Goal: Task Accomplishment & Management: Use online tool/utility

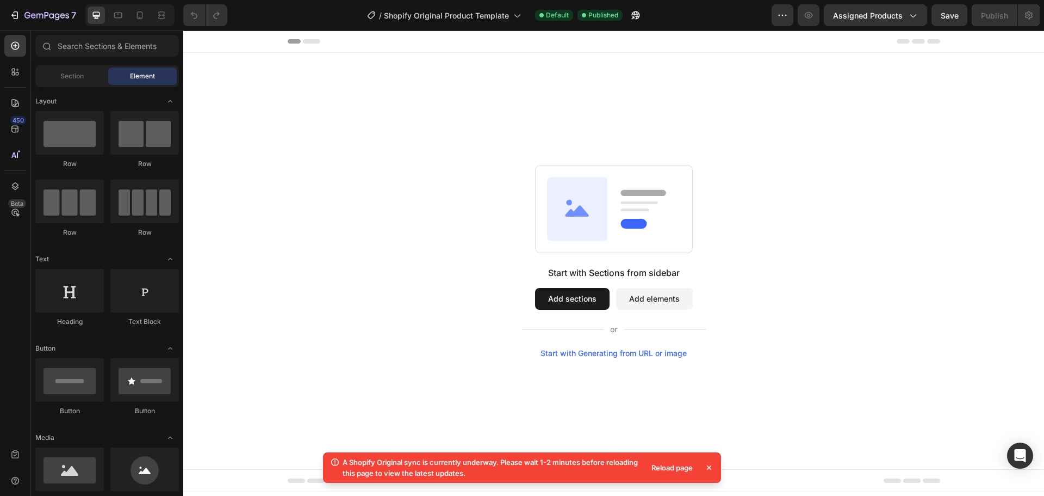
click at [580, 295] on button "Add sections" at bounding box center [572, 299] width 75 height 22
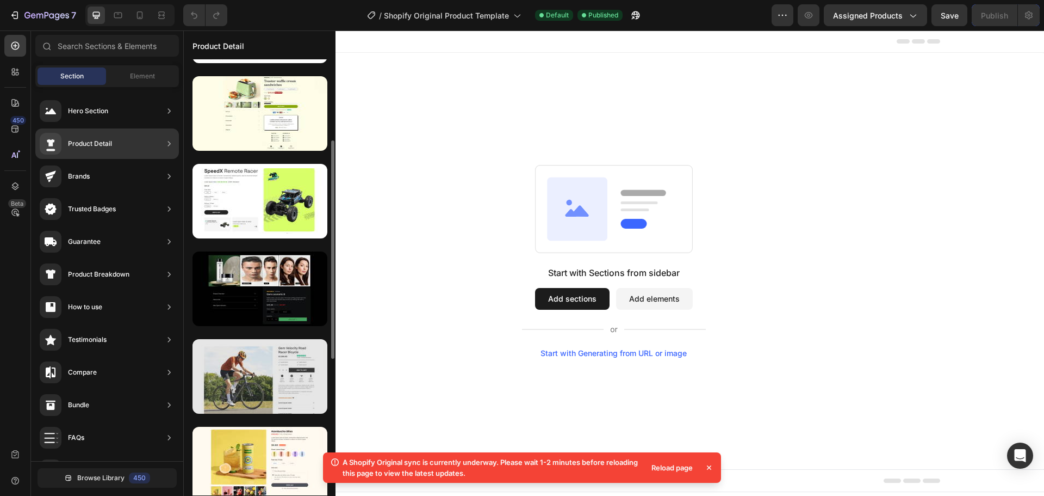
scroll to position [325, 0]
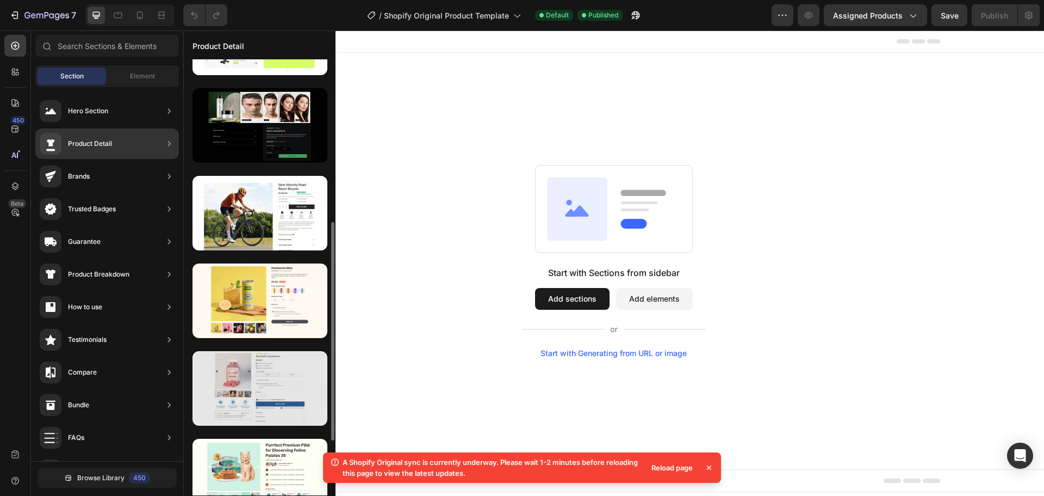
click at [277, 367] on div at bounding box center [260, 388] width 135 height 75
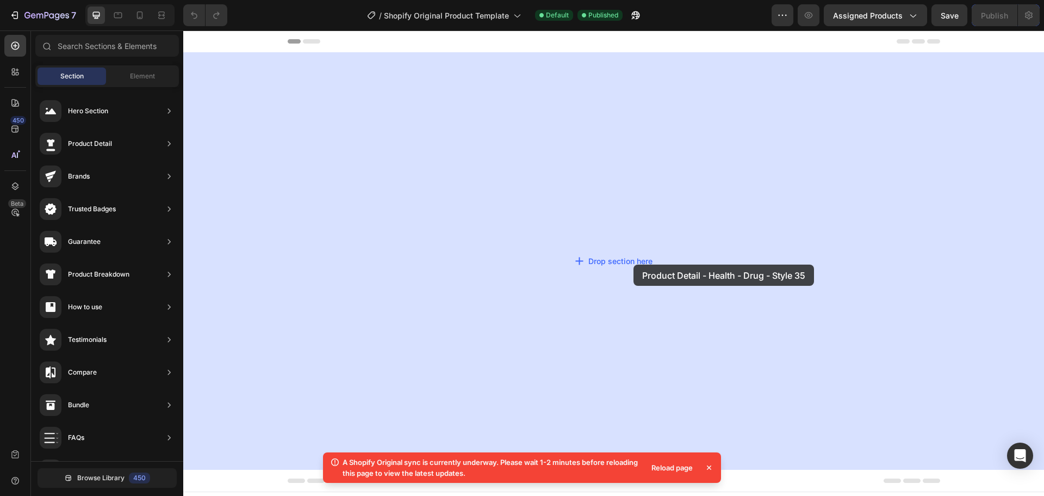
drag, startPoint x: 460, startPoint y: 398, endPoint x: 515, endPoint y: 308, distance: 105.0
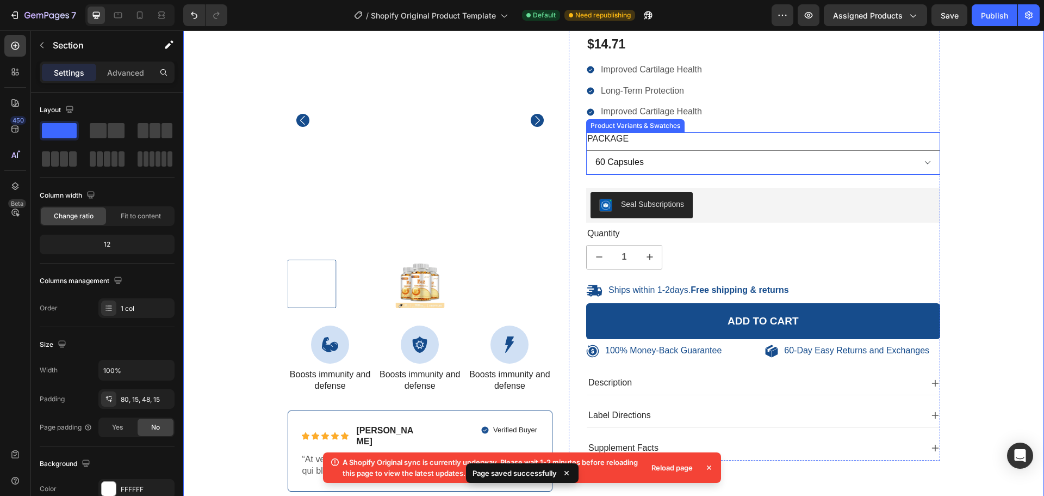
scroll to position [267, 0]
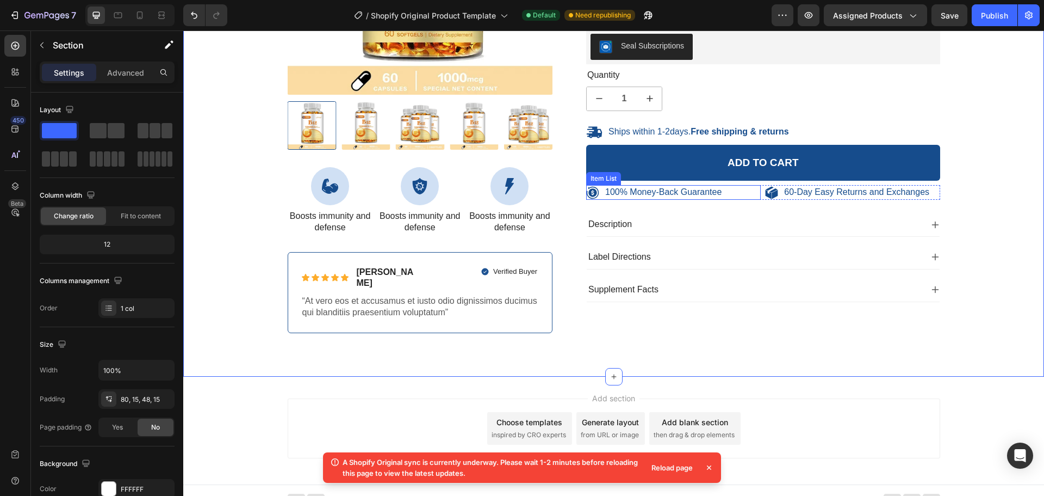
click at [659, 190] on p "100% Money-Back Guarantee" at bounding box center [663, 192] width 116 height 11
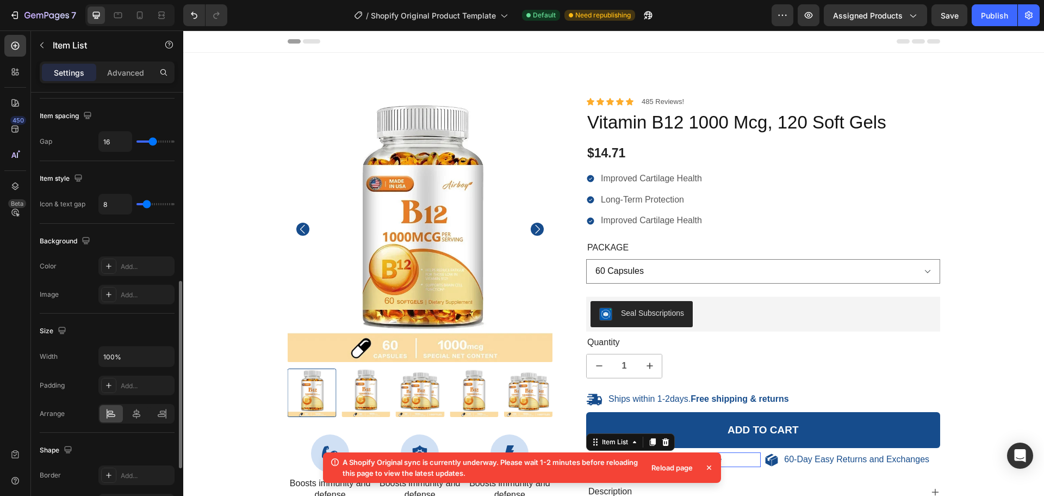
scroll to position [571, 0]
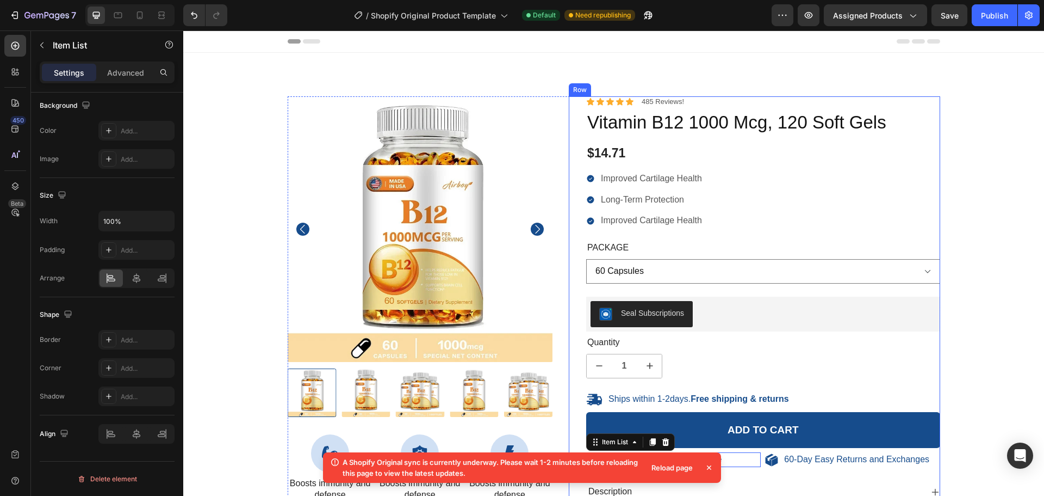
click at [698, 109] on div "Icon Icon Icon Icon Icon Icon List 485 Reviews! Text Block Row Vitamin B12 1000…" at bounding box center [763, 332] width 354 height 473
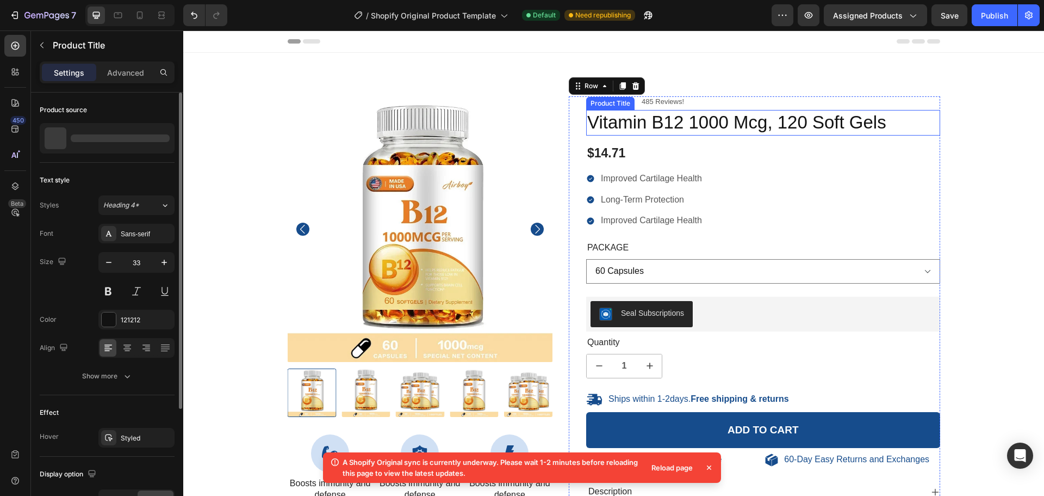
click at [683, 113] on h1 "Vitamin B12 1000 Mcg, 120 Soft Gels" at bounding box center [763, 123] width 354 height 26
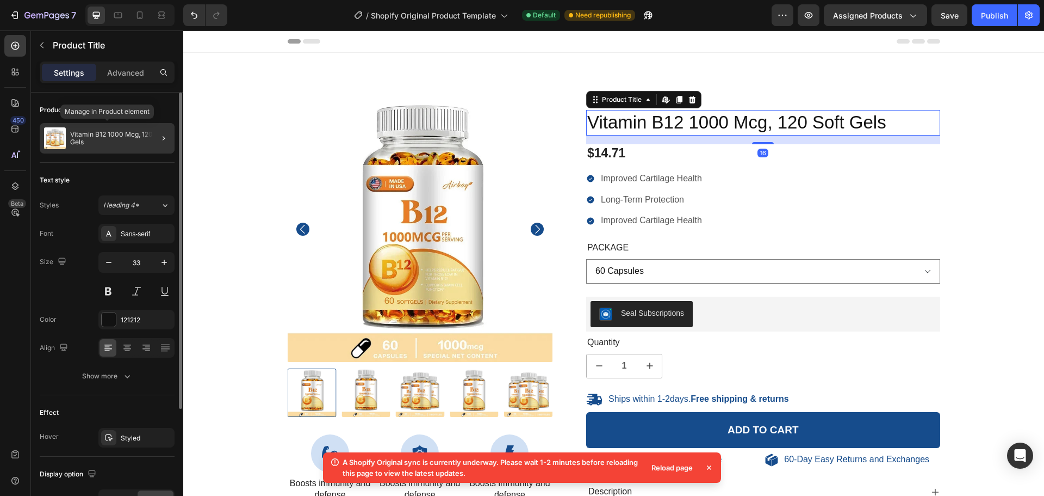
click at [102, 134] on p "Vitamin B12 1000 Mcg, 120 Soft Gels" at bounding box center [120, 138] width 100 height 15
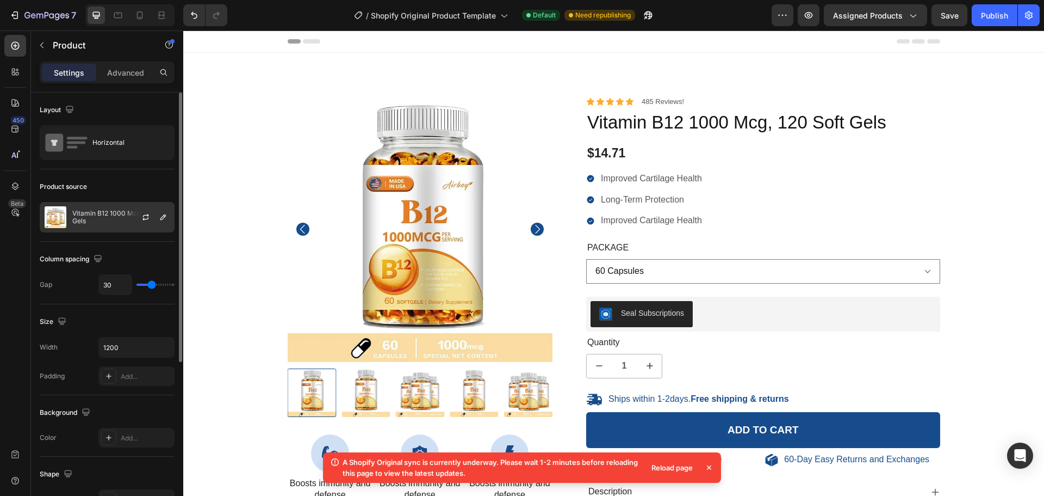
click at [98, 223] on p "Vitamin B12 1000 Mcg, 120 Soft Gels" at bounding box center [120, 216] width 97 height 15
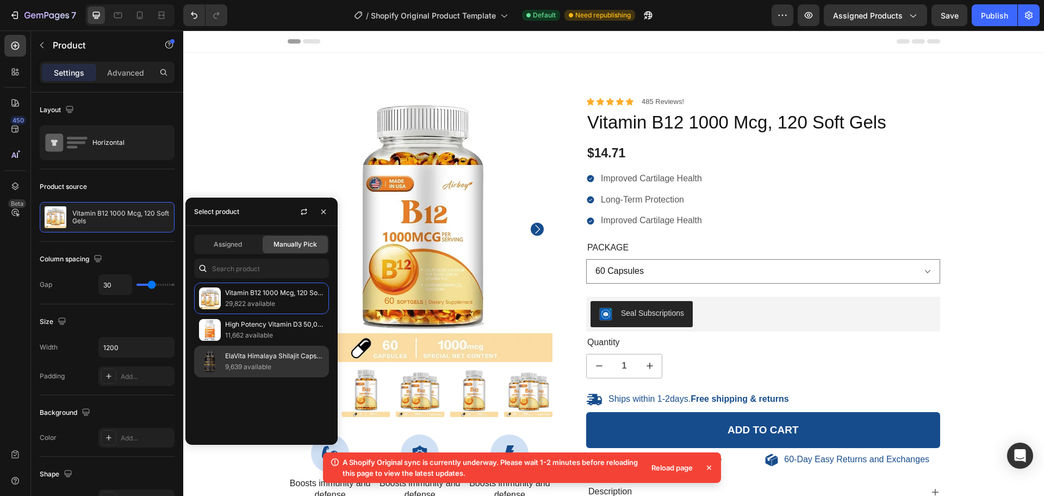
click at [296, 362] on p "9,639 available" at bounding box center [274, 366] width 99 height 11
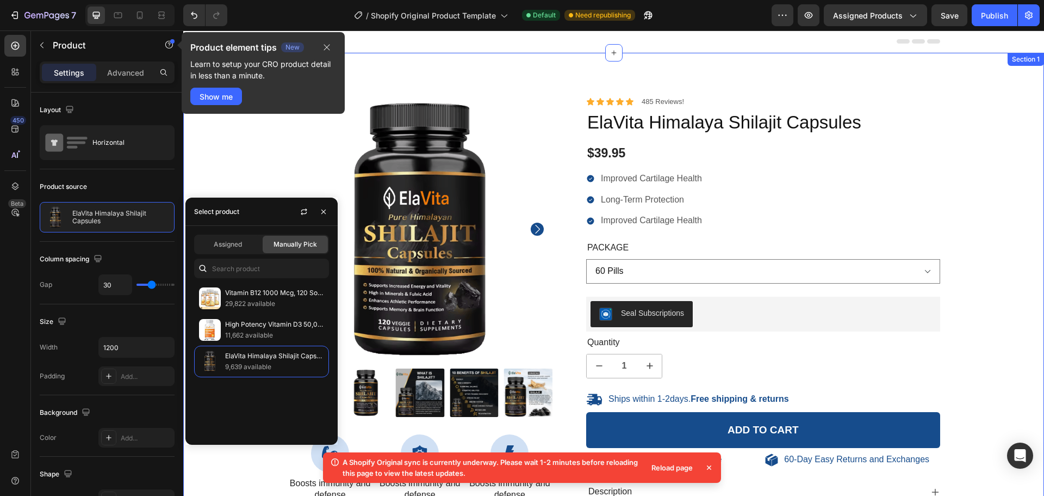
click at [968, 182] on div "100% Money-Back Guarantee Item List 60-Day Easy Returns Item List Row Product I…" at bounding box center [613, 356] width 845 height 521
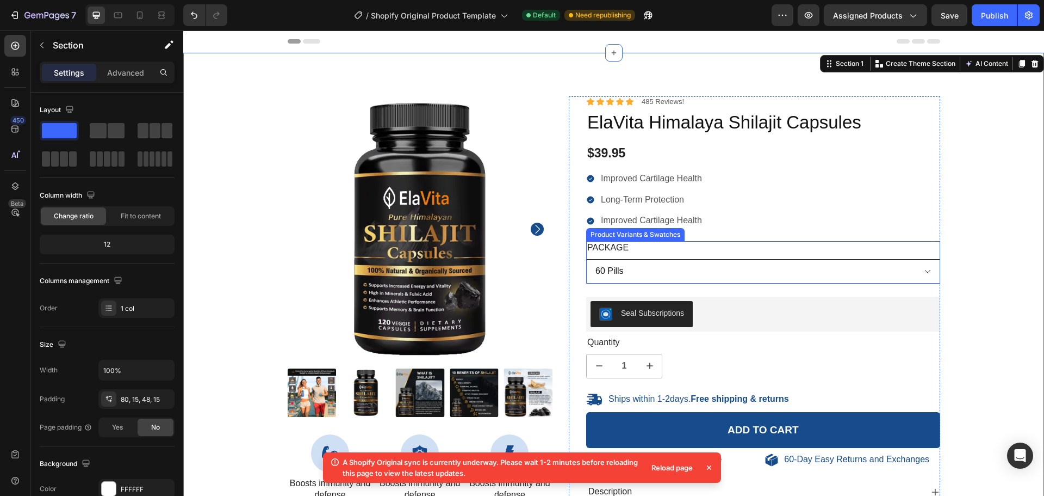
click at [658, 269] on select "60 Pills 120 Pills" at bounding box center [763, 271] width 354 height 24
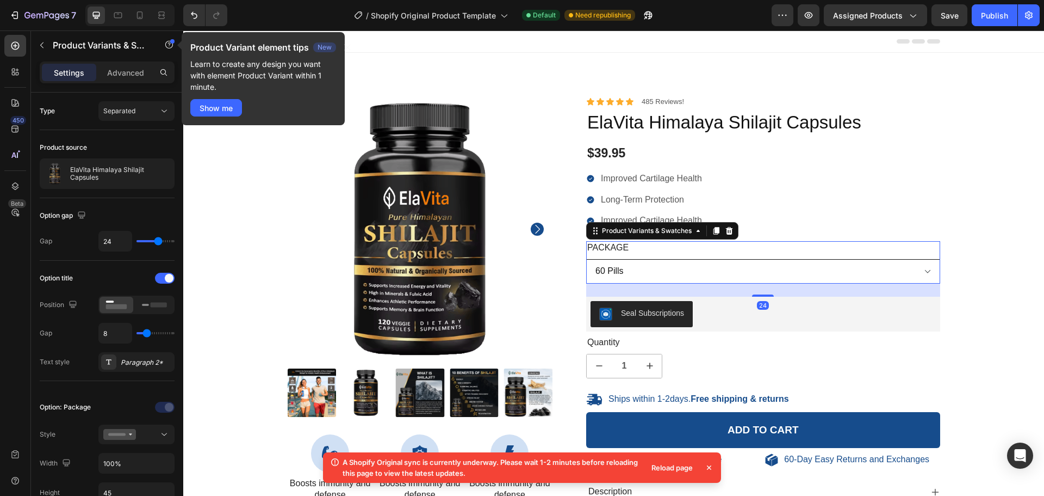
click at [658, 269] on select "60 Pills 120 Pills" at bounding box center [763, 271] width 354 height 24
click at [708, 200] on div "Improved Cartilage Health Long-Term Protection Improved Cartilage Health" at bounding box center [763, 199] width 354 height 57
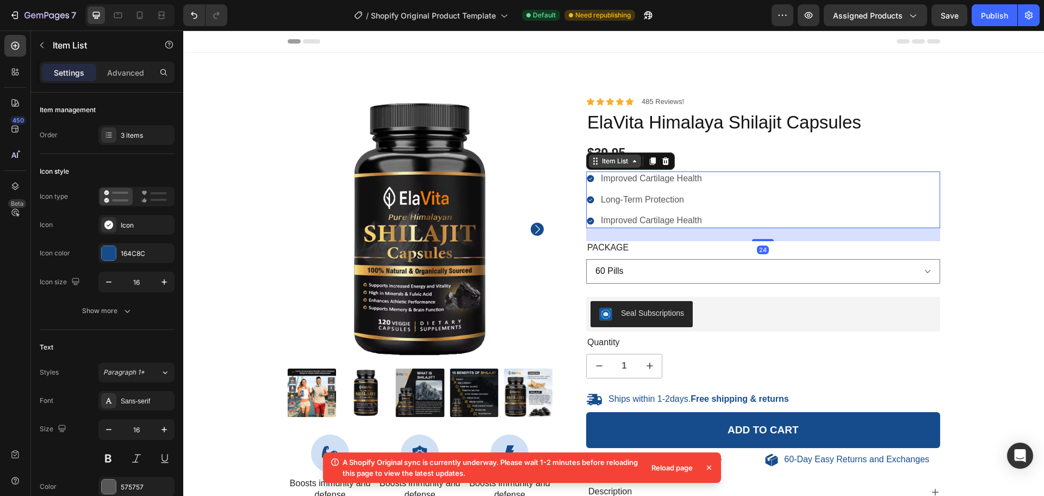
click at [617, 166] on div "Item List" at bounding box center [615, 160] width 52 height 13
click at [629, 203] on p "Long-Term Protection" at bounding box center [651, 199] width 101 height 11
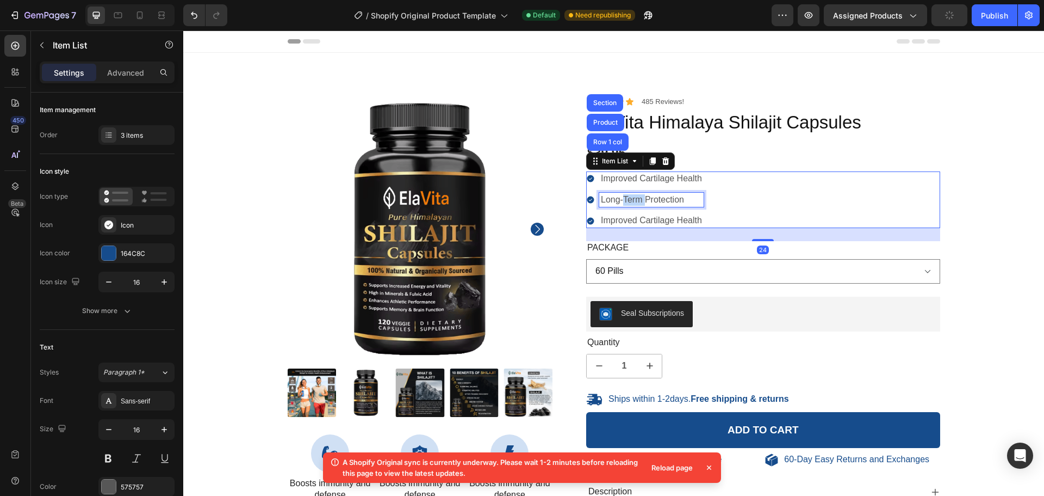
click at [629, 203] on p "Long-Term Protection" at bounding box center [651, 199] width 101 height 11
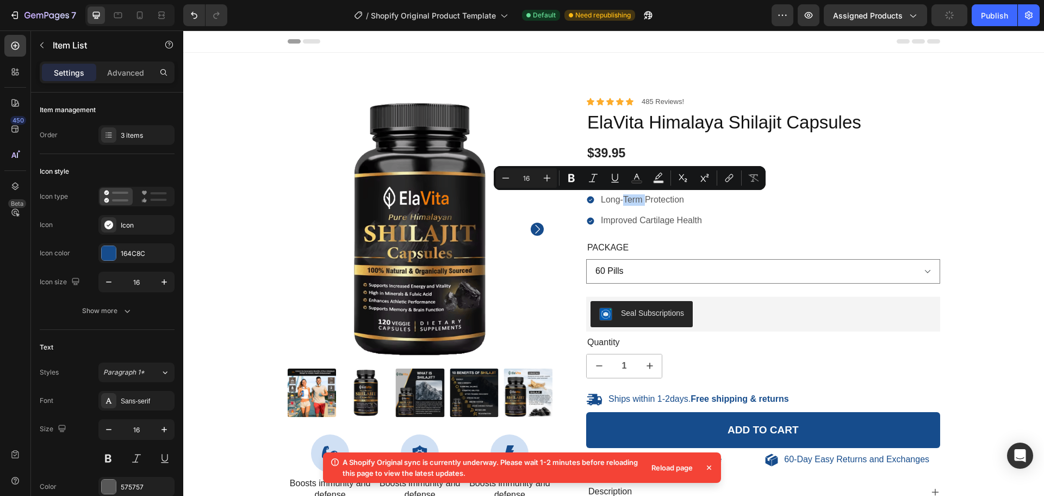
click at [715, 220] on div "Improved Cartilage Health Long-Term Protection Improved Cartilage Health" at bounding box center [763, 199] width 354 height 57
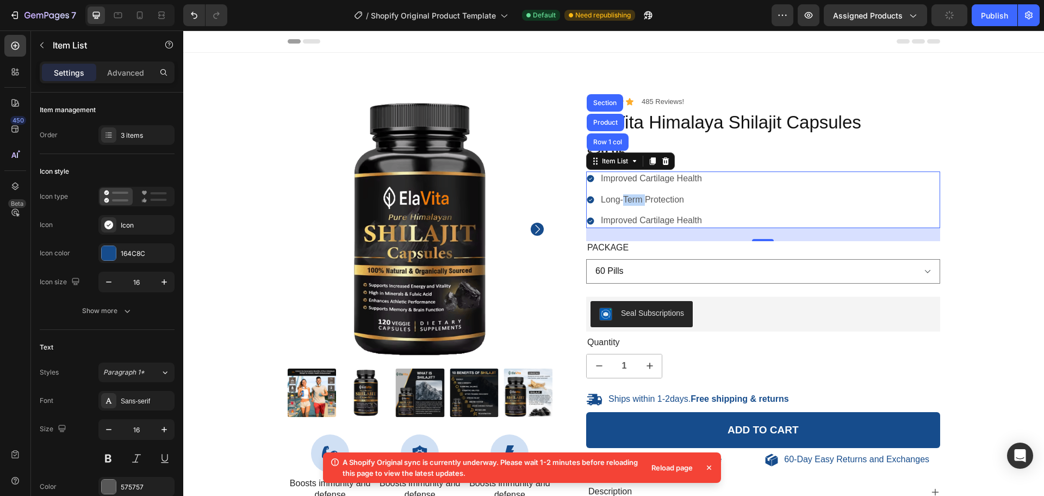
click at [713, 221] on div "Improved Cartilage Health Long-Term Protection Improved Cartilage Health" at bounding box center [763, 199] width 354 height 57
click at [679, 220] on p "Improved Cartilage Health" at bounding box center [651, 220] width 101 height 11
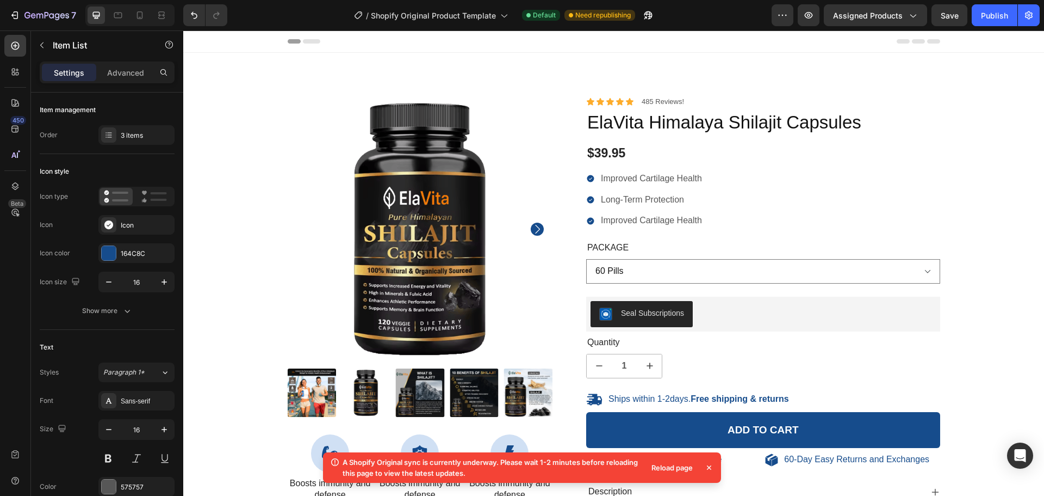
click at [128, 82] on div "Settings Advanced" at bounding box center [107, 72] width 135 height 22
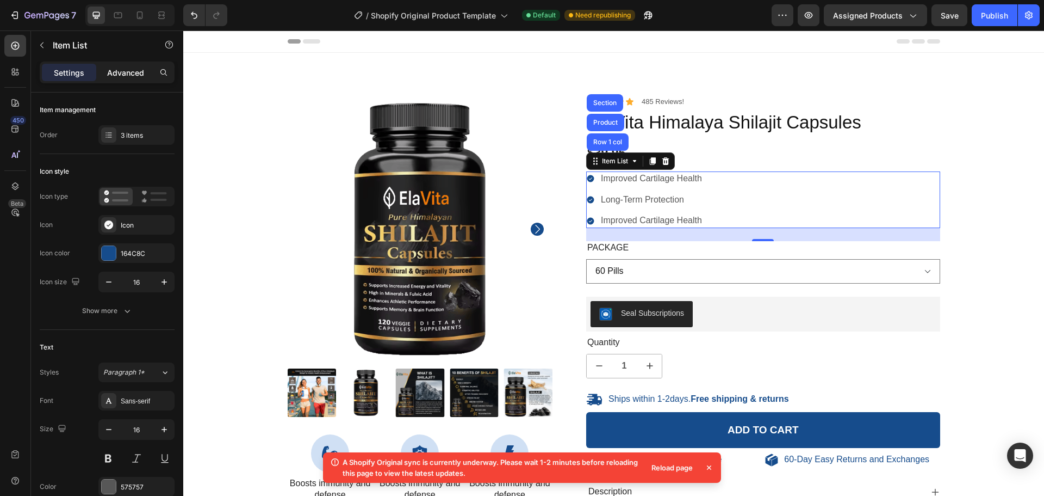
click at [128, 78] on p "Advanced" at bounding box center [125, 72] width 37 height 11
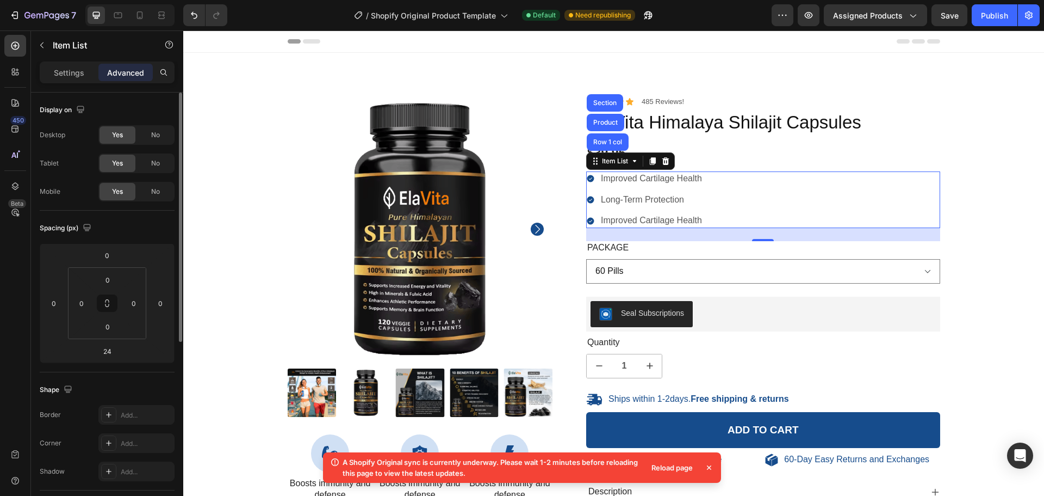
click at [61, 72] on p "Settings" at bounding box center [69, 72] width 30 height 11
type input "8"
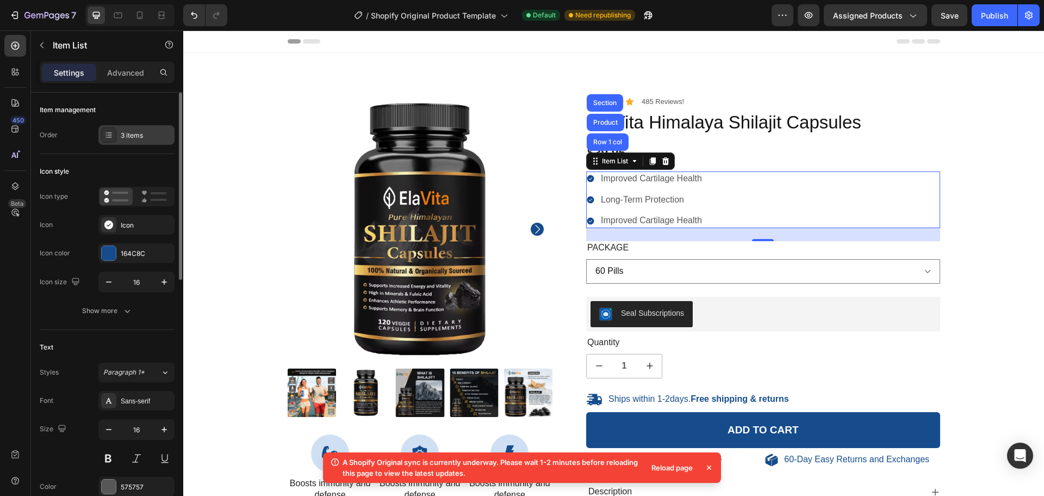
click at [143, 135] on div "3 items" at bounding box center [146, 136] width 51 height 10
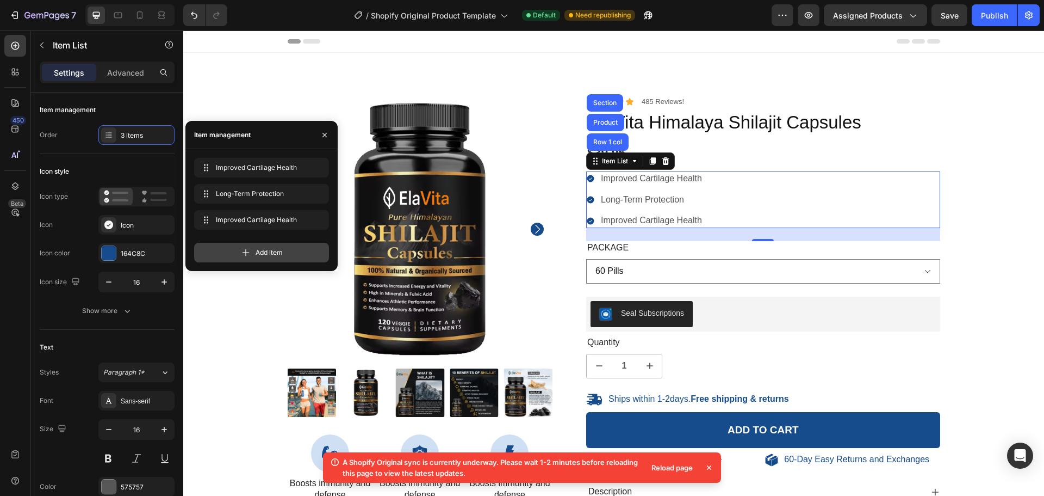
click at [253, 255] on div "Add item" at bounding box center [261, 253] width 135 height 20
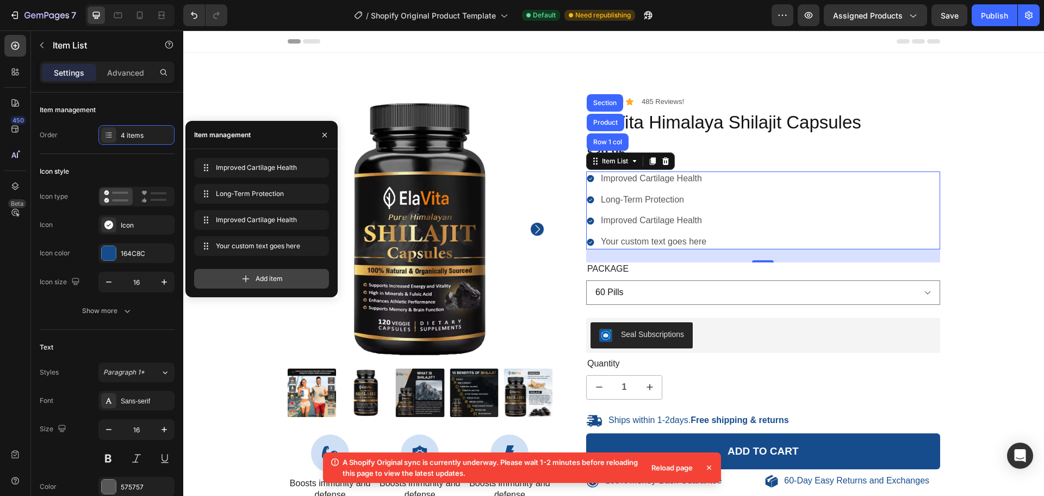
click at [267, 281] on span "Add item" at bounding box center [269, 279] width 27 height 10
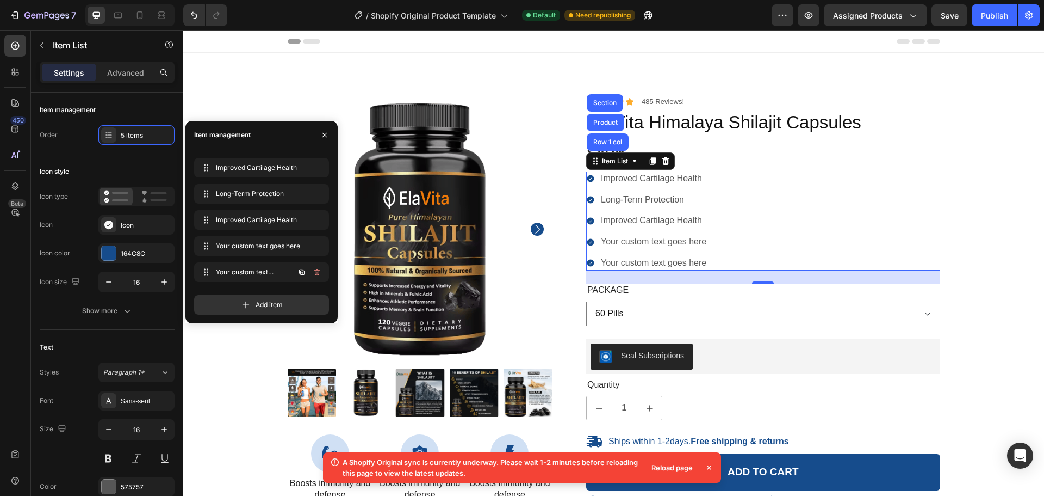
click at [269, 282] on div "Your custom text goes here Your custom text goes here" at bounding box center [261, 274] width 135 height 24
click at [265, 287] on div "Add item" at bounding box center [261, 300] width 135 height 28
drag, startPoint x: 258, startPoint y: 304, endPoint x: 168, endPoint y: 286, distance: 92.0
click at [258, 304] on span "Add item" at bounding box center [269, 305] width 27 height 10
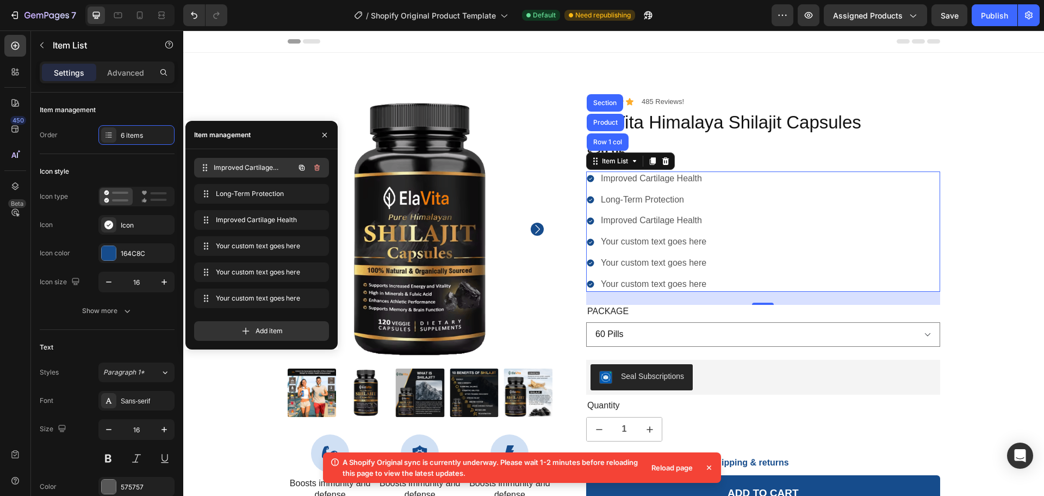
click at [255, 168] on span "Improved Cartilage Health" at bounding box center [254, 168] width 81 height 10
click at [255, 168] on span "Improved Cartilage Health" at bounding box center [246, 168] width 61 height 10
click at [255, 168] on span "Improved Cartilage Health" at bounding box center [254, 168] width 81 height 10
drag, startPoint x: 292, startPoint y: 166, endPoint x: 285, endPoint y: 167, distance: 7.2
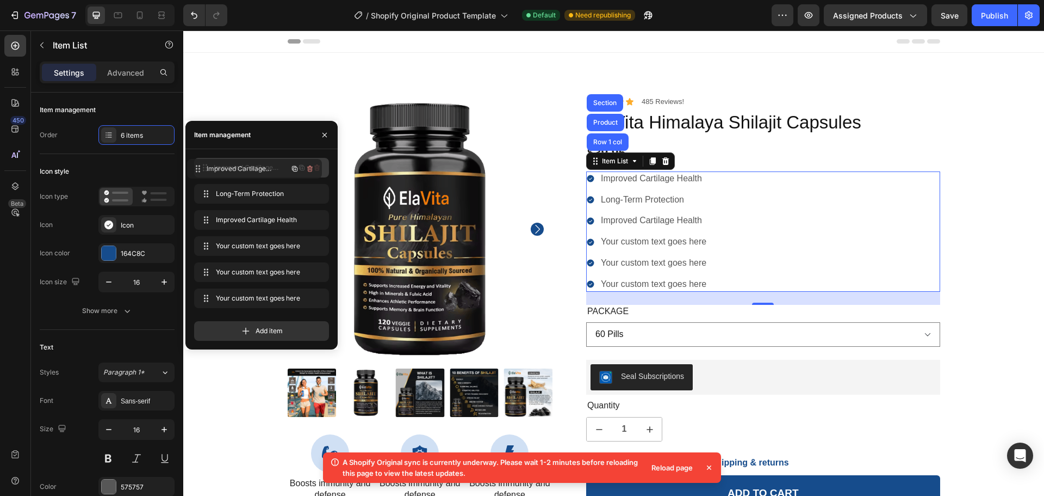
click at [285, 167] on div "Improved Cartilage Health Improved Cartilage Health" at bounding box center [247, 167] width 96 height 15
click at [271, 169] on span "Improved Cartilage Health" at bounding box center [246, 168] width 61 height 10
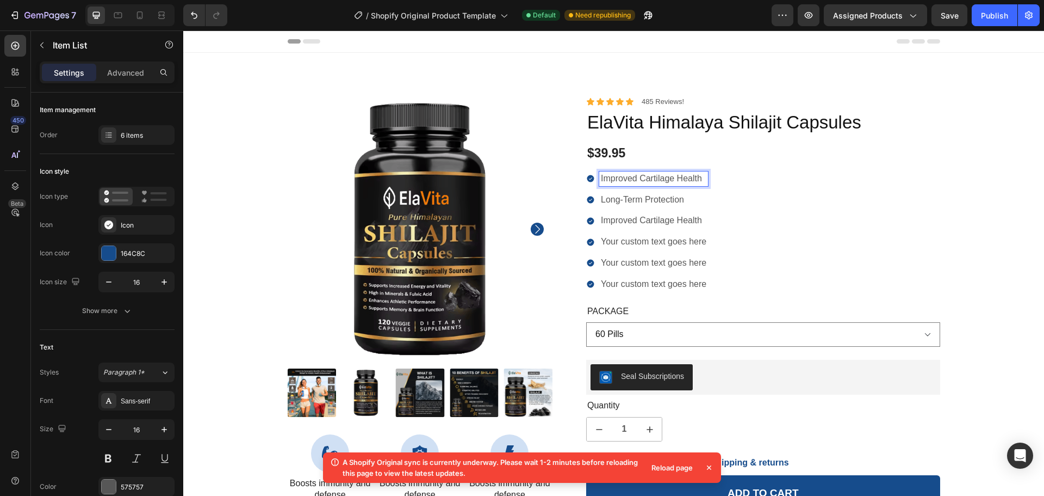
click at [658, 178] on p "Improved Cartilage Health" at bounding box center [654, 178] width 106 height 11
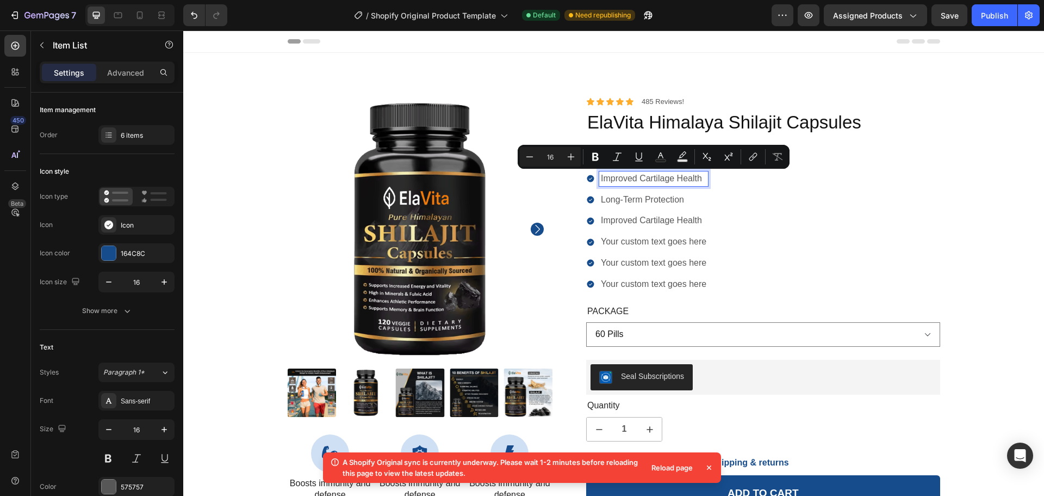
click at [630, 171] on div "Improved Cartilage Health" at bounding box center [653, 178] width 109 height 15
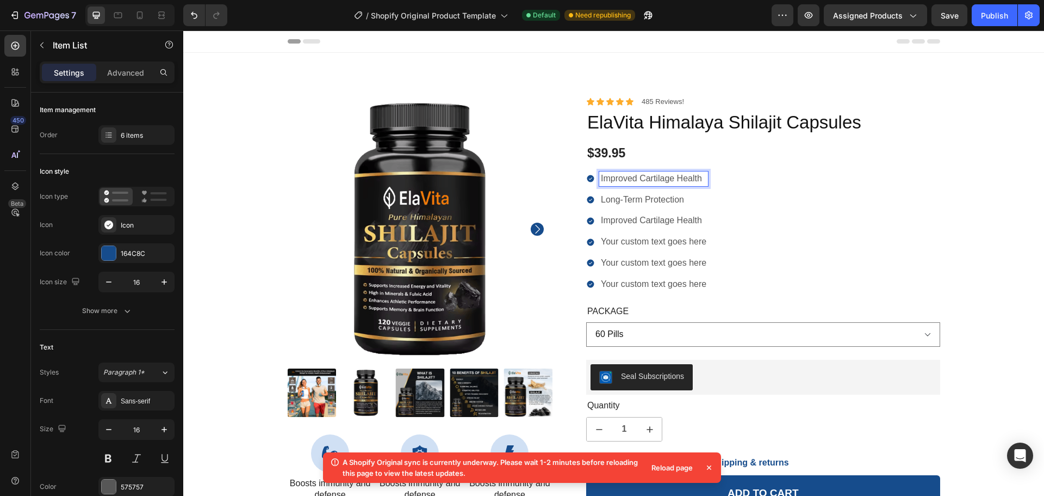
click at [634, 180] on p "Improved Cartilage Health" at bounding box center [654, 178] width 106 height 11
click at [587, 178] on icon at bounding box center [590, 178] width 7 height 7
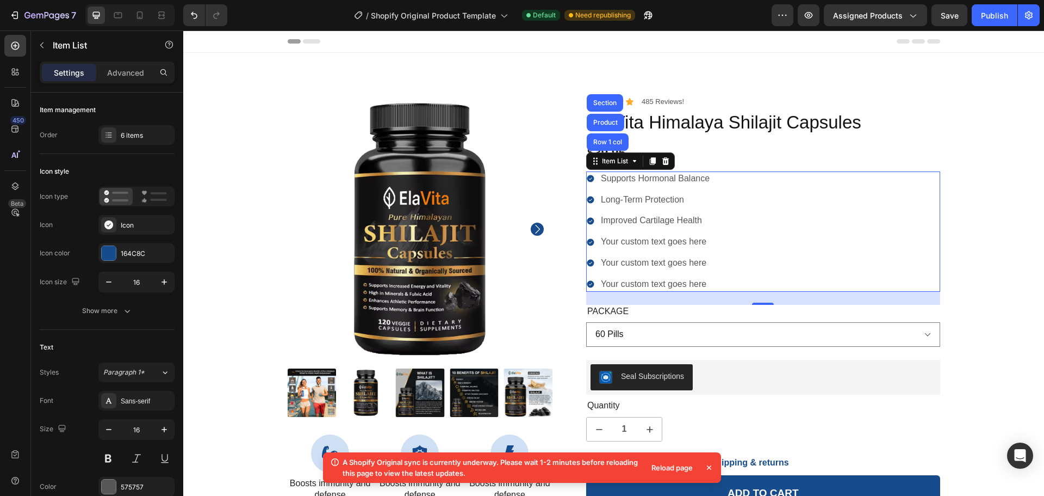
click at [623, 183] on p "Supports Hormonal Balance" at bounding box center [655, 178] width 109 height 11
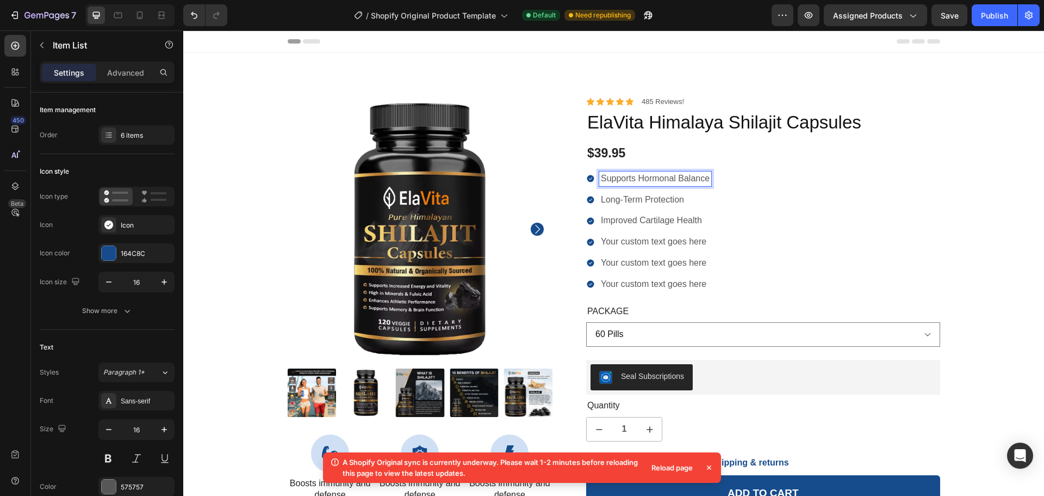
click at [616, 203] on p "Long-Term Protection" at bounding box center [655, 199] width 109 height 11
click at [622, 219] on p "Improved Cartilage Health" at bounding box center [655, 220] width 109 height 11
click at [630, 184] on p "Supports Hormonal Balance" at bounding box center [655, 178] width 109 height 11
click at [134, 223] on div "Icon" at bounding box center [146, 225] width 51 height 10
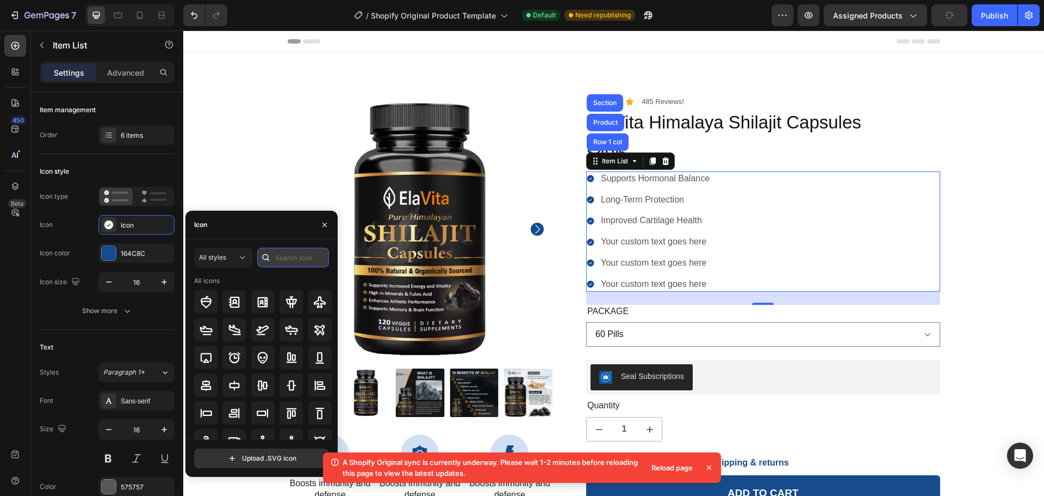
click at [289, 262] on input "text" at bounding box center [293, 258] width 72 height 20
type input "flower"
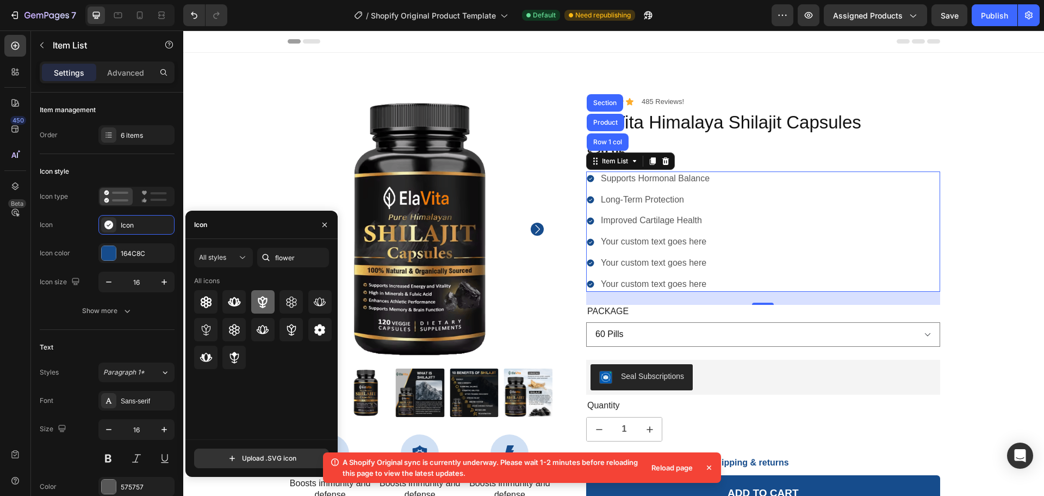
click at [255, 299] on div at bounding box center [262, 301] width 23 height 23
click at [312, 306] on div at bounding box center [319, 301] width 23 height 23
click at [147, 252] on div "164C8C" at bounding box center [137, 254] width 32 height 10
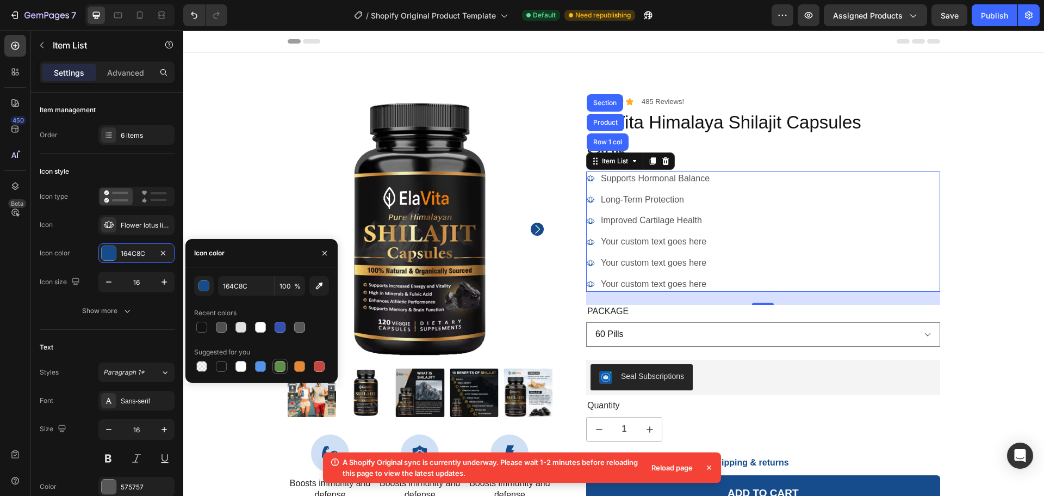
click at [278, 361] on div at bounding box center [280, 366] width 11 height 11
type input "5E8E49"
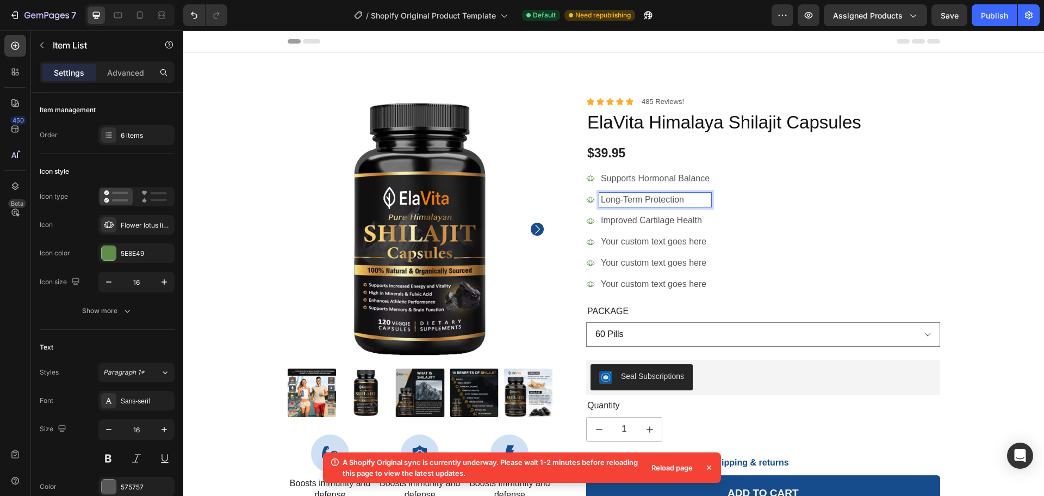
click at [617, 202] on p "Long-Term Protection" at bounding box center [655, 199] width 109 height 11
click at [634, 215] on p "Improved Cartilage Health" at bounding box center [655, 220] width 109 height 11
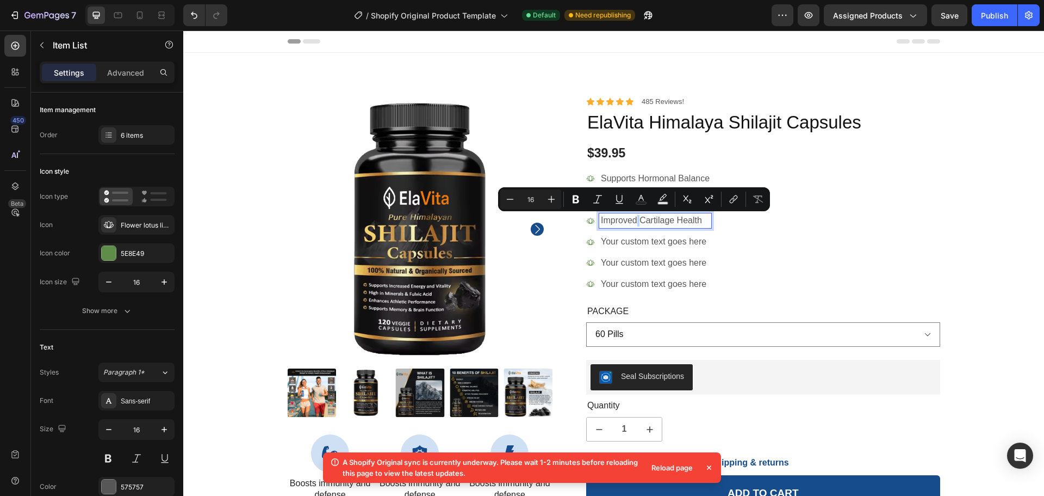
click at [673, 212] on div "Supports Hormonal Balance Natural Energy & Vitality Improved Cartilage Health Y…" at bounding box center [648, 231] width 125 height 120
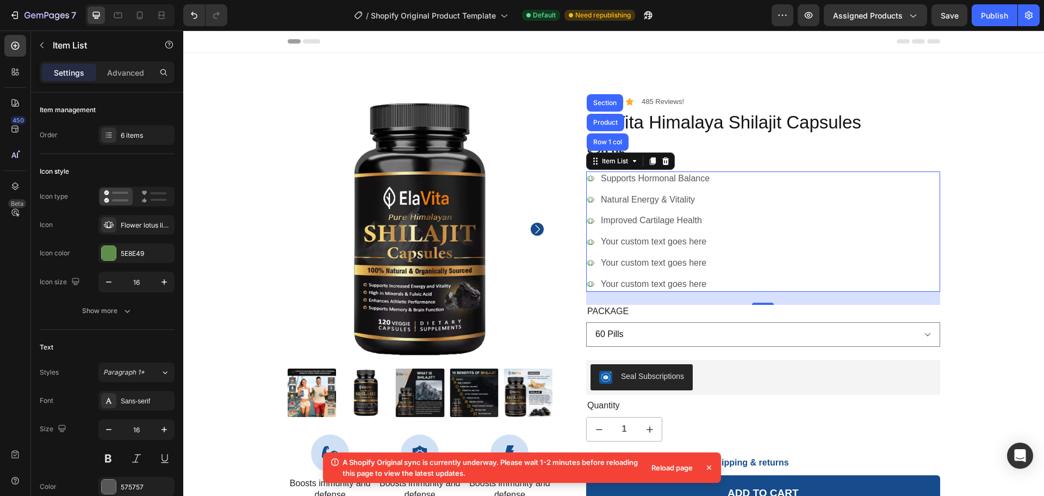
click at [654, 219] on p "Improved Cartilage Health" at bounding box center [655, 220] width 109 height 11
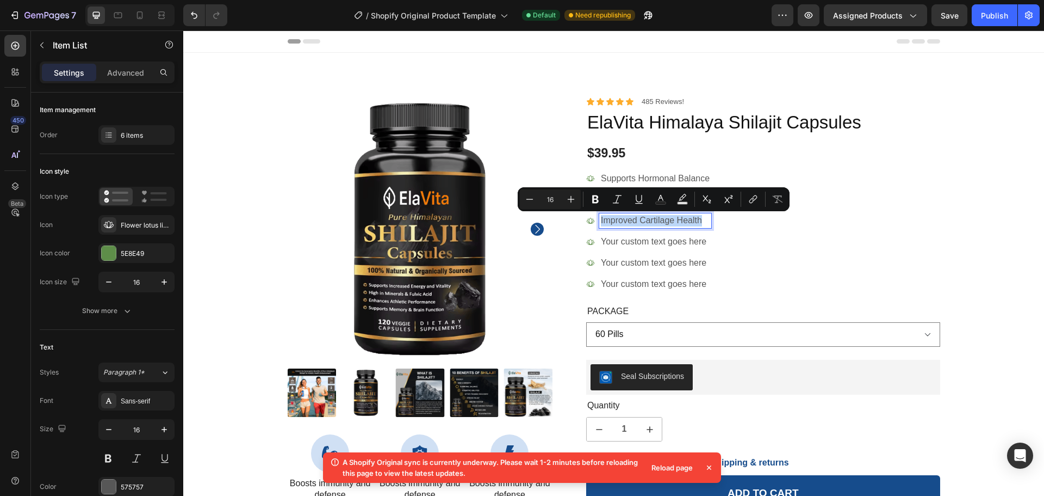
click at [654, 219] on p "Improved Cartilage Health" at bounding box center [655, 220] width 109 height 11
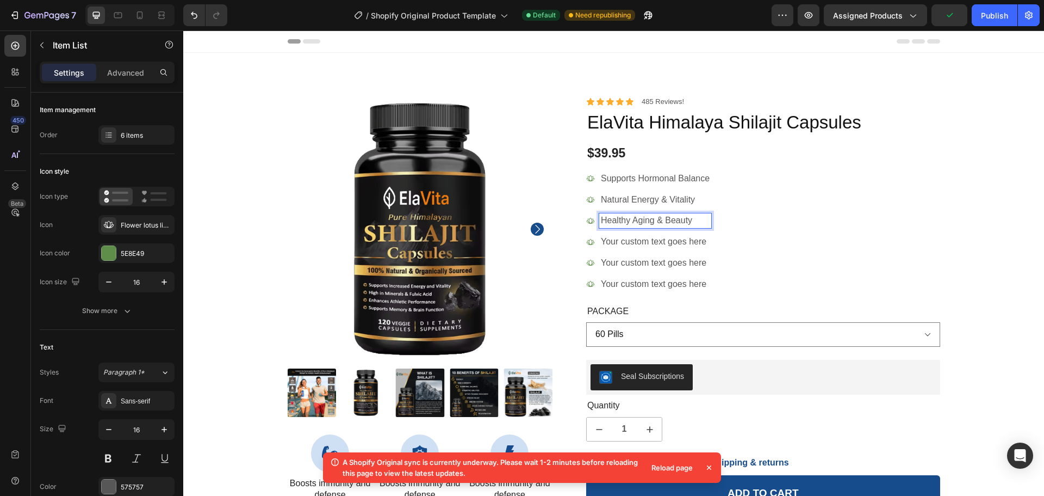
click at [654, 248] on div "Your custom text goes here" at bounding box center [655, 241] width 112 height 15
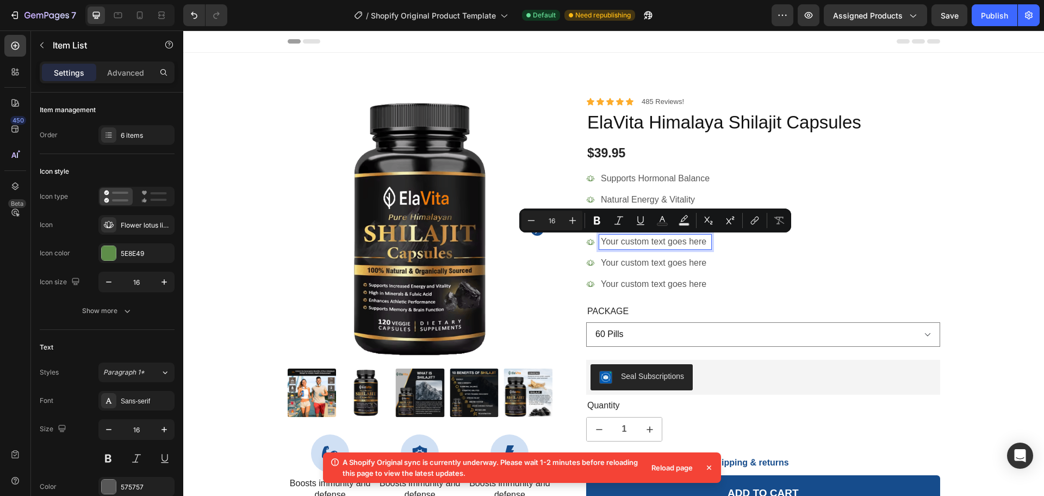
click at [644, 242] on p "Your custom text goes here" at bounding box center [655, 241] width 109 height 11
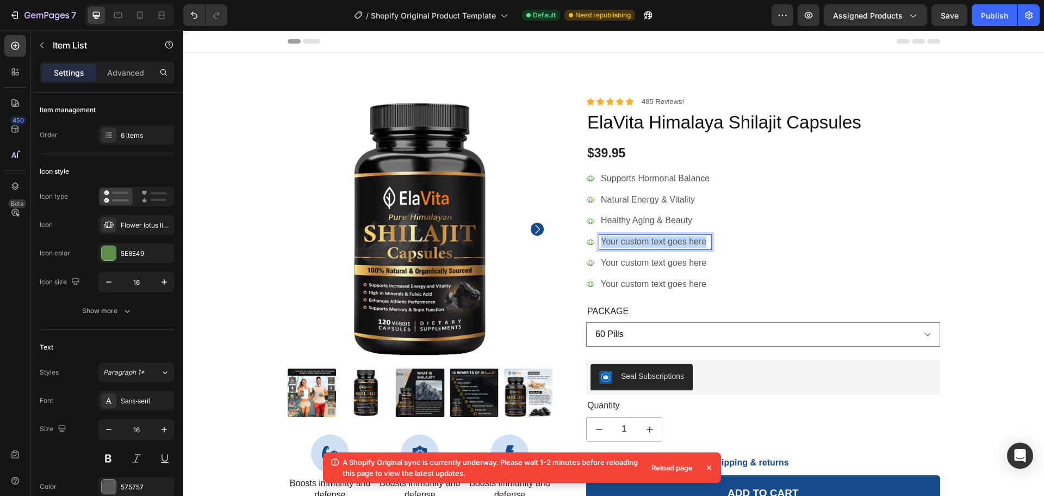
click at [644, 242] on p "Your custom text goes here" at bounding box center [655, 241] width 109 height 11
click at [628, 242] on p "Stress $ Mood Support" at bounding box center [655, 241] width 109 height 11
click at [640, 257] on p "Your custom text goes here" at bounding box center [655, 262] width 109 height 11
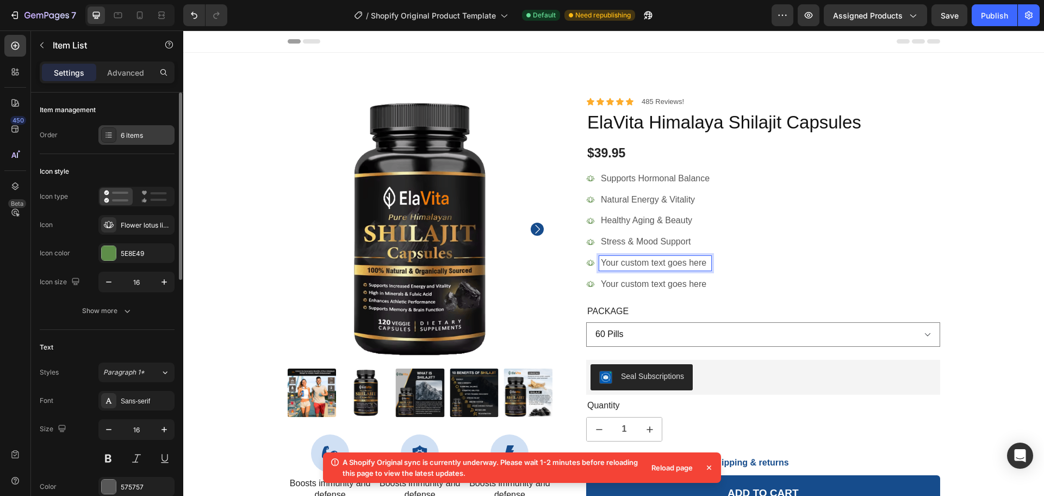
click at [143, 137] on div "6 items" at bounding box center [146, 136] width 51 height 10
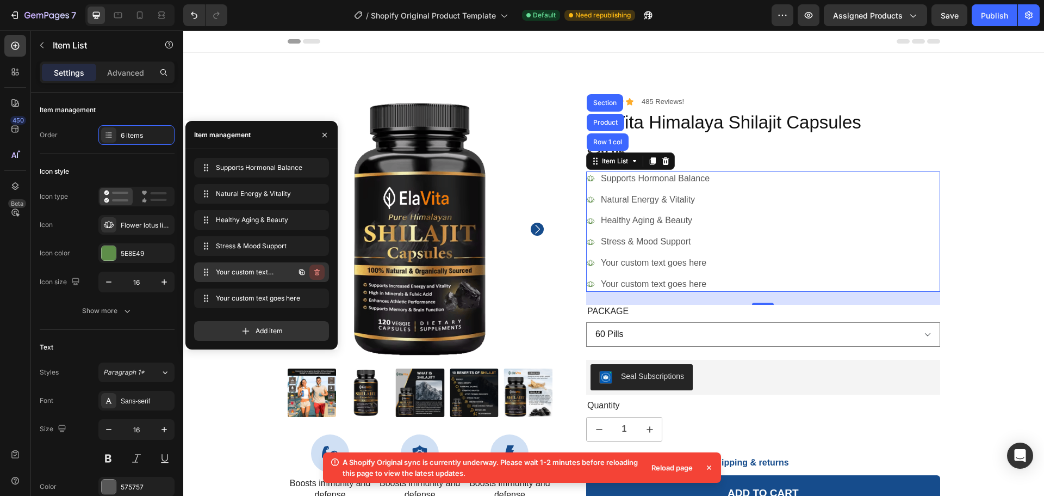
click at [318, 275] on icon "button" at bounding box center [317, 272] width 9 height 9
click at [318, 273] on div "Delete" at bounding box center [310, 272] width 20 height 10
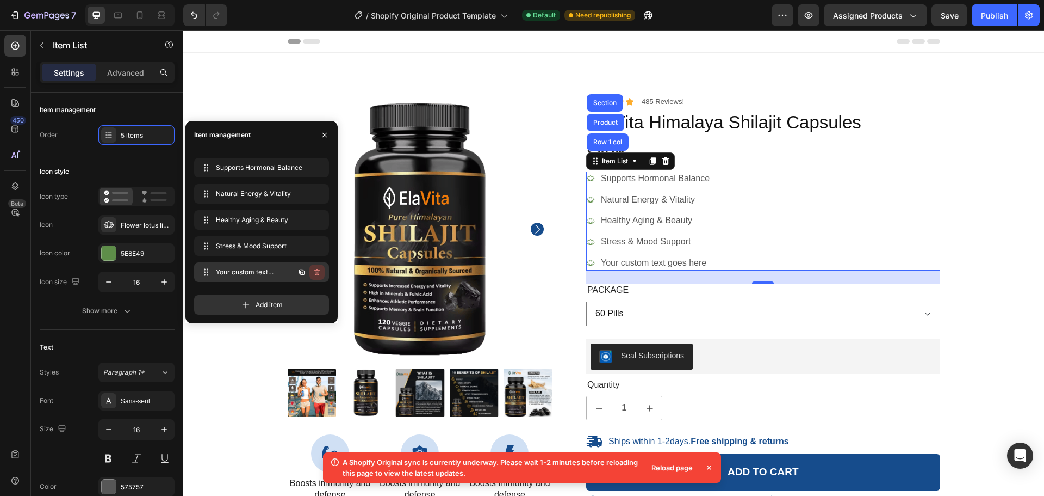
click at [318, 275] on icon "button" at bounding box center [317, 272] width 9 height 9
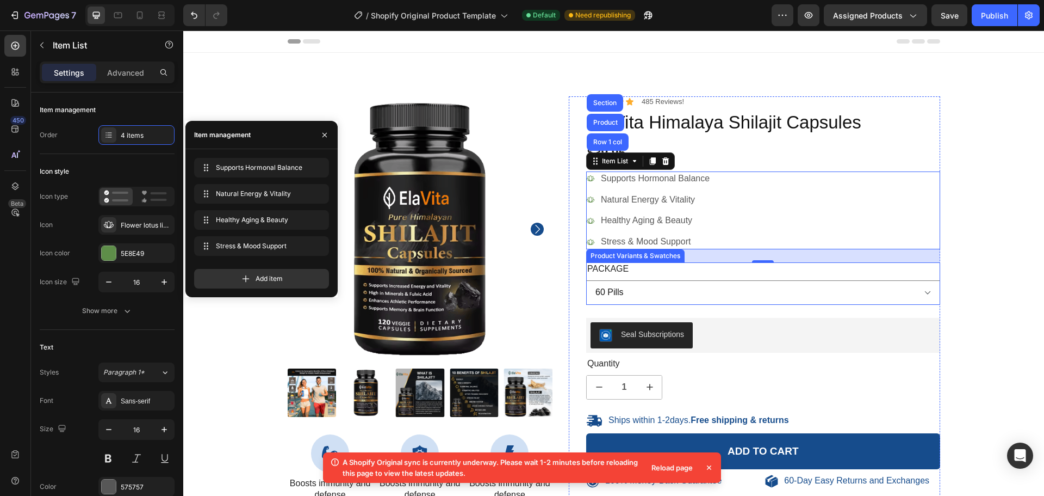
click at [737, 273] on div "Package 60 Pills 120 Pills" at bounding box center [763, 283] width 354 height 42
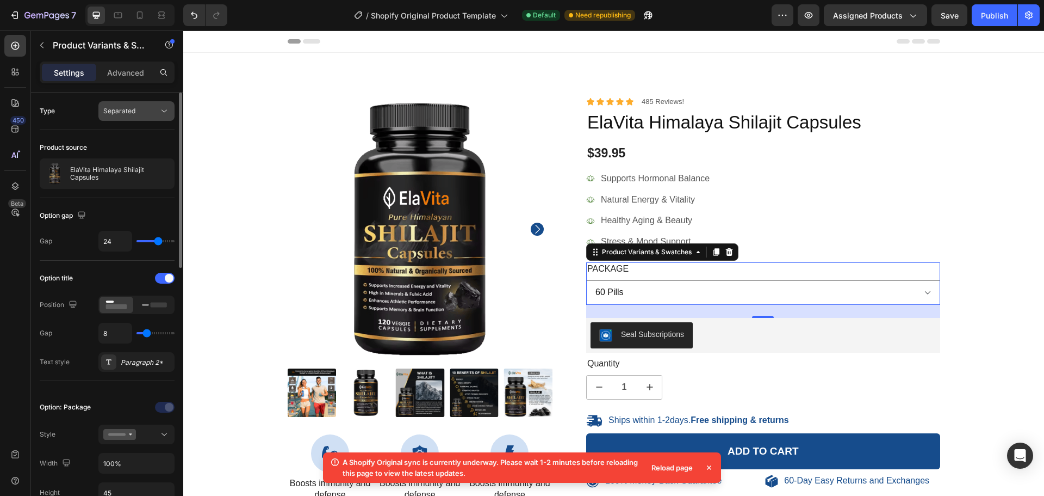
click at [151, 112] on div "Separated" at bounding box center [130, 111] width 55 height 10
click at [131, 161] on span "Combine" at bounding box center [117, 158] width 28 height 10
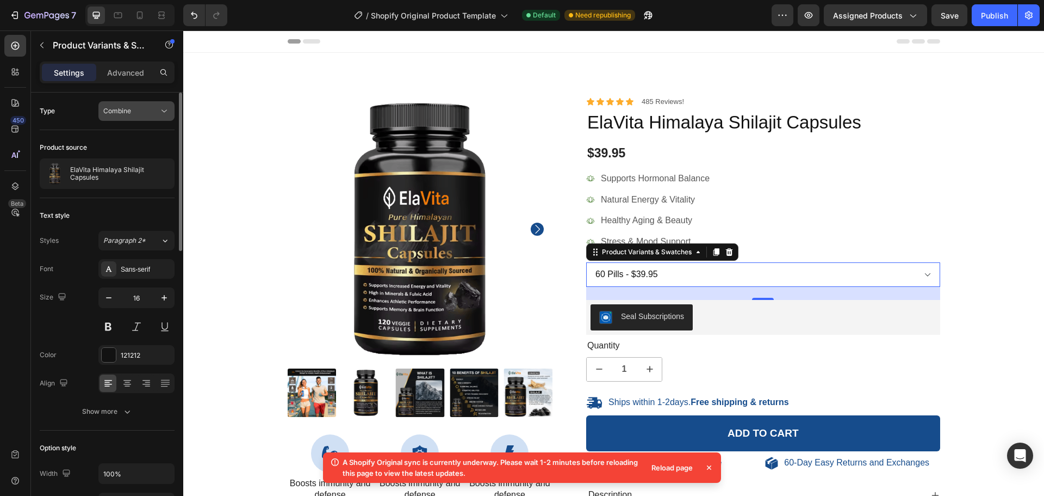
click at [143, 114] on div "Combine" at bounding box center [130, 111] width 55 height 10
click at [138, 138] on p "Separated" at bounding box center [134, 138] width 62 height 10
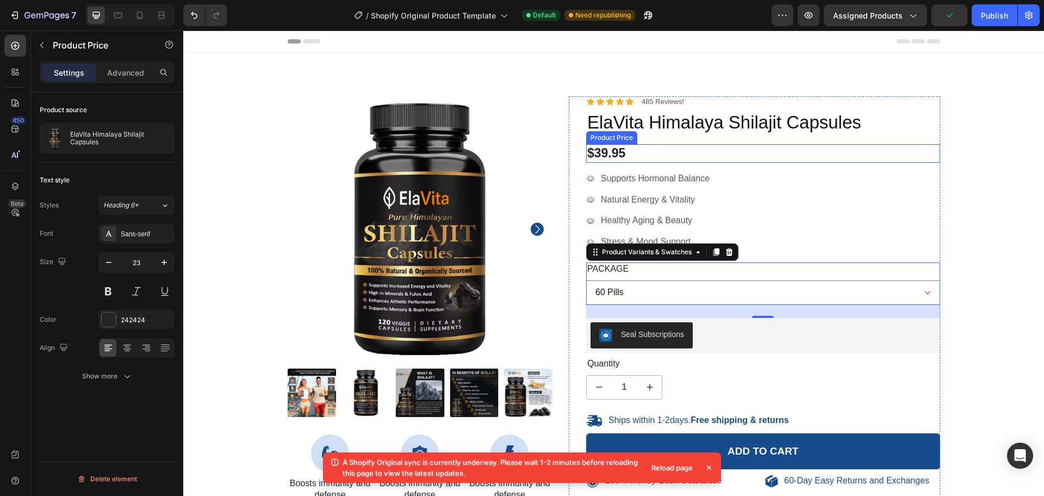
click at [653, 156] on div "$39.95" at bounding box center [763, 153] width 354 height 18
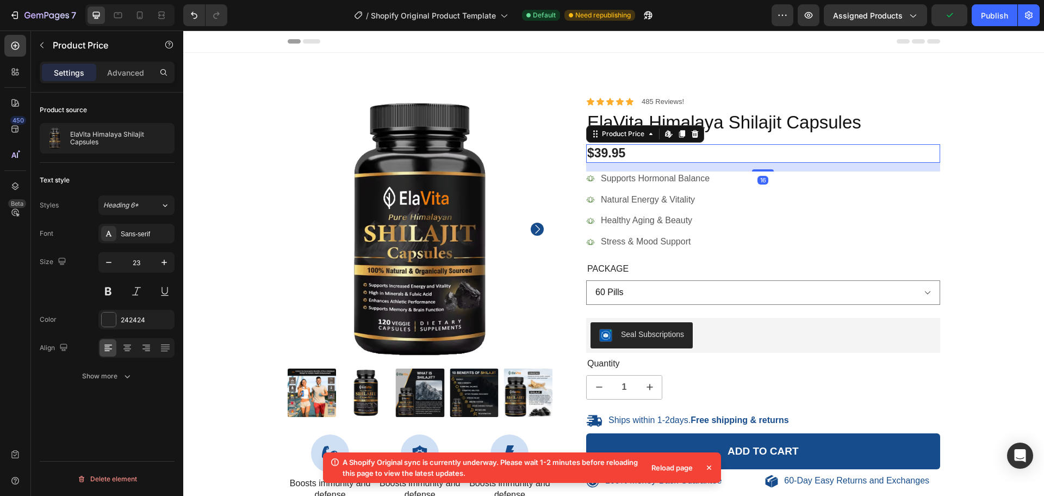
click at [653, 156] on div "$39.95" at bounding box center [763, 153] width 354 height 18
click at [128, 77] on p "Advanced" at bounding box center [125, 72] width 37 height 11
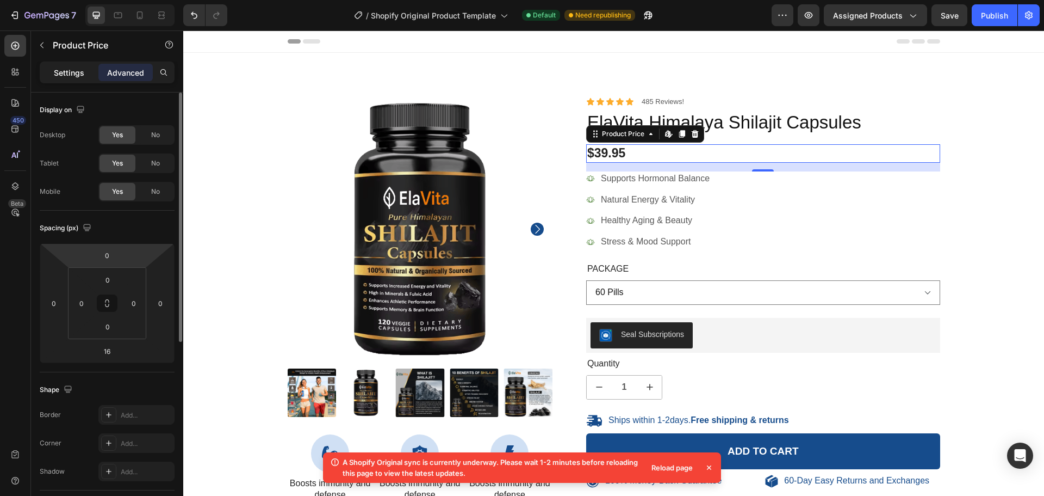
click at [82, 67] on p "Settings" at bounding box center [69, 72] width 30 height 11
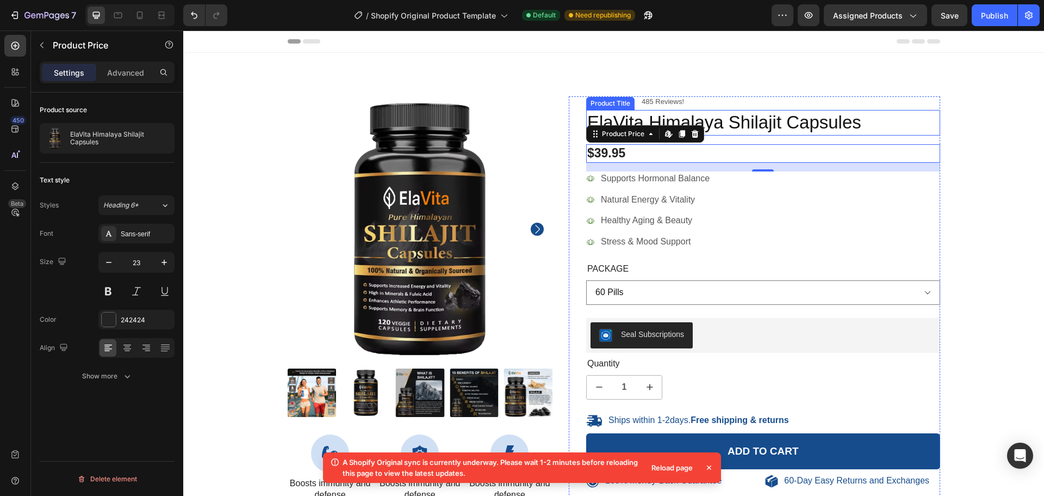
click at [776, 115] on h1 "ElaVita Himalaya Shilajit Capsules" at bounding box center [763, 123] width 354 height 26
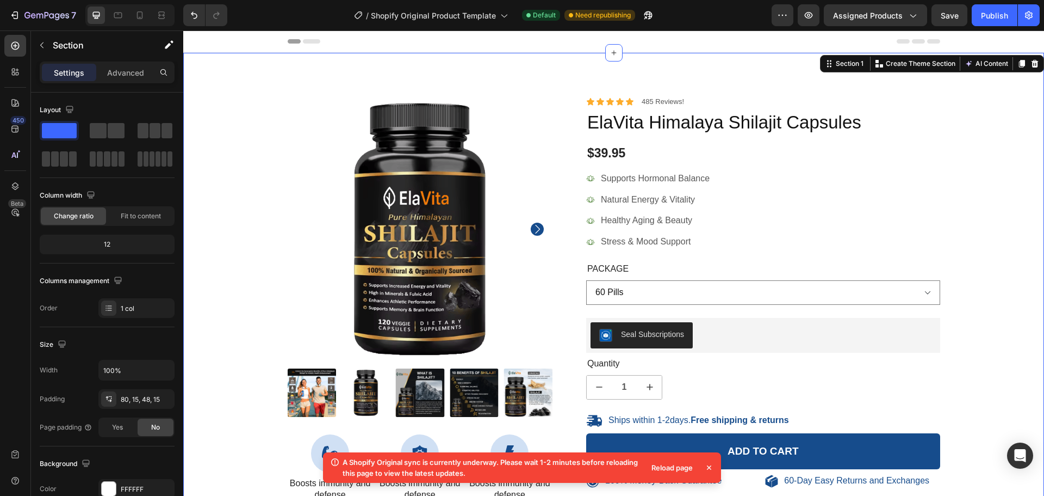
click at [766, 76] on div "100% Money-Back Guarantee Item List 60-Day Easy Returns Item List Row Product I…" at bounding box center [613, 348] width 861 height 591
click at [16, 101] on icon at bounding box center [15, 102] width 11 height 11
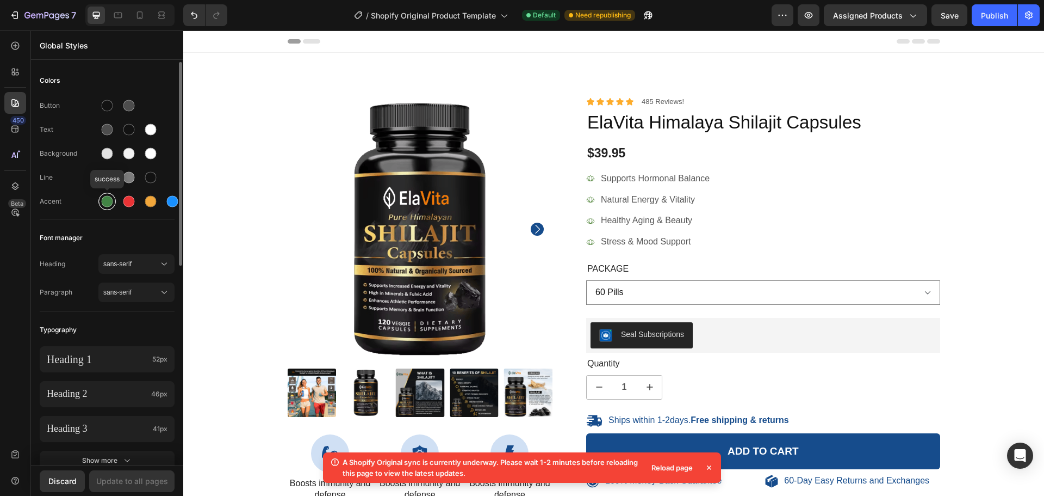
click at [113, 197] on div at bounding box center [106, 201] width 17 height 17
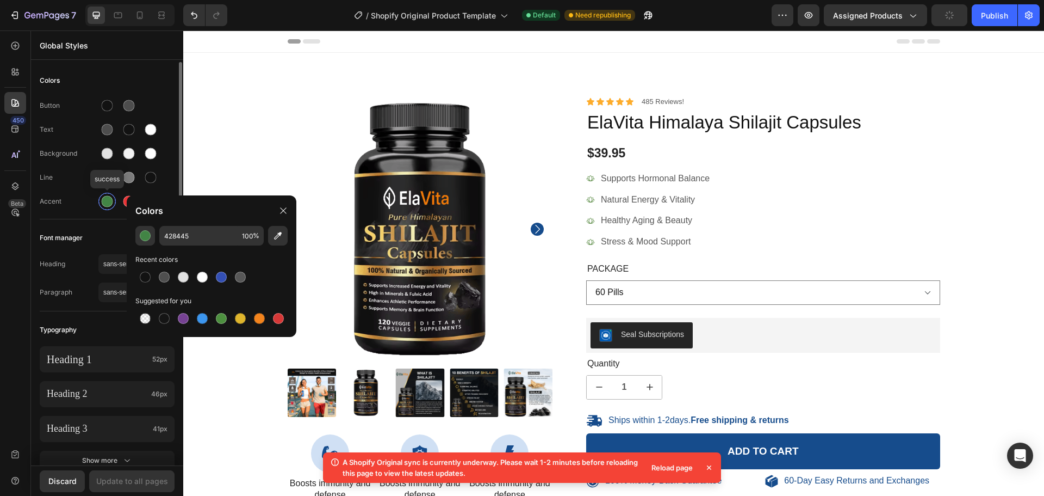
click at [113, 197] on div at bounding box center [106, 201] width 17 height 17
click at [120, 212] on div "Button Text Background Line Accent" at bounding box center [107, 154] width 135 height 128
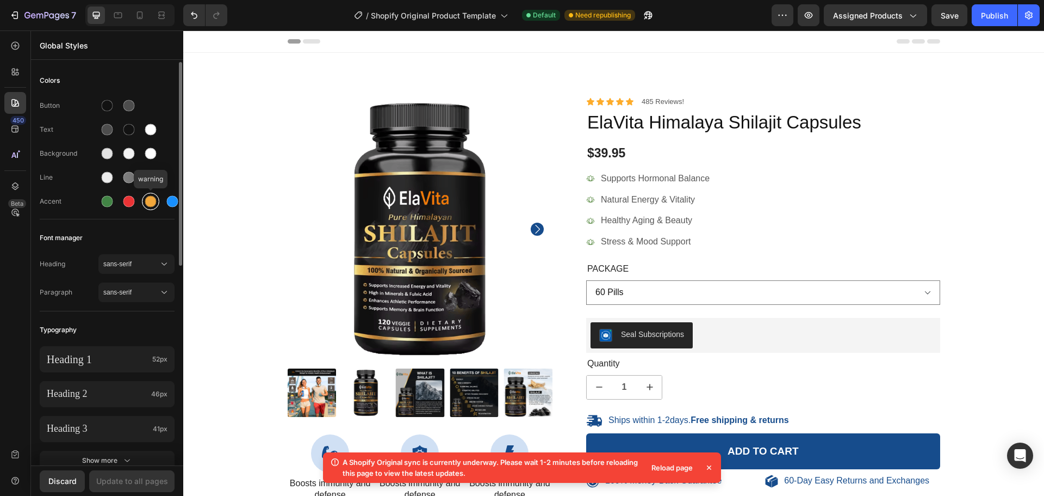
click at [147, 199] on div at bounding box center [150, 201] width 11 height 11
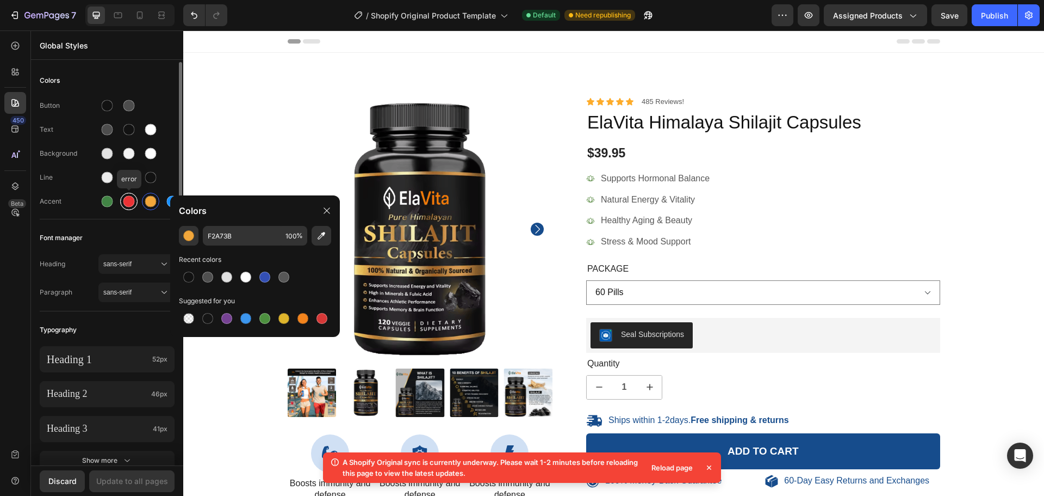
click at [127, 204] on div at bounding box center [128, 201] width 11 height 11
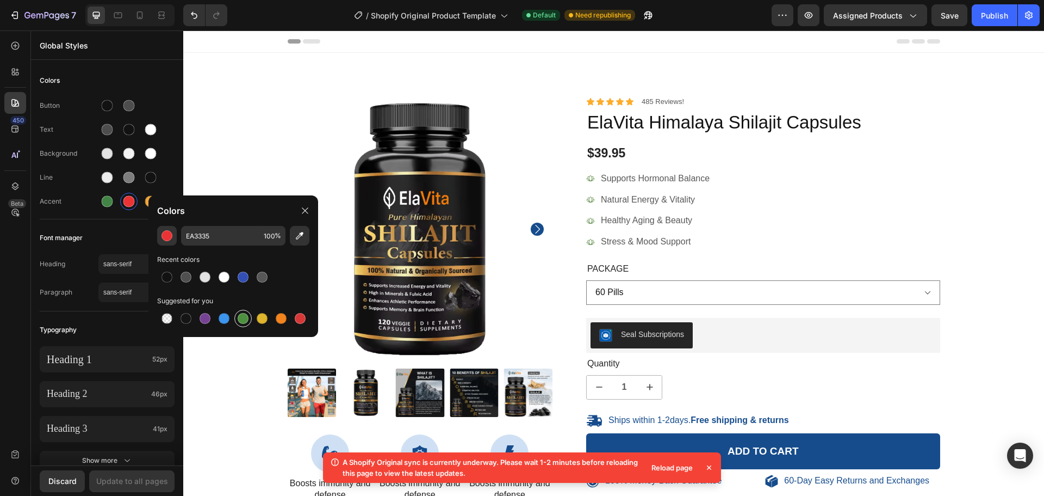
click at [242, 318] on div at bounding box center [243, 318] width 11 height 11
type input "4D903F"
click at [144, 208] on div at bounding box center [151, 201] width 20 height 20
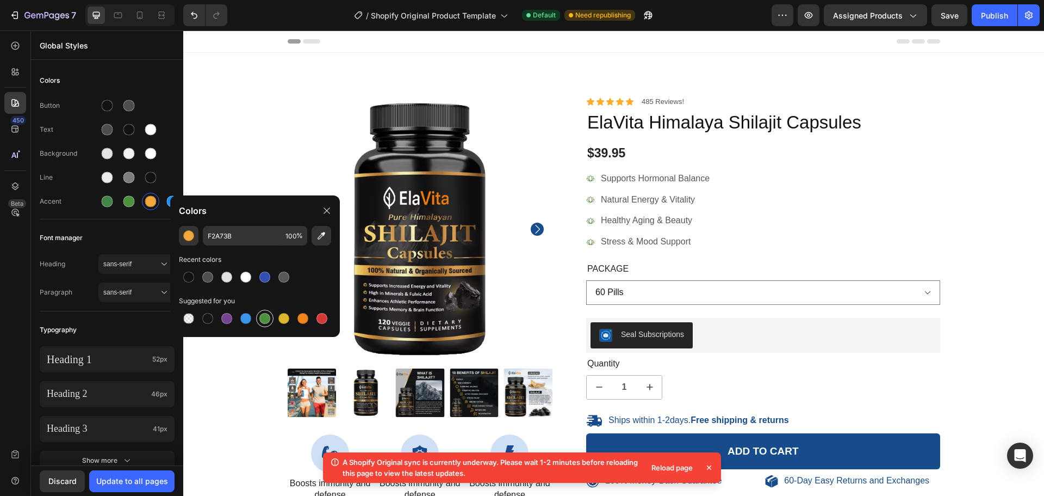
click at [258, 313] on div at bounding box center [264, 318] width 17 height 17
type input "4D903F"
click at [162, 220] on div "Colors Button Text Background Line Accent Font manager Heading sans-serif Parag…" at bounding box center [107, 460] width 152 height 797
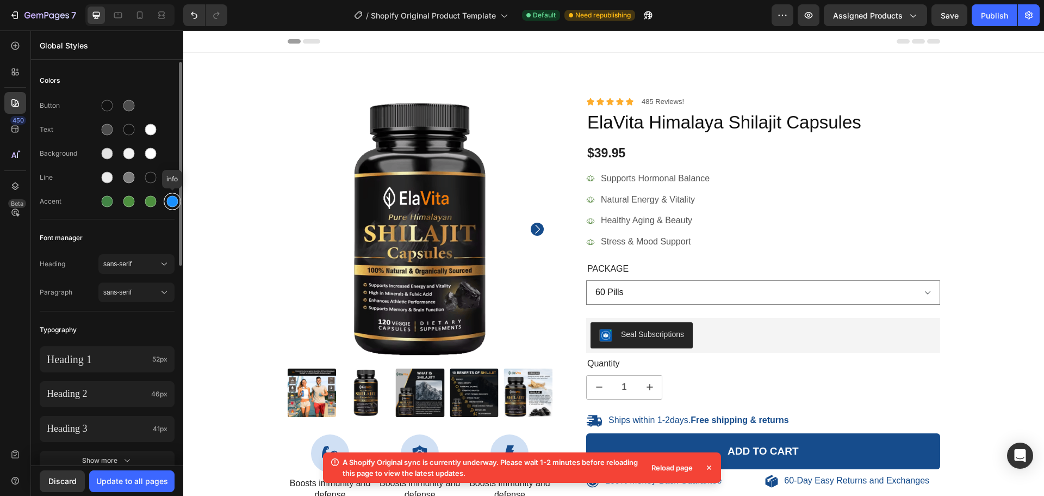
click at [170, 206] on div at bounding box center [172, 201] width 11 height 11
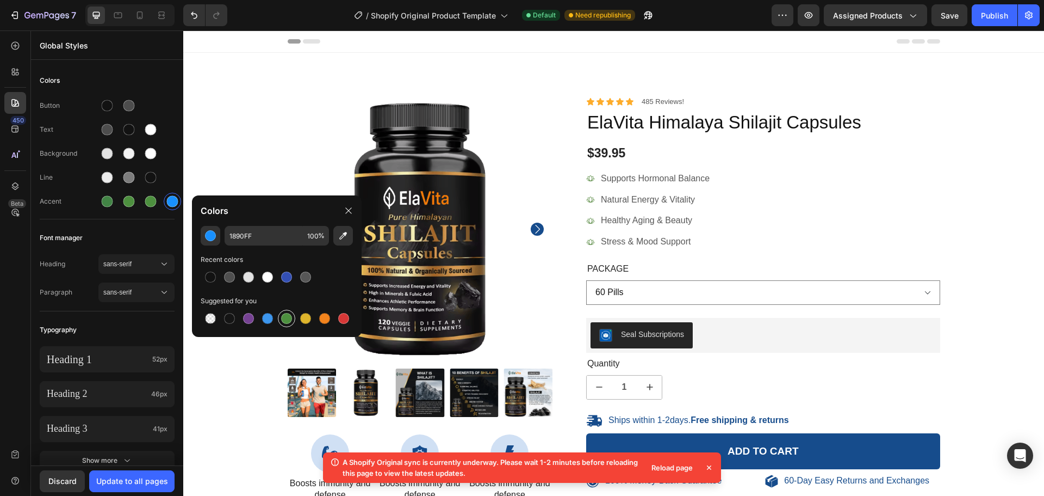
click at [288, 321] on div at bounding box center [286, 318] width 11 height 11
type input "4D903F"
click at [146, 231] on div "Font manager" at bounding box center [107, 238] width 135 height 20
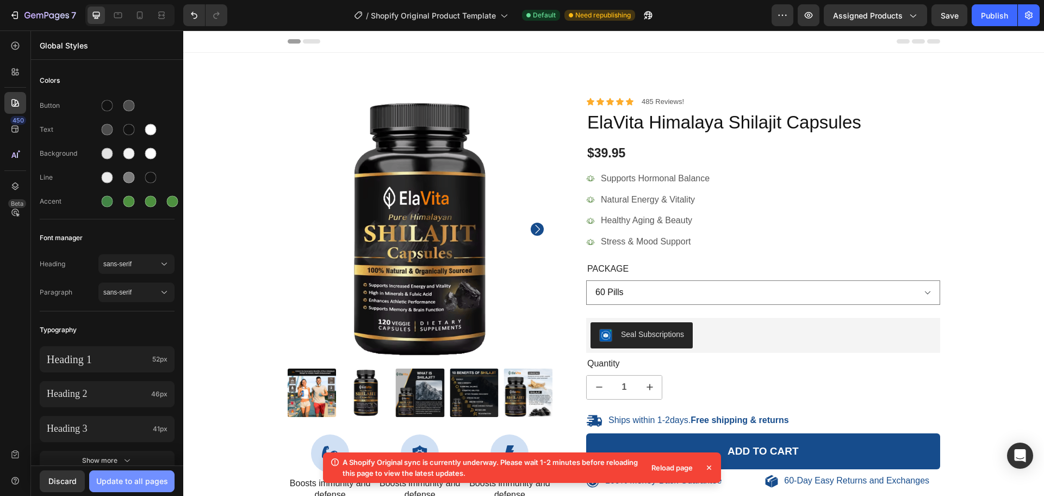
click at [155, 472] on button "Update to all pages" at bounding box center [131, 481] width 85 height 22
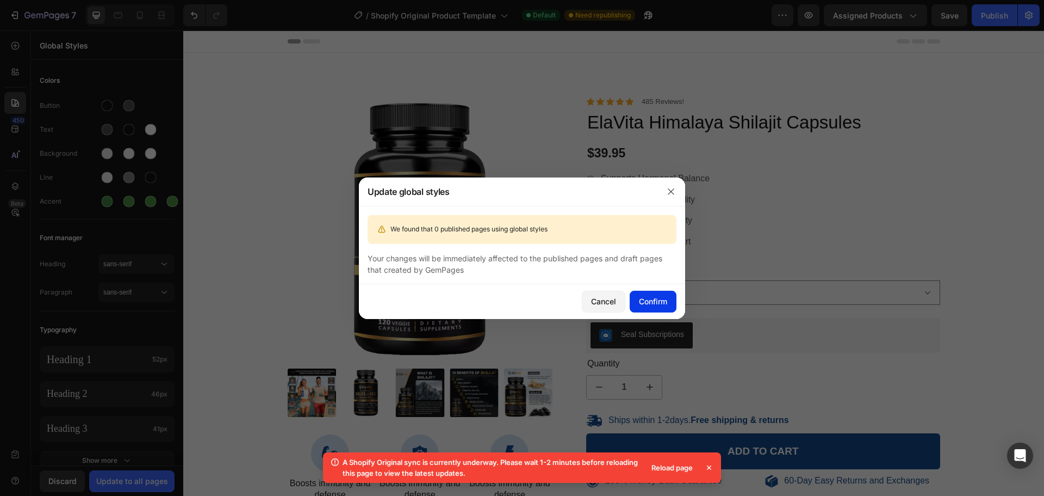
click at [663, 306] on div "Confirm" at bounding box center [653, 300] width 28 height 11
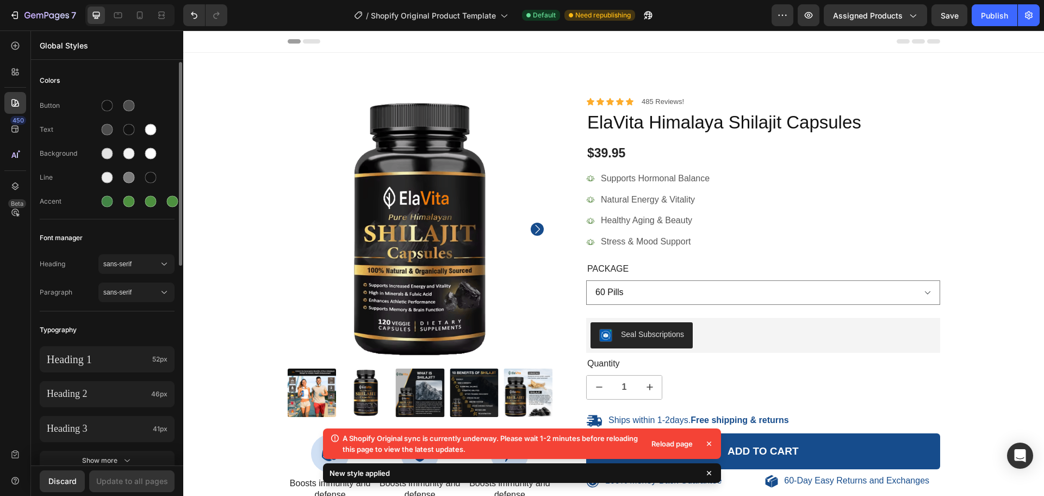
drag, startPoint x: 3, startPoint y: 81, endPoint x: 74, endPoint y: 258, distance: 191.1
drag, startPoint x: 74, startPoint y: 258, endPoint x: 57, endPoint y: 231, distance: 32.3
click at [57, 231] on span "Font manager" at bounding box center [61, 237] width 43 height 13
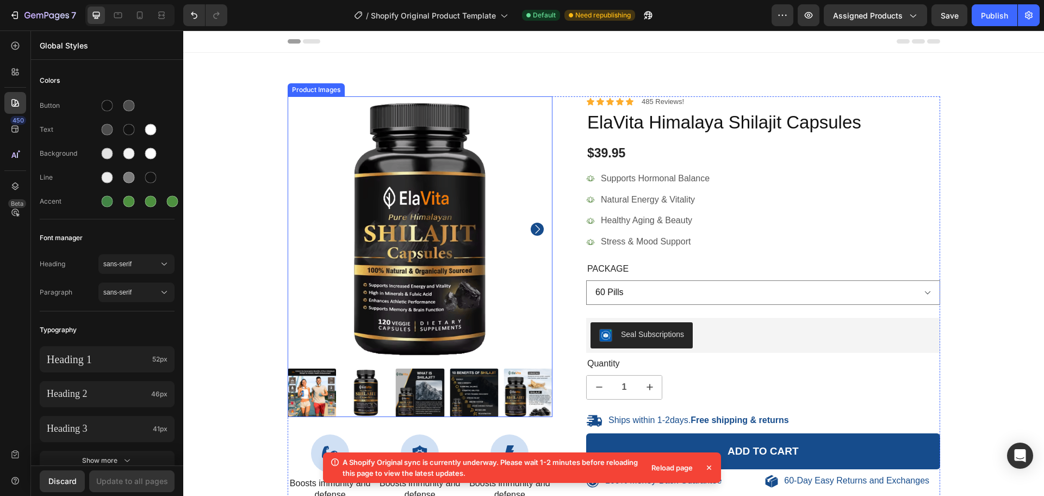
scroll to position [163, 0]
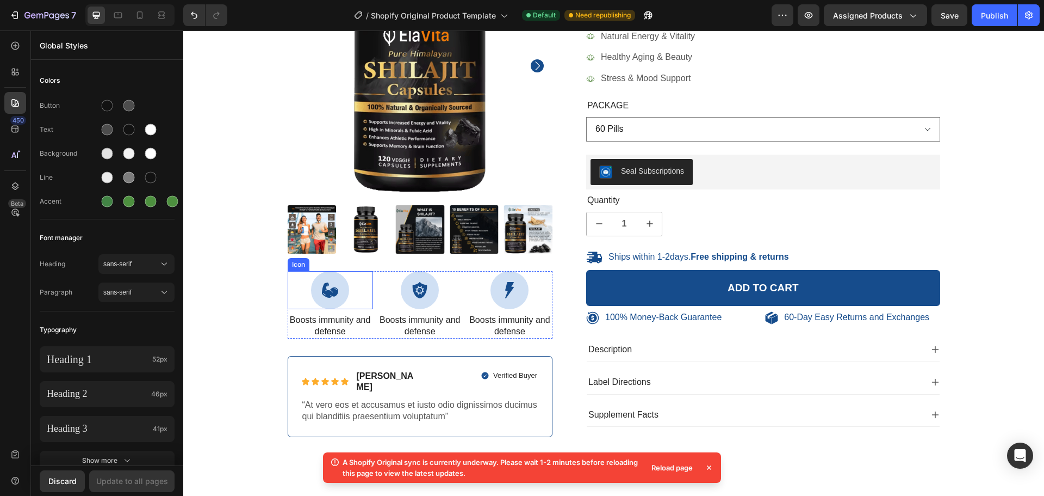
click at [329, 290] on icon at bounding box center [330, 289] width 16 height 15
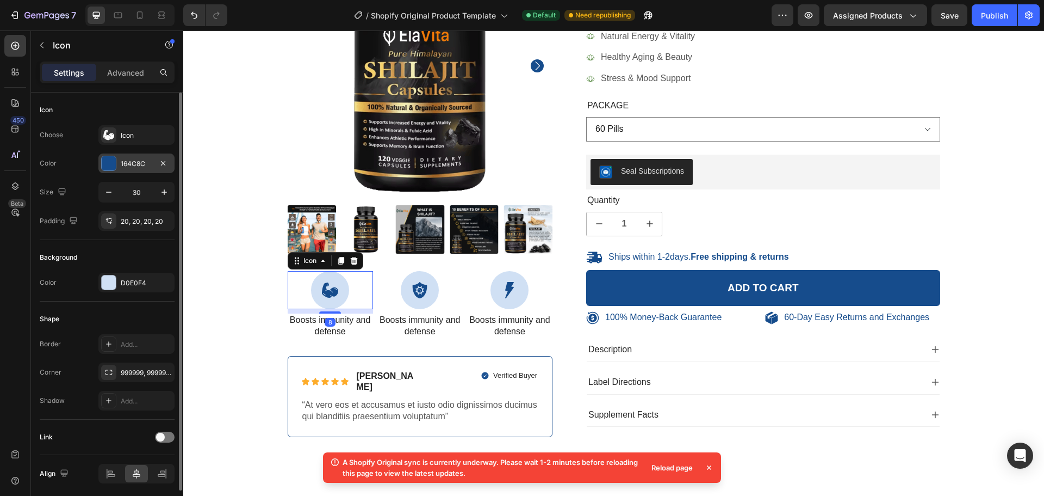
click at [107, 164] on div at bounding box center [109, 163] width 14 height 14
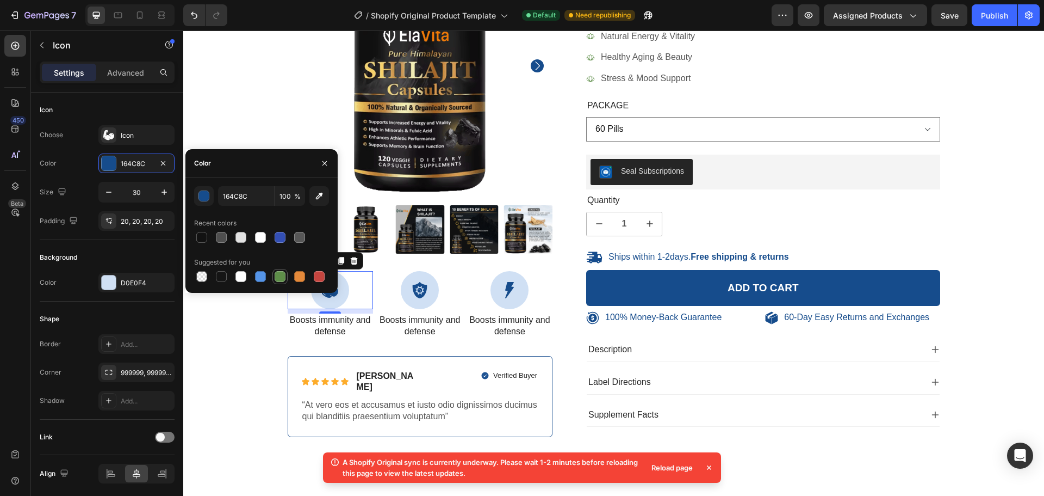
click at [281, 280] on div at bounding box center [280, 276] width 11 height 11
type input "5E8E49"
click at [422, 296] on icon at bounding box center [420, 290] width 16 height 16
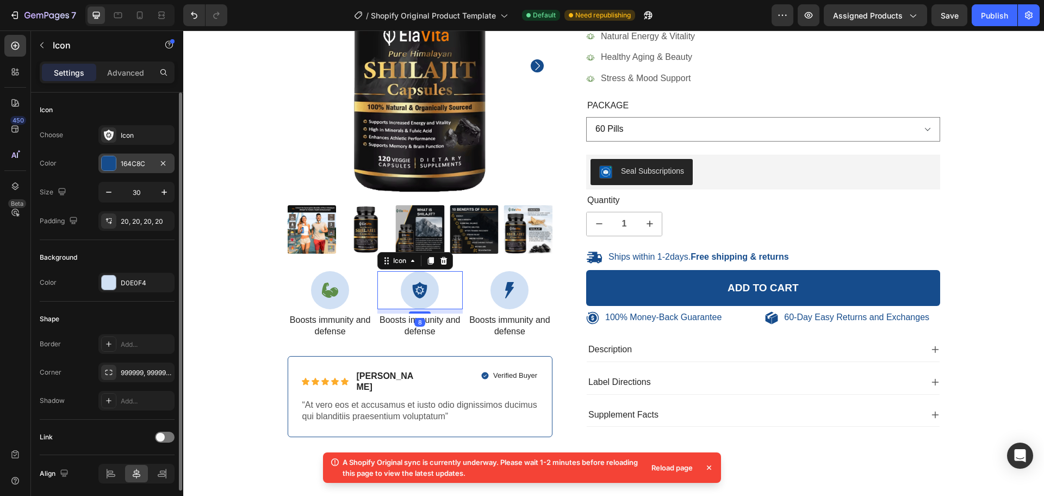
click at [151, 167] on div "164C8C" at bounding box center [136, 163] width 76 height 20
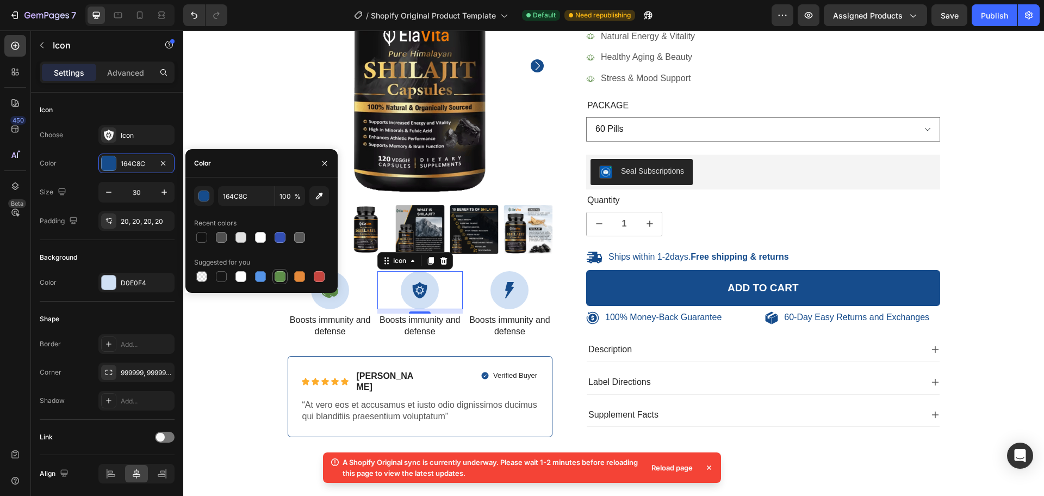
drag, startPoint x: 284, startPoint y: 274, endPoint x: 249, endPoint y: 264, distance: 36.0
click at [284, 274] on div at bounding box center [280, 276] width 11 height 11
type input "5E8E49"
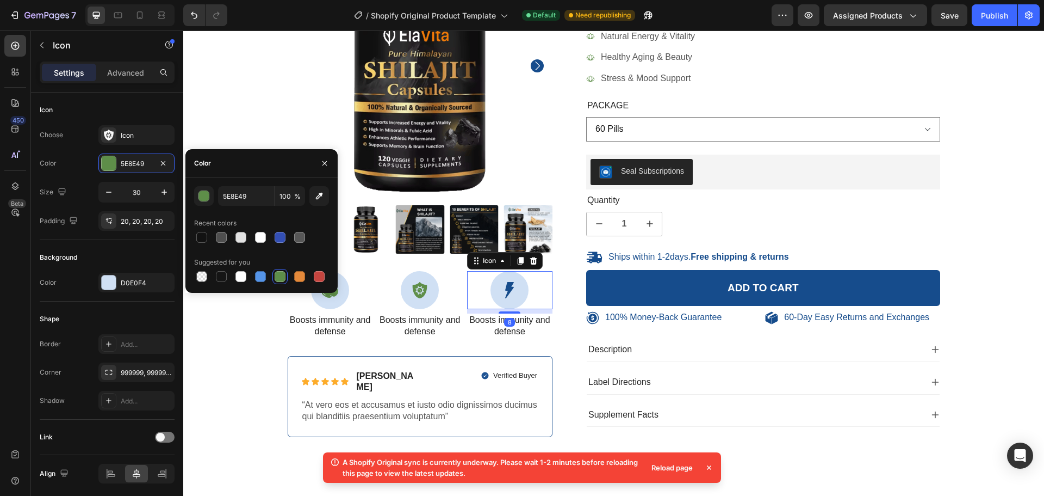
click at [509, 293] on icon at bounding box center [510, 290] width 16 height 16
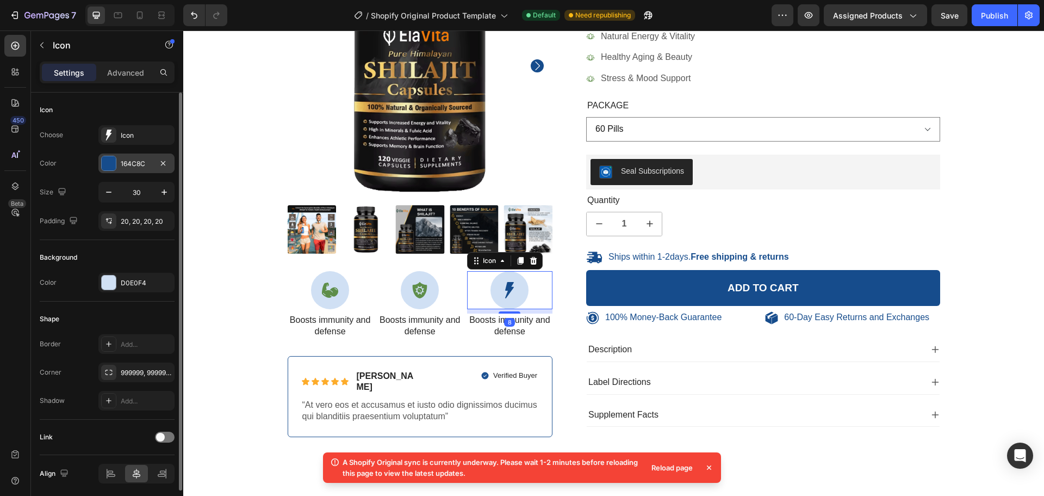
click at [126, 171] on div "164C8C" at bounding box center [136, 163] width 76 height 20
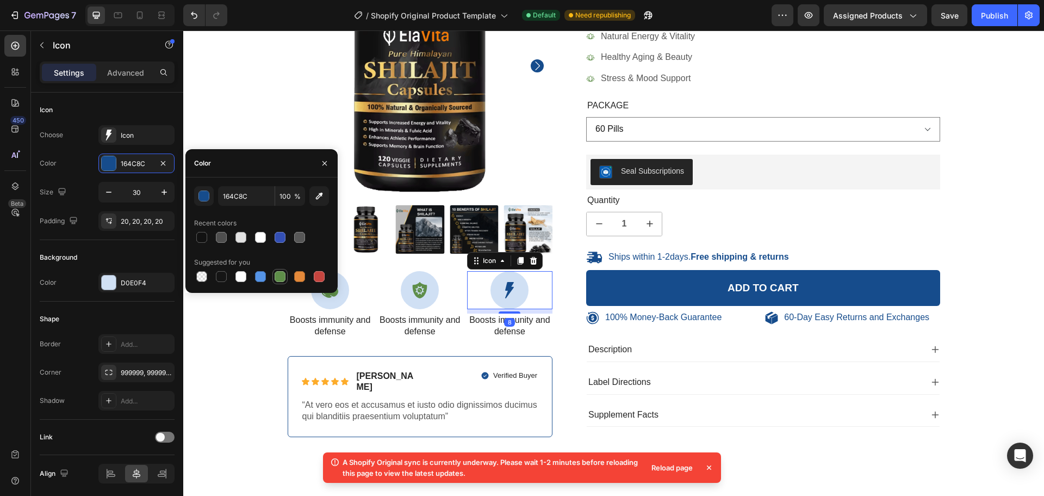
click at [283, 276] on div at bounding box center [280, 276] width 11 height 11
type input "5E8E49"
click at [468, 336] on p "Boosts immunity and defense" at bounding box center [509, 325] width 83 height 23
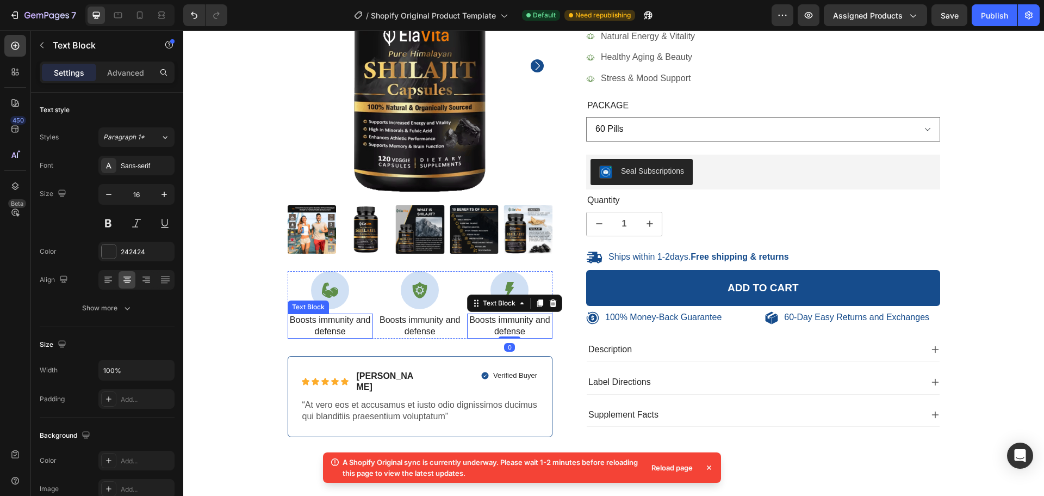
click at [327, 331] on p "Boosts immunity and defense" at bounding box center [330, 325] width 83 height 23
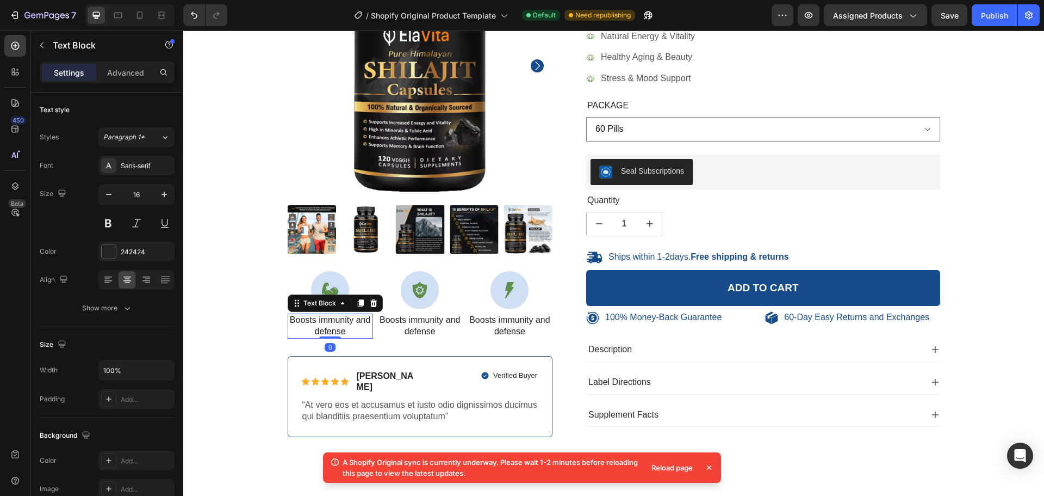
click at [327, 331] on p "Boosts immunity and defense" at bounding box center [330, 325] width 83 height 23
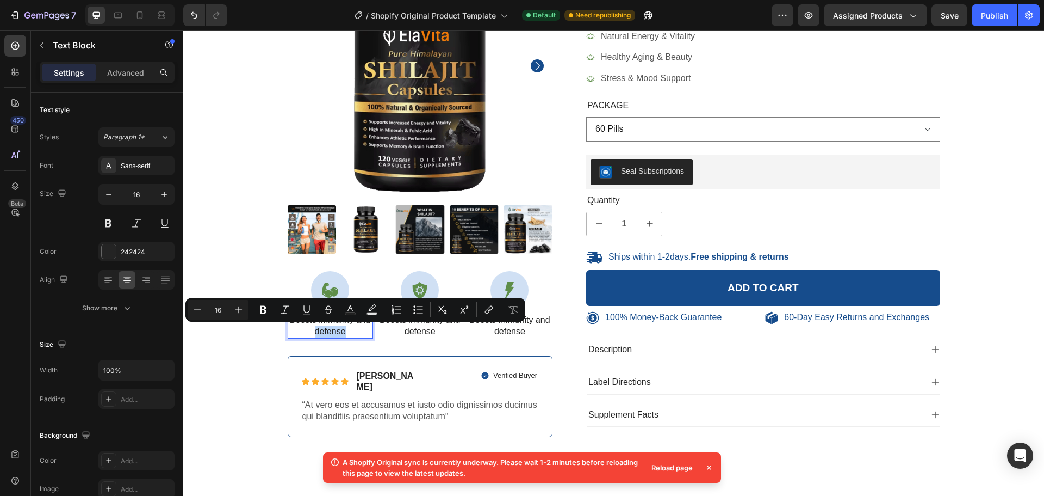
scroll to position [109, 0]
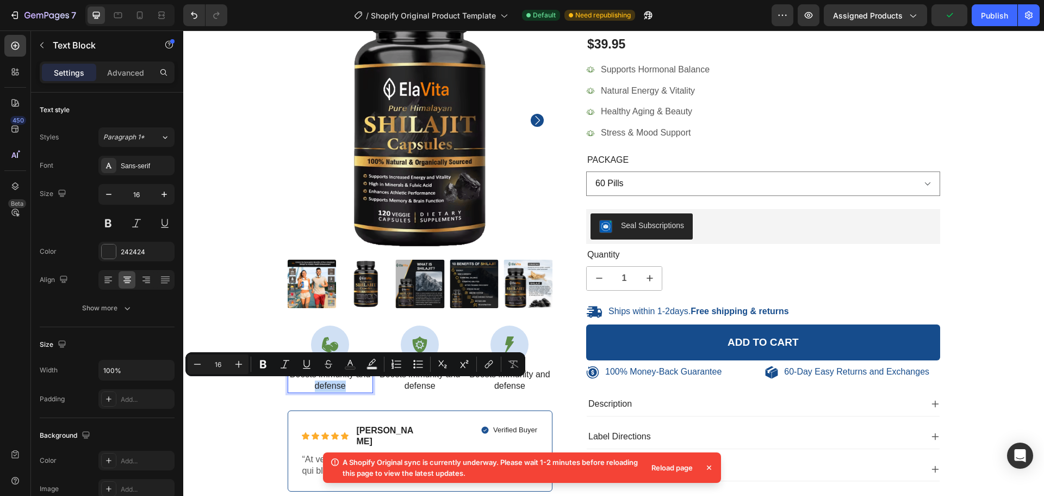
click at [339, 382] on p "Boosts immunity and defense" at bounding box center [330, 380] width 83 height 23
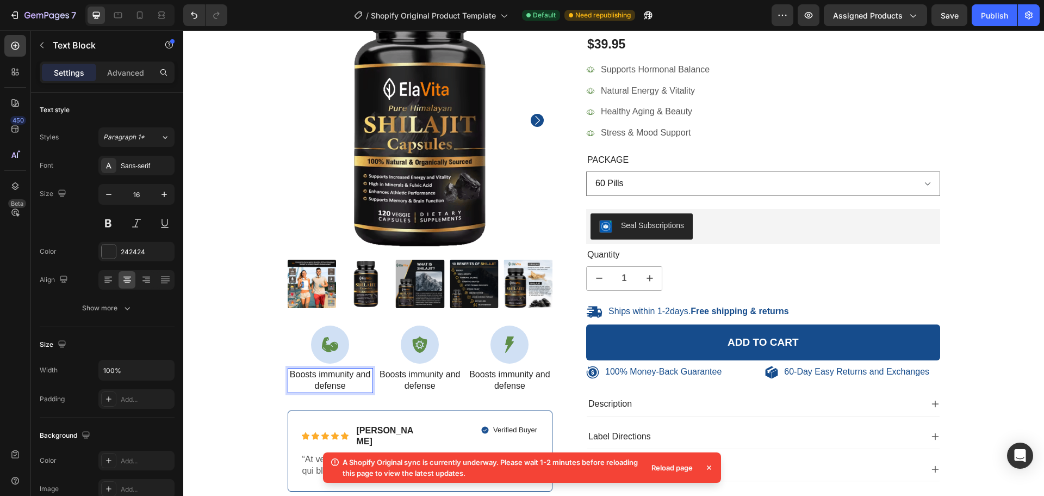
click at [339, 381] on p "Boosts immunity and defense" at bounding box center [330, 380] width 83 height 23
click at [332, 342] on icon at bounding box center [330, 344] width 16 height 15
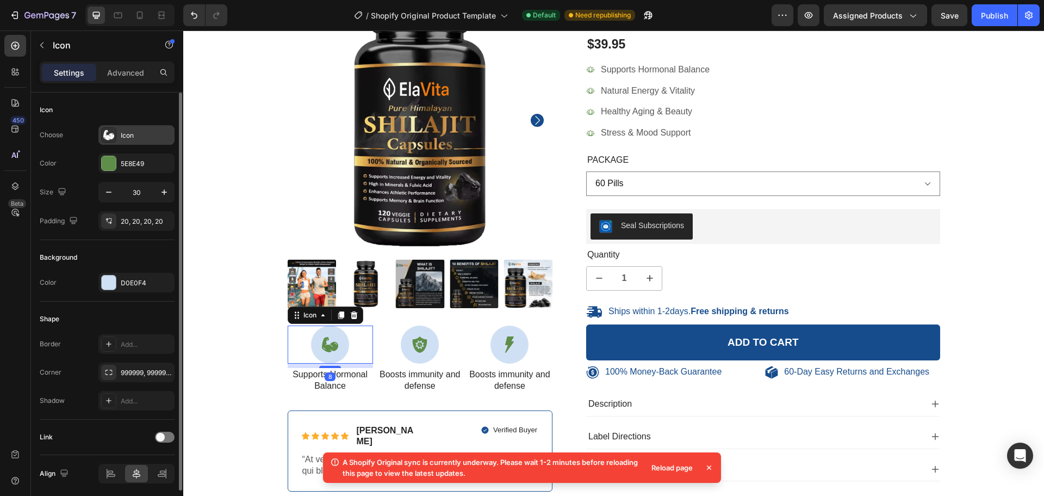
click at [135, 140] on div "Icon" at bounding box center [146, 136] width 51 height 10
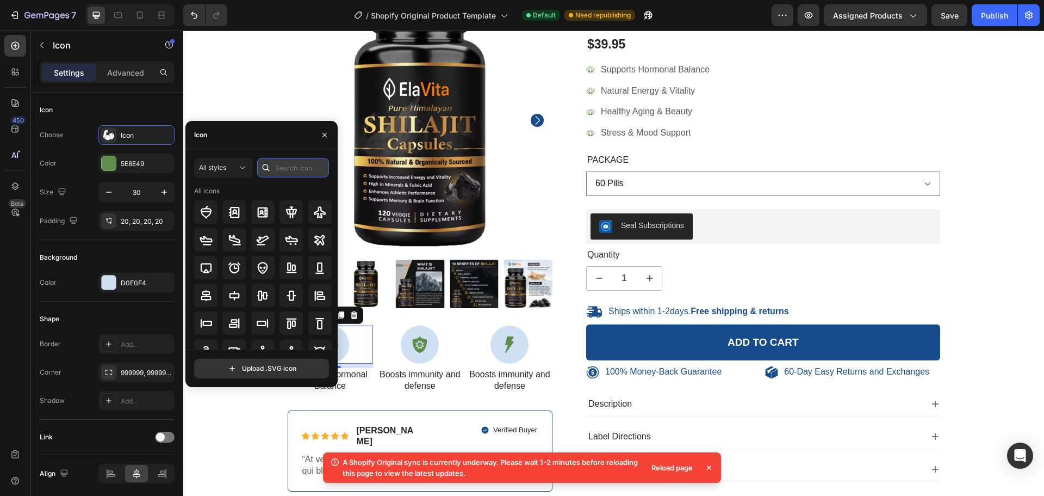
click at [300, 160] on input "text" at bounding box center [293, 168] width 72 height 20
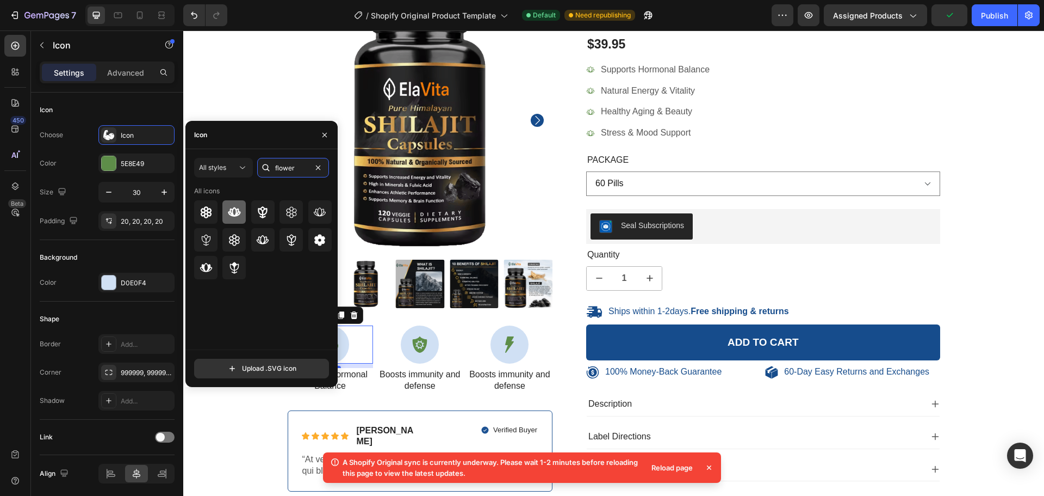
type input "flower"
click at [239, 207] on icon at bounding box center [234, 212] width 13 height 13
click at [416, 344] on icon at bounding box center [420, 344] width 16 height 16
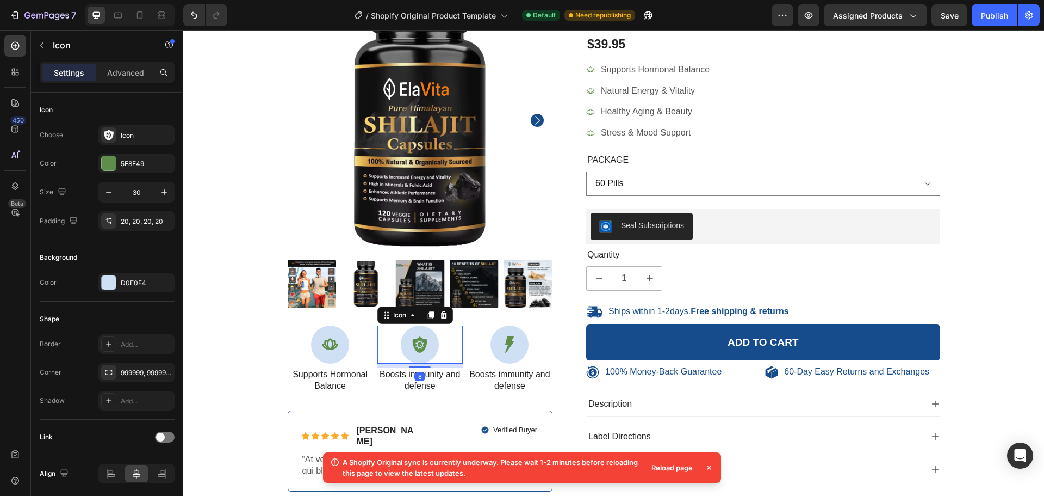
click at [418, 344] on icon at bounding box center [420, 344] width 5 height 5
click at [406, 349] on div at bounding box center [420, 344] width 38 height 38
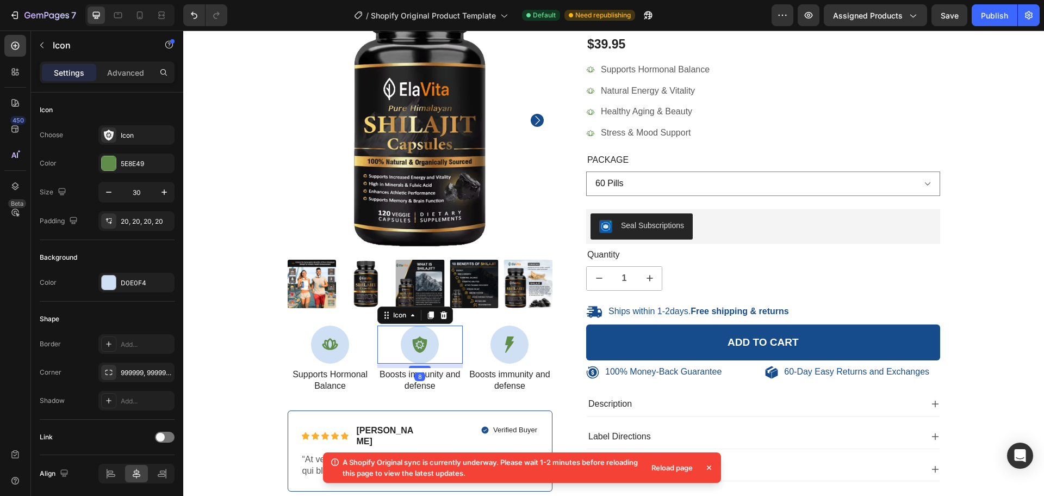
click at [406, 349] on div at bounding box center [420, 344] width 38 height 38
click at [425, 378] on p "Boosts immunity and defense" at bounding box center [420, 380] width 83 height 23
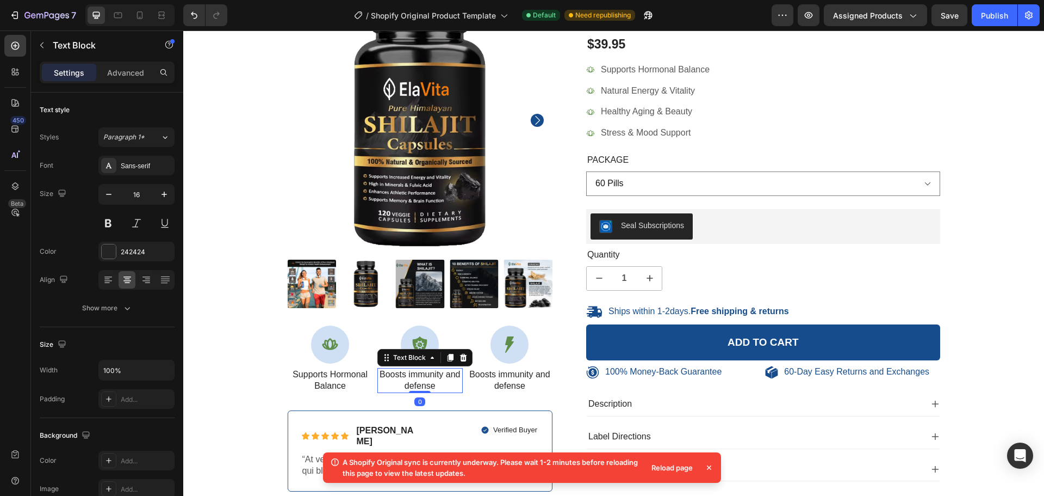
click at [424, 378] on p "Boosts immunity and defense" at bounding box center [420, 380] width 83 height 23
click at [426, 344] on div at bounding box center [420, 344] width 38 height 38
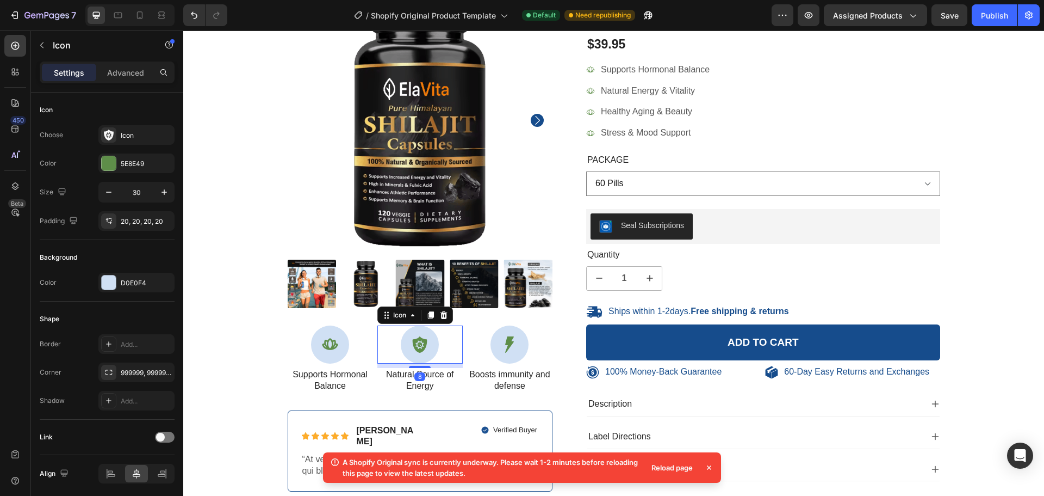
click at [426, 344] on div at bounding box center [420, 344] width 38 height 38
click at [123, 138] on div "Icon" at bounding box center [146, 136] width 51 height 10
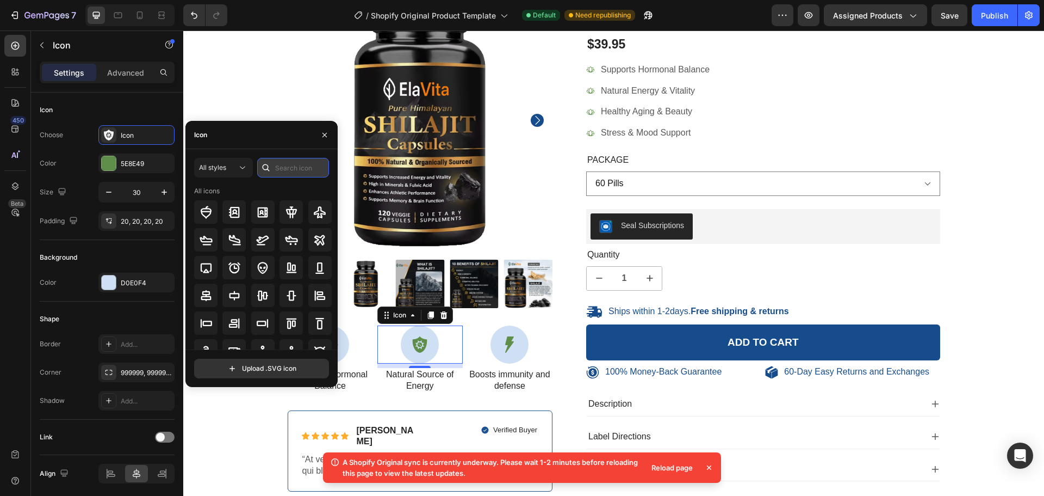
click at [282, 164] on input "text" at bounding box center [293, 168] width 72 height 20
type input "lightning"
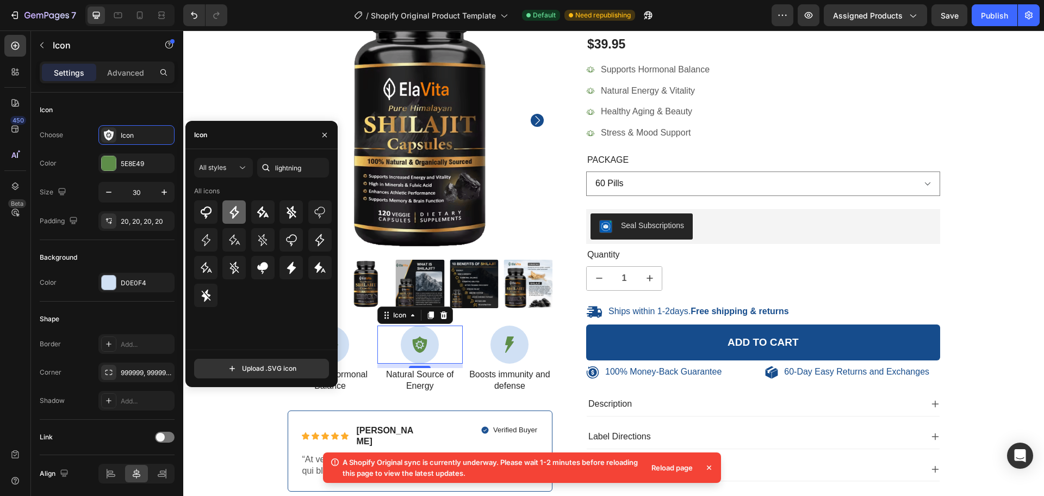
click at [238, 207] on icon at bounding box center [234, 212] width 13 height 13
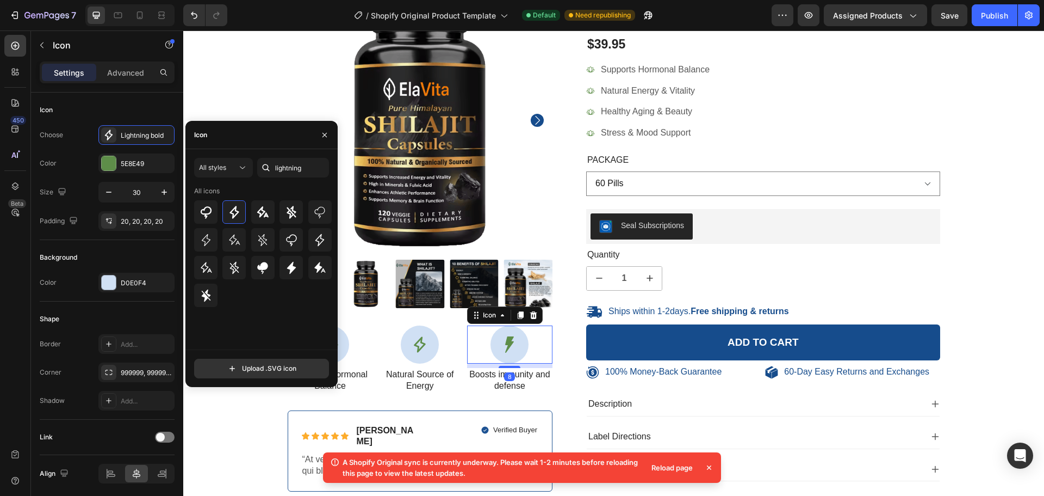
click at [514, 337] on div at bounding box center [510, 344] width 38 height 38
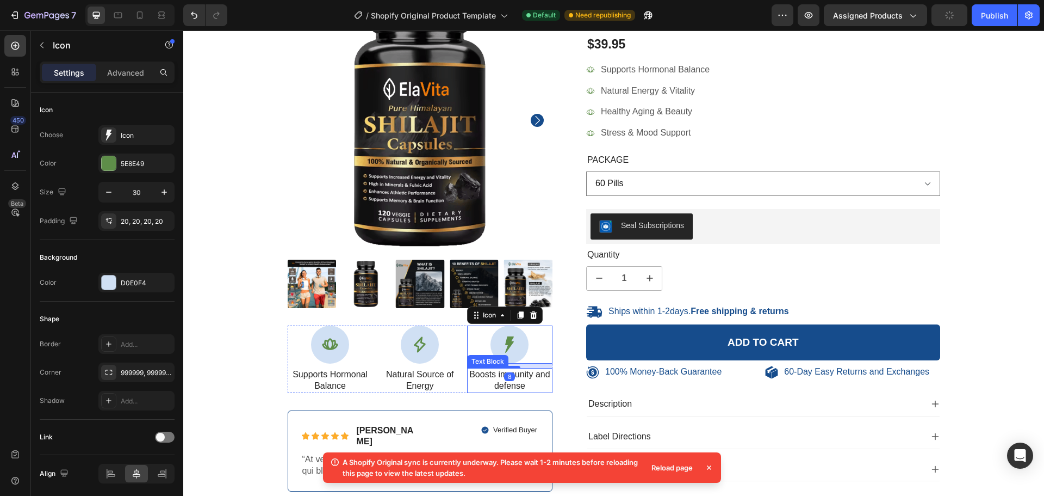
click at [519, 377] on p "Boosts immunity and defense" at bounding box center [509, 380] width 83 height 23
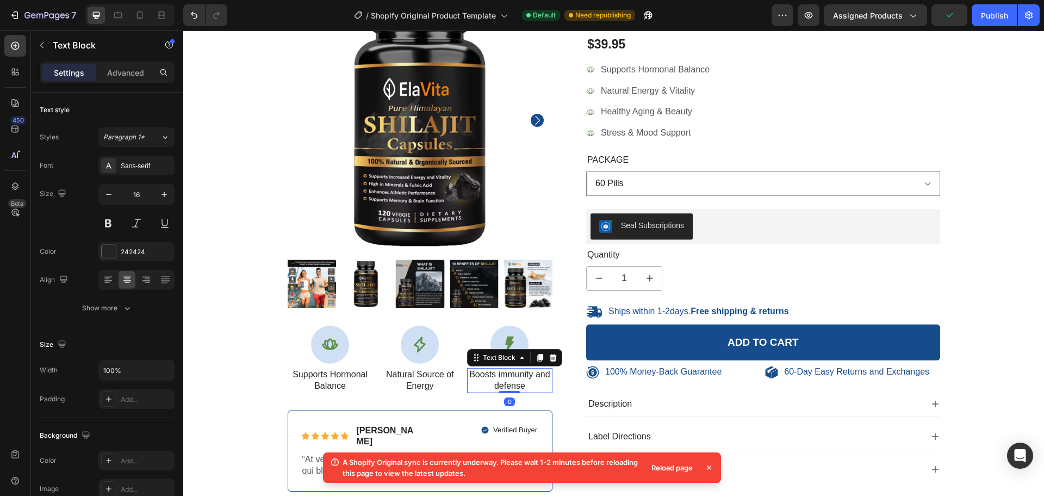
click at [519, 377] on p "Boosts immunity and defense" at bounding box center [509, 380] width 83 height 23
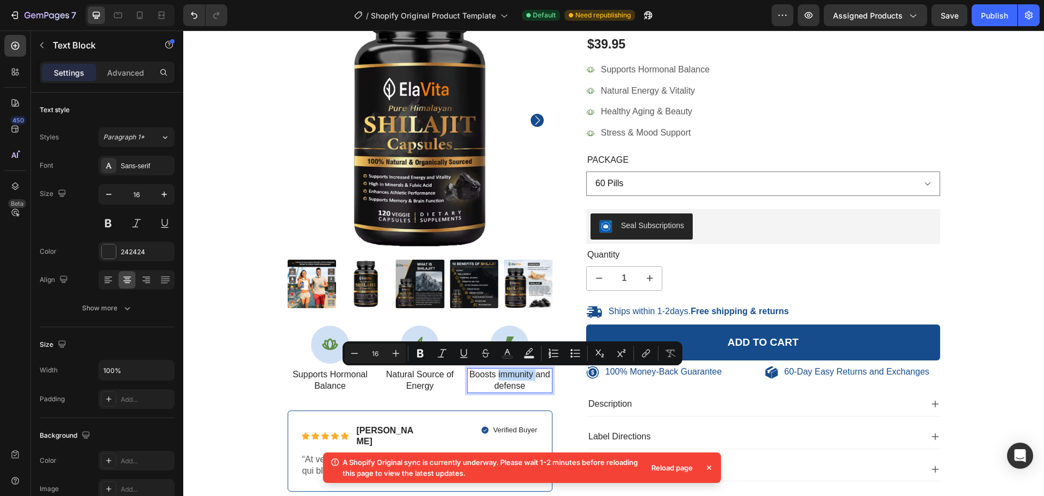
click at [519, 377] on p "Boosts immunity and defense" at bounding box center [509, 380] width 83 height 23
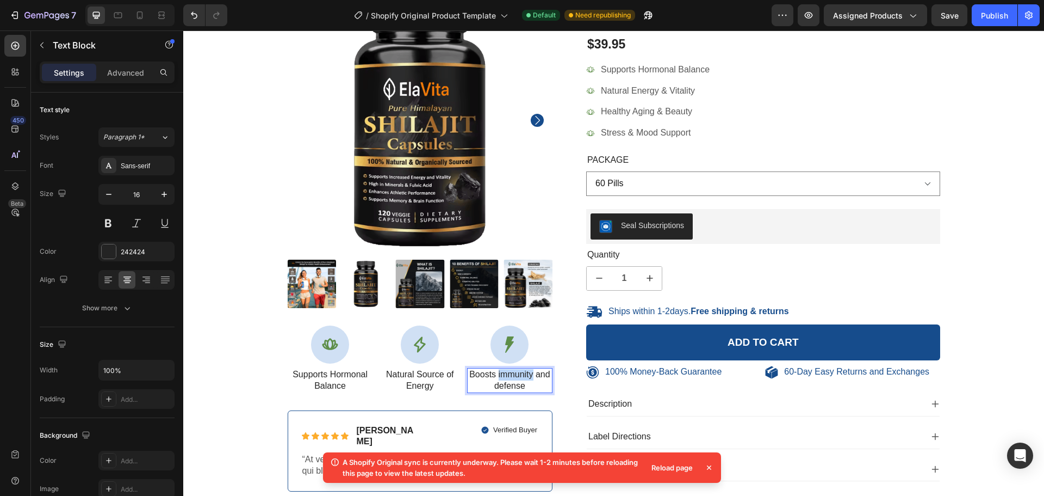
click at [521, 377] on p "Boosts immunity and defense" at bounding box center [509, 380] width 83 height 23
click at [524, 388] on p "Boosts immunity and defense" at bounding box center [509, 380] width 83 height 23
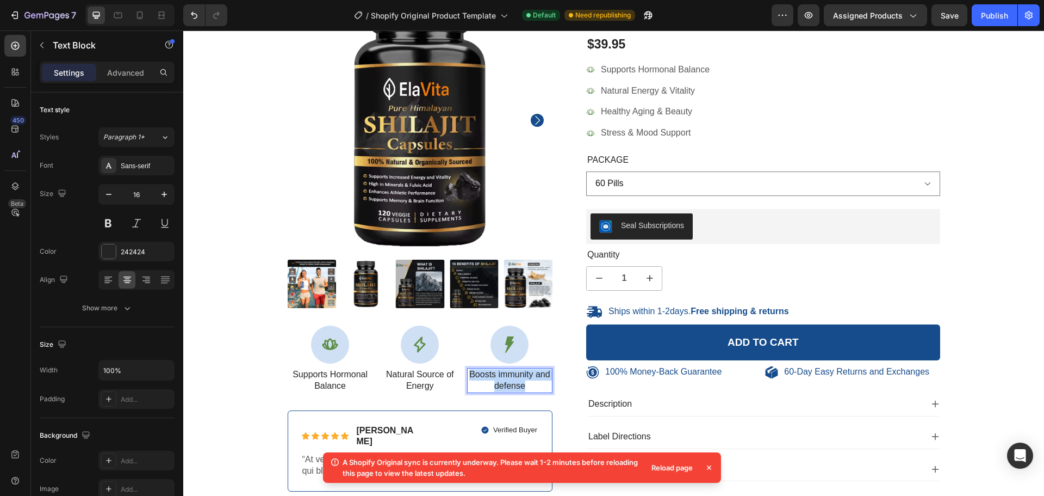
click at [524, 388] on p "Boosts immunity and defense" at bounding box center [509, 380] width 83 height 23
click at [505, 350] on icon at bounding box center [509, 344] width 9 height 16
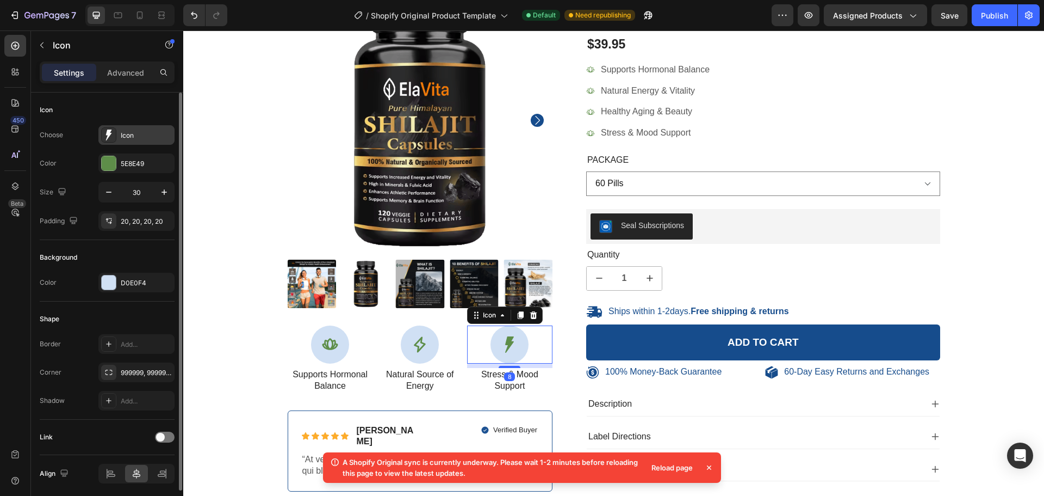
click at [134, 137] on div "Icon" at bounding box center [146, 136] width 51 height 10
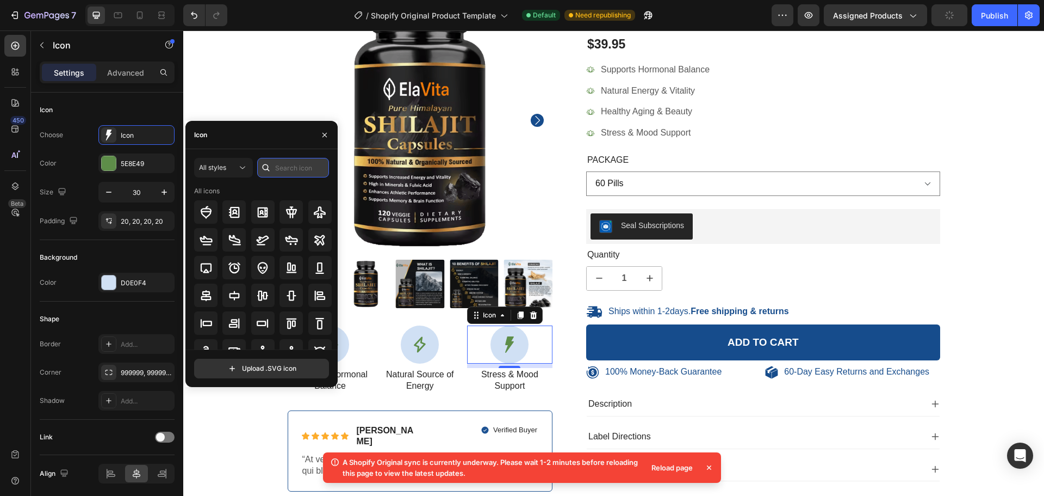
click at [277, 168] on input "text" at bounding box center [293, 168] width 72 height 20
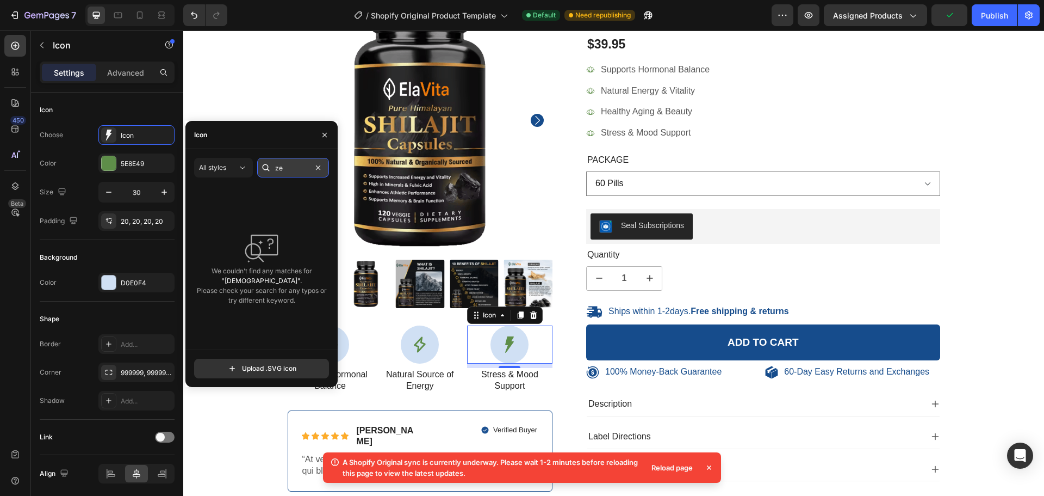
type input "z"
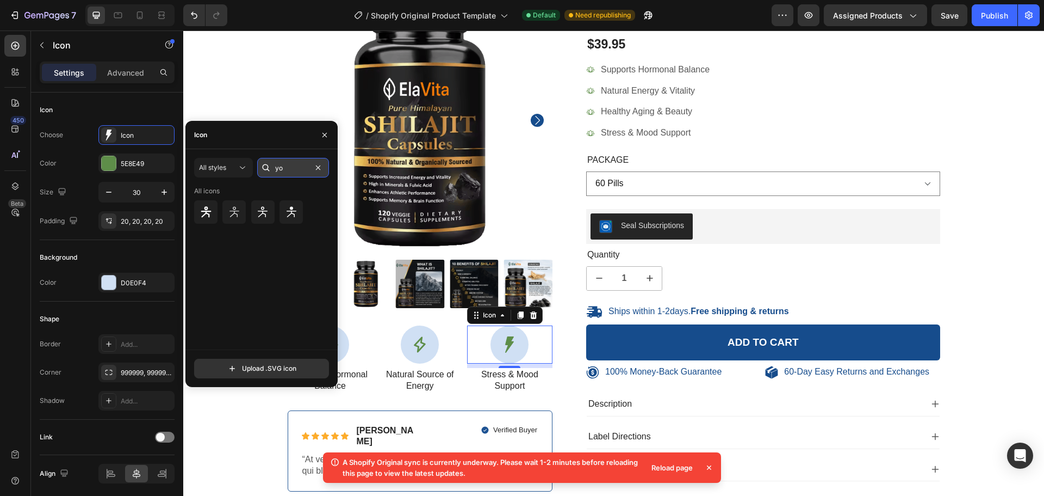
type input "y"
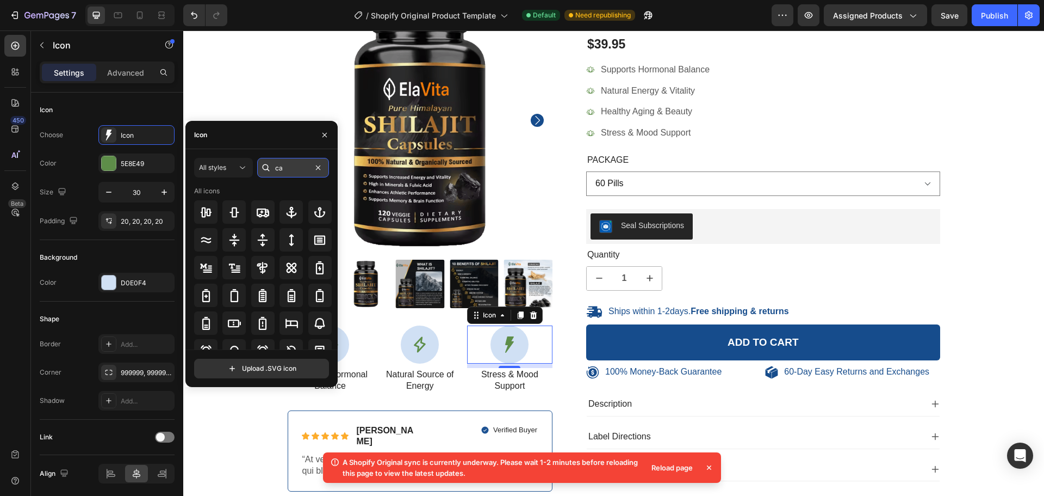
type input "c"
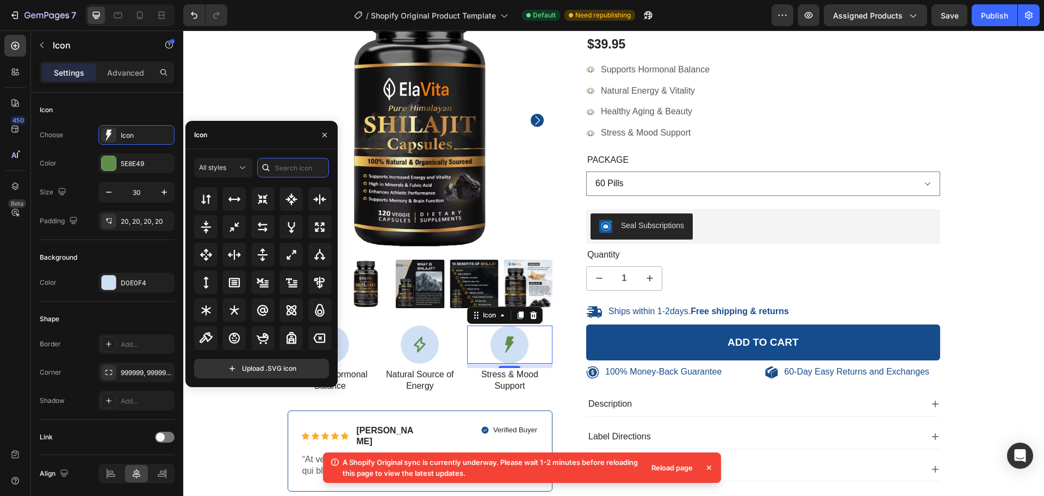
scroll to position [642, 0]
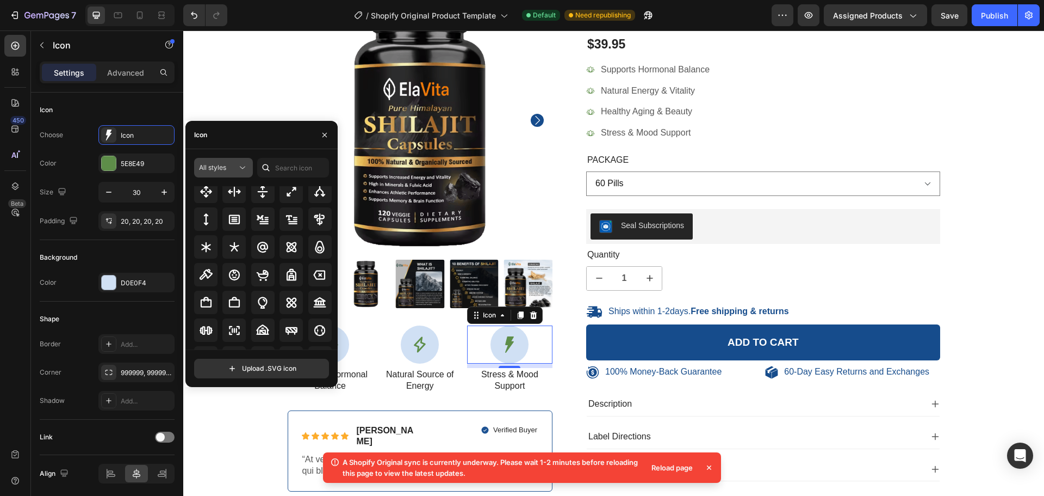
click at [217, 168] on span "All styles" at bounding box center [212, 167] width 27 height 8
click at [300, 146] on div "Icon" at bounding box center [261, 135] width 152 height 28
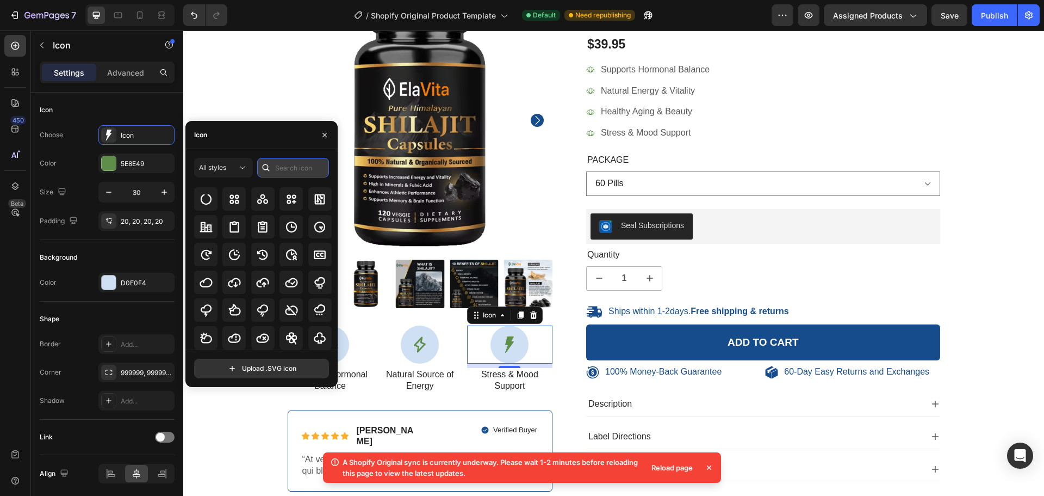
click at [286, 169] on input "text" at bounding box center [293, 168] width 72 height 20
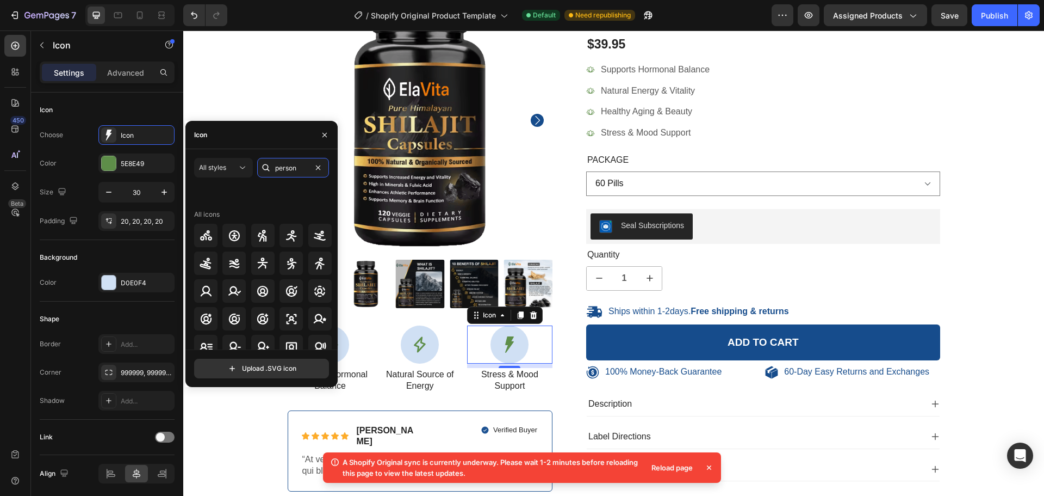
scroll to position [120, 0]
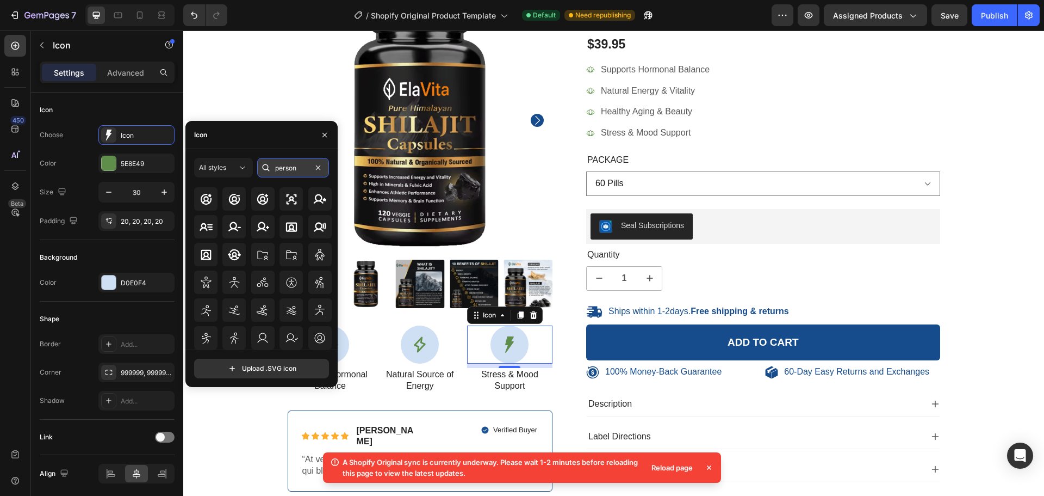
click at [283, 168] on input "person" at bounding box center [293, 168] width 72 height 20
click at [284, 168] on input "person" at bounding box center [293, 168] width 72 height 20
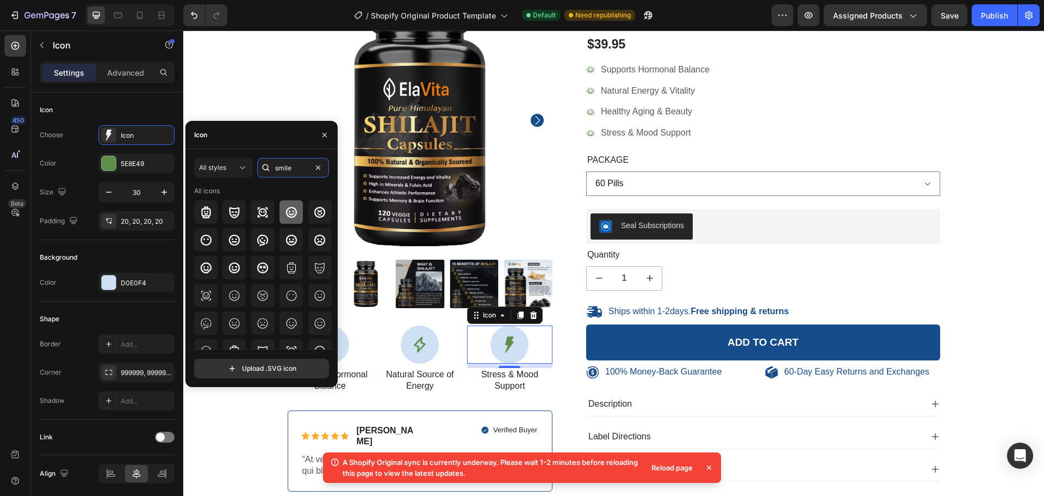
type input "smile"
click at [290, 214] on icon at bounding box center [291, 211] width 11 height 11
click at [556, 360] on div "100% Money-Back Guarantee Item List 60-Day Easy Returns Item List Row Product I…" at bounding box center [614, 243] width 653 height 512
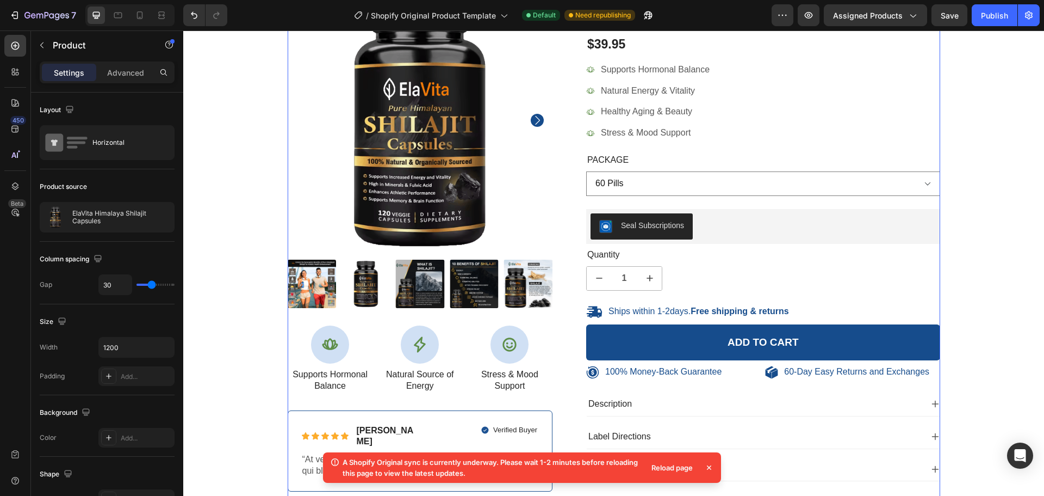
click at [556, 360] on div "100% Money-Back Guarantee Item List 60-Day Easy Returns Item List Row Product I…" at bounding box center [614, 243] width 653 height 512
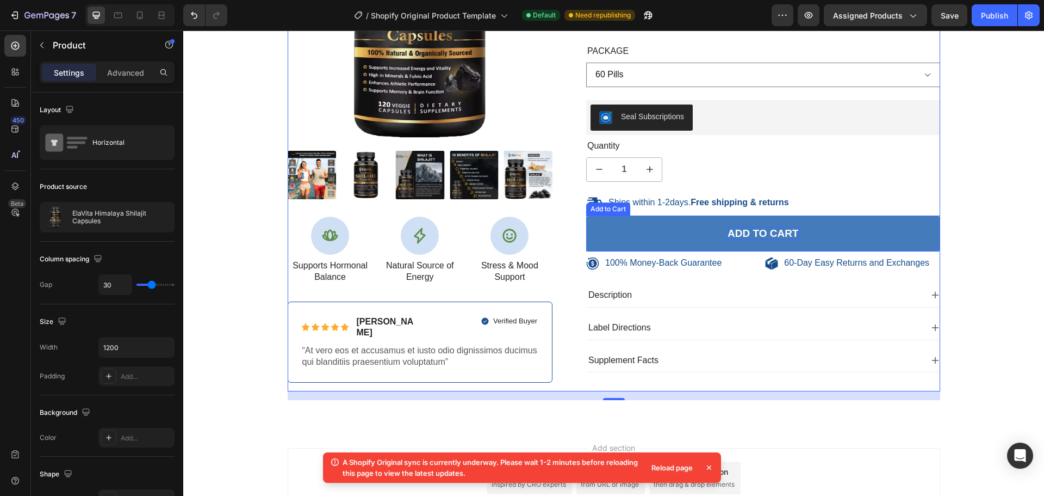
click at [741, 239] on div "Add to cart" at bounding box center [763, 234] width 71 height 14
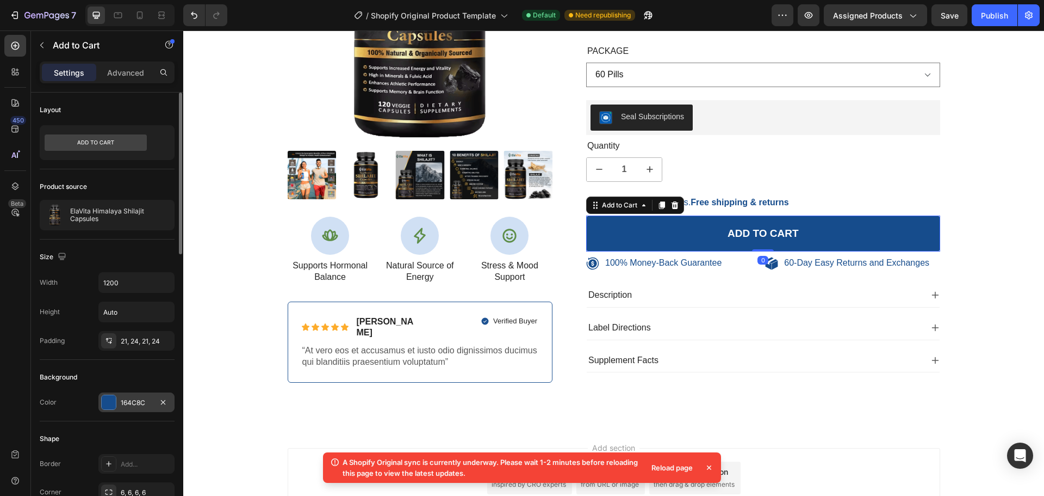
click at [140, 408] on div "164C8C" at bounding box center [136, 402] width 76 height 20
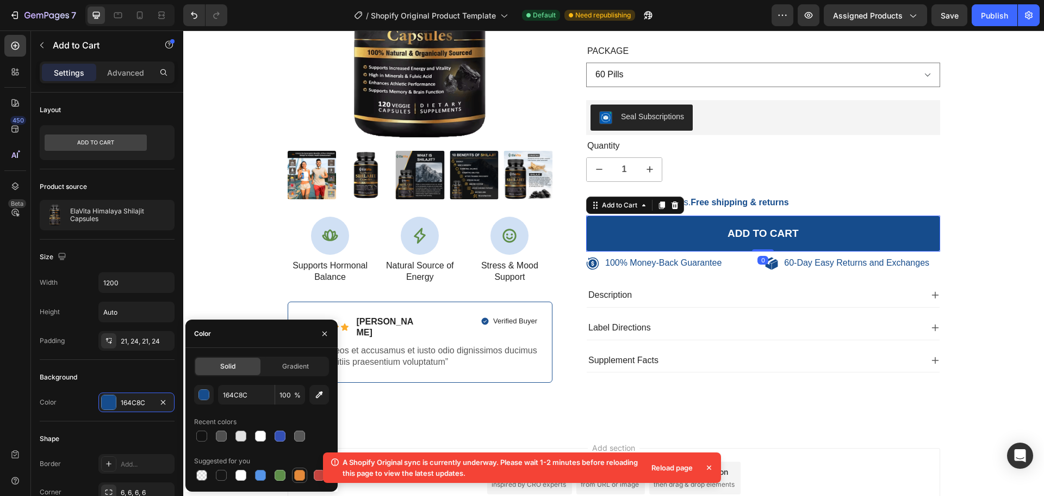
click at [279, 474] on div at bounding box center [280, 474] width 11 height 11
type input "5E8E49"
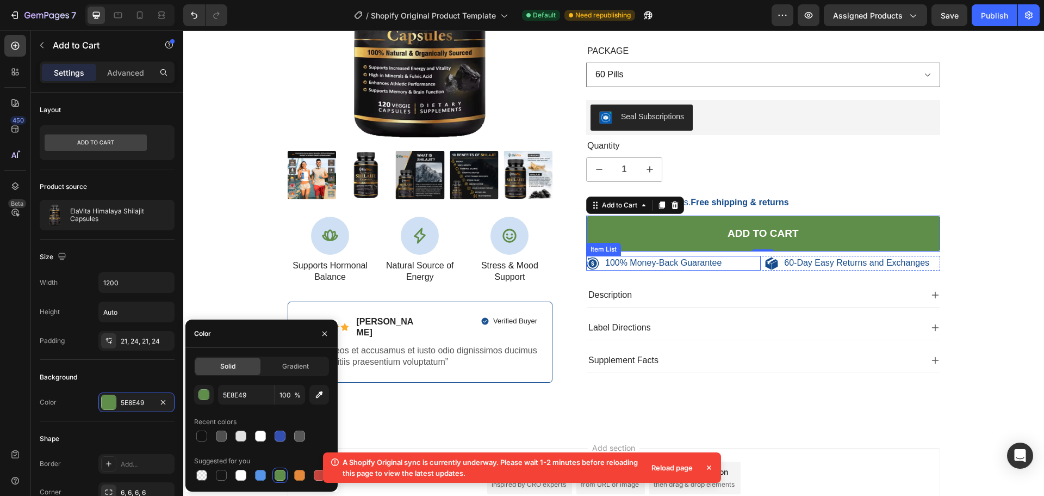
click at [680, 262] on p "100% Money-Back Guarantee" at bounding box center [663, 262] width 116 height 11
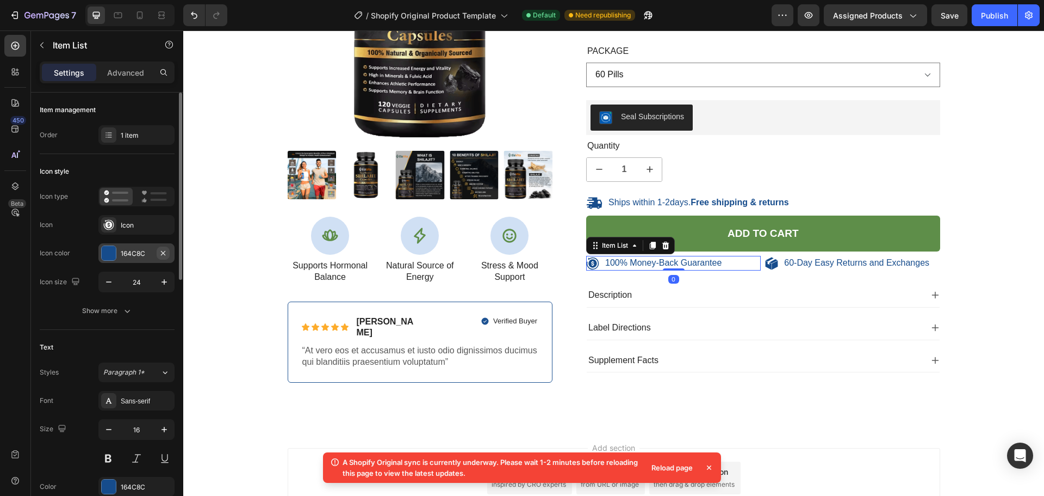
click at [161, 249] on icon "button" at bounding box center [163, 253] width 9 height 9
click at [108, 252] on icon at bounding box center [108, 253] width 9 height 9
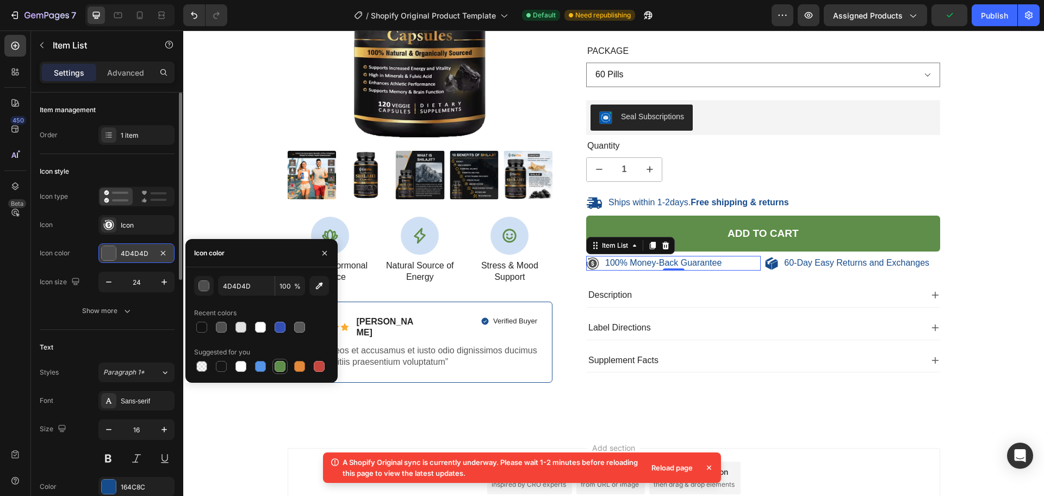
click at [285, 364] on div at bounding box center [280, 366] width 11 height 11
type input "5E8E49"
click at [630, 263] on p "100% Money-Back Guarantee" at bounding box center [663, 262] width 116 height 11
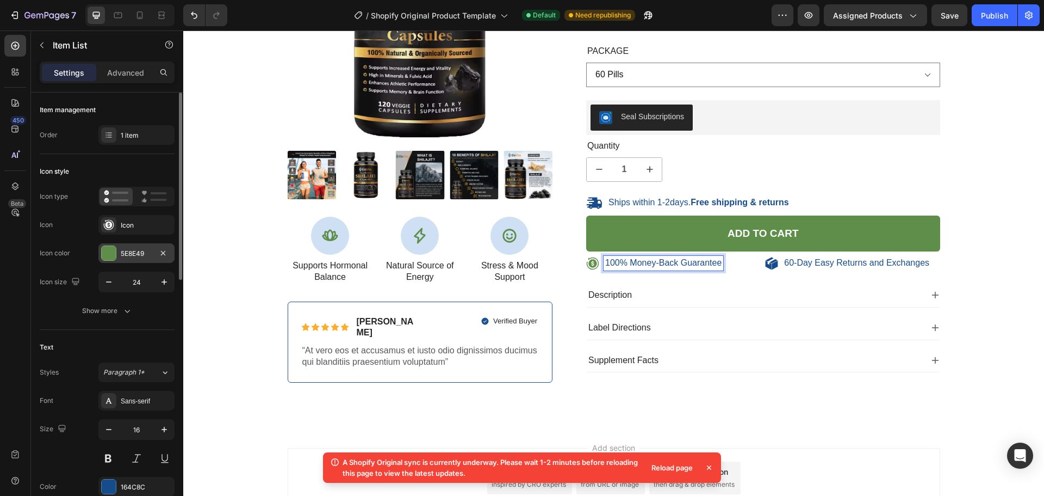
click at [630, 262] on p "100% Money-Back Guarantee" at bounding box center [663, 262] width 116 height 11
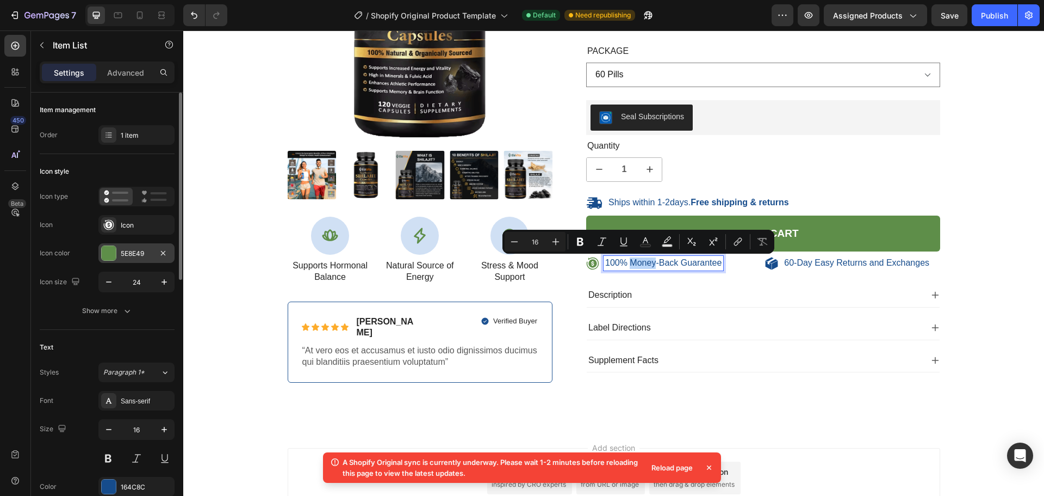
click at [630, 262] on p "100% Money-Back Guarantee" at bounding box center [663, 262] width 116 height 11
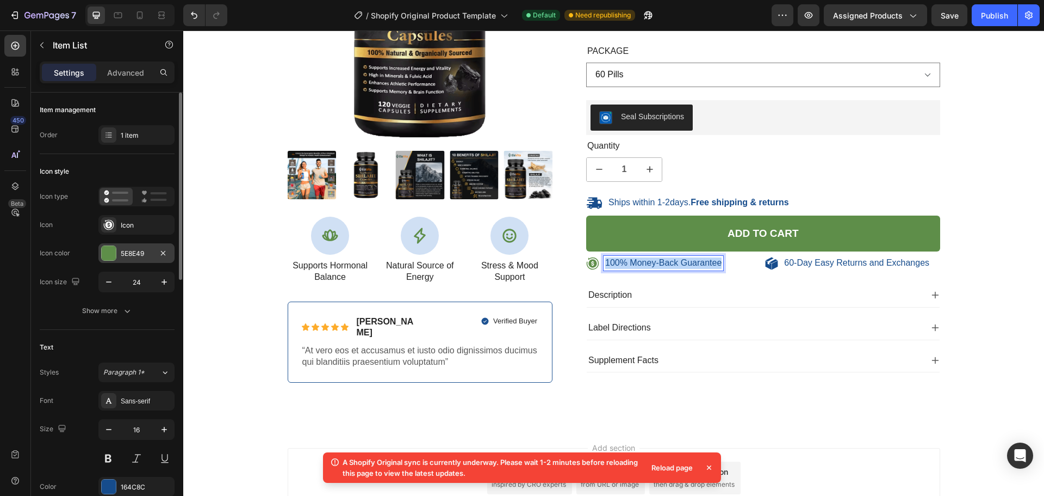
click at [630, 262] on p "100% Money-Back Guarantee" at bounding box center [663, 262] width 116 height 11
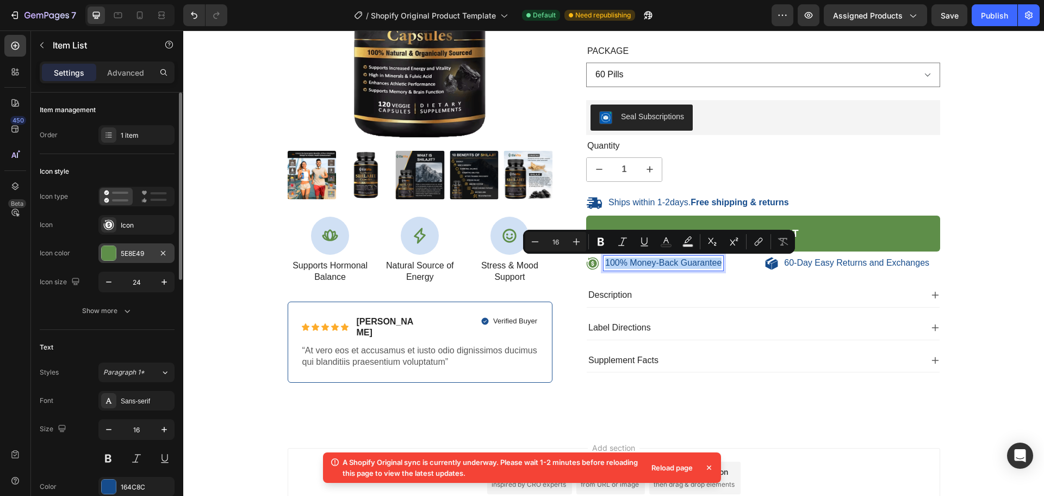
click at [630, 262] on p "100% Money-Back Guarantee" at bounding box center [663, 262] width 116 height 11
click at [143, 483] on div "164C8C" at bounding box center [137, 487] width 32 height 10
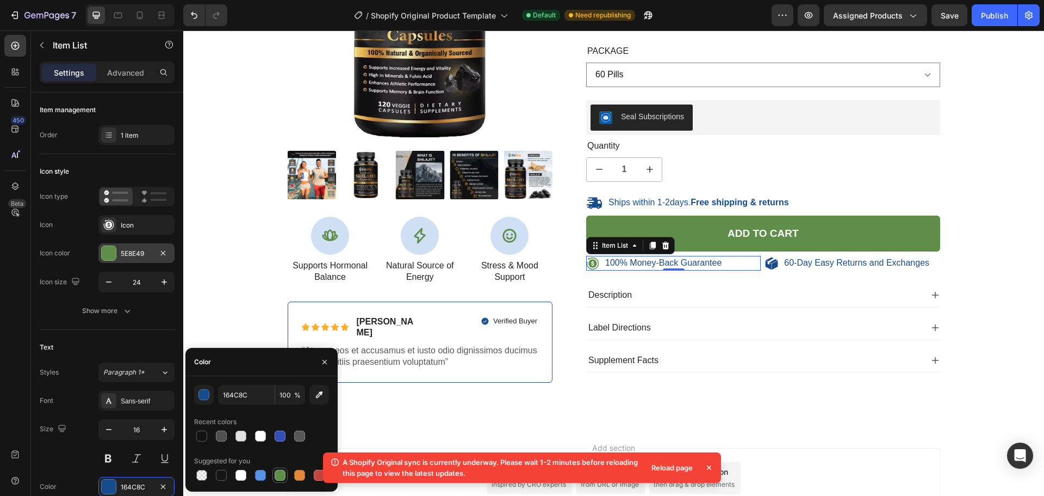
click at [282, 473] on div at bounding box center [280, 474] width 11 height 11
type input "5E8E49"
click at [826, 267] on p "60-Day Easy Returns and Exchanges" at bounding box center [856, 262] width 145 height 11
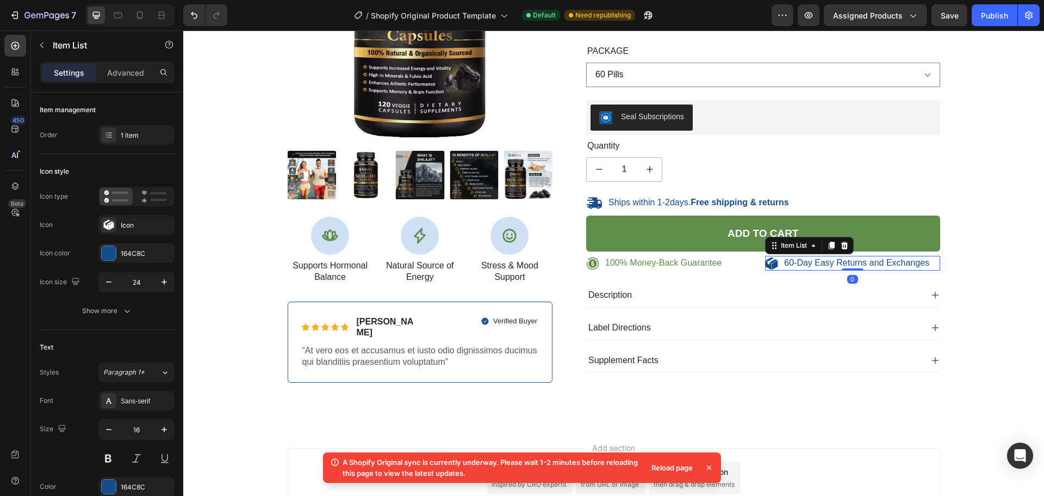
click at [826, 267] on p "60-Day Easy Returns and Exchanges" at bounding box center [856, 262] width 145 height 11
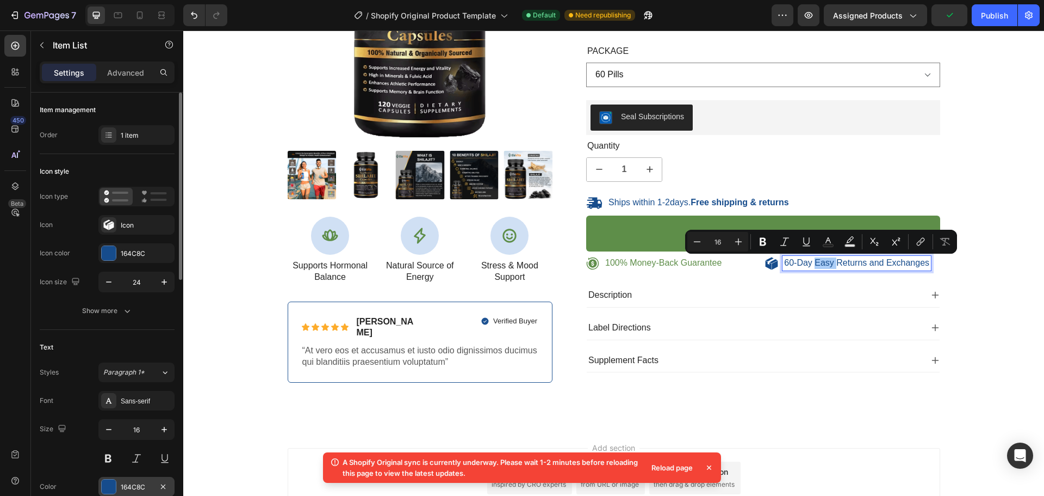
click at [131, 486] on div "164C8C" at bounding box center [137, 487] width 32 height 10
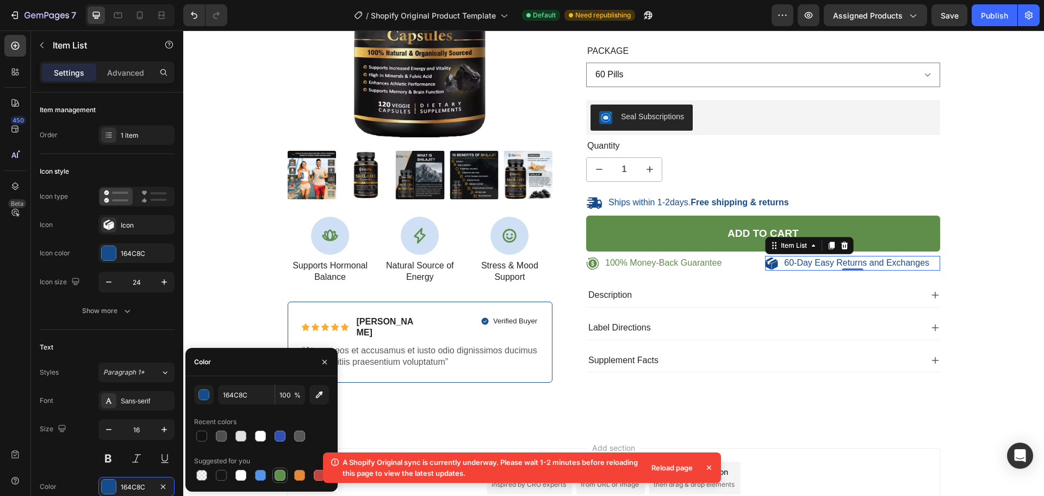
click at [282, 477] on div at bounding box center [280, 474] width 11 height 11
type input "5E8E49"
click at [129, 250] on div "164C8C" at bounding box center [137, 254] width 32 height 10
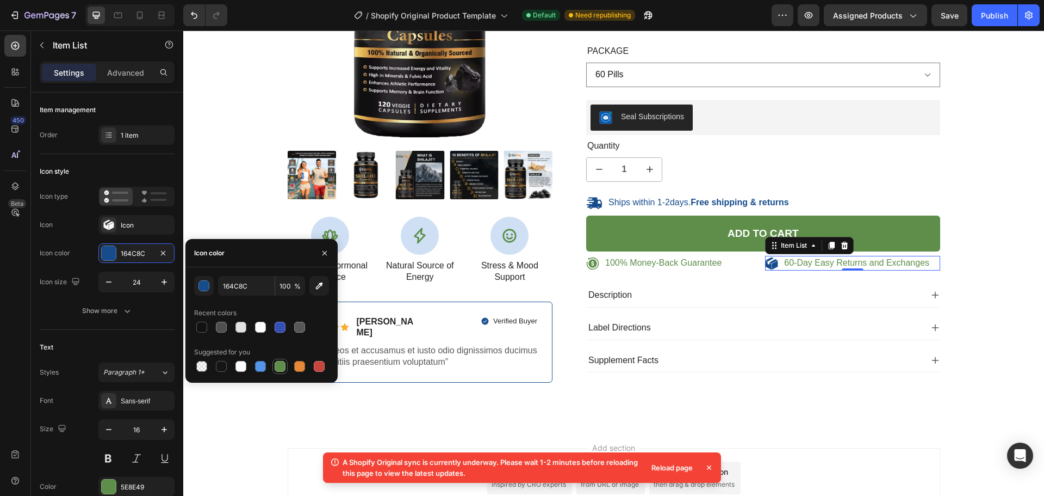
click at [280, 369] on div at bounding box center [280, 366] width 11 height 11
type input "5E8E49"
click at [719, 203] on strong "Free shipping & returns" at bounding box center [740, 201] width 98 height 9
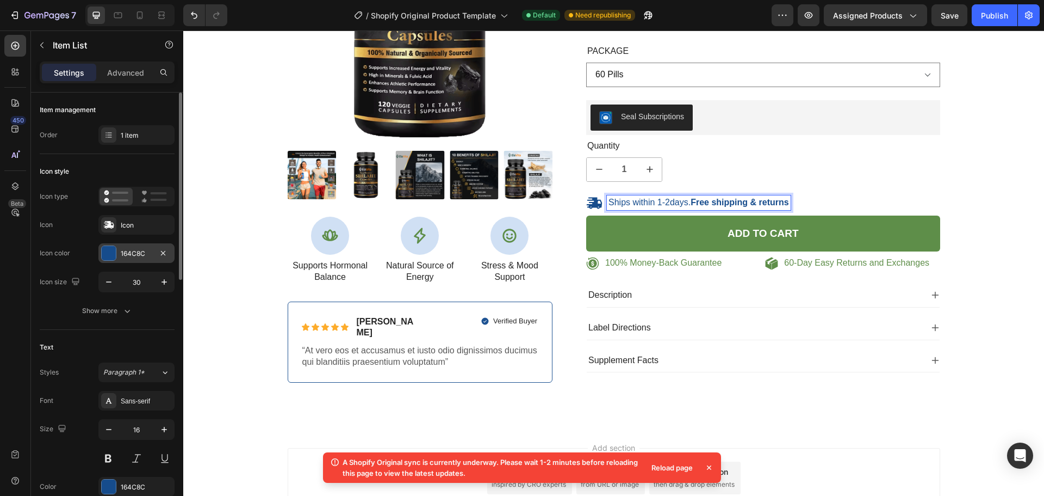
click at [128, 252] on div "164C8C" at bounding box center [137, 254] width 32 height 10
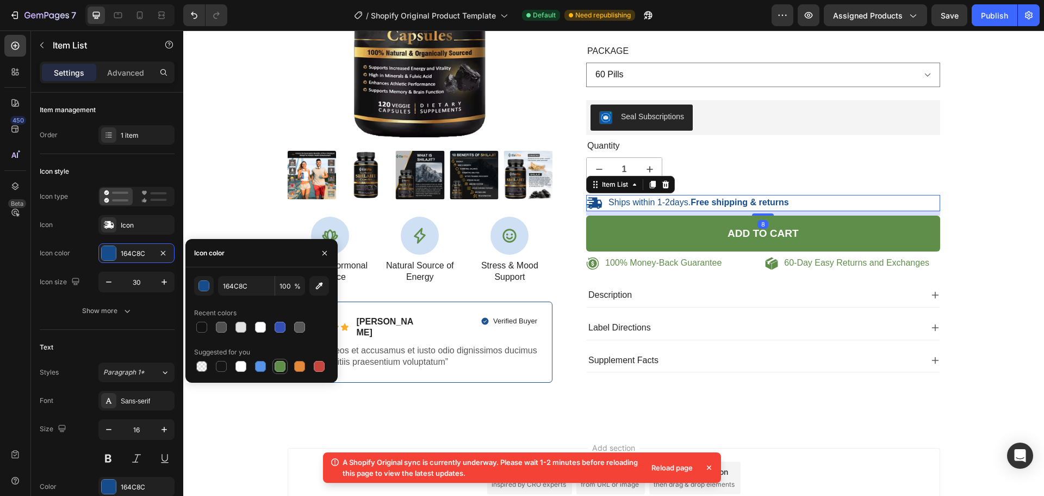
click at [285, 361] on div at bounding box center [280, 366] width 13 height 13
type input "5E8E49"
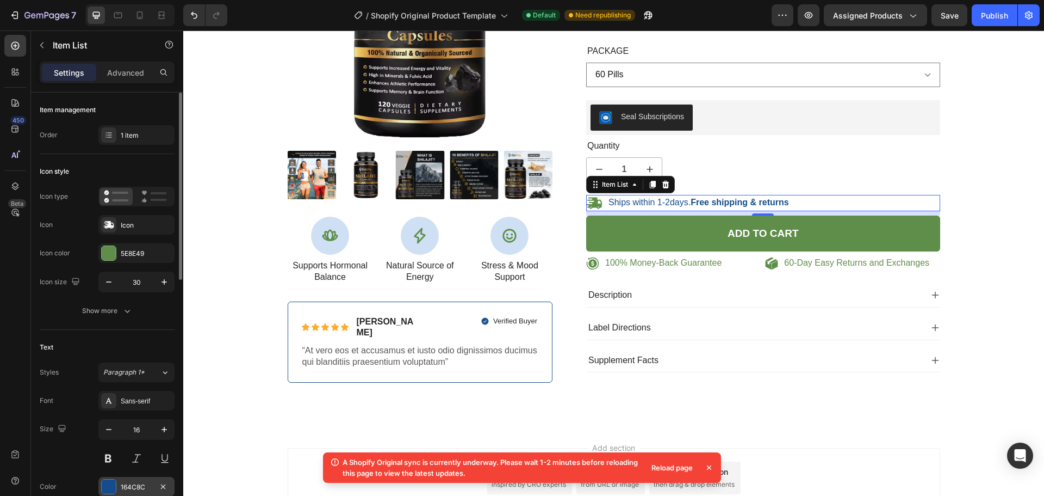
click at [156, 477] on div "Font Sans-serif Size 16 Color 164C8C Show more" at bounding box center [107, 458] width 135 height 134
click at [128, 481] on div "164C8C" at bounding box center [136, 487] width 76 height 20
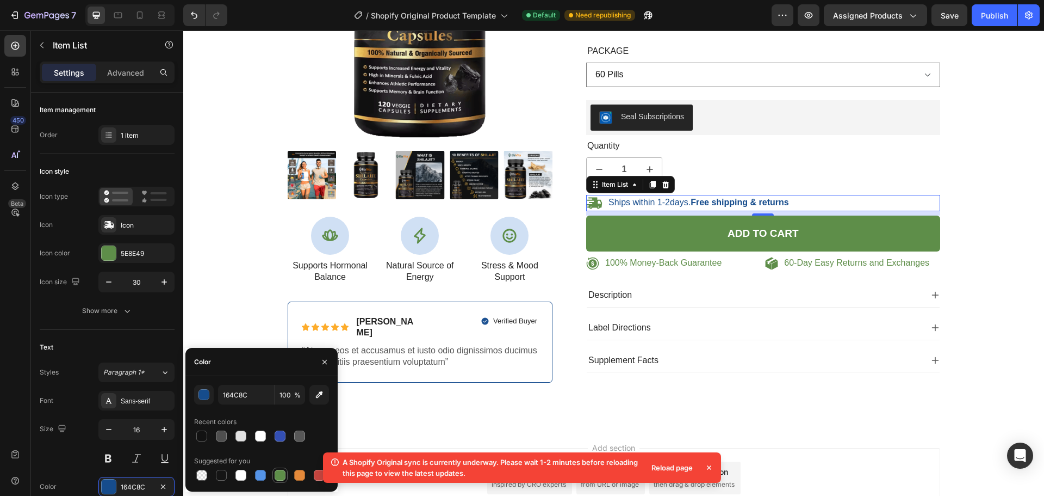
click at [282, 474] on div at bounding box center [280, 474] width 11 height 11
type input "5E8E49"
click at [732, 399] on div "100% Money-Back Guarantee Item List 60-Day Easy Returns Item List Row Product I…" at bounding box center [613, 130] width 861 height 591
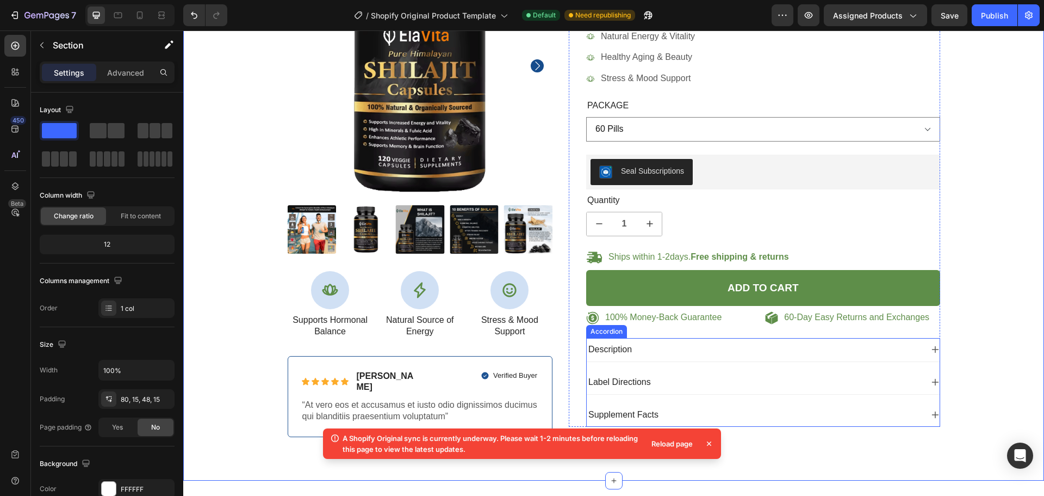
scroll to position [109, 0]
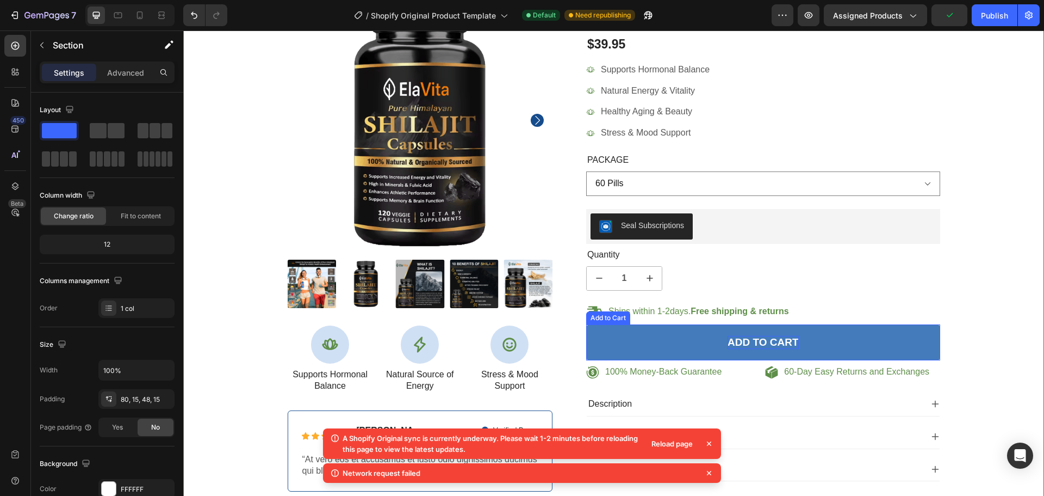
click at [731, 349] on div "Add to cart" at bounding box center [763, 343] width 71 height 14
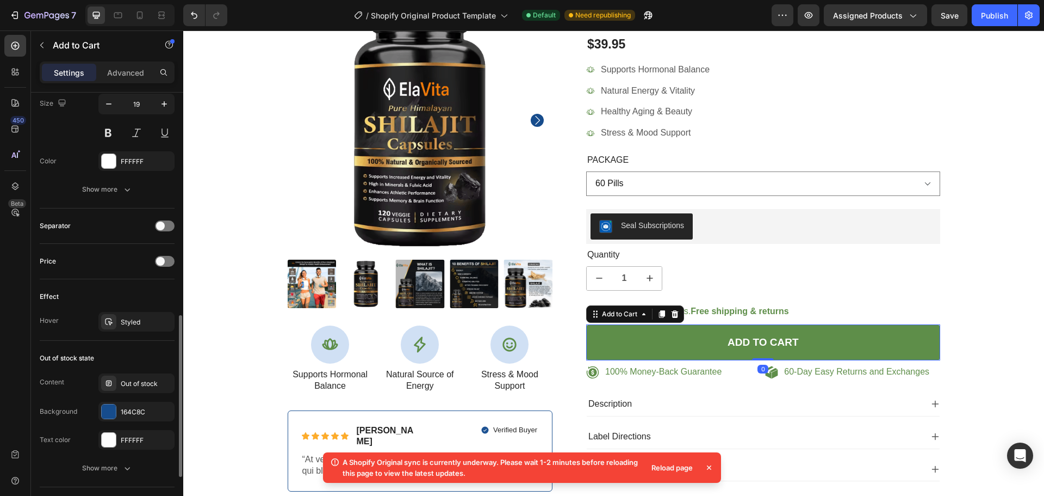
scroll to position [707, 0]
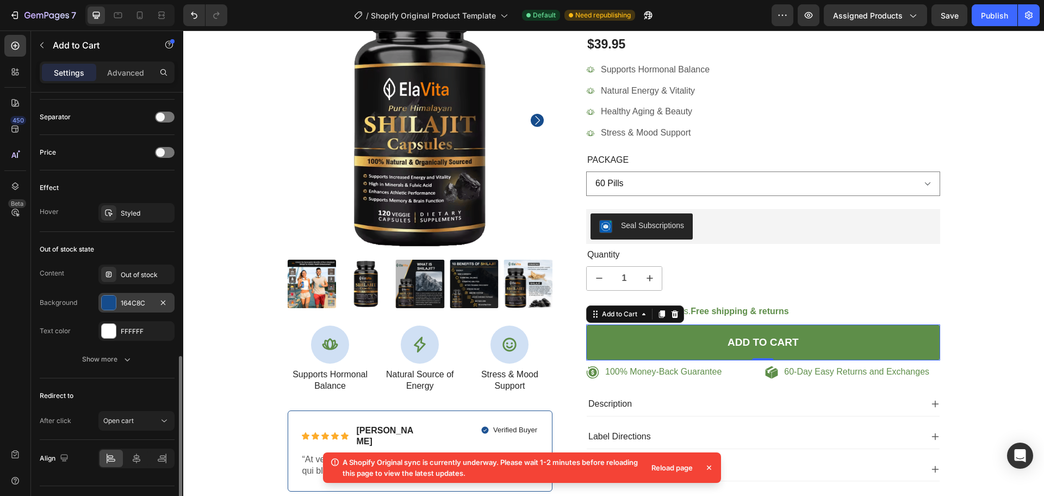
click at [121, 304] on div "164C8C" at bounding box center [137, 303] width 32 height 10
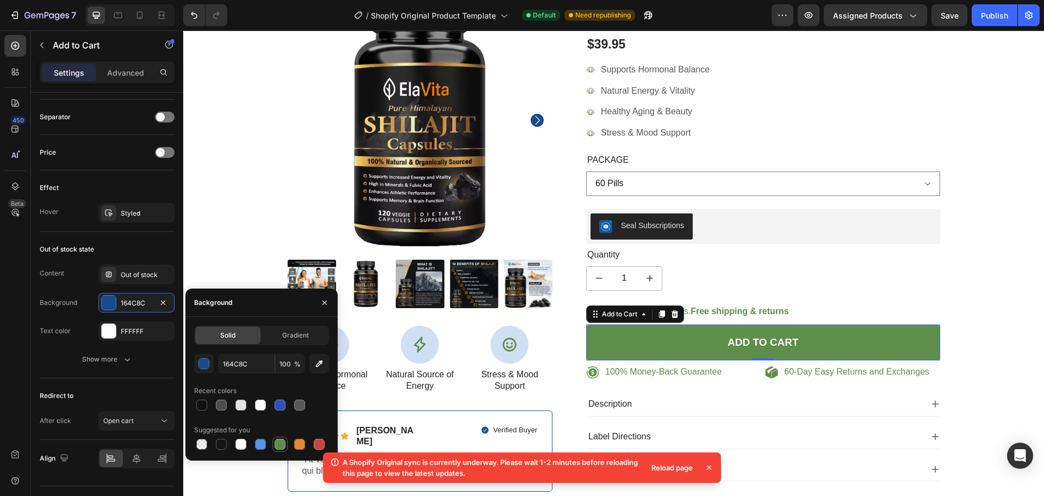
click at [278, 442] on div at bounding box center [280, 443] width 11 height 11
type input "5E8E49"
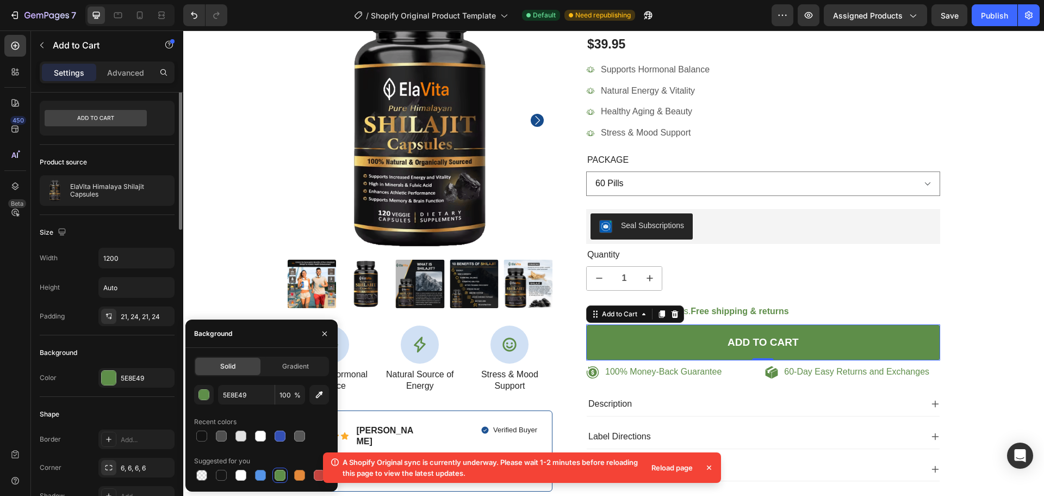
scroll to position [0, 0]
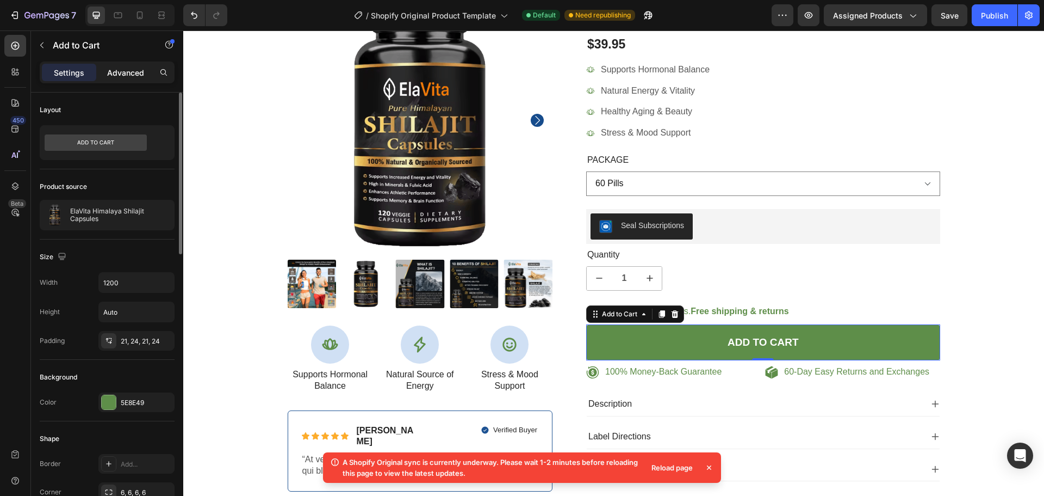
click at [131, 77] on p "Advanced" at bounding box center [125, 72] width 37 height 11
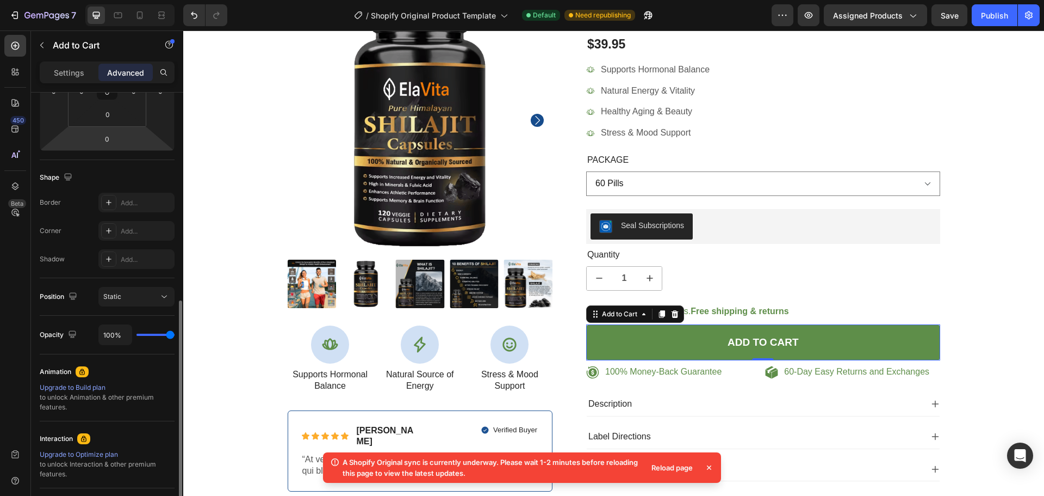
scroll to position [158, 0]
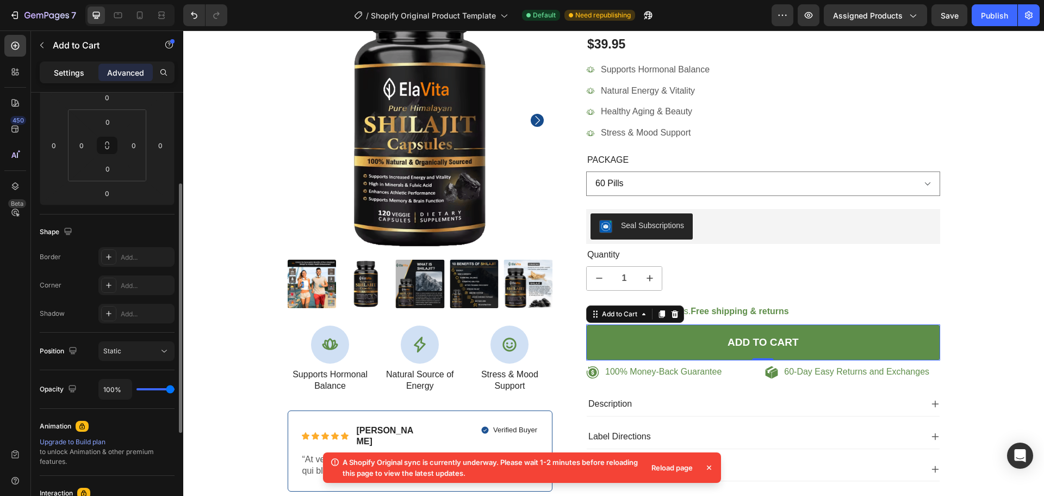
click at [58, 74] on p "Settings" at bounding box center [69, 72] width 30 height 11
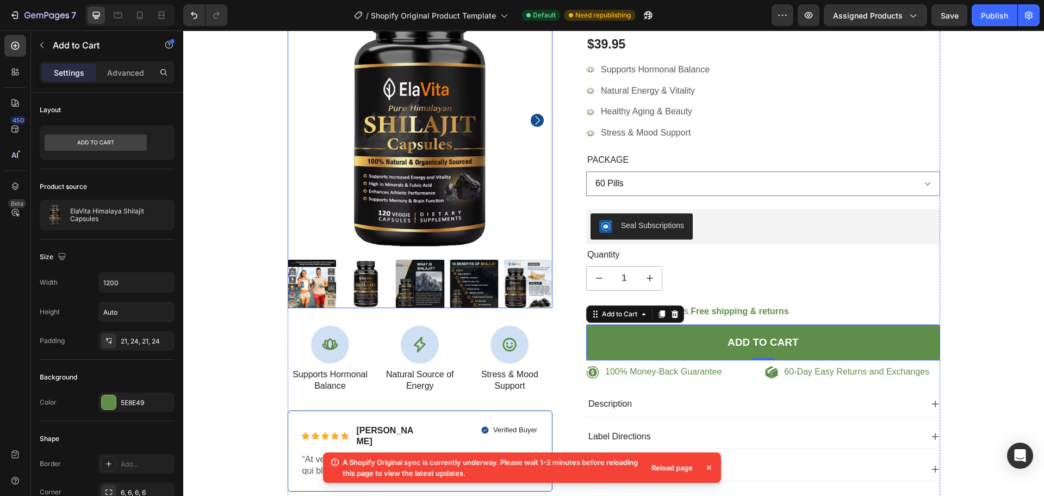
scroll to position [0, 0]
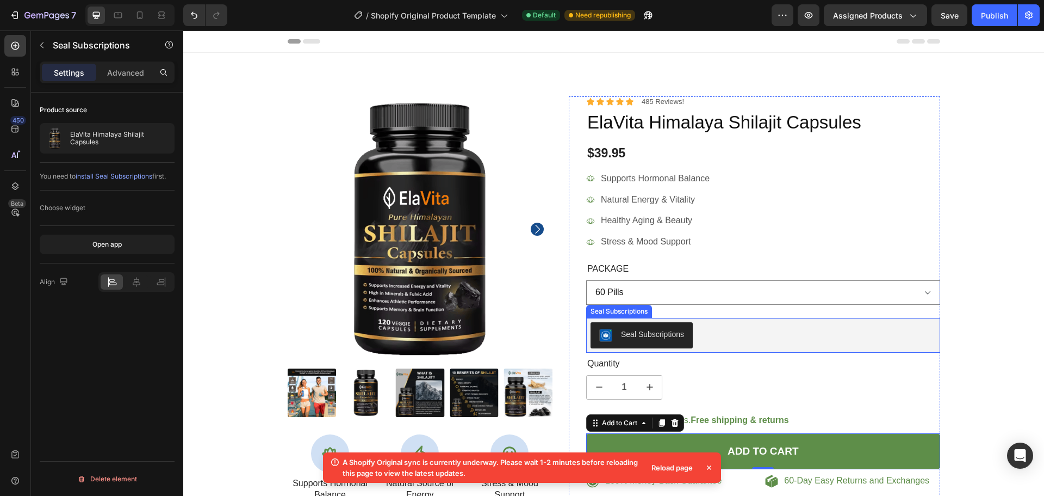
click at [638, 337] on div "Seal Subscriptions" at bounding box center [652, 334] width 63 height 11
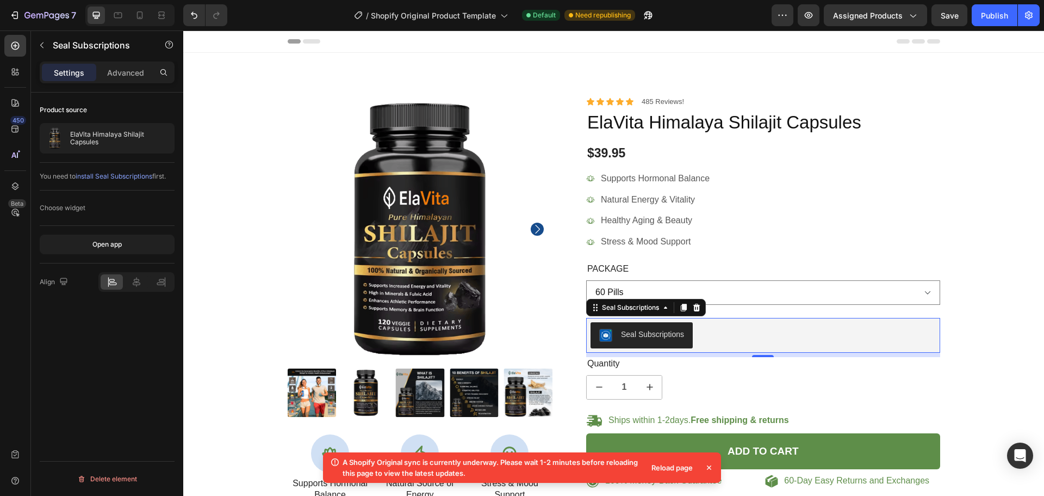
click at [72, 209] on div "Choose widget" at bounding box center [63, 208] width 46 height 10
click at [614, 312] on div "Seal Subscriptions" at bounding box center [630, 307] width 61 height 10
click at [115, 72] on p "Advanced" at bounding box center [125, 72] width 37 height 11
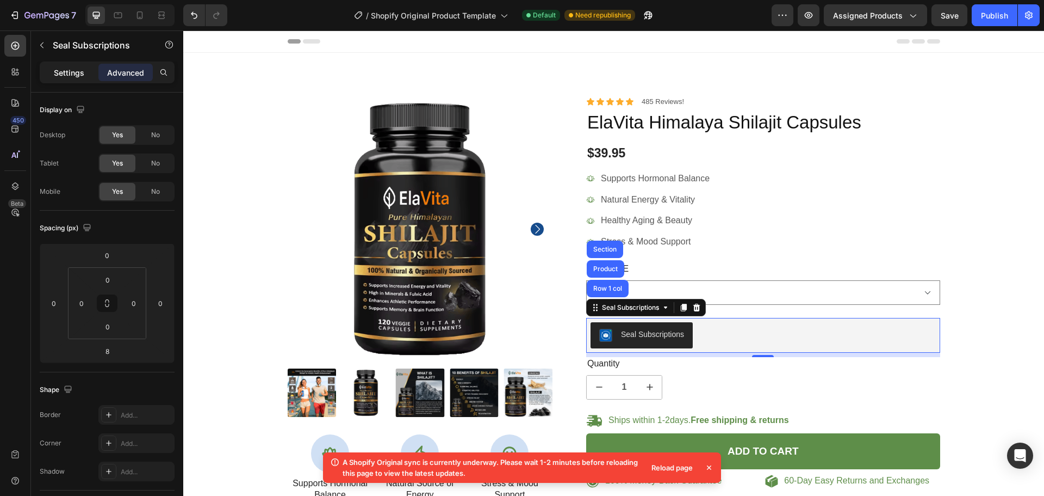
click at [76, 72] on p "Settings" at bounding box center [69, 72] width 30 height 11
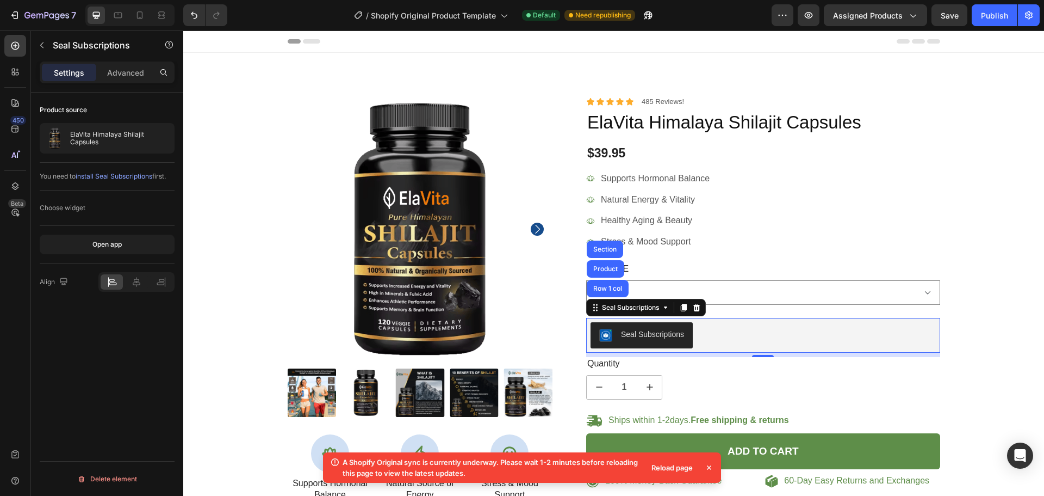
click at [103, 176] on span "install Seal Subscriptions" at bounding box center [114, 176] width 77 height 8
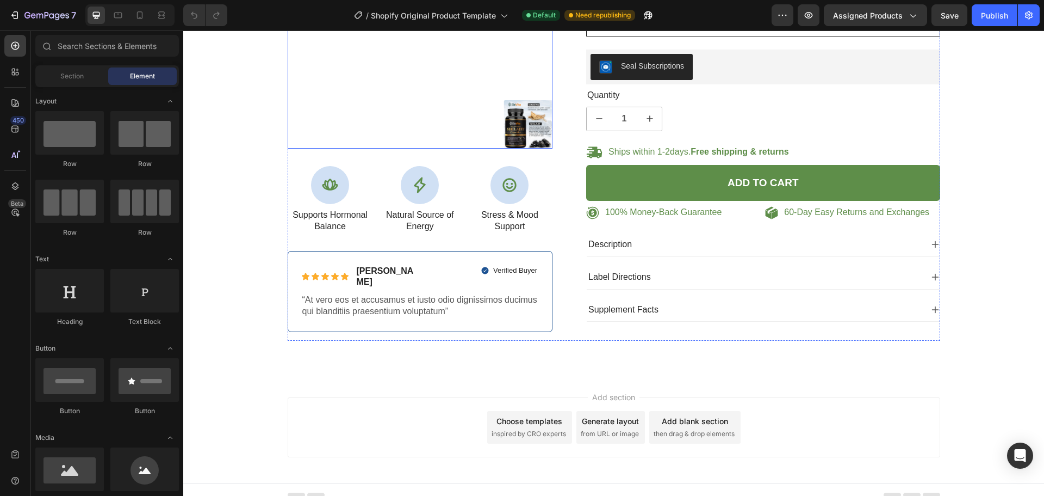
scroll to position [278, 0]
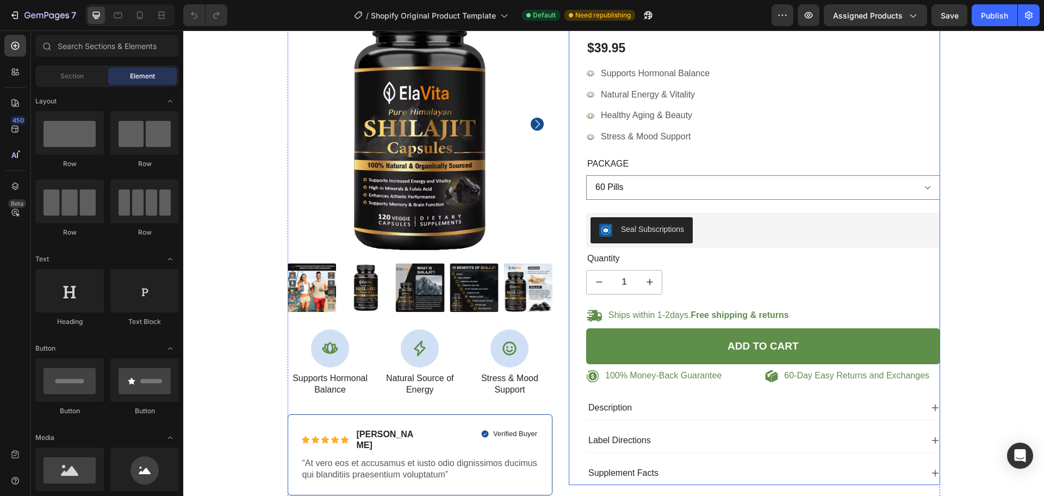
click at [647, 236] on div "Seal Subscriptions" at bounding box center [641, 230] width 85 height 13
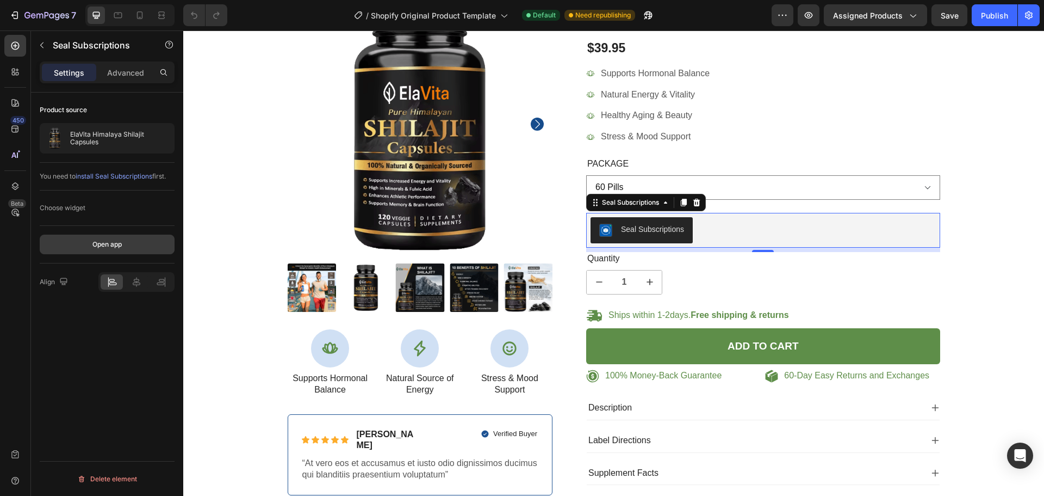
click at [110, 240] on div "Open app" at bounding box center [106, 244] width 29 height 10
click at [663, 313] on p "Ships within 1-2days. Free shipping & returns" at bounding box center [699, 315] width 181 height 11
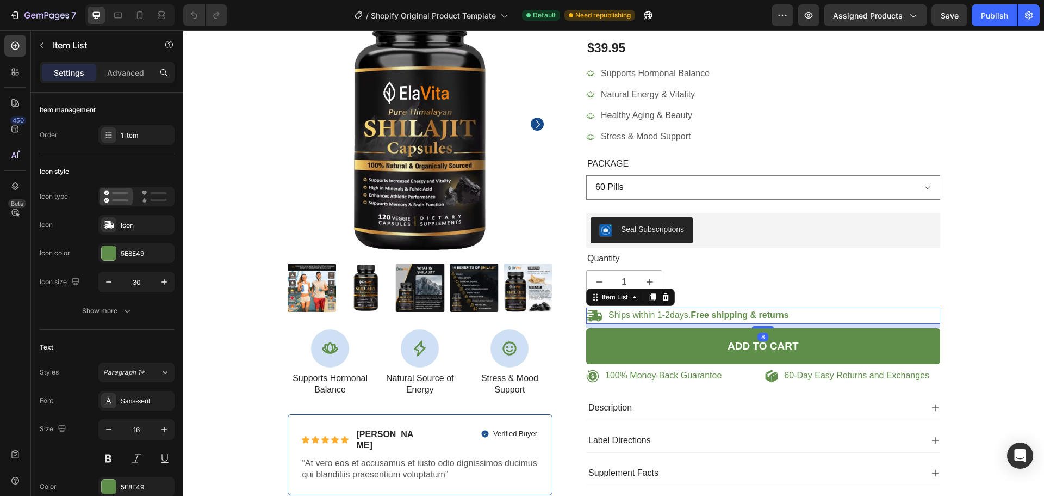
click at [663, 313] on p "Ships within 1-2days. Free shipping & returns" at bounding box center [699, 315] width 181 height 11
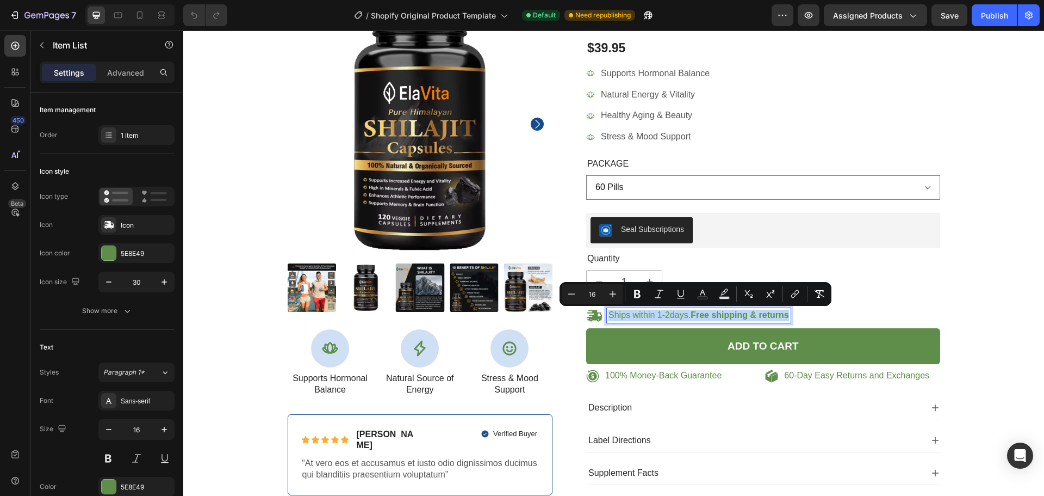
click at [663, 319] on p "Ships within 1-2days. Free shipping & returns" at bounding box center [699, 315] width 181 height 11
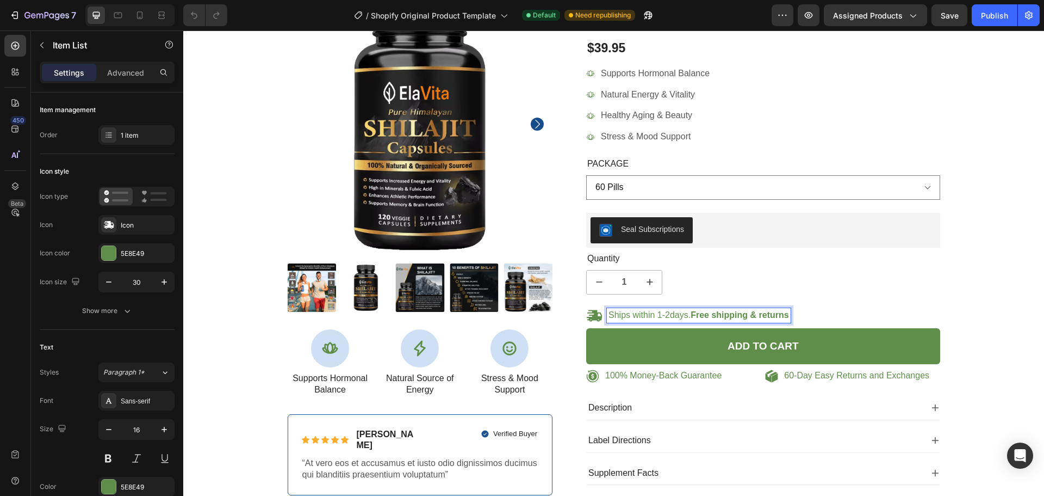
click at [665, 316] on p "Ships within 1-2days. Free shipping & returns" at bounding box center [699, 315] width 181 height 11
drag, startPoint x: 665, startPoint y: 316, endPoint x: 658, endPoint y: 316, distance: 6.5
click at [658, 316] on p "Ships within 1-2days. Free shipping & returns" at bounding box center [699, 315] width 181 height 11
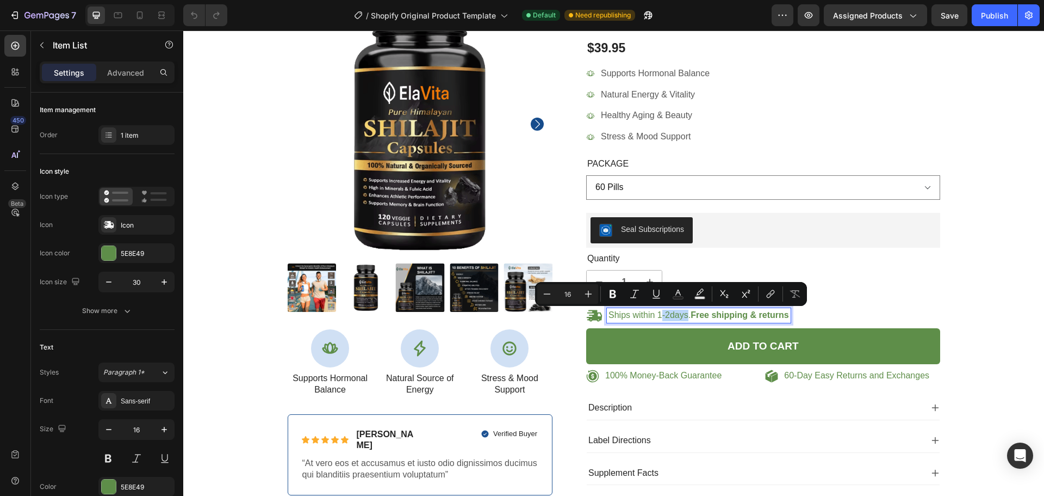
click at [658, 316] on p "Ships within 1-2days. Free shipping & returns" at bounding box center [699, 315] width 181 height 11
drag, startPoint x: 656, startPoint y: 317, endPoint x: 662, endPoint y: 316, distance: 6.0
click at [662, 316] on p "Ships within 1-2days. Free shipping & returns" at bounding box center [699, 315] width 181 height 11
drag, startPoint x: 653, startPoint y: 316, endPoint x: 665, endPoint y: 316, distance: 12.0
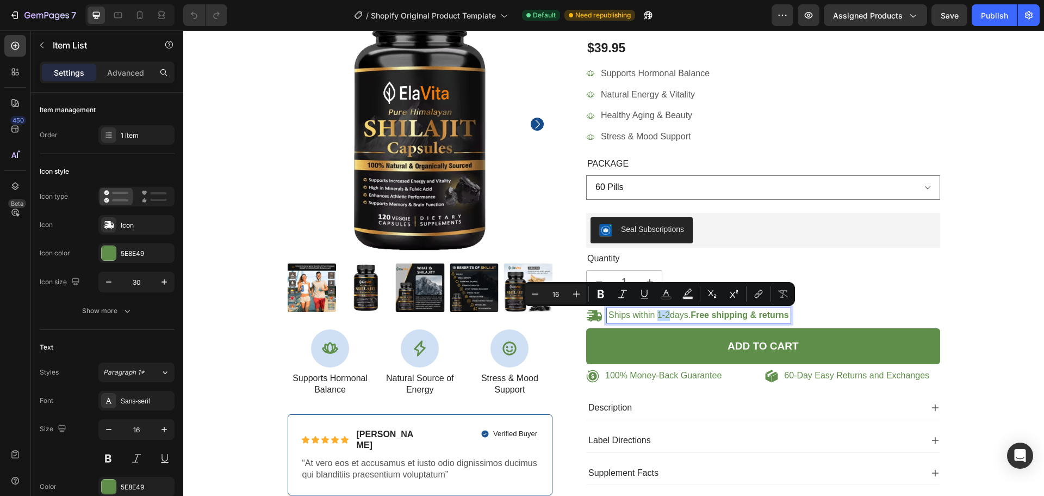
click at [665, 316] on p "Ships within 1-2days. Free shipping & returns" at bounding box center [699, 315] width 181 height 11
drag, startPoint x: 670, startPoint y: 315, endPoint x: 654, endPoint y: 311, distance: 16.2
click at [654, 311] on p "Ships within 7-12 days. Free shipping & returns" at bounding box center [703, 315] width 188 height 11
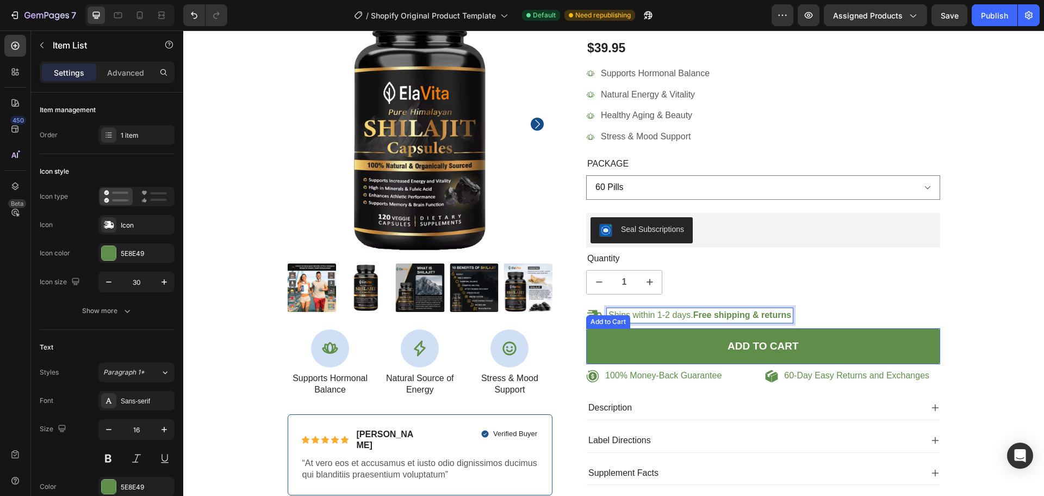
scroll to position [441, 0]
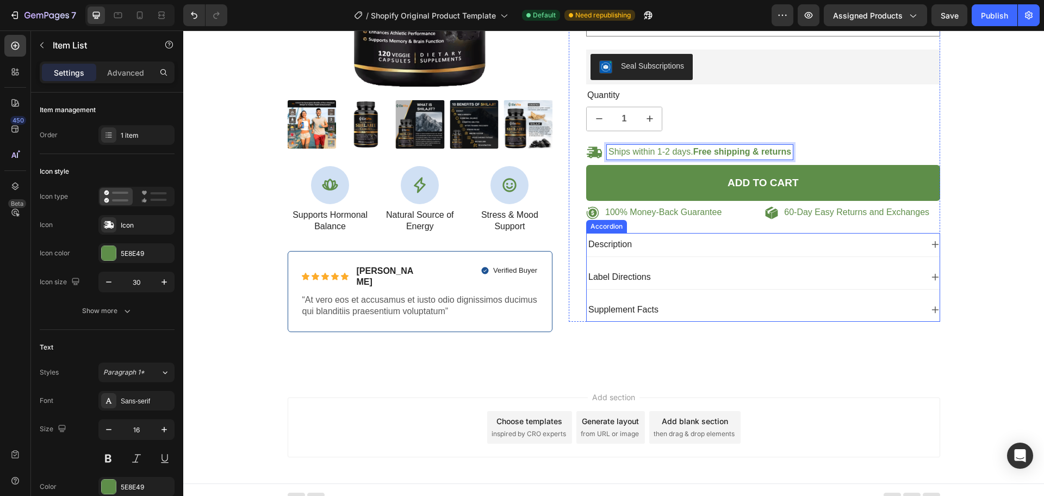
click at [651, 281] on div "Label Directions" at bounding box center [755, 277] width 336 height 15
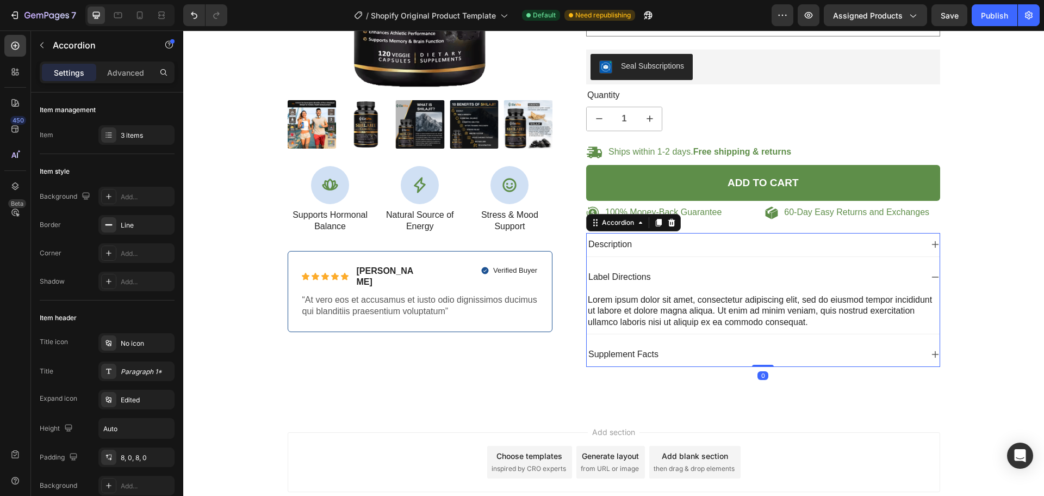
click at [623, 242] on p "Description" at bounding box center [611, 244] width 44 height 11
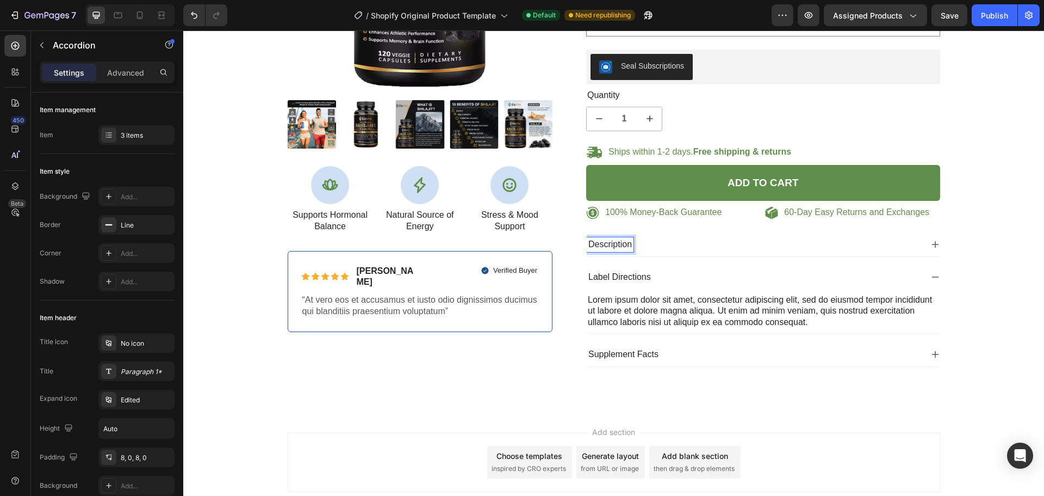
click at [641, 245] on div "Description" at bounding box center [755, 244] width 336 height 15
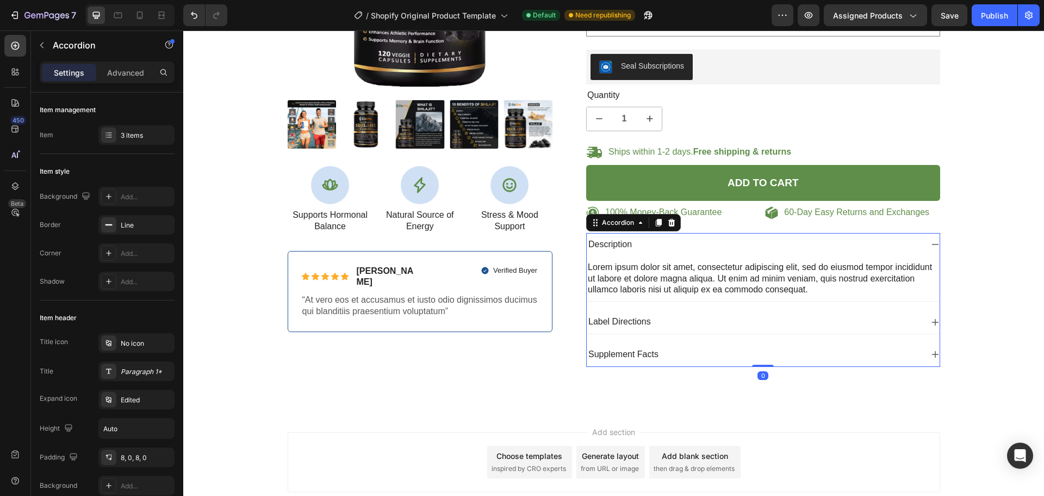
click at [644, 245] on div "Description" at bounding box center [755, 244] width 336 height 15
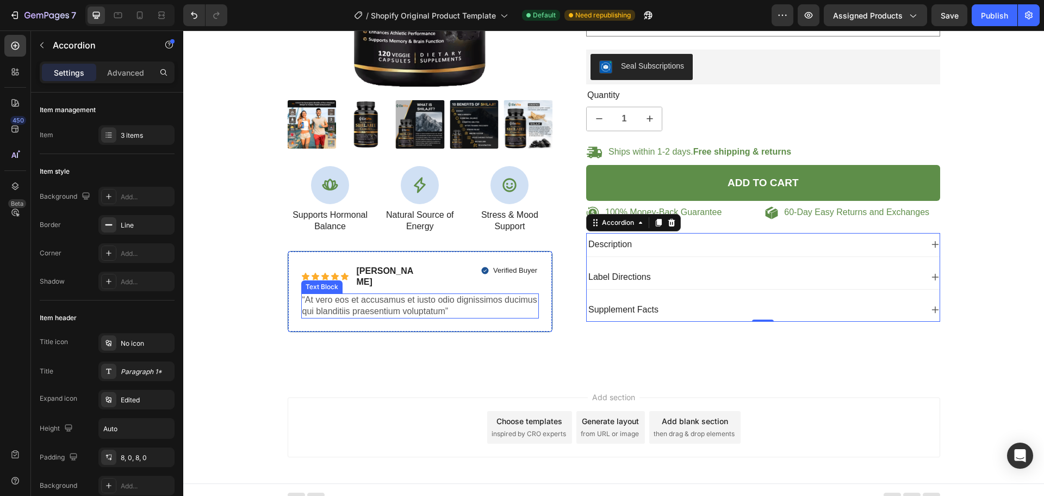
click at [444, 294] on p "“At vero eos et accusamus et iusto odio dignissimos ducimus qui blanditiis prae…" at bounding box center [420, 305] width 236 height 23
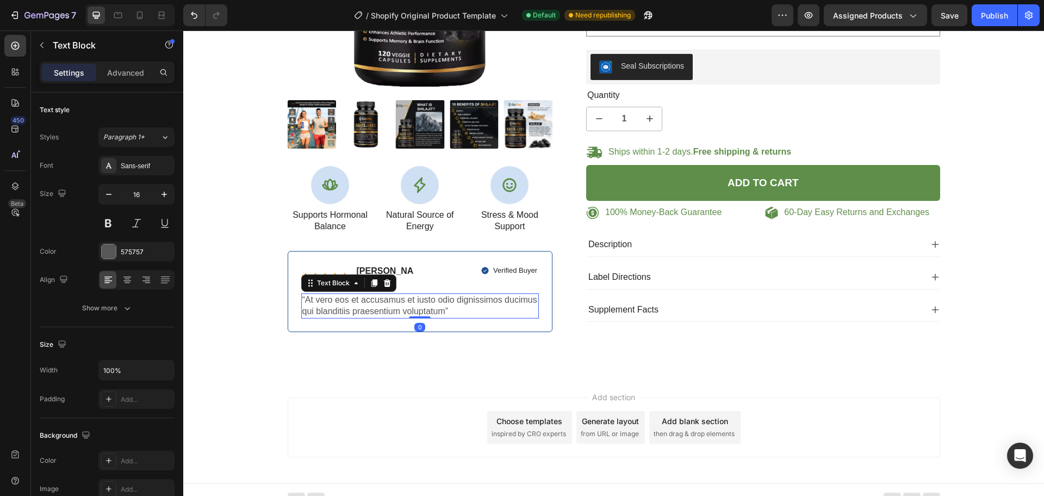
click at [435, 270] on div "Verified Buyer" at bounding box center [480, 270] width 117 height 13
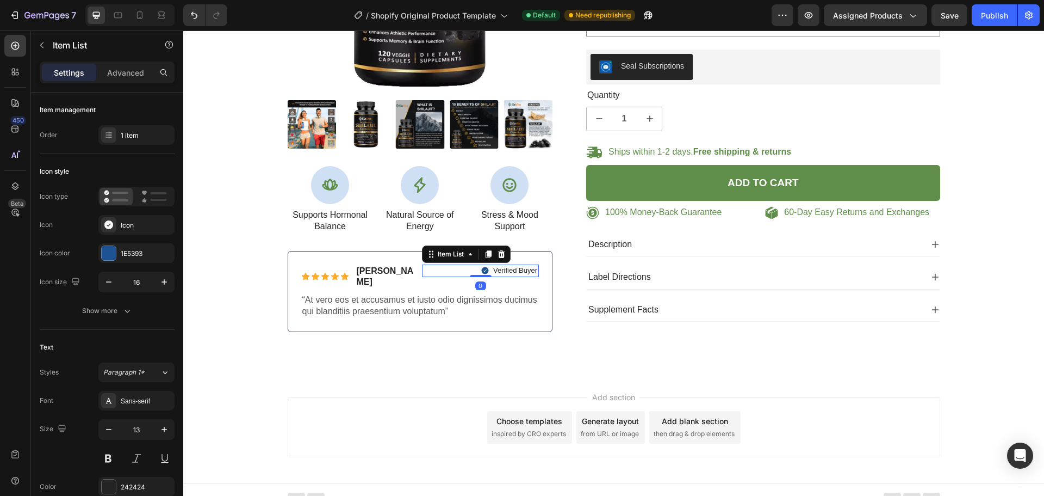
click at [375, 269] on p "[PERSON_NAME]" at bounding box center [387, 276] width 60 height 23
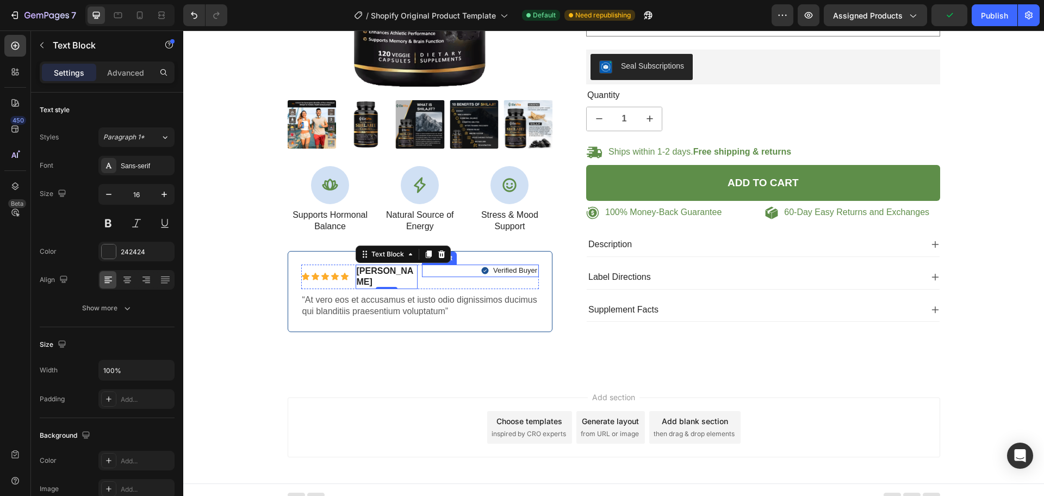
click at [493, 272] on p "Verified Buyer" at bounding box center [515, 270] width 44 height 9
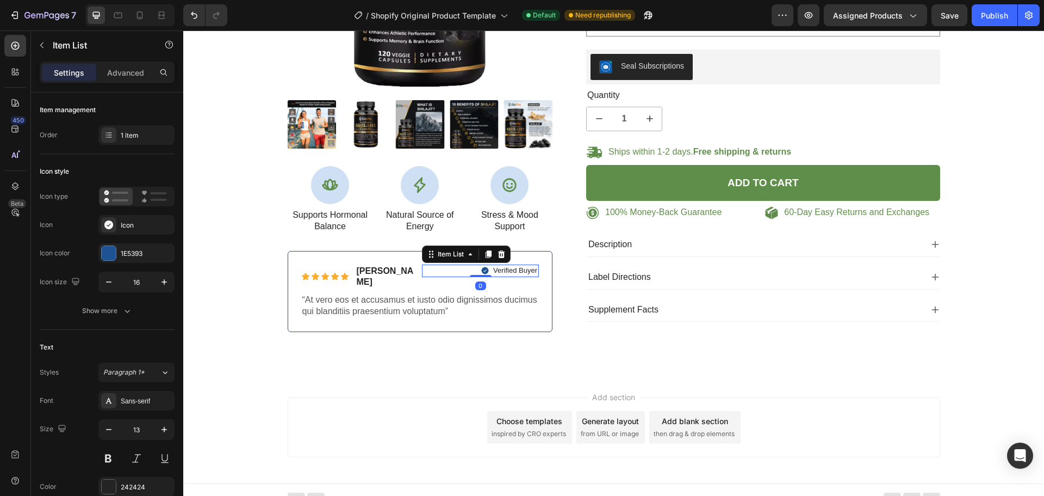
click at [482, 270] on icon at bounding box center [485, 270] width 7 height 7
click at [482, 272] on icon at bounding box center [485, 270] width 7 height 7
click at [110, 252] on div at bounding box center [109, 253] width 14 height 14
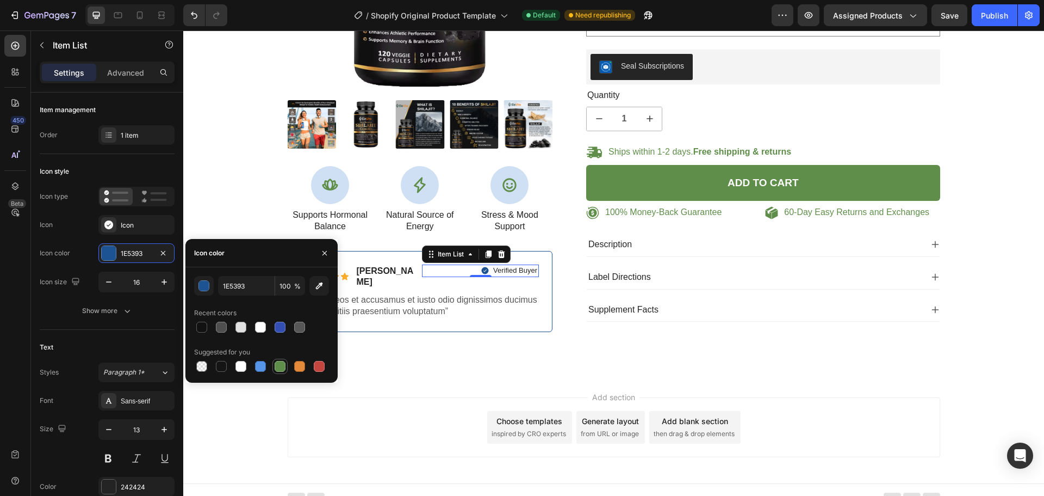
click at [273, 367] on div at bounding box center [280, 365] width 15 height 15
type input "5E8E49"
click at [480, 338] on div "100% Money-Back Guarantee Item List 60-Day Easy Returns Item List Row Product I…" at bounding box center [613, 88] width 845 height 521
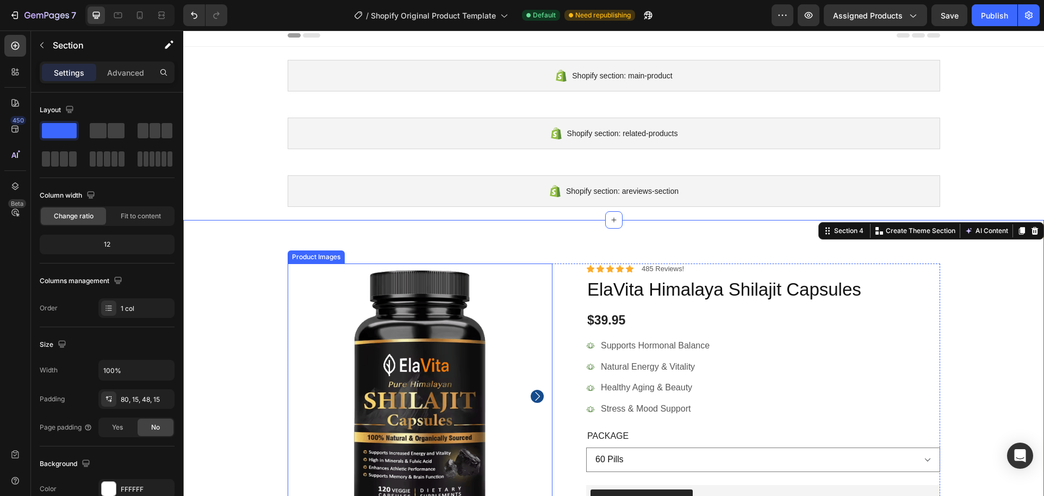
scroll to position [0, 0]
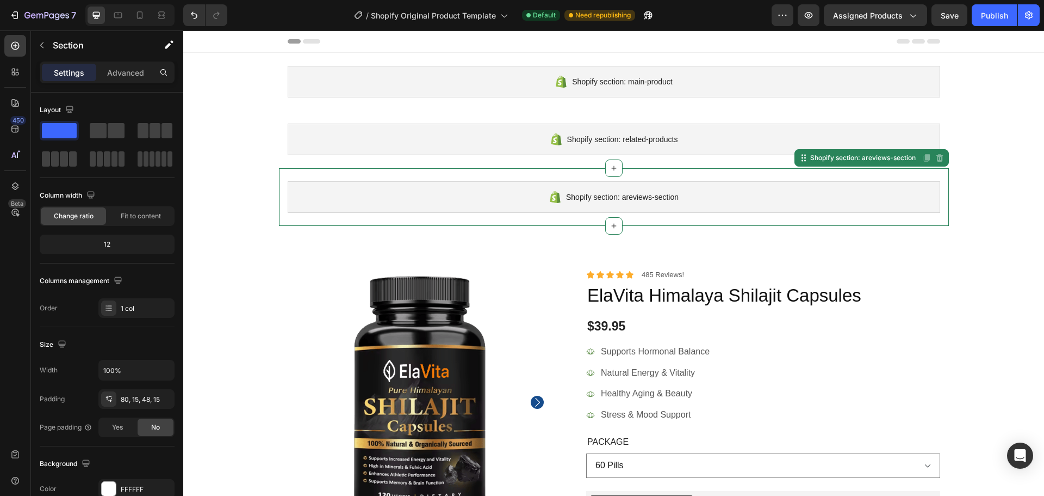
click at [650, 199] on span "Shopify section: areviews-section" at bounding box center [622, 196] width 113 height 13
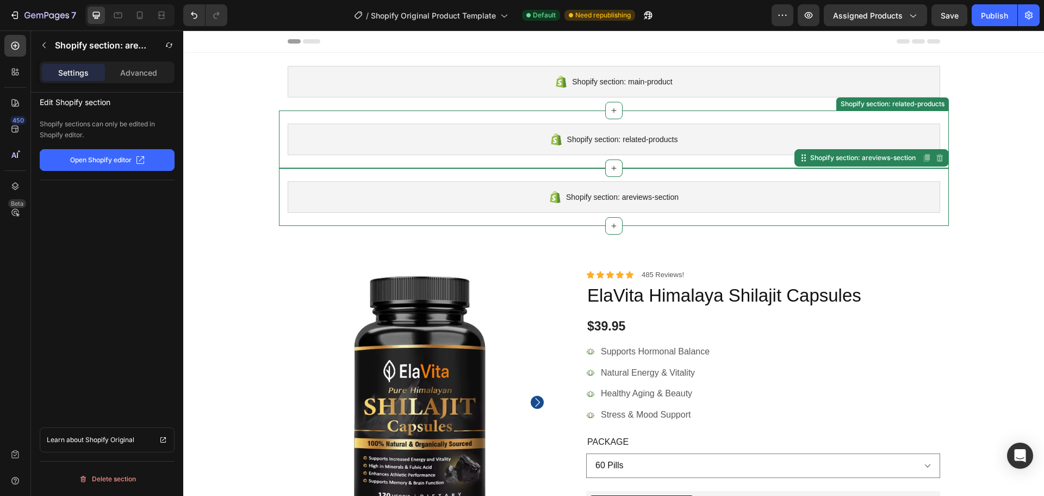
click at [399, 166] on div "Shopify section: related-products Shopify section: related-products" at bounding box center [614, 139] width 670 height 58
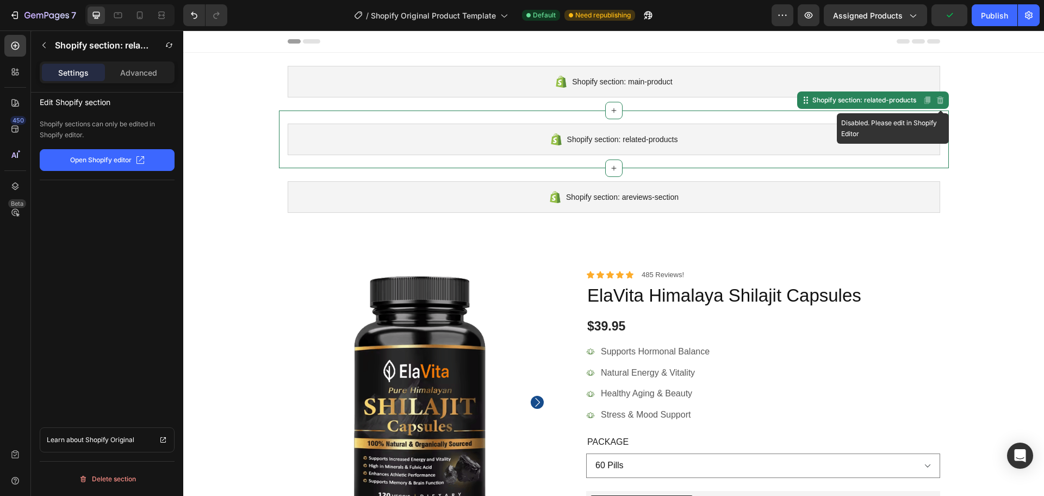
click at [936, 100] on icon at bounding box center [940, 100] width 9 height 9
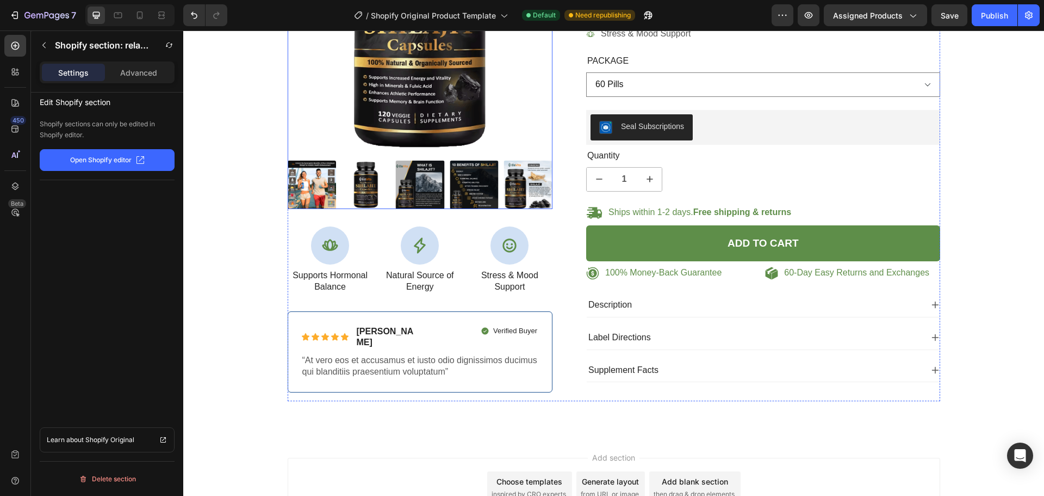
scroll to position [441, 0]
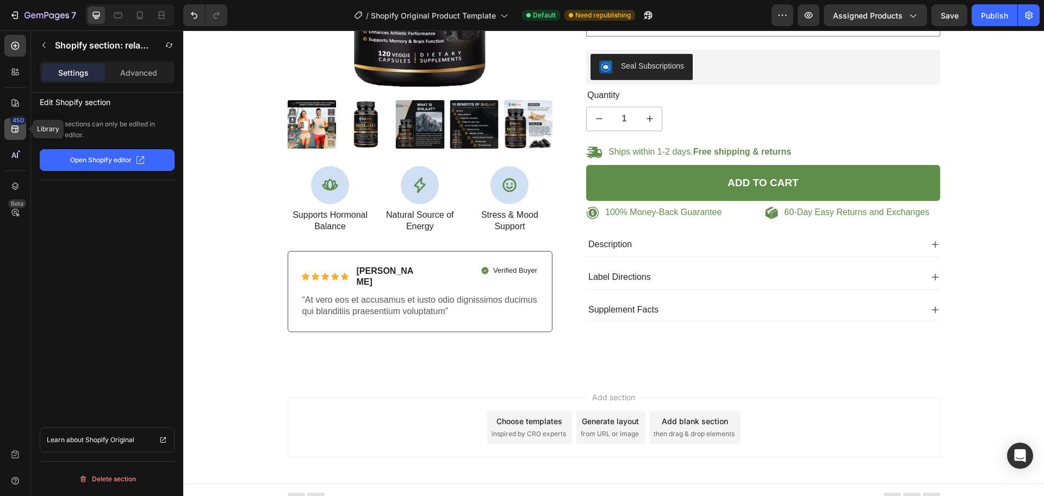
click at [14, 125] on icon at bounding box center [15, 128] width 11 height 11
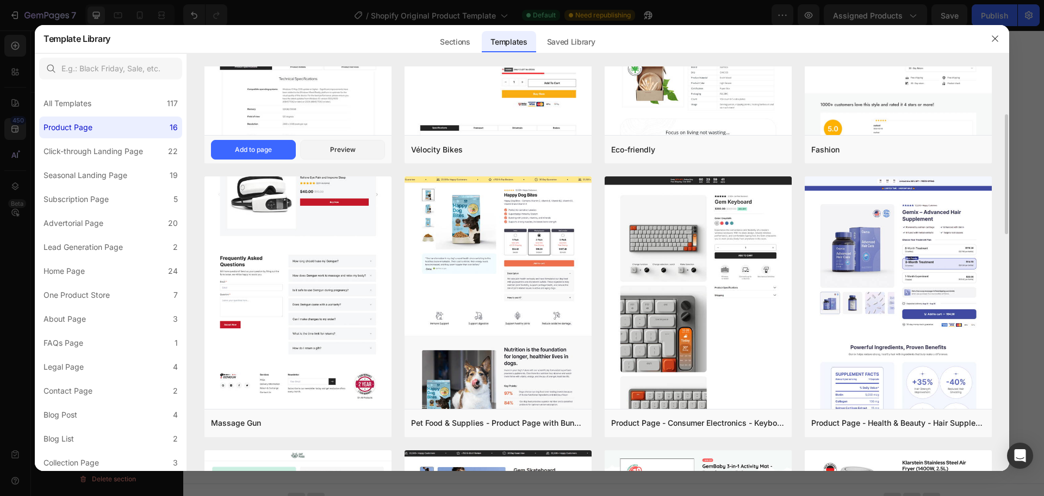
scroll to position [218, 0]
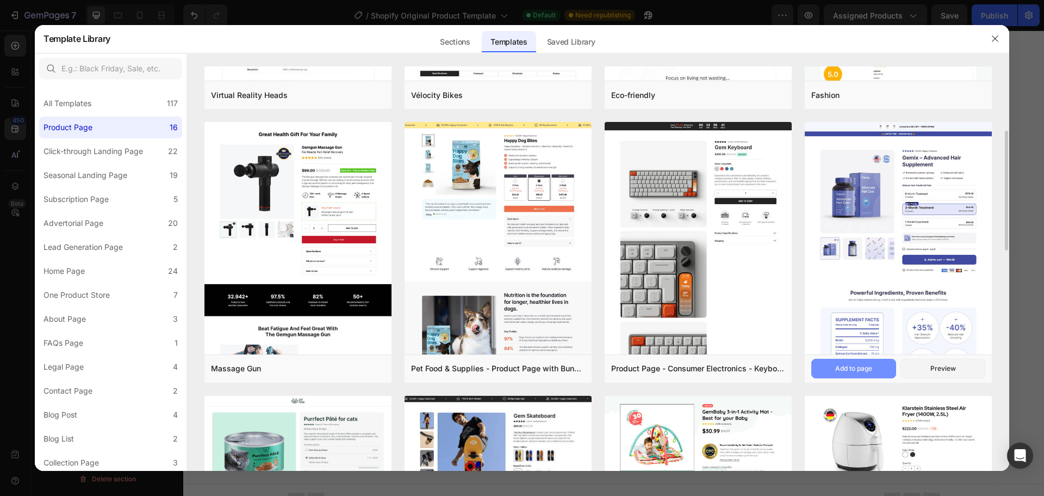
click at [860, 362] on button "Add to page" at bounding box center [854, 368] width 85 height 20
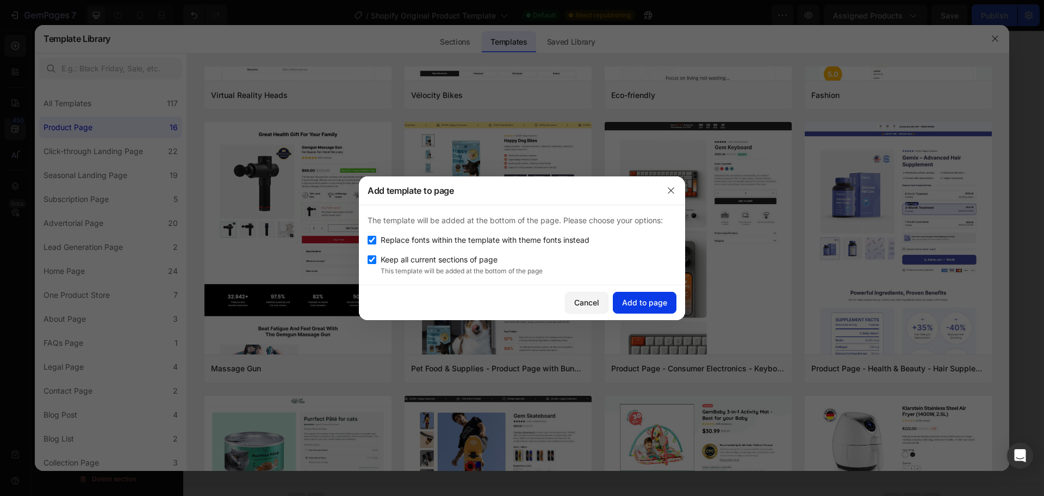
click at [636, 309] on button "Add to page" at bounding box center [645, 303] width 64 height 22
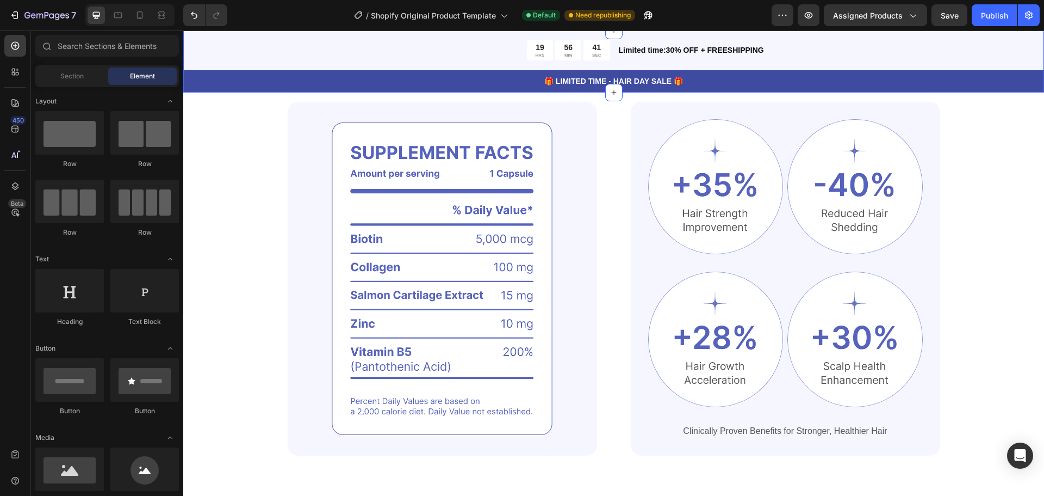
scroll to position [1265, 0]
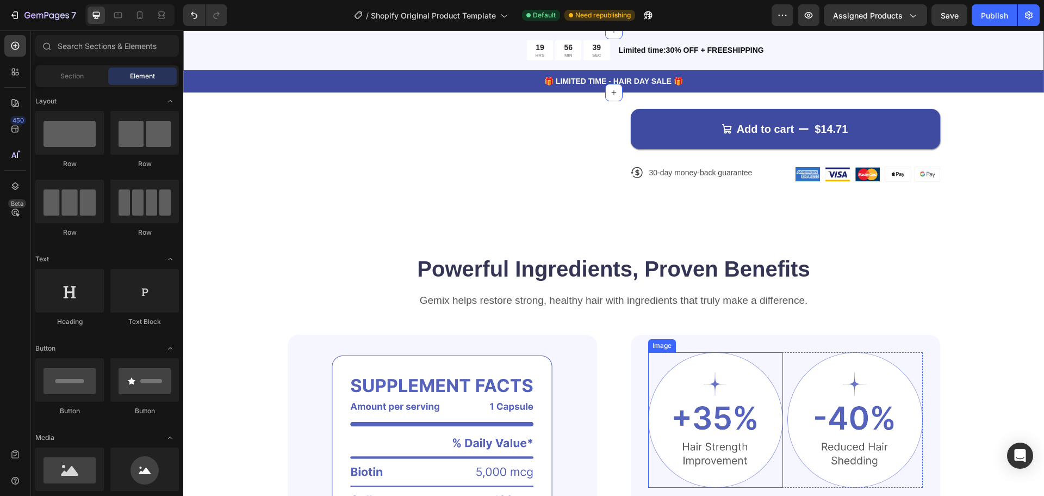
click at [722, 409] on img at bounding box center [715, 419] width 135 height 135
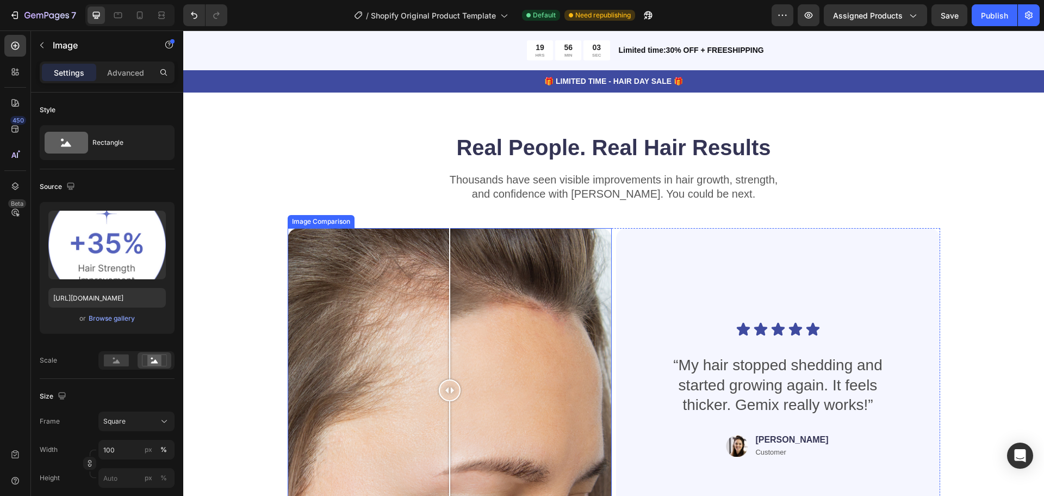
scroll to position [3332, 0]
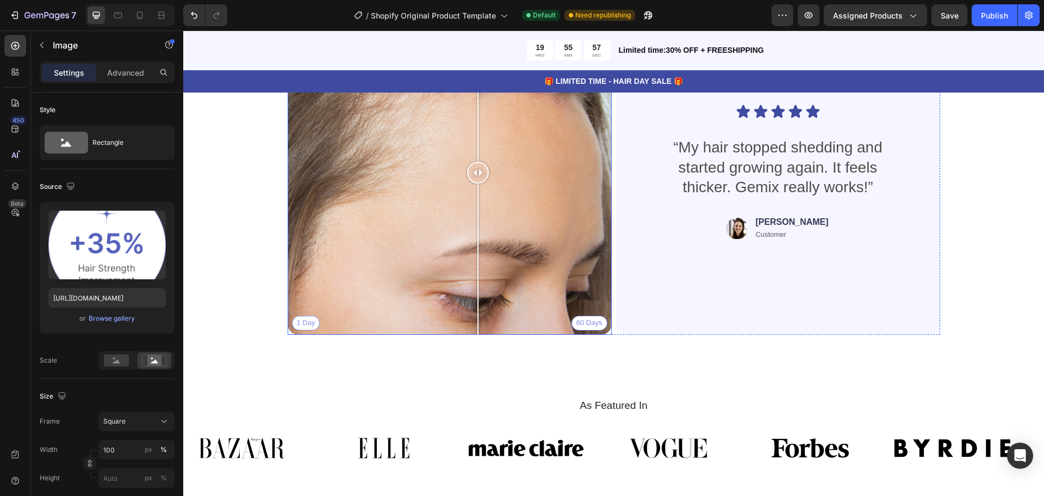
drag, startPoint x: 443, startPoint y: 170, endPoint x: 478, endPoint y: 164, distance: 35.3
click at [478, 164] on div at bounding box center [478, 173] width 22 height 22
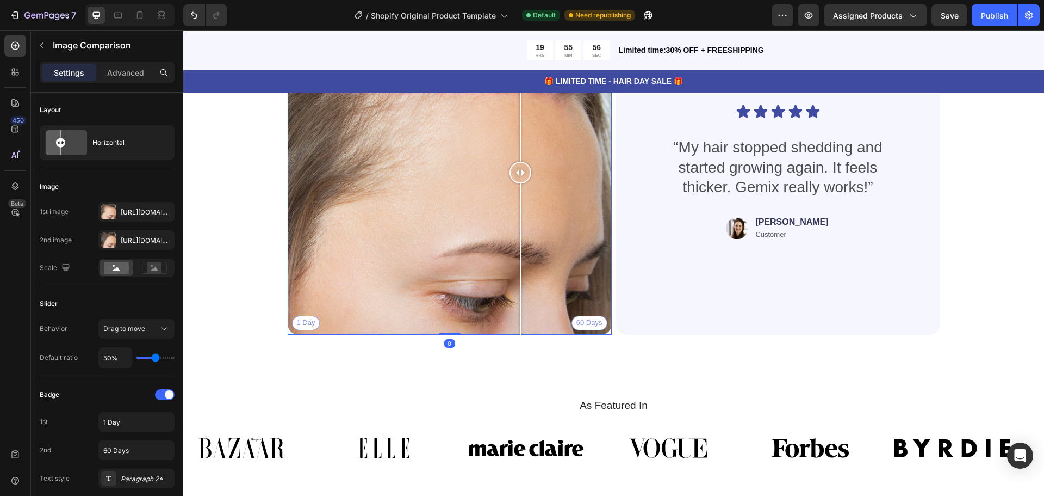
click at [516, 163] on div "1 Day 60 Days" at bounding box center [450, 172] width 324 height 324
drag, startPoint x: 515, startPoint y: 164, endPoint x: 442, endPoint y: 184, distance: 75.1
click at [442, 184] on div at bounding box center [447, 172] width 22 height 324
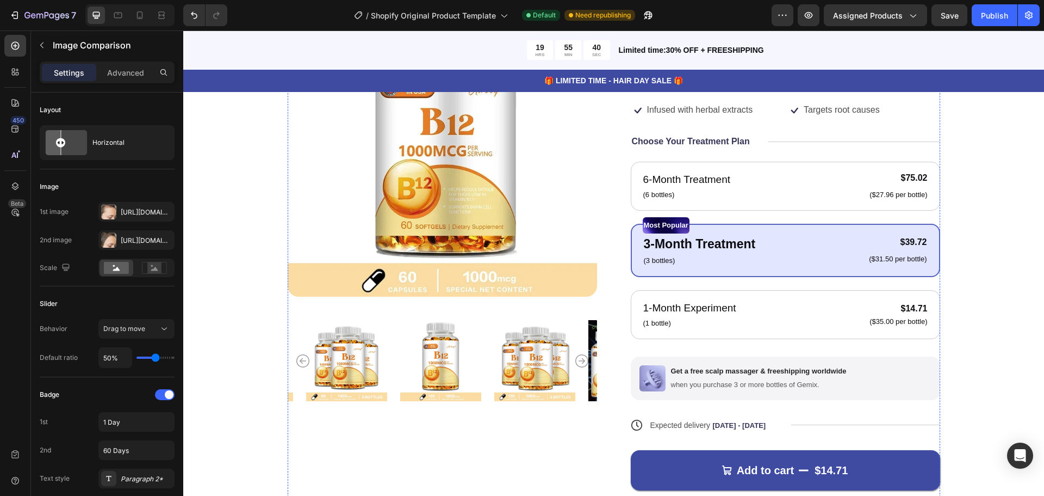
scroll to position [663, 0]
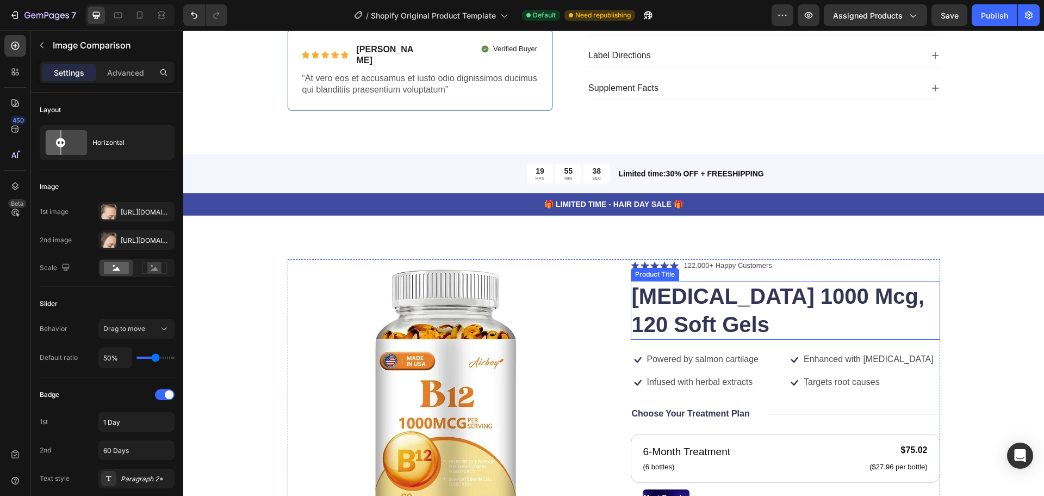
click at [639, 295] on h1 "Vitamin B12 1000 Mcg, 120 Soft Gels" at bounding box center [786, 310] width 310 height 59
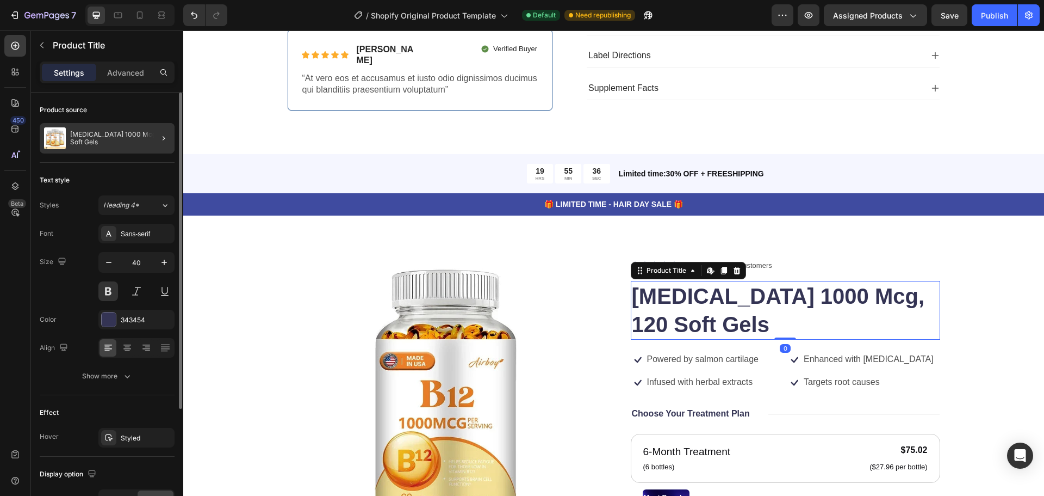
click at [158, 147] on div at bounding box center [159, 138] width 30 height 30
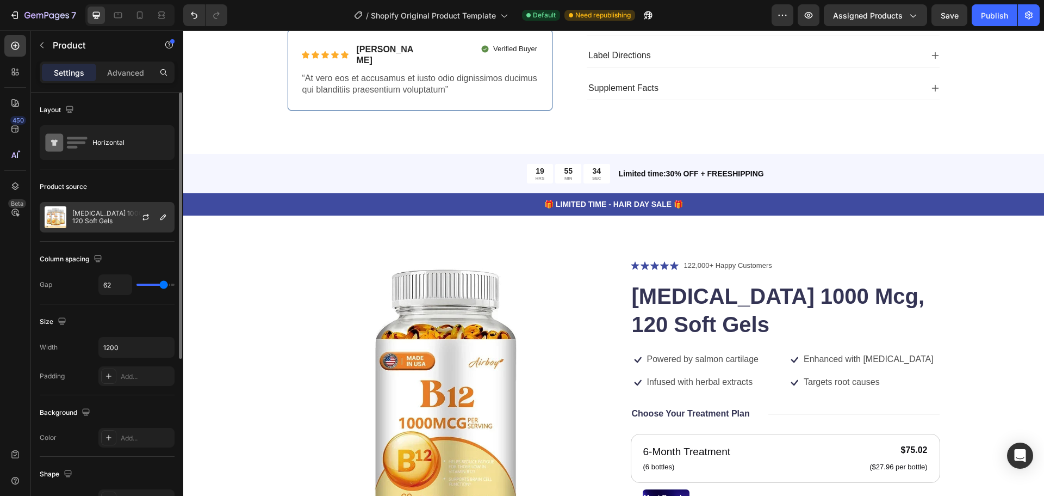
click at [117, 210] on p "Vitamin B12 1000 Mcg, 120 Soft Gels" at bounding box center [120, 216] width 97 height 15
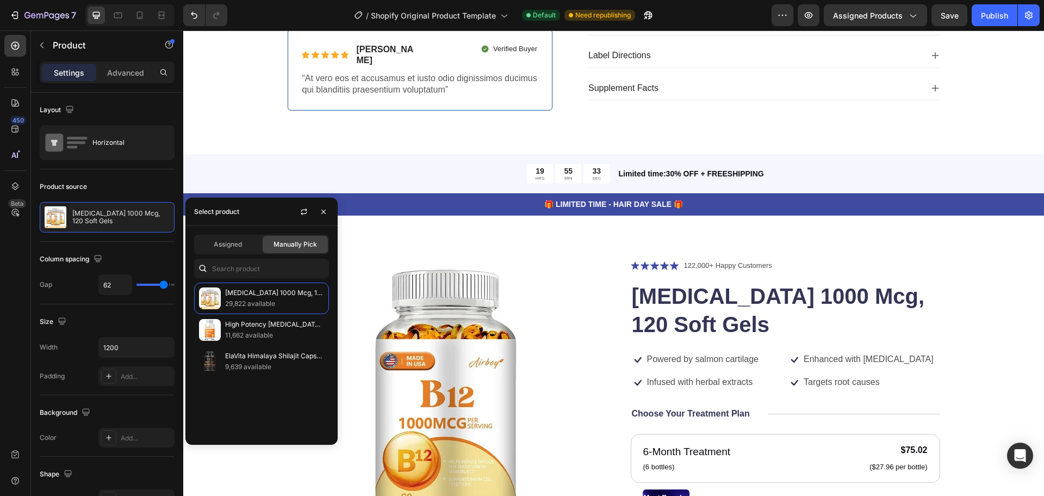
drag, startPoint x: 248, startPoint y: 358, endPoint x: 321, endPoint y: 381, distance: 76.9
click at [249, 358] on p "ElaVita Himalaya Shilajit Capsules" at bounding box center [274, 355] width 99 height 11
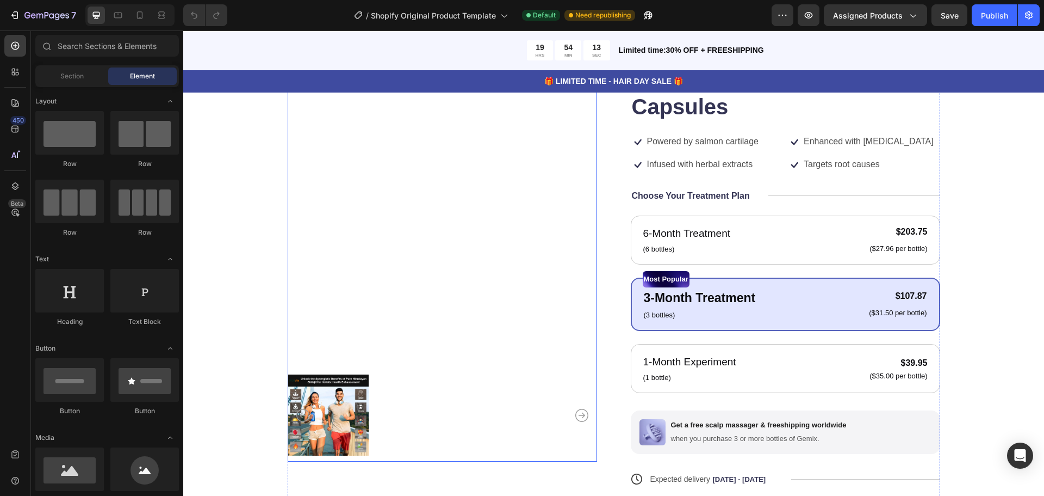
scroll to position [707, 0]
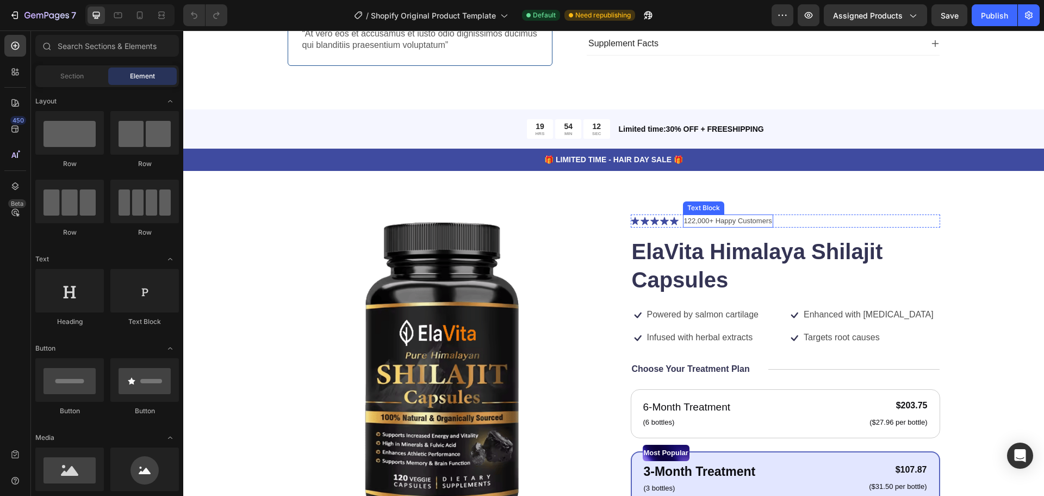
click at [723, 215] on p "122,000+ Happy Customers" at bounding box center [728, 220] width 88 height 11
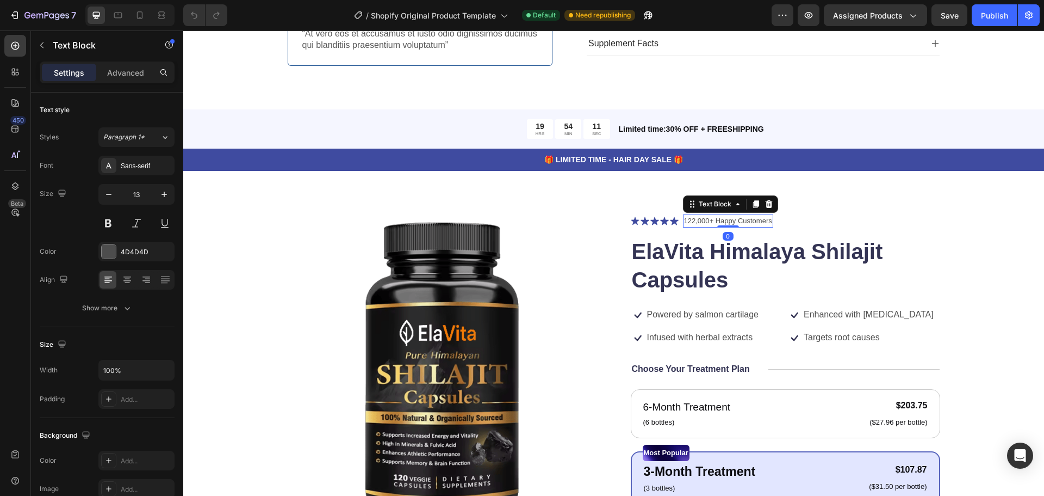
click at [703, 215] on p "122,000+ Happy Customers" at bounding box center [728, 220] width 88 height 11
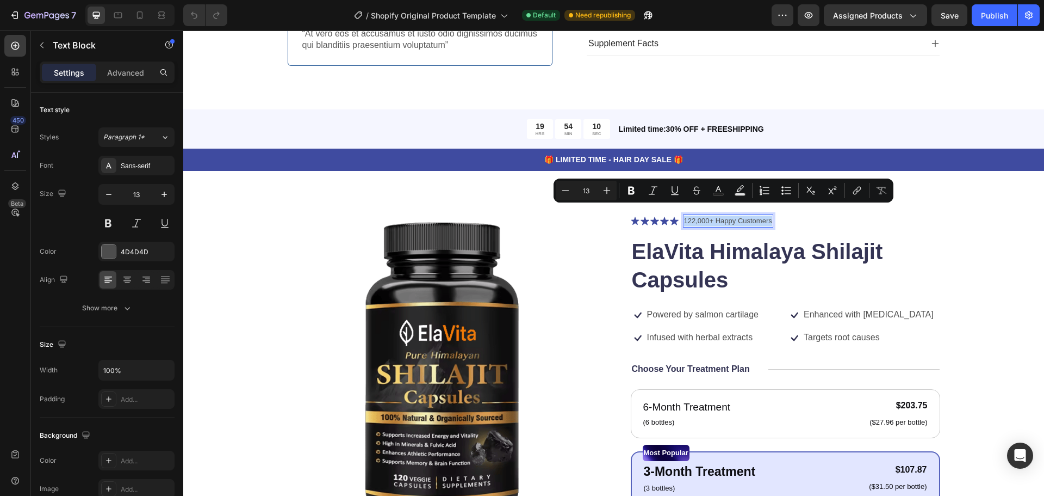
click at [753, 222] on div "Icon Icon Icon Icon Icon Icon List 122,000+ Happy Customers Text Block 0 Row El…" at bounding box center [786, 483] width 310 height 539
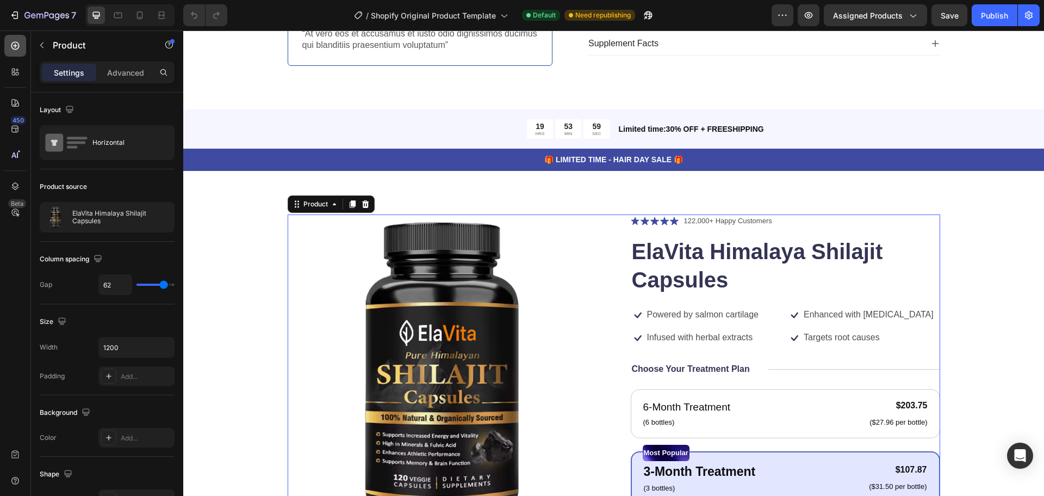
click at [20, 50] on icon at bounding box center [15, 45] width 11 height 11
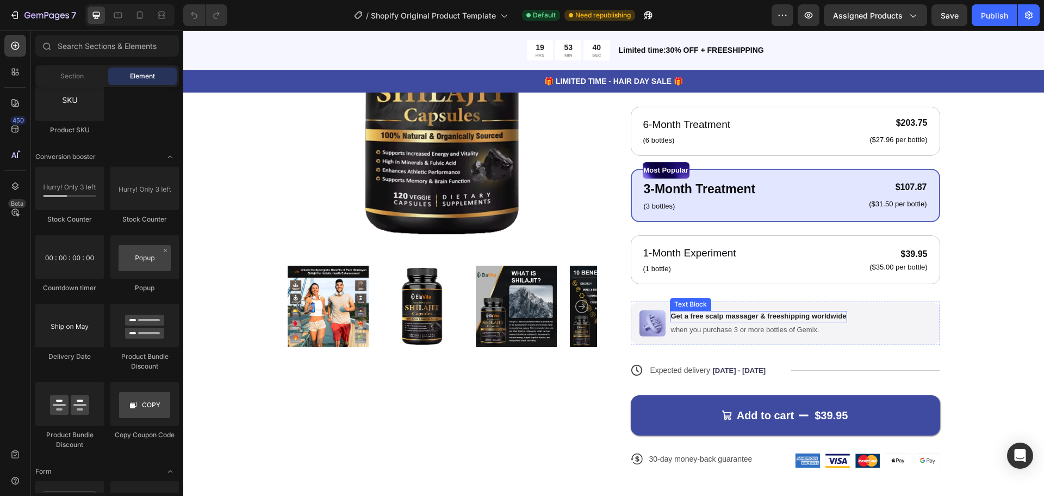
scroll to position [1034, 0]
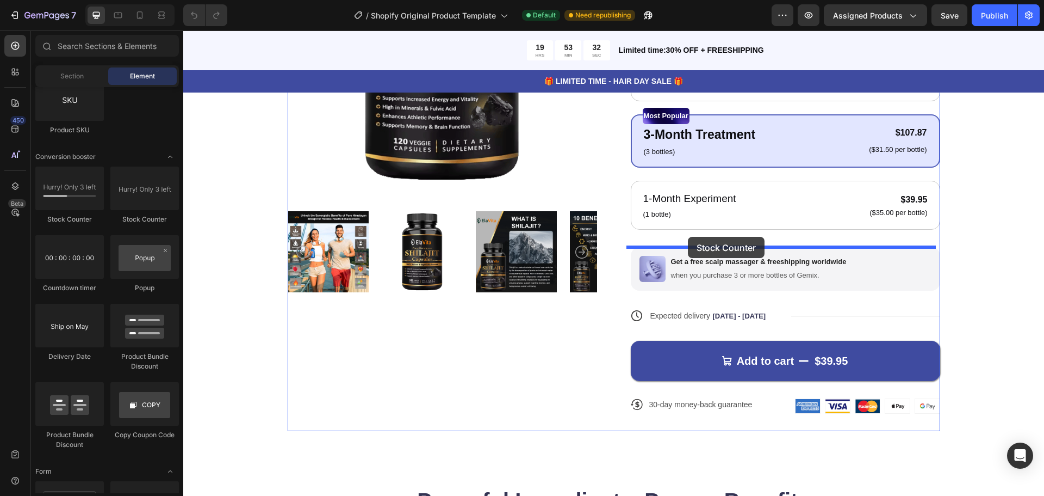
drag, startPoint x: 332, startPoint y: 239, endPoint x: 688, endPoint y: 237, distance: 356.3
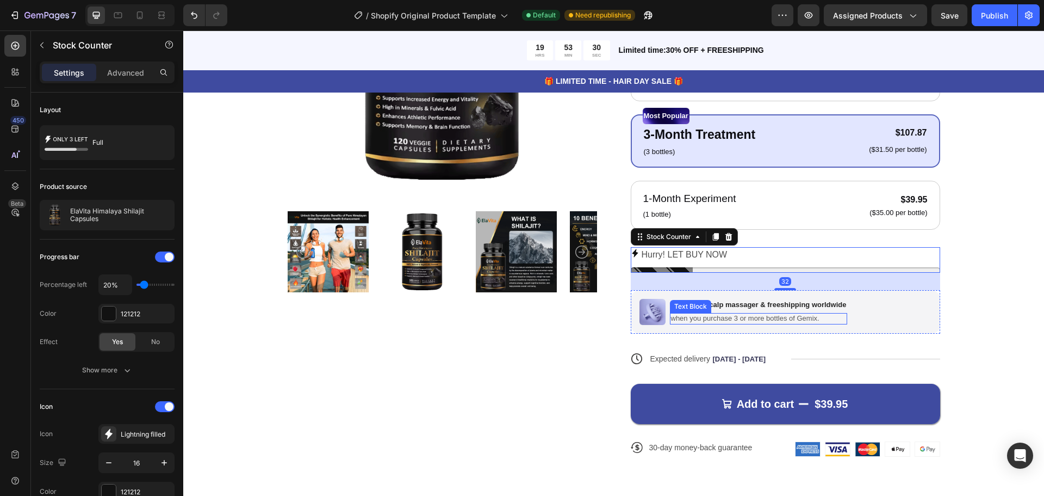
click at [826, 315] on p "when you purchase 3 or more bottles of Gemix." at bounding box center [759, 318] width 176 height 9
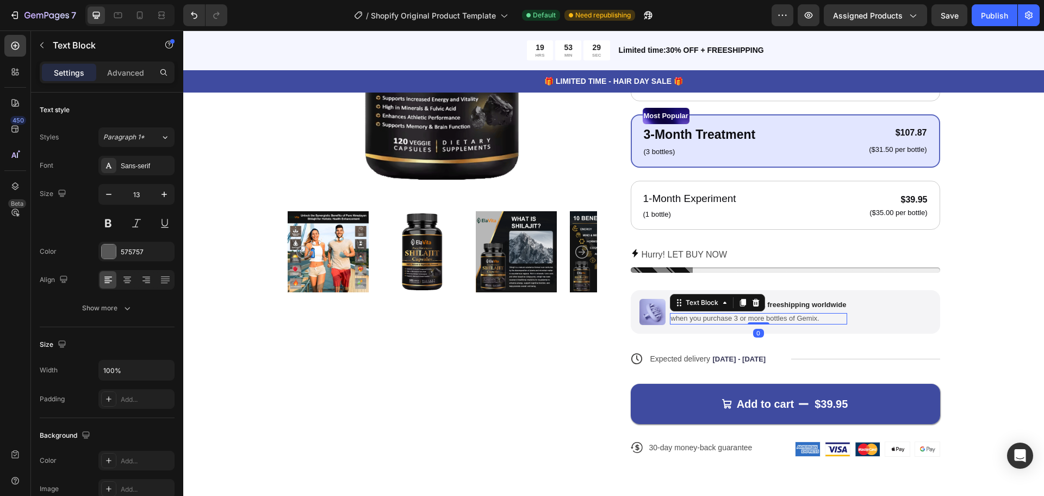
click at [881, 311] on div "Image Get a free scalp massager & freeshipping worldwide Text Block when you pu…" at bounding box center [786, 312] width 310 height 44
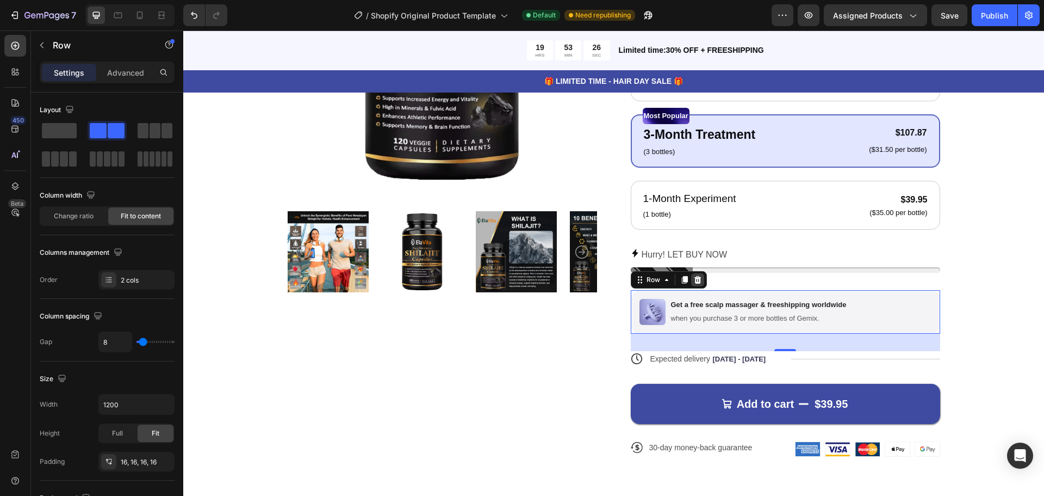
click at [696, 279] on icon at bounding box center [698, 279] width 9 height 9
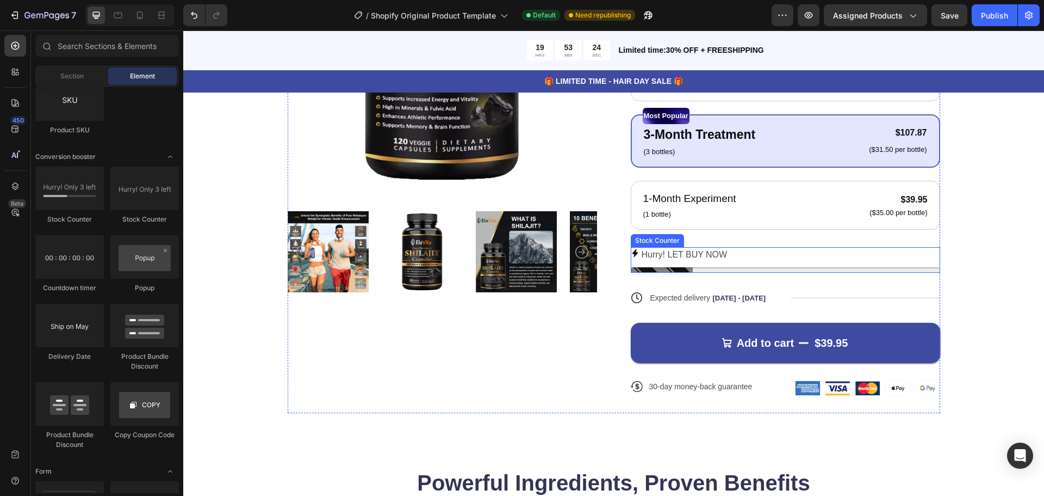
click at [707, 270] on div at bounding box center [786, 269] width 310 height 5
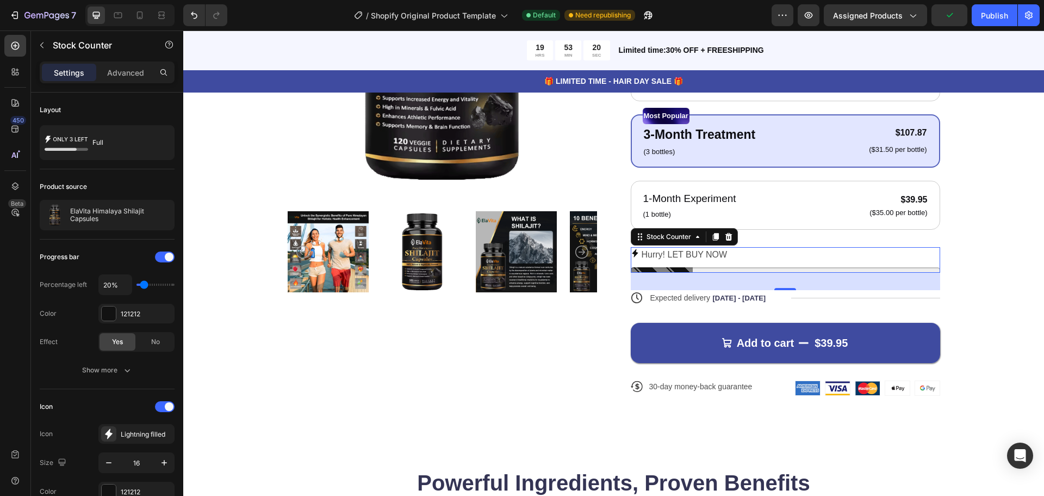
click at [695, 256] on p "Hurry! LET BUY NOW" at bounding box center [685, 255] width 86 height 16
click at [723, 255] on p "Hurry! LET BUY NOW" at bounding box center [685, 255] width 86 height 16
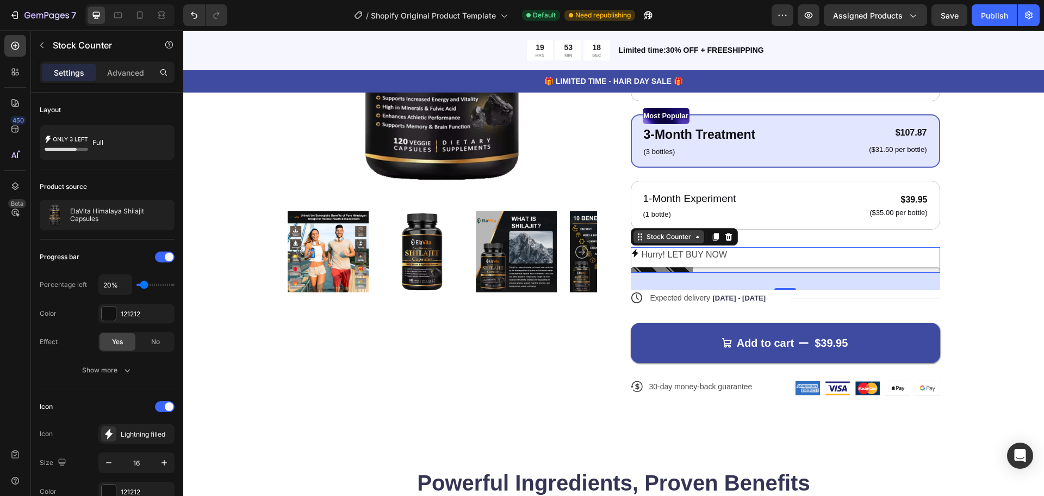
click at [679, 237] on div "Stock Counter" at bounding box center [669, 237] width 49 height 10
type input "30%"
type input "30"
type input "40%"
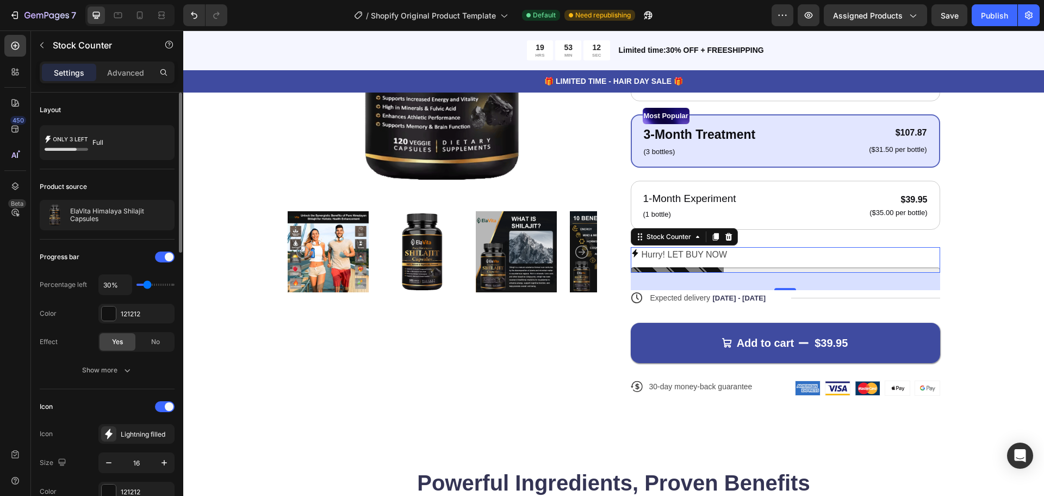
type input "40"
type input "50%"
type input "50"
type input "60%"
type input "60"
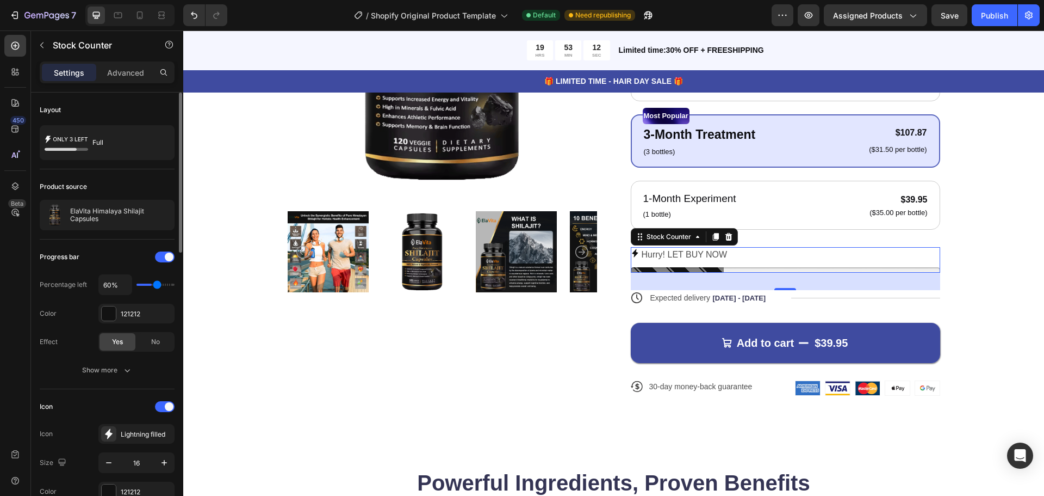
type input "70%"
type input "70"
type input "80%"
type input "80"
type input "70%"
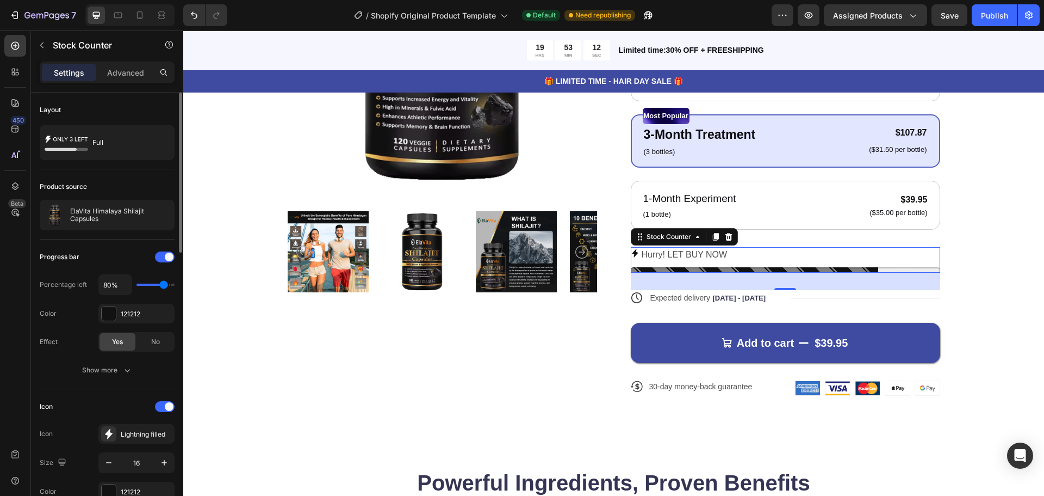
type input "70"
type input "60%"
type input "60"
type input "50%"
type input "50"
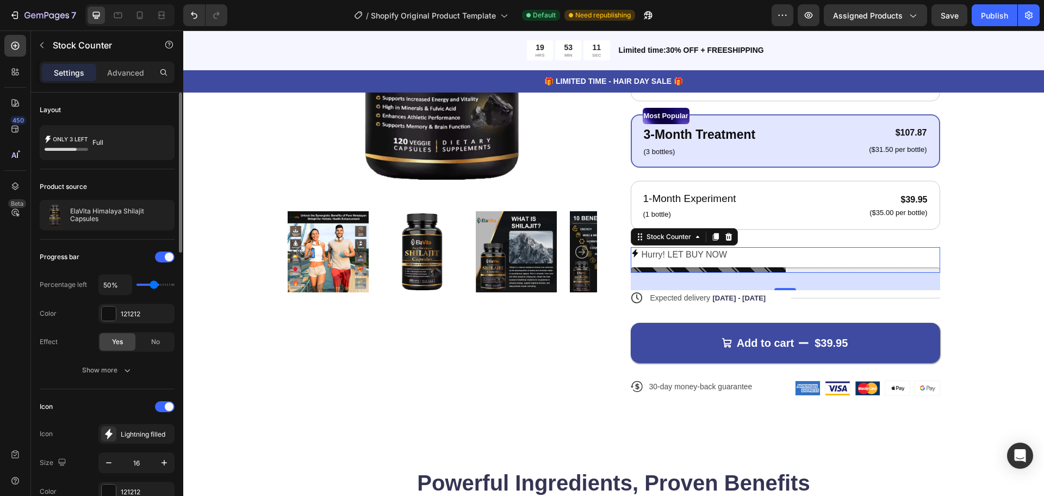
type input "40%"
type input "40"
type input "30%"
type input "30"
type input "20%"
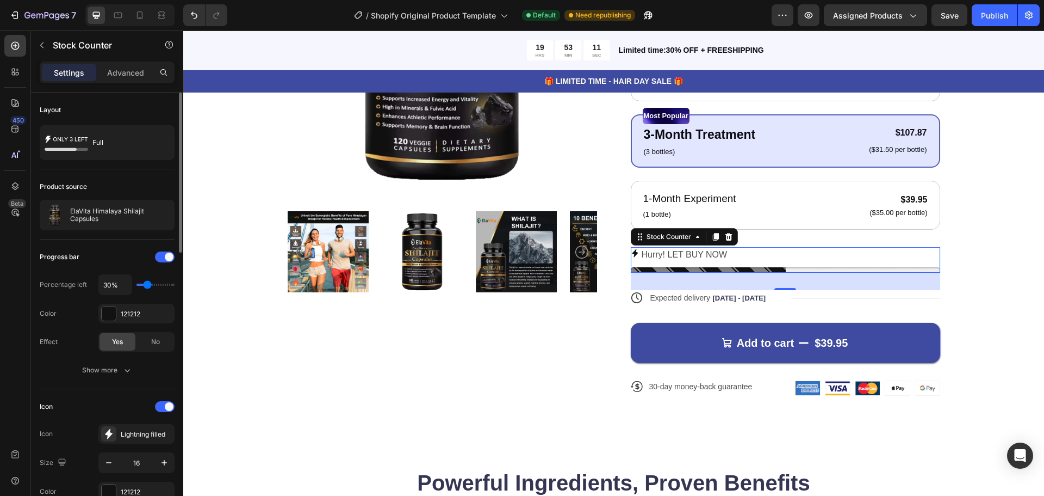
type input "20"
type input "10%"
drag, startPoint x: 144, startPoint y: 285, endPoint x: 138, endPoint y: 279, distance: 8.5
type input "10"
click at [138, 283] on input "range" at bounding box center [156, 284] width 38 height 2
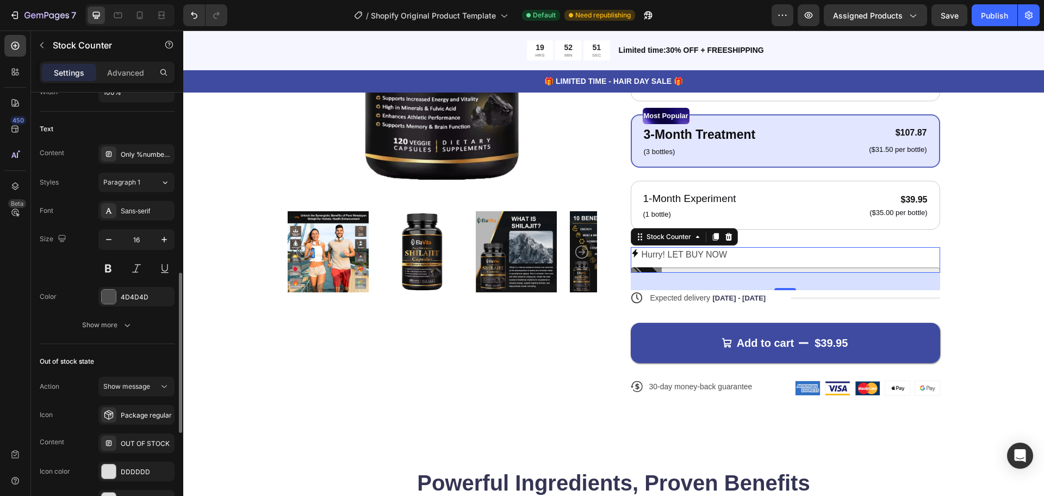
scroll to position [435, 0]
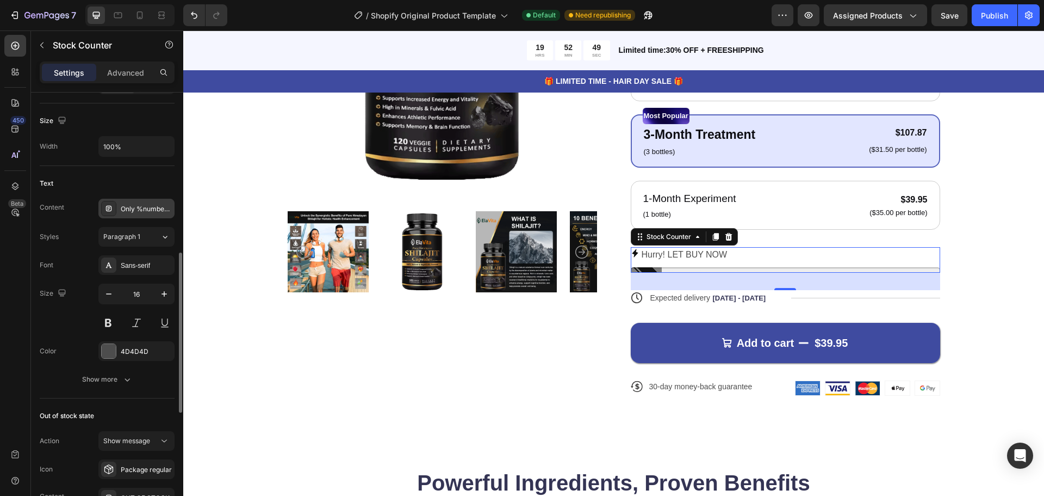
click at [142, 213] on div "Only %number% left" at bounding box center [146, 209] width 51 height 10
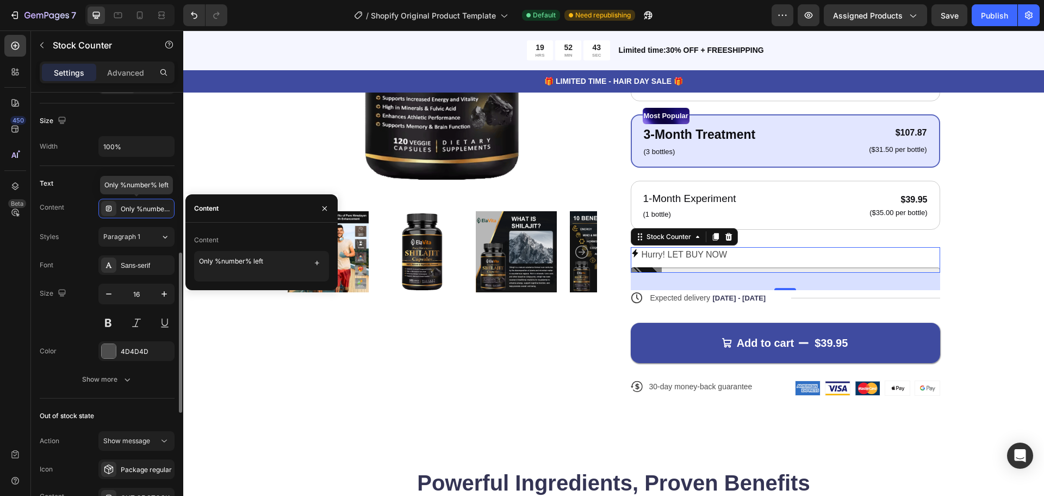
click at [134, 219] on div "Content Only %number% left Only %number% left Styles Paragraph 1 Font Sans-seri…" at bounding box center [107, 294] width 135 height 190
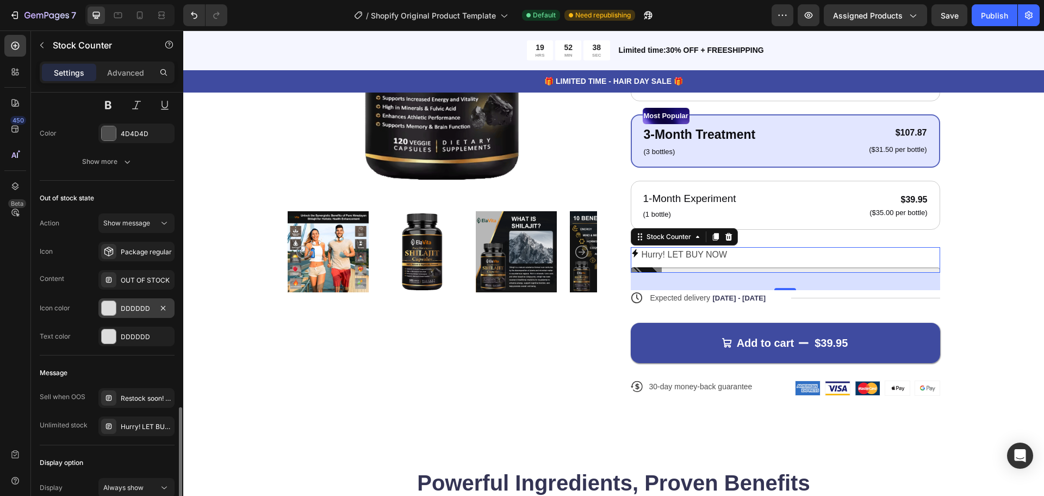
scroll to position [707, 0]
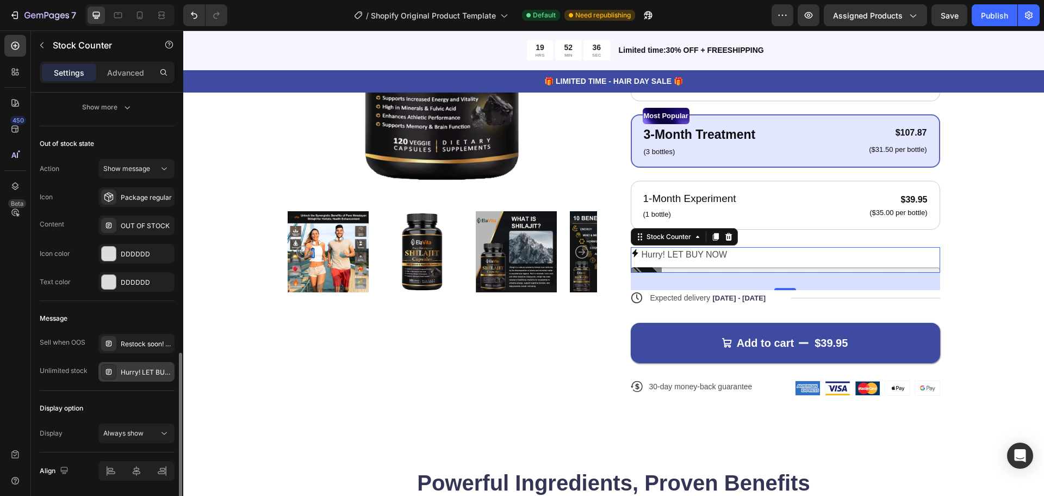
click at [141, 370] on div "Hurry! LET BUY NOW" at bounding box center [146, 372] width 51 height 10
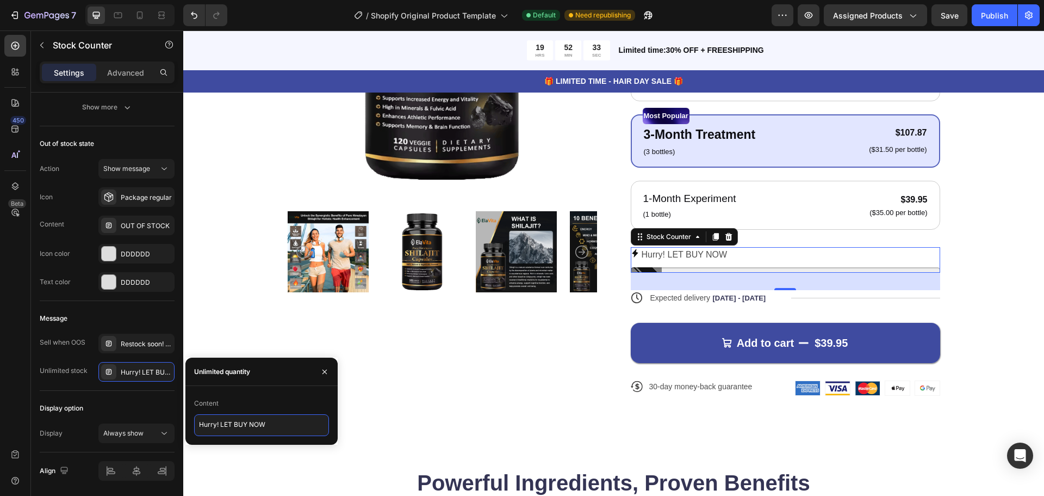
drag, startPoint x: 274, startPoint y: 424, endPoint x: 220, endPoint y: 421, distance: 54.0
click at [220, 421] on textarea "Hurry! LET BUY NOW" at bounding box center [261, 425] width 135 height 22
type textarea "Hurry! Only a few left in stock!"
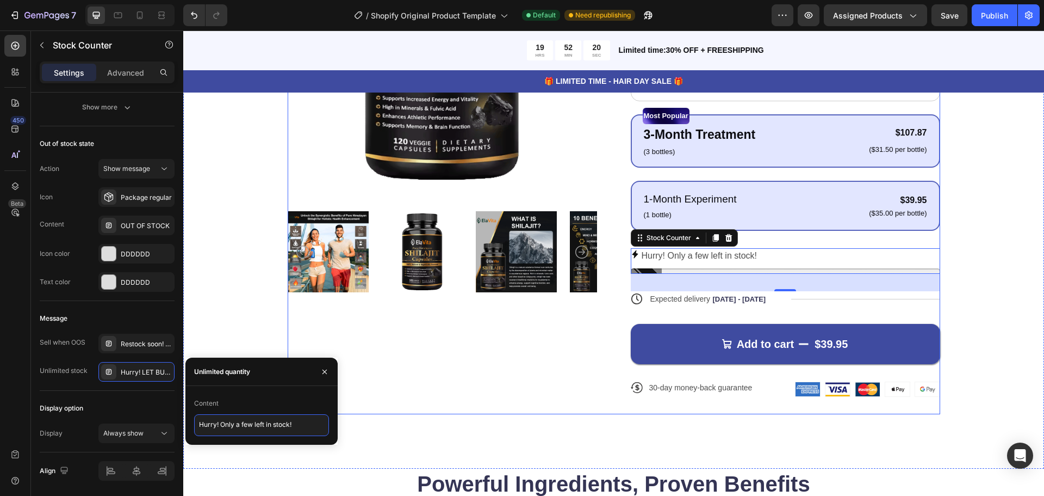
scroll to position [925, 0]
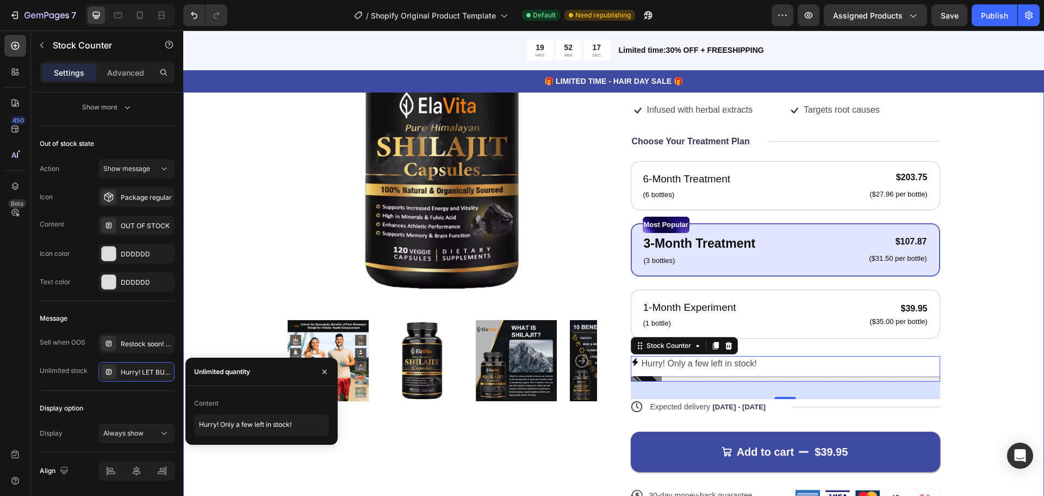
click at [985, 302] on div "Product Images Icon Icon Icon Icon Icon Icon List 122,000+ Happy Customers Text…" at bounding box center [614, 254] width 774 height 535
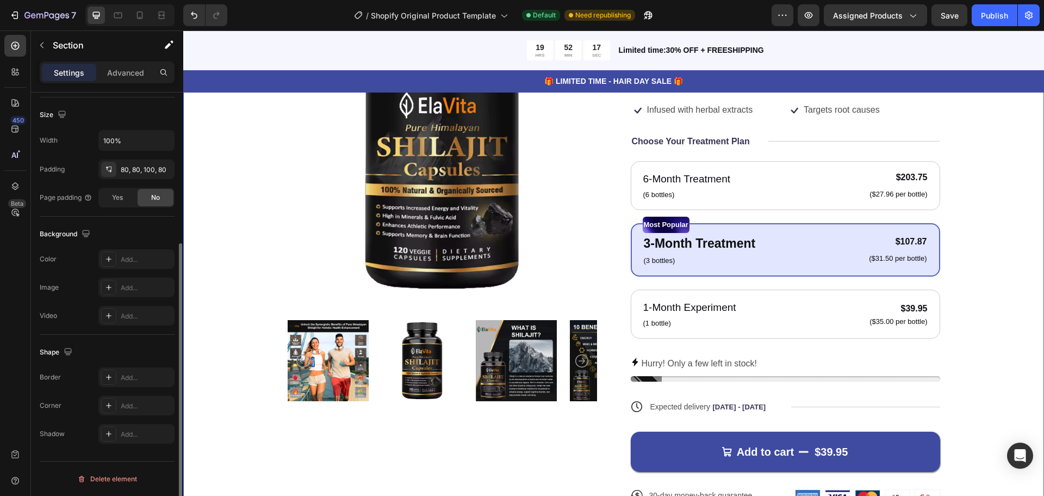
scroll to position [0, 0]
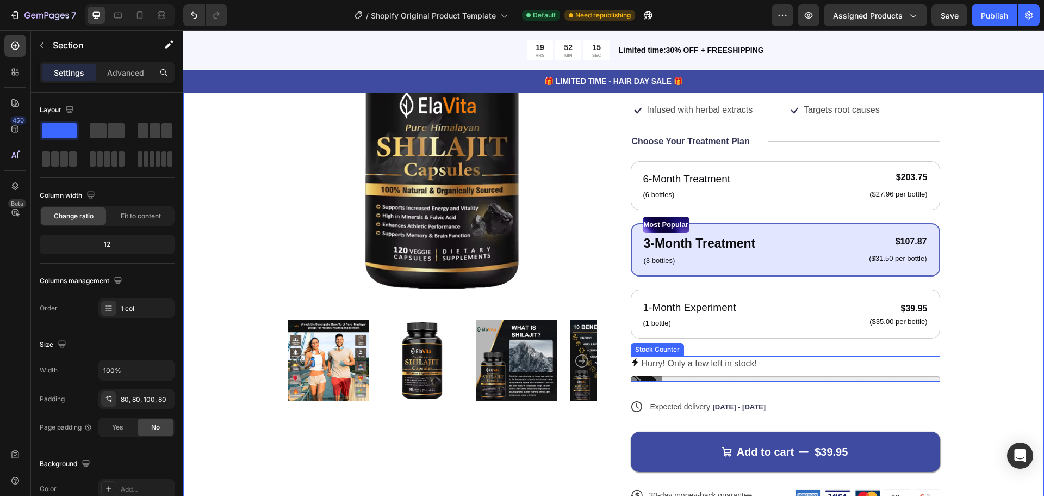
click at [653, 378] on div at bounding box center [786, 378] width 310 height 5
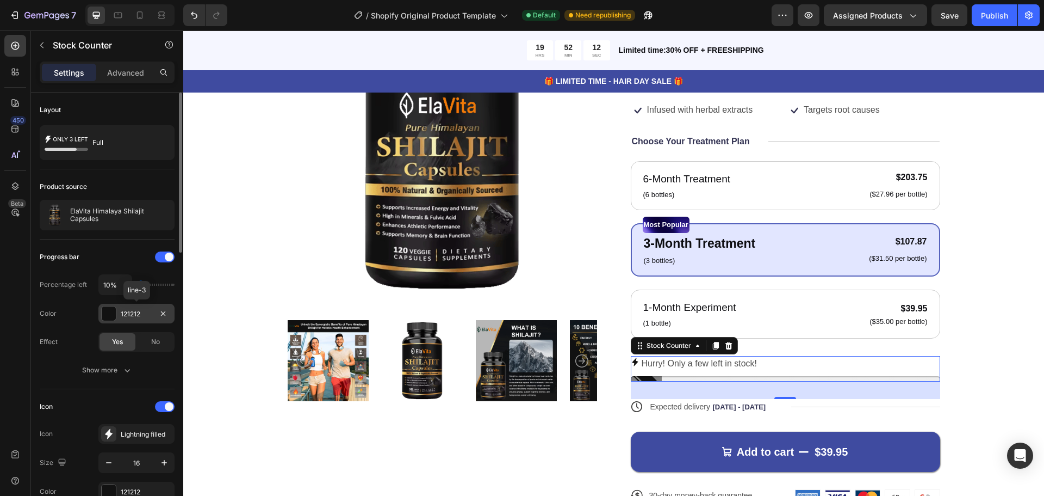
click at [125, 320] on div "121212" at bounding box center [136, 314] width 76 height 20
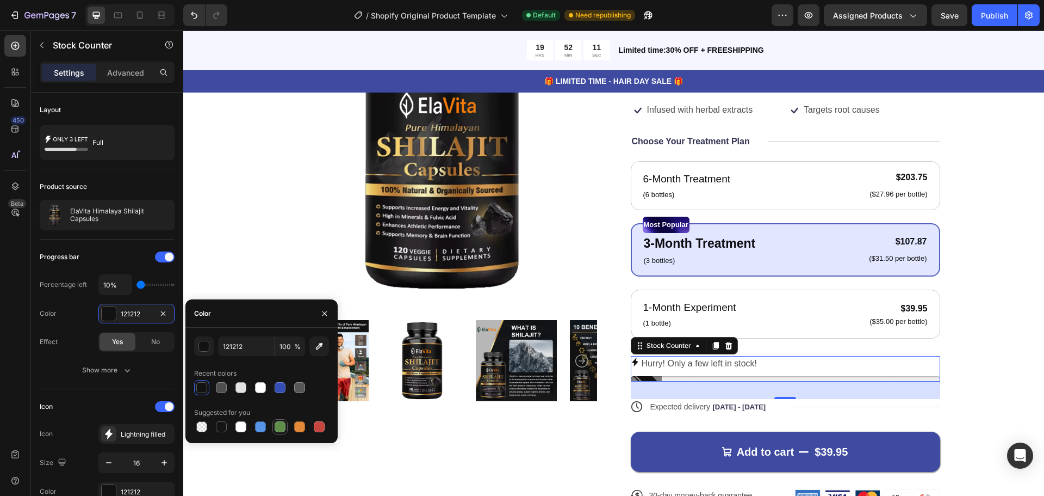
click at [276, 427] on div at bounding box center [280, 426] width 11 height 11
type input "5E8E49"
click at [529, 435] on div "Product Images" at bounding box center [443, 254] width 310 height 535
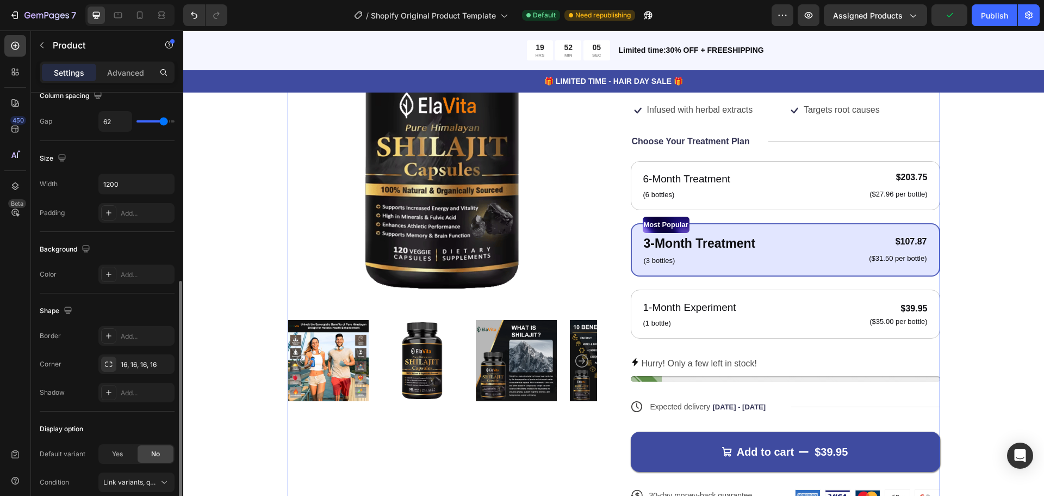
scroll to position [218, 0]
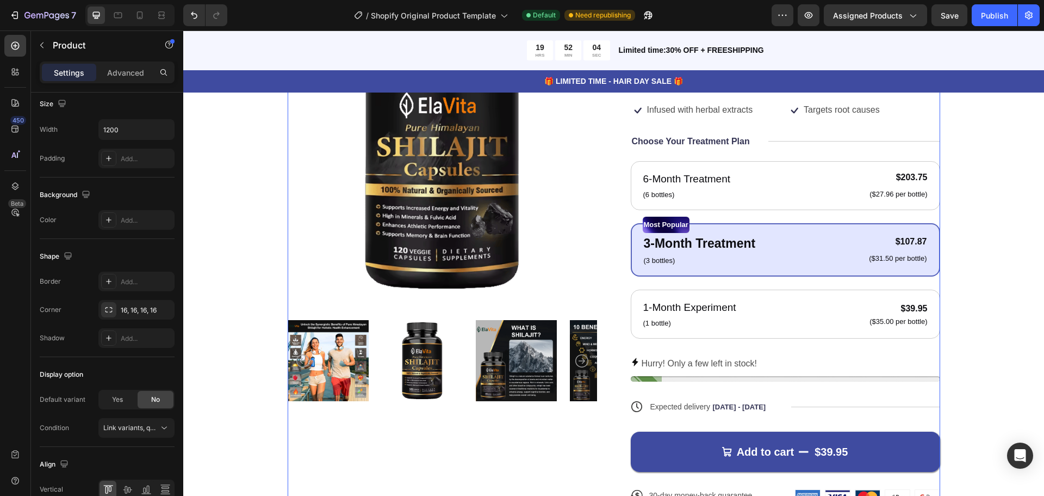
click at [769, 359] on div "Hurry! Only a few left in stock!" at bounding box center [786, 364] width 310 height 16
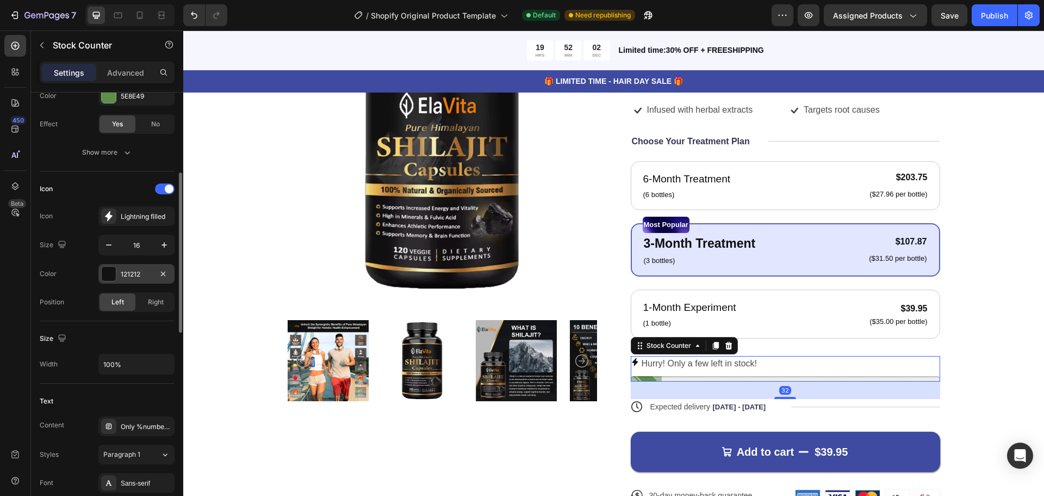
click at [121, 272] on div "121212" at bounding box center [137, 274] width 32 height 10
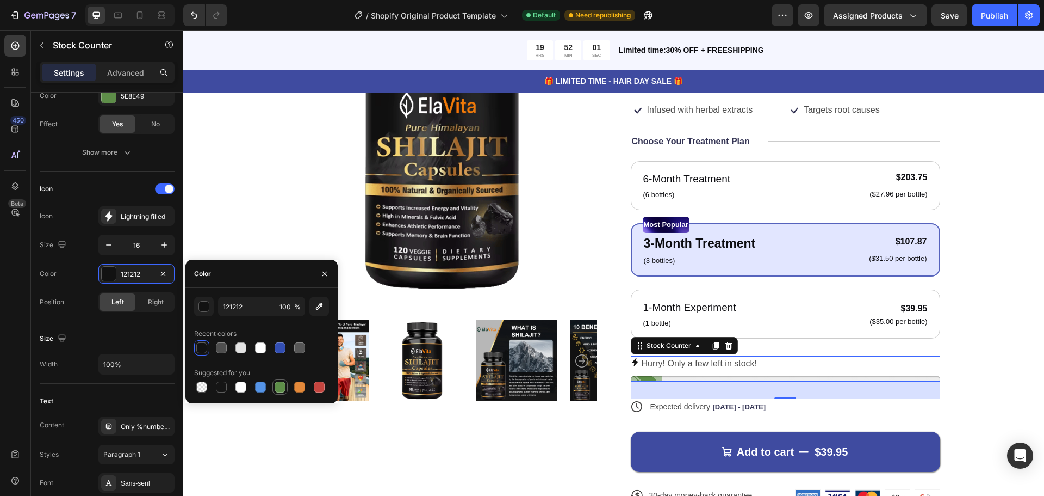
drag, startPoint x: 184, startPoint y: 394, endPoint x: 278, endPoint y: 387, distance: 94.3
click at [276, 385] on div at bounding box center [280, 386] width 11 height 11
type input "5E8E49"
click at [540, 456] on div "Product Images" at bounding box center [443, 254] width 310 height 535
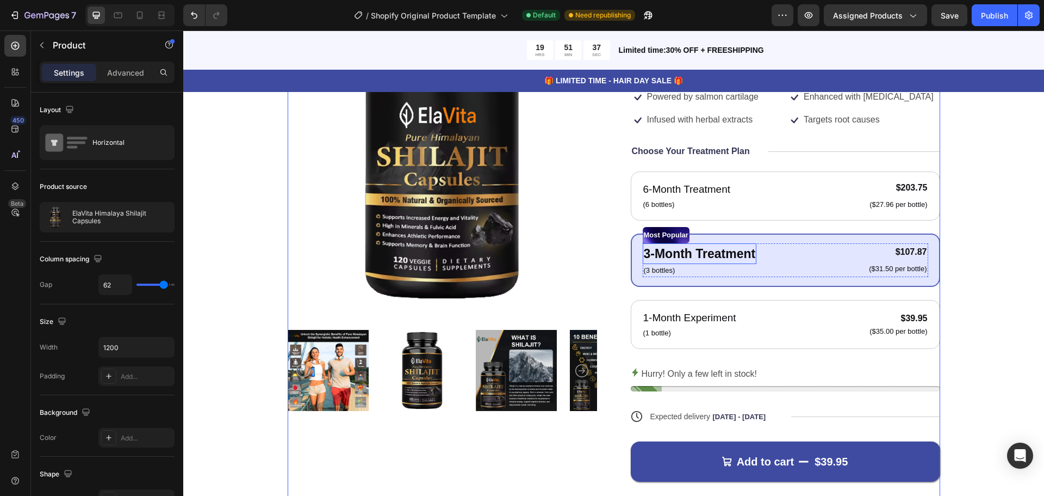
scroll to position [707, 0]
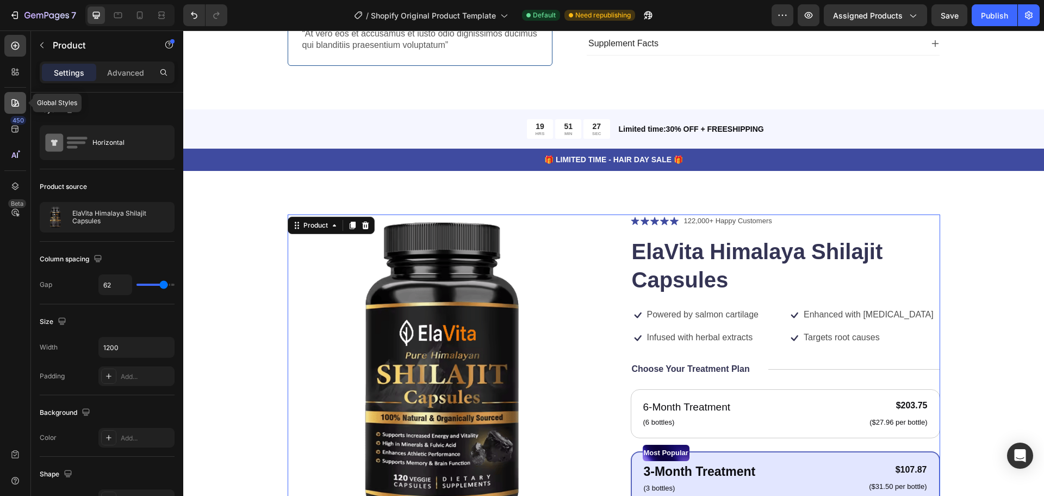
click at [14, 104] on icon at bounding box center [15, 102] width 11 height 11
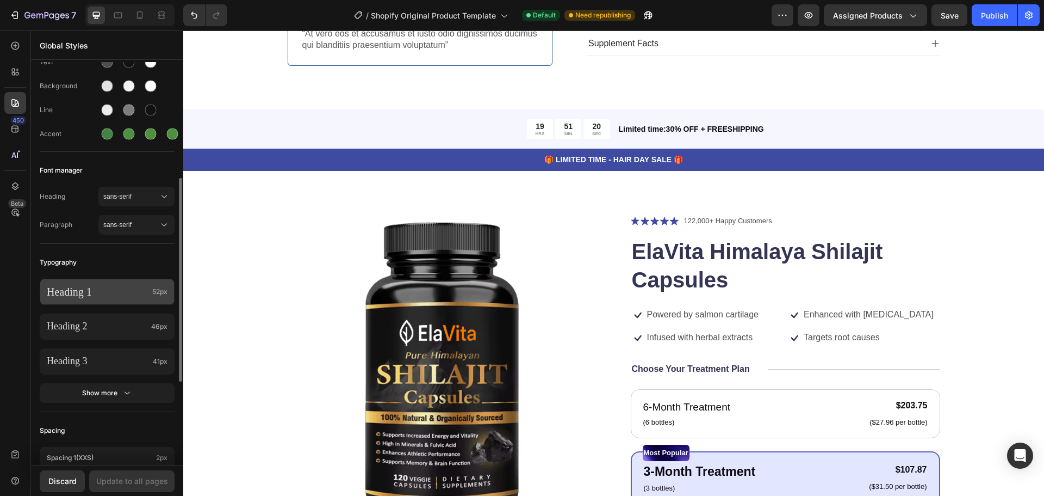
scroll to position [122, 0]
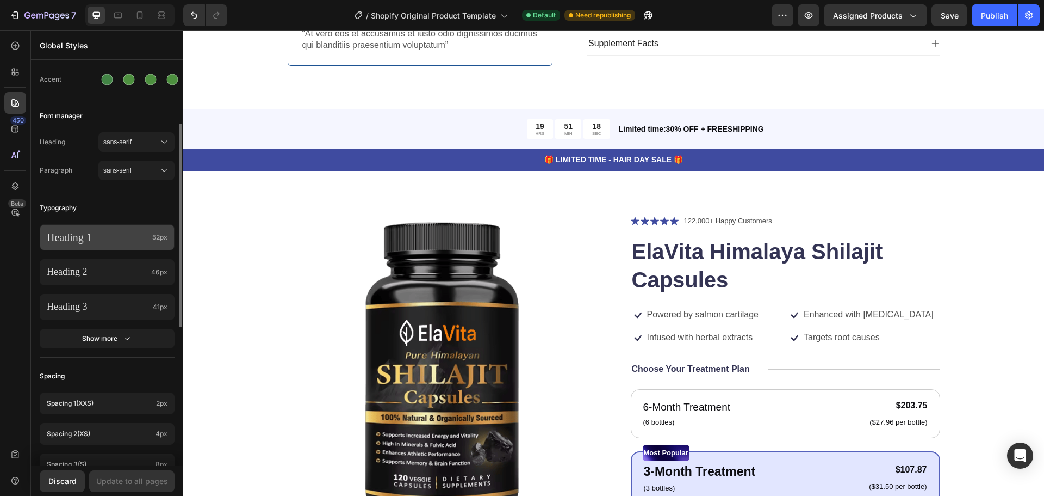
click at [109, 240] on p "Heading 1" at bounding box center [97, 237] width 101 height 14
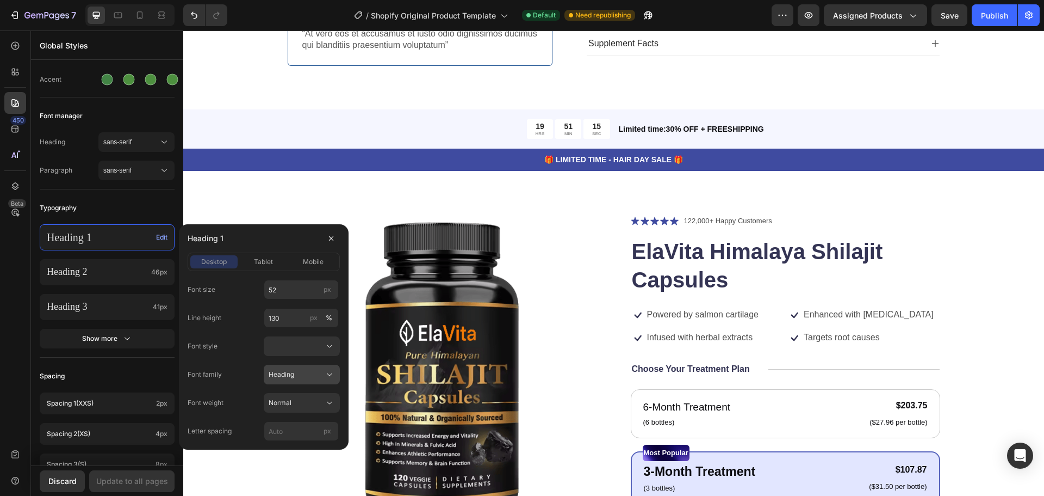
click at [293, 373] on span "Heading" at bounding box center [282, 374] width 26 height 10
click at [296, 395] on button "Normal" at bounding box center [302, 403] width 76 height 20
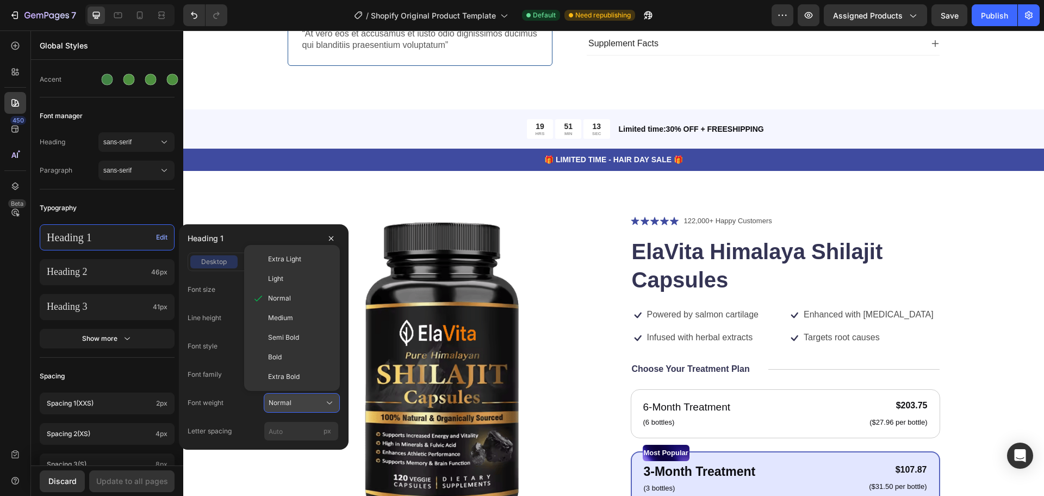
click at [296, 395] on button "Normal" at bounding box center [302, 403] width 76 height 20
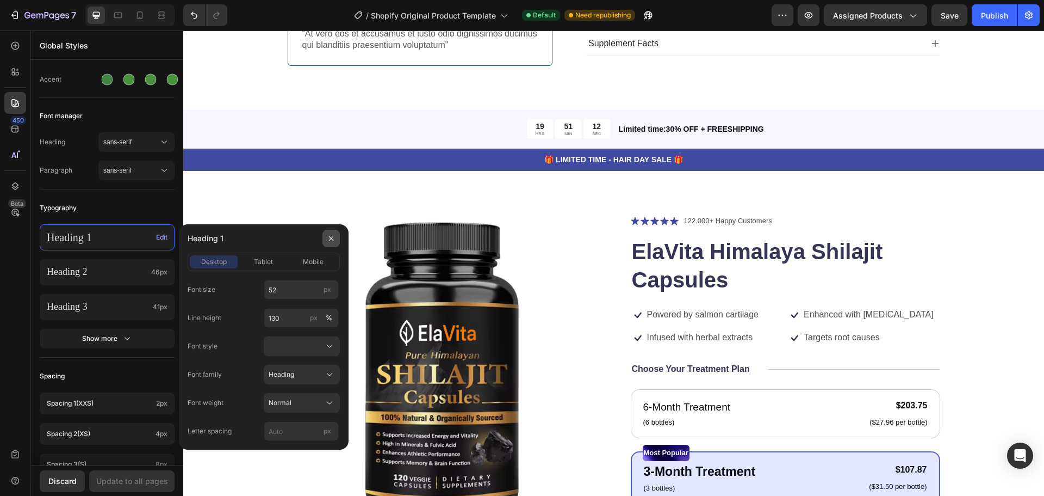
click at [327, 242] on icon "button" at bounding box center [331, 238] width 9 height 9
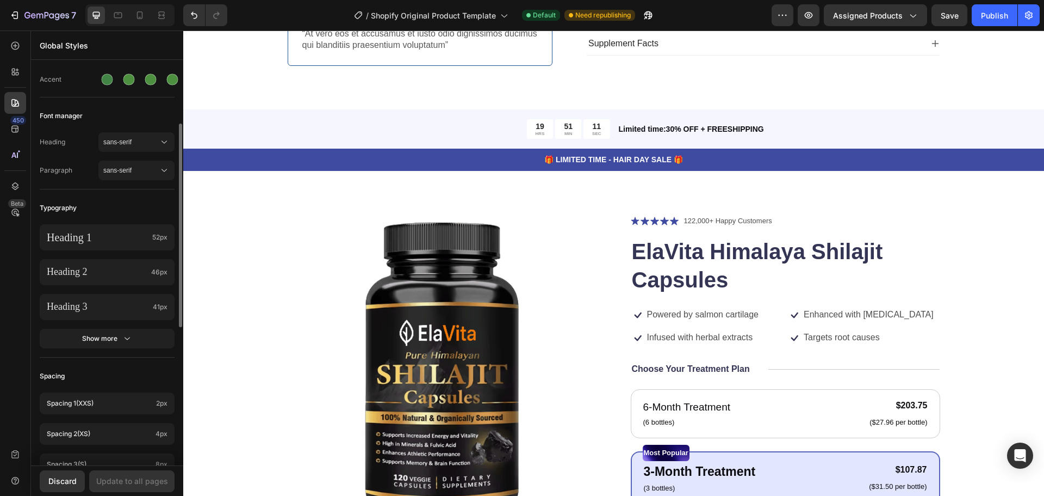
scroll to position [13, 0]
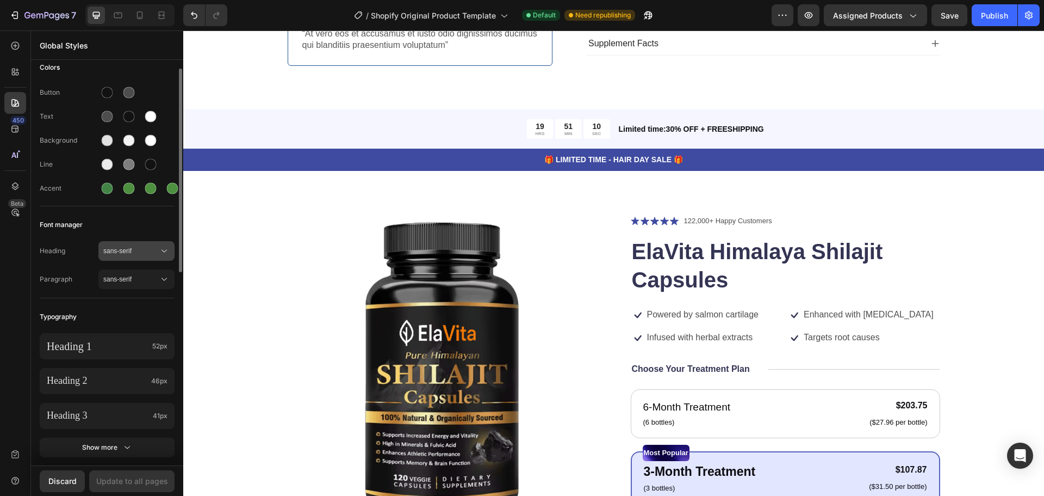
click at [129, 251] on span "sans-serif" at bounding box center [130, 251] width 55 height 10
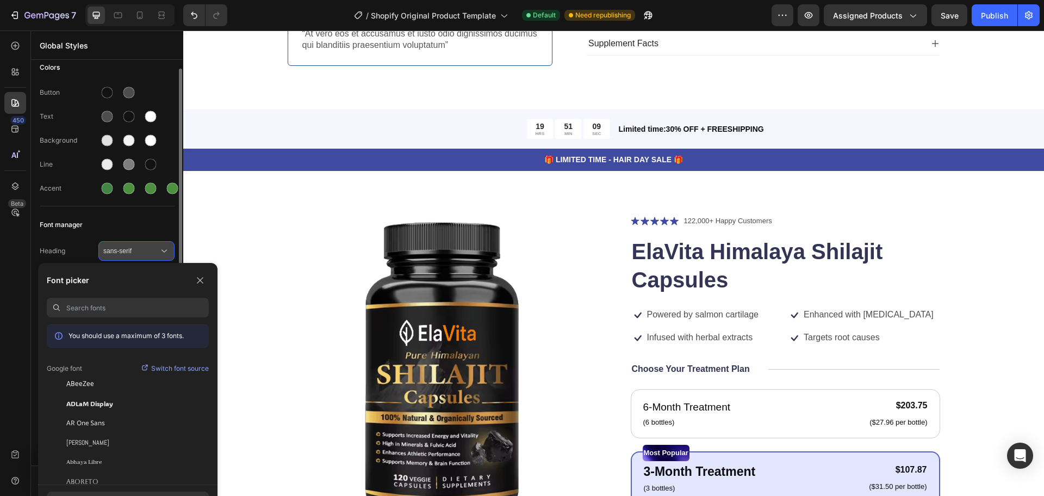
click at [129, 251] on span "sans-serif" at bounding box center [130, 251] width 55 height 10
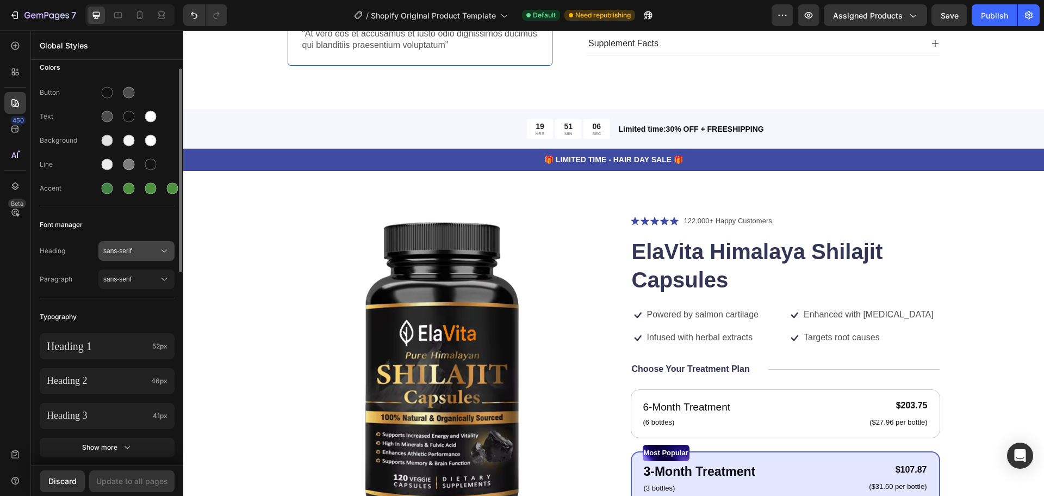
click at [104, 244] on button "sans-serif" at bounding box center [136, 251] width 76 height 20
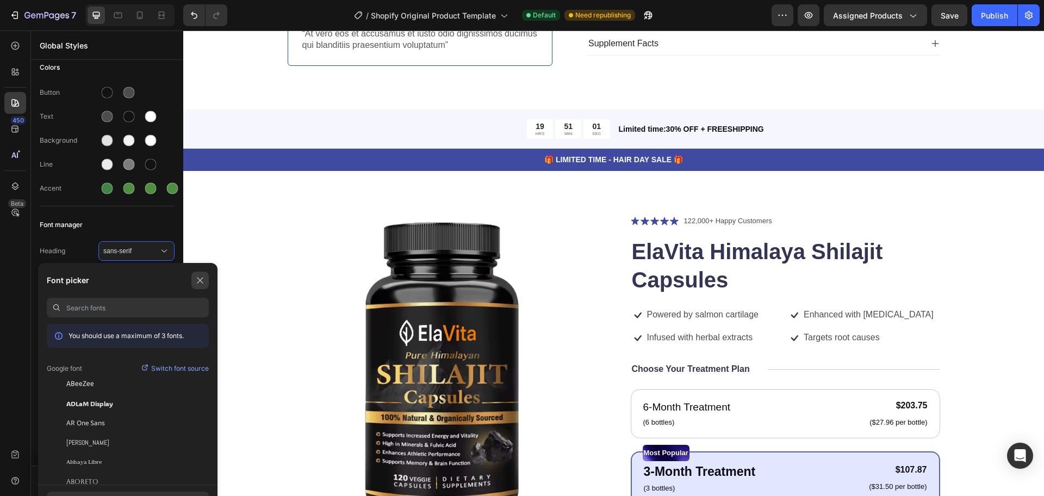
click at [201, 286] on button "button" at bounding box center [199, 279] width 17 height 17
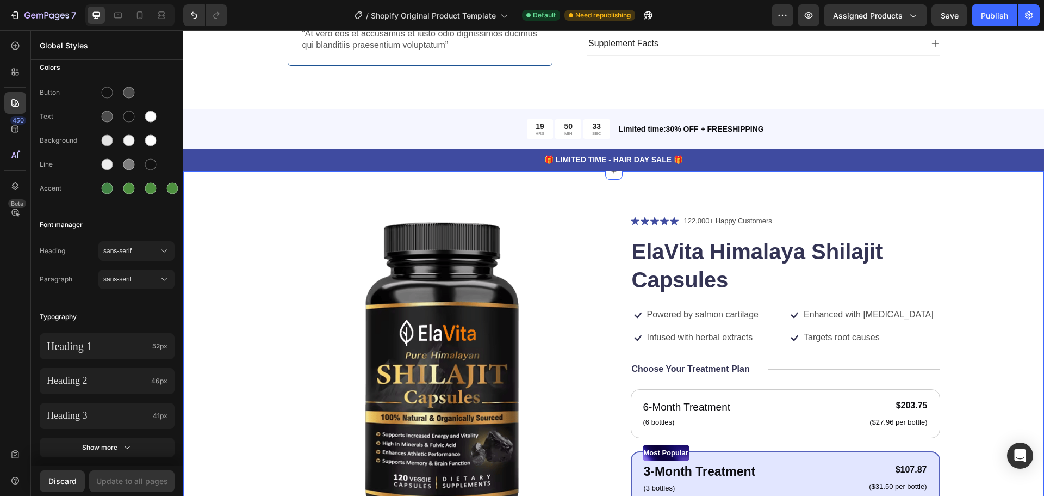
click at [845, 178] on div "Product Images Icon Icon Icon Icon Icon Icon List 122,000+ Happy Customers Text…" at bounding box center [613, 487] width 861 height 633
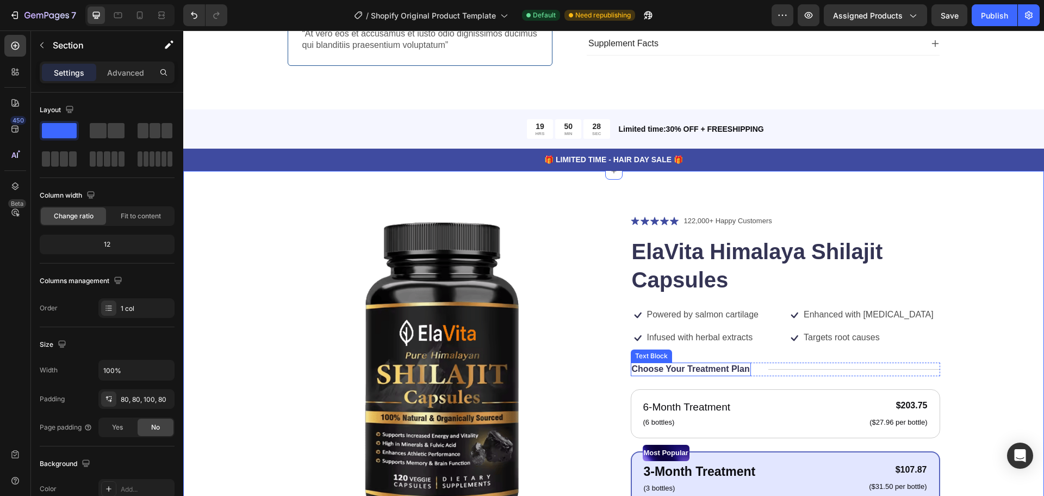
scroll to position [816, 0]
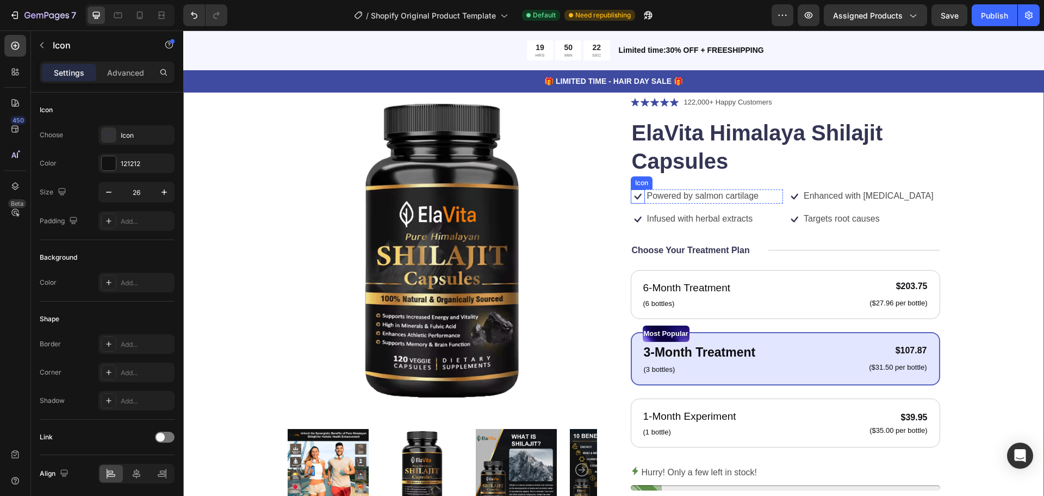
click at [635, 196] on icon at bounding box center [637, 196] width 7 height 6
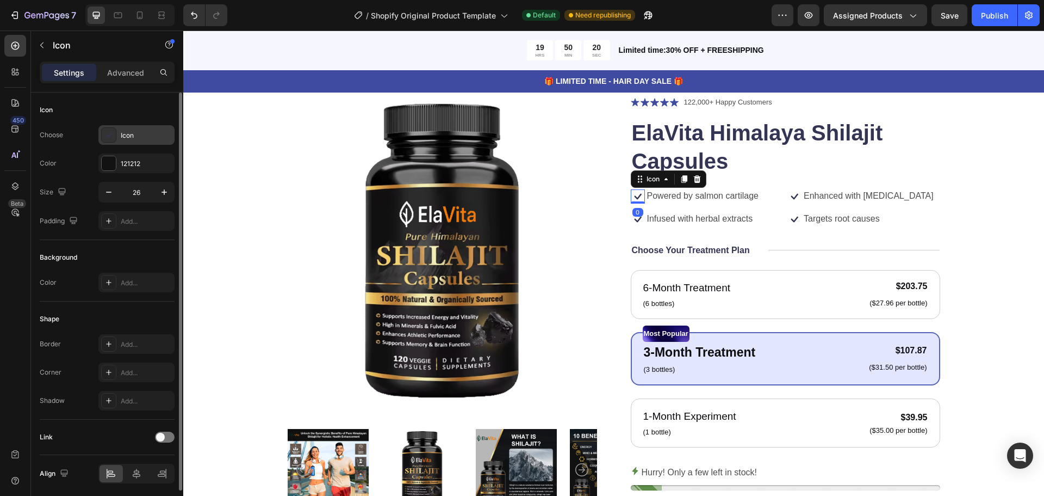
click at [121, 139] on div "Icon" at bounding box center [146, 136] width 51 height 10
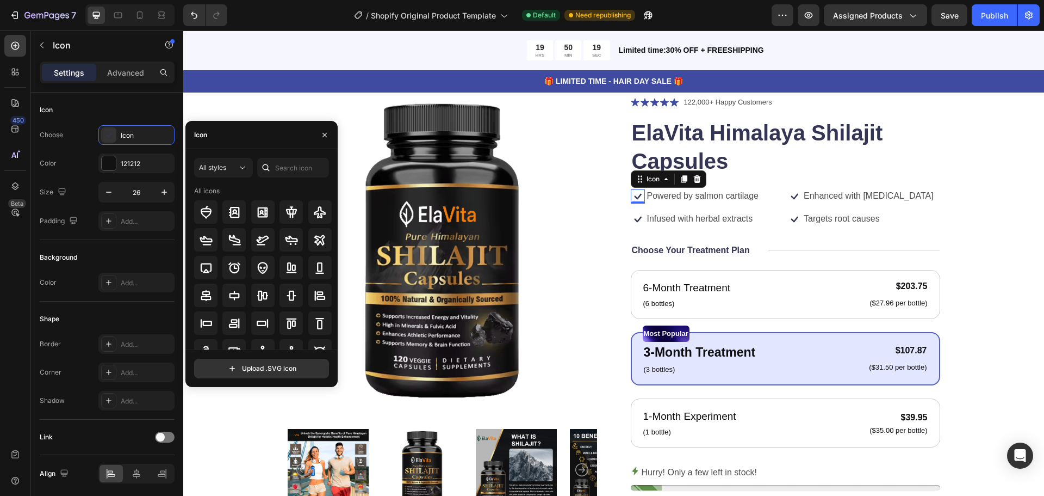
click at [241, 140] on div "Icon" at bounding box center [261, 135] width 152 height 28
click at [242, 140] on div "Icon" at bounding box center [261, 135] width 152 height 28
click at [242, 141] on div "Icon" at bounding box center [261, 135] width 152 height 28
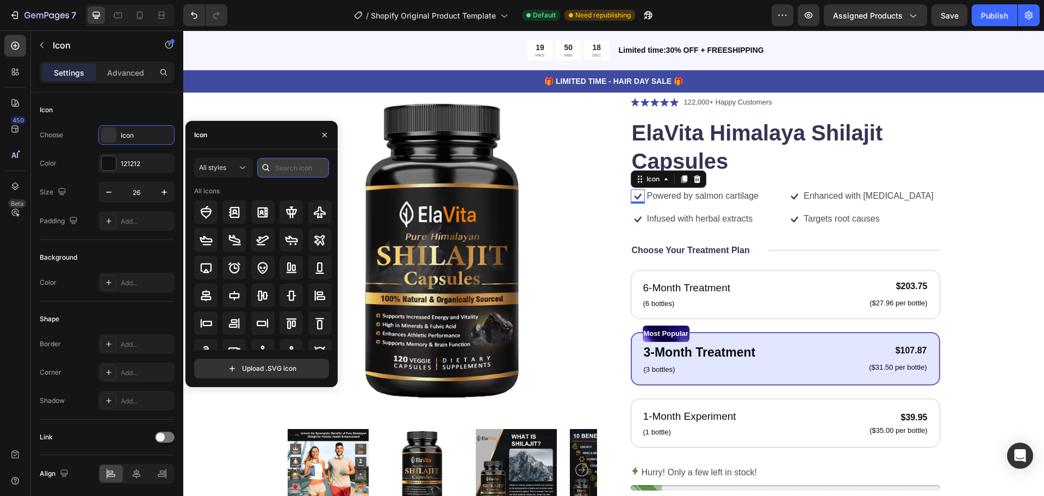
click at [293, 175] on input "text" at bounding box center [293, 168] width 72 height 20
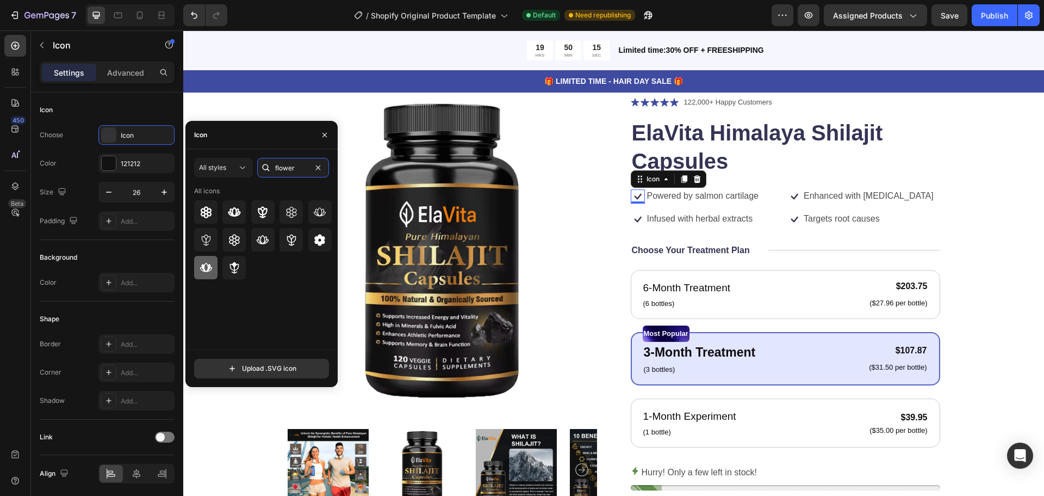
type input "flower"
click at [209, 263] on icon at bounding box center [206, 267] width 13 height 13
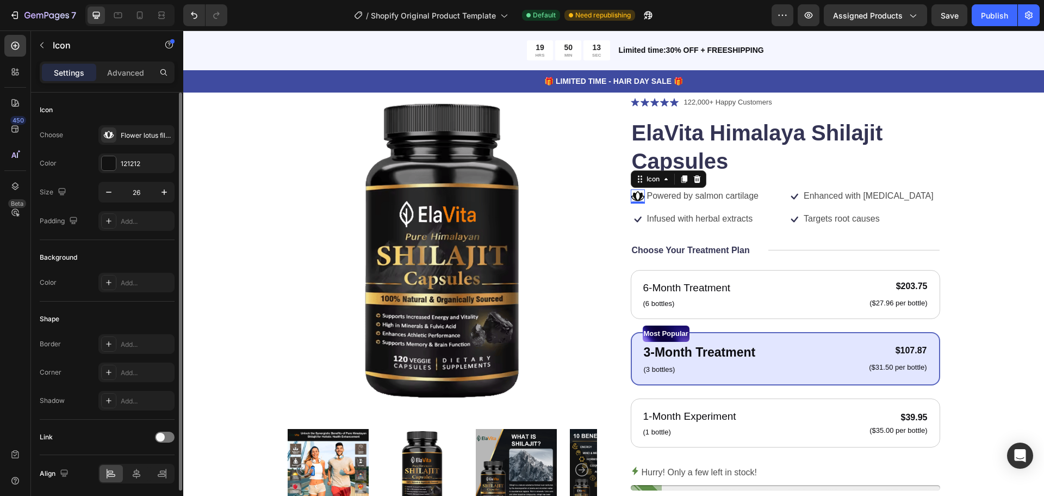
click at [96, 165] on div "Color 121212" at bounding box center [107, 163] width 135 height 20
click at [110, 163] on div at bounding box center [109, 163] width 14 height 14
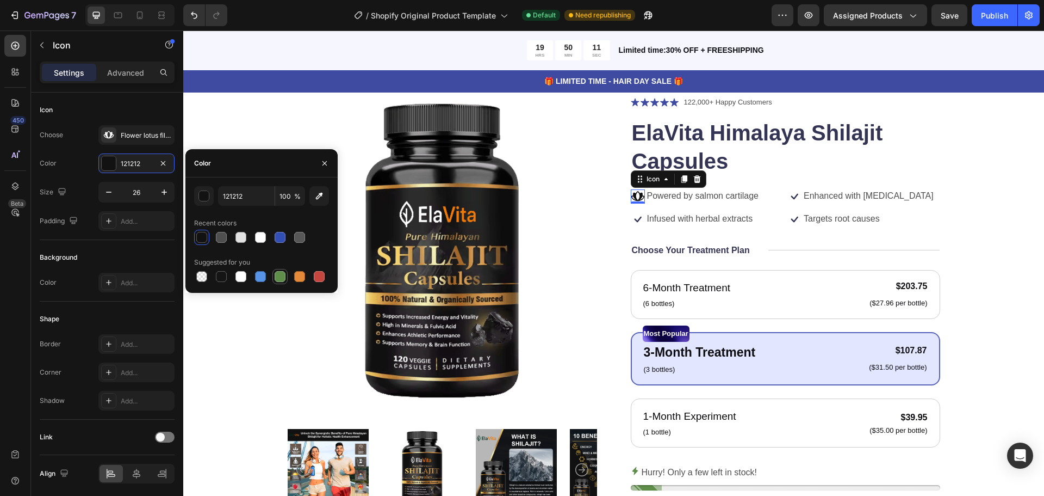
click at [276, 274] on div at bounding box center [280, 276] width 11 height 11
type input "5E8E49"
click at [673, 197] on p "Powered by salmon cartilage" at bounding box center [703, 195] width 112 height 11
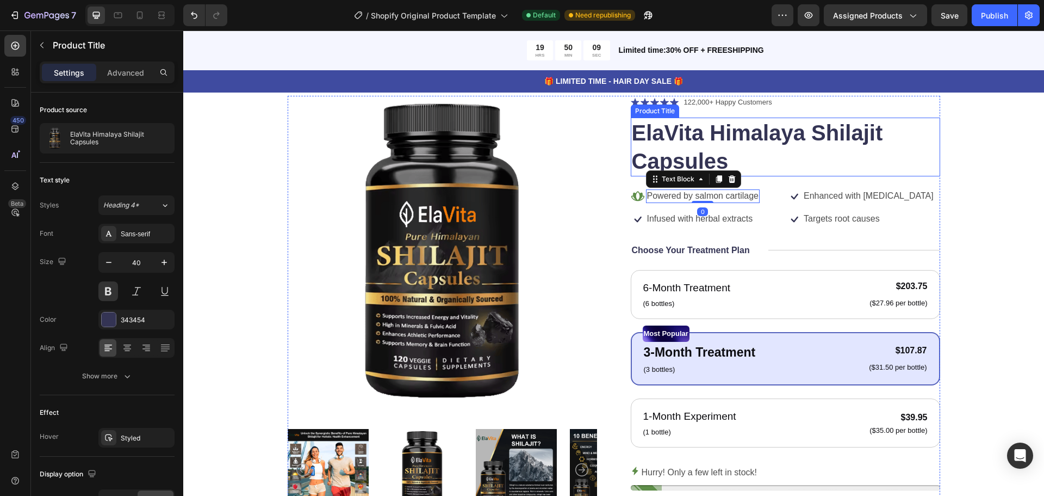
click at [683, 152] on h1 "ElaVita Himalaya Shilajit Capsules" at bounding box center [786, 146] width 310 height 59
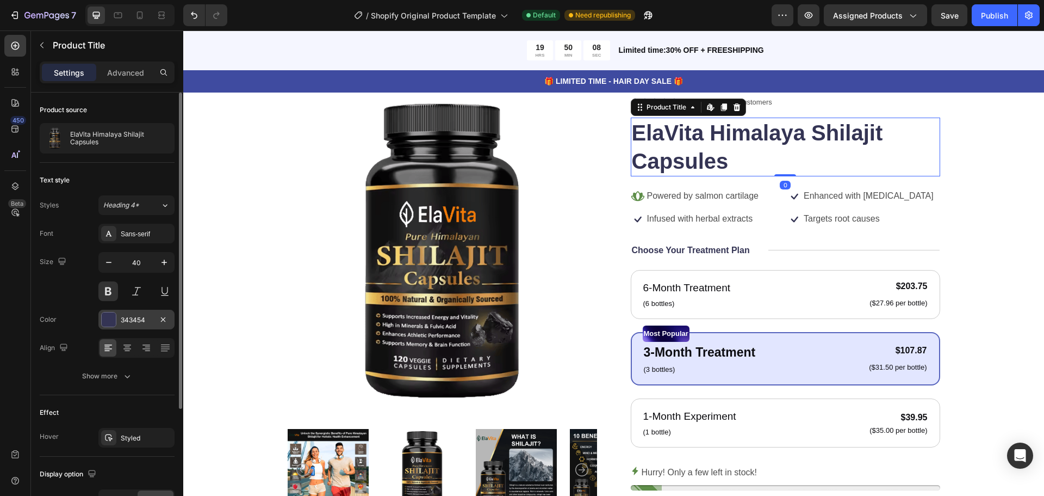
click at [143, 316] on div "343454" at bounding box center [137, 320] width 32 height 10
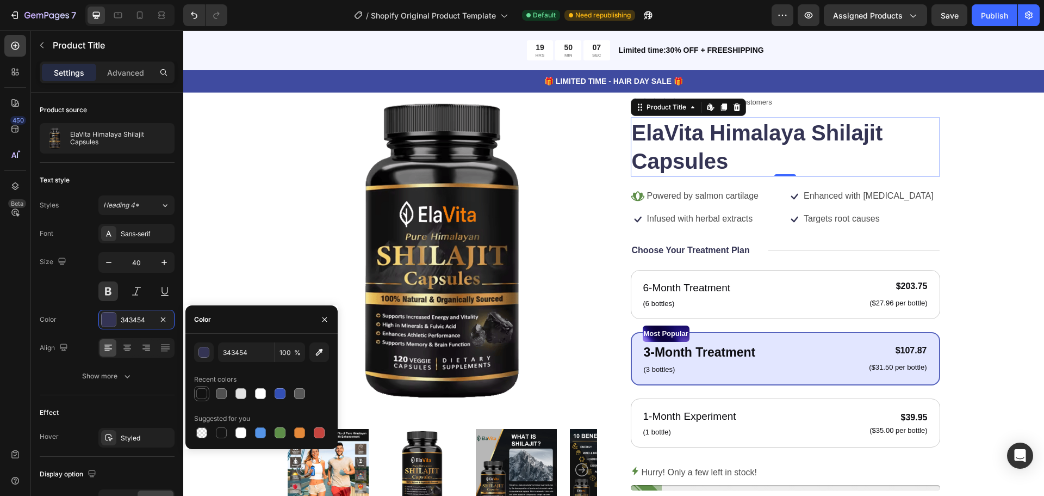
click at [203, 391] on div at bounding box center [201, 393] width 11 height 11
click at [217, 392] on div at bounding box center [221, 393] width 11 height 11
click at [200, 393] on div at bounding box center [201, 393] width 11 height 11
click at [282, 429] on div at bounding box center [280, 432] width 11 height 11
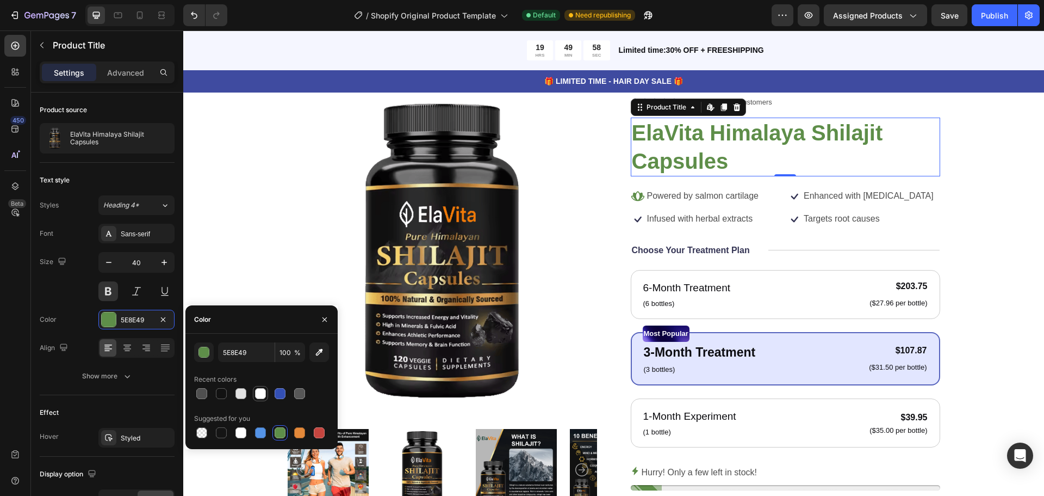
click at [263, 395] on div at bounding box center [260, 393] width 11 height 11
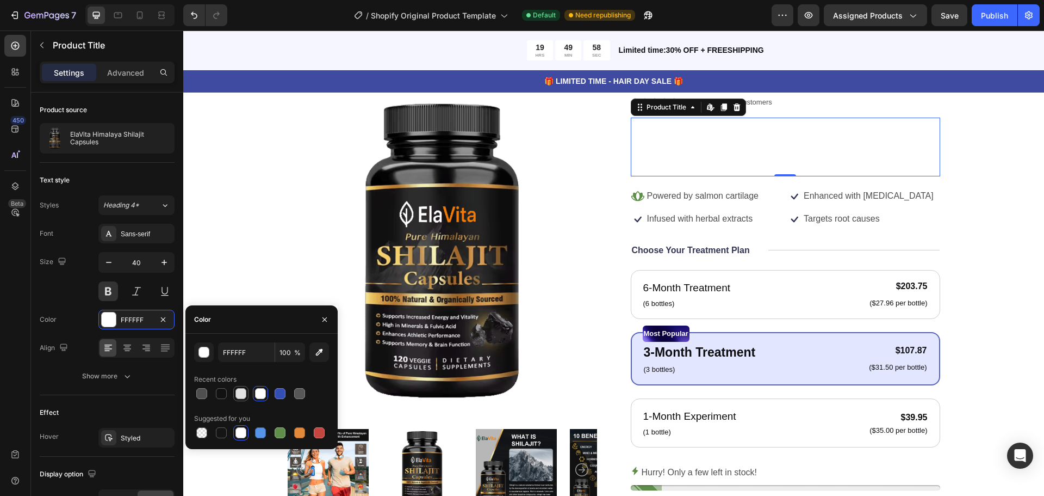
click at [236, 396] on div at bounding box center [241, 393] width 11 height 11
click at [226, 395] on div at bounding box center [221, 393] width 11 height 11
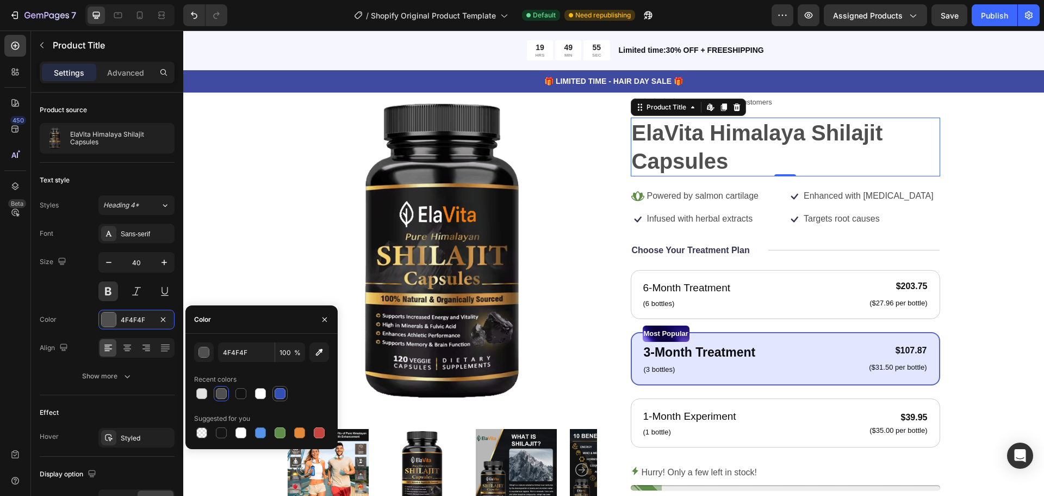
click at [280, 394] on div at bounding box center [280, 393] width 11 height 11
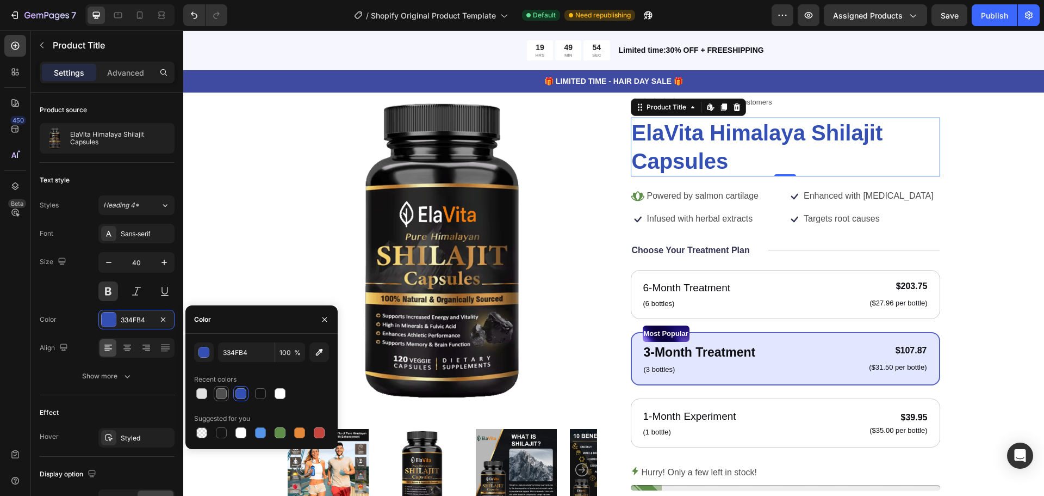
click at [228, 397] on div at bounding box center [221, 393] width 15 height 15
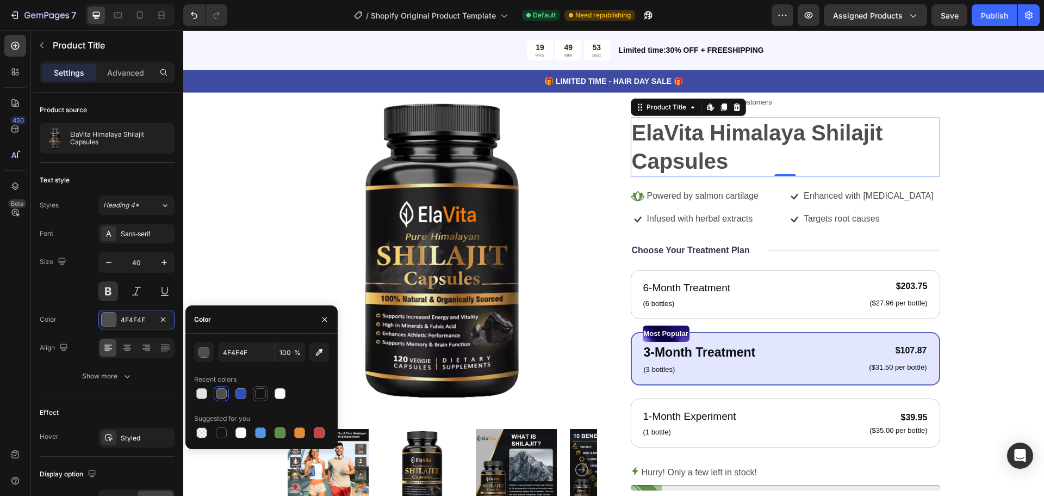
click at [258, 397] on div at bounding box center [260, 393] width 11 height 11
click at [203, 432] on div at bounding box center [201, 432] width 11 height 11
type input "000000"
type input "0"
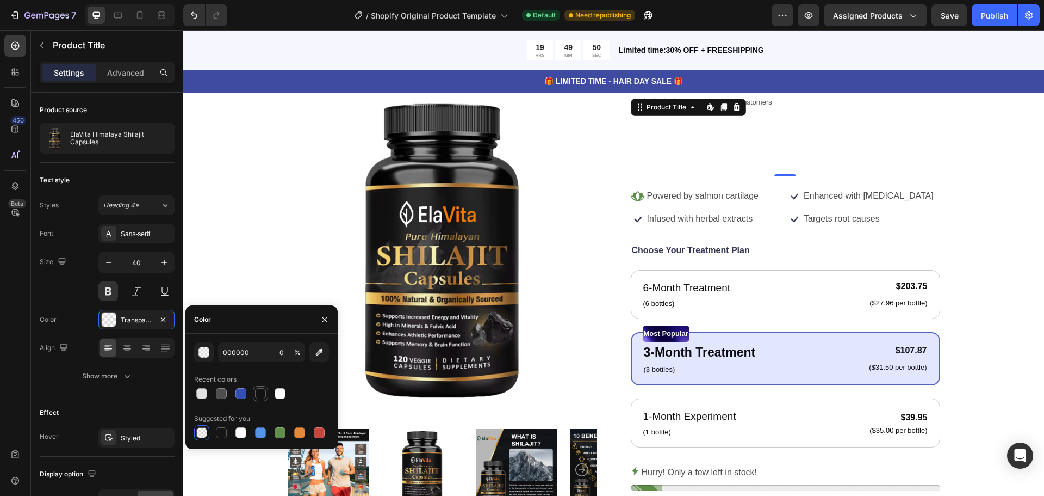
click at [266, 393] on div at bounding box center [260, 393] width 13 height 13
type input "121212"
type input "100"
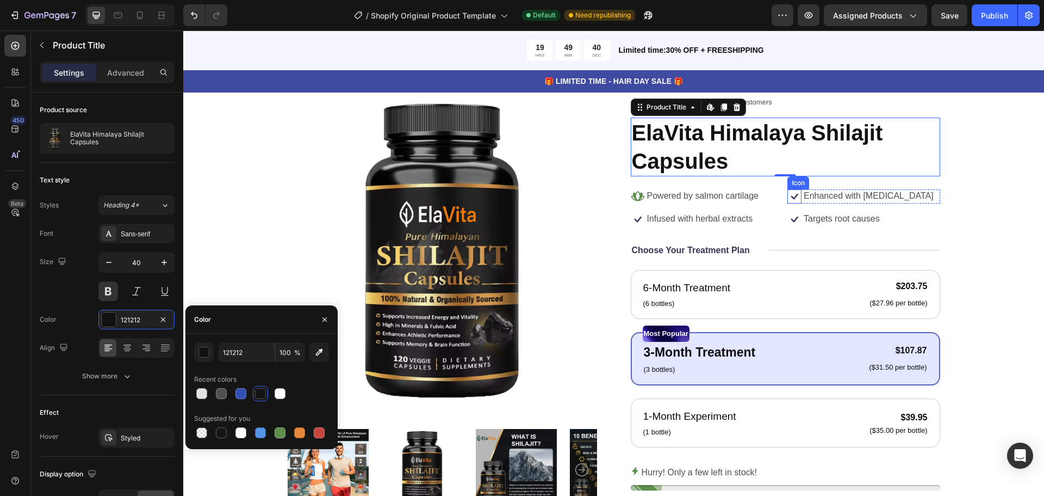
click at [791, 196] on icon at bounding box center [794, 196] width 7 height 6
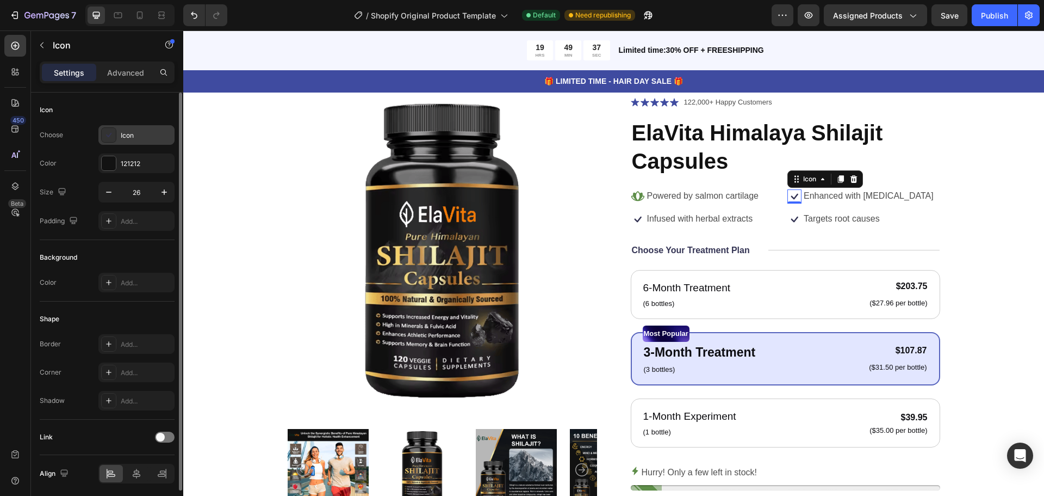
click at [137, 132] on div "Icon" at bounding box center [146, 136] width 51 height 10
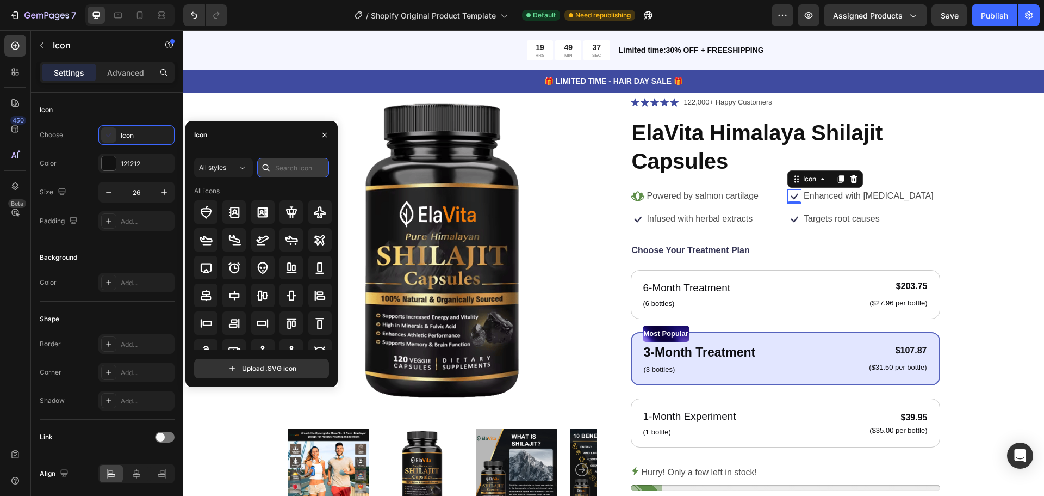
click at [280, 170] on input "text" at bounding box center [293, 168] width 72 height 20
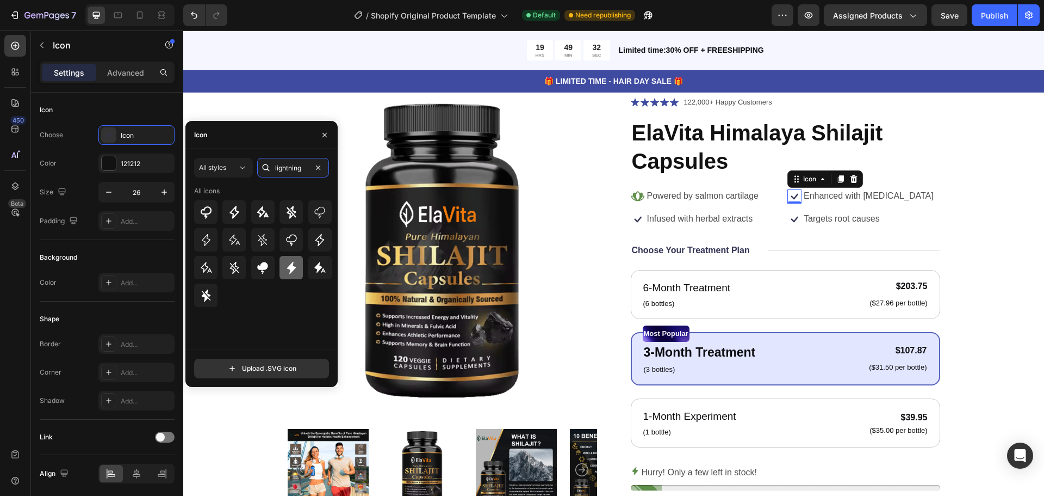
type input "lightning"
click at [285, 267] on div at bounding box center [291, 267] width 23 height 23
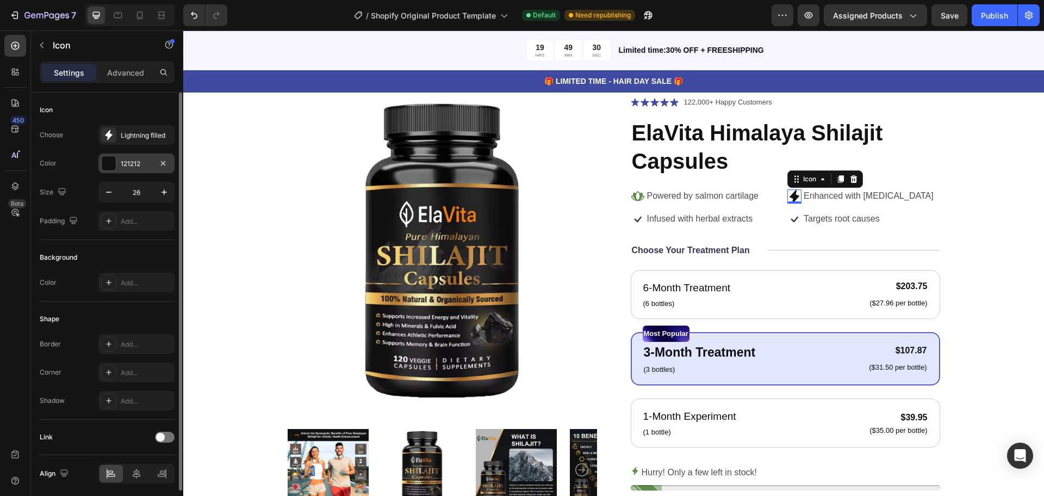
click at [110, 159] on div at bounding box center [109, 163] width 14 height 14
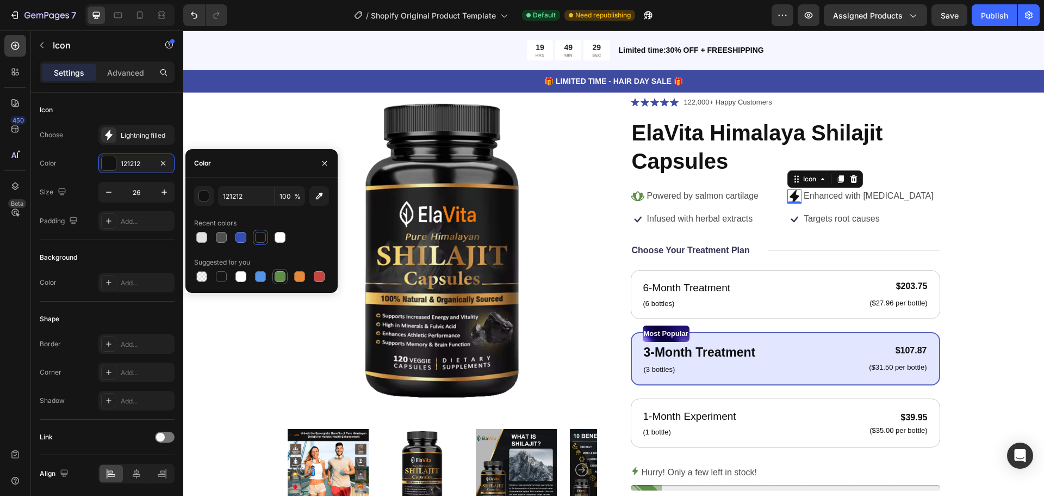
click at [279, 280] on div at bounding box center [280, 276] width 11 height 11
type input "5E8E49"
click at [573, 233] on img at bounding box center [443, 251] width 310 height 310
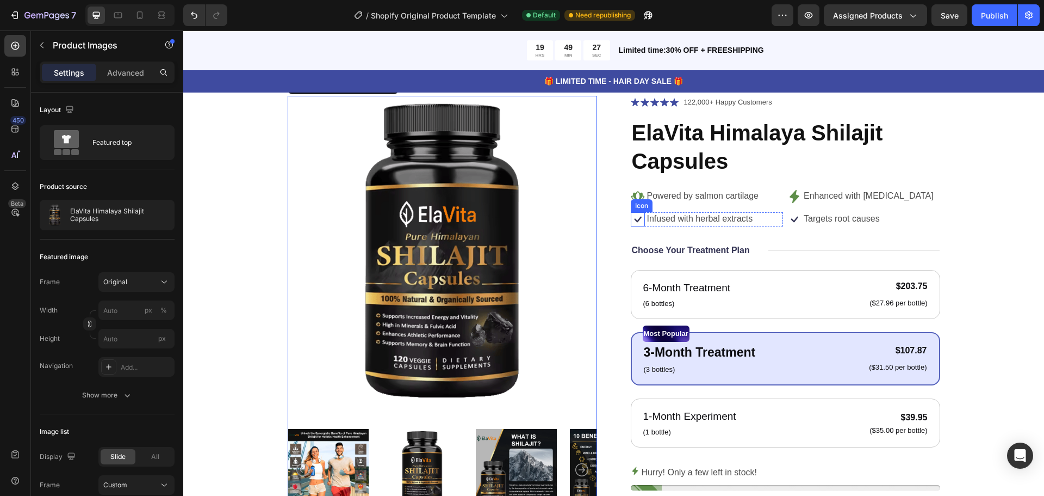
click at [634, 222] on icon at bounding box center [638, 219] width 14 height 14
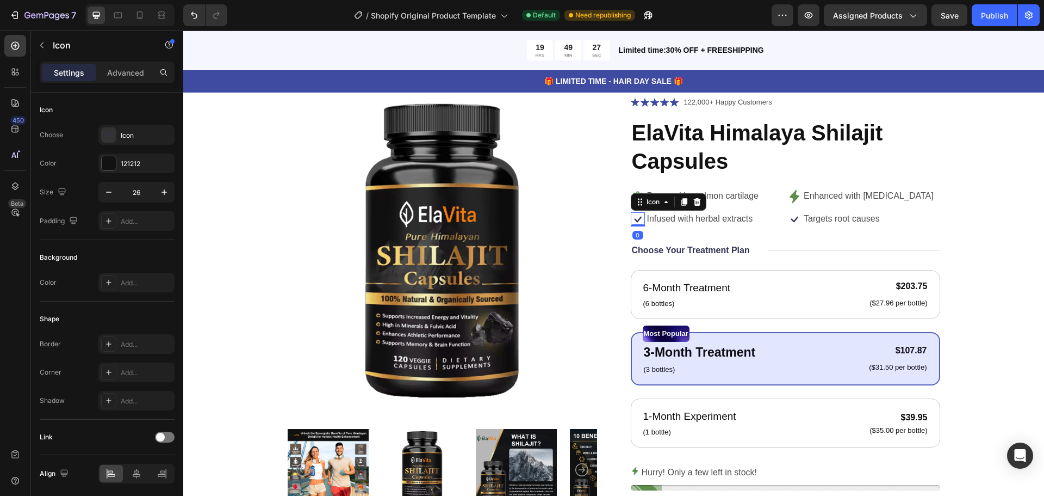
click at [634, 222] on icon at bounding box center [638, 219] width 14 height 14
click at [128, 139] on div "Icon" at bounding box center [146, 136] width 51 height 10
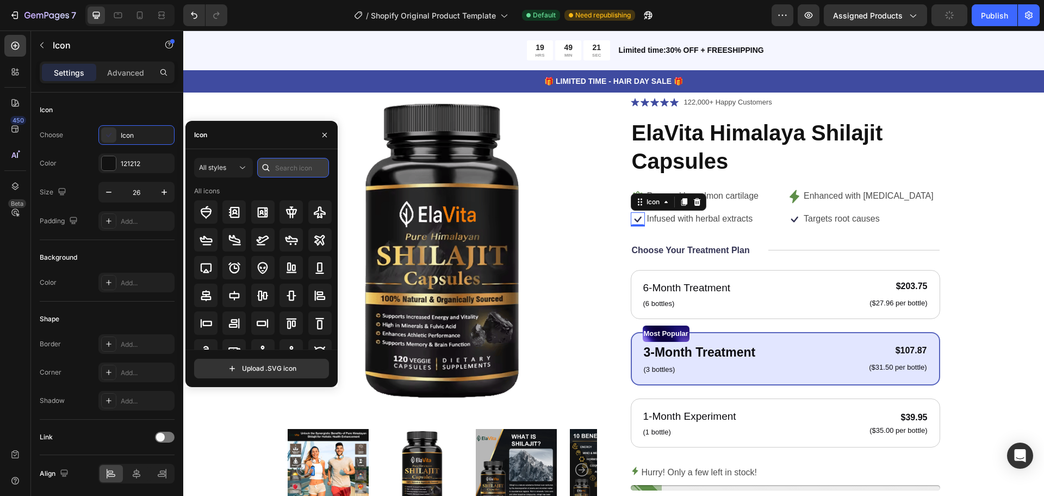
click at [302, 171] on input "text" at bounding box center [293, 168] width 72 height 20
type input "smile"
click at [288, 214] on icon at bounding box center [291, 211] width 11 height 11
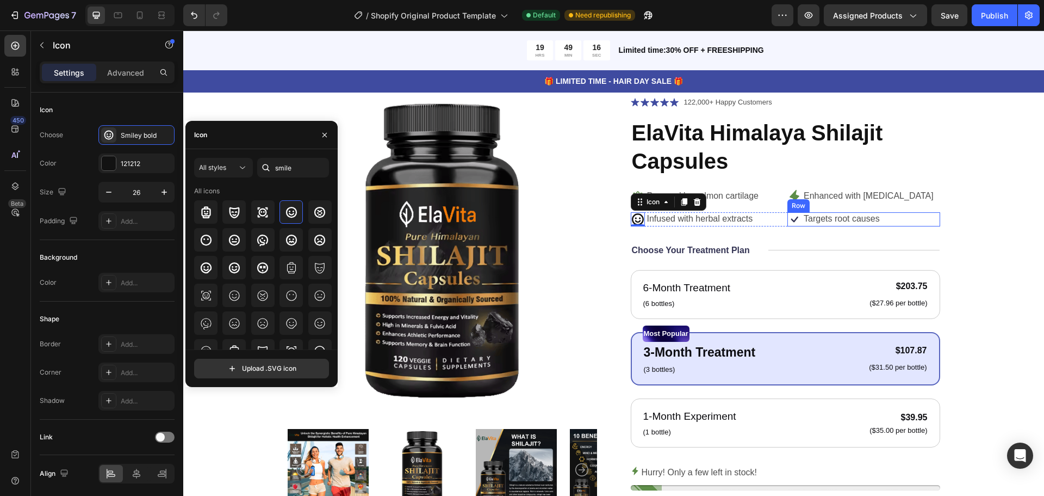
click at [794, 220] on icon at bounding box center [795, 219] width 14 height 14
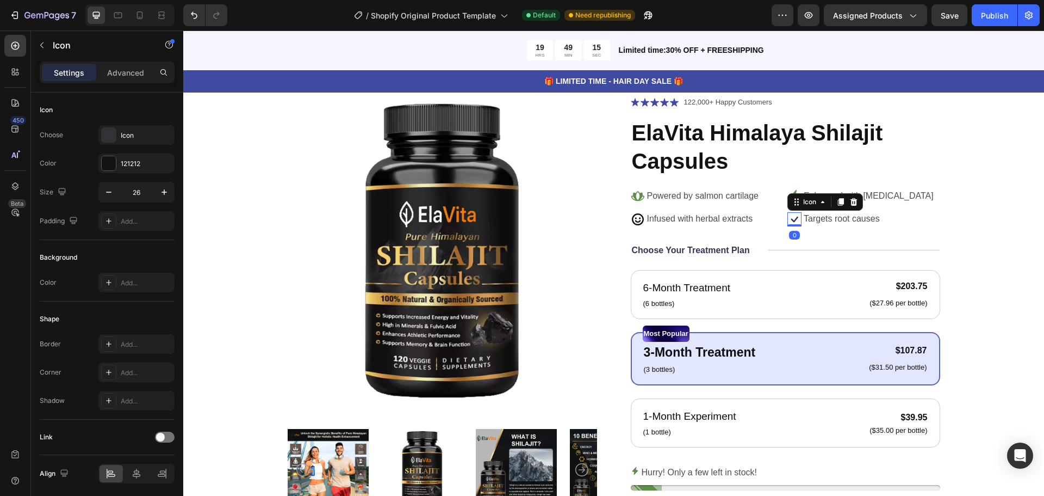
click at [794, 220] on icon at bounding box center [795, 219] width 14 height 14
click at [142, 162] on div "121212" at bounding box center [137, 164] width 32 height 10
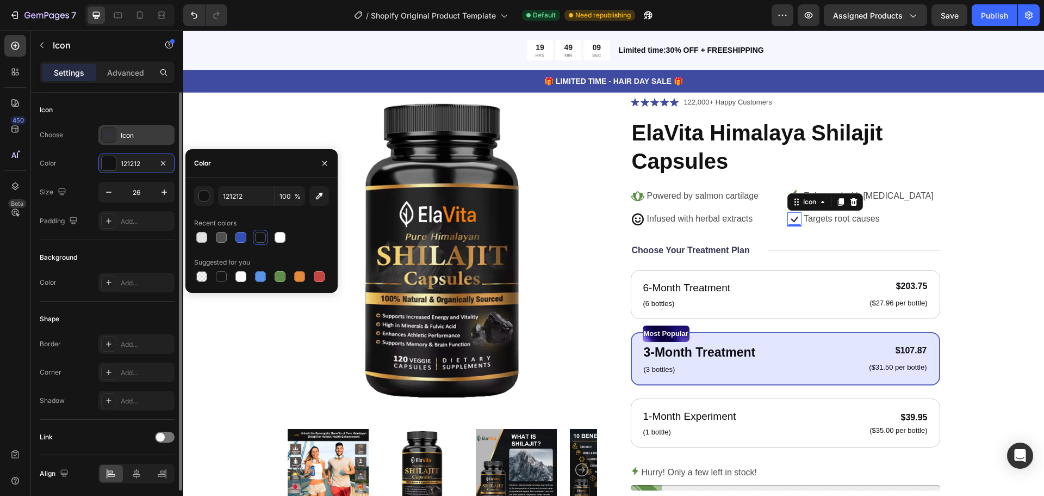
click at [107, 131] on icon at bounding box center [108, 134] width 11 height 11
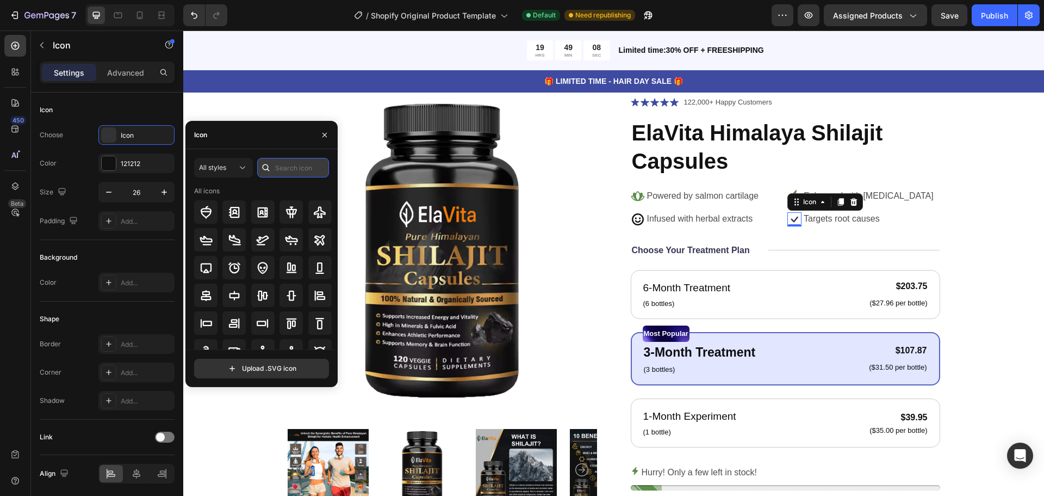
click at [298, 170] on input "text" at bounding box center [293, 168] width 72 height 20
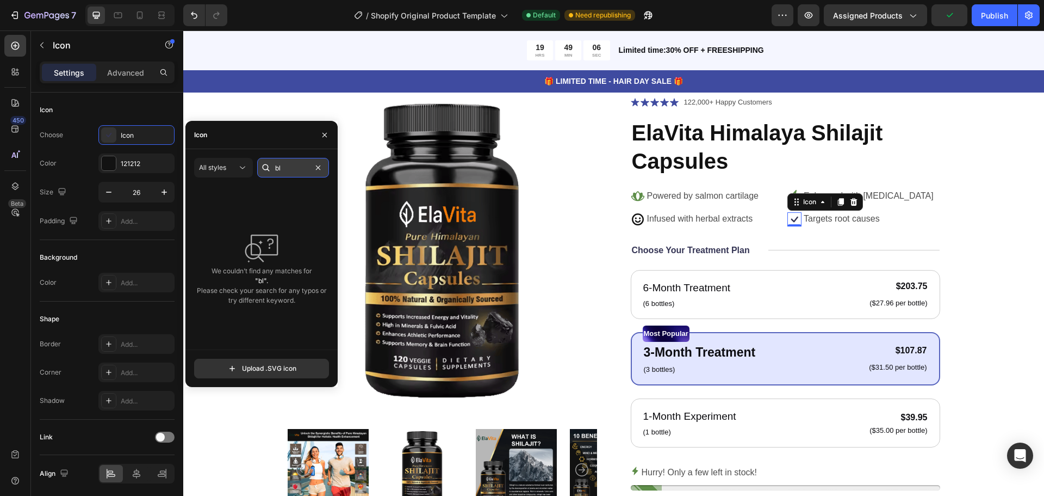
type input "b"
type input "s"
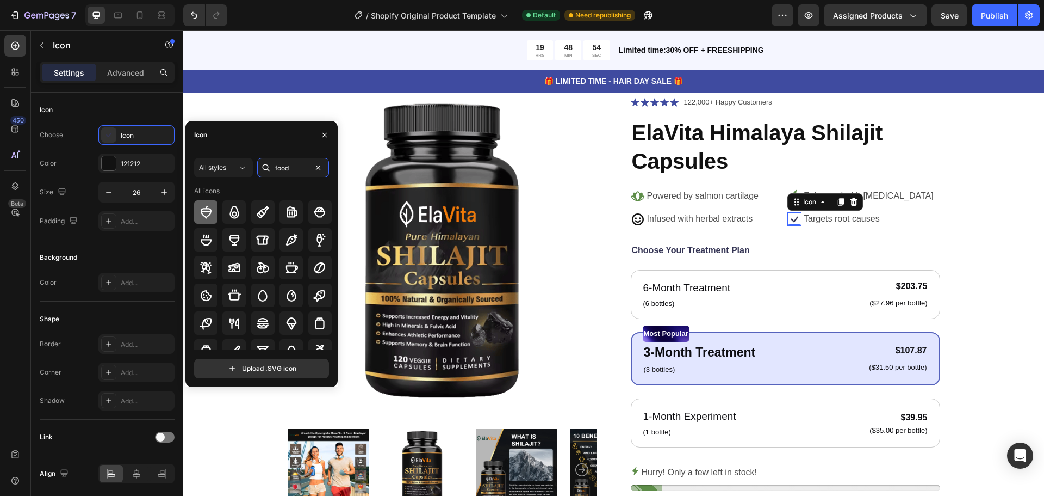
type input "food"
drag, startPoint x: 199, startPoint y: 211, endPoint x: 293, endPoint y: 190, distance: 96.5
drag, startPoint x: 293, startPoint y: 190, endPoint x: 279, endPoint y: 186, distance: 14.6
click at [279, 186] on div "All icons" at bounding box center [263, 191] width 138 height 10
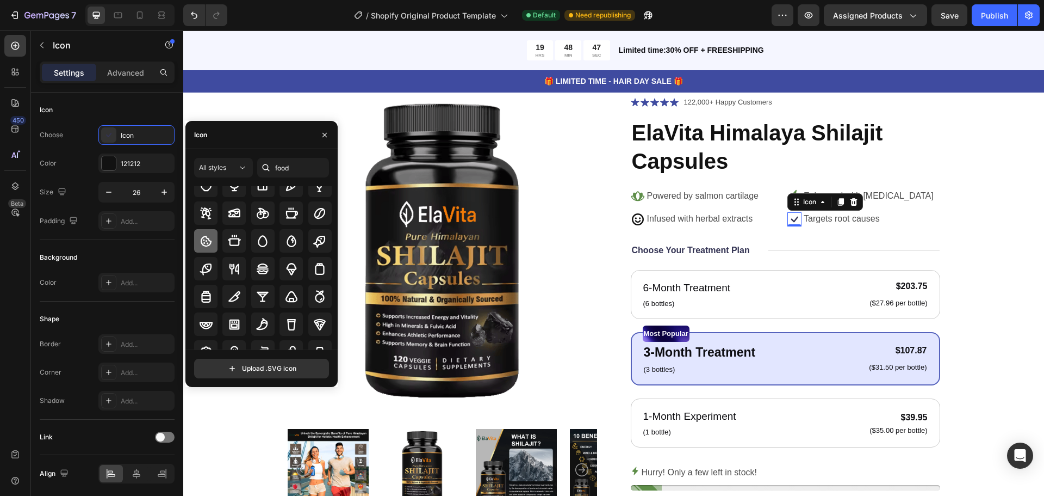
click at [200, 242] on icon at bounding box center [206, 240] width 13 height 13
click at [121, 166] on div "121212" at bounding box center [137, 164] width 32 height 10
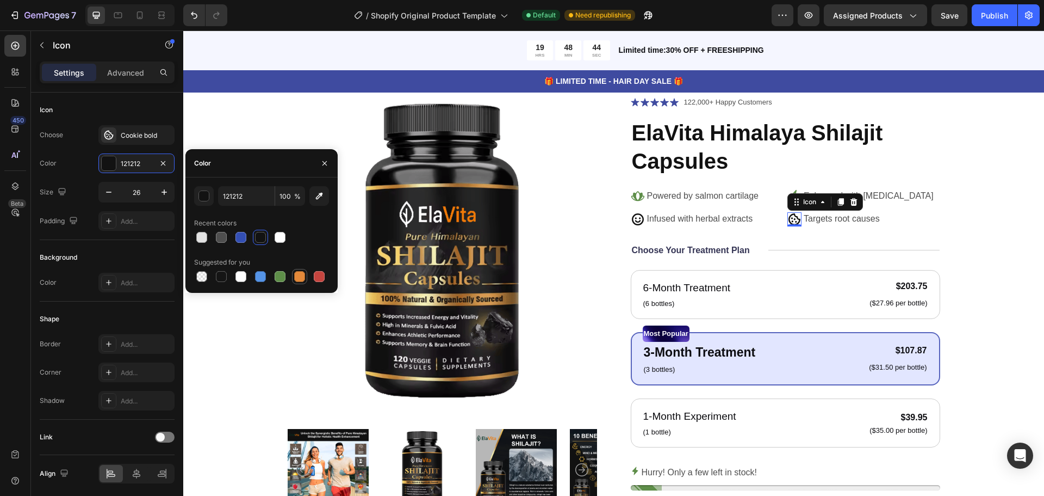
click at [293, 276] on div at bounding box center [261, 276] width 135 height 15
click at [282, 276] on div at bounding box center [280, 276] width 11 height 11
type input "5E8E49"
click at [636, 216] on icon at bounding box center [638, 219] width 14 height 14
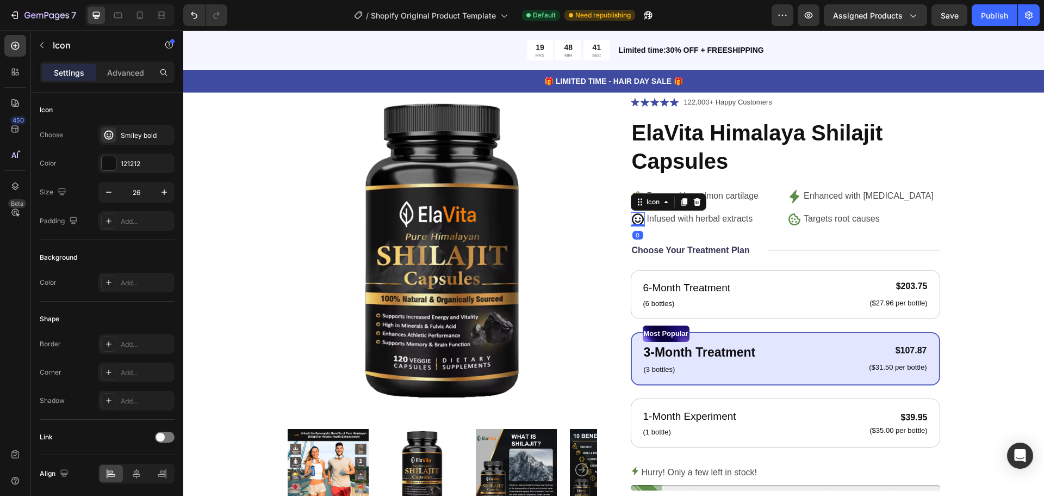
click at [636, 216] on icon at bounding box center [638, 219] width 14 height 14
click at [144, 165] on div "121212" at bounding box center [137, 164] width 32 height 10
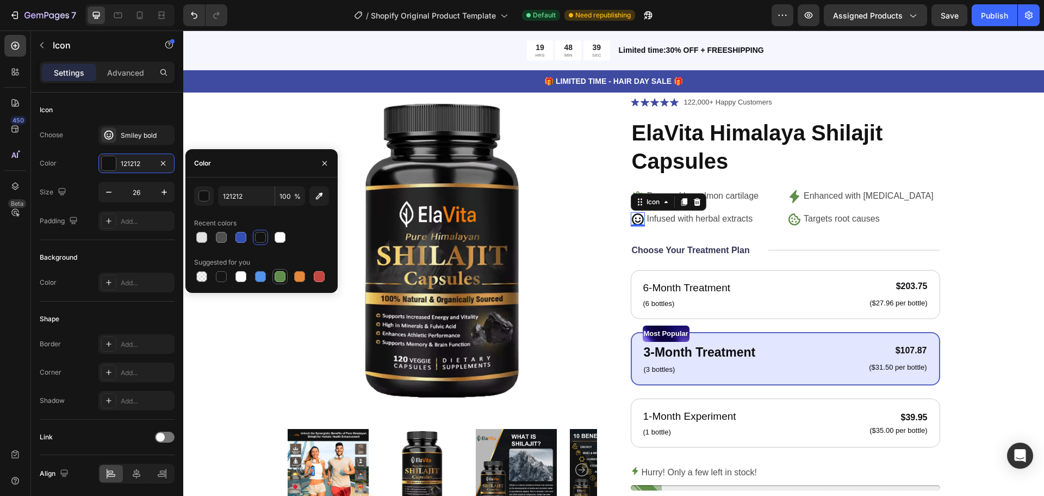
click at [278, 277] on div at bounding box center [280, 276] width 11 height 11
type input "5E8E49"
click at [757, 231] on div "Icon Icon Icon Icon Icon Icon List 122,000+ Happy Customers Text Block Row ElaV…" at bounding box center [786, 363] width 310 height 535
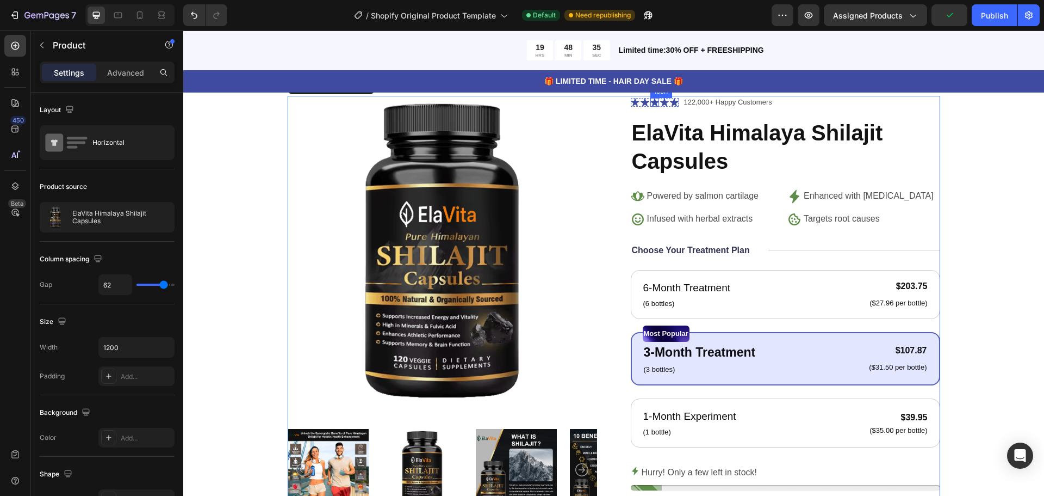
click at [651, 103] on icon at bounding box center [655, 102] width 9 height 8
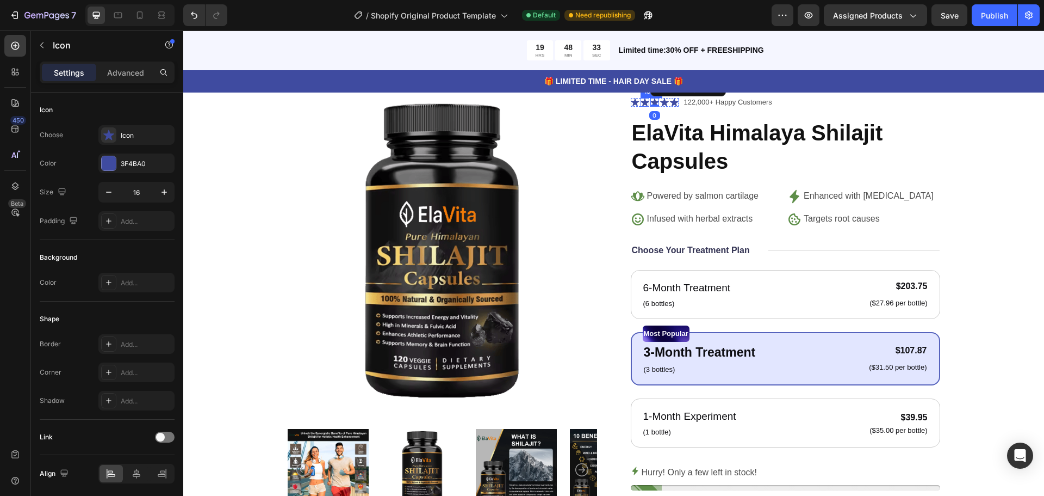
click at [642, 103] on icon at bounding box center [645, 102] width 9 height 8
click at [632, 100] on icon at bounding box center [635, 102] width 9 height 9
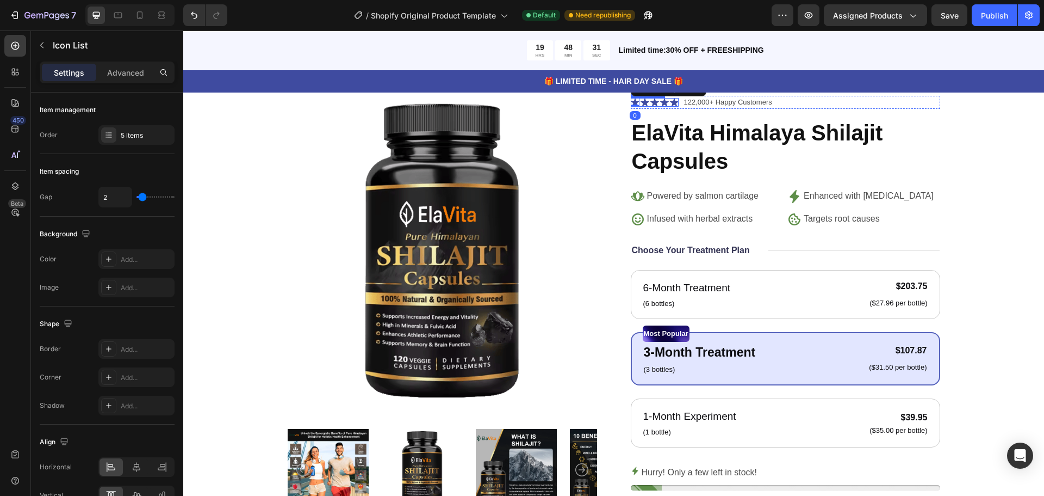
click at [655, 98] on div "Icon 0 Icon Icon Icon Icon" at bounding box center [655, 102] width 48 height 9
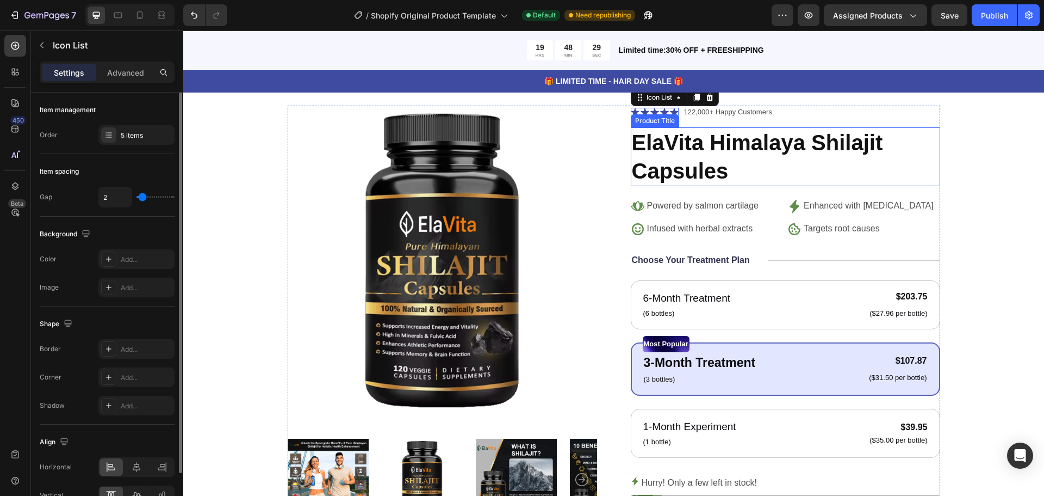
scroll to position [762, 0]
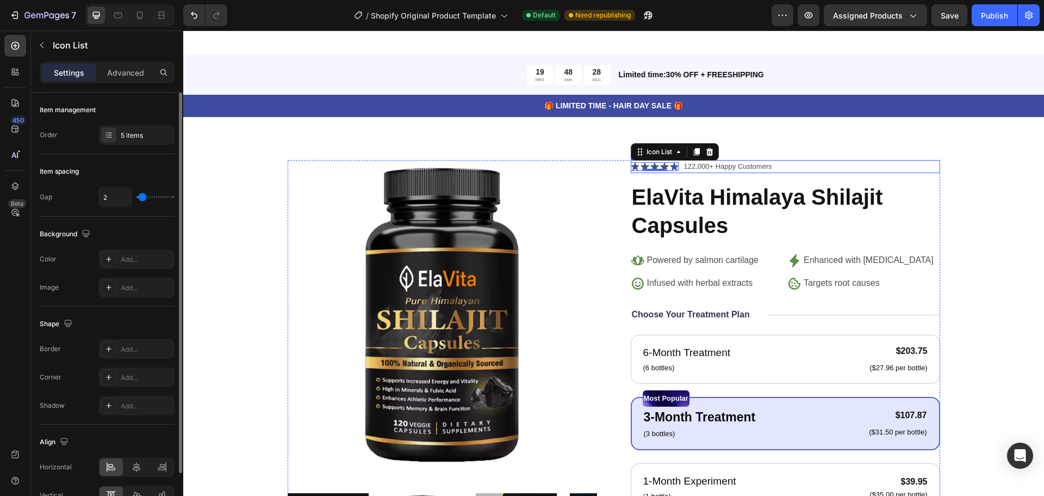
click at [631, 162] on icon at bounding box center [635, 166] width 9 height 9
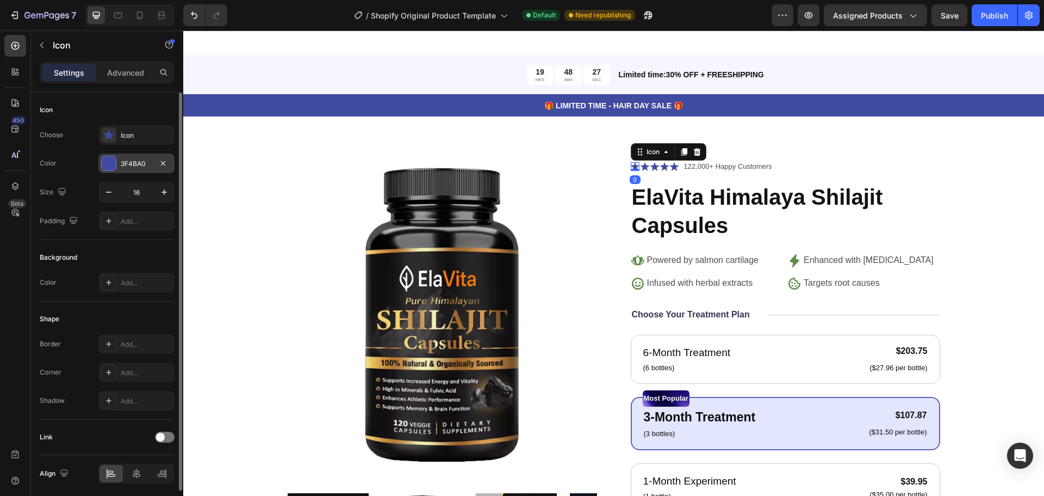
click at [138, 166] on div "3F4BA0" at bounding box center [137, 164] width 32 height 10
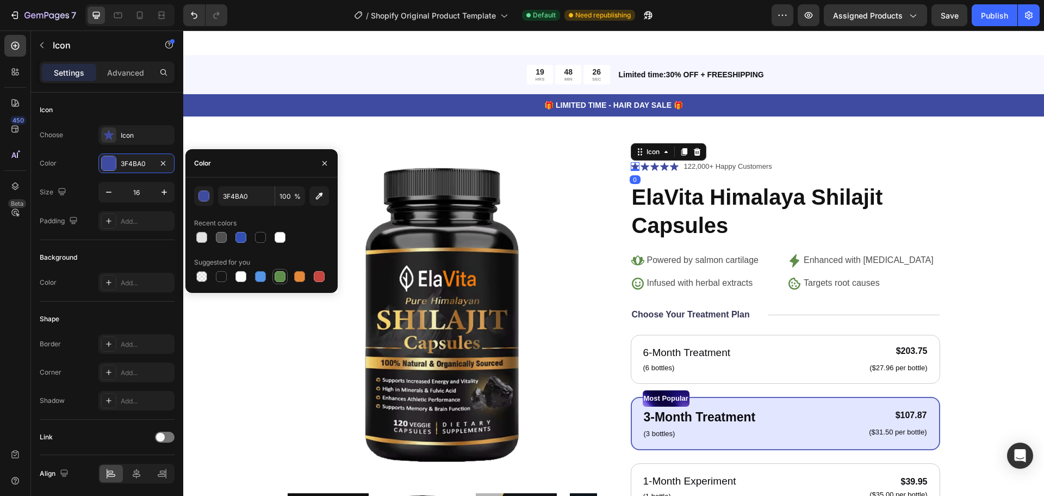
drag, startPoint x: 275, startPoint y: 275, endPoint x: 289, endPoint y: 210, distance: 66.3
click at [275, 275] on div at bounding box center [280, 276] width 11 height 11
type input "5E8E49"
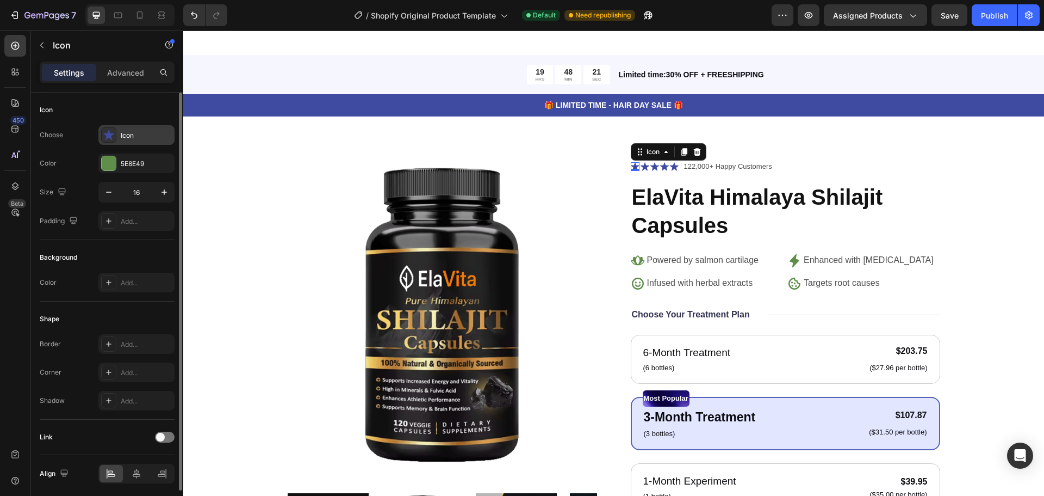
click at [123, 132] on div "Icon" at bounding box center [146, 136] width 51 height 10
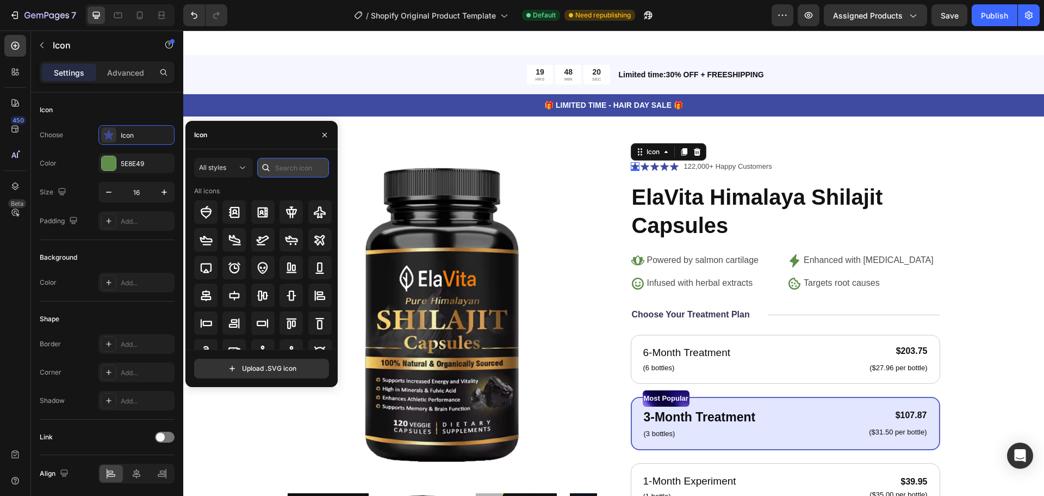
click at [288, 165] on input "text" at bounding box center [293, 168] width 72 height 20
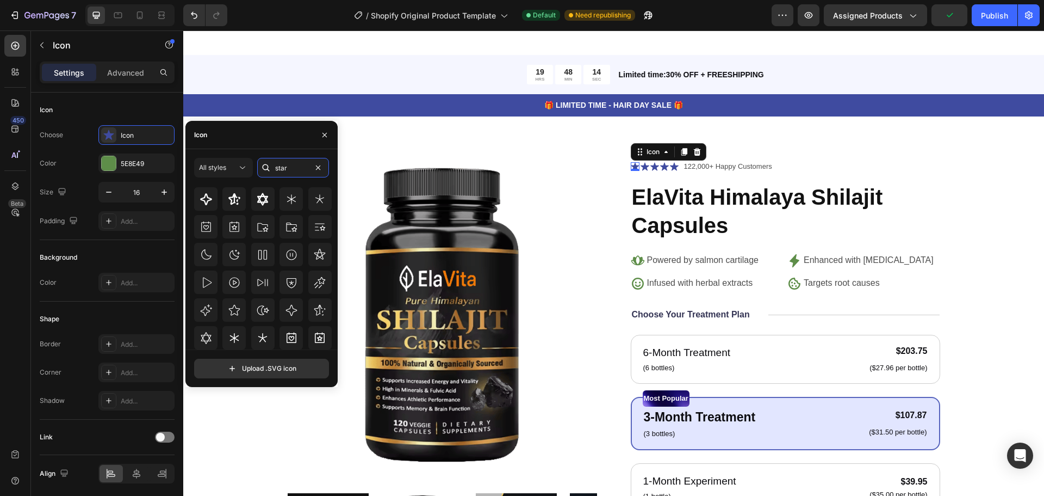
scroll to position [11, 0]
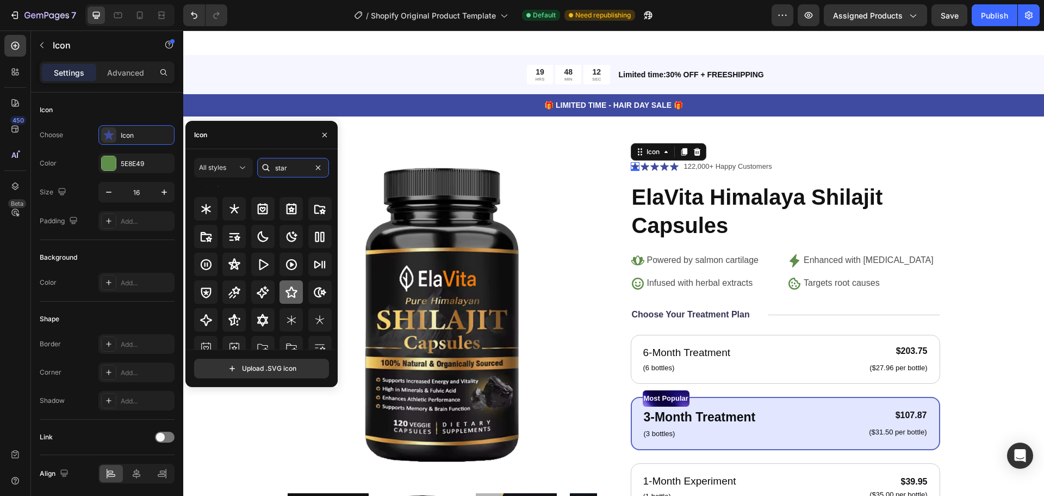
type input "star"
click at [282, 288] on div at bounding box center [291, 291] width 23 height 23
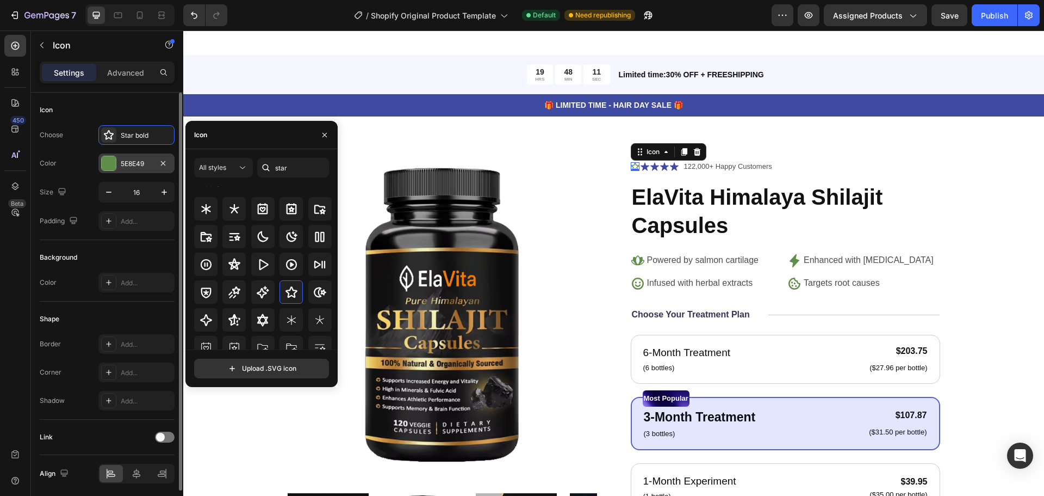
click at [154, 167] on div "5E8E49" at bounding box center [136, 163] width 76 height 20
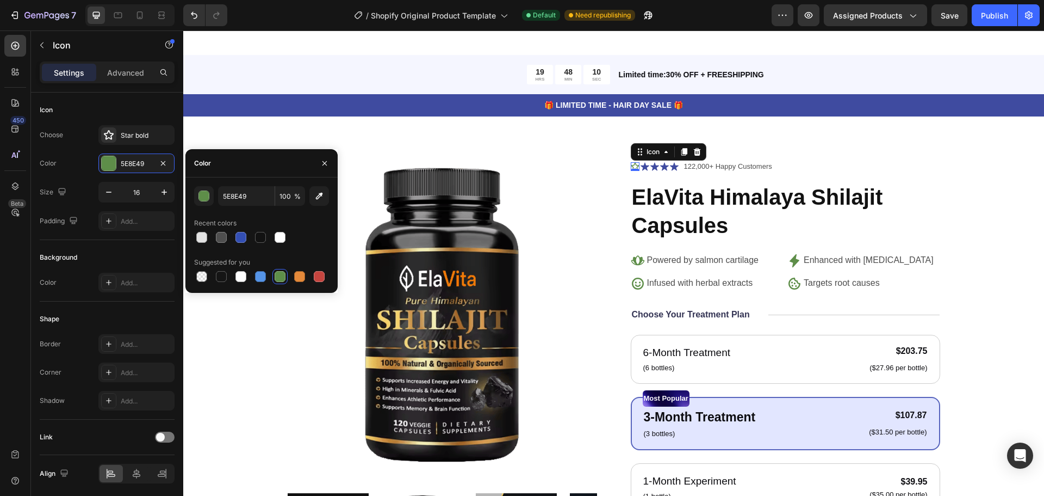
click at [277, 270] on div at bounding box center [280, 276] width 13 height 13
click at [302, 271] on div at bounding box center [299, 276] width 11 height 11
click at [273, 269] on div at bounding box center [280, 276] width 15 height 15
type input "5E8E49"
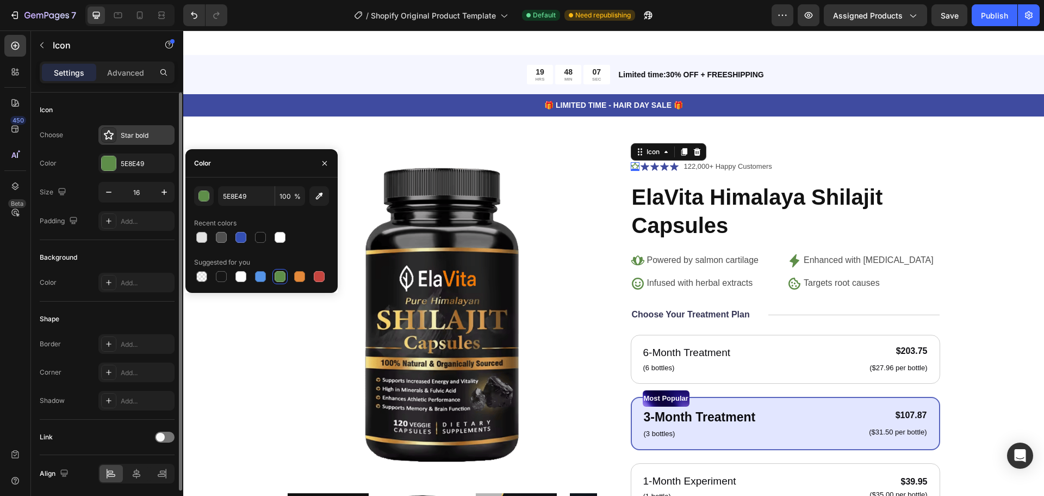
click at [149, 139] on div "Star bold" at bounding box center [146, 136] width 51 height 10
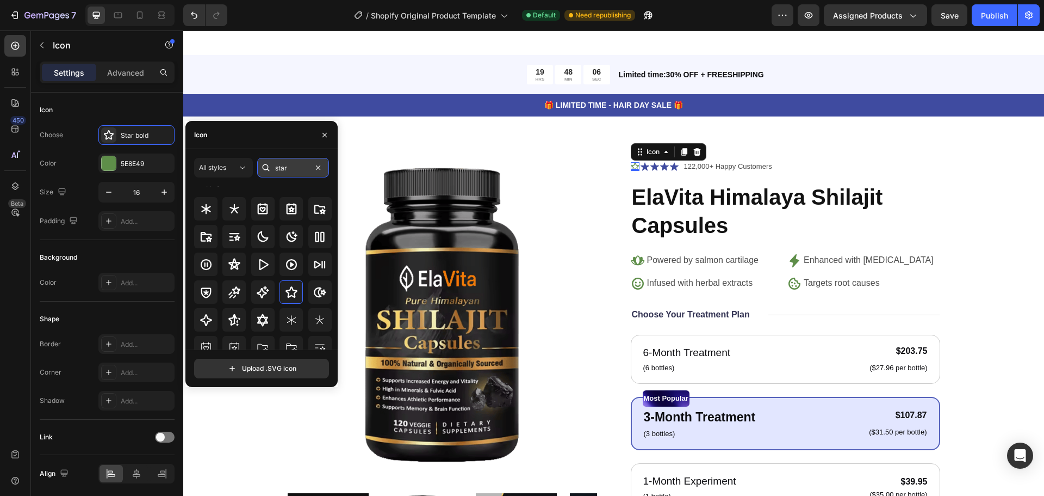
click at [275, 171] on input "star" at bounding box center [293, 168] width 72 height 20
type input "star"
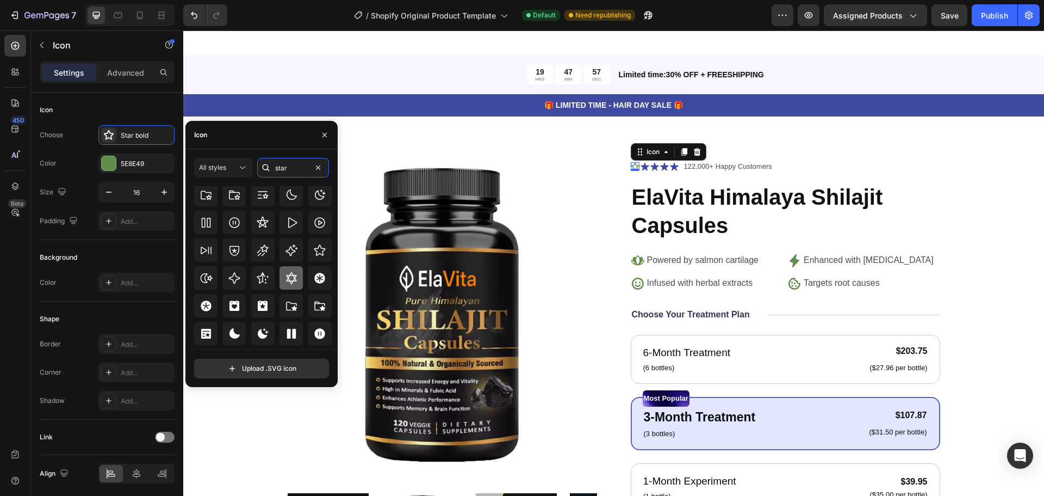
scroll to position [330, 0]
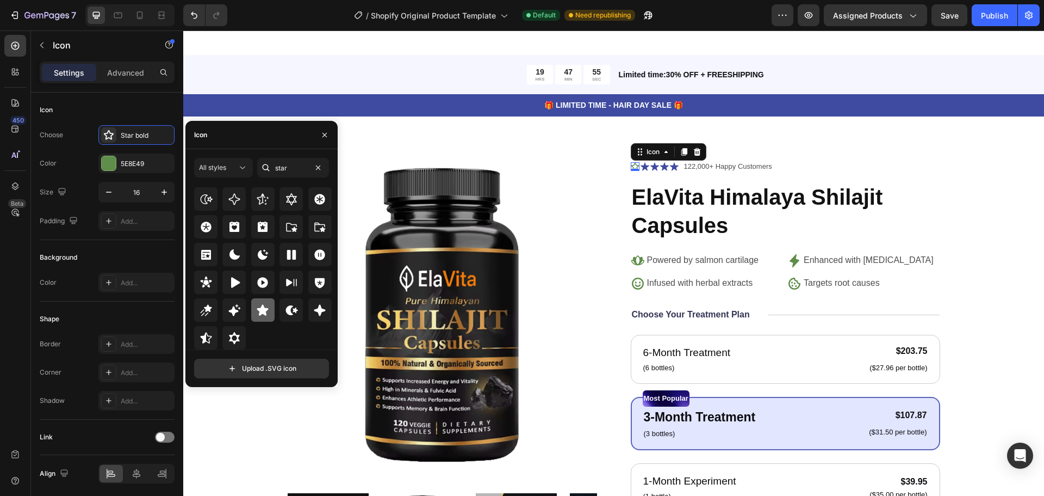
click at [257, 311] on icon at bounding box center [262, 310] width 13 height 13
click at [641, 162] on icon at bounding box center [645, 166] width 9 height 9
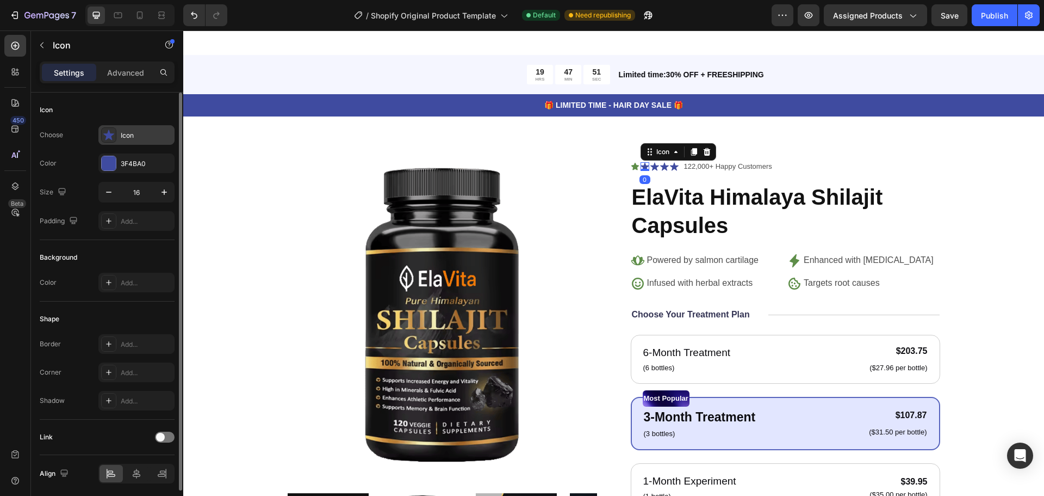
click at [115, 139] on div at bounding box center [108, 134] width 15 height 15
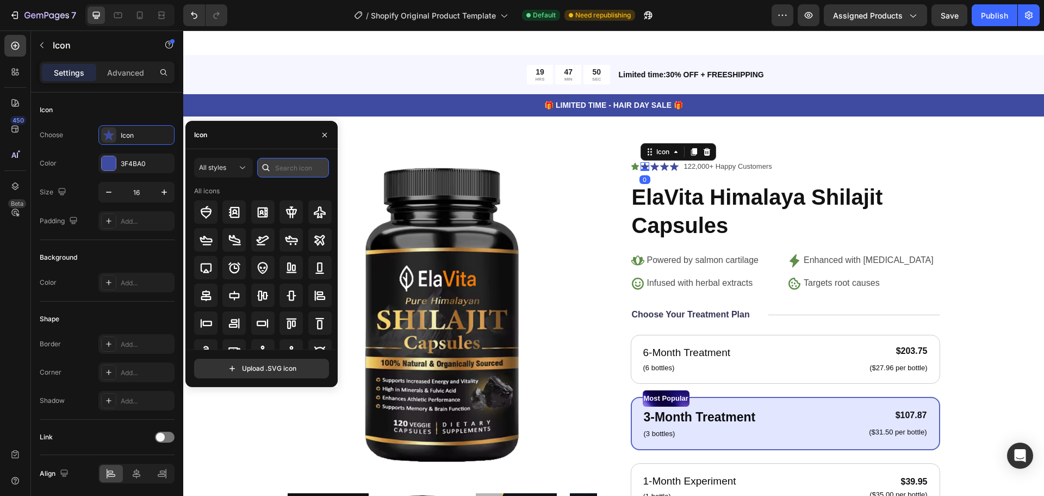
click at [275, 169] on input "text" at bounding box center [293, 168] width 72 height 20
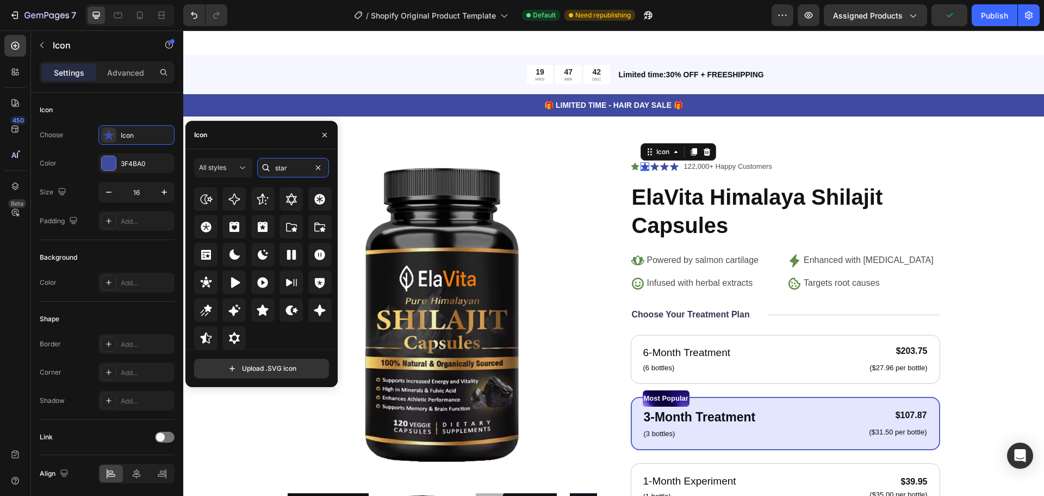
type input "star"
click at [263, 306] on icon at bounding box center [262, 309] width 11 height 11
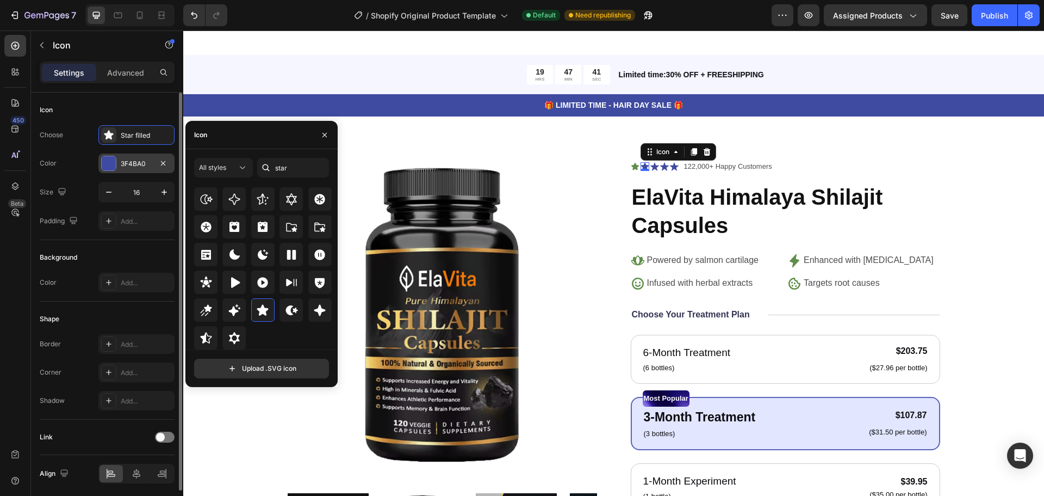
click at [142, 169] on div "3F4BA0" at bounding box center [136, 163] width 76 height 20
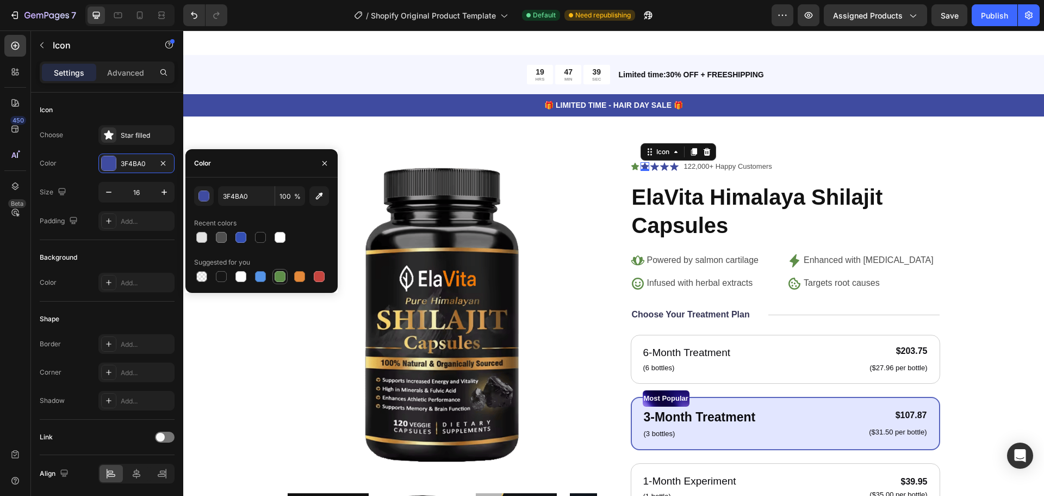
drag, startPoint x: 279, startPoint y: 270, endPoint x: 285, endPoint y: 271, distance: 6.6
click at [280, 270] on div at bounding box center [280, 276] width 13 height 13
type input "5E8E49"
click at [653, 163] on icon at bounding box center [655, 167] width 9 height 8
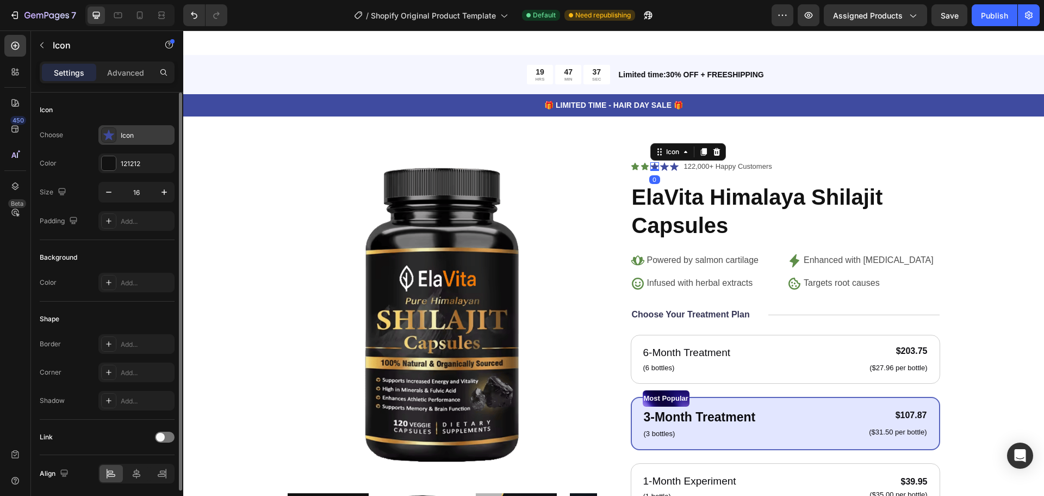
click at [114, 136] on icon at bounding box center [108, 134] width 11 height 11
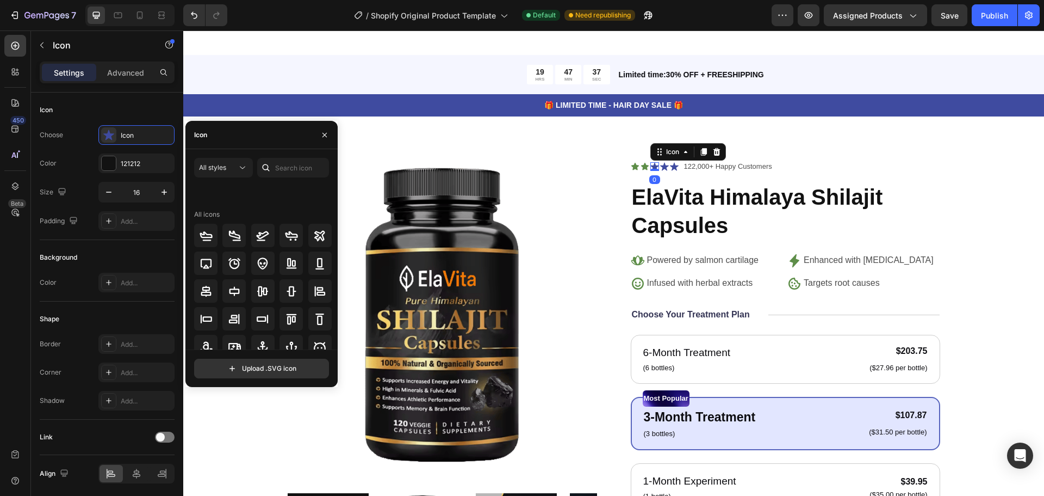
scroll to position [120, 0]
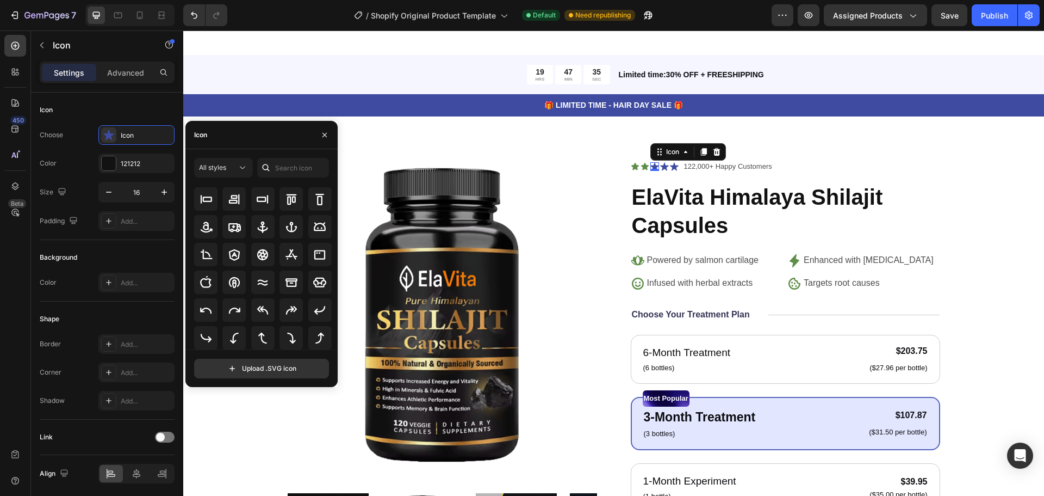
click at [275, 168] on div at bounding box center [293, 168] width 72 height 20
click at [283, 171] on input "text" at bounding box center [293, 168] width 72 height 20
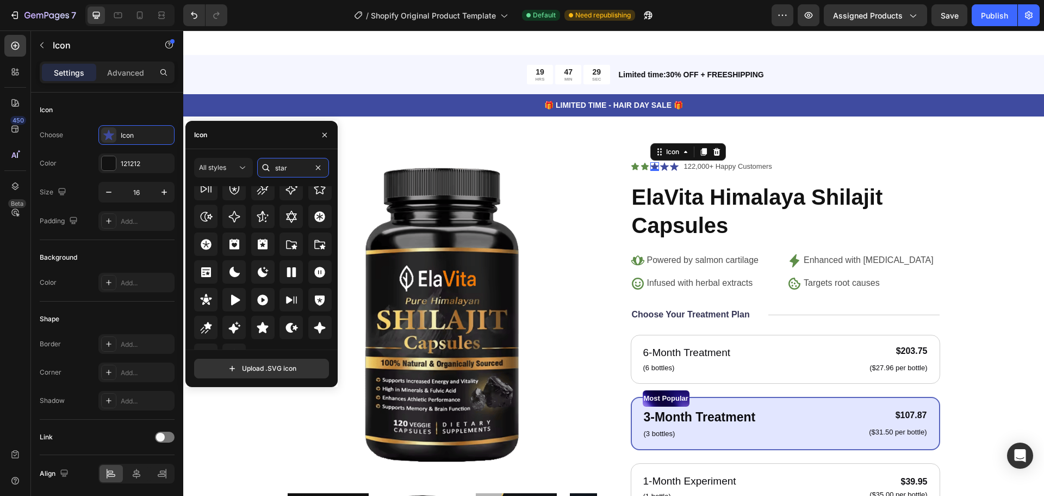
scroll to position [330, 0]
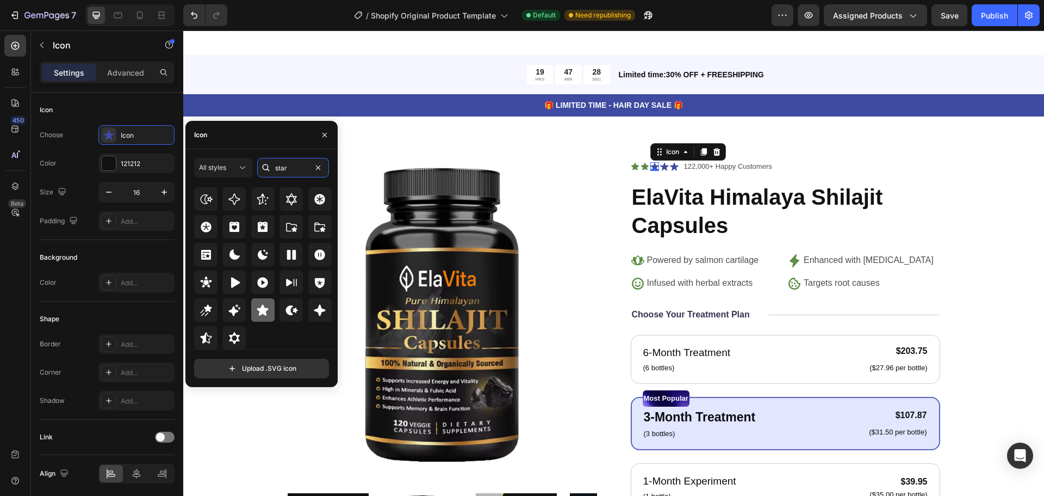
type input "star"
drag, startPoint x: 263, startPoint y: 312, endPoint x: 237, endPoint y: 287, distance: 36.2
click at [263, 312] on icon at bounding box center [262, 309] width 11 height 11
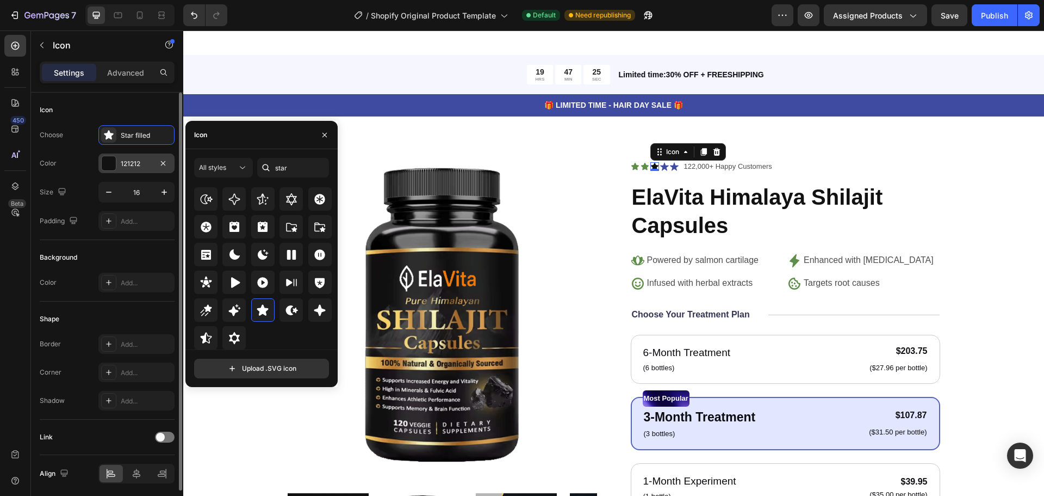
click at [124, 157] on div "121212" at bounding box center [136, 163] width 76 height 20
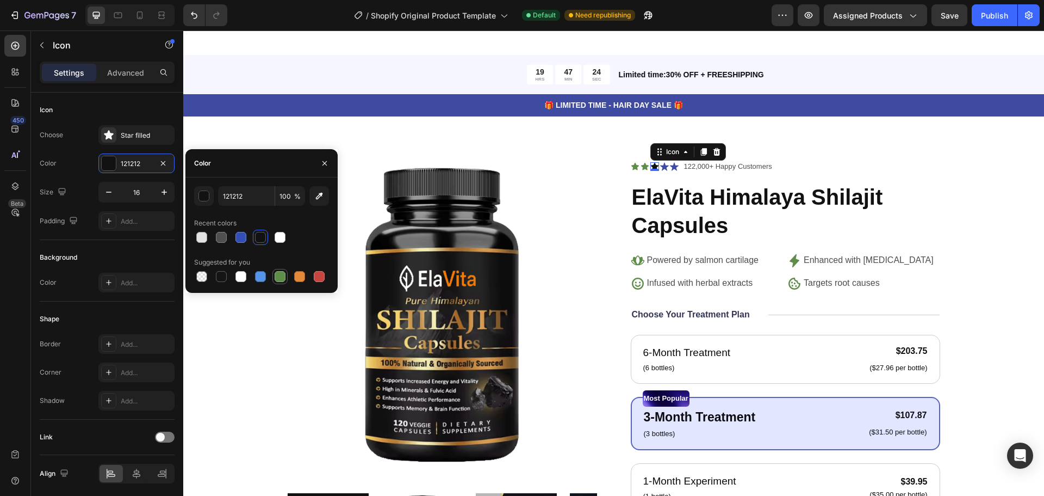
click at [283, 279] on div at bounding box center [280, 276] width 11 height 11
type input "5E8E49"
click at [663, 162] on icon at bounding box center [664, 166] width 9 height 9
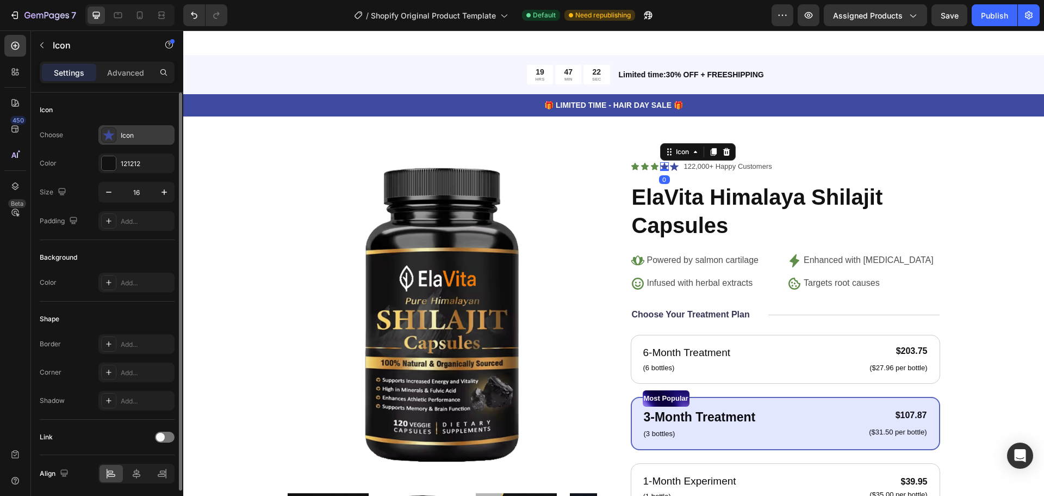
click at [139, 137] on div "Icon" at bounding box center [146, 136] width 51 height 10
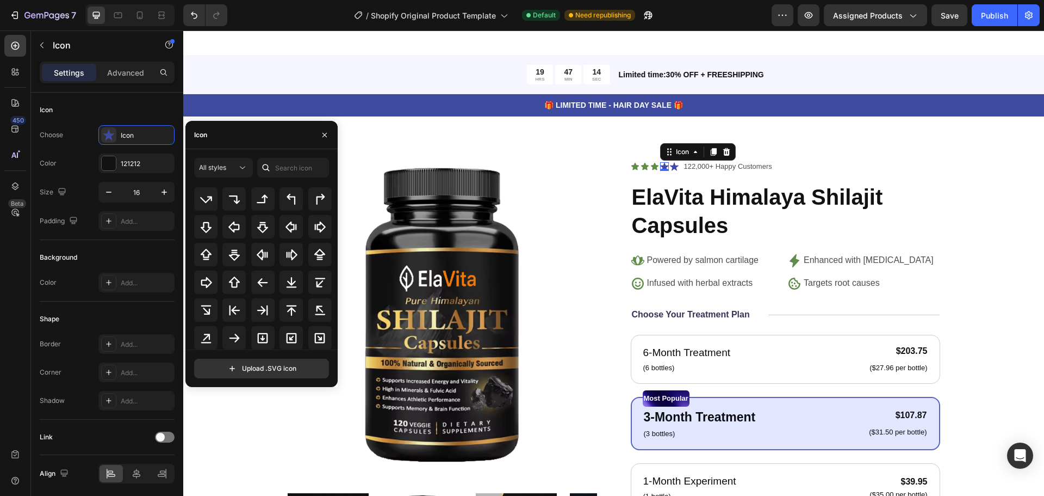
scroll to position [587, 0]
click at [282, 167] on input "text" at bounding box center [293, 168] width 72 height 20
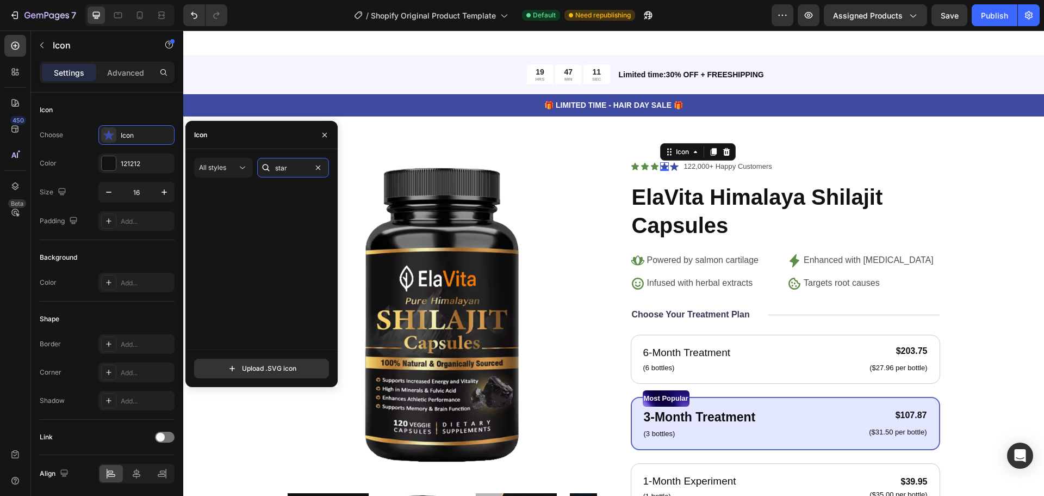
scroll to position [330, 0]
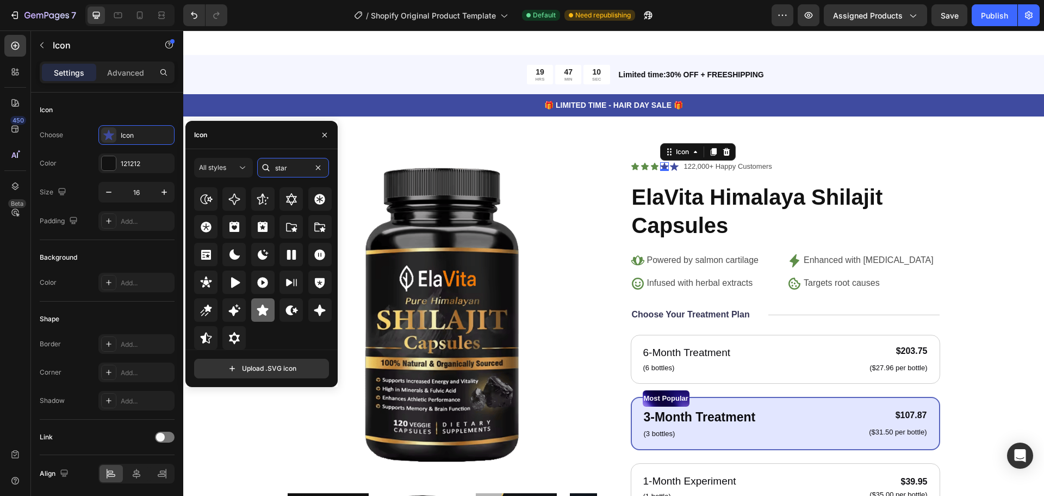
type input "star"
click at [257, 311] on icon at bounding box center [262, 310] width 13 height 13
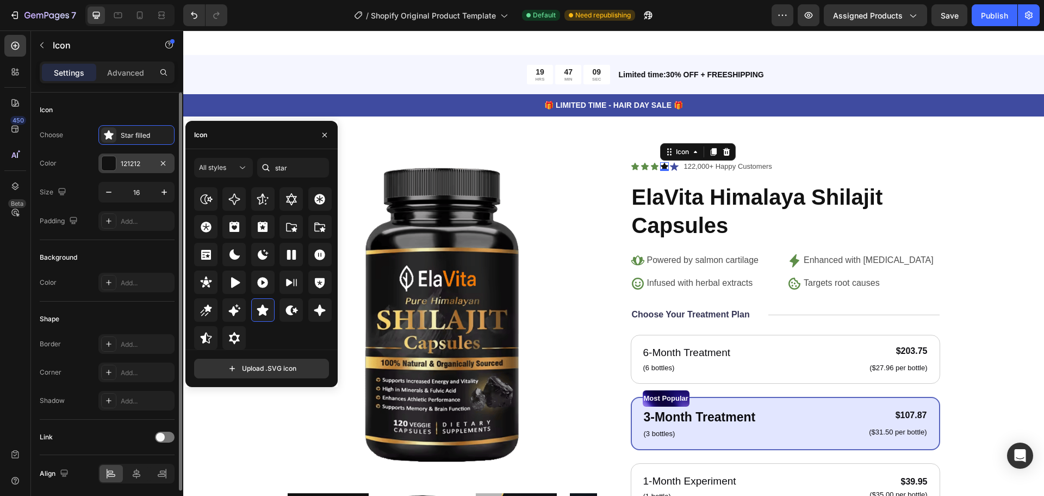
click at [121, 165] on div "121212" at bounding box center [136, 163] width 76 height 20
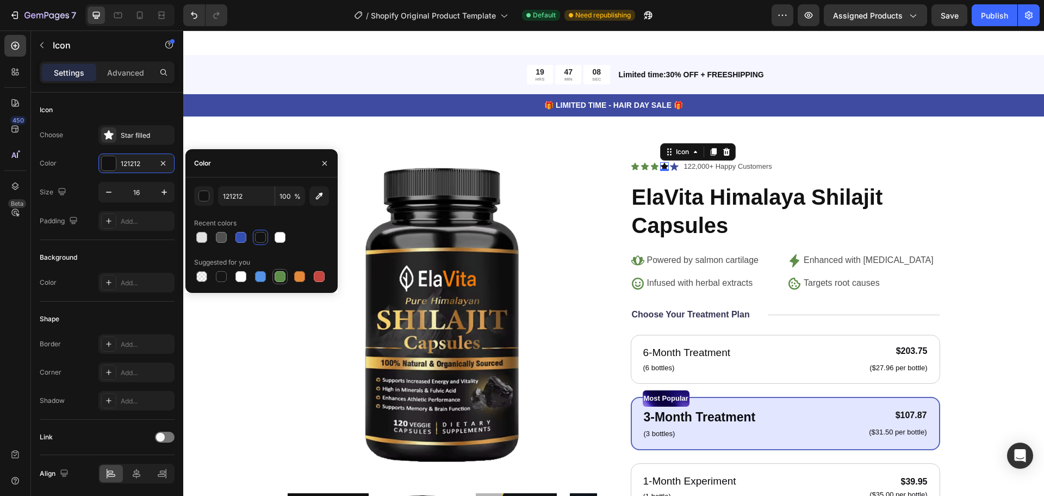
click at [285, 275] on div at bounding box center [280, 276] width 11 height 11
type input "5E8E49"
click at [671, 163] on icon at bounding box center [674, 167] width 9 height 8
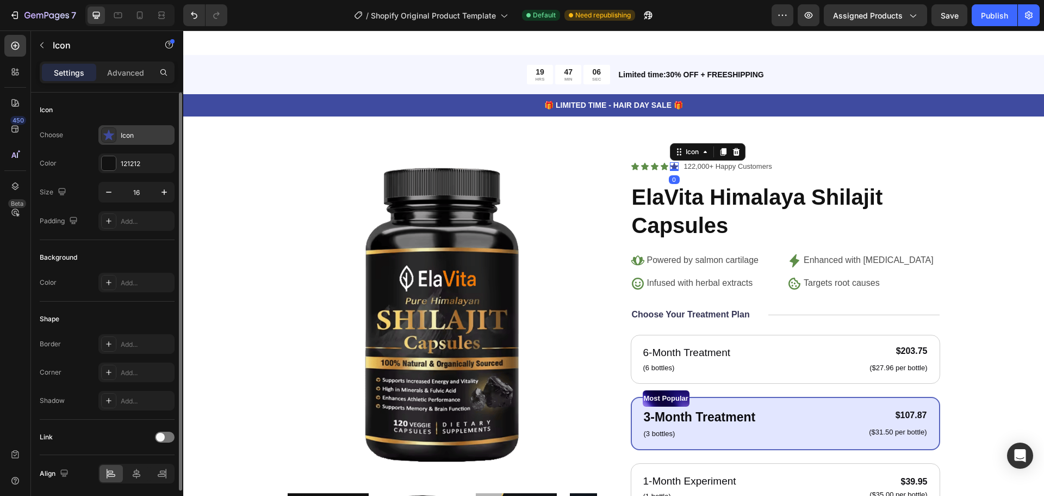
click at [134, 140] on div "Icon" at bounding box center [146, 136] width 51 height 10
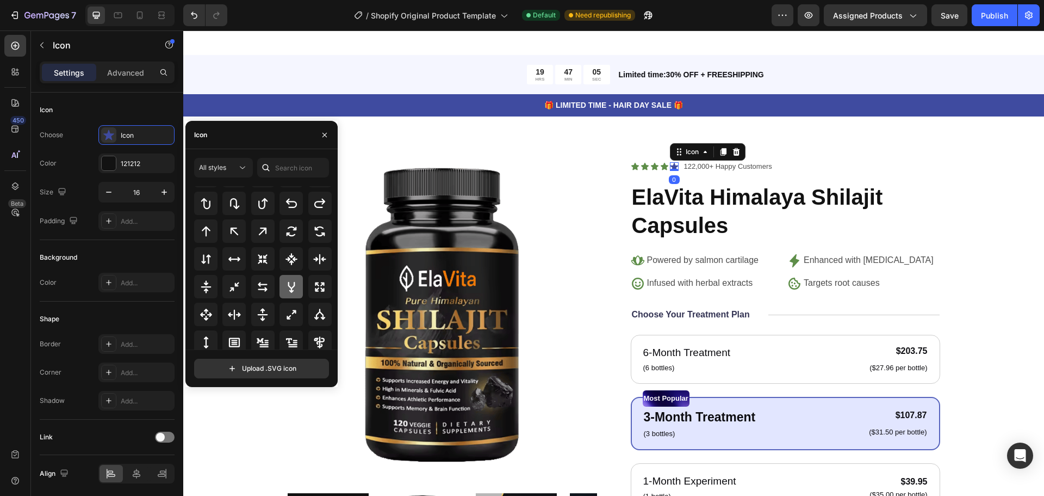
scroll to position [821, 0]
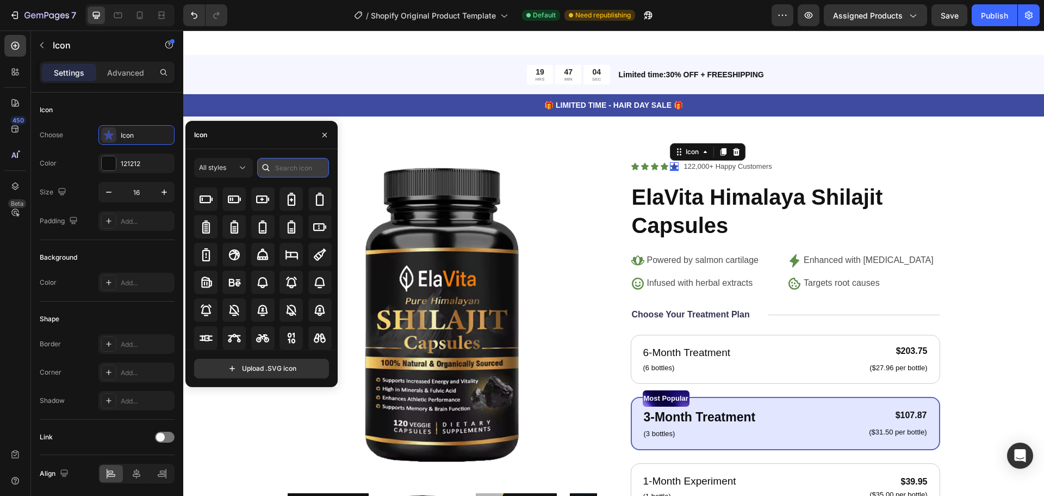
click at [303, 172] on input "text" at bounding box center [293, 168] width 72 height 20
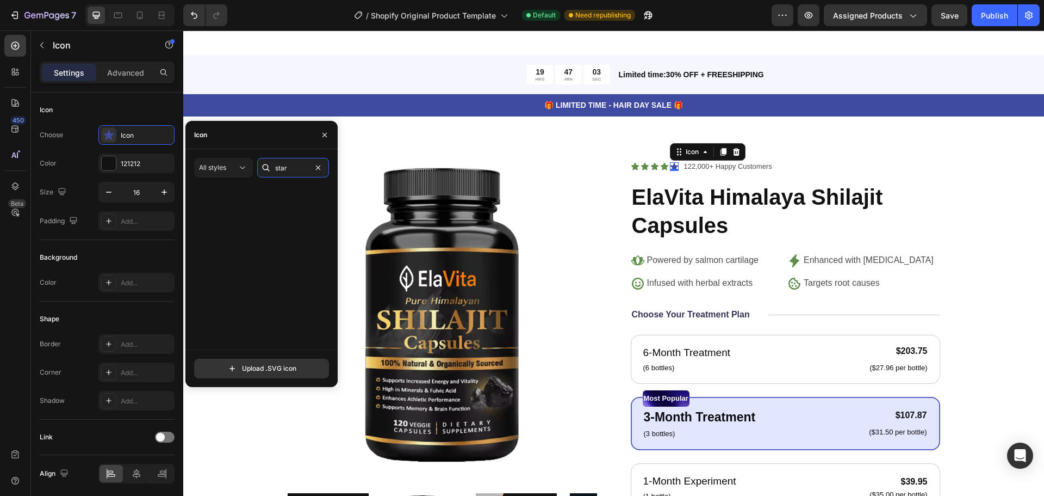
scroll to position [330, 0]
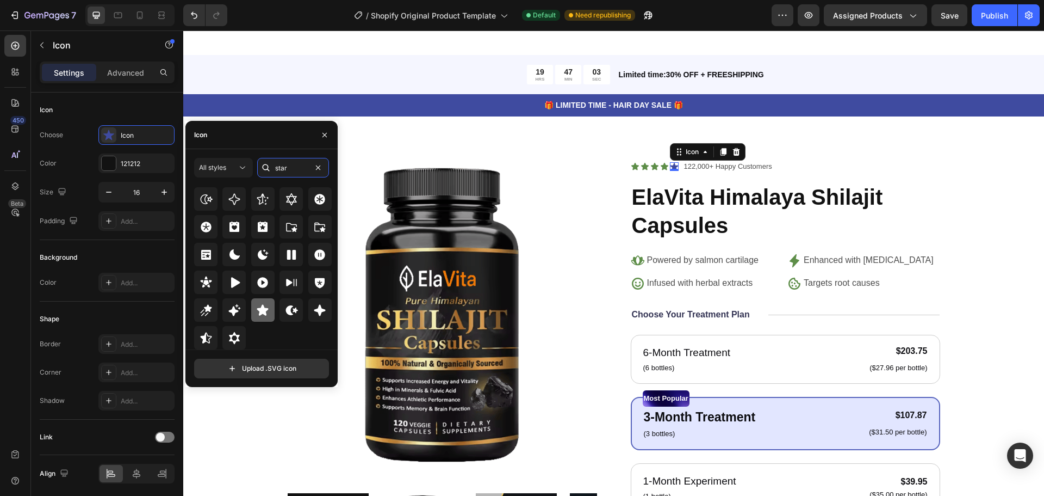
type input "star"
drag, startPoint x: 262, startPoint y: 314, endPoint x: 318, endPoint y: 305, distance: 56.9
click at [262, 315] on icon at bounding box center [262, 310] width 13 height 13
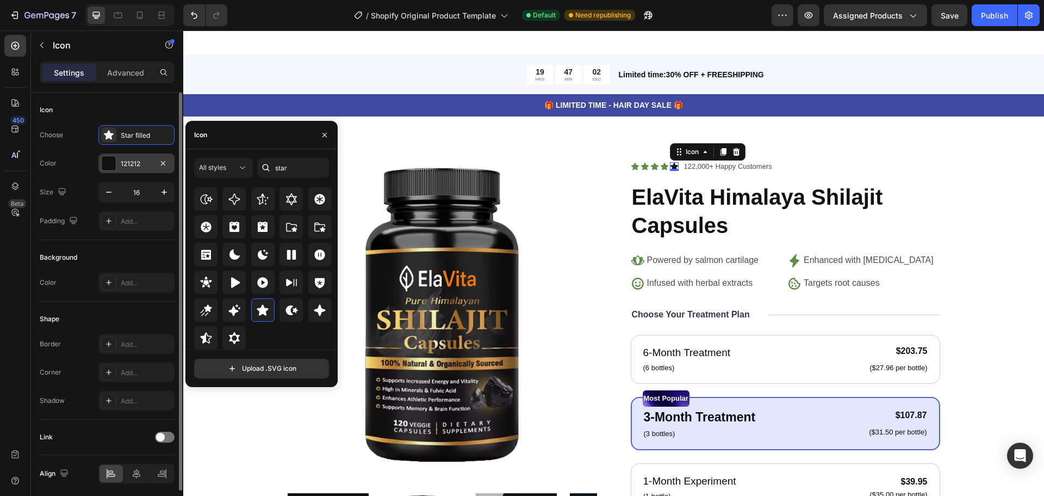
click at [141, 168] on div "121212" at bounding box center [137, 164] width 32 height 10
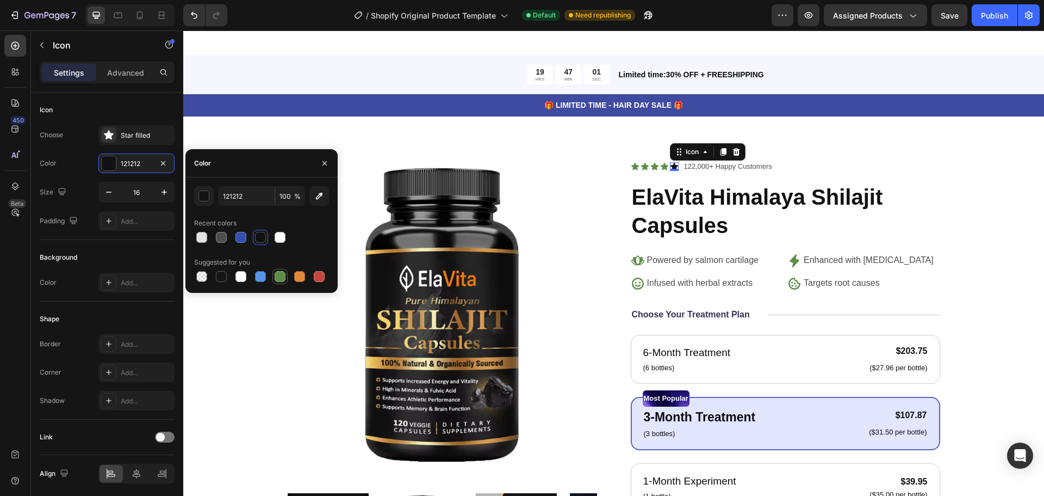
click at [274, 270] on div at bounding box center [280, 276] width 15 height 15
type input "5E8E49"
click at [725, 150] on div "Icon" at bounding box center [708, 151] width 76 height 17
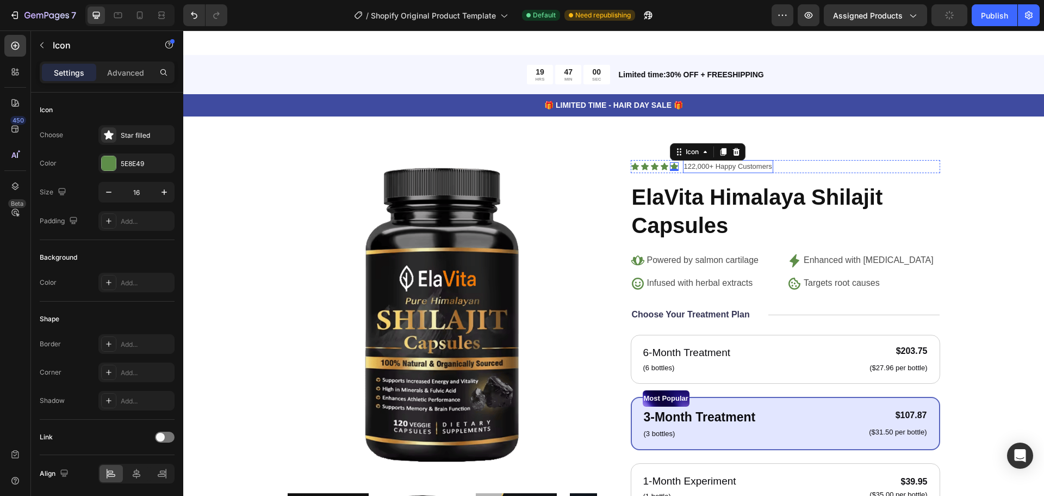
click at [729, 161] on p "122,000+ Happy Customers" at bounding box center [728, 166] width 88 height 11
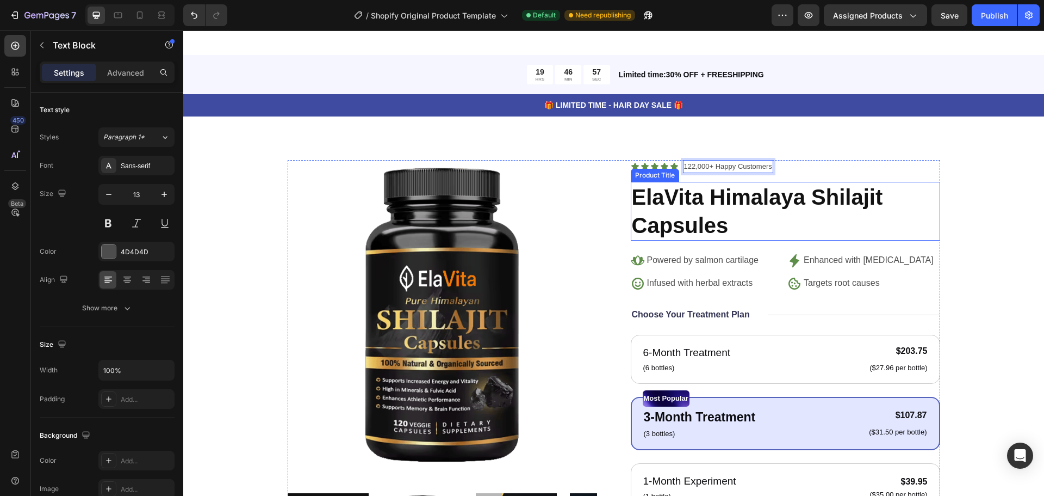
click at [739, 182] on h1 "ElaVita Himalaya Shilajit Capsules" at bounding box center [786, 211] width 310 height 59
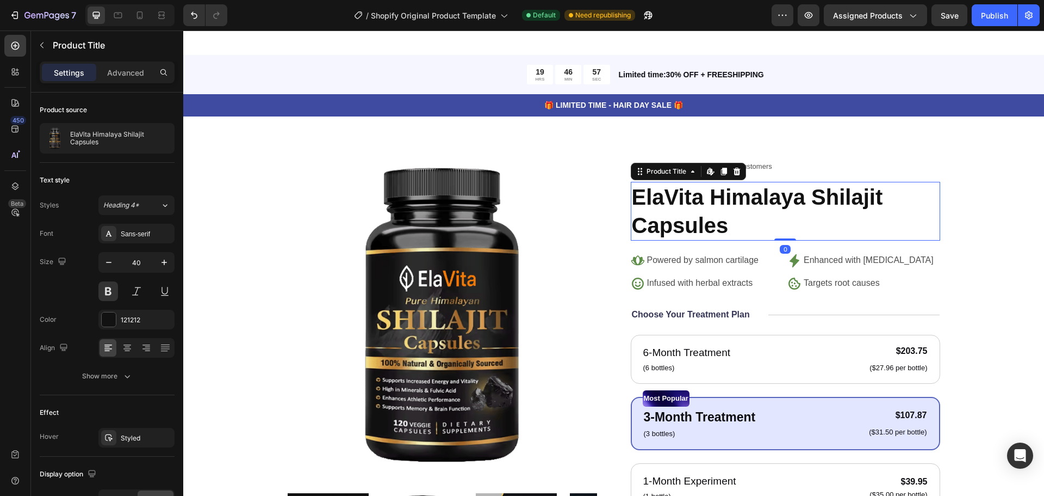
click at [739, 170] on div "Product Title Edit content in Shopify" at bounding box center [688, 171] width 115 height 17
click at [774, 165] on div "Icon Icon Icon Icon Icon Icon List 122,000+ Happy Customers Text Block Row ElaV…" at bounding box center [786, 427] width 310 height 535
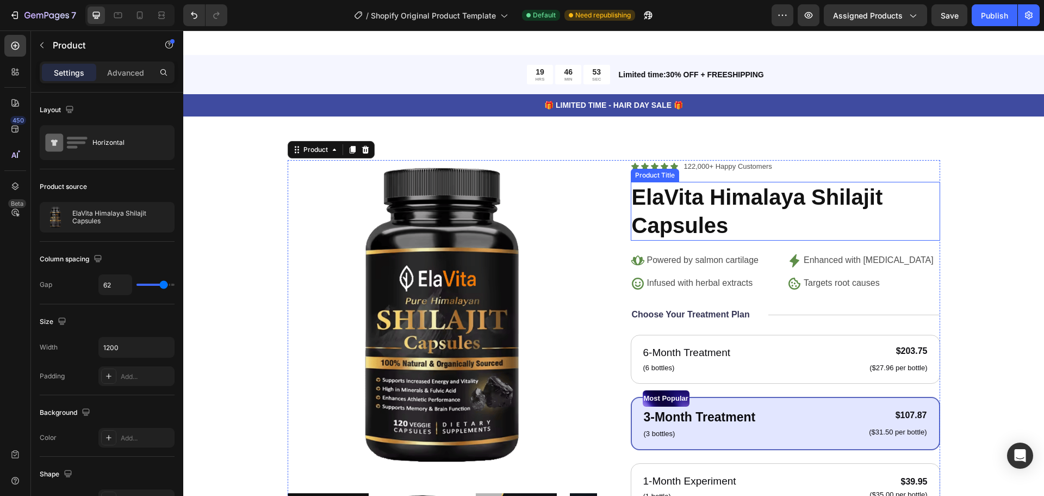
click at [726, 195] on h1 "ElaVita Himalaya Shilajit Capsules" at bounding box center [786, 211] width 310 height 59
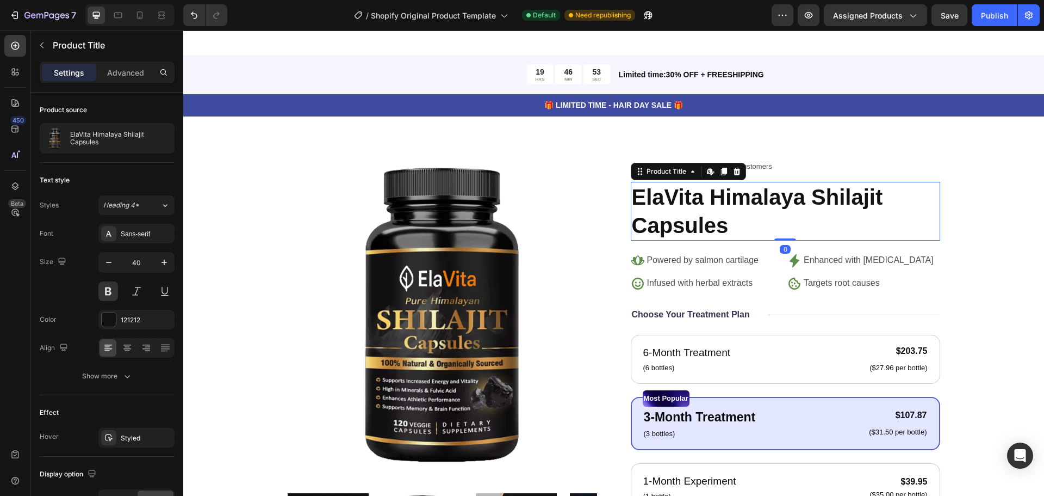
click at [726, 195] on h1 "ElaVita Himalaya Shilajit Capsules" at bounding box center [786, 211] width 310 height 59
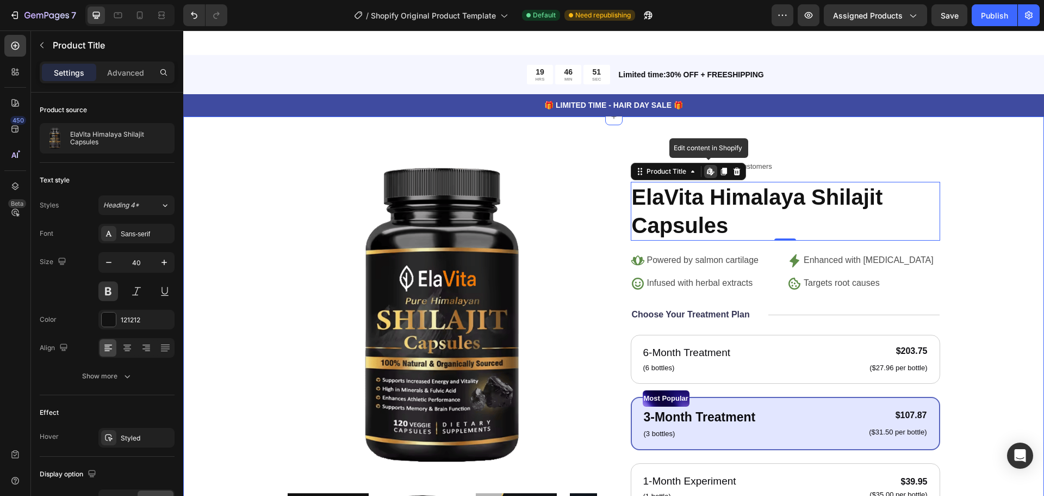
click at [948, 205] on div "Product Images Icon Icon Icon Icon Icon Icon List 122,000+ Happy Customers Text…" at bounding box center [614, 427] width 774 height 535
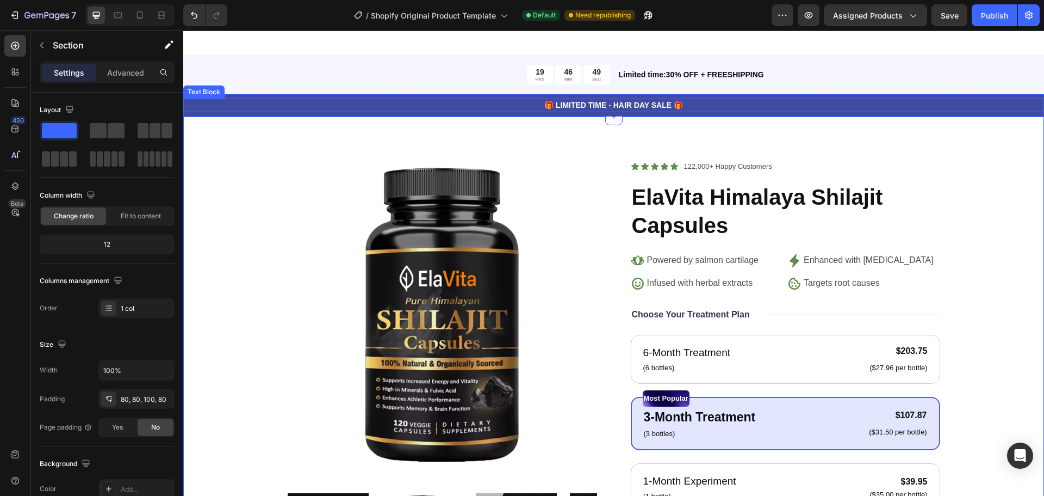
click at [737, 100] on p "🎁 LIMITED TIME - HAIR DAY SALE 🎁" at bounding box center [613, 105] width 859 height 11
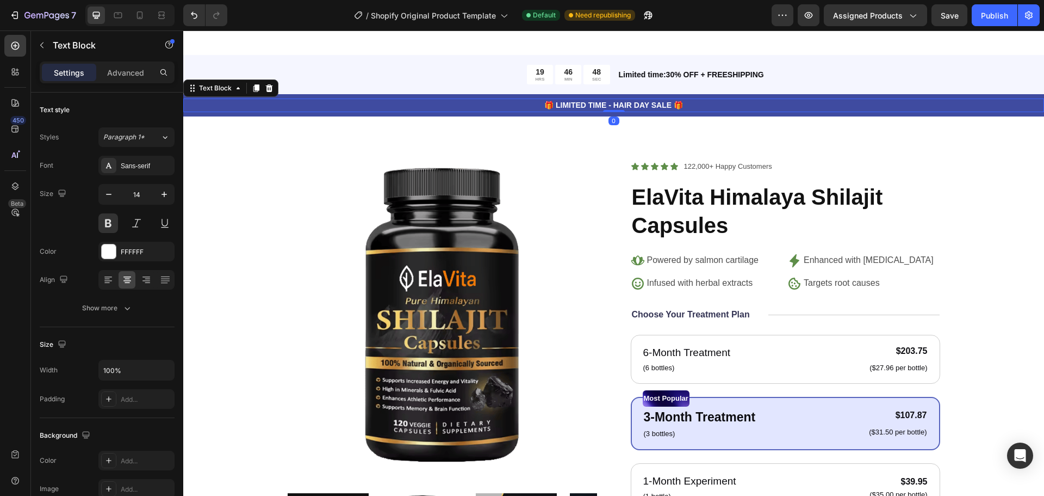
click at [899, 103] on div "🎁 LIMITED TIME - HAIR DAY SALE 🎁 Text Block 0 Row" at bounding box center [613, 105] width 861 height 22
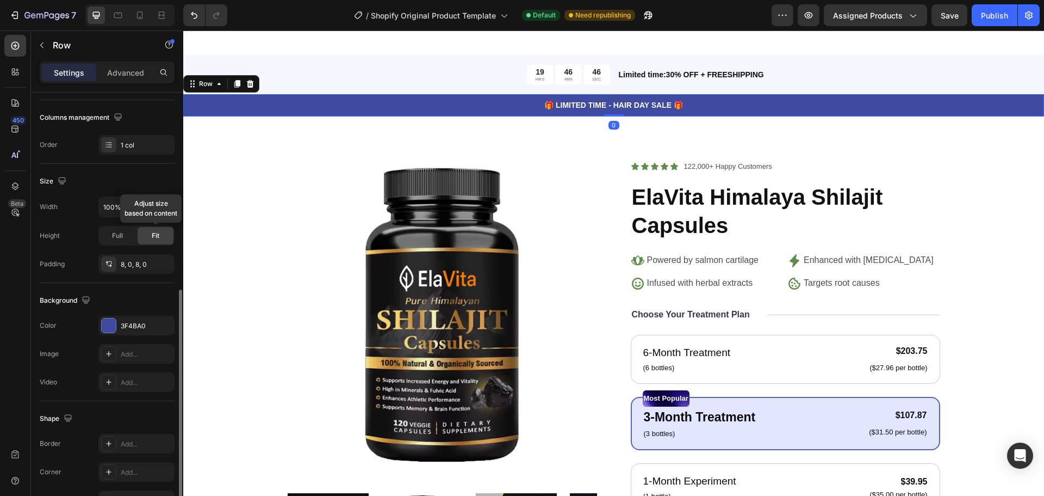
scroll to position [230, 0]
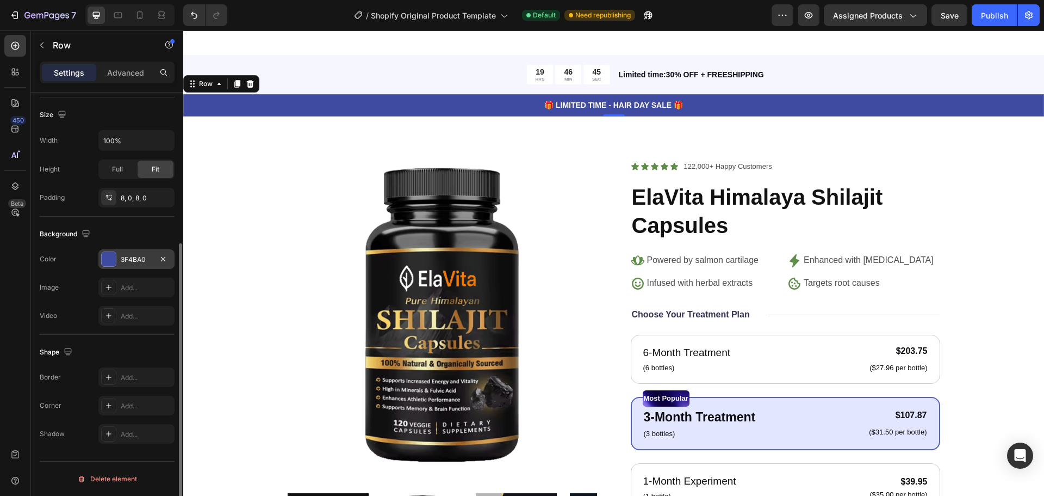
click at [122, 263] on div "3F4BA0" at bounding box center [137, 260] width 32 height 10
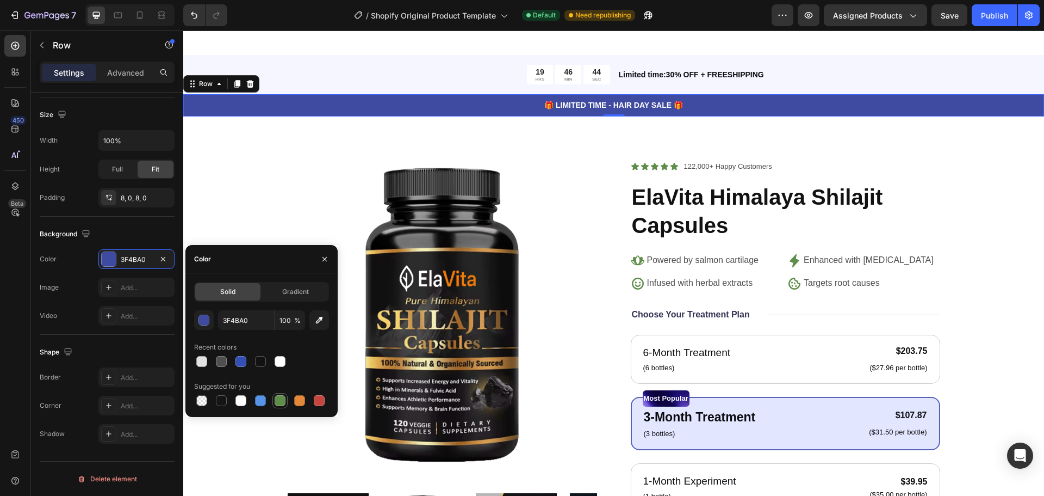
click at [280, 400] on div at bounding box center [280, 400] width 11 height 11
type input "5E8E49"
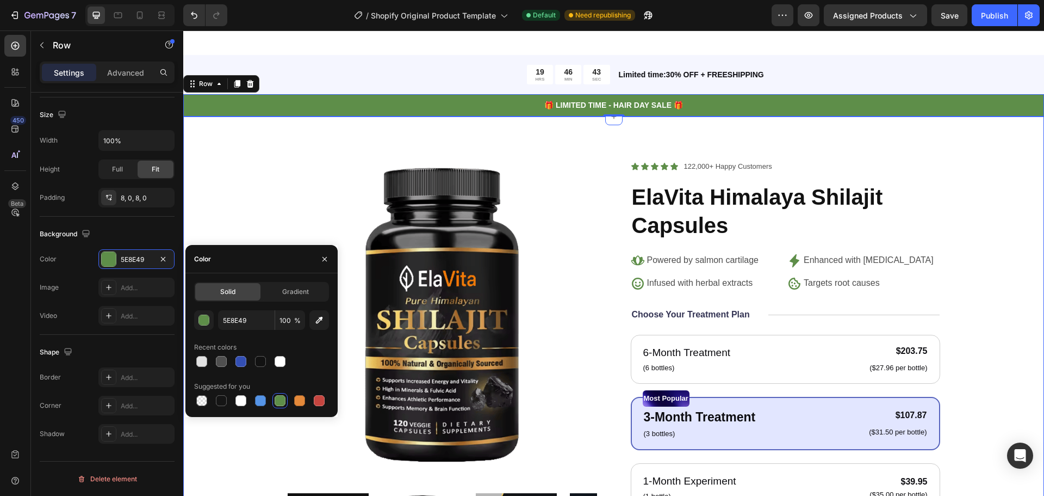
click at [584, 132] on div "Product Images Icon Icon Icon Icon Icon Icon List 122,000+ Happy Customers Text…" at bounding box center [613, 432] width 861 height 633
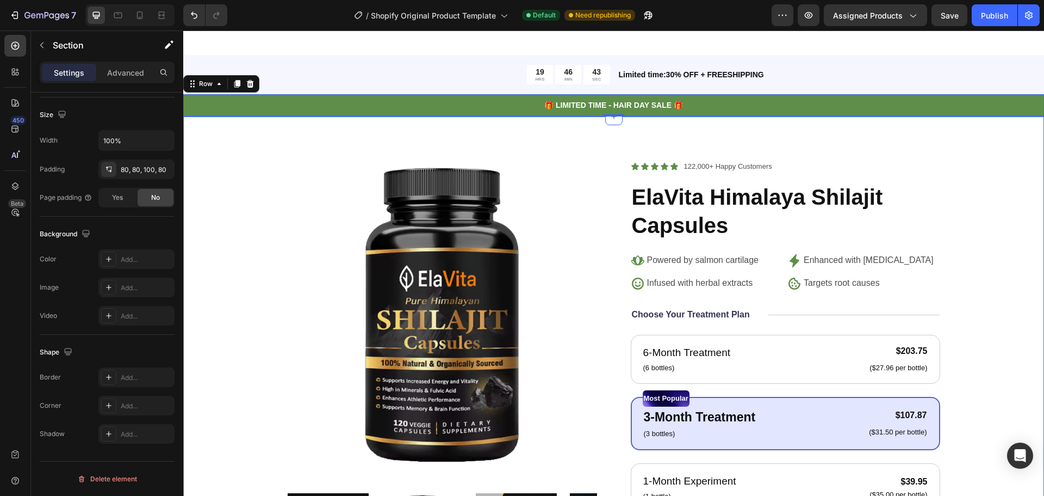
click at [584, 132] on div "Product Images Icon Icon Icon Icon Icon Icon List 122,000+ Happy Customers Text…" at bounding box center [613, 432] width 861 height 633
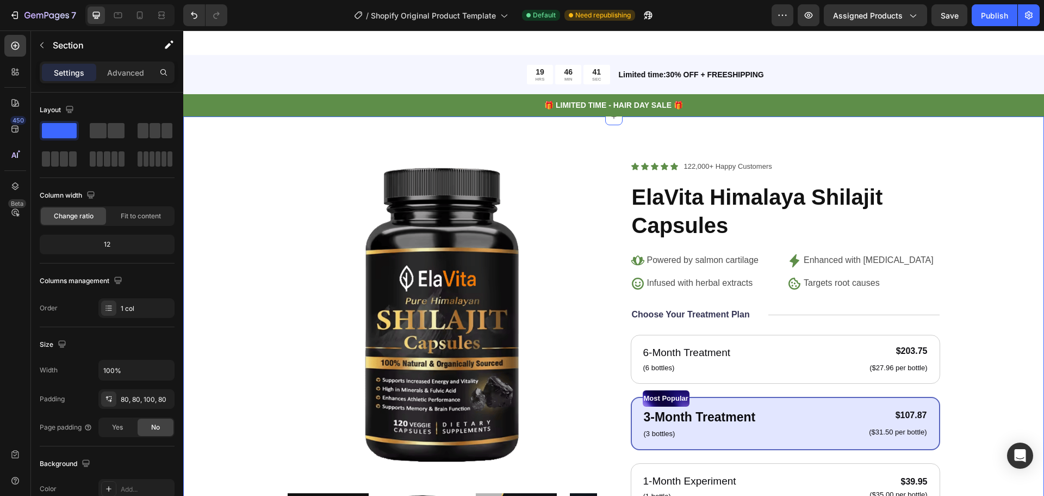
scroll to position [979, 0]
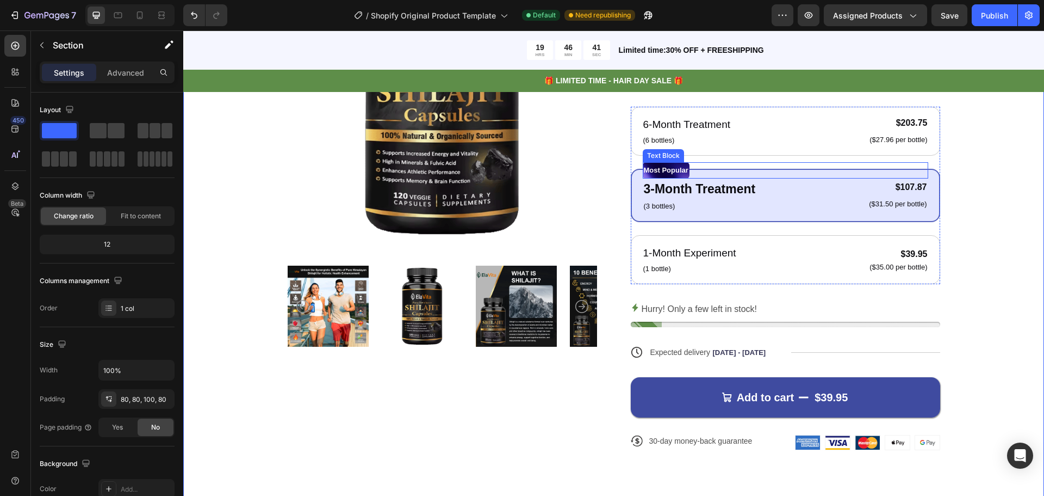
click at [777, 174] on div "Most Popular" at bounding box center [786, 170] width 286 height 16
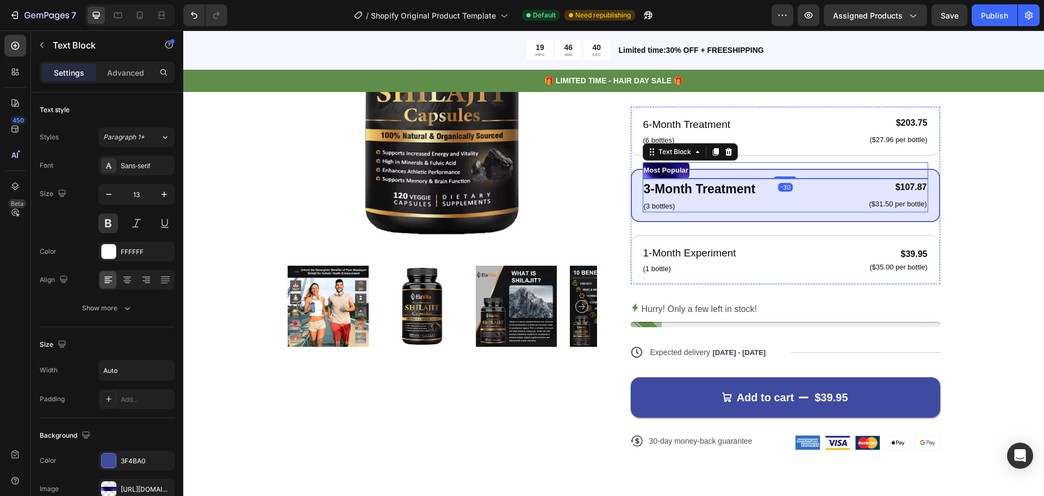
click at [788, 209] on div "3-Month Treatment Text Block (3 bottles) Text Block $107.87 Product Price Produ…" at bounding box center [786, 195] width 286 height 34
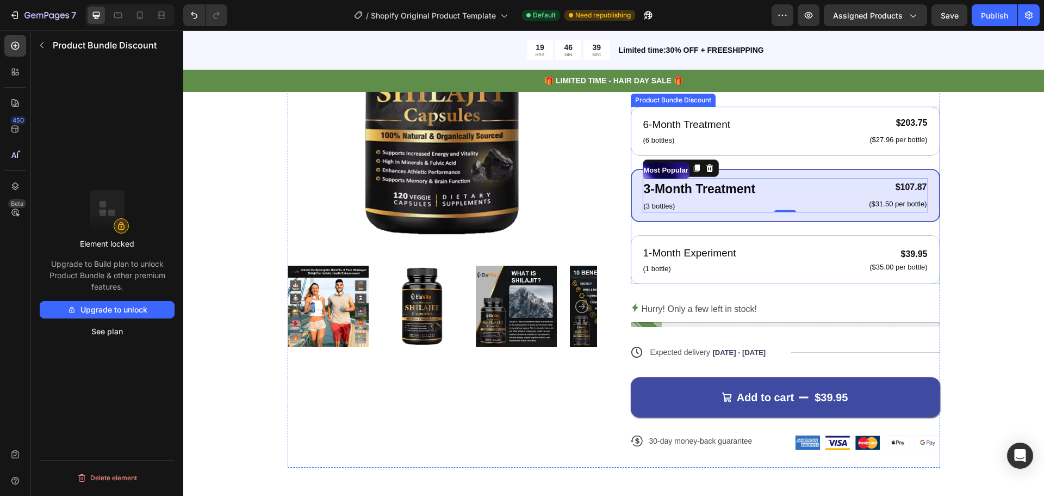
click at [787, 220] on div "Most Popular Text Block 3-Month Treatment Text Block (3 bottles) Text Block $10…" at bounding box center [786, 195] width 310 height 53
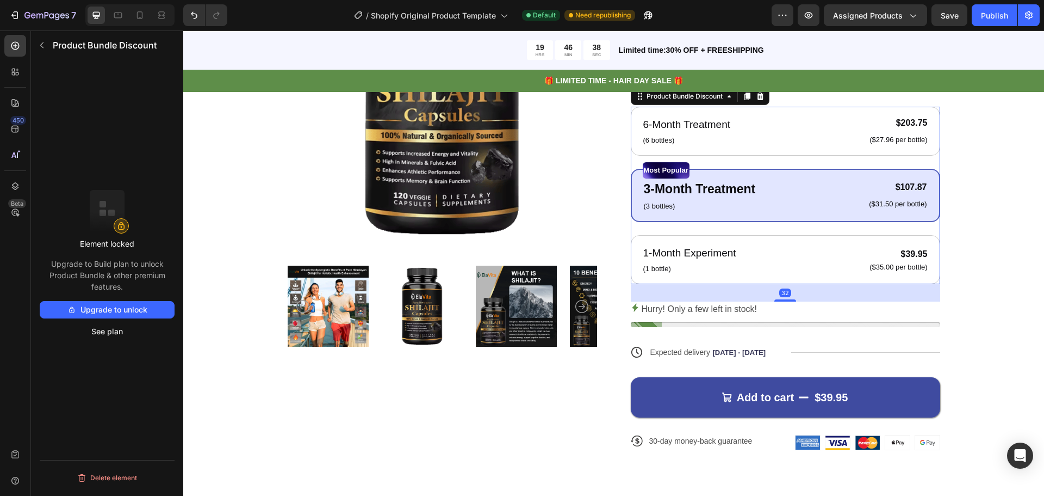
click at [784, 214] on div "Most Popular Text Block 3-Month Treatment Text Block (3 bottles) Text Block $10…" at bounding box center [786, 195] width 310 height 53
click at [788, 191] on div "3-Month Treatment Text Block (3 bottles) Text Block $107.87 Product Price Produ…" at bounding box center [786, 195] width 286 height 34
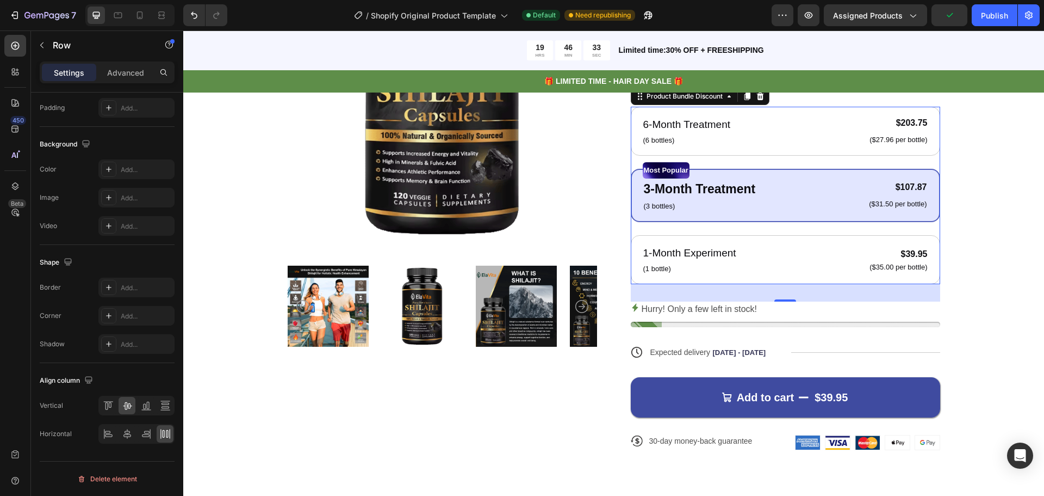
click at [935, 208] on div "Most Popular Text Block 3-Month Treatment Text Block (3 bottles) Text Block $10…" at bounding box center [786, 195] width 310 height 53
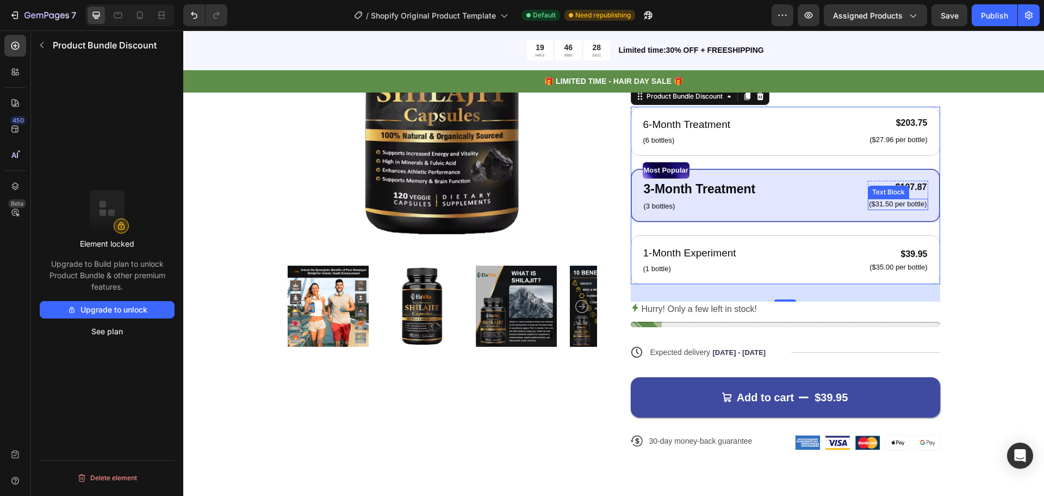
click at [908, 201] on p "($31.50 per bottle)" at bounding box center [898, 204] width 58 height 9
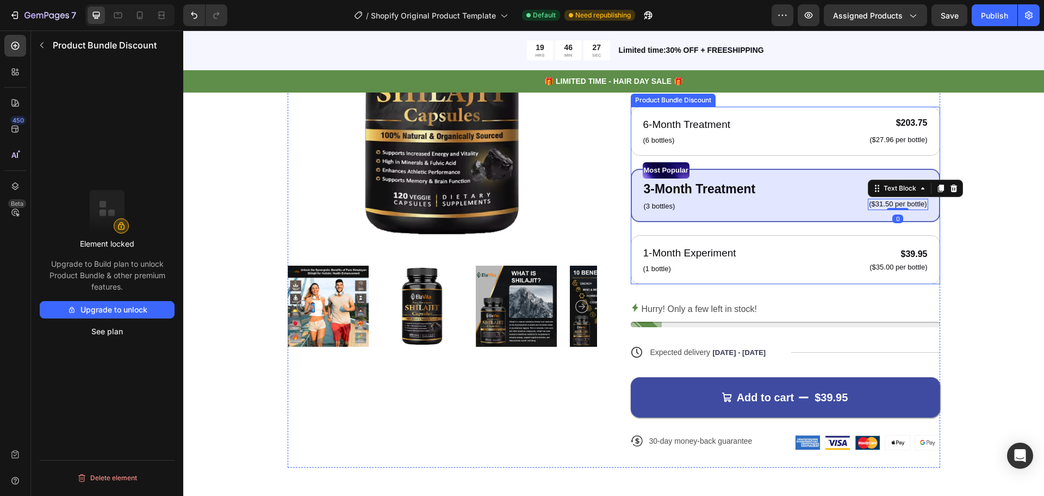
click at [852, 219] on div "Most Popular Text Block 3-Month Treatment Text Block (3 bottles) Text Block $10…" at bounding box center [786, 195] width 310 height 53
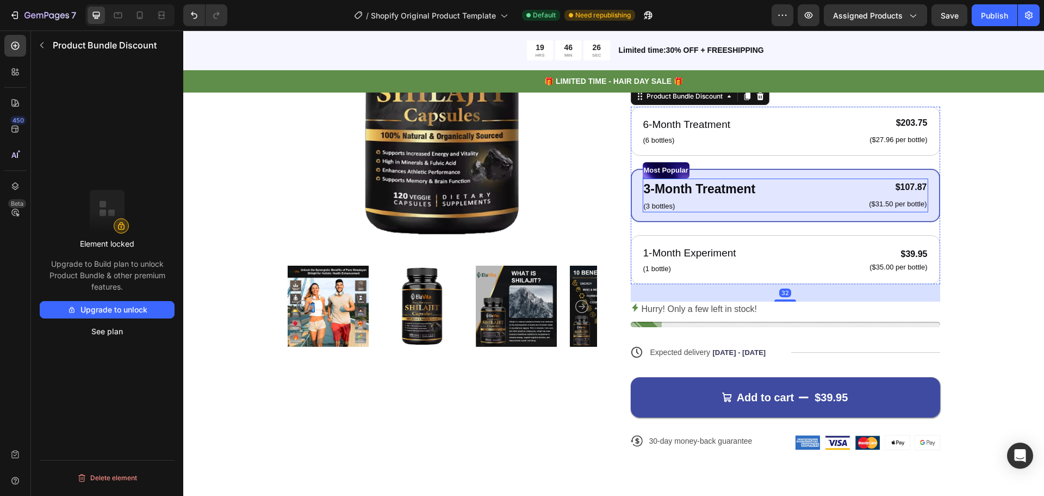
click at [840, 208] on div "3-Month Treatment Text Block (3 bottles) Text Block $107.87 Product Price Produ…" at bounding box center [786, 195] width 286 height 34
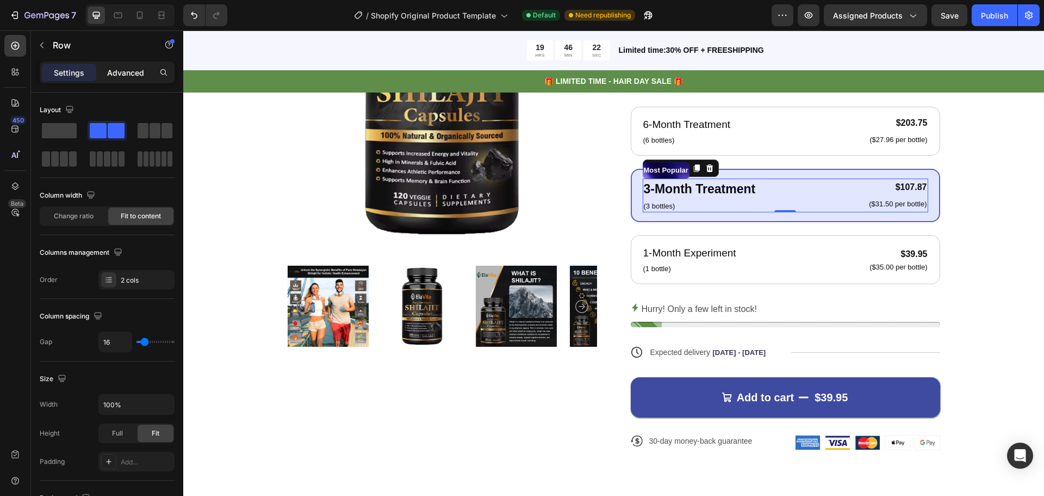
click at [140, 70] on p "Advanced" at bounding box center [125, 72] width 37 height 11
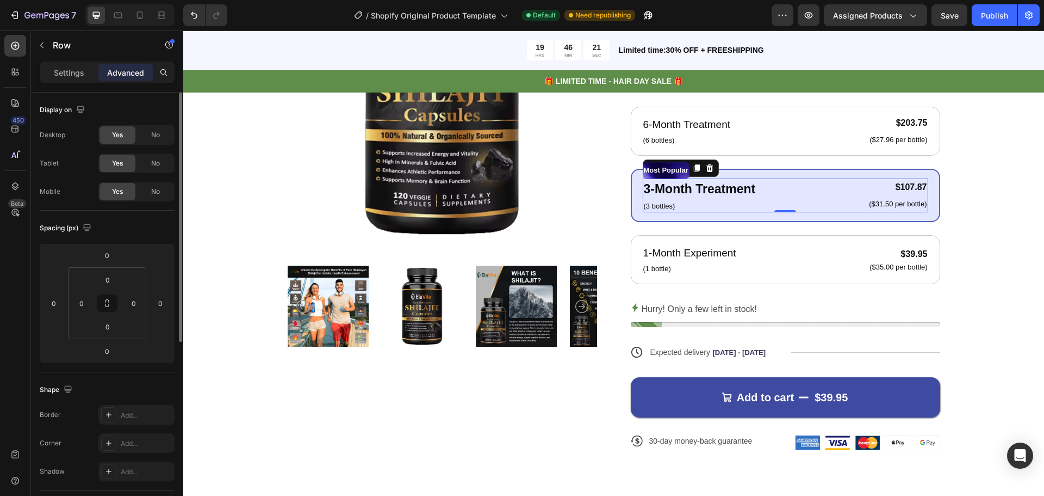
scroll to position [321, 0]
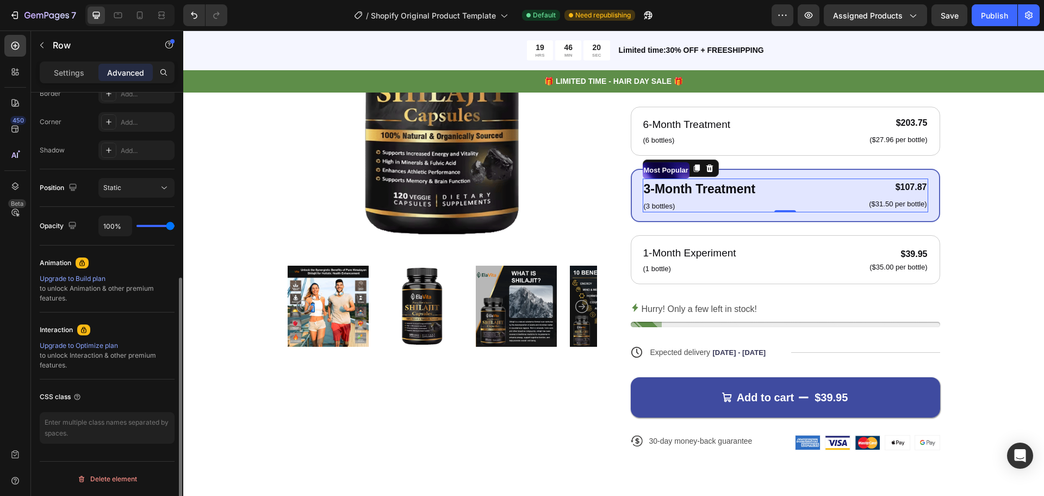
click at [79, 78] on p "Settings" at bounding box center [69, 72] width 30 height 11
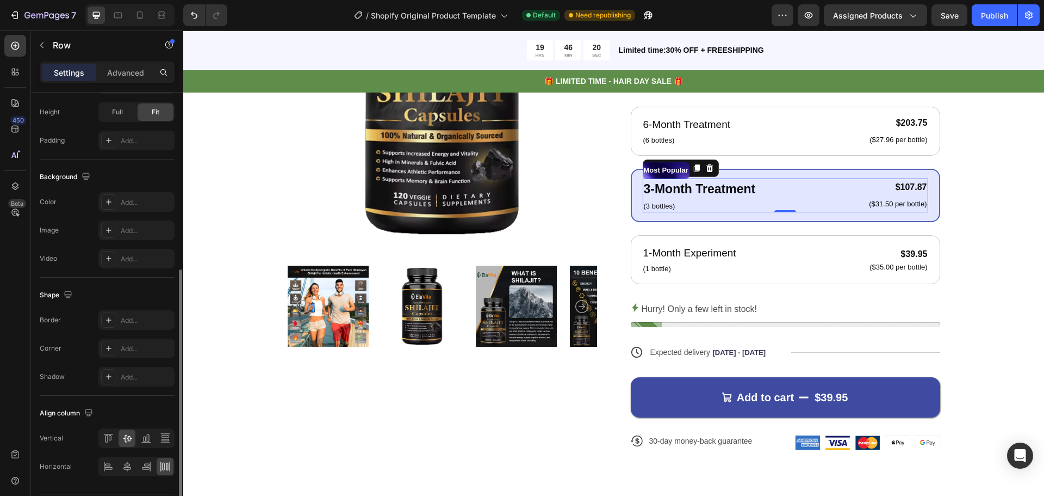
scroll to position [354, 0]
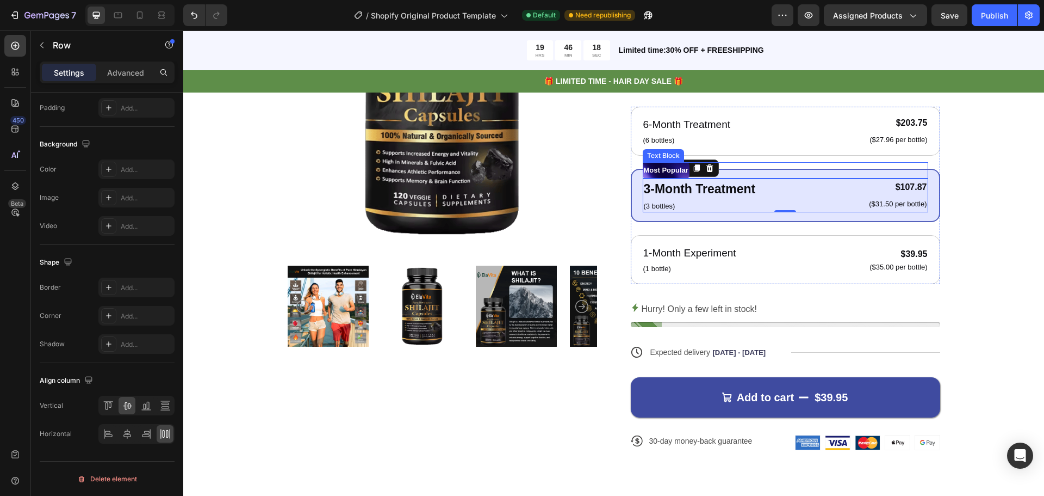
click at [685, 165] on p "Most Popular" at bounding box center [666, 170] width 45 height 14
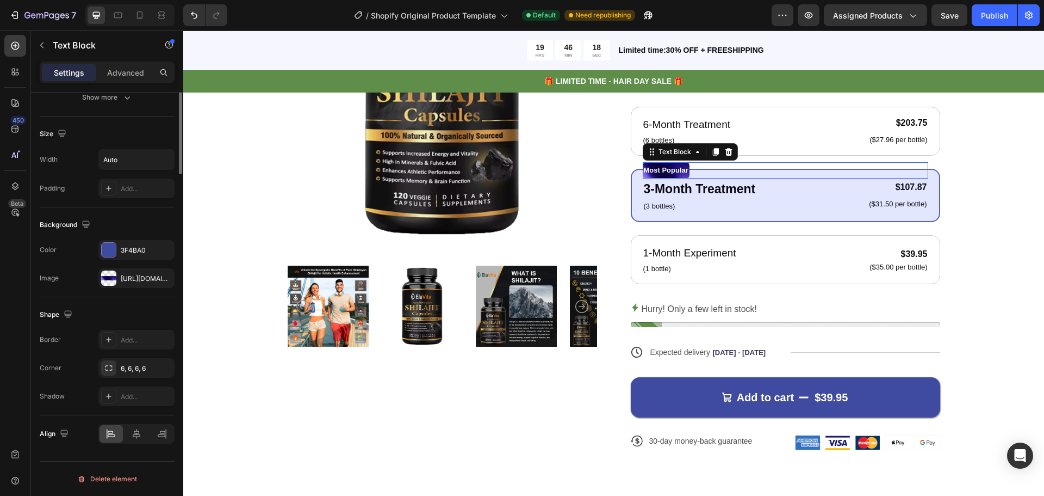
scroll to position [0, 0]
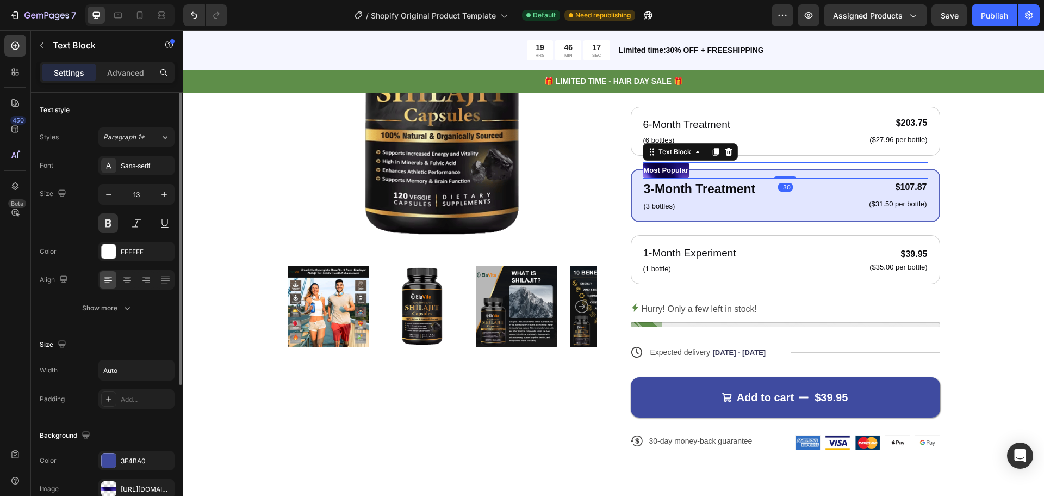
click at [688, 168] on p "Most Popular" at bounding box center [666, 170] width 45 height 14
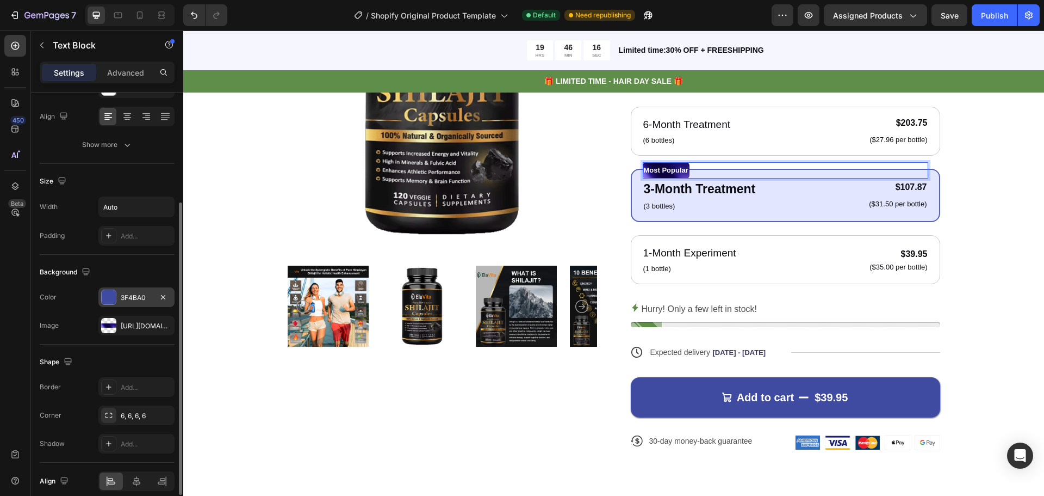
click at [124, 305] on div "3F4BA0" at bounding box center [136, 297] width 76 height 20
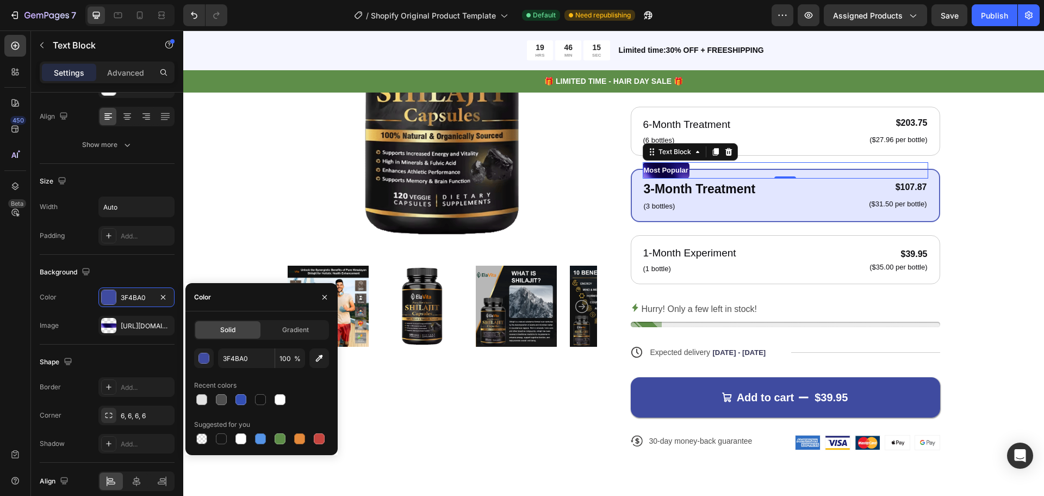
click at [281, 430] on div "Suggested for you" at bounding box center [261, 424] width 135 height 17
click at [281, 432] on div at bounding box center [280, 438] width 13 height 13
type input "5E8E49"
click at [281, 435] on div at bounding box center [280, 438] width 11 height 11
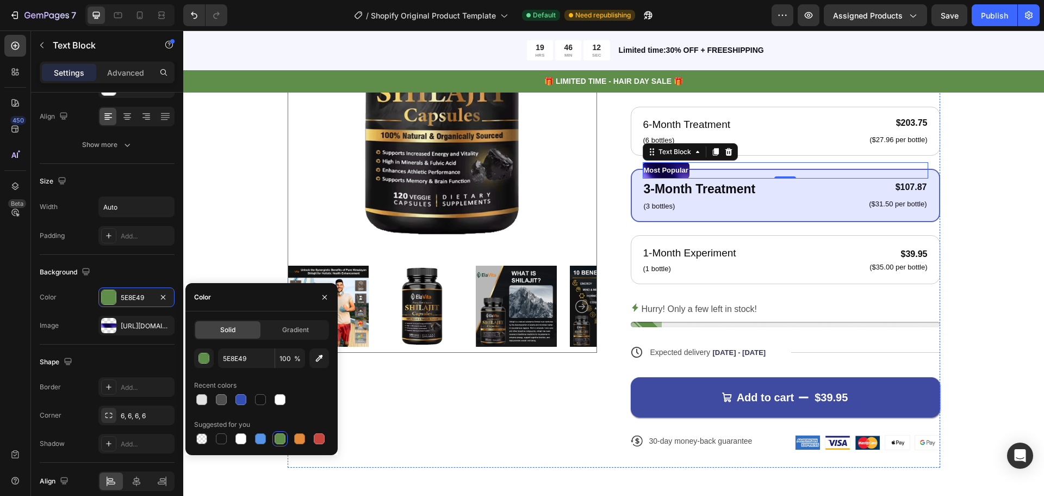
click at [549, 177] on img at bounding box center [443, 88] width 310 height 310
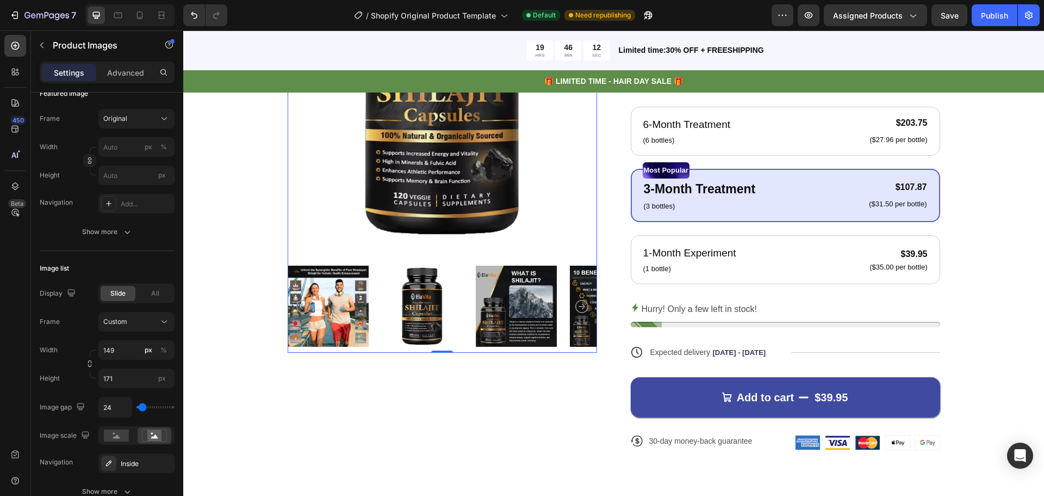
scroll to position [0, 0]
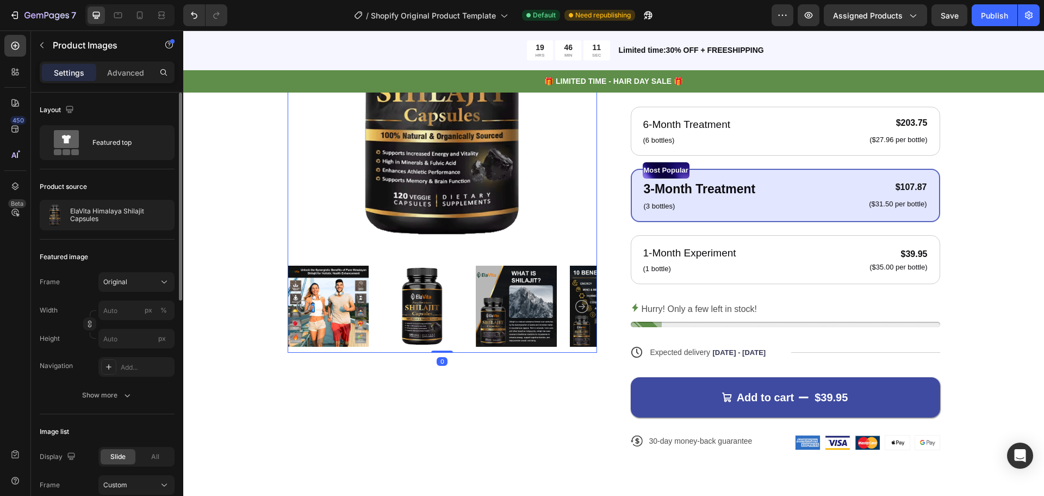
click at [600, 164] on div "Product Images 0 Icon Icon Icon Icon Icon Icon List 122,000+ Happy Customers Te…" at bounding box center [614, 200] width 653 height 535
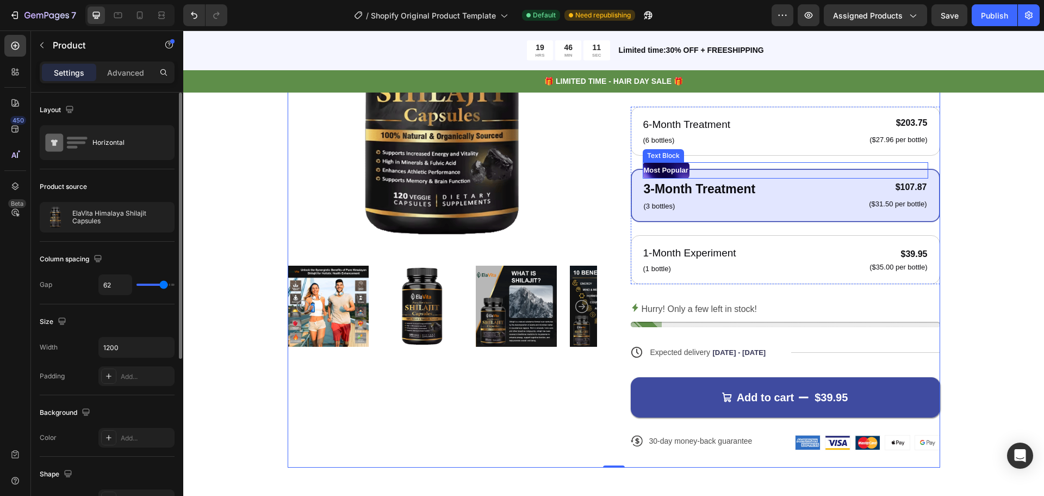
click at [644, 166] on p "Most Popular" at bounding box center [666, 170] width 45 height 14
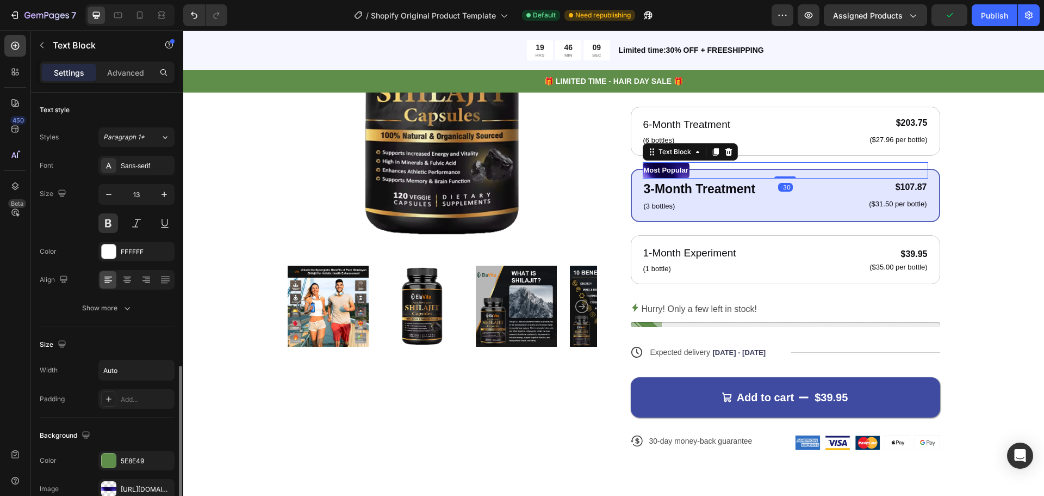
scroll to position [163, 0]
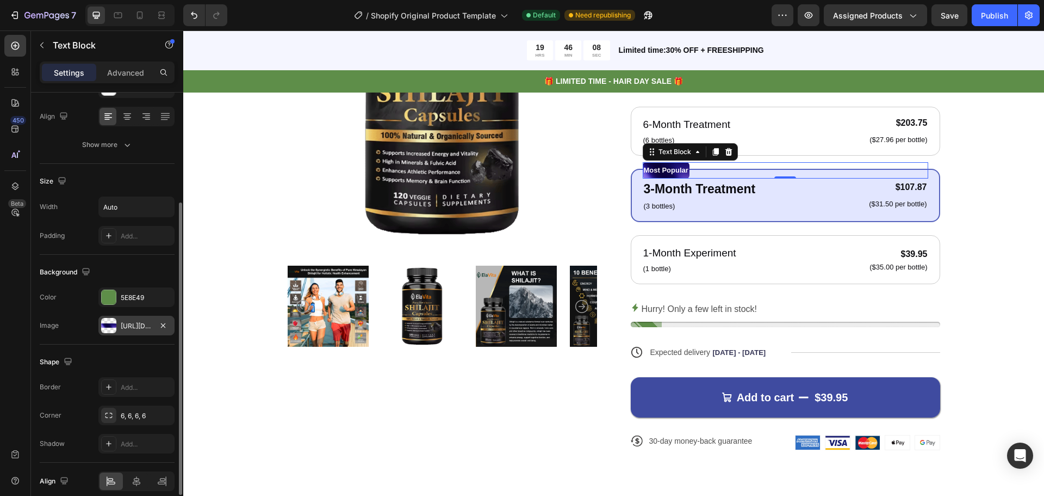
click at [112, 331] on div at bounding box center [108, 325] width 15 height 15
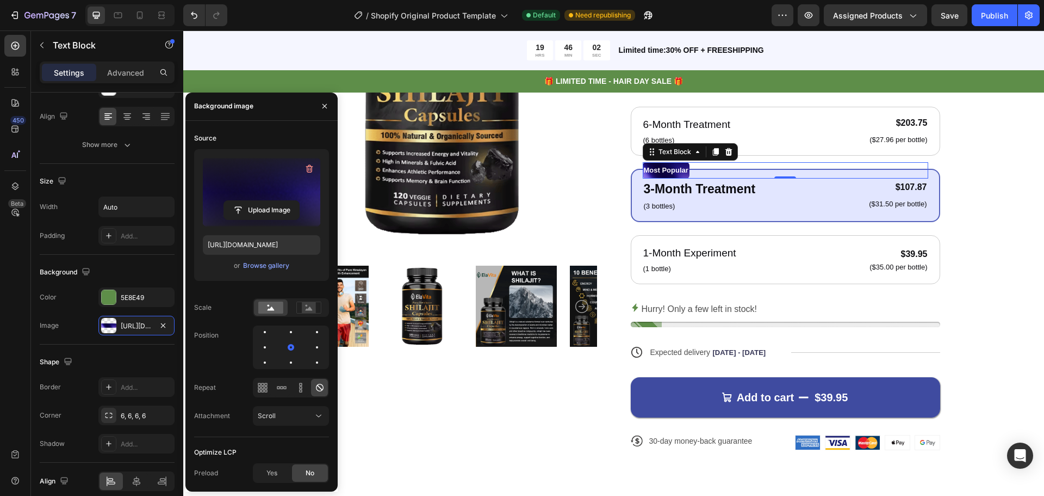
click at [282, 180] on label at bounding box center [261, 192] width 117 height 69
click at [282, 201] on input "file" at bounding box center [261, 210] width 75 height 18
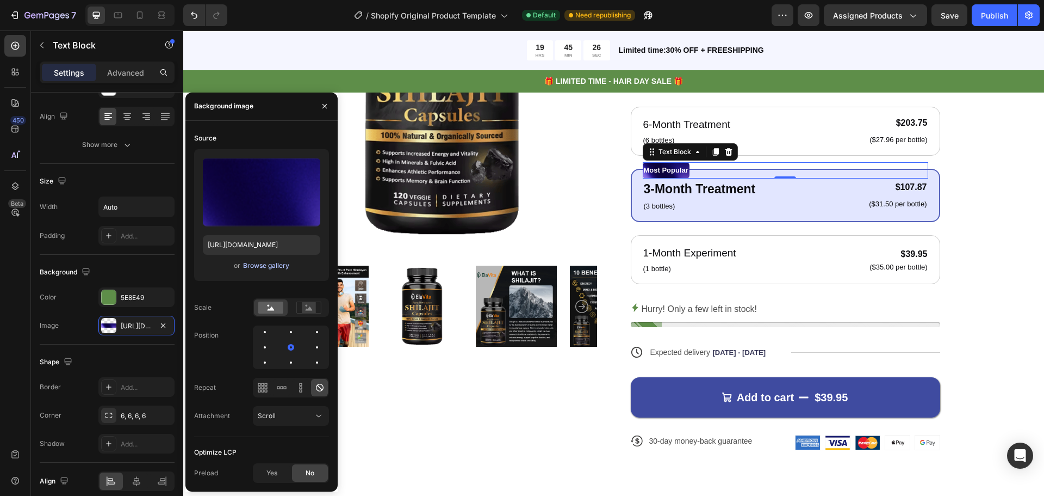
click at [280, 261] on div "Browse gallery" at bounding box center [266, 266] width 46 height 10
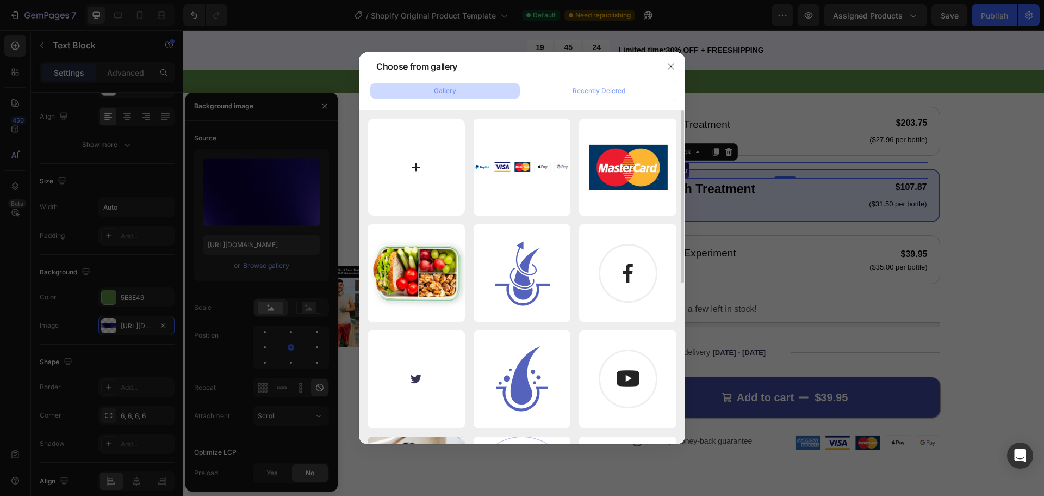
click at [428, 164] on input "file" at bounding box center [416, 167] width 97 height 97
type input "C:\fakepath\Screenshot 2025-08-27 144427.png"
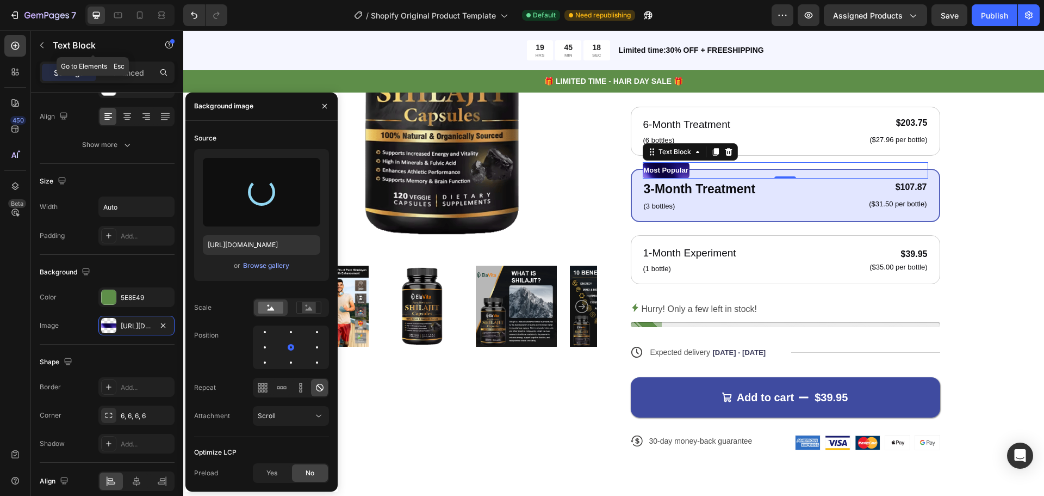
type input "https://cdn.shopify.com/s/files/1/0891/5278/2583/files/gempages_581815795391136…"
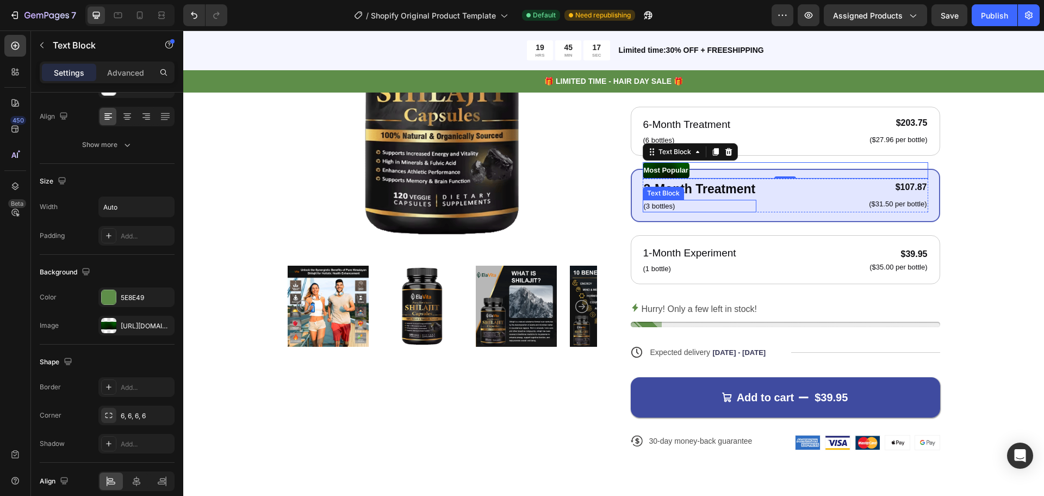
drag, startPoint x: 312, startPoint y: 71, endPoint x: 726, endPoint y: 212, distance: 438.0
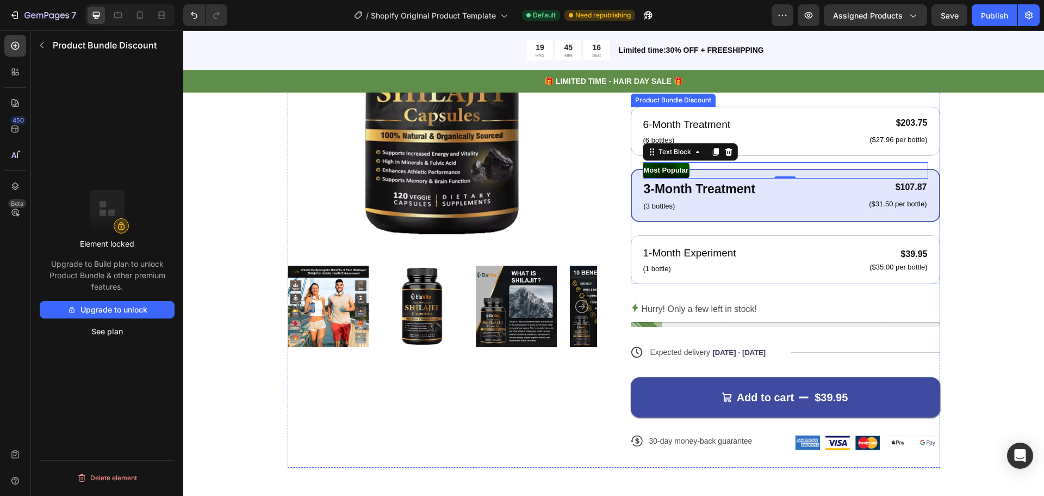
click at [686, 220] on div "Most Popular Text Block -30 3-Month Treatment Text Block (3 bottles) Text Block…" at bounding box center [786, 195] width 310 height 53
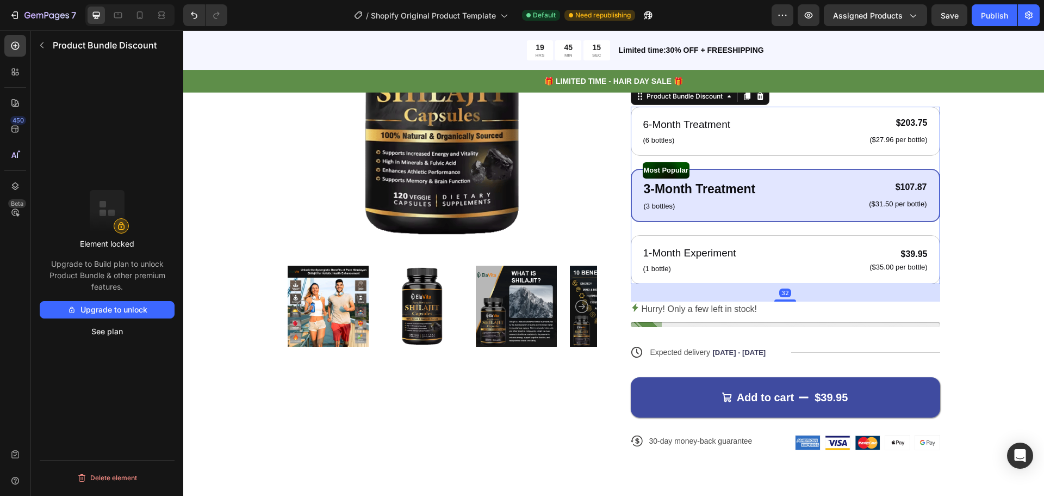
click at [673, 212] on div "(3 bottles)" at bounding box center [700, 206] width 114 height 13
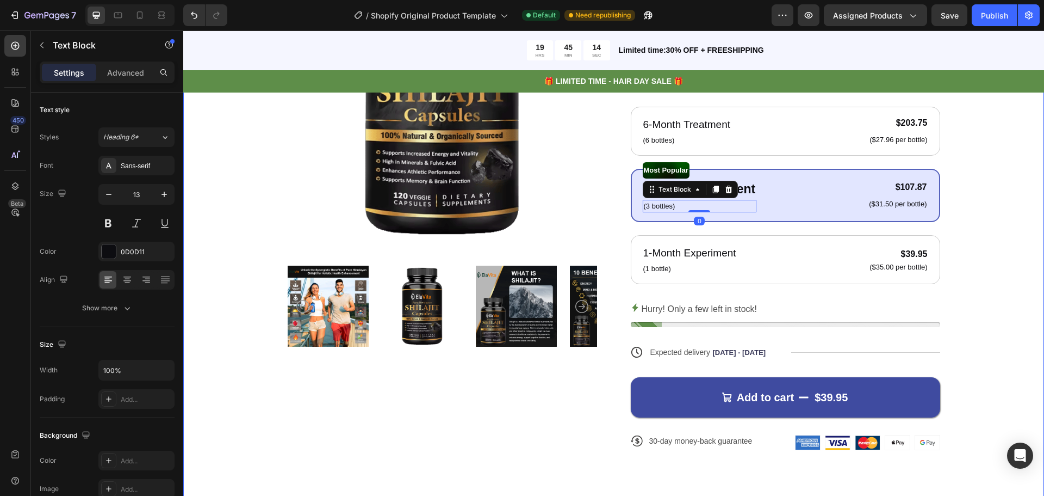
click at [976, 218] on div "Product Images Icon Icon Icon Icon Icon Icon List 122,000+ Happy Customers Text…" at bounding box center [614, 200] width 774 height 535
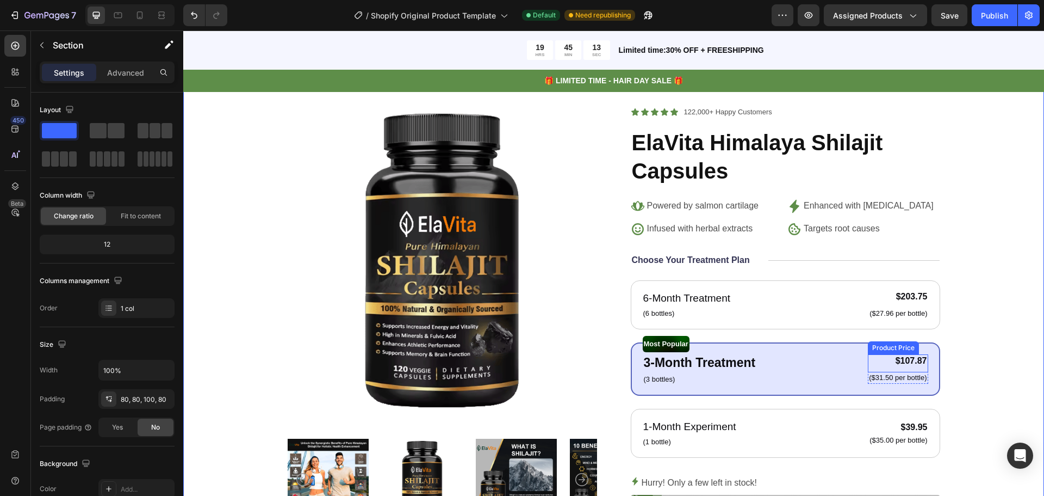
scroll to position [762, 0]
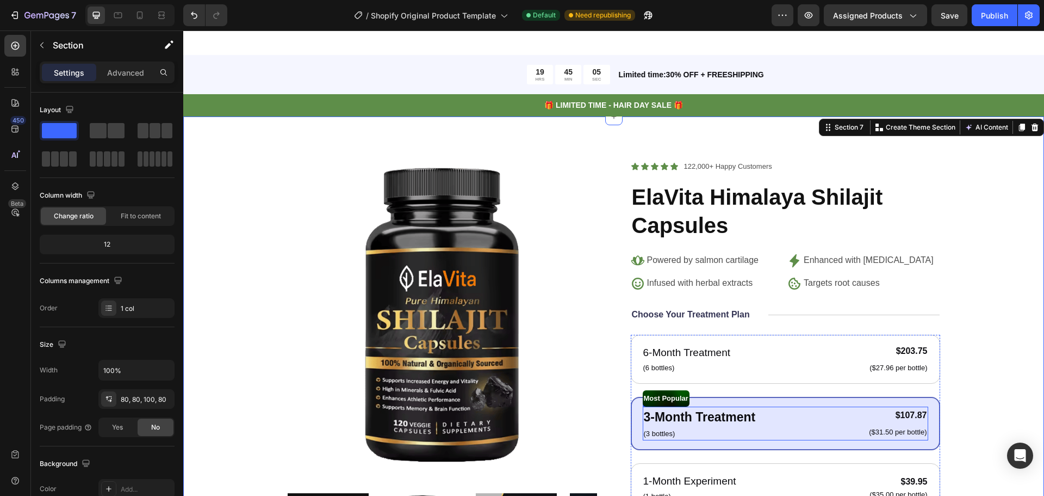
click at [791, 418] on div "3-Month Treatment Text Block (3 bottles) Text Block $107.87 Product Price Produ…" at bounding box center [786, 423] width 286 height 34
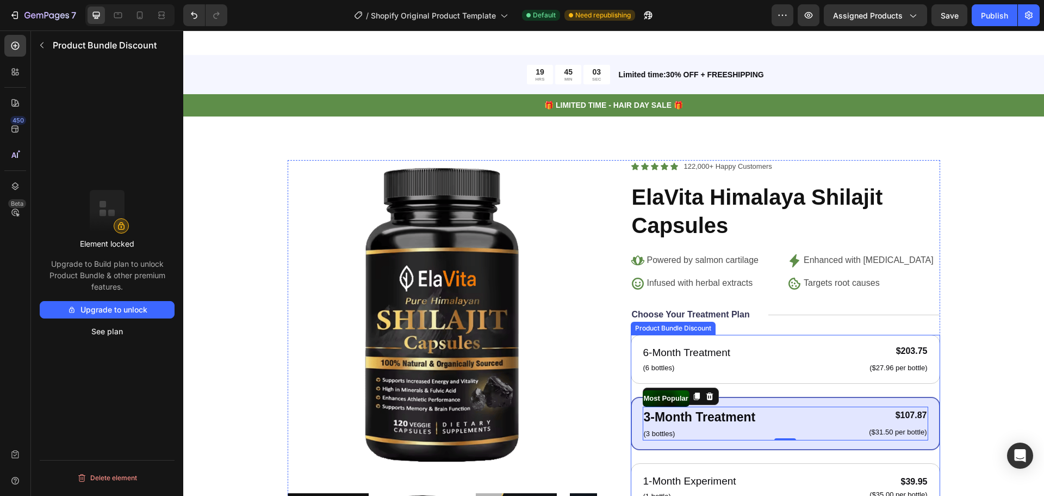
click at [762, 432] on div "Most Popular Text Block 3-Month Treatment Text Block (3 bottles) Text Block $10…" at bounding box center [786, 423] width 310 height 53
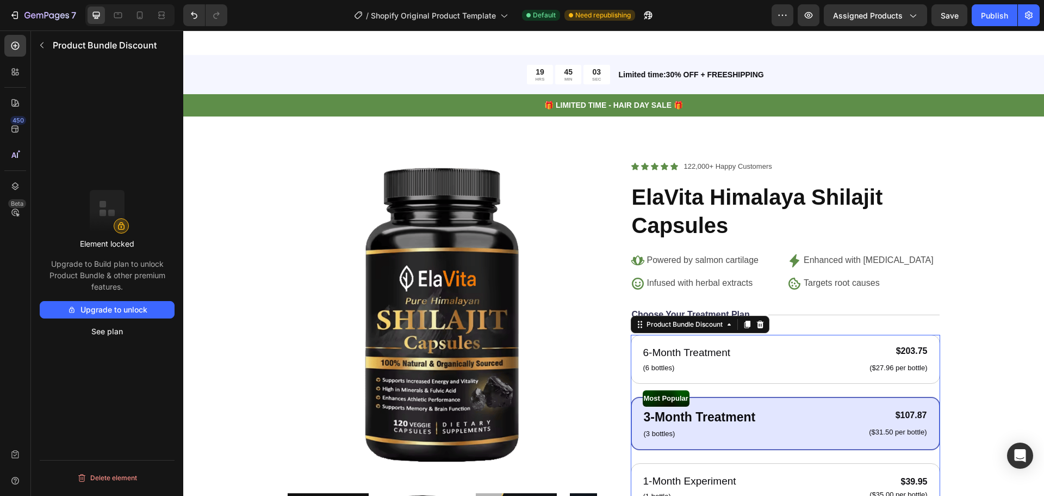
click at [762, 432] on div "Most Popular Text Block 3-Month Treatment Text Block (3 bottles) Text Block $10…" at bounding box center [786, 423] width 310 height 53
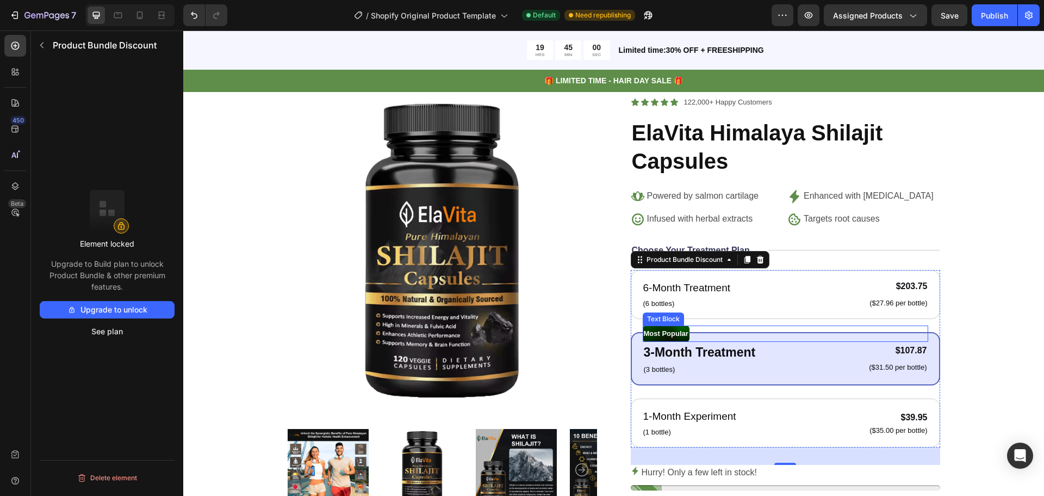
click at [908, 349] on div "$107.87" at bounding box center [898, 351] width 60 height 14
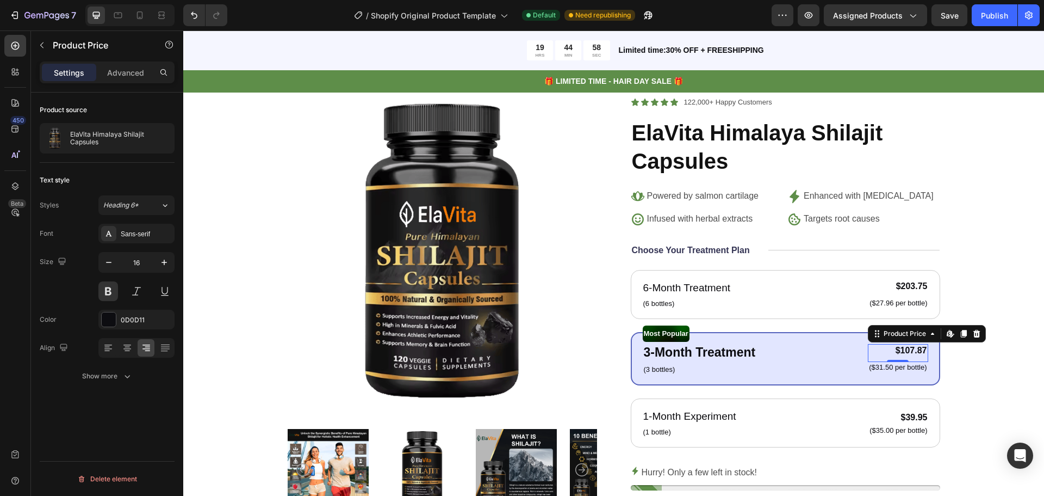
click at [908, 349] on div "$107.87" at bounding box center [898, 351] width 60 height 14
click at [717, 352] on p "3-Month Treatment" at bounding box center [700, 352] width 112 height 19
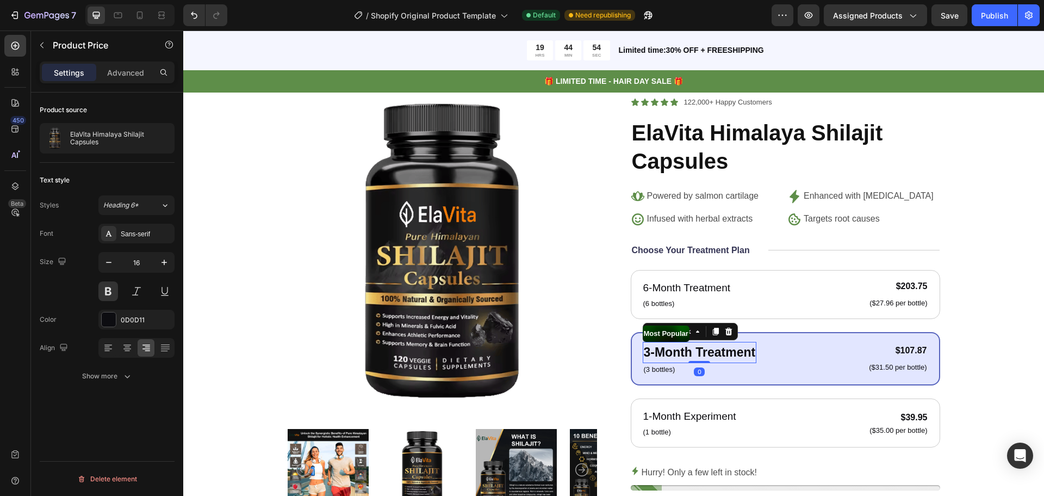
click at [717, 352] on p "3-Month Treatment" at bounding box center [700, 352] width 112 height 19
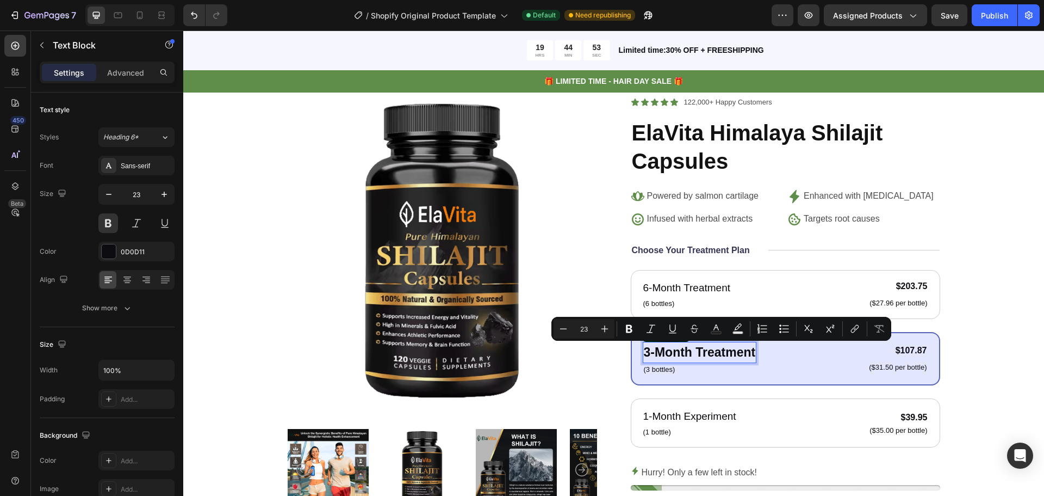
click at [678, 351] on p "3-Month Treatment" at bounding box center [700, 352] width 112 height 19
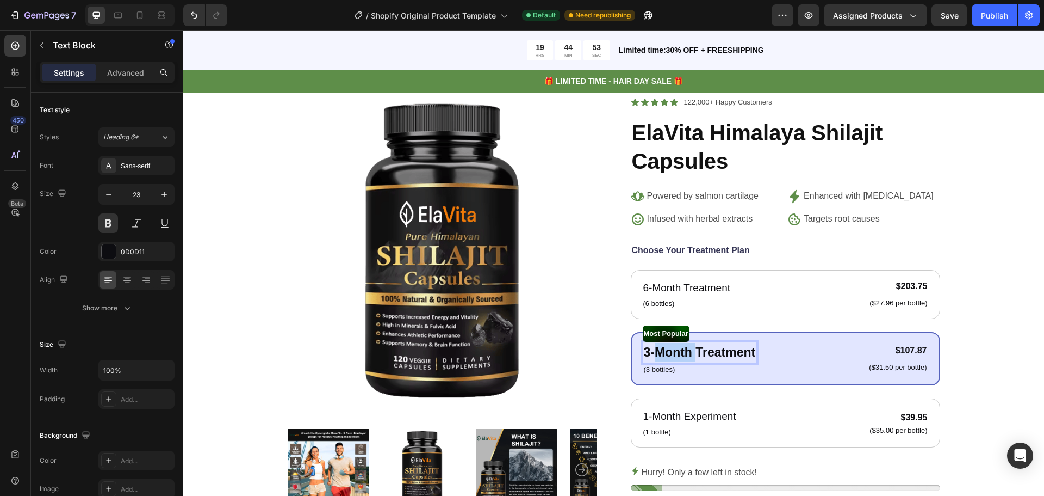
click at [678, 351] on p "3-Month Treatment" at bounding box center [700, 352] width 112 height 19
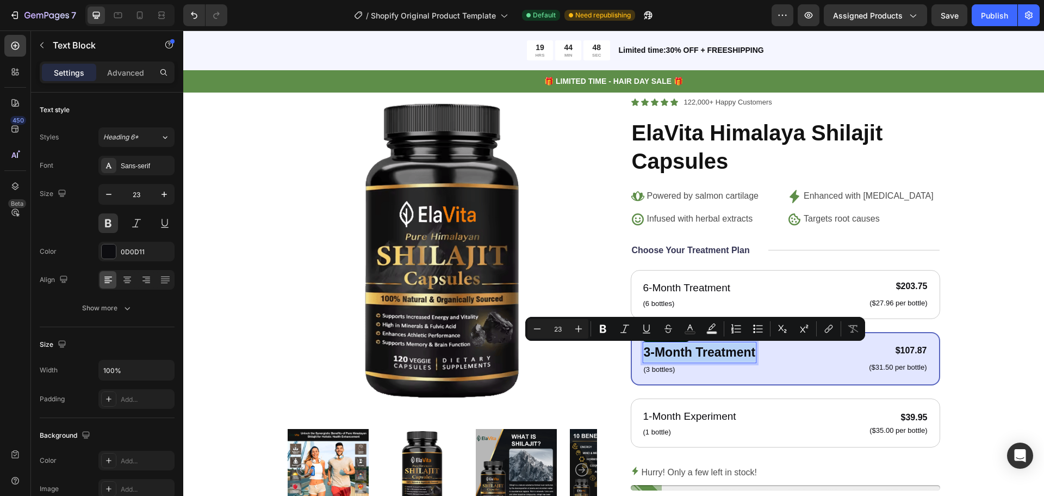
click at [645, 354] on p "3-Month Treatment" at bounding box center [700, 352] width 112 height 19
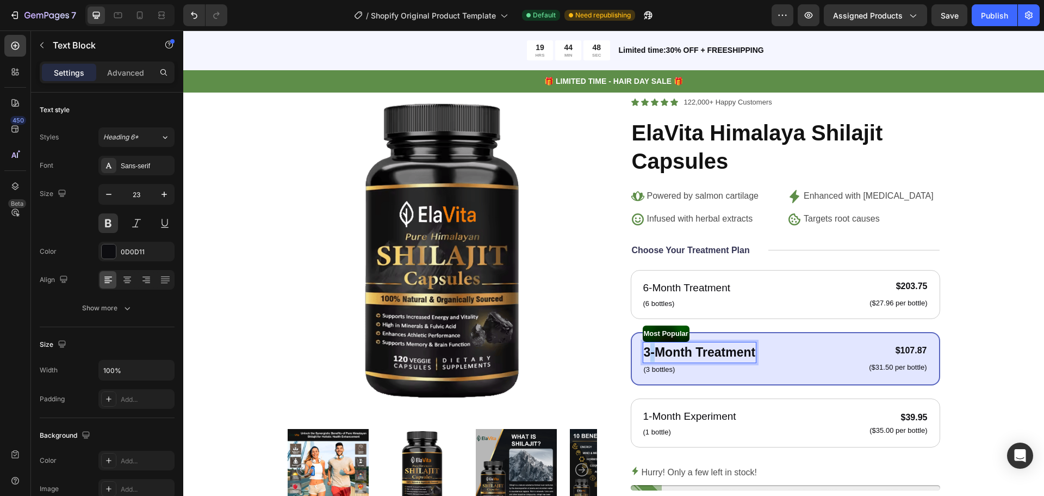
click at [645, 354] on p "3-Month Treatment" at bounding box center [700, 352] width 112 height 19
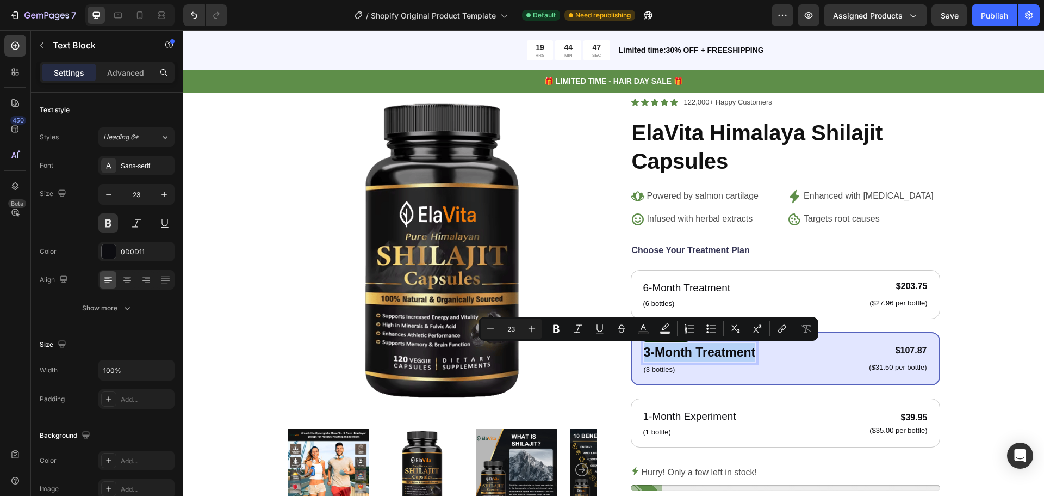
click at [644, 354] on p "3-Month Treatment" at bounding box center [700, 352] width 112 height 19
click at [648, 356] on p "3-Month Treatment" at bounding box center [700, 352] width 112 height 19
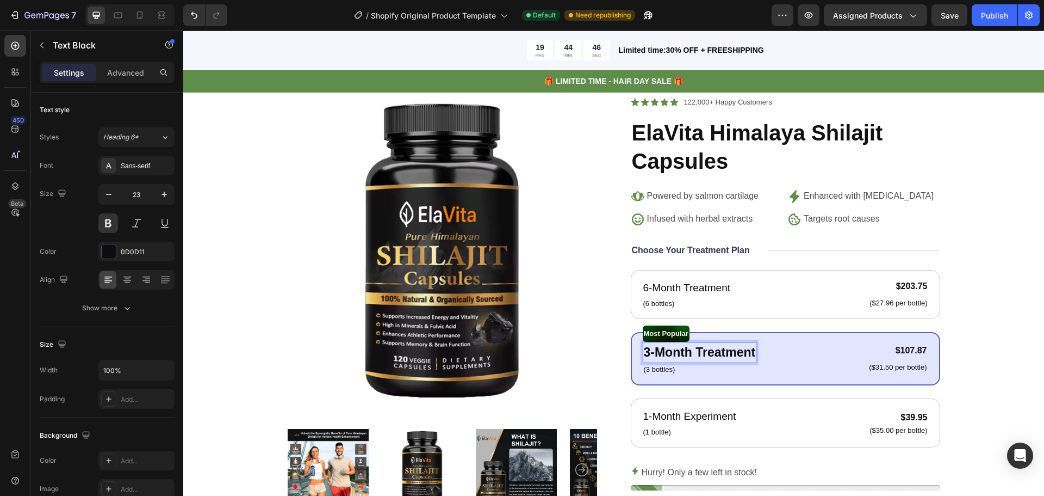
click at [644, 354] on p "3-Month Treatment" at bounding box center [700, 352] width 112 height 19
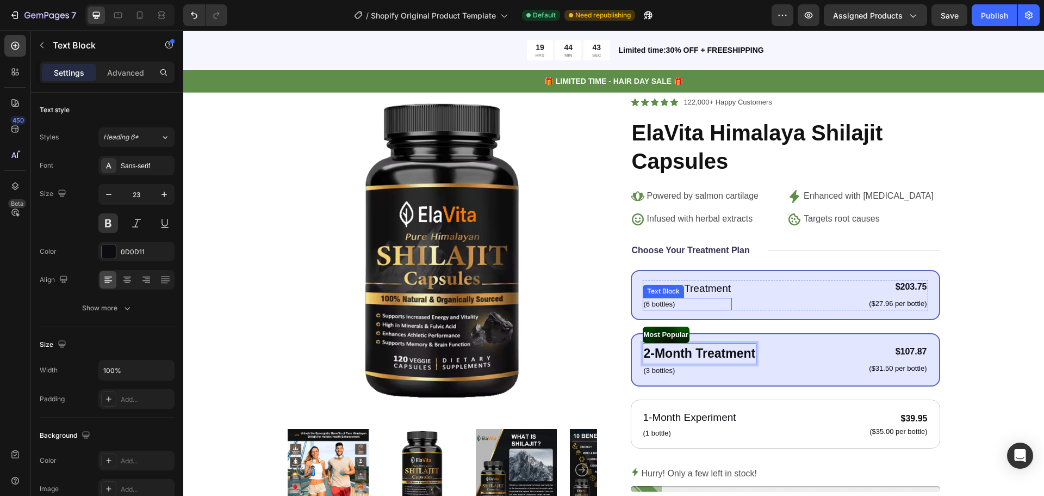
scroll to position [817, 0]
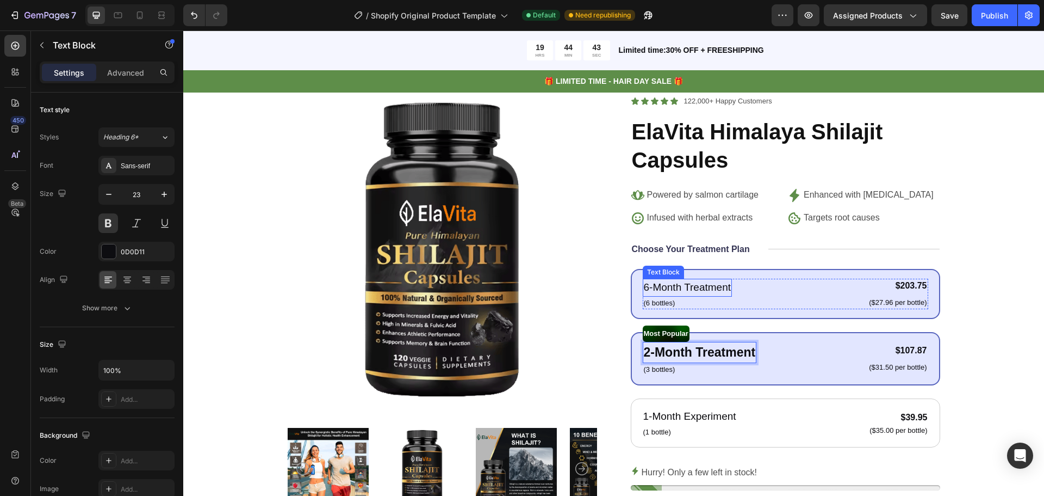
click at [644, 287] on p "6-Month Treatment" at bounding box center [688, 288] width 88 height 16
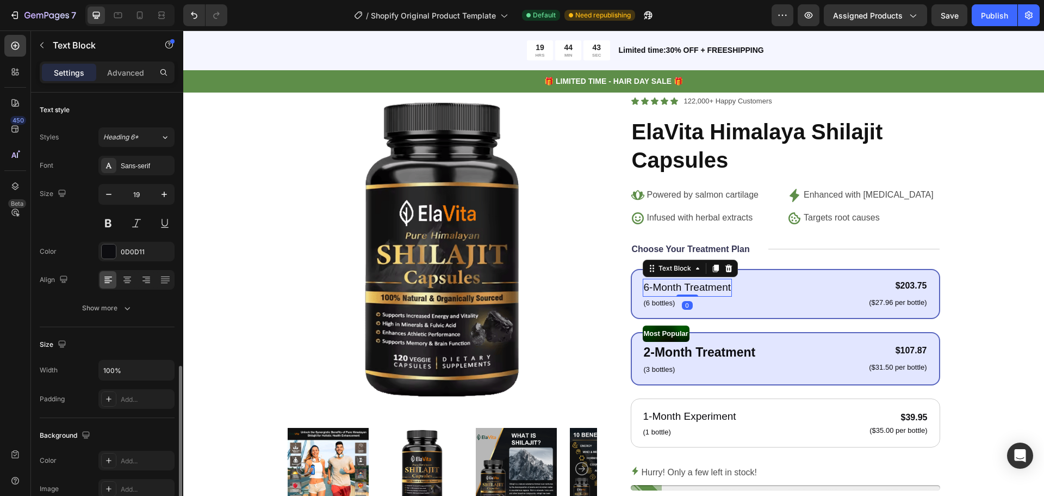
scroll to position [163, 0]
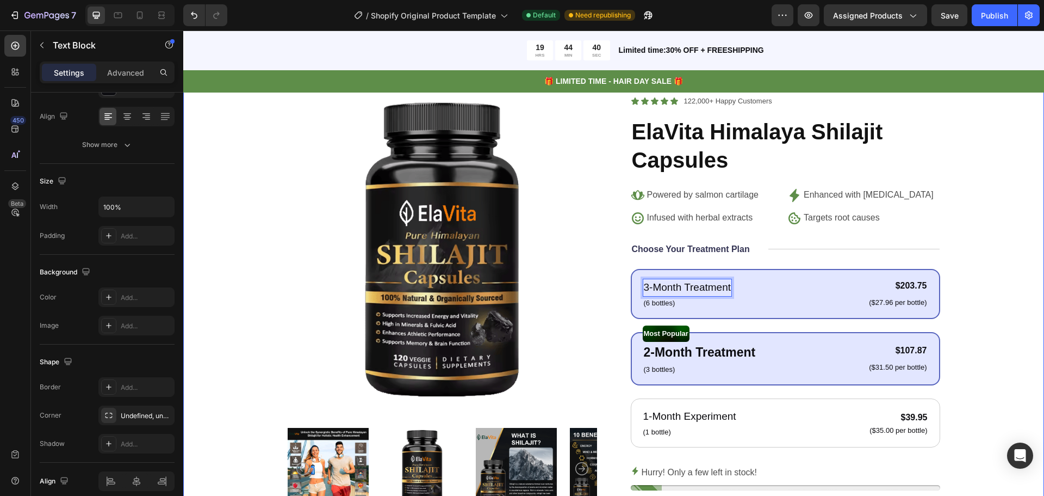
click at [995, 298] on div "Product Images Icon Icon Icon Icon Icon Icon List 122,000+ Happy Customers Text…" at bounding box center [613, 368] width 861 height 634
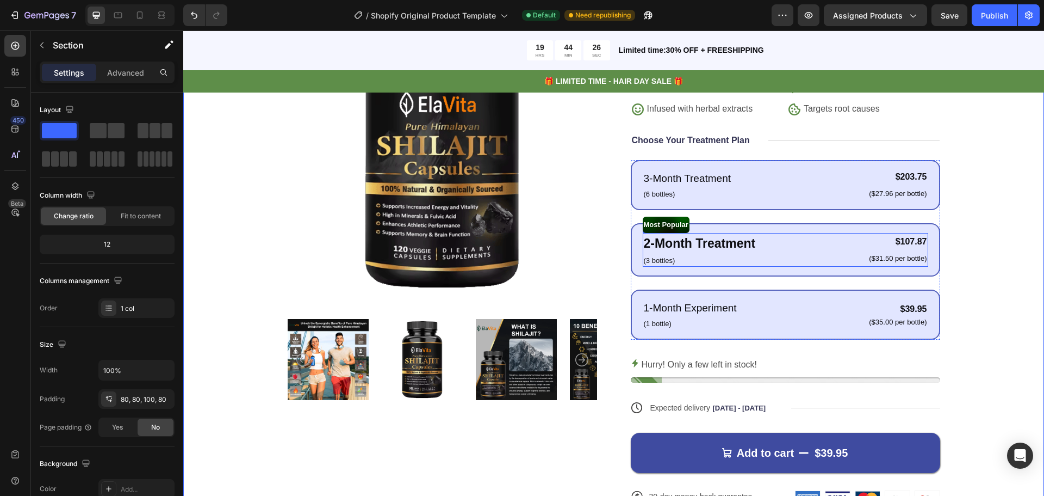
scroll to position [980, 0]
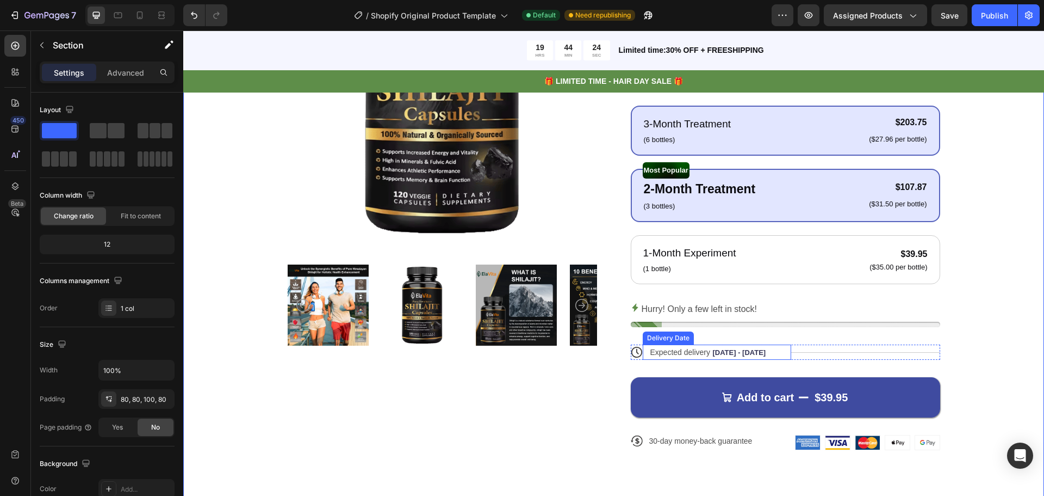
click at [743, 349] on span "Aug 29 - Sep 01" at bounding box center [739, 352] width 53 height 8
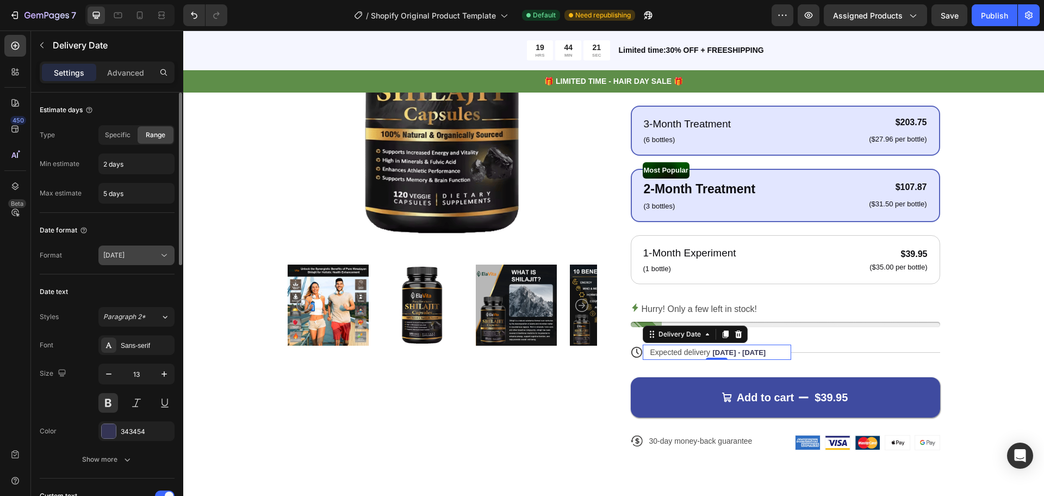
click at [127, 252] on div "Aug 27" at bounding box center [130, 255] width 55 height 10
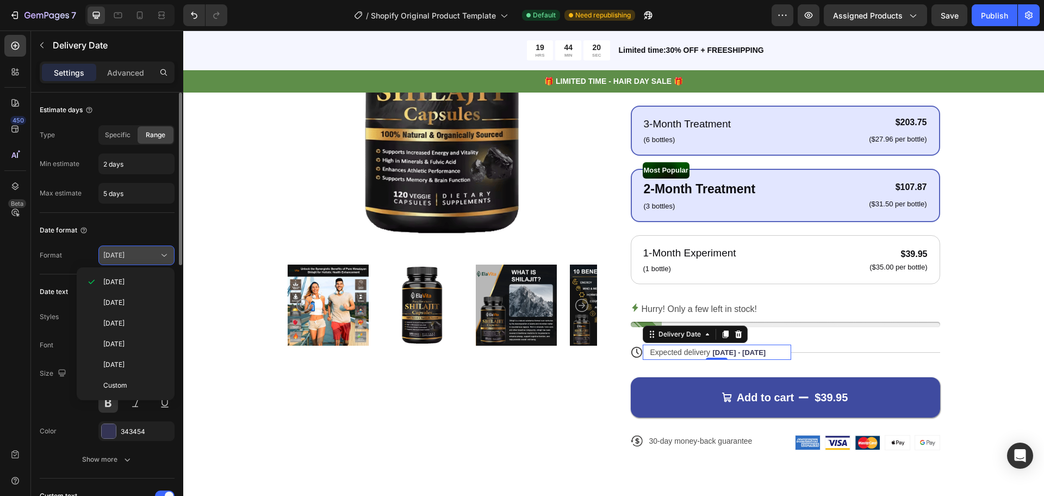
click at [127, 252] on div "Aug 27" at bounding box center [130, 255] width 55 height 10
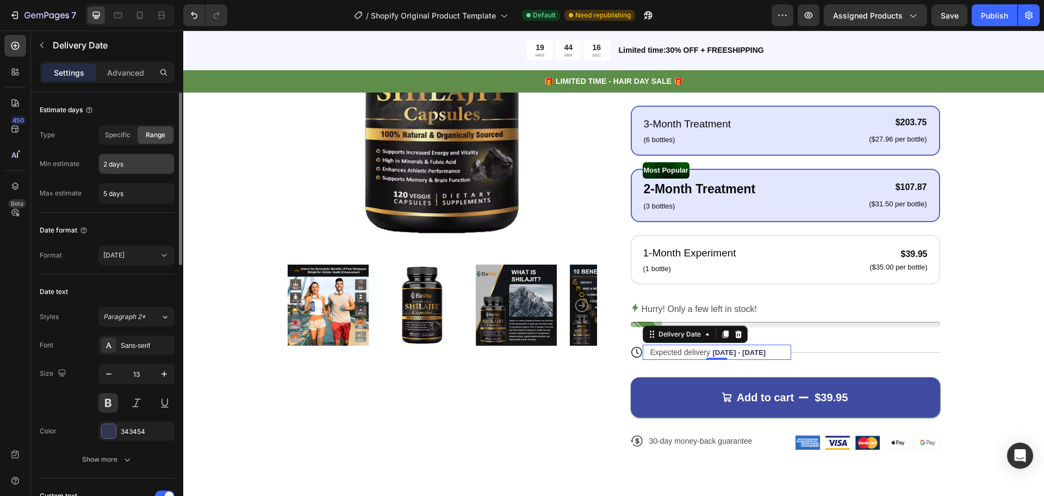
click at [104, 163] on input "2 days" at bounding box center [136, 164] width 75 height 20
type input "7 days"
click at [105, 195] on input "5 days" at bounding box center [136, 193] width 75 height 20
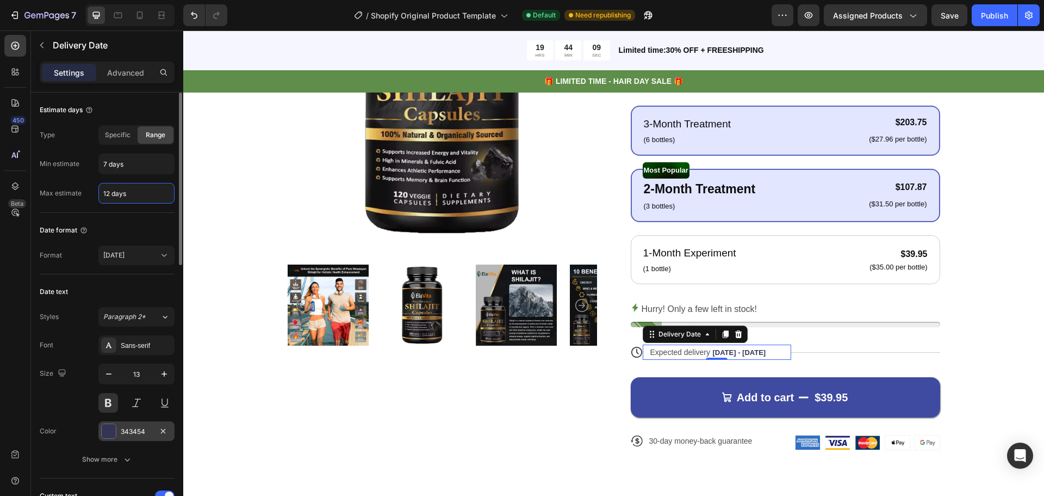
type input "12 days"
click at [144, 423] on div "343454" at bounding box center [136, 431] width 76 height 20
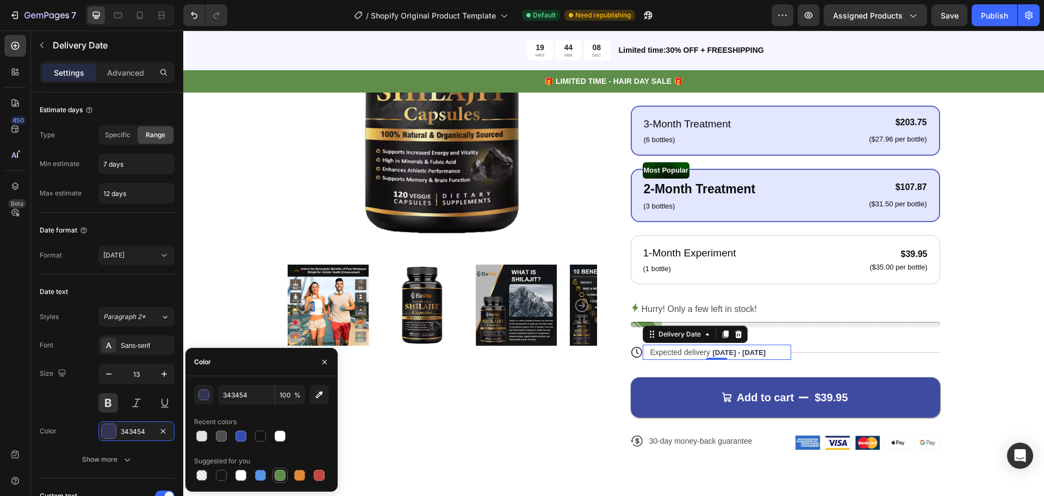
click at [277, 472] on div at bounding box center [280, 474] width 11 height 11
type input "5E8E49"
click at [650, 346] on div "Expected delivery Sep 03 - Sep 08" at bounding box center [712, 351] width 125 height 15
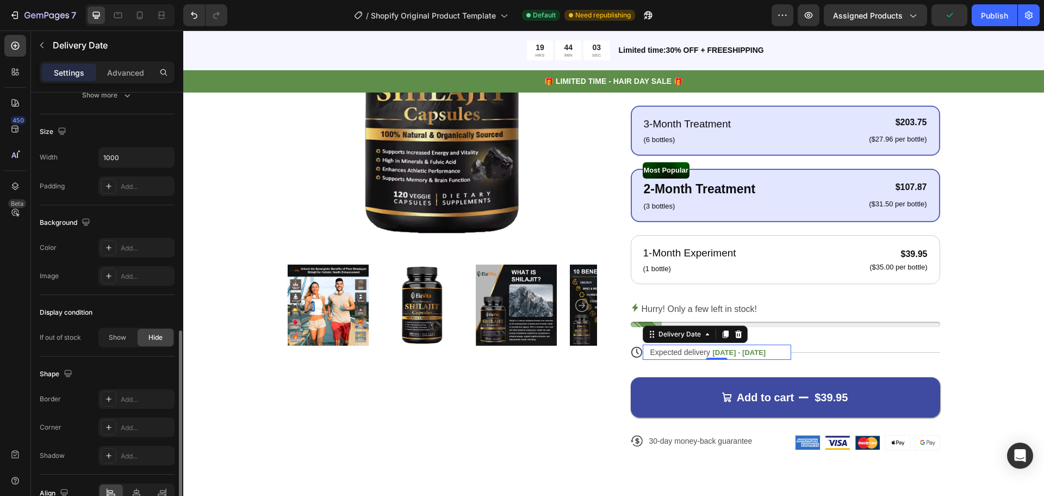
scroll to position [658, 0]
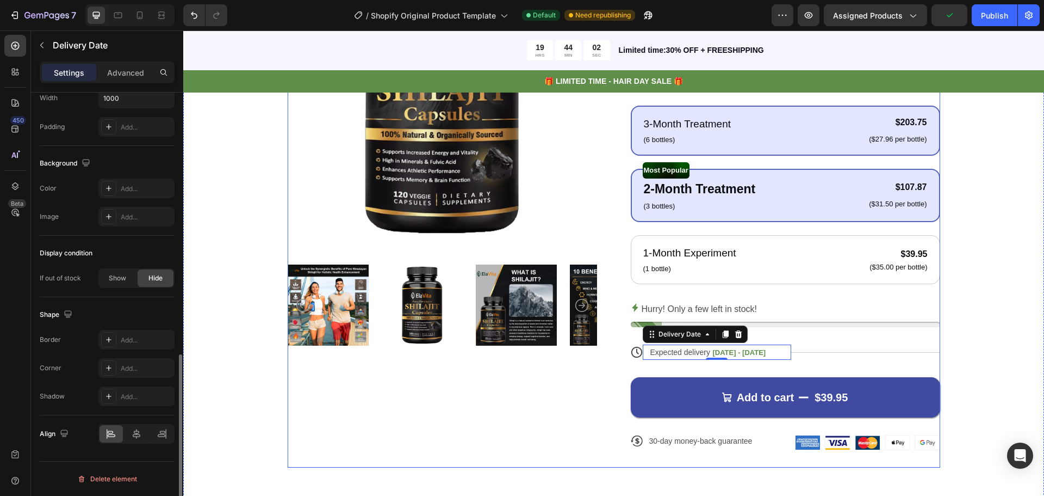
click at [545, 407] on div "Product Images" at bounding box center [443, 199] width 310 height 536
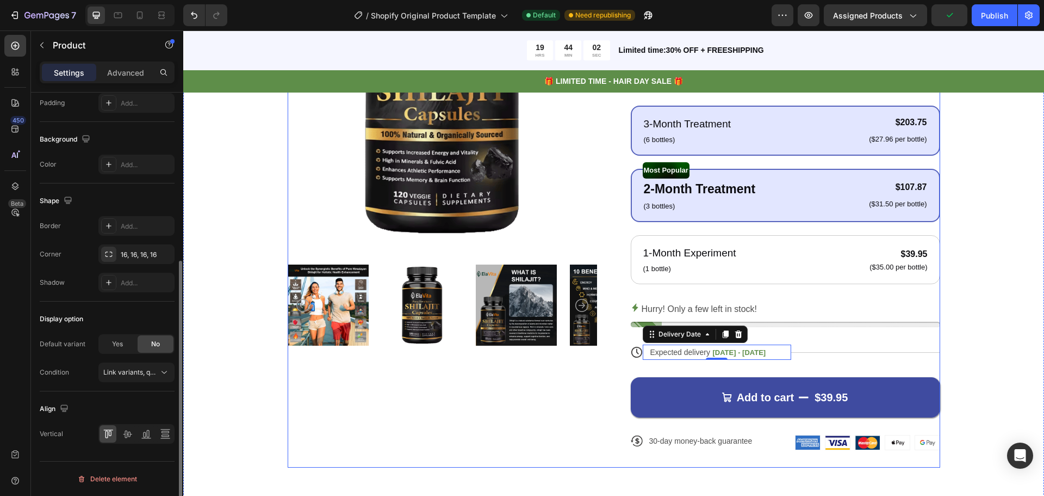
scroll to position [0, 0]
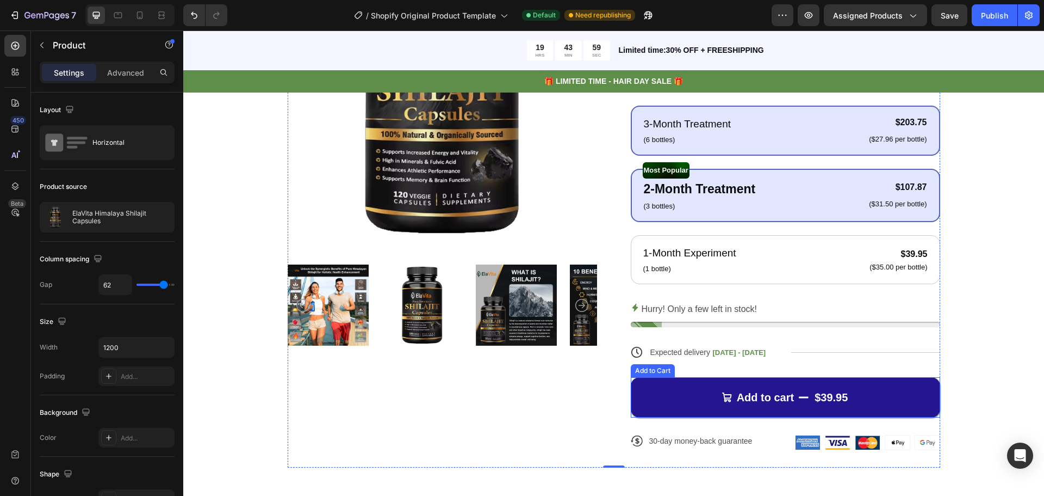
click at [793, 392] on button "Add to cart $39.95" at bounding box center [786, 397] width 310 height 40
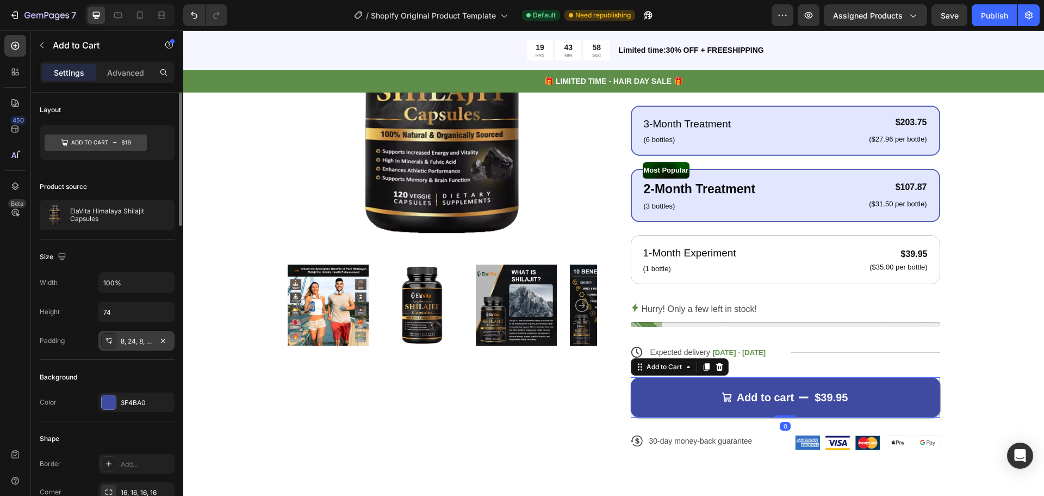
scroll to position [109, 0]
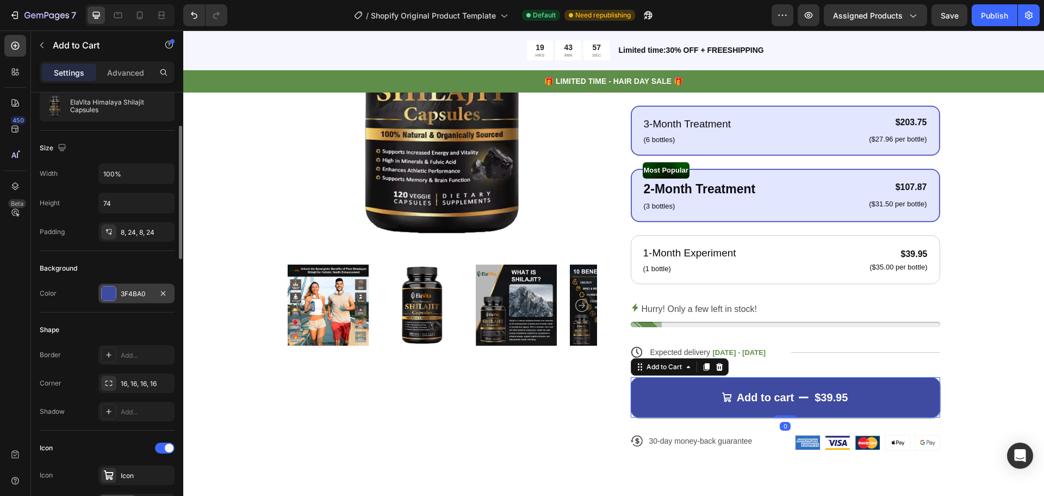
click at [141, 295] on div "3F4BA0" at bounding box center [137, 294] width 32 height 10
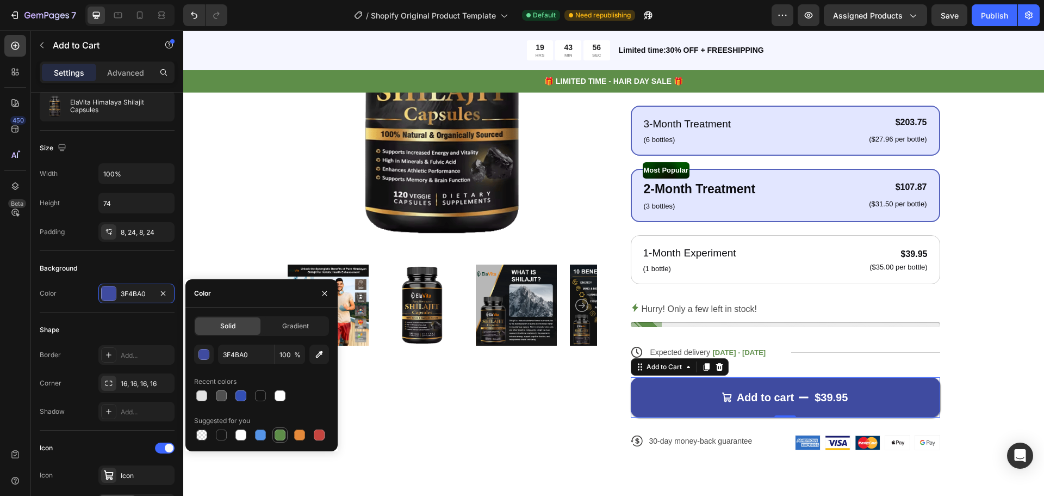
click at [283, 428] on div at bounding box center [280, 434] width 15 height 15
type input "5E8E49"
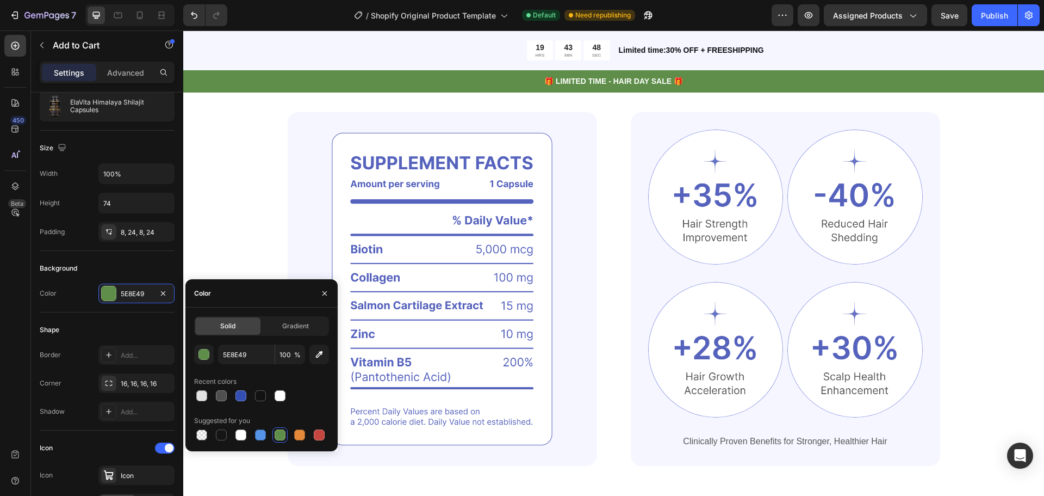
scroll to position [1307, 0]
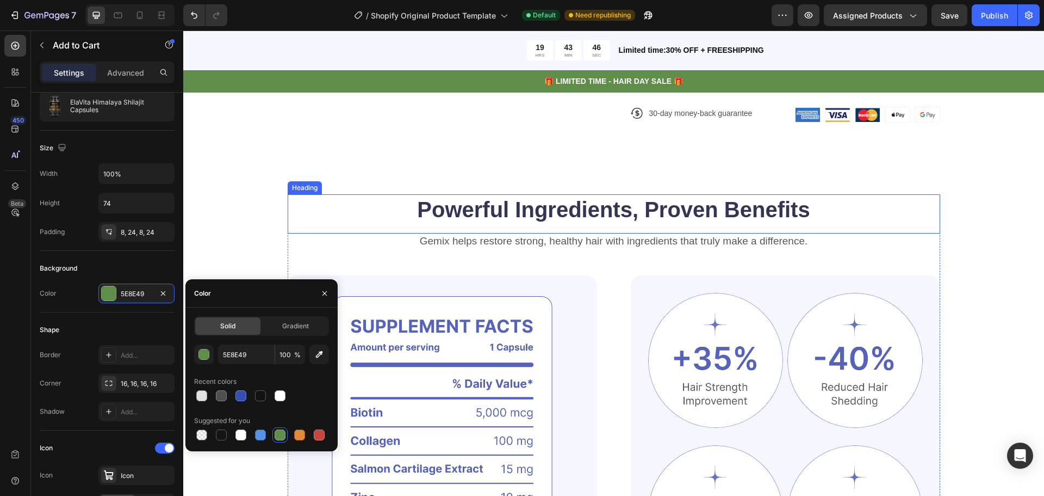
click at [365, 210] on h2 "Powerful Ingredients, Proven Benefits" at bounding box center [614, 209] width 653 height 30
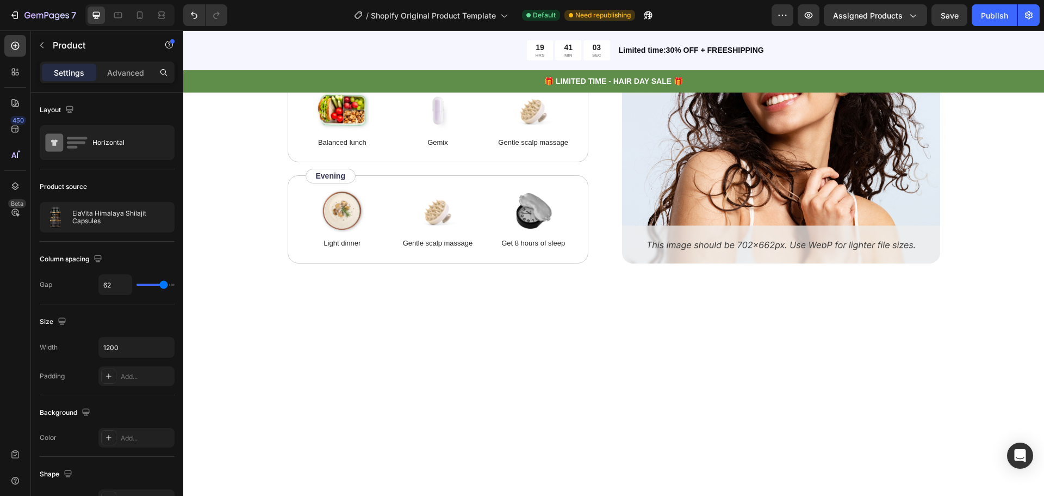
scroll to position [2340, 0]
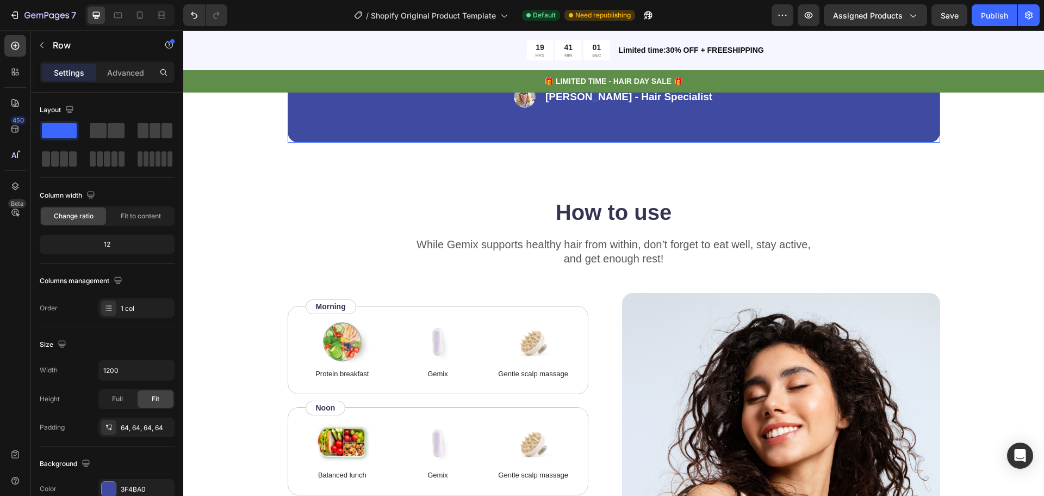
click at [525, 143] on div "“Based on ingredients, Gemix offers a well-rounded approach to hair health and …" at bounding box center [614, 66] width 653 height 153
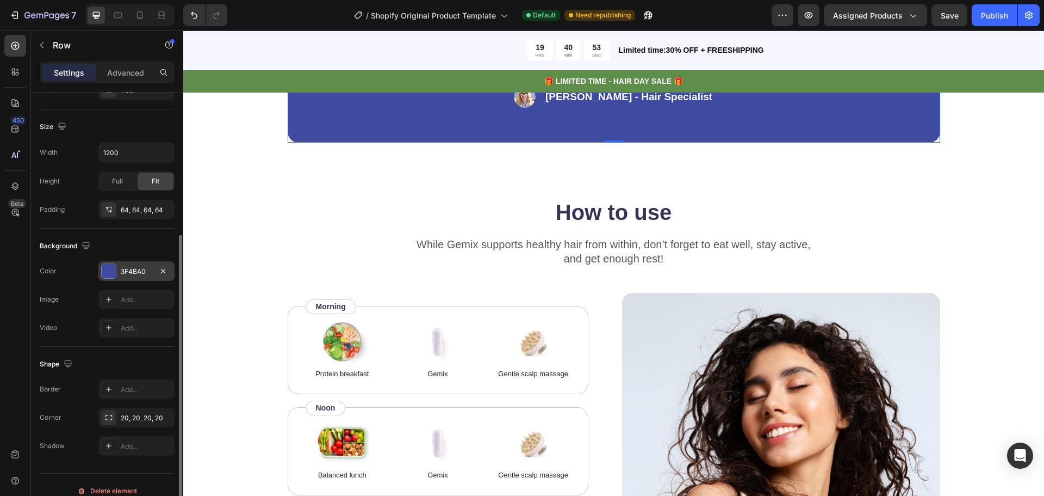
click at [133, 269] on div "3F4BA0" at bounding box center [137, 272] width 32 height 10
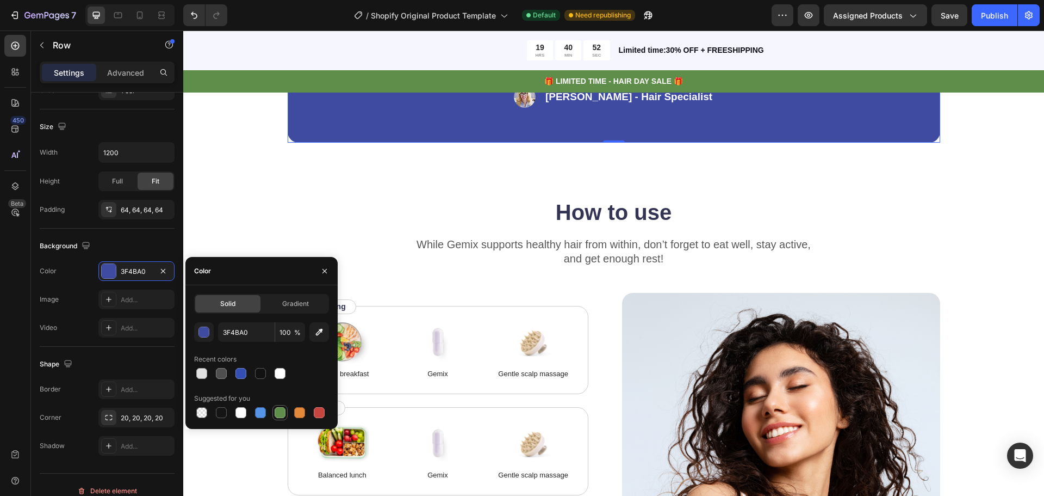
click at [279, 418] on div at bounding box center [280, 412] width 13 height 13
type input "5E8E49"
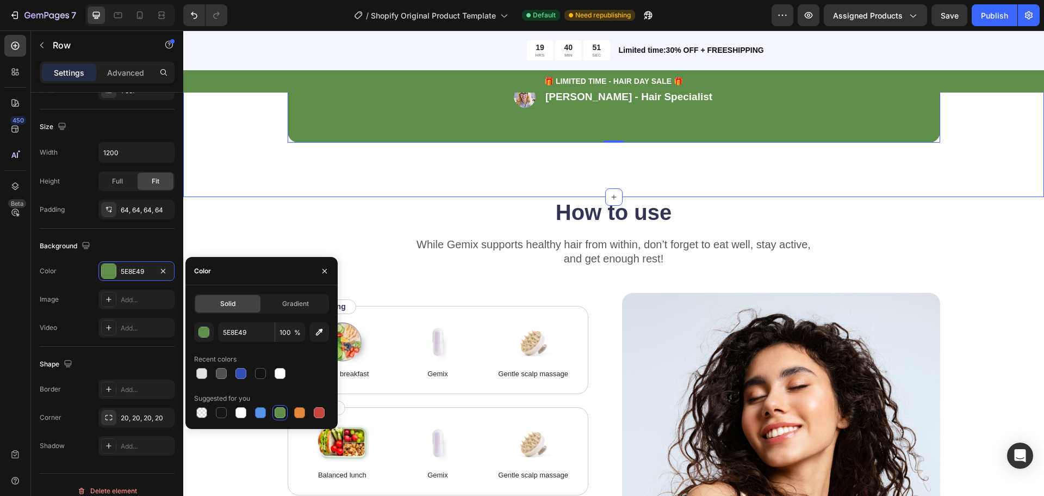
click at [469, 197] on div "“Based on ingredients, Gemix offers a well-rounded approach to hair health and …" at bounding box center [613, 66] width 861 height 262
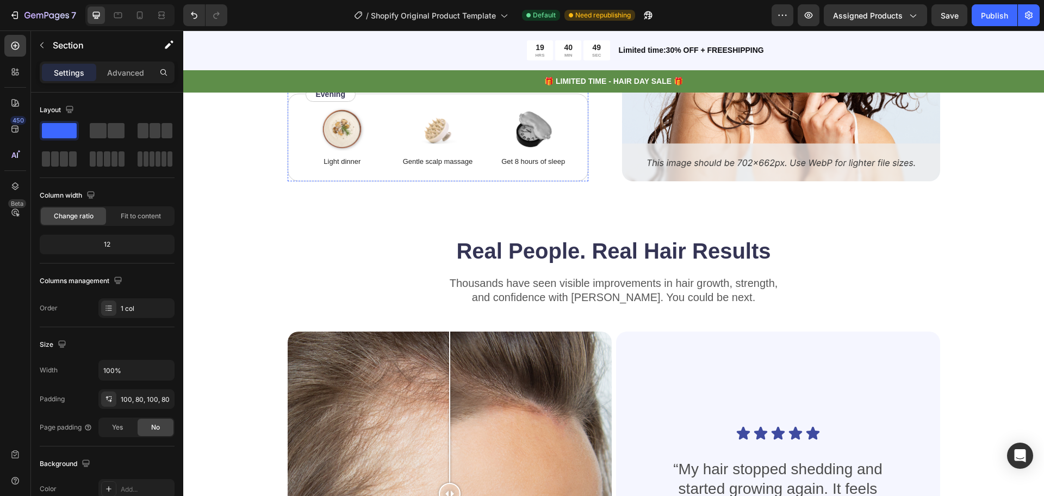
scroll to position [2667, 0]
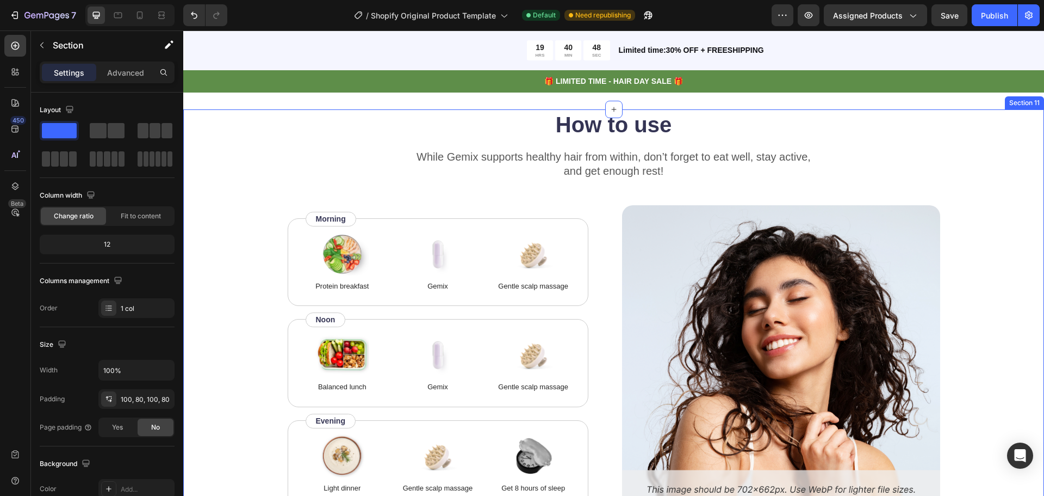
click at [980, 184] on div "How to use Heading While Gemix supports healthy hair from within, don’t forget …" at bounding box center [614, 308] width 774 height 399
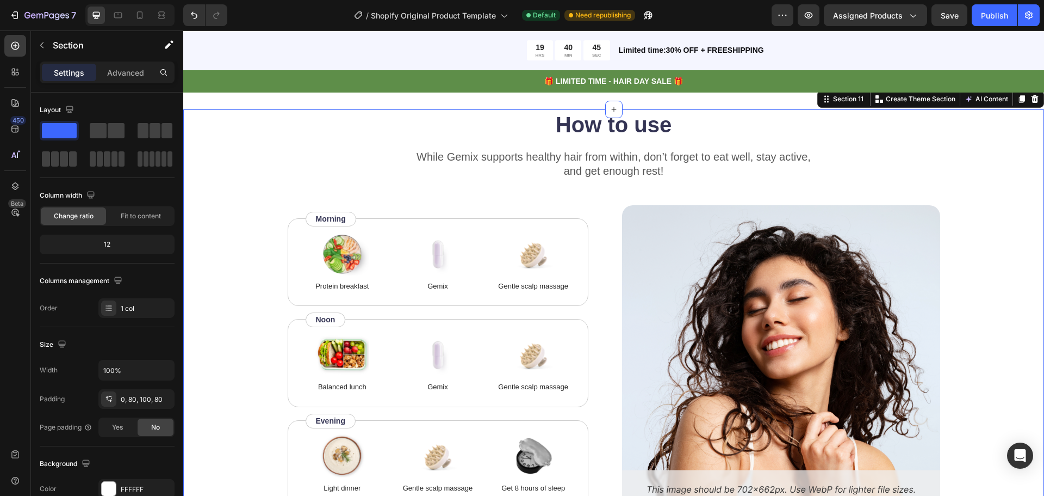
scroll to position [2612, 0]
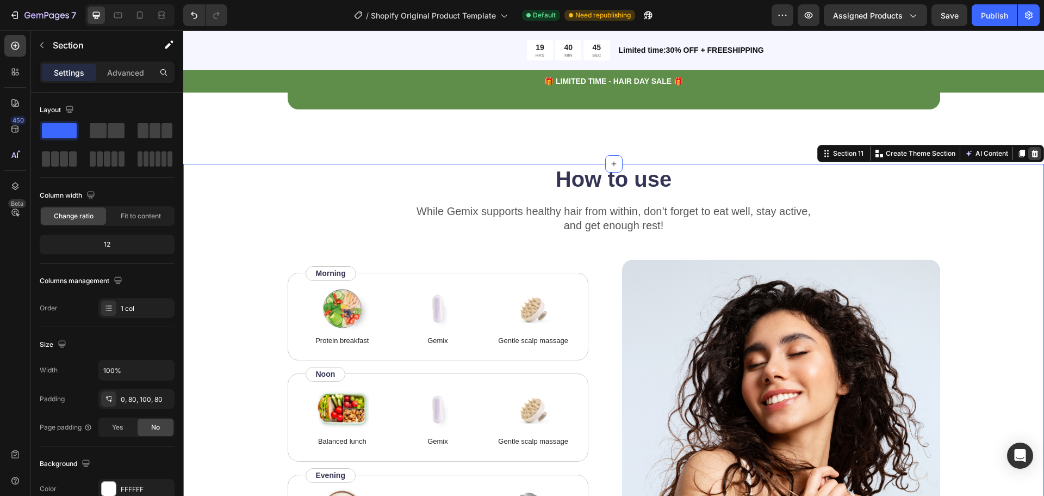
click at [1032, 155] on icon at bounding box center [1035, 154] width 7 height 8
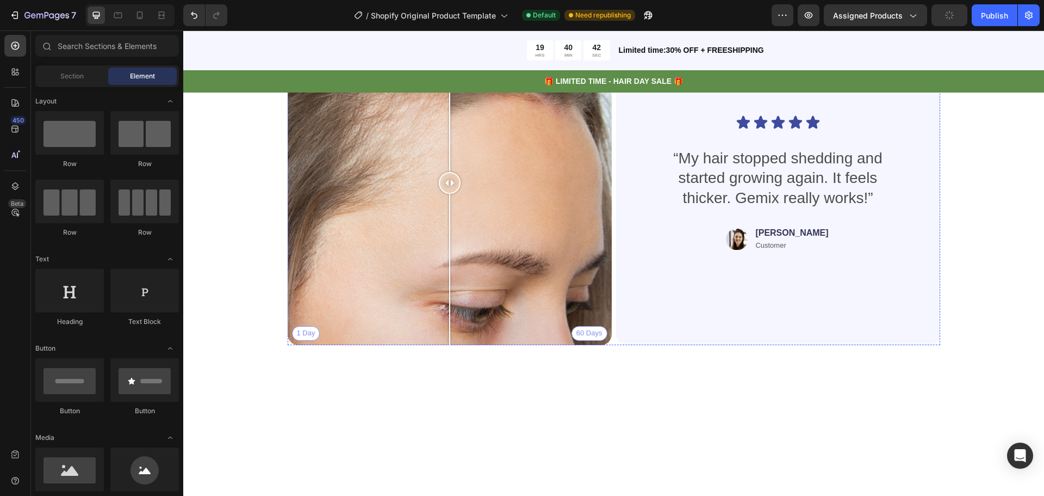
scroll to position [2395, 0]
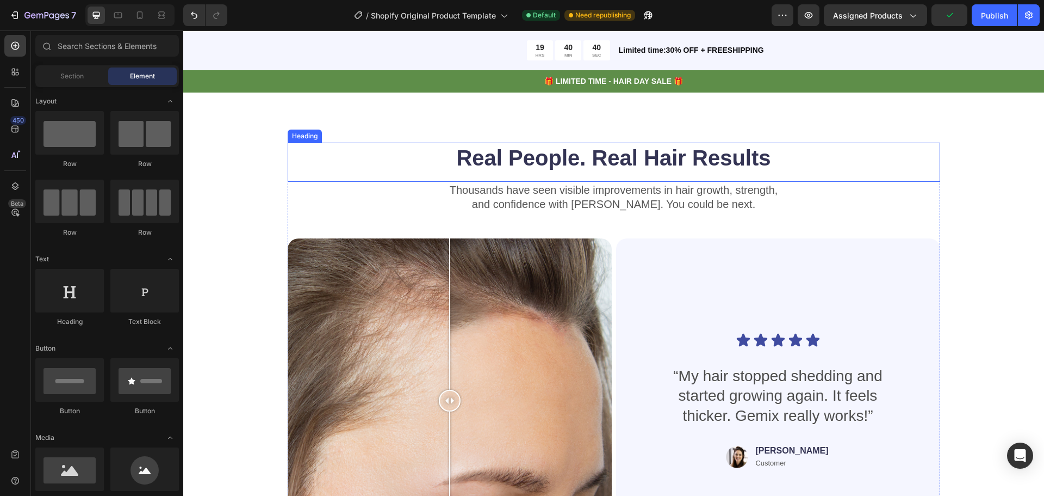
click at [627, 157] on h2 "Real People. Real Hair Results" at bounding box center [614, 158] width 653 height 30
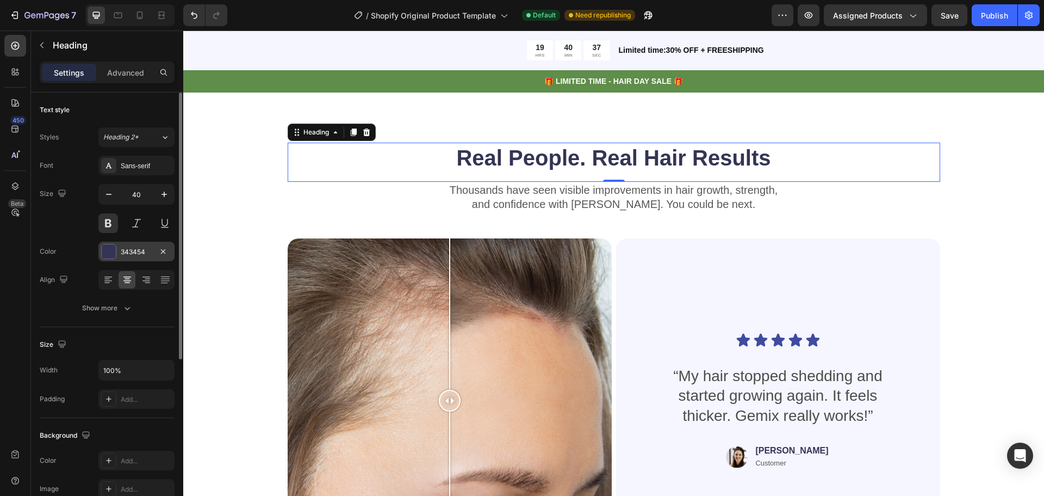
click at [119, 258] on div "343454" at bounding box center [136, 252] width 76 height 20
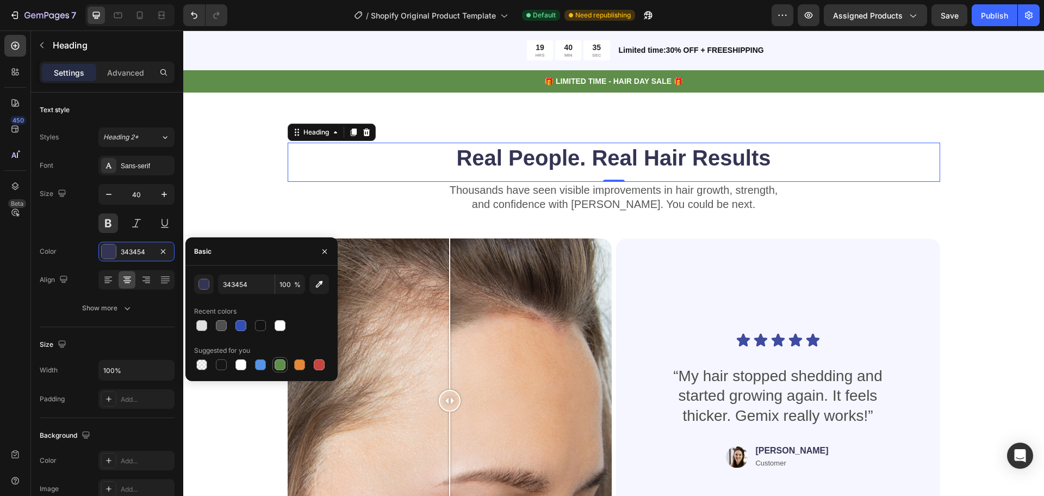
click at [283, 364] on div at bounding box center [280, 364] width 11 height 11
type input "5E8E49"
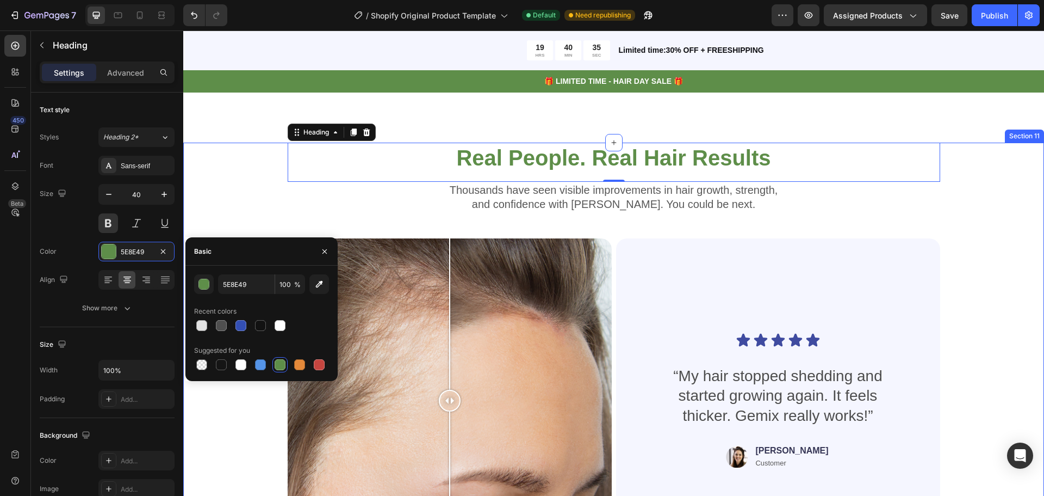
click at [226, 199] on div "Real People. Real Hair Results Heading 0 Thousands have seen visible improvemen…" at bounding box center [613, 384] width 861 height 483
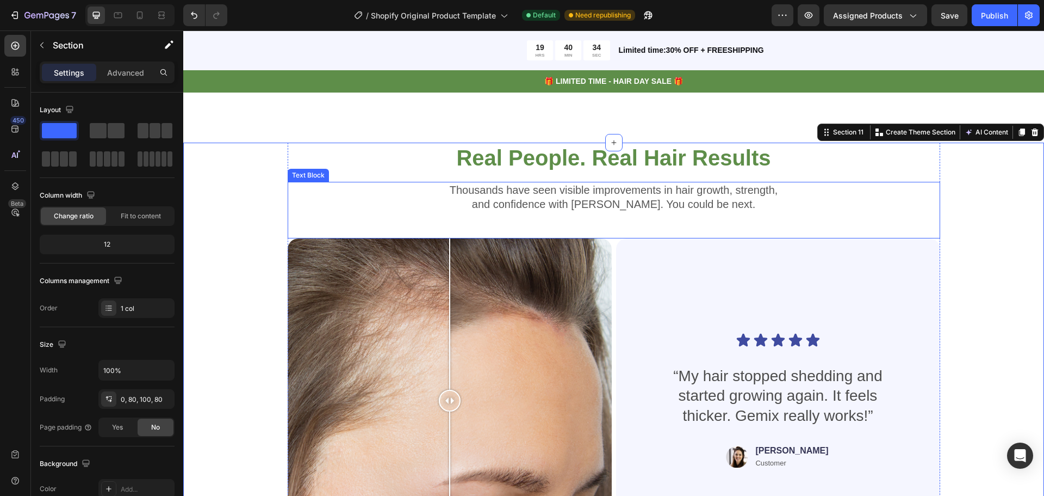
click at [611, 196] on p "Thousands have seen visible improvements in hair growth, strength," at bounding box center [614, 190] width 651 height 14
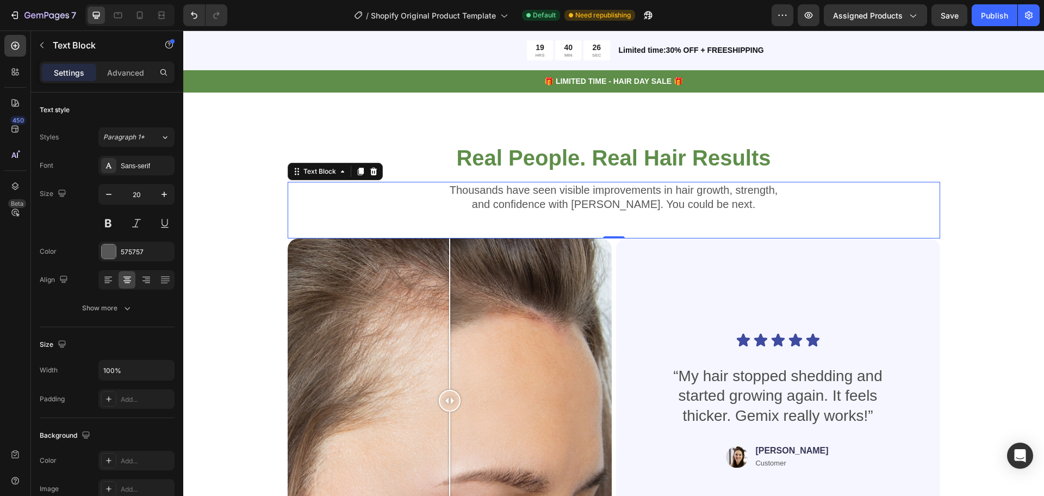
scroll to position [2503, 0]
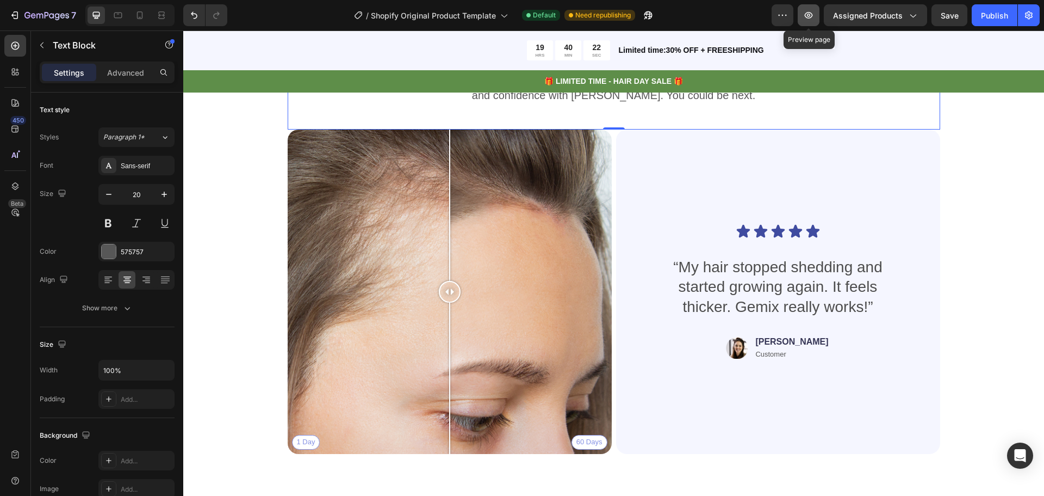
click at [810, 14] on icon "button" at bounding box center [808, 15] width 11 height 11
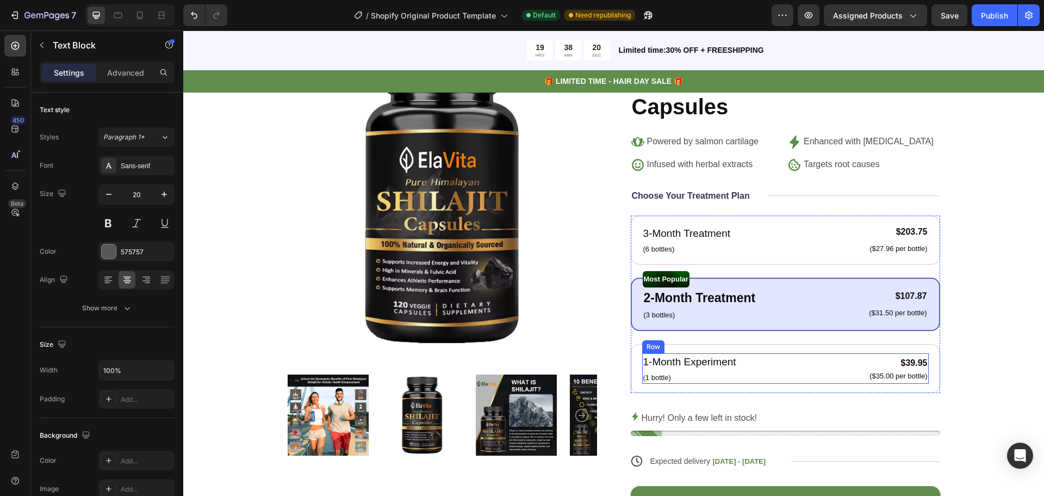
scroll to position [925, 0]
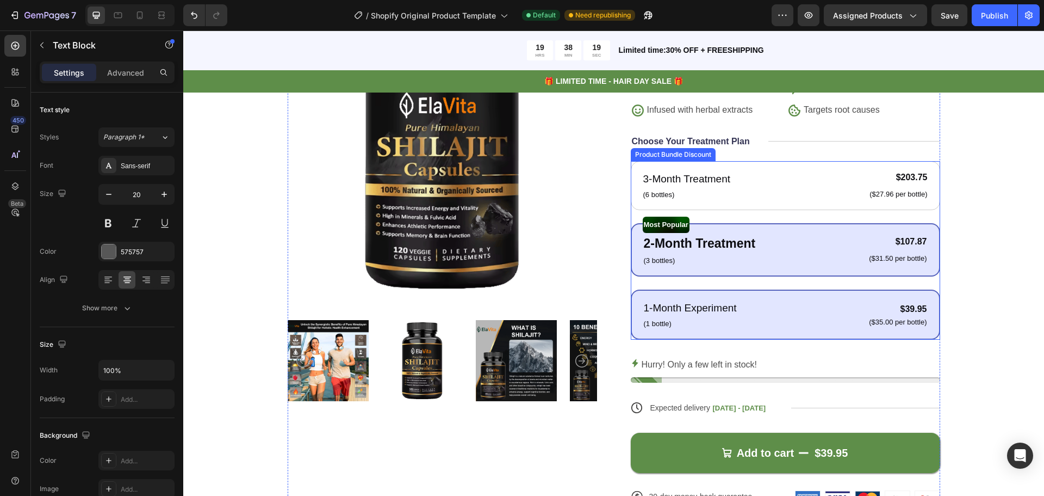
click at [801, 301] on div "1-Month Experiment Text Block (1 bottle) Text Block $39.95 Product Price Produc…" at bounding box center [786, 314] width 286 height 30
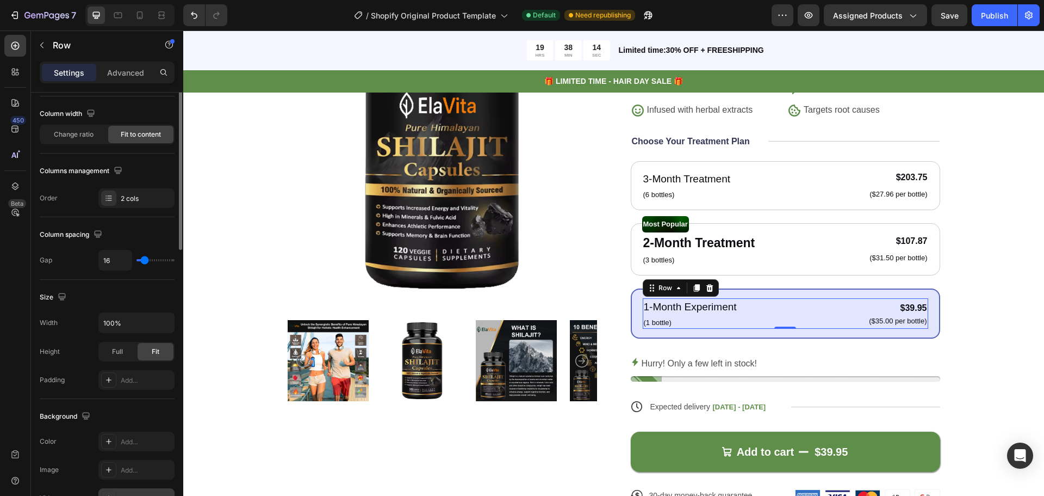
scroll to position [0, 0]
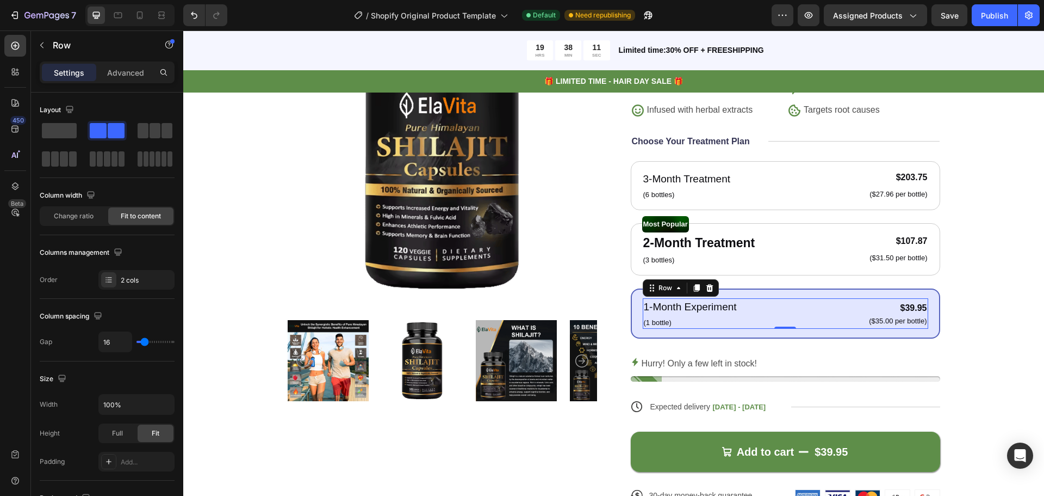
click at [114, 85] on div "Settings Advanced" at bounding box center [107, 76] width 152 height 31
click at [62, 132] on span at bounding box center [59, 130] width 35 height 15
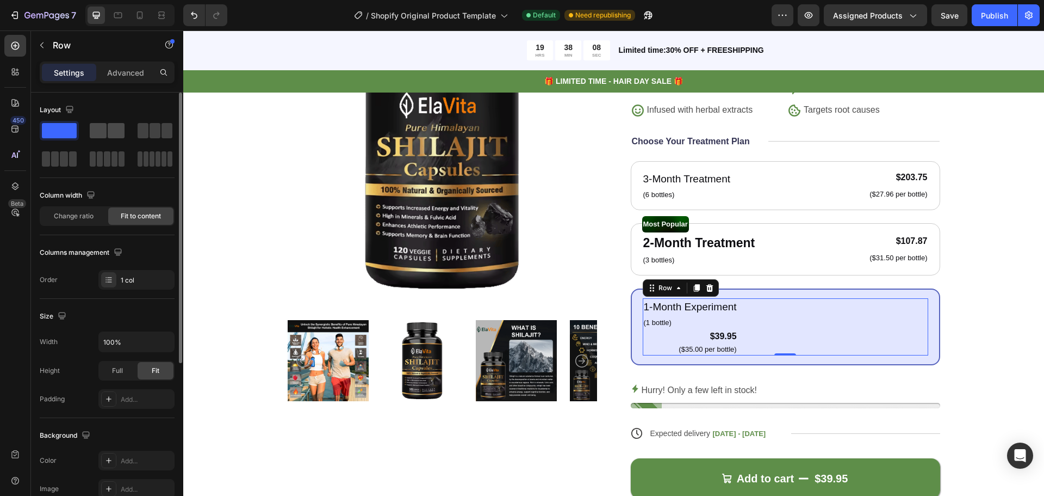
click at [102, 138] on span at bounding box center [98, 130] width 17 height 15
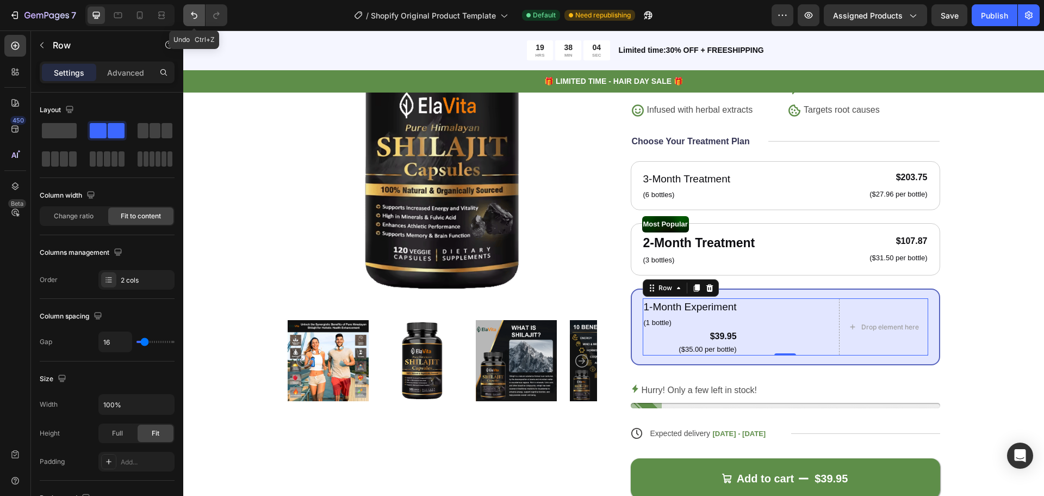
click at [203, 17] on button "Undo/Redo" at bounding box center [194, 15] width 22 height 22
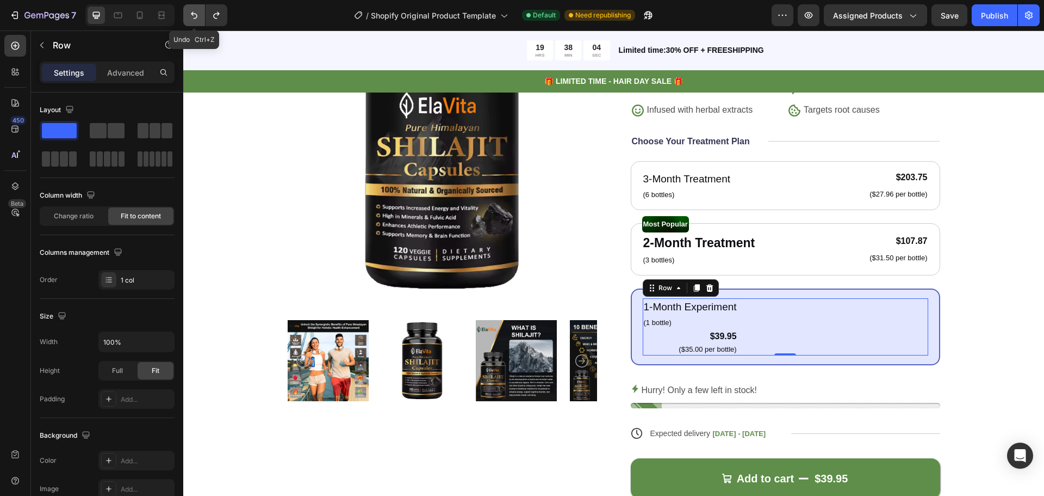
click at [196, 19] on icon "Undo/Redo" at bounding box center [194, 15] width 11 height 11
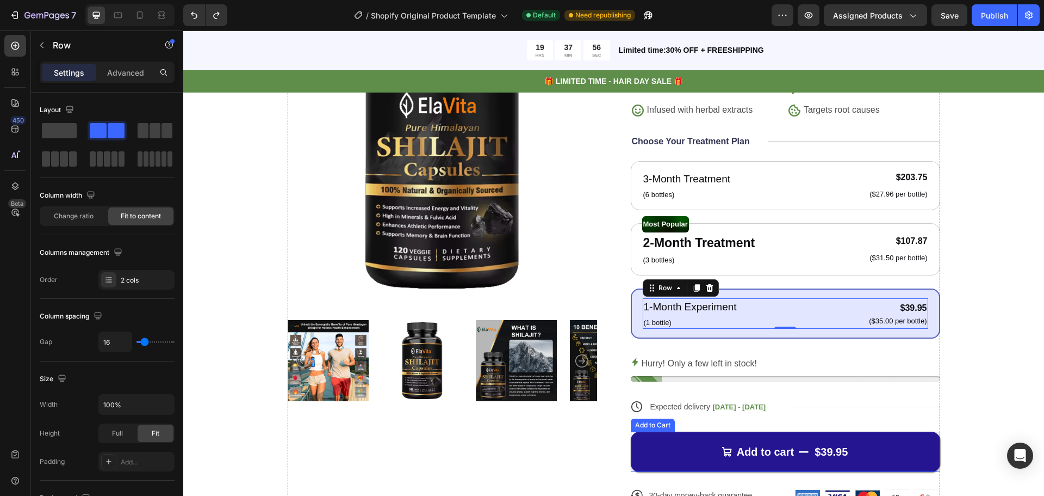
click at [827, 446] on div "$39.95" at bounding box center [831, 451] width 35 height 16
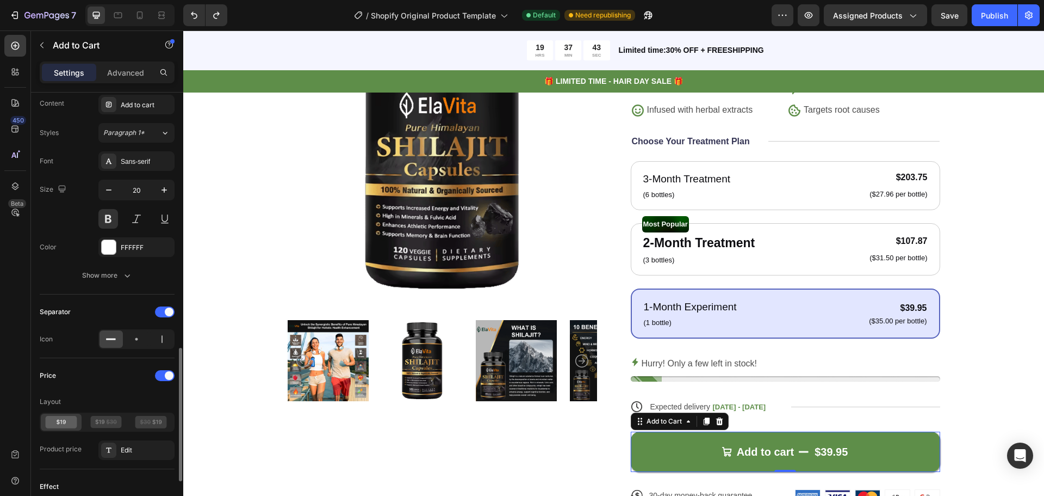
scroll to position [707, 0]
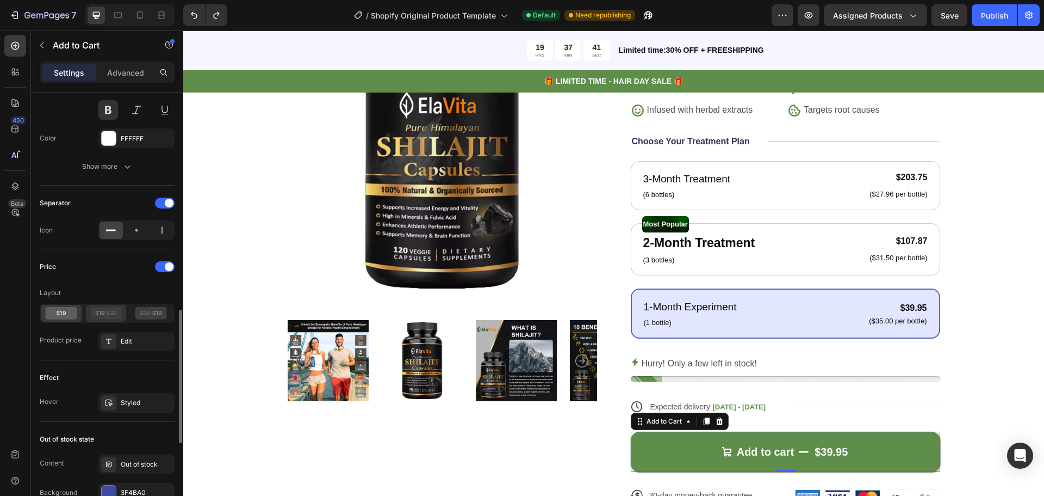
click at [108, 314] on icon at bounding box center [112, 312] width 10 height 5
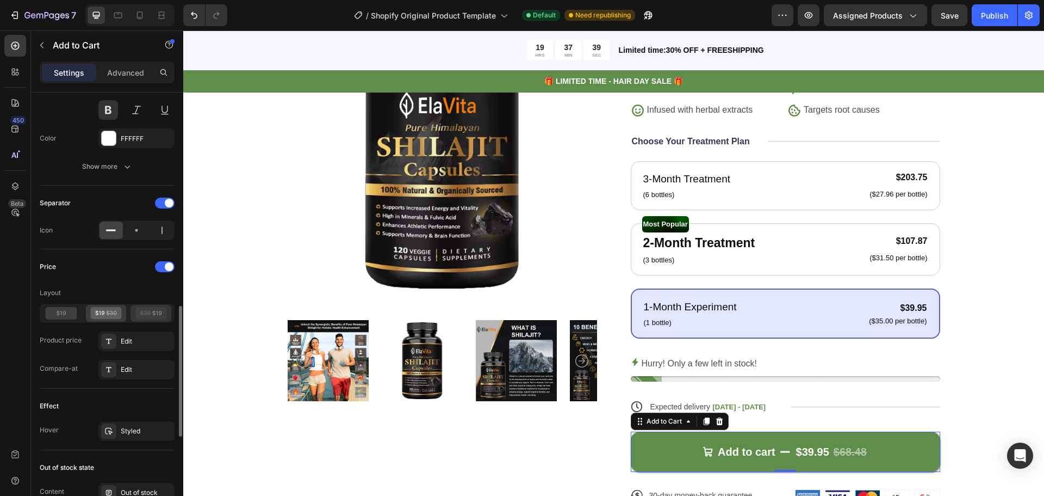
click at [146, 313] on icon at bounding box center [145, 312] width 10 height 5
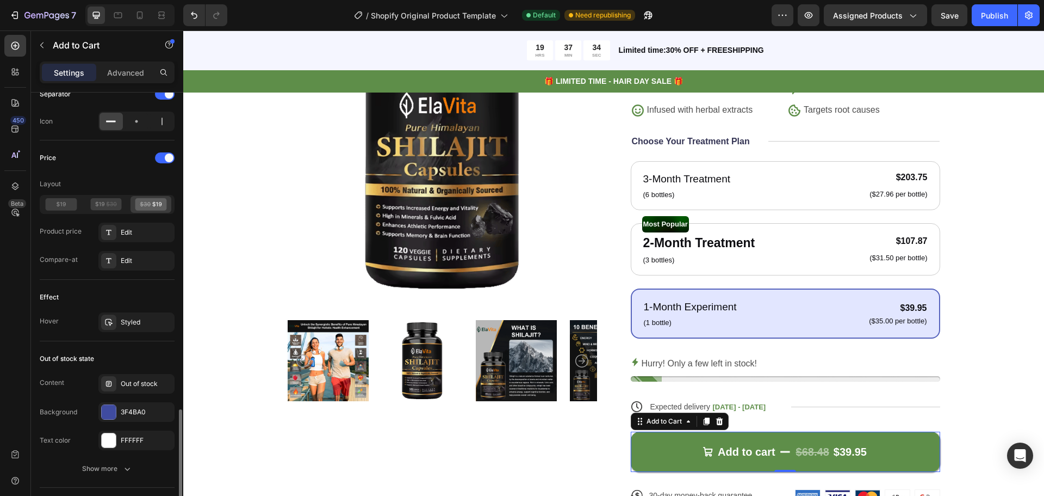
scroll to position [870, 0]
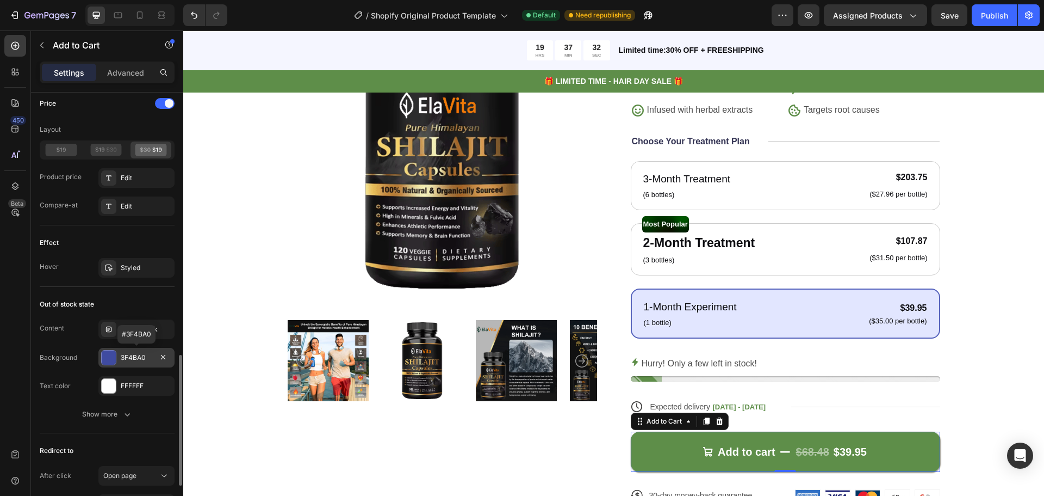
click at [123, 353] on div "3F4BA0" at bounding box center [137, 357] width 32 height 10
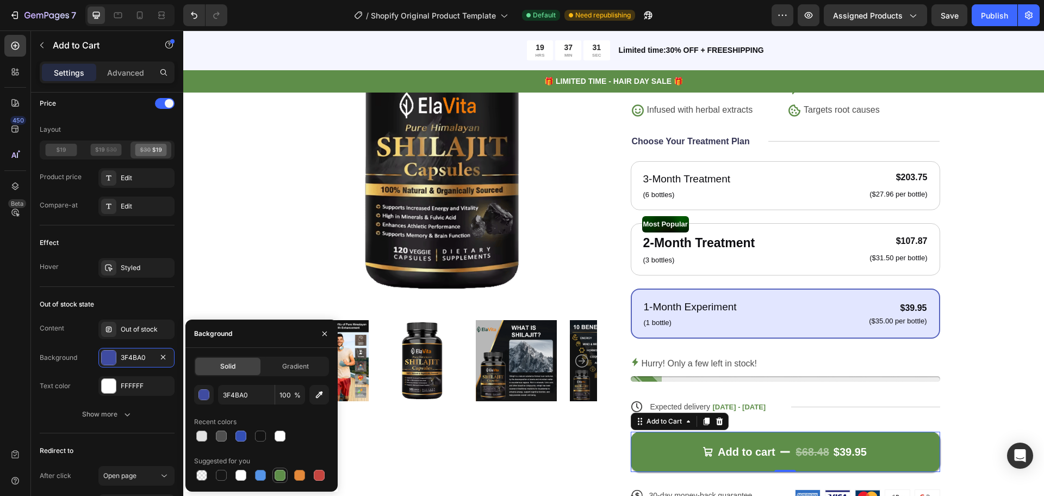
click at [285, 473] on div at bounding box center [280, 474] width 11 height 11
type input "5E8E49"
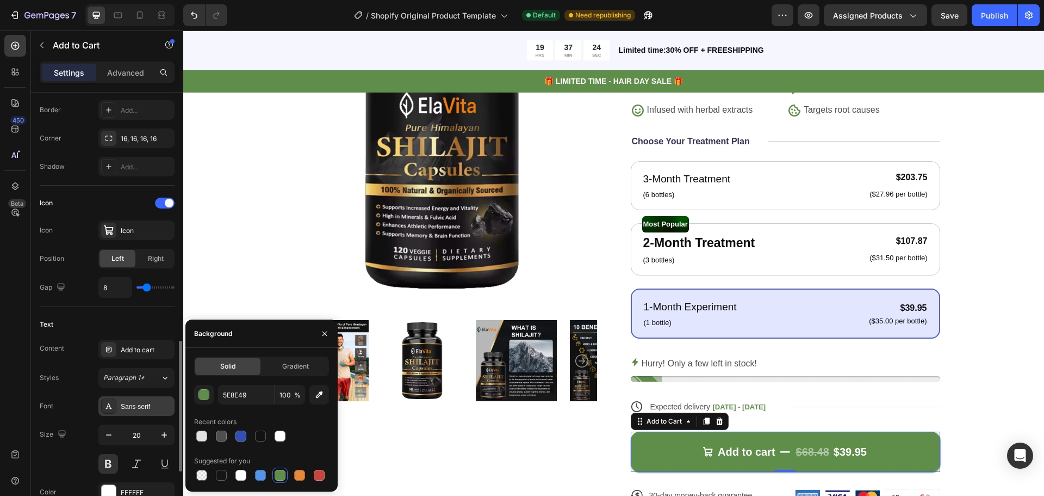
scroll to position [462, 0]
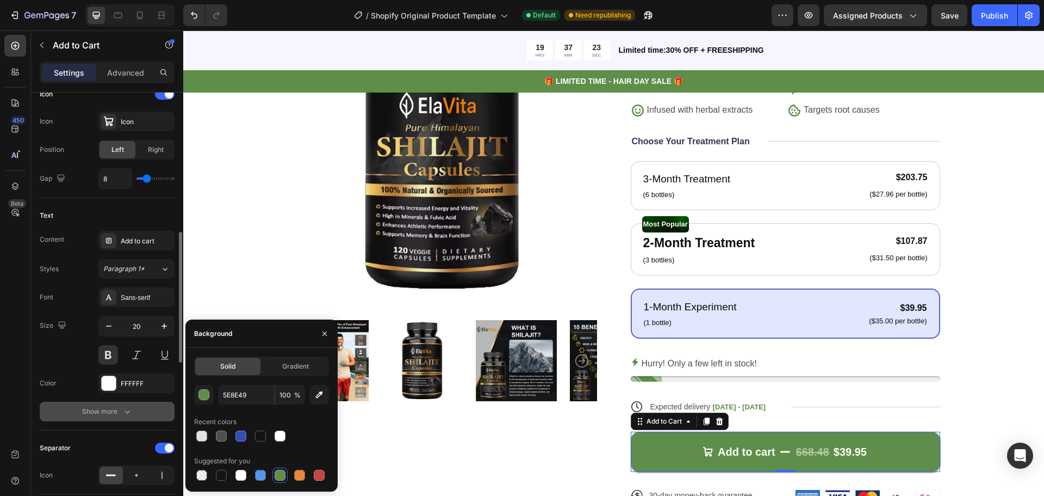
click at [114, 417] on button "Show more" at bounding box center [107, 411] width 135 height 20
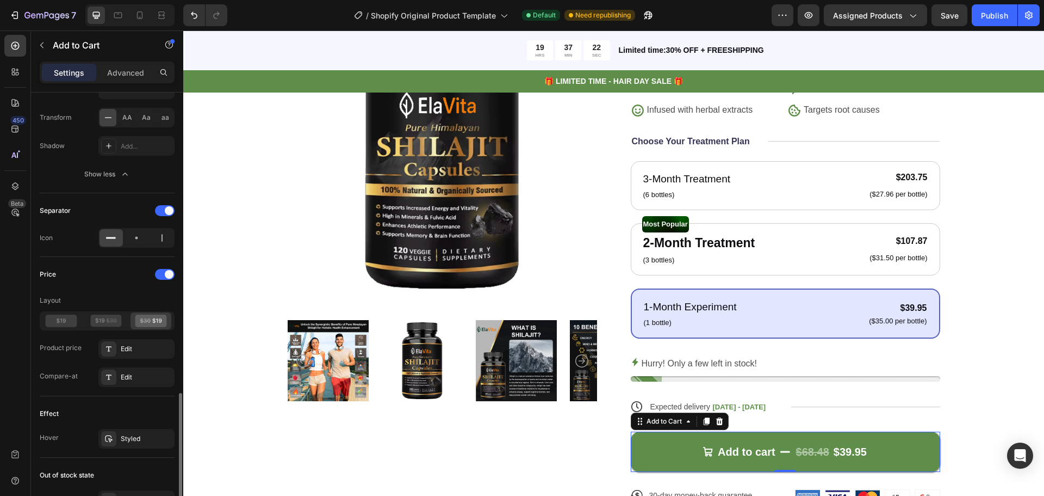
scroll to position [952, 0]
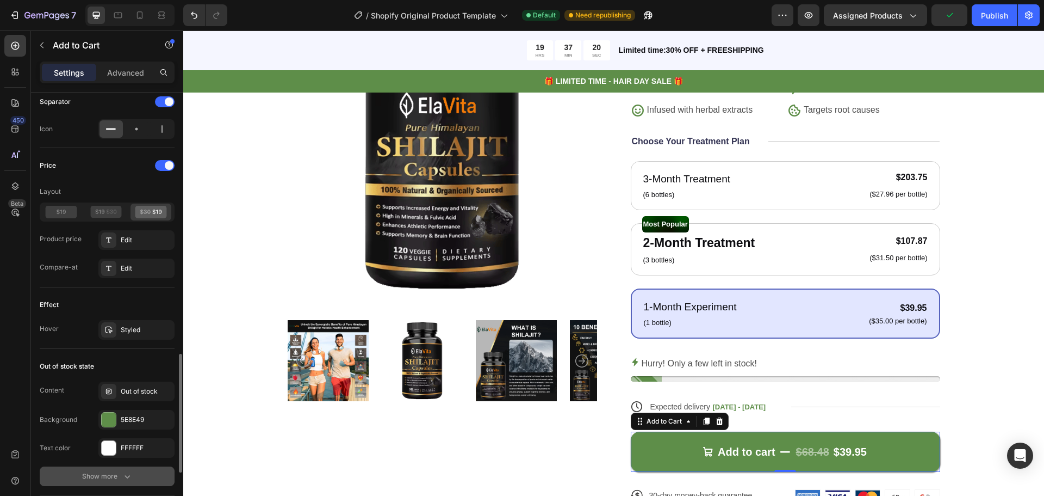
click at [120, 466] on button "Show more" at bounding box center [107, 476] width 135 height 20
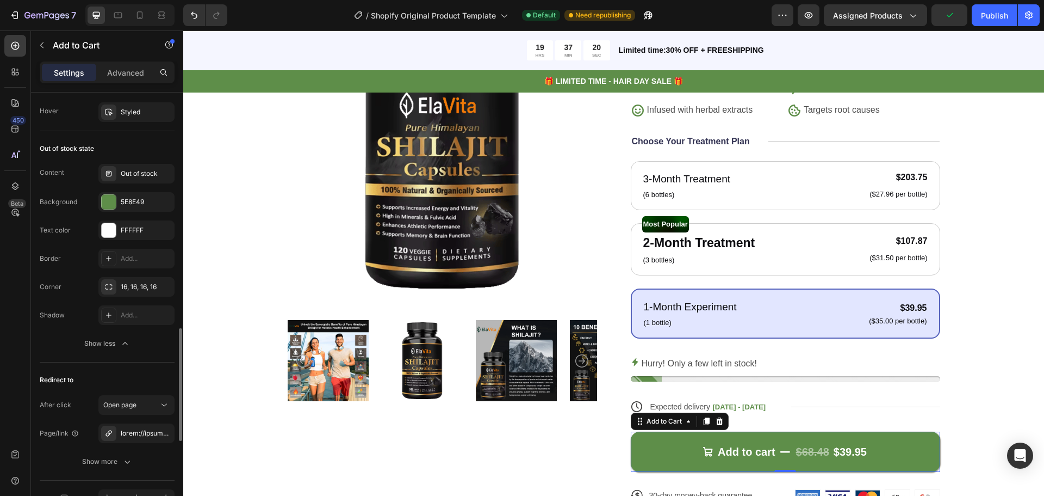
scroll to position [1235, 0]
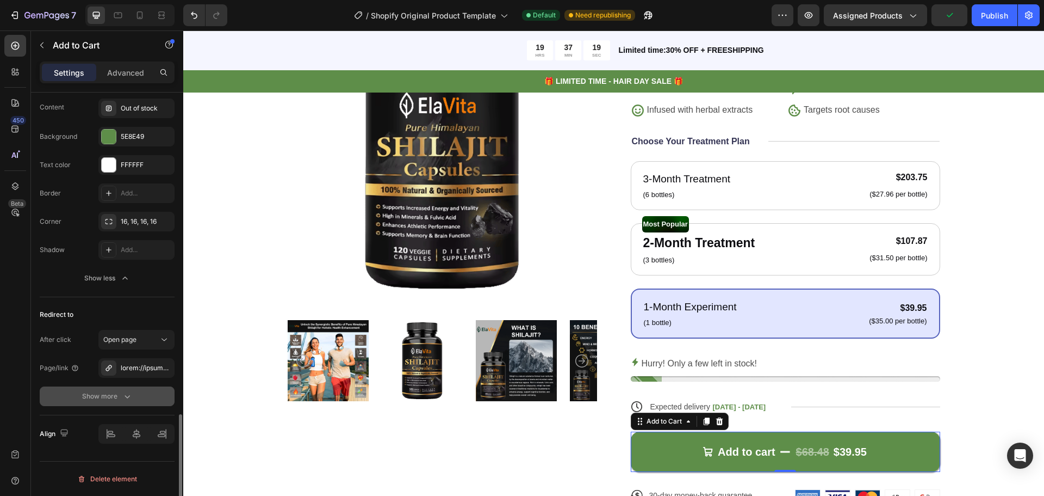
click at [130, 402] on button "Show more" at bounding box center [107, 396] width 135 height 20
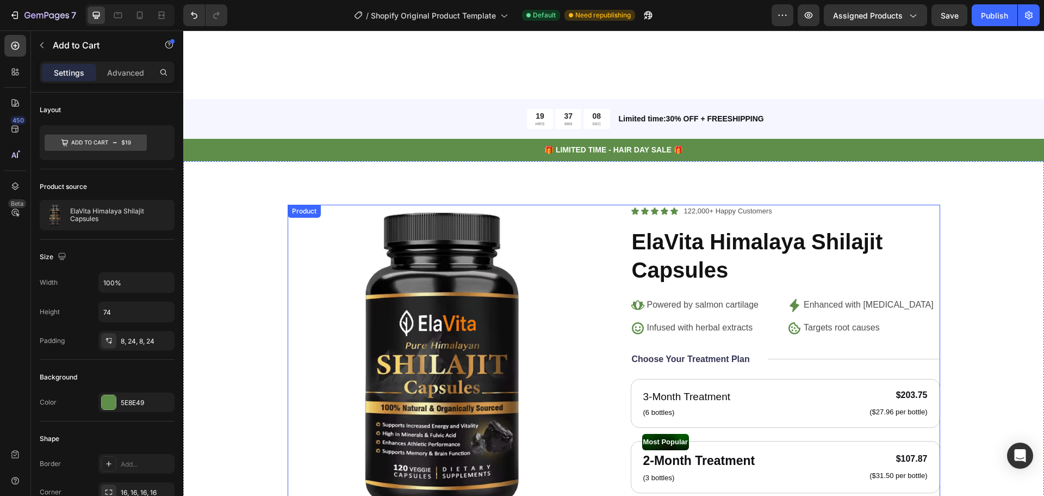
scroll to position [979, 0]
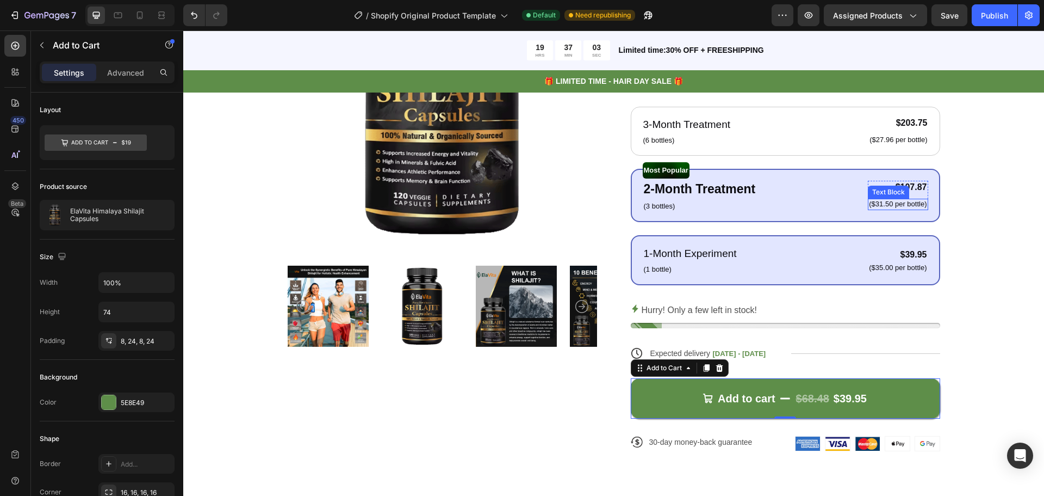
click at [877, 205] on p "($31.50 per bottle)" at bounding box center [898, 204] width 58 height 9
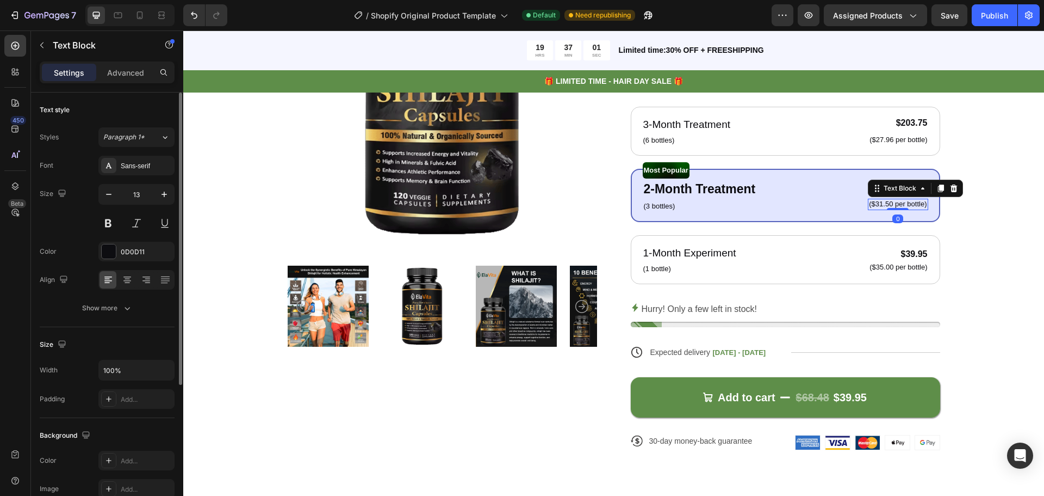
scroll to position [211, 0]
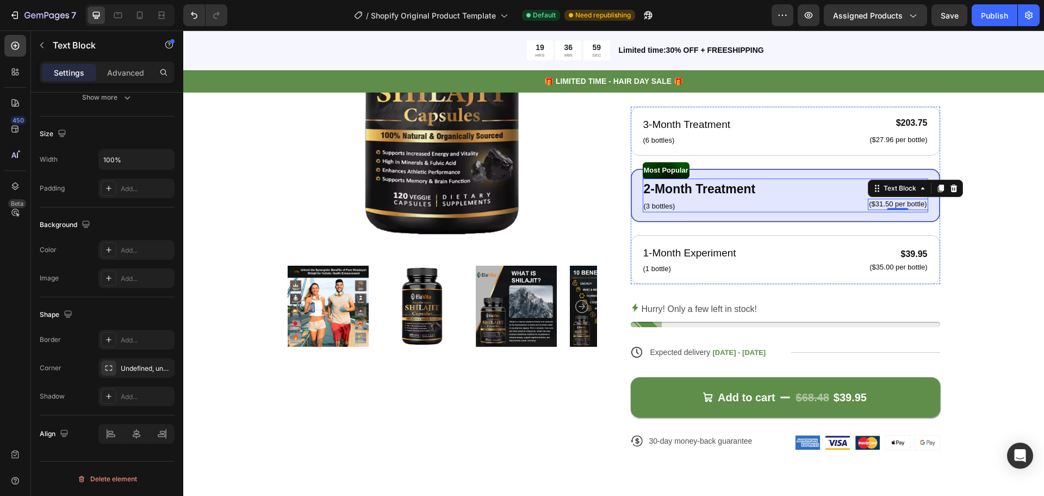
click at [852, 190] on div "2-Month Treatment Text Block (3 bottles) Text Block $107.87 Product Price Produ…" at bounding box center [786, 195] width 286 height 34
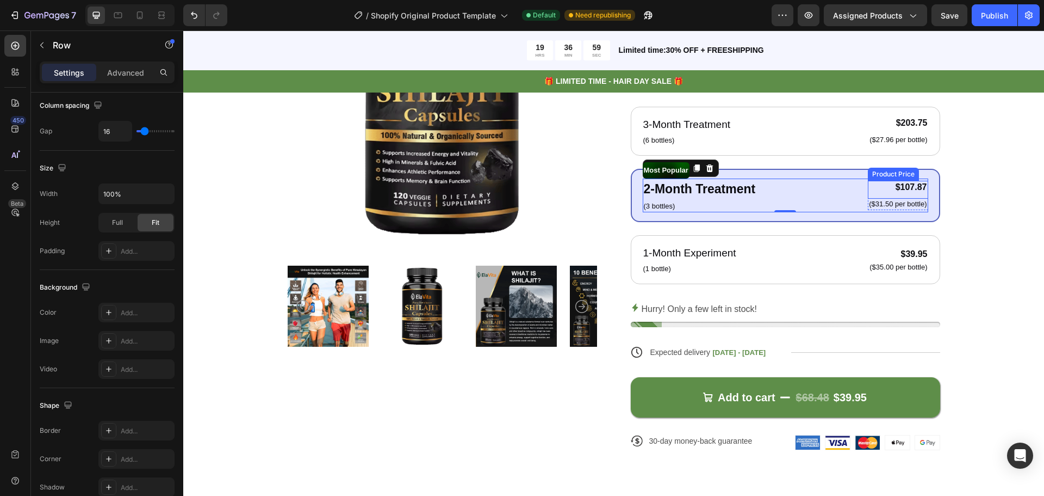
scroll to position [0, 0]
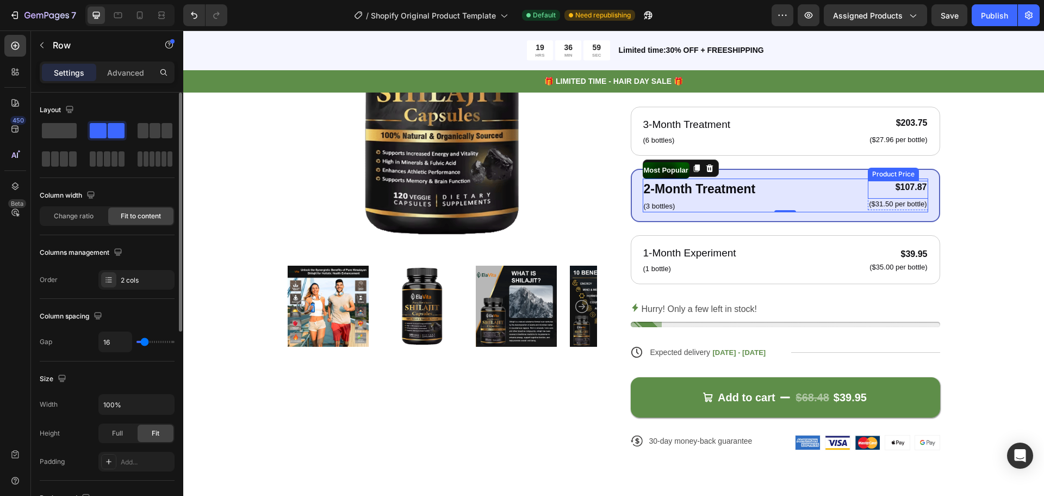
click at [905, 187] on div "$107.87" at bounding box center [898, 188] width 60 height 14
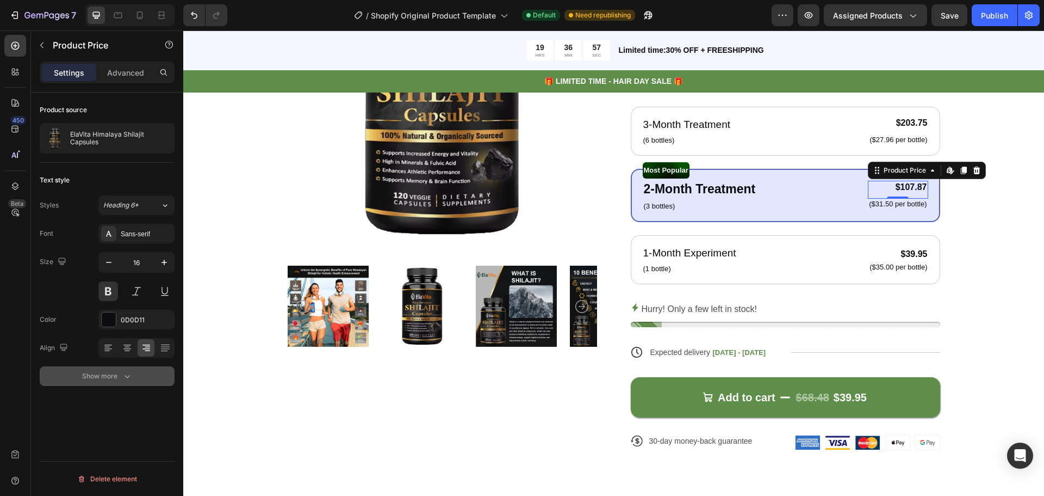
click at [122, 374] on icon "button" at bounding box center [127, 375] width 11 height 11
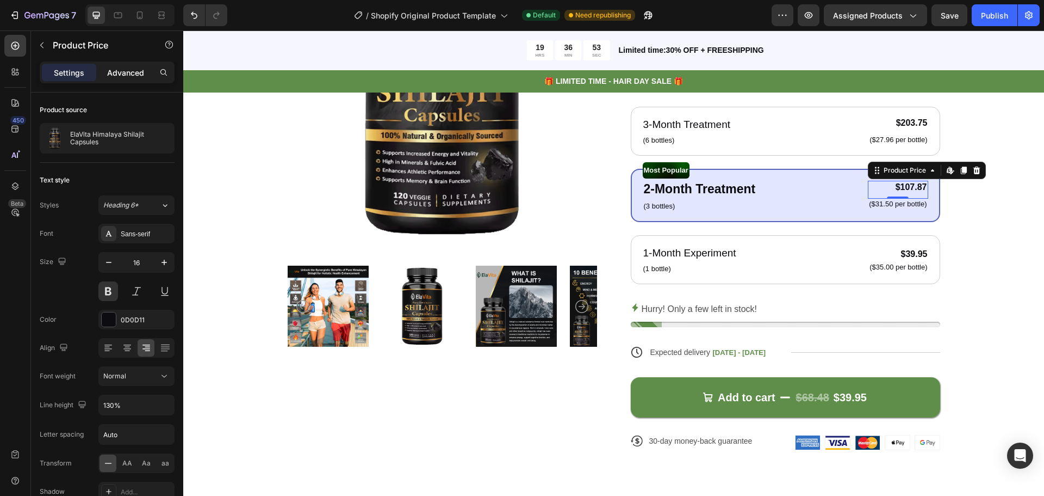
click at [124, 79] on div "Advanced" at bounding box center [125, 72] width 54 height 17
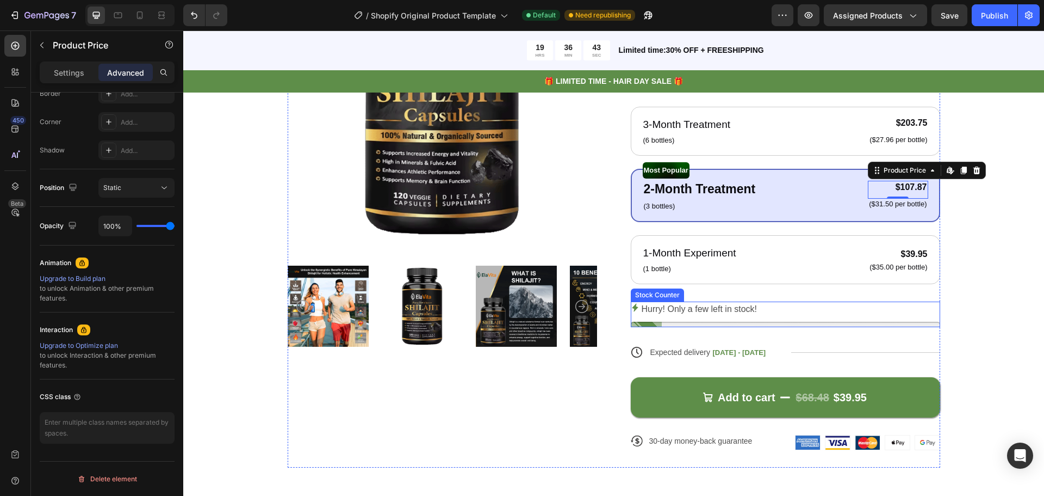
scroll to position [816, 0]
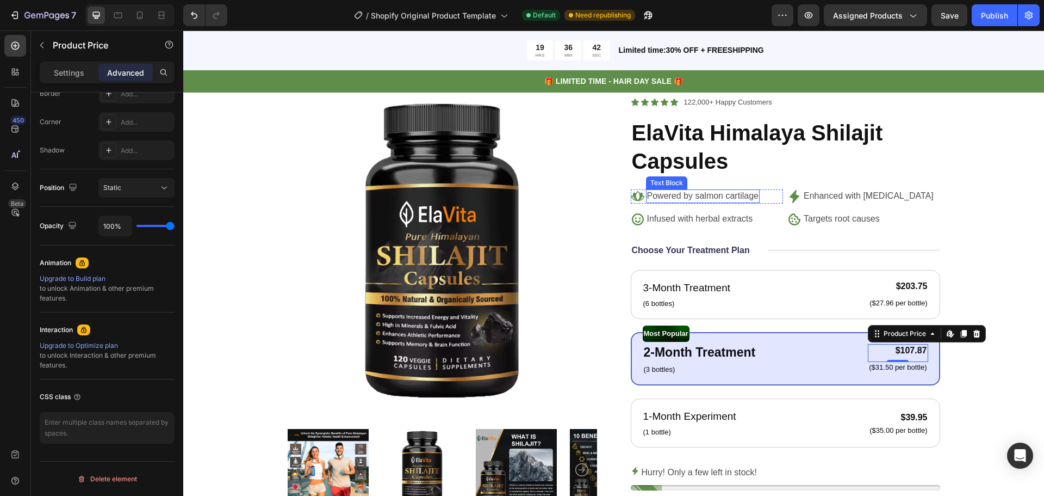
click at [683, 191] on p "Powered by salmon cartilage" at bounding box center [703, 195] width 112 height 11
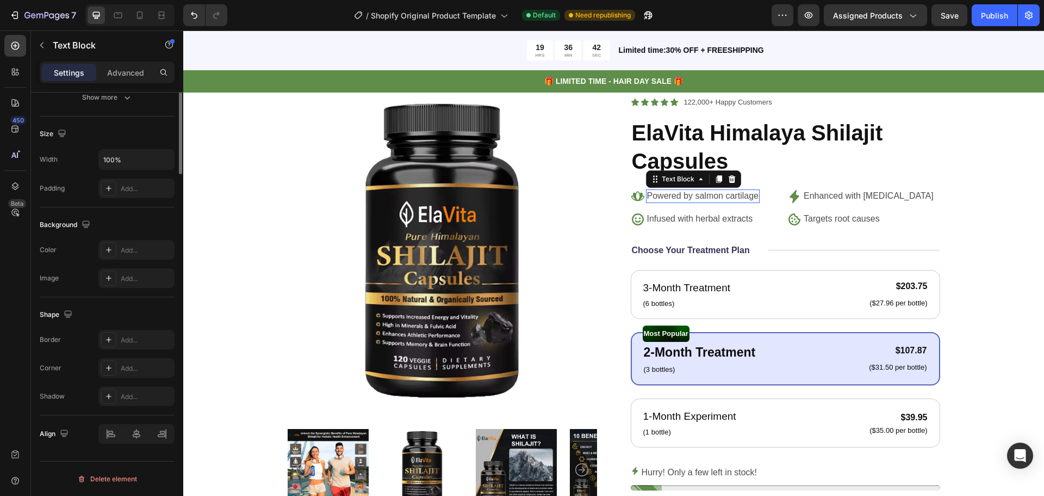
scroll to position [0, 0]
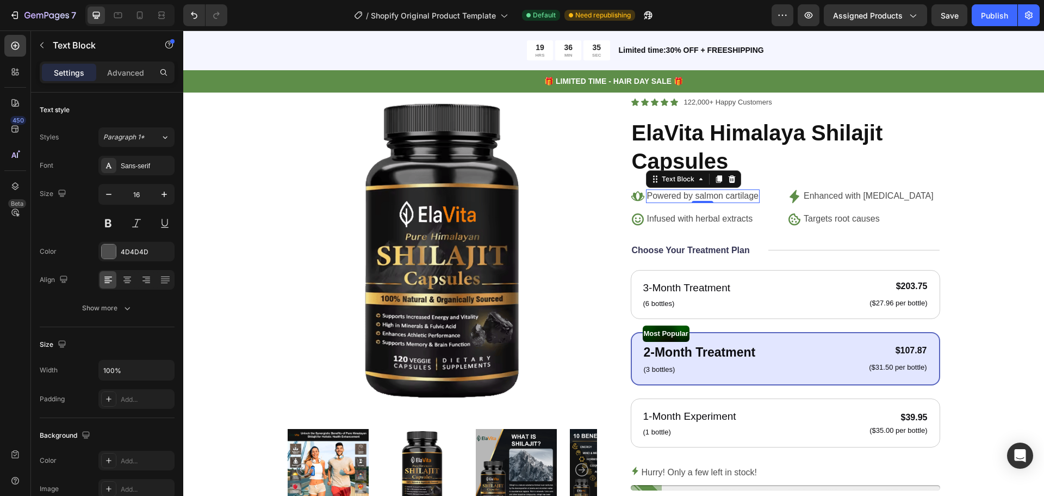
click at [690, 194] on p "Powered by salmon cartilage" at bounding box center [703, 195] width 112 height 11
click at [672, 221] on p "Infused with herbal extracts" at bounding box center [700, 218] width 106 height 11
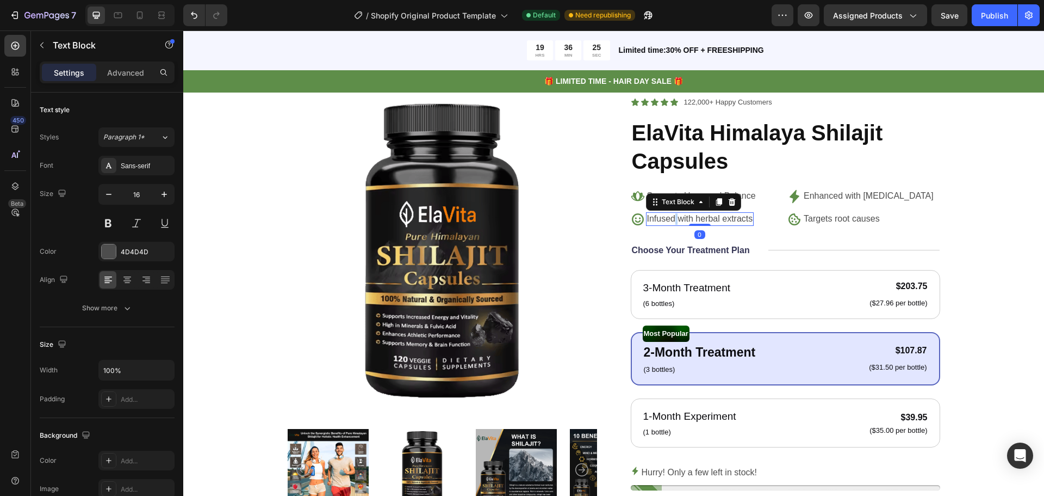
click at [672, 221] on p "Infused with herbal extracts" at bounding box center [700, 218] width 106 height 11
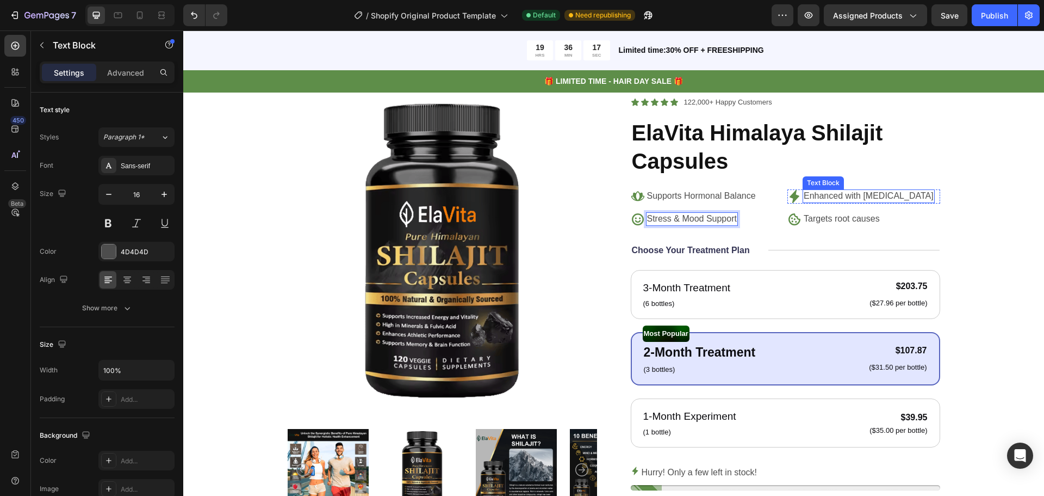
click at [823, 196] on p "Enhanced with [MEDICAL_DATA]" at bounding box center [869, 195] width 130 height 11
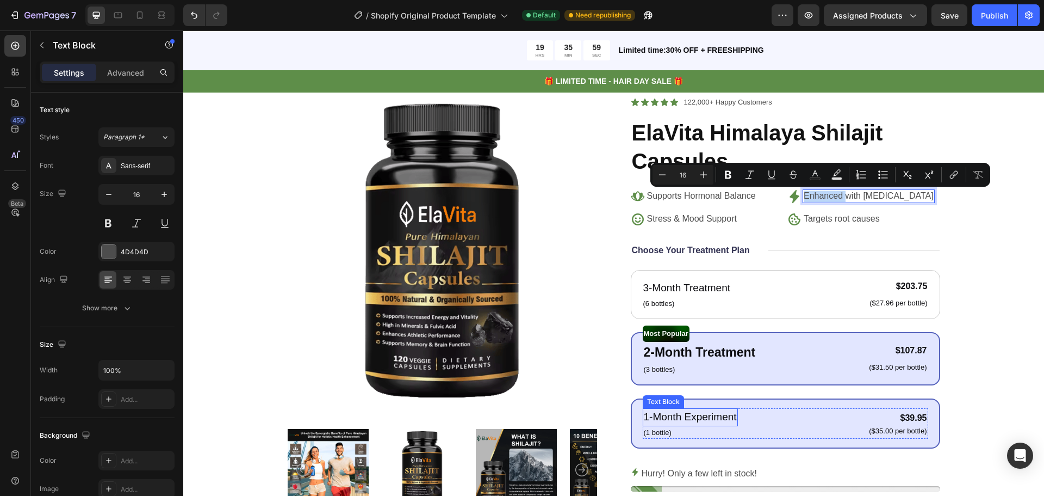
scroll to position [979, 0]
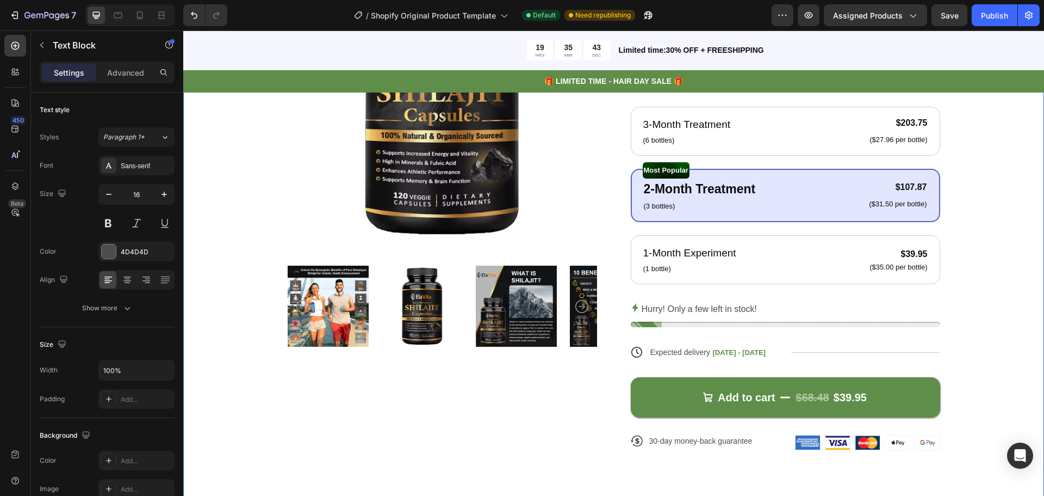
click at [239, 380] on div "Product Images Icon Icon Icon Icon Icon Icon List 122,000+ Happy Customers Text…" at bounding box center [614, 200] width 774 height 535
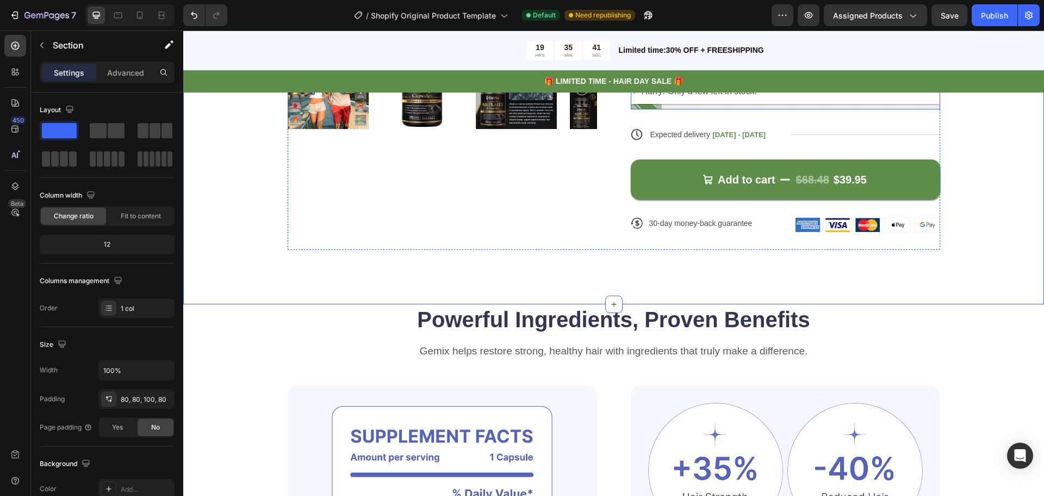
scroll to position [1306, 0]
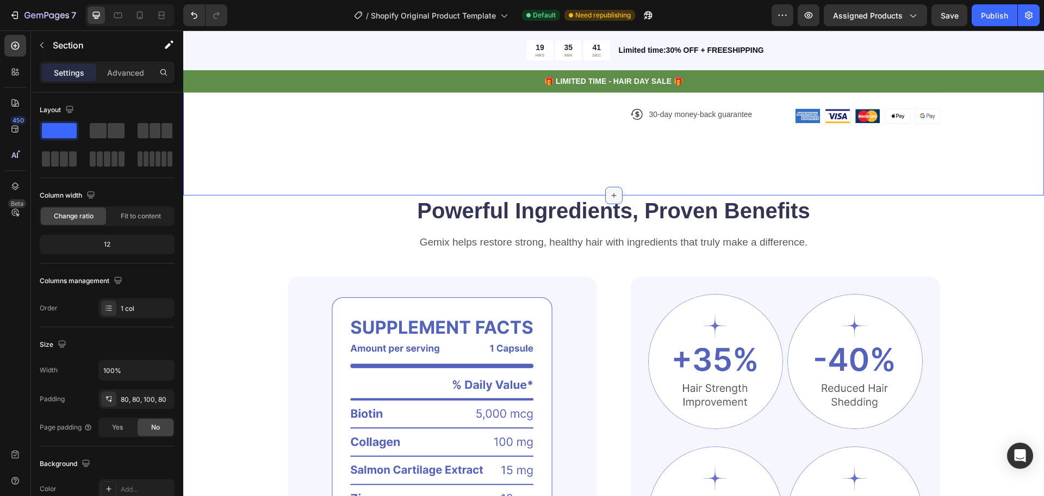
click at [605, 203] on div at bounding box center [613, 195] width 17 height 17
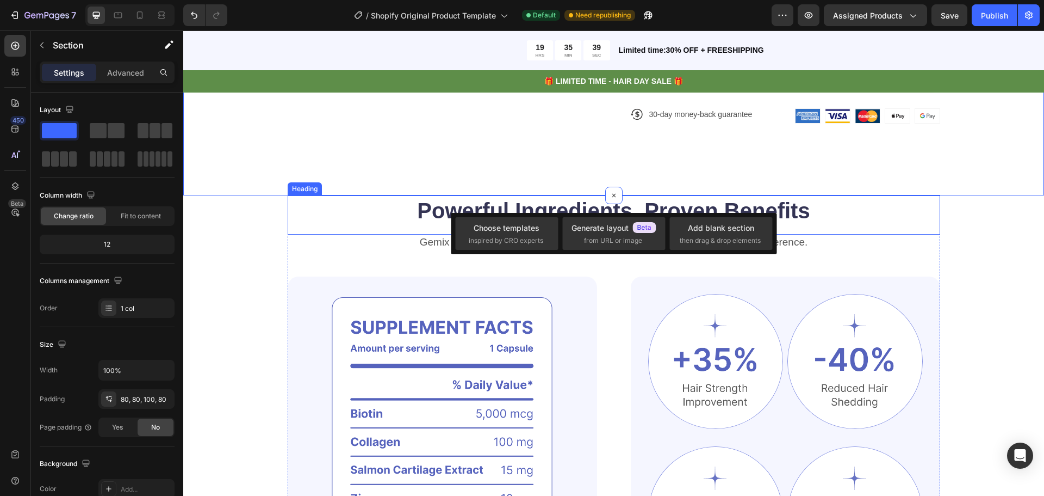
click at [468, 207] on h2 "Powerful Ingredients, Proven Benefits" at bounding box center [614, 210] width 653 height 30
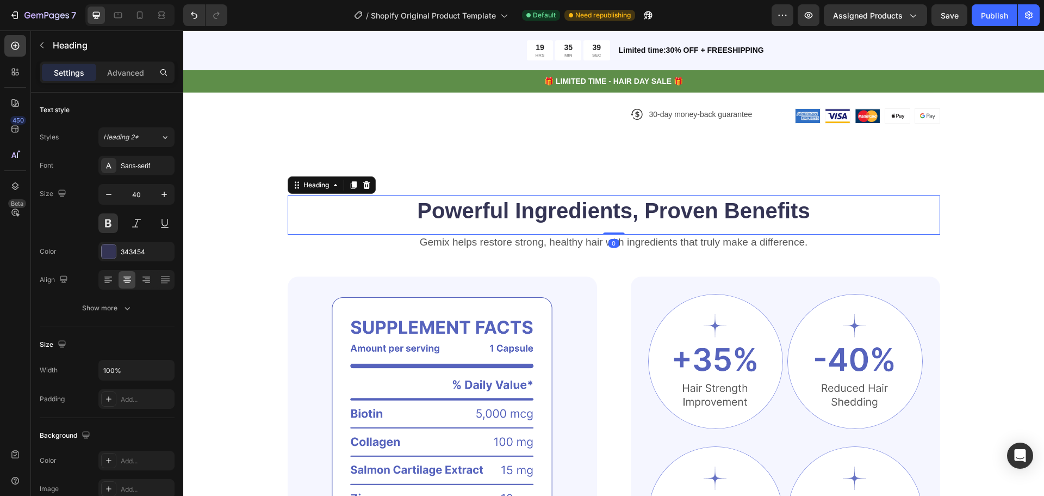
click at [468, 207] on h2 "Powerful Ingredients, Proven Benefits" at bounding box center [614, 210] width 653 height 30
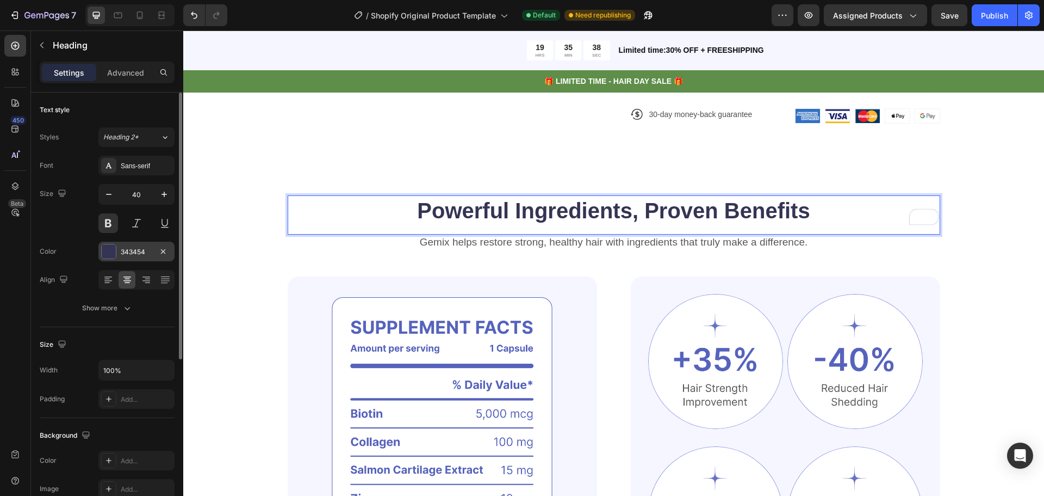
click at [150, 248] on div "343454" at bounding box center [137, 252] width 32 height 10
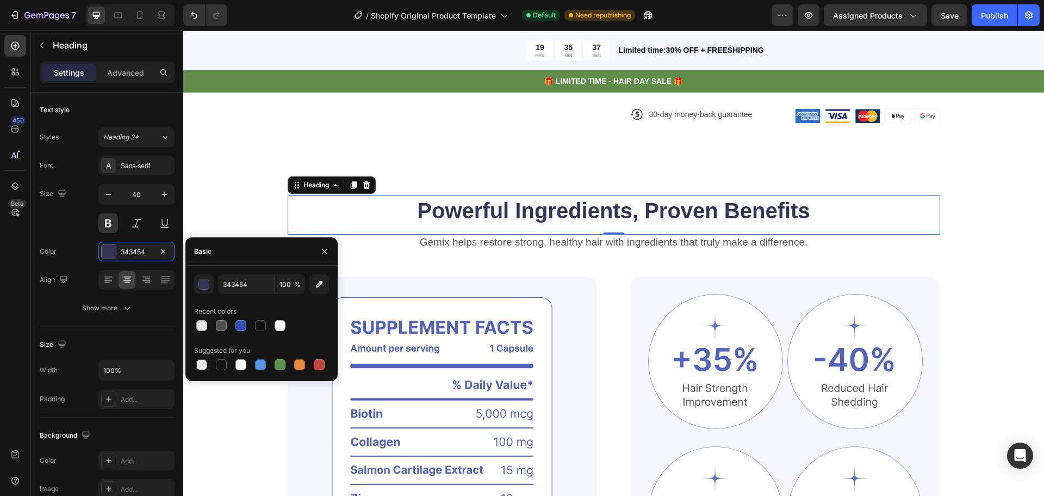
click at [281, 364] on div at bounding box center [280, 364] width 11 height 11
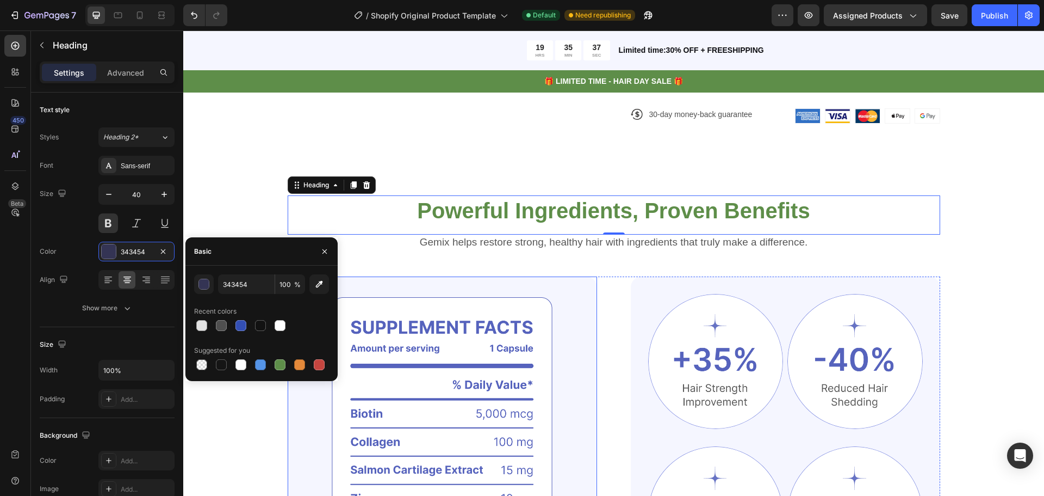
type input "5E8E49"
click at [572, 248] on p "Gemix helps restore strong, healthy hair with ingredients that truly make a dif…" at bounding box center [614, 243] width 651 height 14
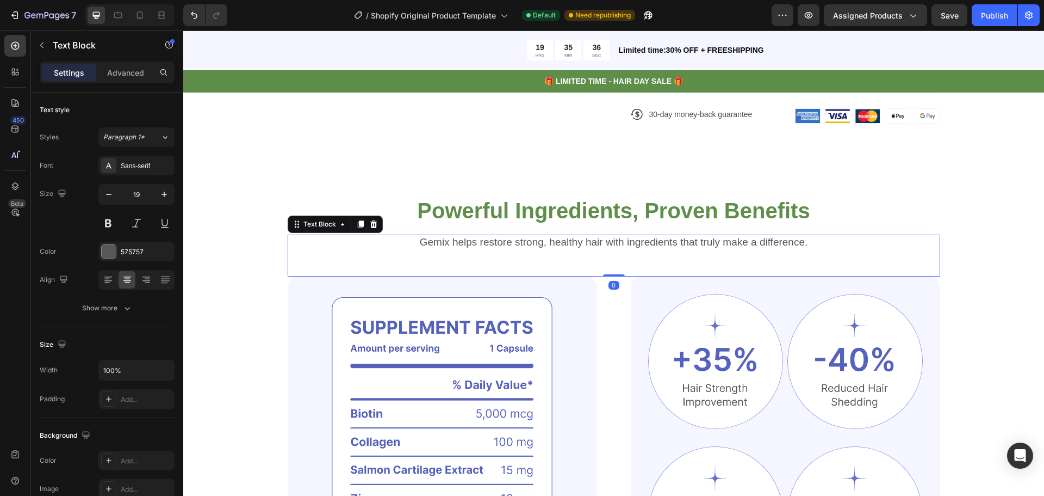
click at [572, 248] on p "Gemix helps restore strong, healthy hair with ingredients that truly make a dif…" at bounding box center [614, 243] width 651 height 14
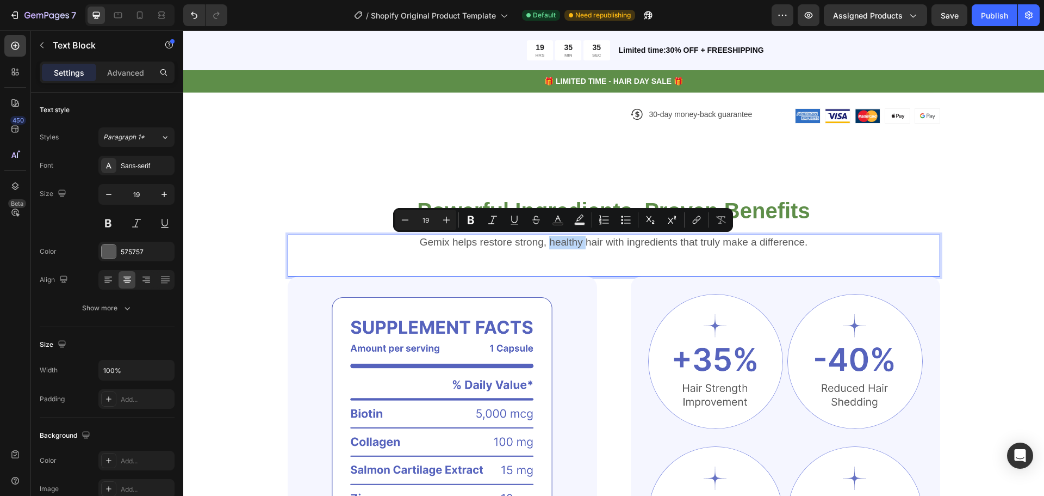
click at [573, 248] on p "Gemix helps restore strong, healthy hair with ingredients that truly make a dif…" at bounding box center [614, 243] width 651 height 14
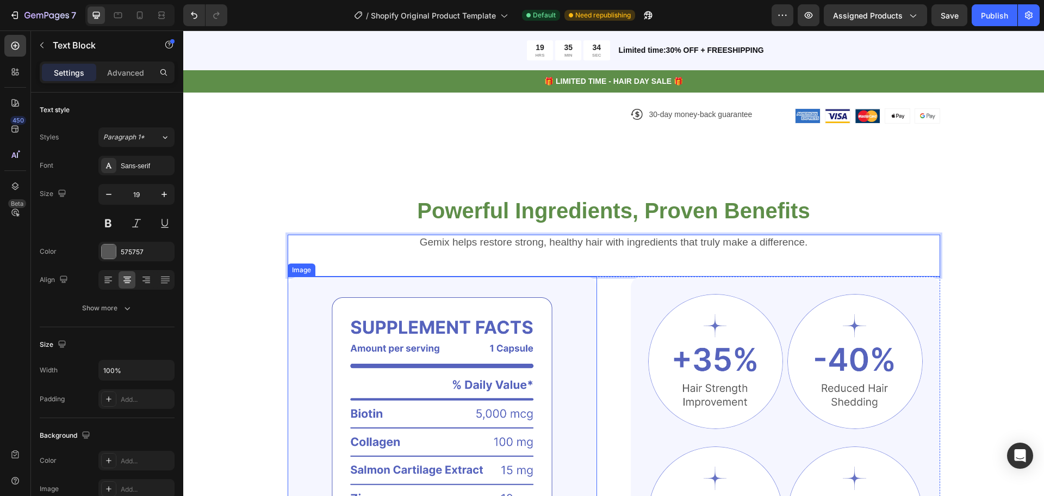
scroll to position [1469, 0]
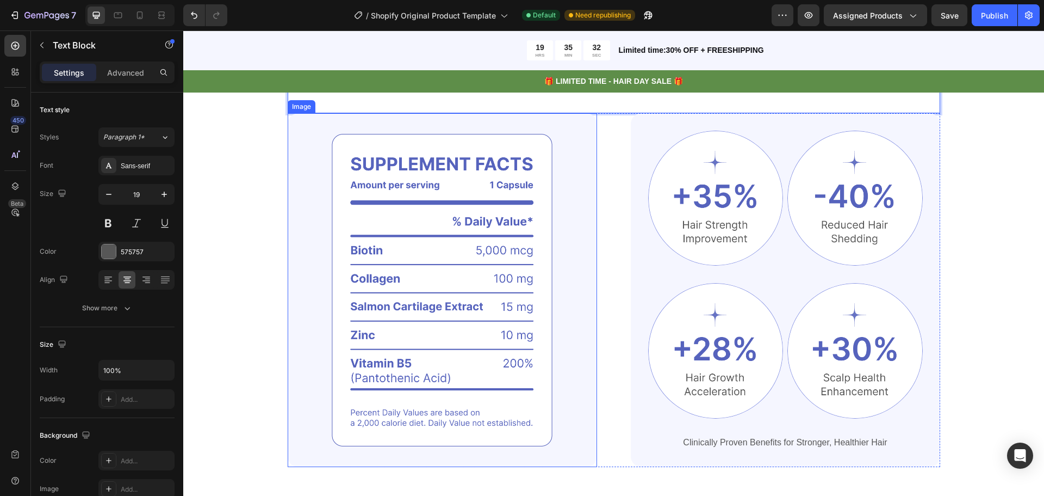
click at [564, 214] on img at bounding box center [443, 290] width 310 height 354
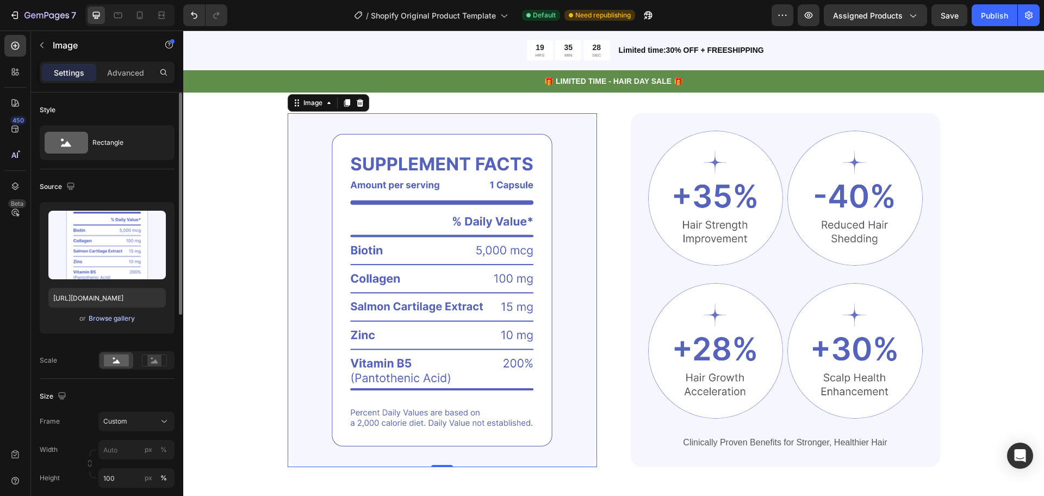
click at [121, 315] on div "Browse gallery" at bounding box center [112, 318] width 46 height 10
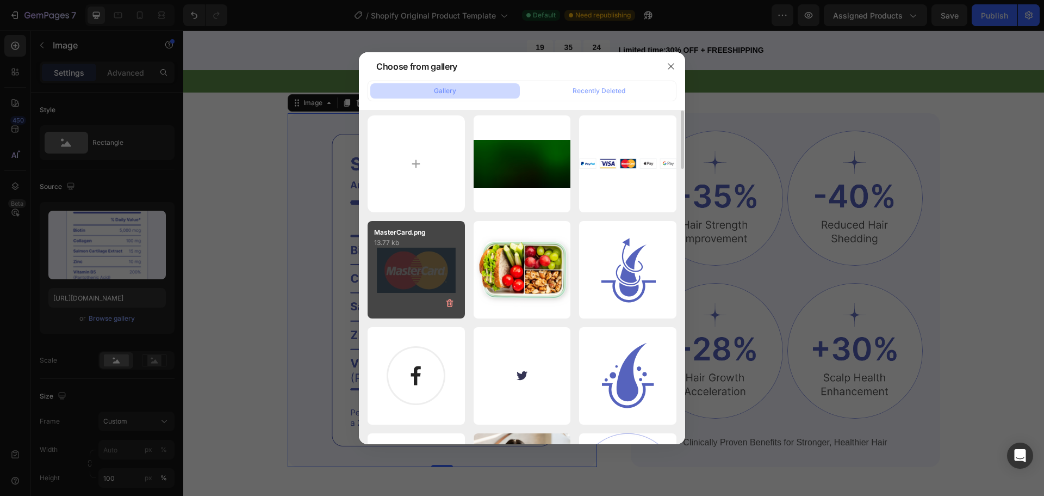
scroll to position [0, 0]
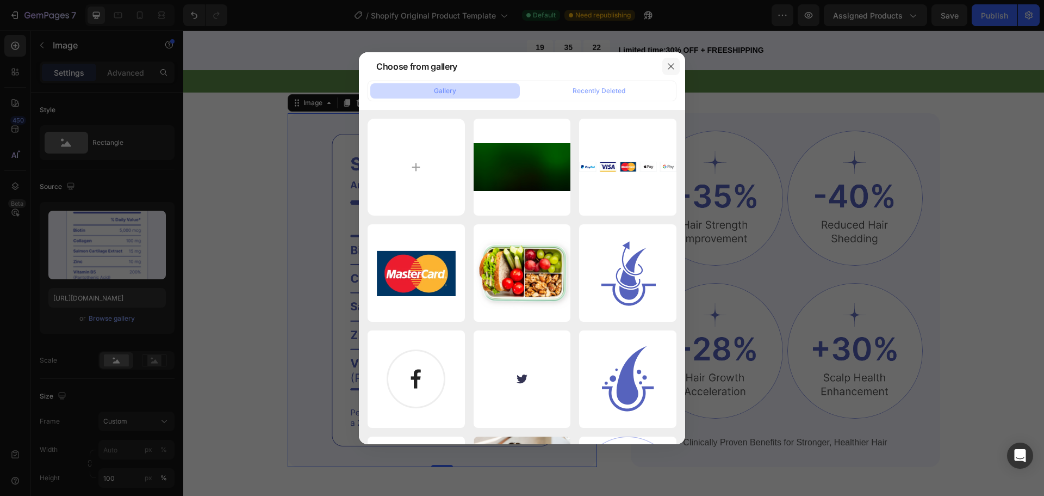
click at [664, 70] on button "button" at bounding box center [671, 66] width 17 height 17
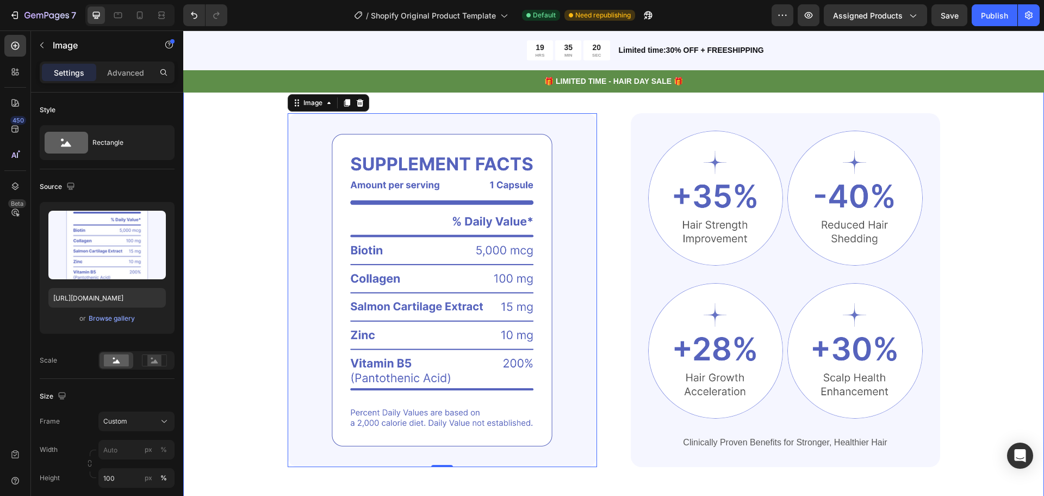
scroll to position [1741, 0]
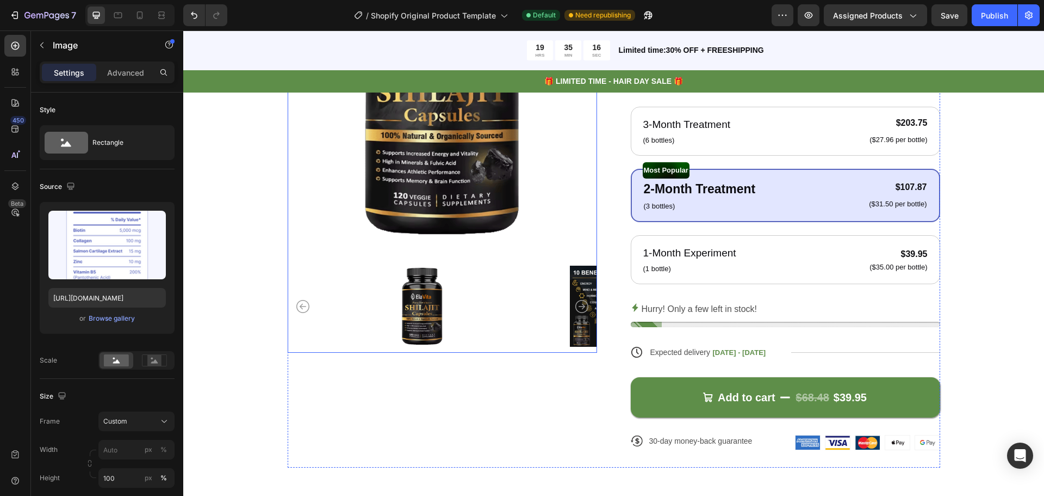
scroll to position [1088, 0]
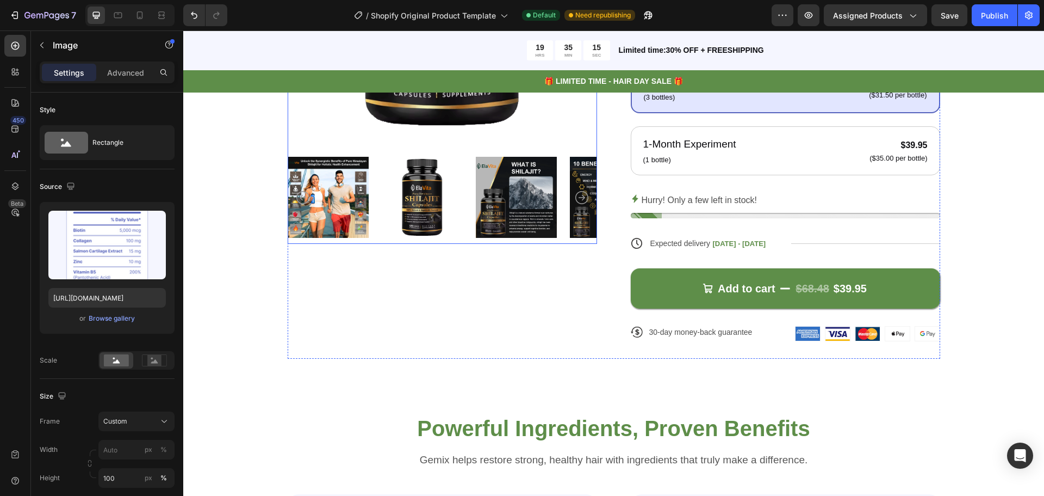
click at [583, 200] on icon "Carousel Next Arrow" at bounding box center [582, 197] width 13 height 13
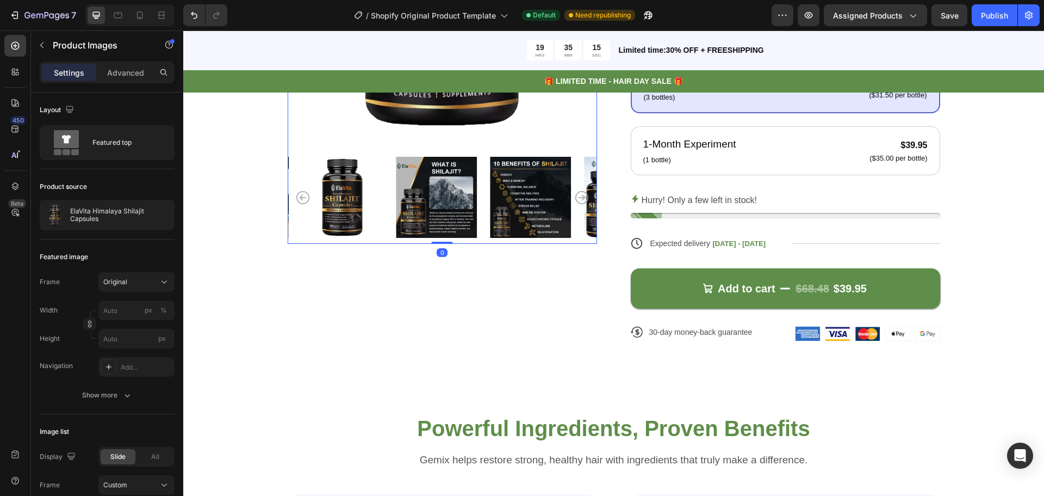
click at [580, 199] on icon "Carousel Next Arrow" at bounding box center [582, 197] width 13 height 13
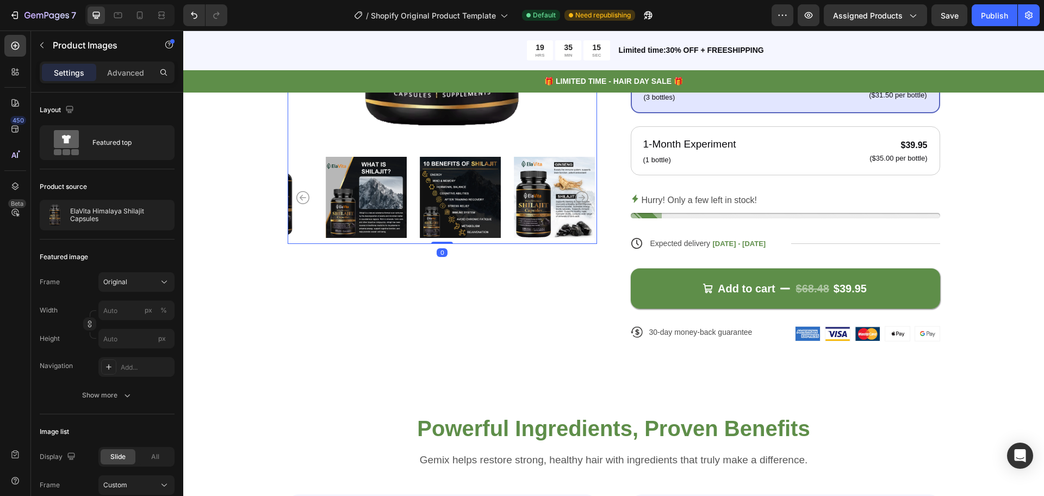
click at [580, 199] on icon "Carousel Next Arrow" at bounding box center [582, 197] width 13 height 13
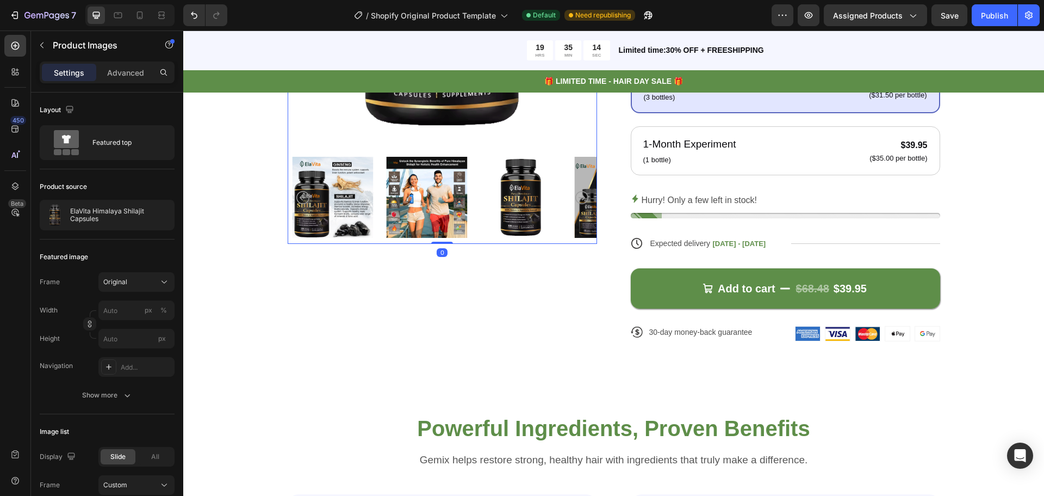
click at [580, 199] on icon "Carousel Next Arrow" at bounding box center [582, 197] width 13 height 13
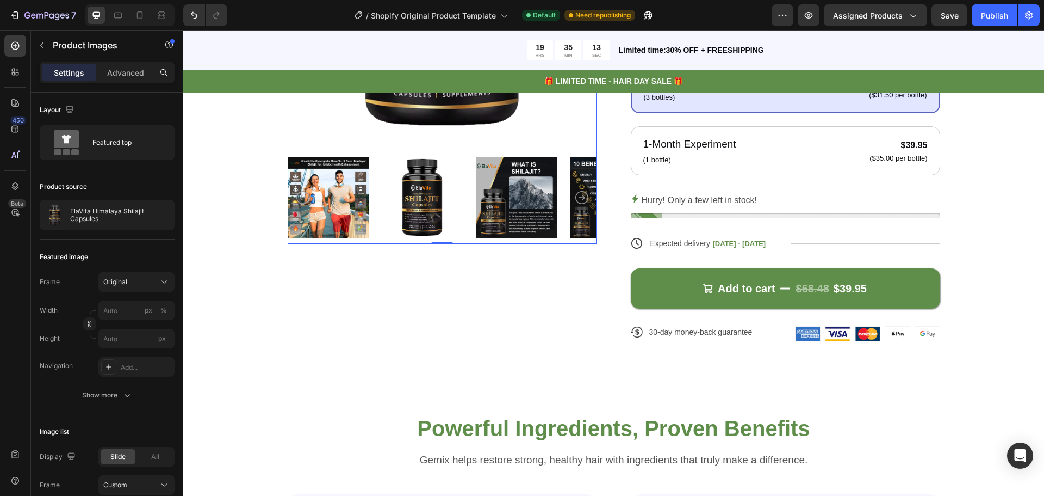
click at [300, 199] on icon "Carousel Back Arrow" at bounding box center [302, 197] width 13 height 13
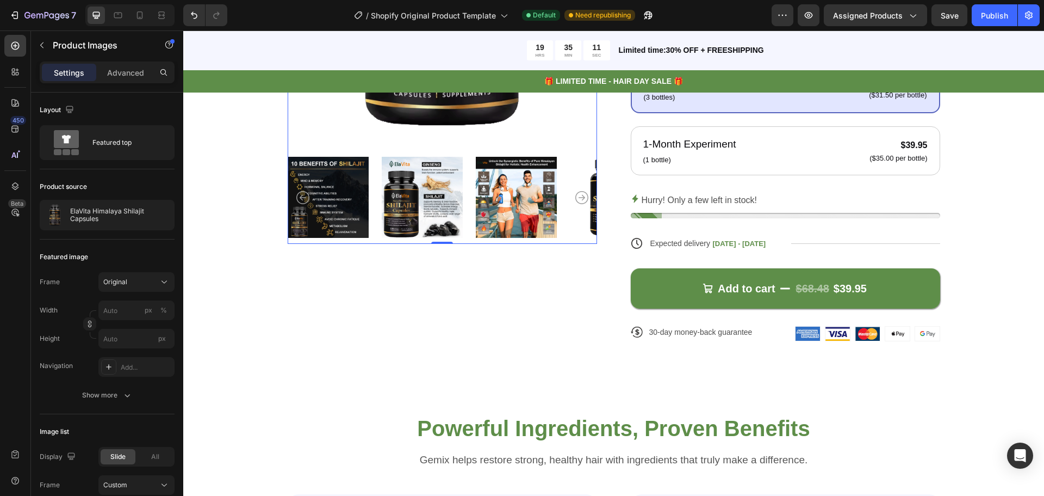
click at [409, 200] on img at bounding box center [422, 197] width 81 height 93
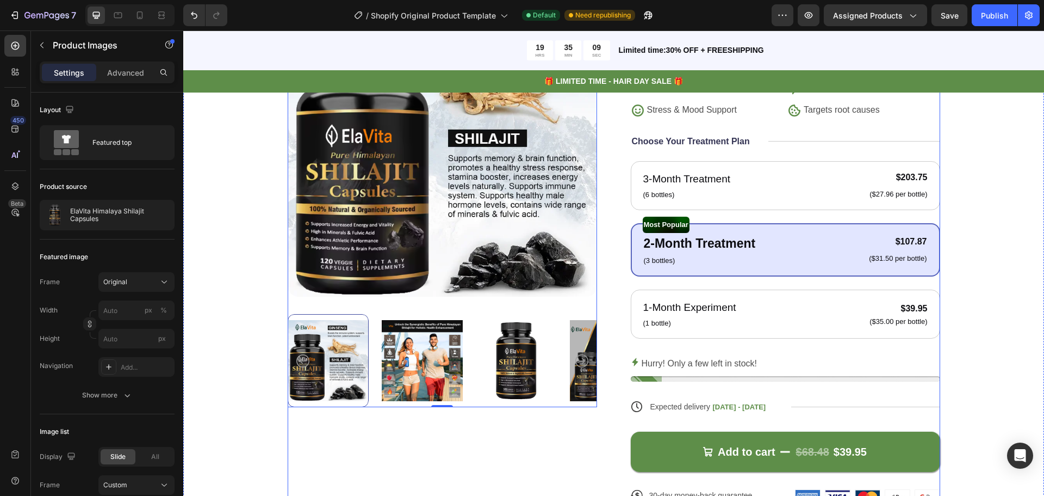
scroll to position [816, 0]
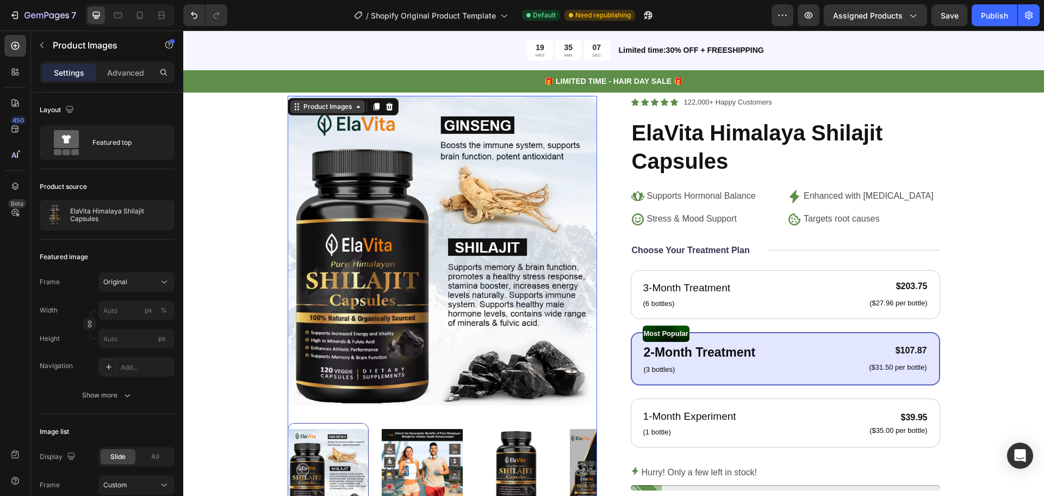
click at [337, 109] on div "Product Images" at bounding box center [327, 107] width 53 height 10
click at [503, 453] on img at bounding box center [516, 469] width 81 height 93
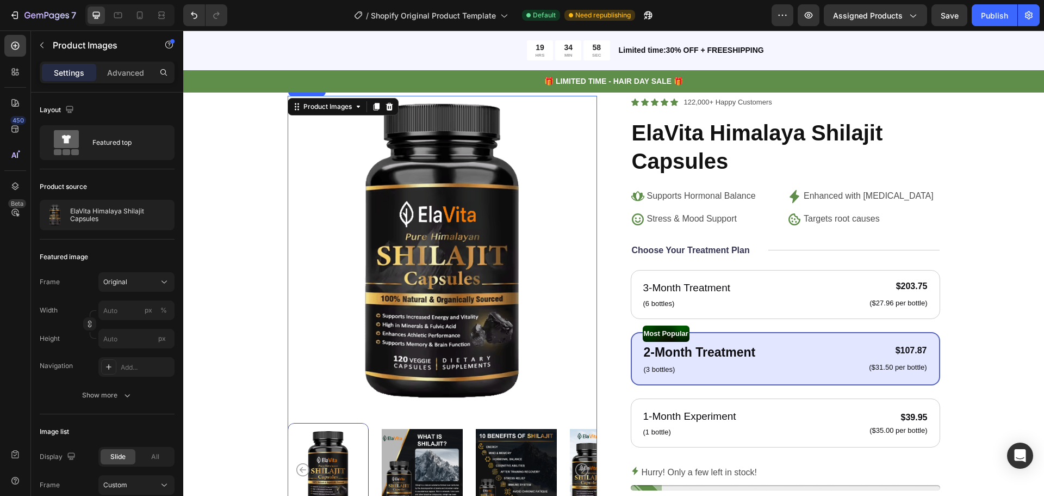
click at [530, 457] on img at bounding box center [516, 469] width 81 height 93
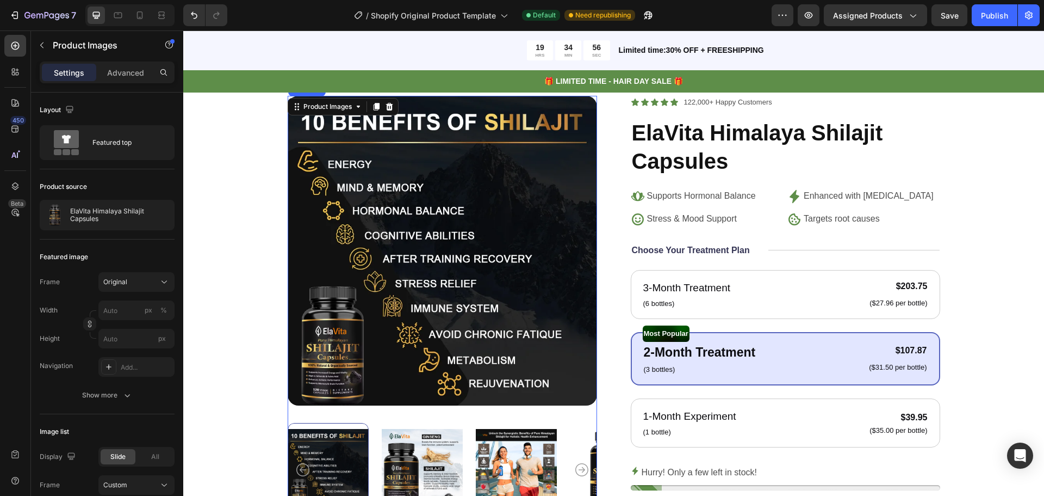
click at [347, 465] on div at bounding box center [328, 469] width 81 height 93
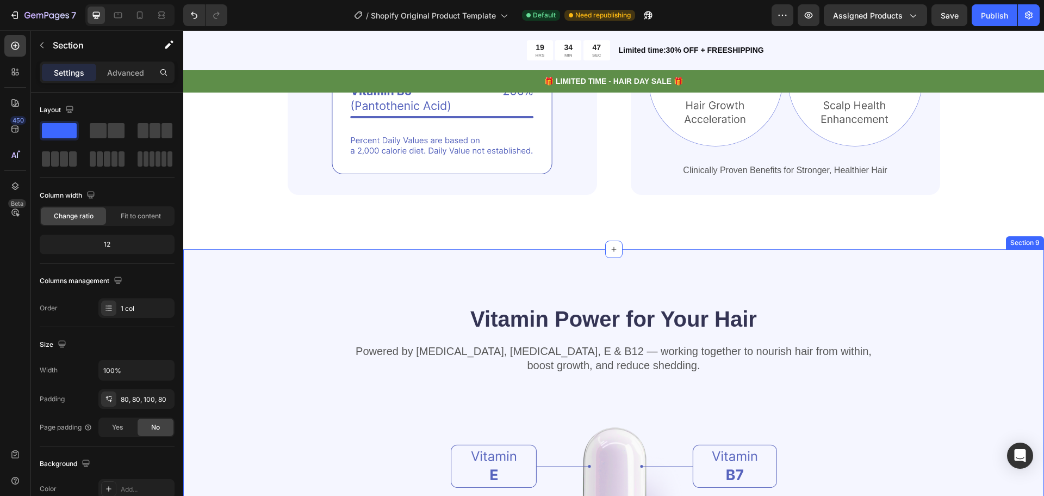
scroll to position [1904, 0]
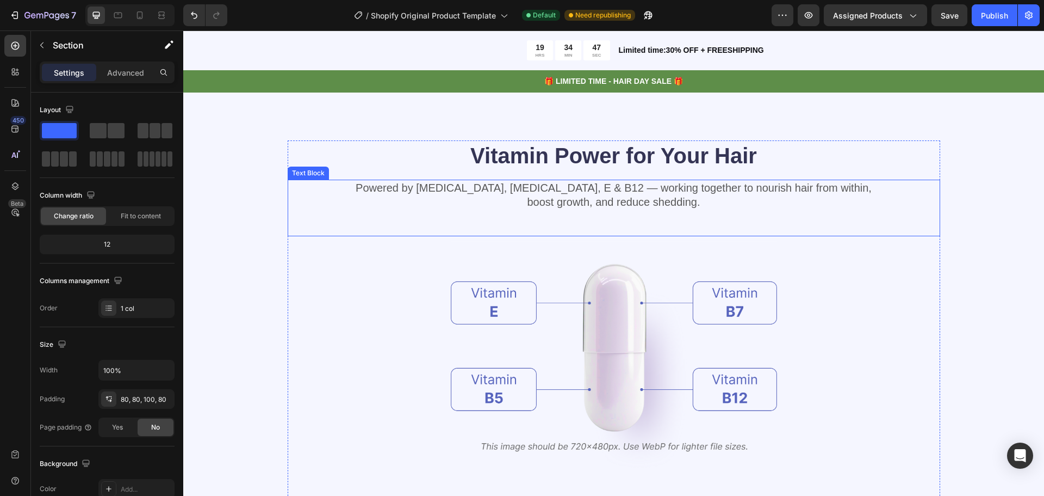
click at [630, 147] on h2 "Vitamin Power for Your Hair" at bounding box center [614, 155] width 653 height 30
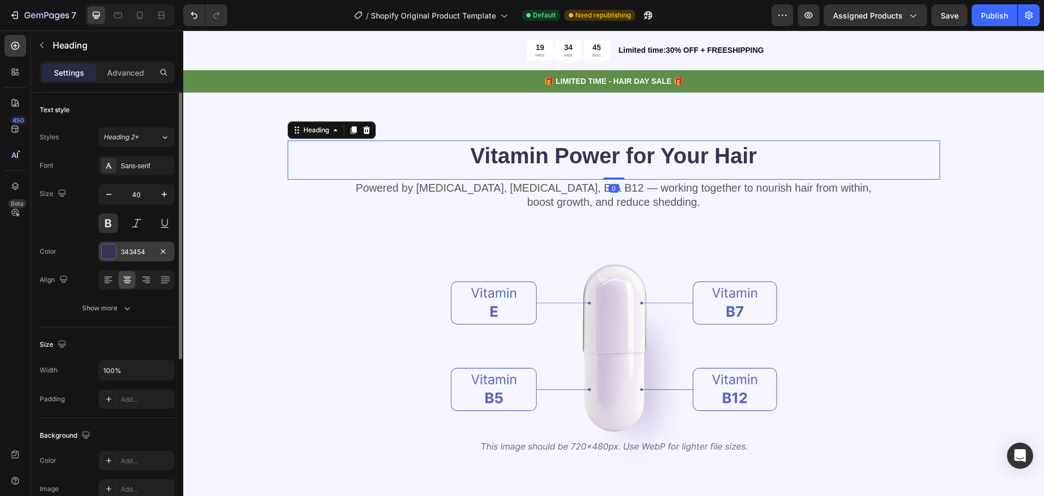
drag, startPoint x: 131, startPoint y: 250, endPoint x: 135, endPoint y: 253, distance: 6.2
click at [131, 251] on div "343454" at bounding box center [137, 252] width 32 height 10
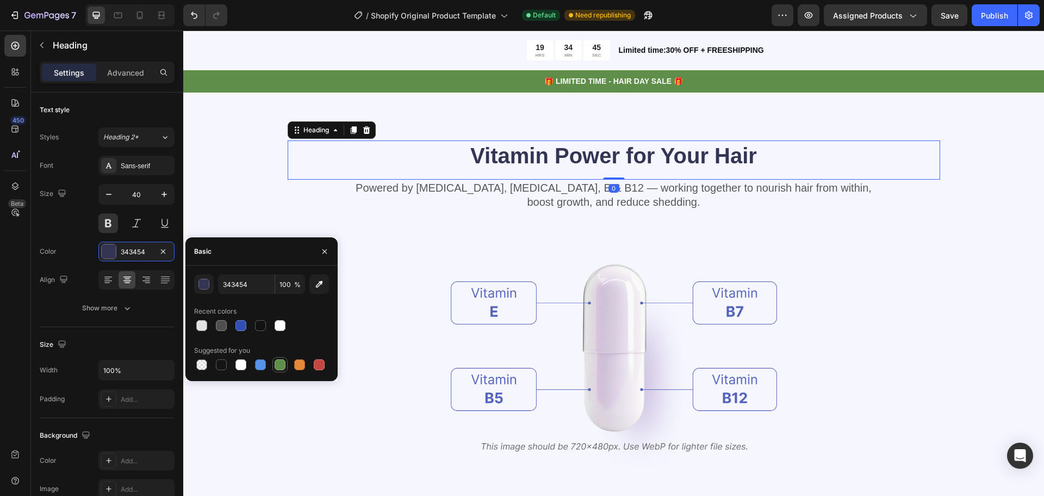
click at [275, 366] on div at bounding box center [280, 364] width 11 height 11
type input "5E8E49"
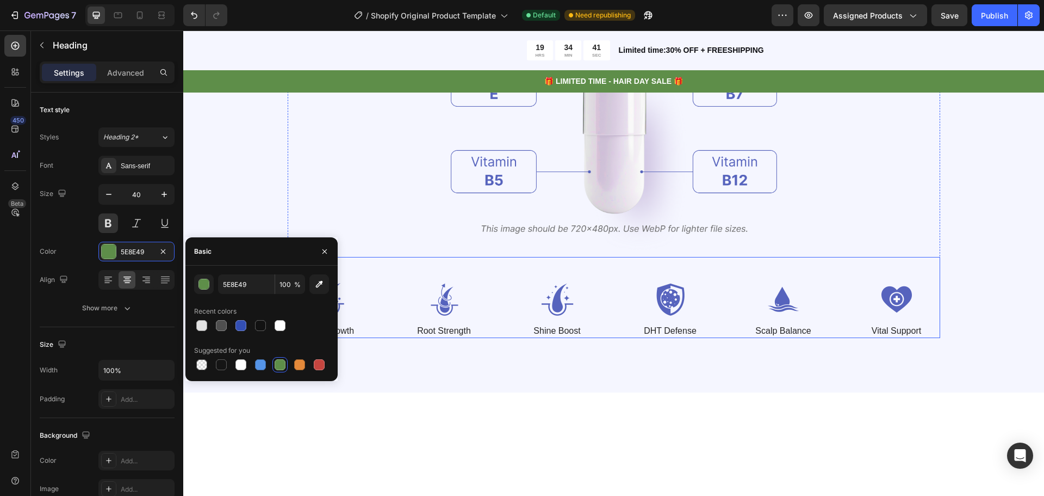
scroll to position [1850, 0]
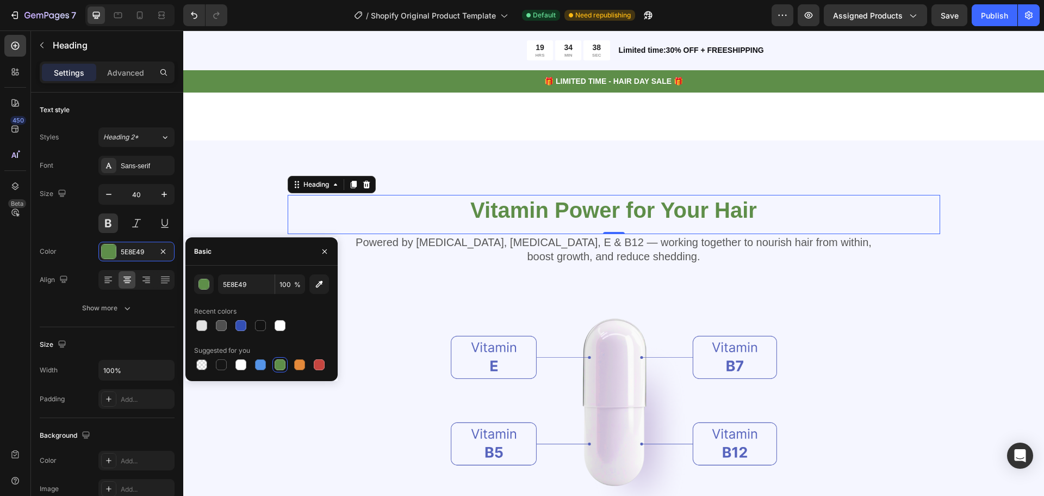
click at [549, 213] on h2 "Vitamin Power for Your Hair" at bounding box center [614, 210] width 653 height 30
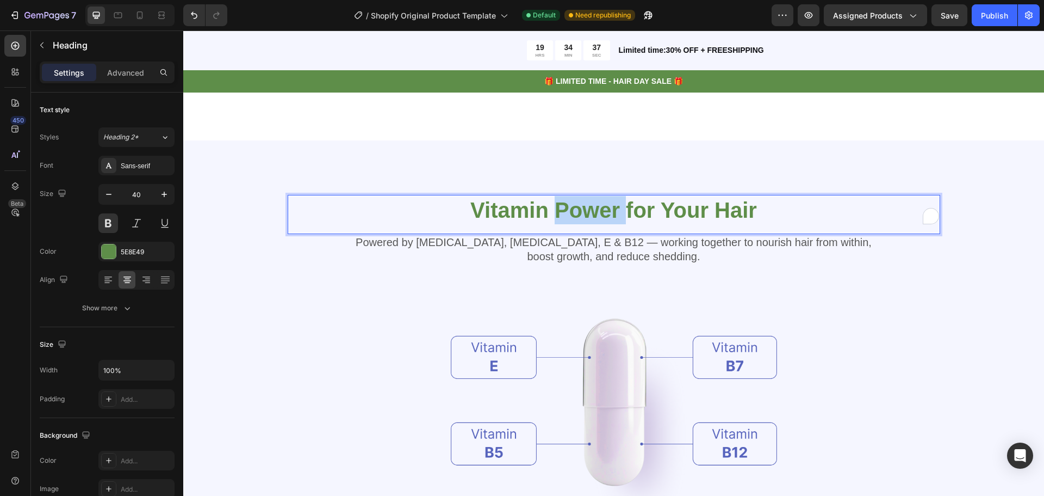
click at [549, 213] on p "Vitamin Power for Your Hair" at bounding box center [614, 210] width 651 height 28
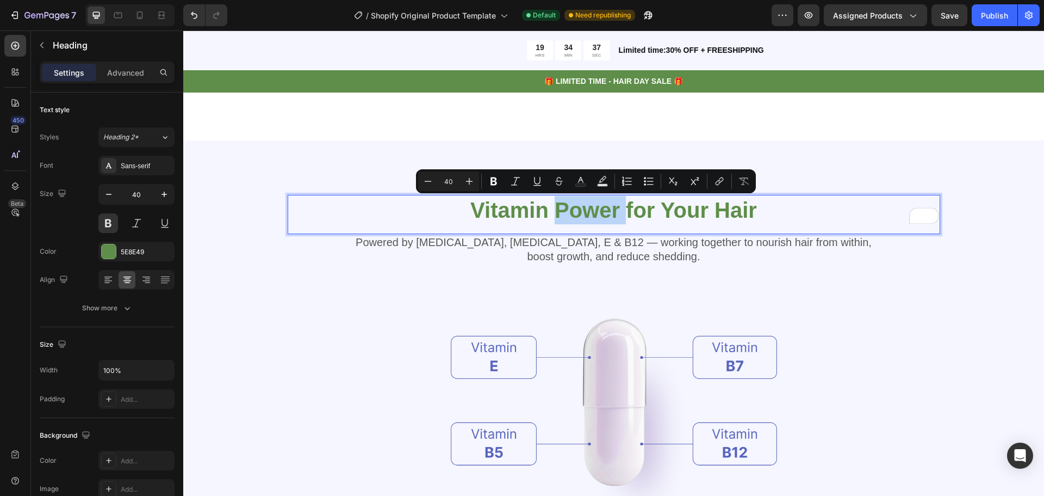
click at [549, 213] on p "Vitamin Power for Your Hair" at bounding box center [614, 210] width 651 height 28
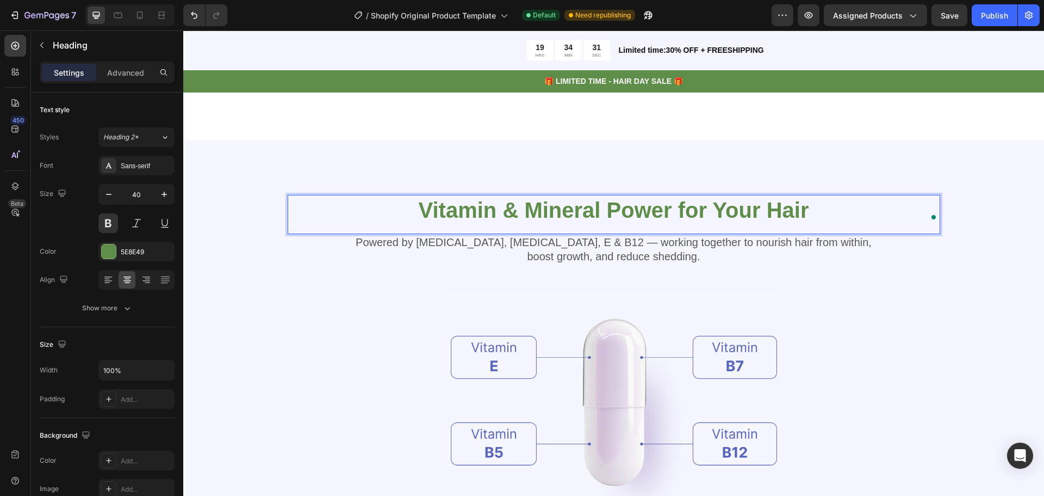
click at [774, 218] on p "Vitamin & Mineral Power for Your Hair" at bounding box center [614, 210] width 651 height 28
click at [820, 214] on p "Vitamin & Mineral Power for Your Hair" at bounding box center [614, 210] width 651 height 28
drag, startPoint x: 819, startPoint y: 214, endPoint x: 713, endPoint y: 205, distance: 105.9
click at [713, 205] on p "Vitamin & Mineral Power for Your Hair" at bounding box center [614, 210] width 651 height 28
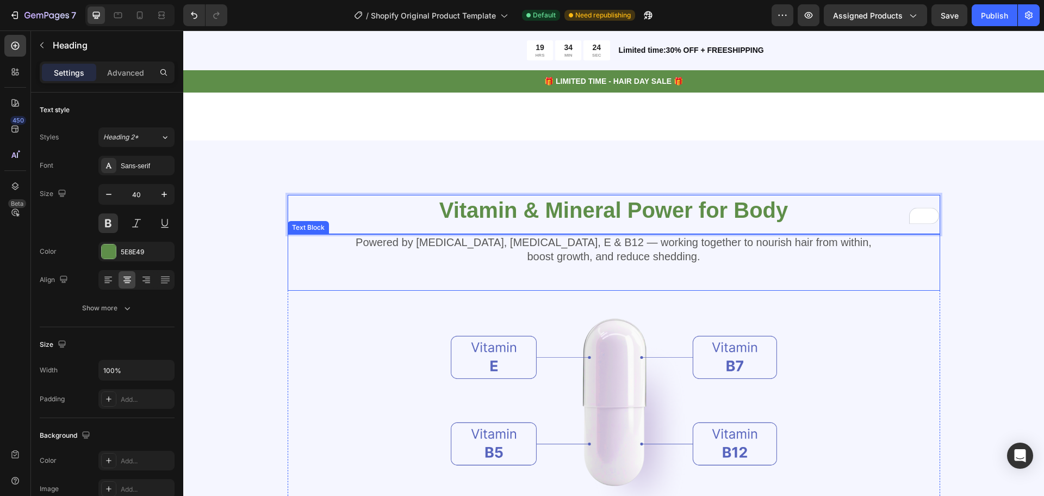
click at [475, 242] on p "Powered by Biotin, Vitamin B5, E & B12 — working together to nourish hair from …" at bounding box center [614, 249] width 651 height 28
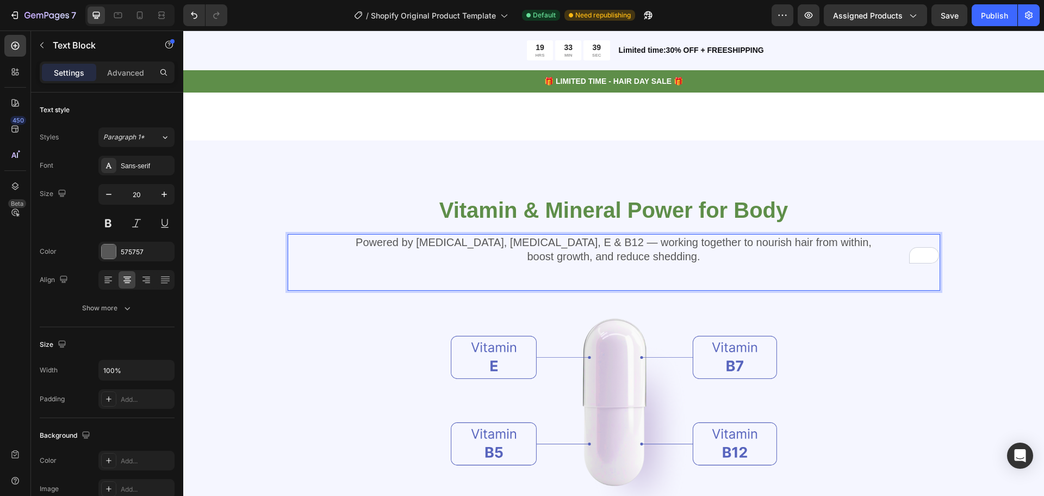
click at [592, 246] on p "Powered by Biotin, Vitamin B5, E & B12 — working together to nourish hair from …" at bounding box center [614, 249] width 651 height 28
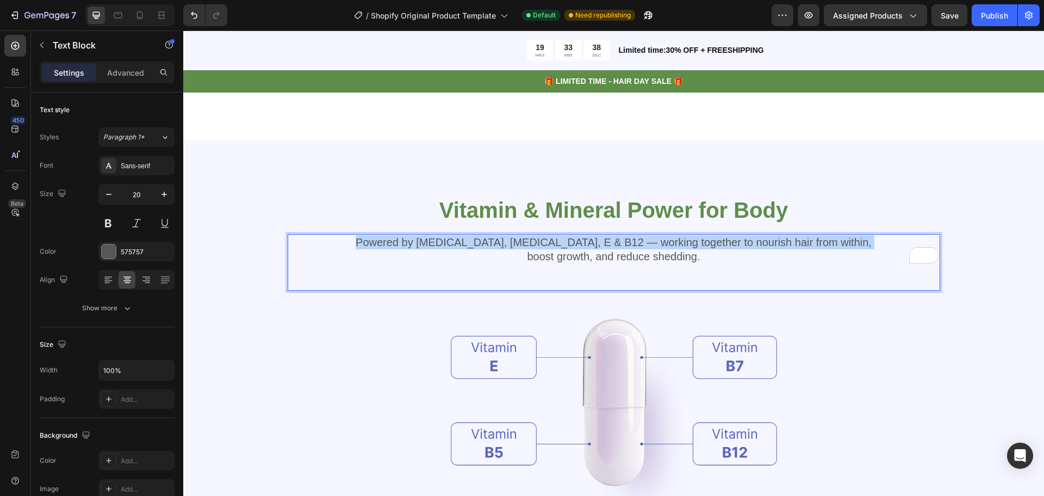
click at [592, 246] on p "Powered by Biotin, Vitamin B5, E & B12 — working together to nourish hair from …" at bounding box center [614, 249] width 651 height 28
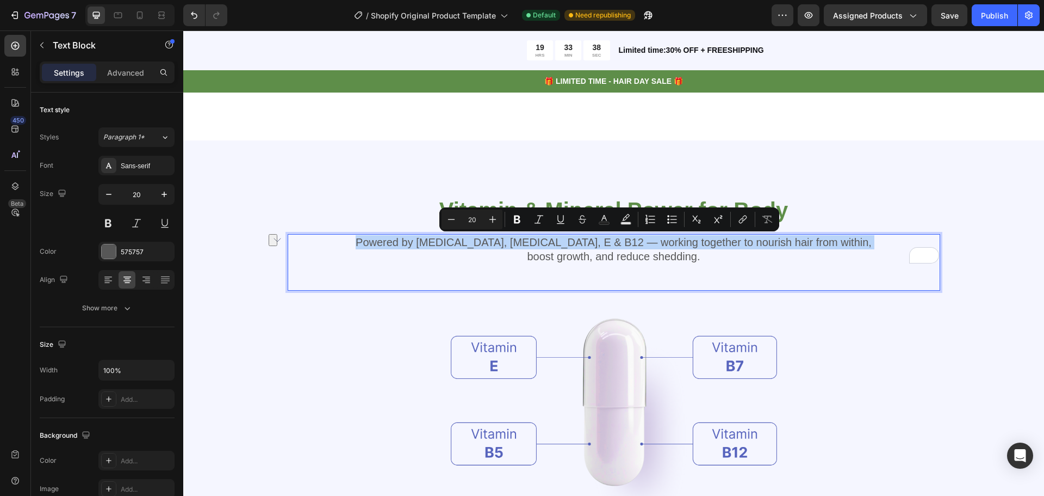
click at [689, 264] on div "Powered by Biotin, Vitamin B5, E & B12 — working together to nourish hair from …" at bounding box center [614, 262] width 653 height 57
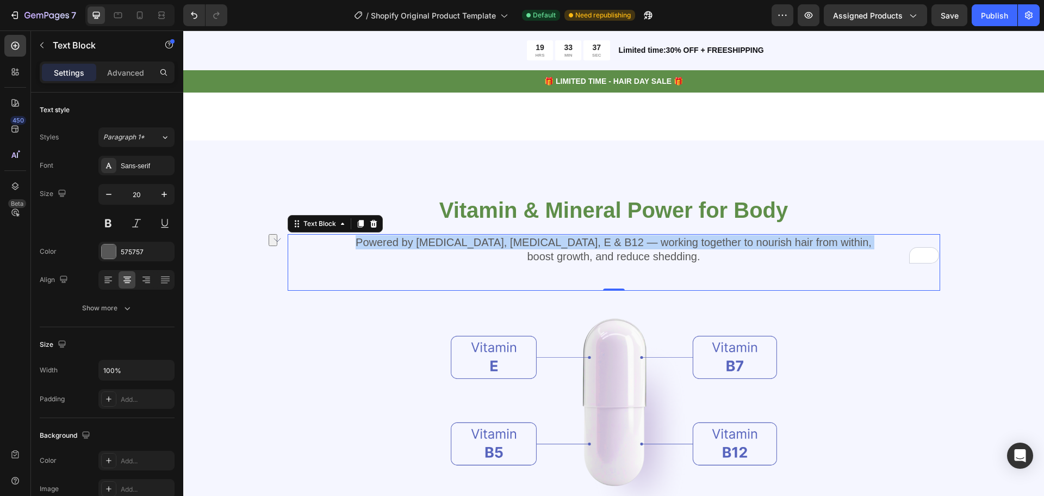
click at [689, 264] on div "Powered by Biotin, Vitamin B5, E & B12 — working together to nourish hair from …" at bounding box center [614, 262] width 653 height 57
click at [685, 262] on p "Powered by Biotin, Vitamin B5, E & B12 — working together to nourish hair from …" at bounding box center [614, 249] width 651 height 28
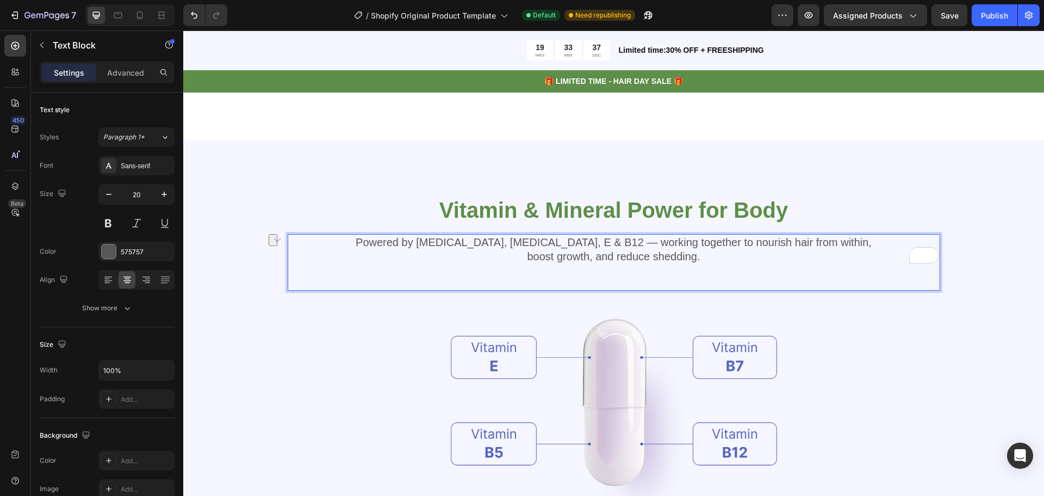
click at [684, 261] on p "Powered by Biotin, Vitamin B5, E & B12 — working together to nourish hair from …" at bounding box center [614, 249] width 651 height 28
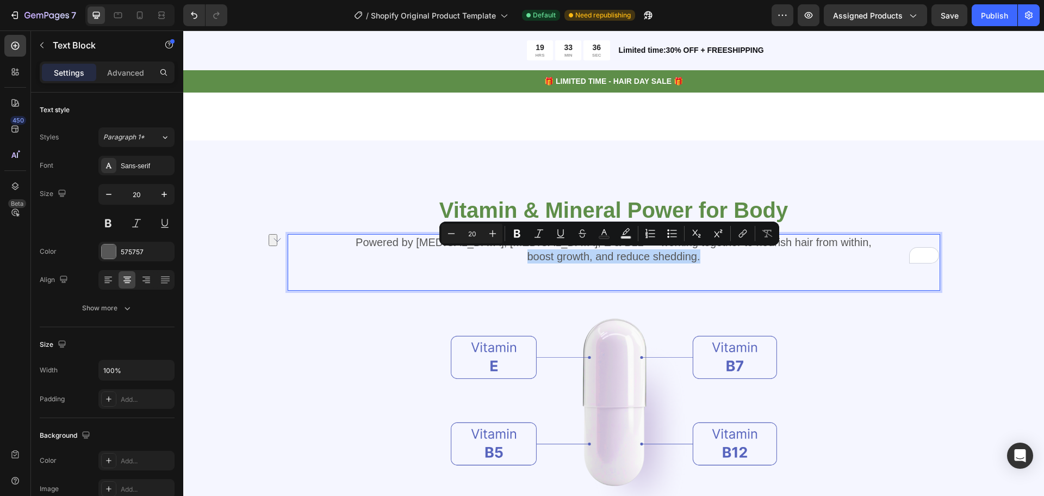
click at [694, 258] on p "Powered by Biotin, Vitamin B5, E & B12 — working together to nourish hair from …" at bounding box center [614, 249] width 651 height 28
click at [701, 258] on p "Powered by Biotin, Vitamin B5, E & B12 — working together to nourish hair from …" at bounding box center [614, 249] width 651 height 28
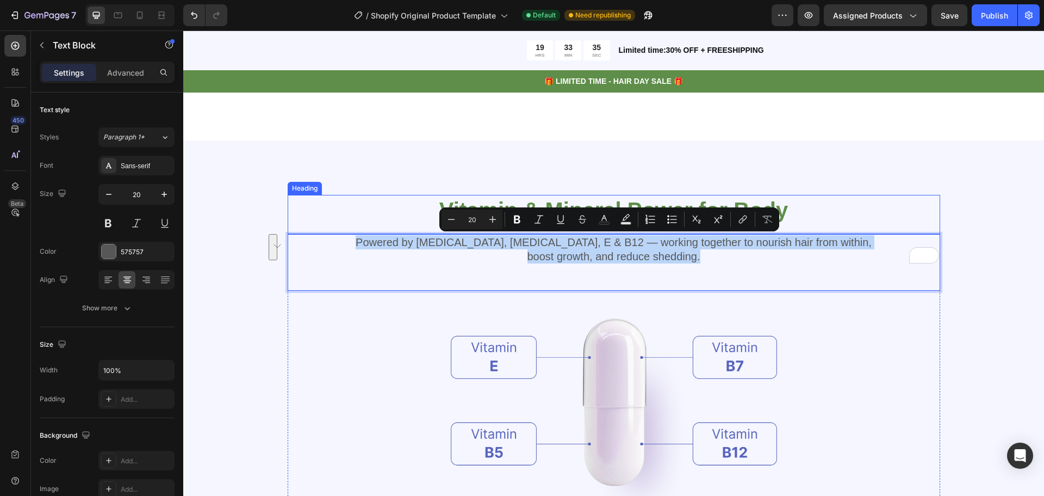
drag, startPoint x: 646, startPoint y: 254, endPoint x: 382, endPoint y: 231, distance: 265.4
click at [382, 231] on div "Vitamin & Mineral Power for Body Heading Powered by Biotin, Vitamin B5, E & B12…" at bounding box center [614, 402] width 653 height 415
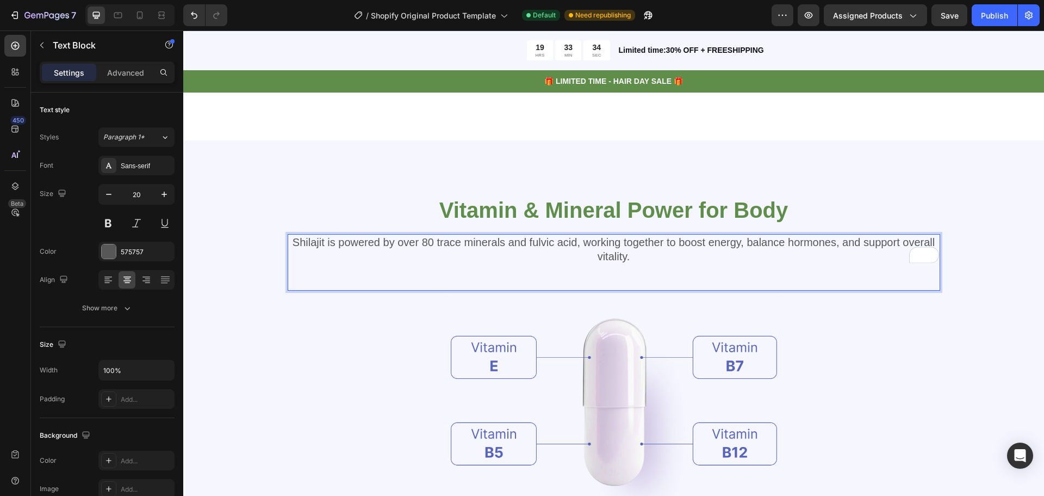
click at [625, 265] on div "Shilajit is powered by over 80 trace minerals and fulvic acid, working together…" at bounding box center [614, 262] width 653 height 57
drag, startPoint x: 609, startPoint y: 288, endPoint x: 613, endPoint y: 264, distance: 24.8
click at [613, 264] on div "Shilajit is powered by over 80 trace minerals and fulvic acid, working together…" at bounding box center [614, 262] width 653 height 57
click at [614, 264] on div "Shilajit is powered by over 80 trace minerals and fulvic acid, working together…" at bounding box center [614, 249] width 653 height 30
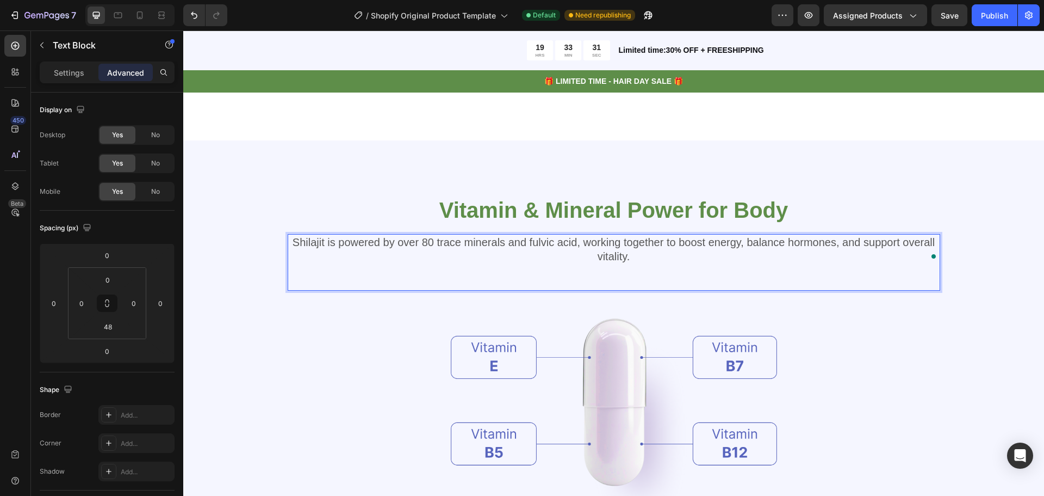
click at [641, 261] on p "Shilajit is powered by over 80 trace minerals and fulvic acid, working together…" at bounding box center [614, 249] width 651 height 28
click at [69, 75] on p "Settings" at bounding box center [69, 72] width 30 height 11
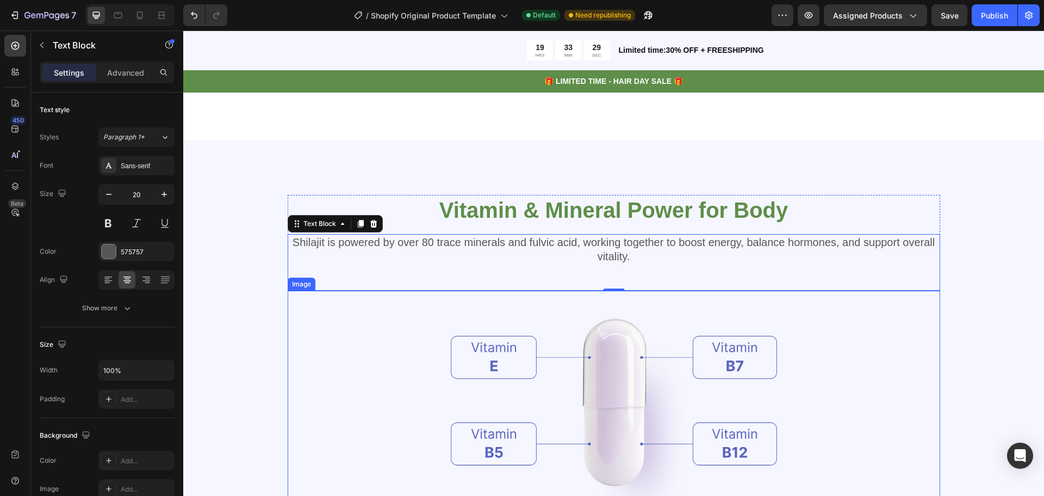
click at [377, 342] on div at bounding box center [614, 409] width 653 height 238
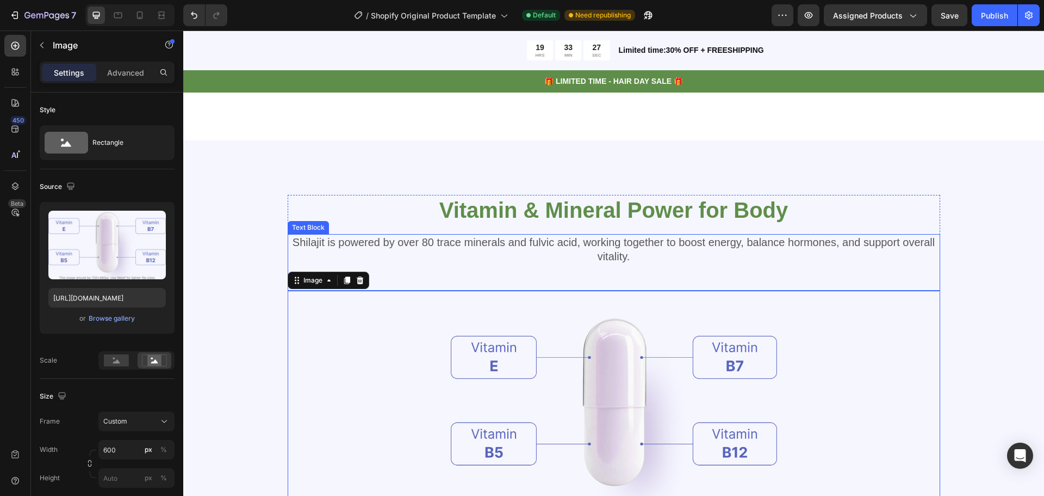
click at [646, 269] on div "Shilajit is powered by over 80 trace minerals and fulvic acid, working together…" at bounding box center [614, 262] width 653 height 57
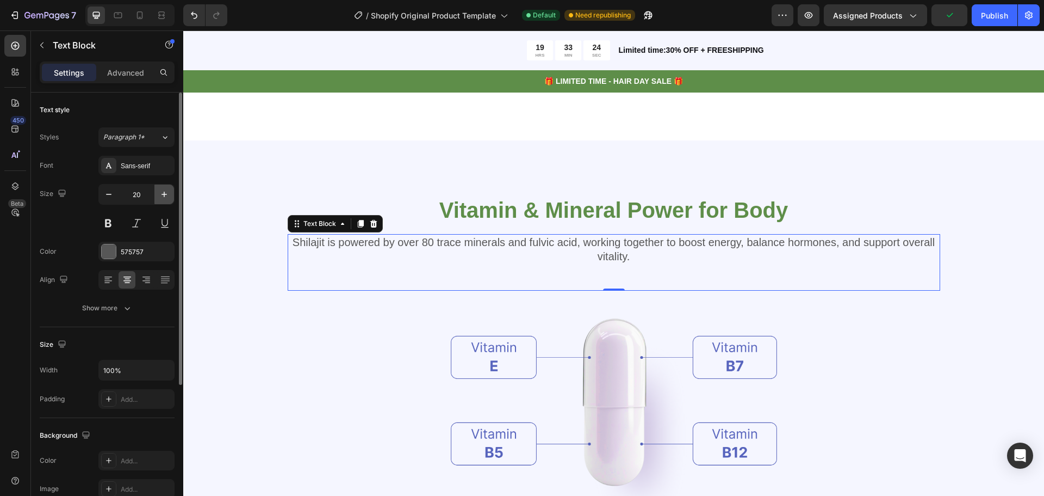
click at [166, 197] on icon "button" at bounding box center [164, 194] width 11 height 11
click at [114, 194] on icon "button" at bounding box center [108, 194] width 11 height 11
type input "21"
click at [848, 302] on div at bounding box center [614, 411] width 653 height 238
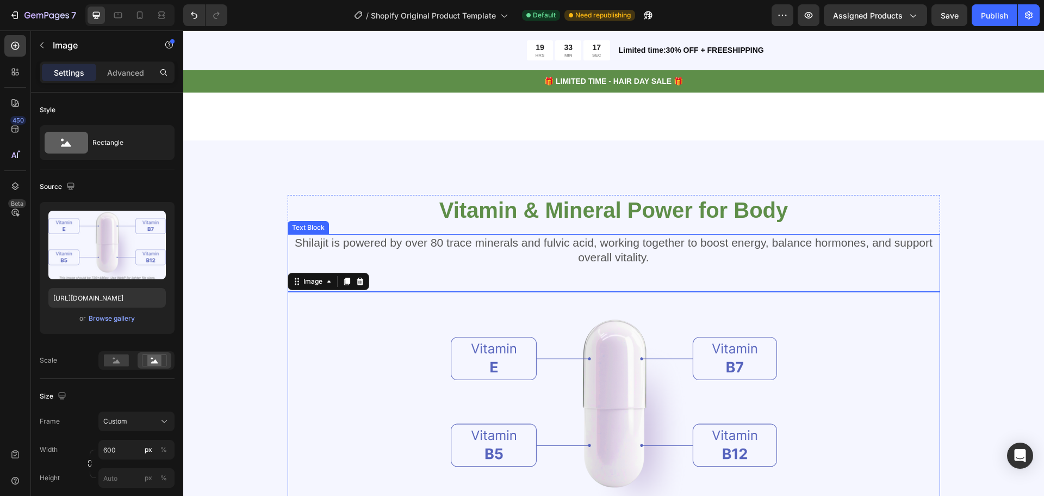
click at [594, 286] on div "Shilajit is powered by over 80 trace minerals and fulvic acid, working together…" at bounding box center [614, 263] width 653 height 58
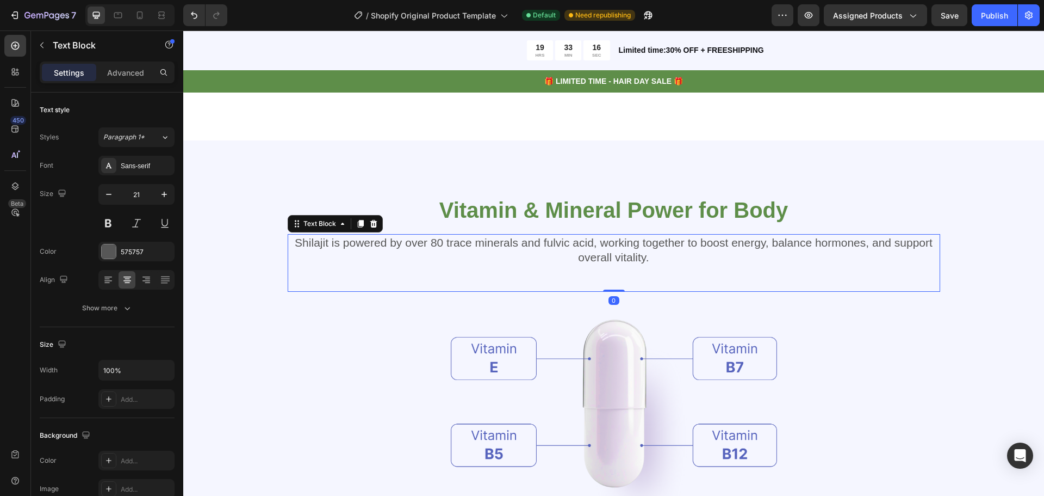
drag, startPoint x: 611, startPoint y: 290, endPoint x: 615, endPoint y: 275, distance: 15.3
click at [614, 275] on div "Shilajit is powered by over 80 trace minerals and fulvic acid, working together…" at bounding box center [614, 263] width 653 height 58
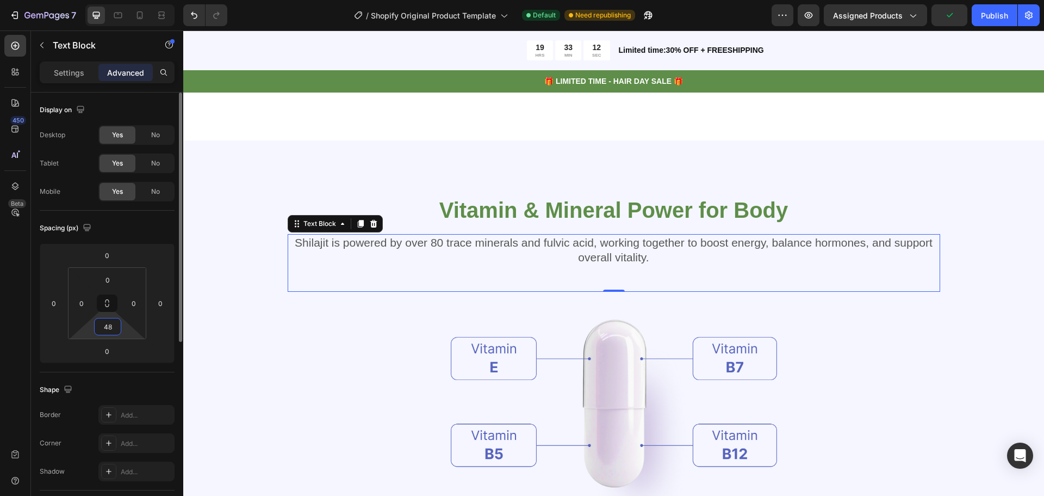
click at [112, 321] on input "48" at bounding box center [108, 326] width 22 height 16
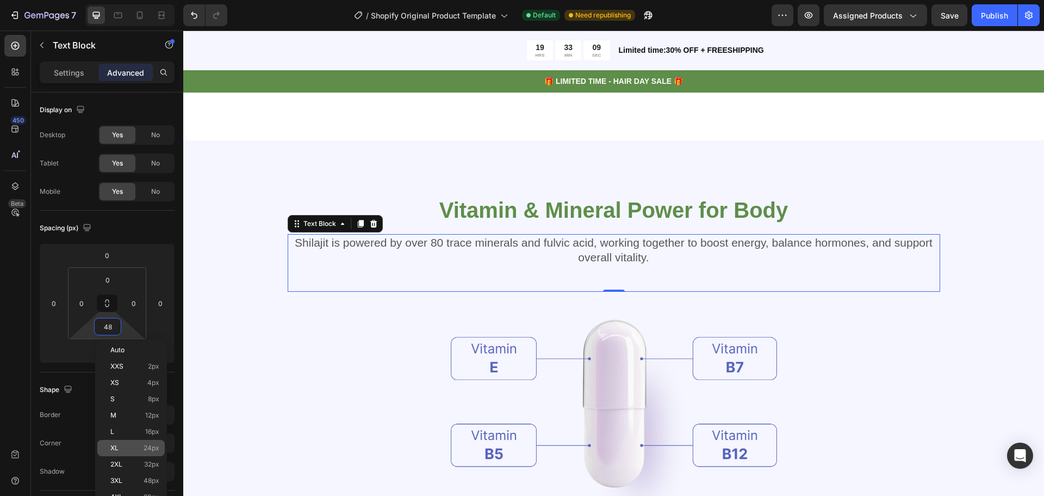
click at [123, 447] on p "XL 24px" at bounding box center [134, 448] width 49 height 8
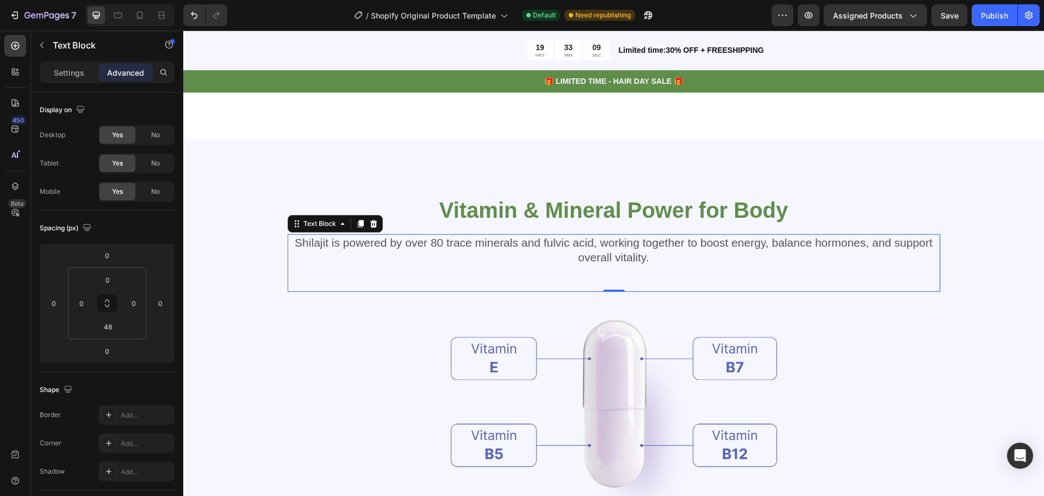
type input "24"
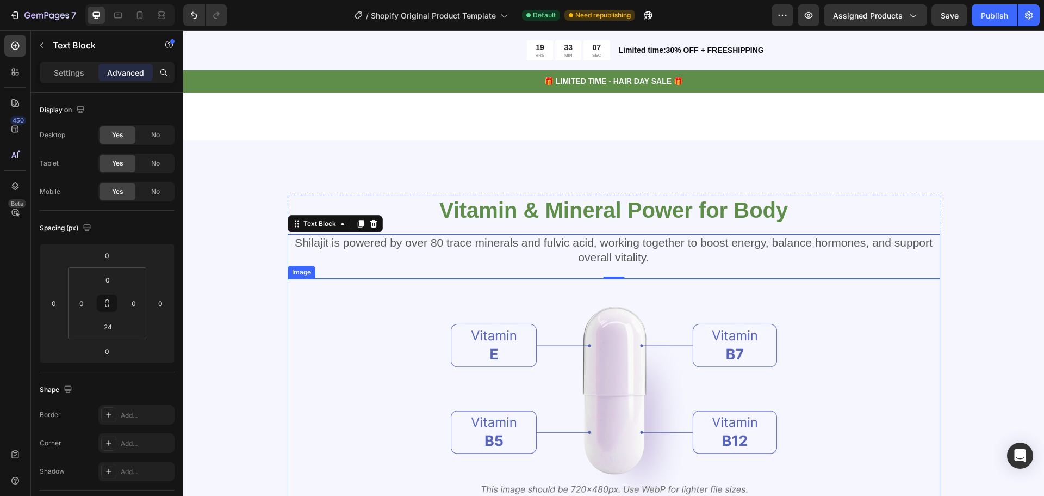
click at [760, 295] on img at bounding box center [614, 398] width 326 height 238
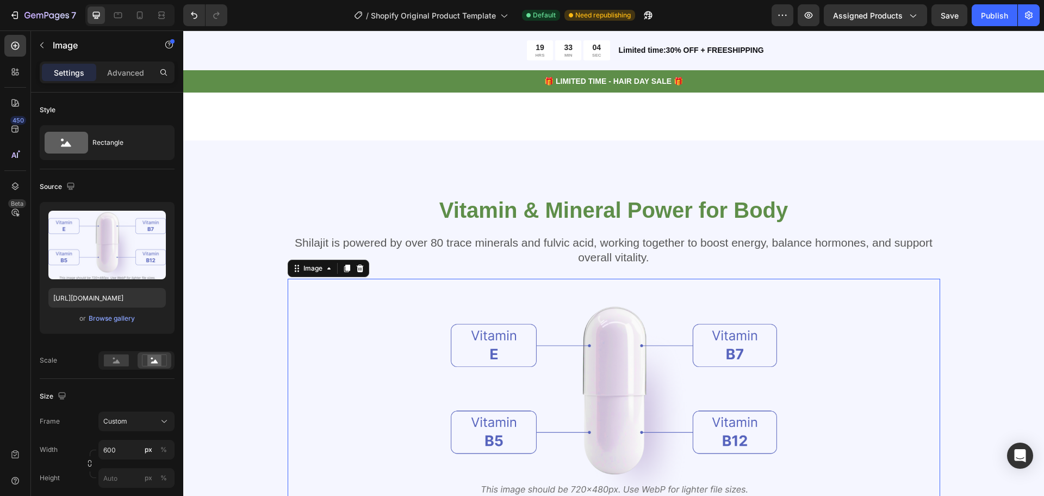
click at [650, 384] on img at bounding box center [614, 398] width 326 height 238
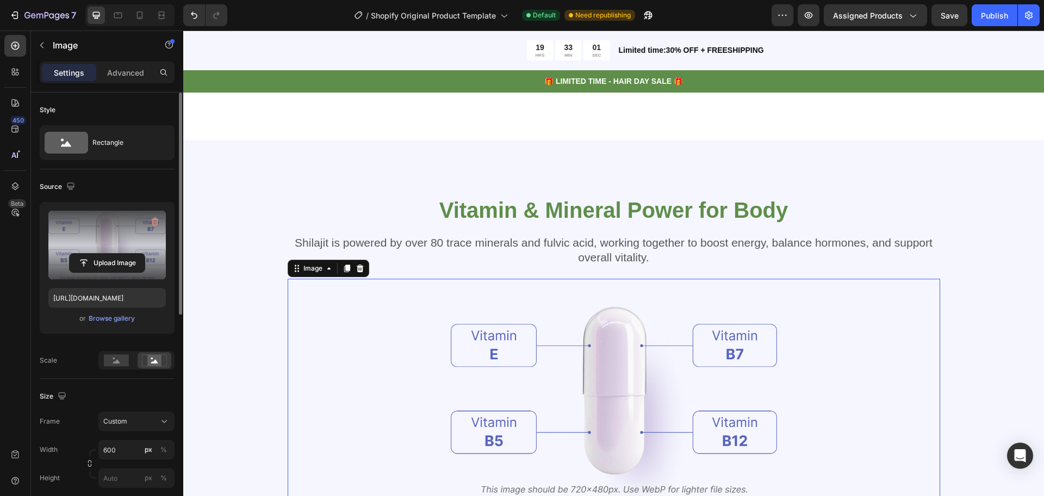
click at [116, 241] on label at bounding box center [106, 245] width 117 height 69
click at [116, 253] on input "file" at bounding box center [107, 262] width 75 height 18
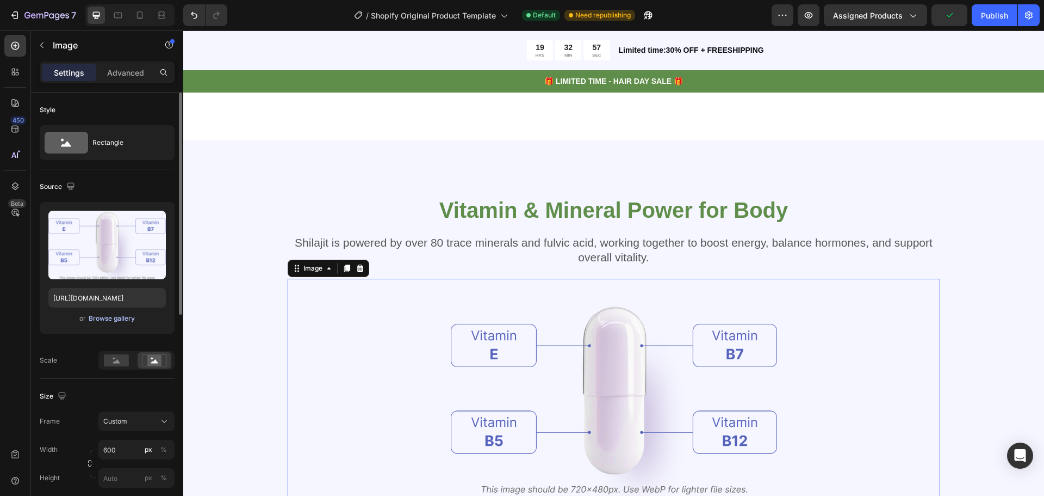
click at [112, 315] on div "Browse gallery" at bounding box center [112, 318] width 46 height 10
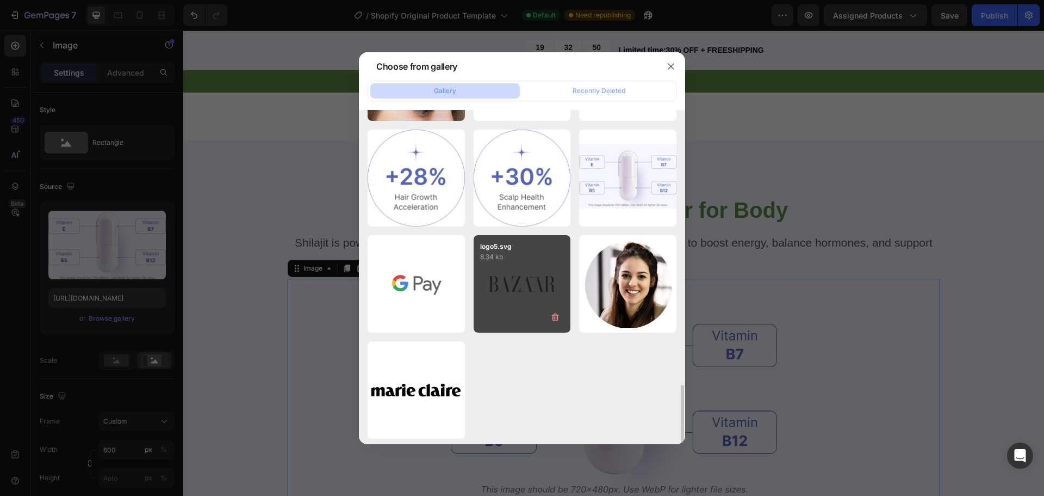
scroll to position [1581, 0]
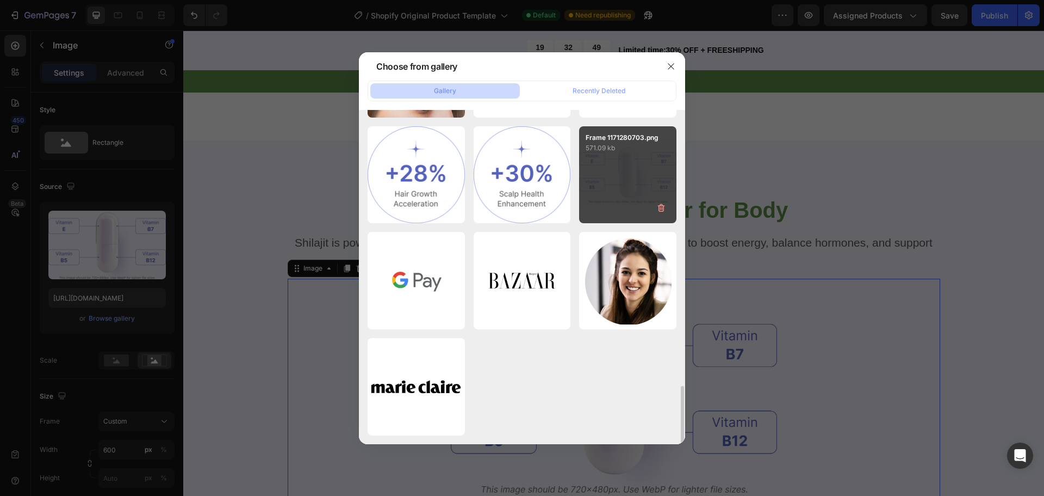
click at [638, 157] on div "Frame 1171280703.png 571.09 kb" at bounding box center [627, 174] width 97 height 97
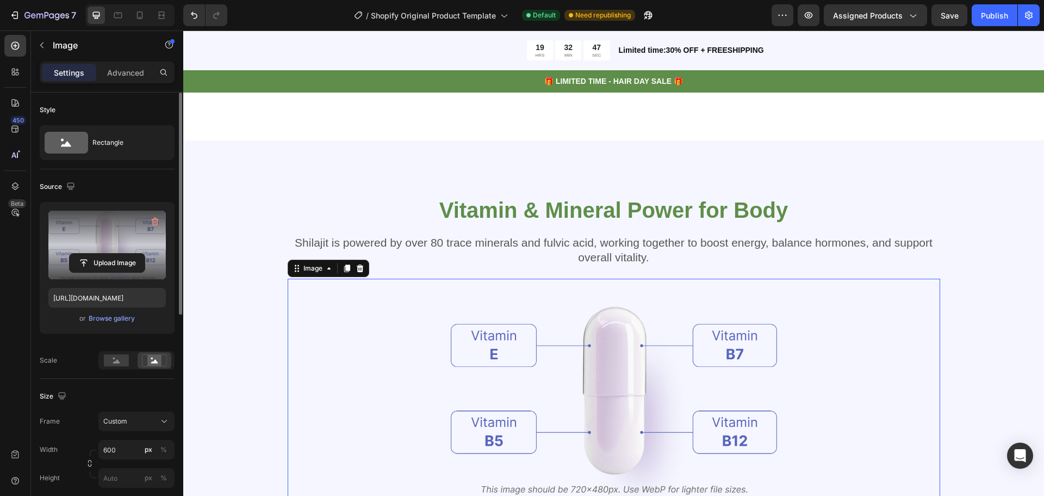
click at [131, 239] on label at bounding box center [106, 245] width 117 height 69
click at [131, 253] on input "file" at bounding box center [107, 262] width 75 height 18
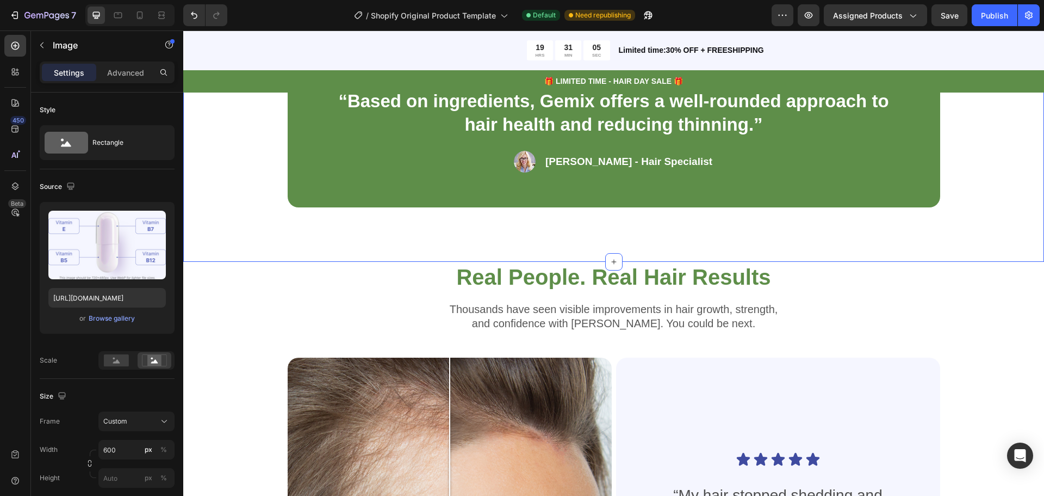
scroll to position [2665, 0]
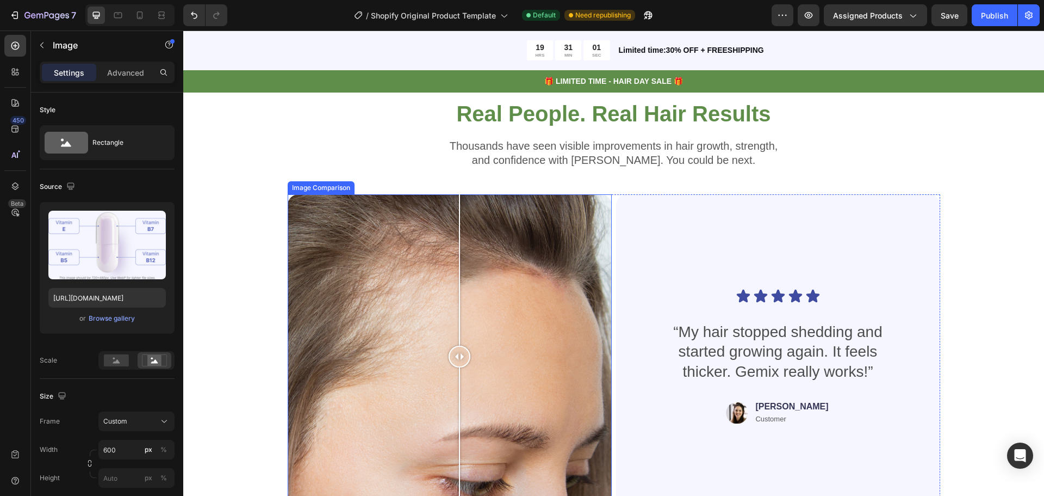
drag, startPoint x: 439, startPoint y: 361, endPoint x: 489, endPoint y: 284, distance: 91.6
click at [471, 284] on div at bounding box center [460, 356] width 22 height 324
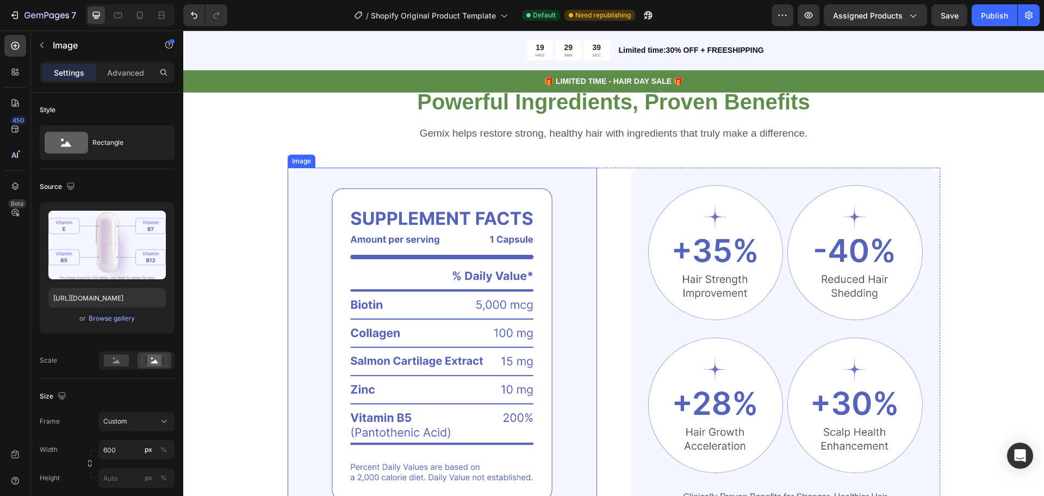
scroll to position [1197, 0]
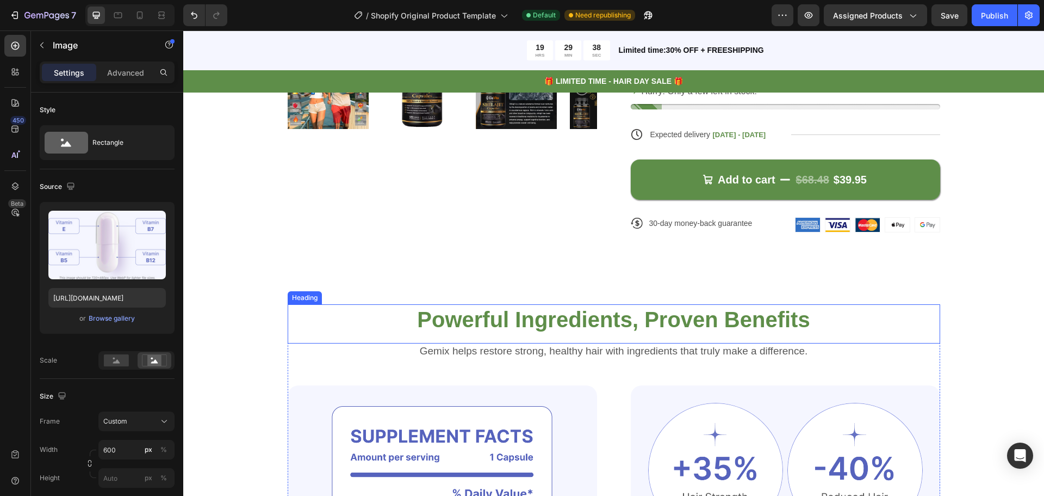
click at [605, 324] on h2 "Powerful Ingredients, Proven Benefits" at bounding box center [614, 319] width 653 height 30
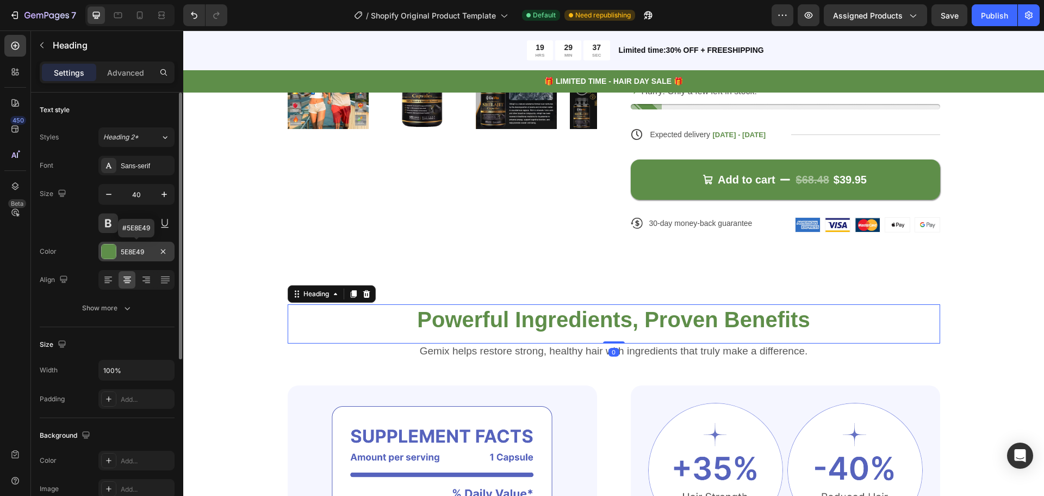
click at [143, 250] on div "5E8E49" at bounding box center [137, 252] width 32 height 10
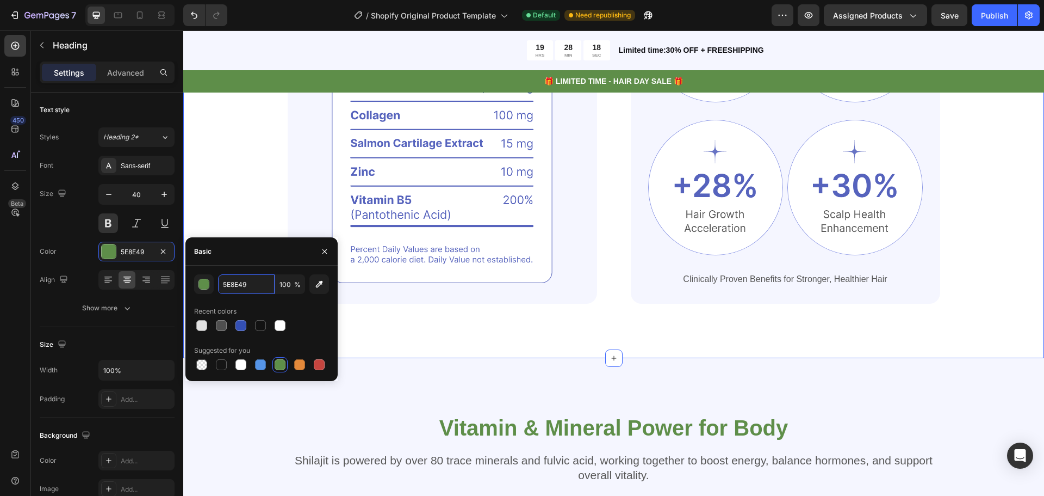
scroll to position [1958, 0]
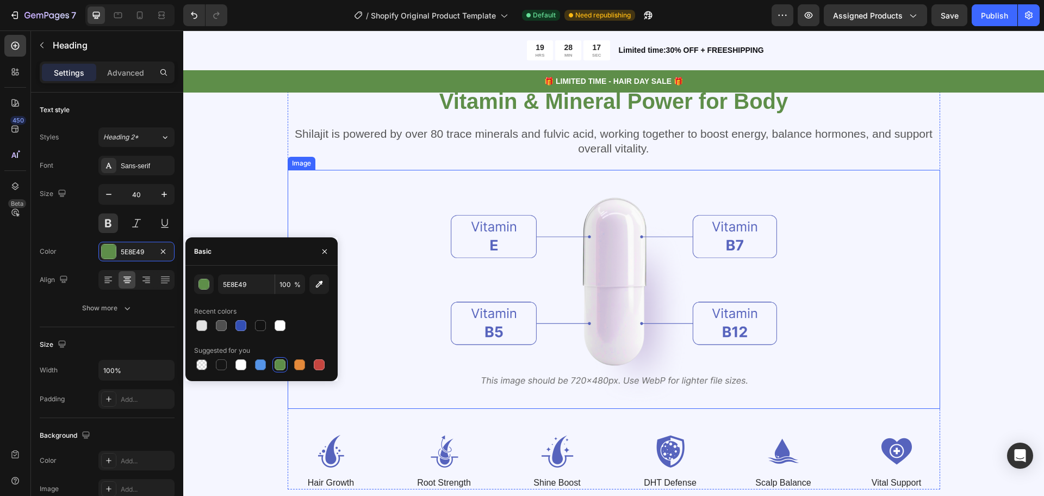
click at [621, 267] on img at bounding box center [614, 289] width 326 height 238
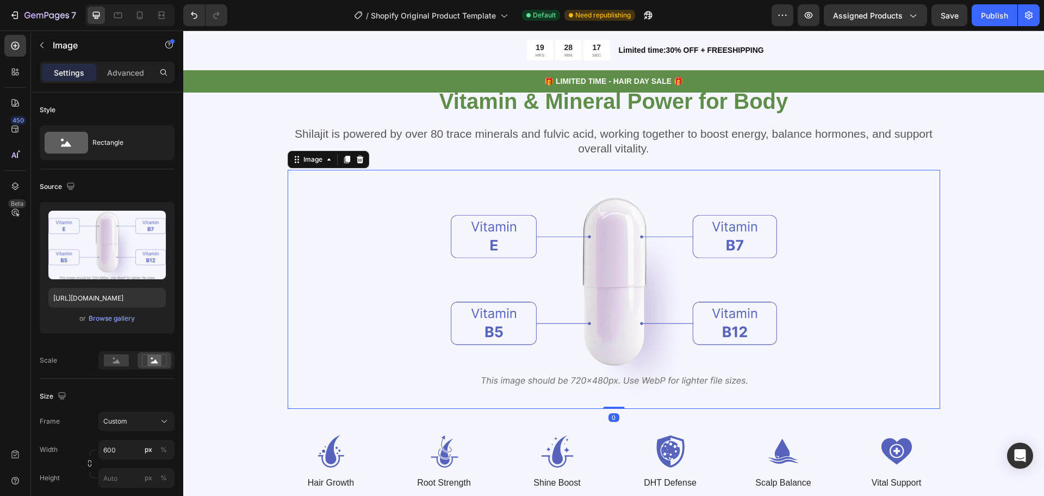
click at [621, 267] on img at bounding box center [614, 289] width 326 height 238
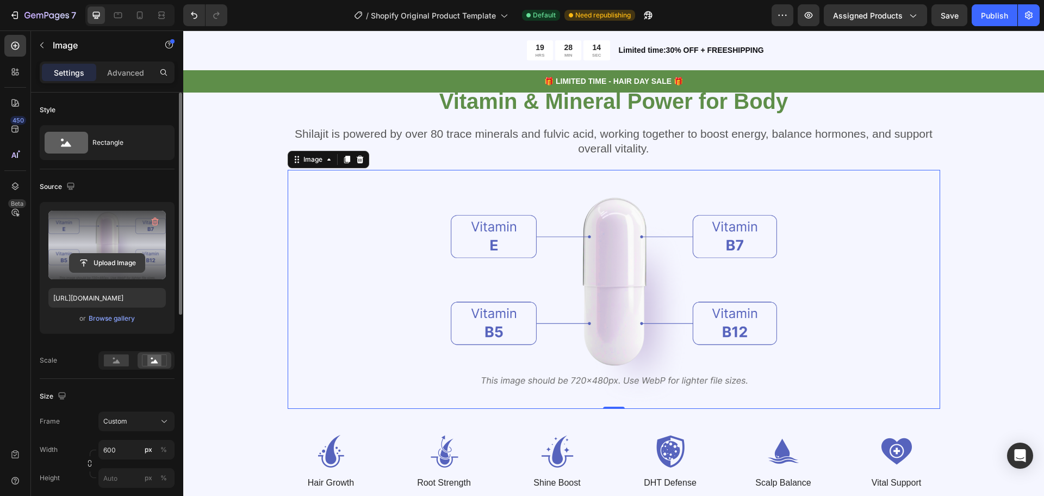
click at [119, 255] on input "file" at bounding box center [107, 262] width 75 height 18
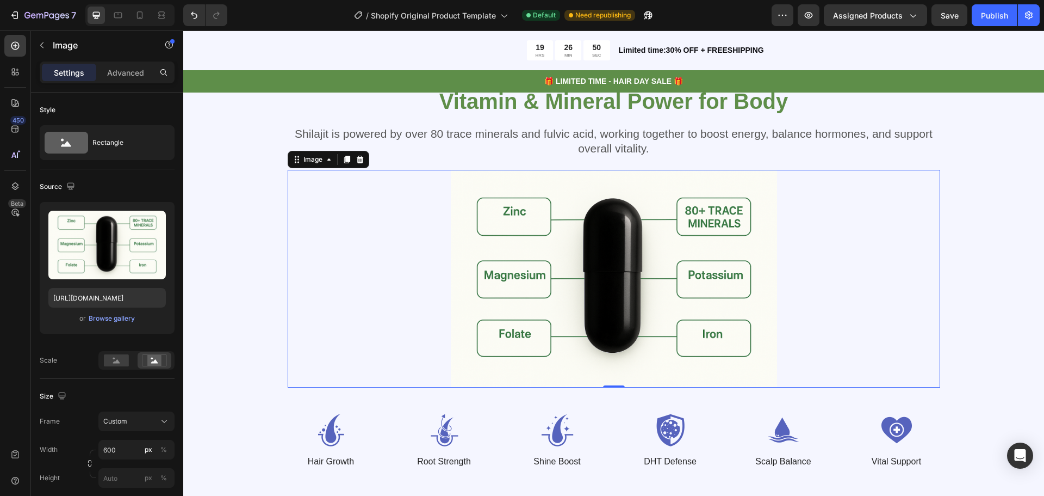
click at [667, 256] on img at bounding box center [614, 279] width 326 height 218
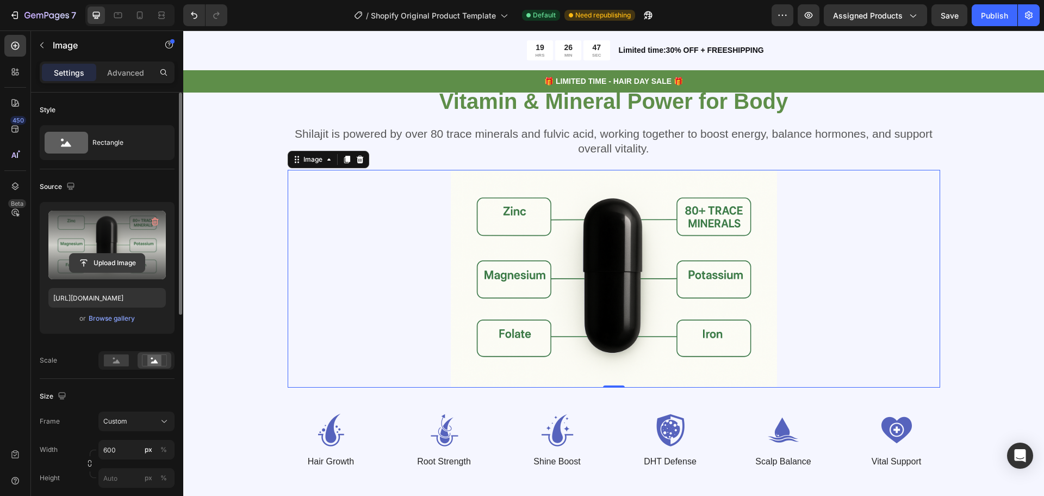
click at [109, 259] on input "file" at bounding box center [107, 262] width 75 height 18
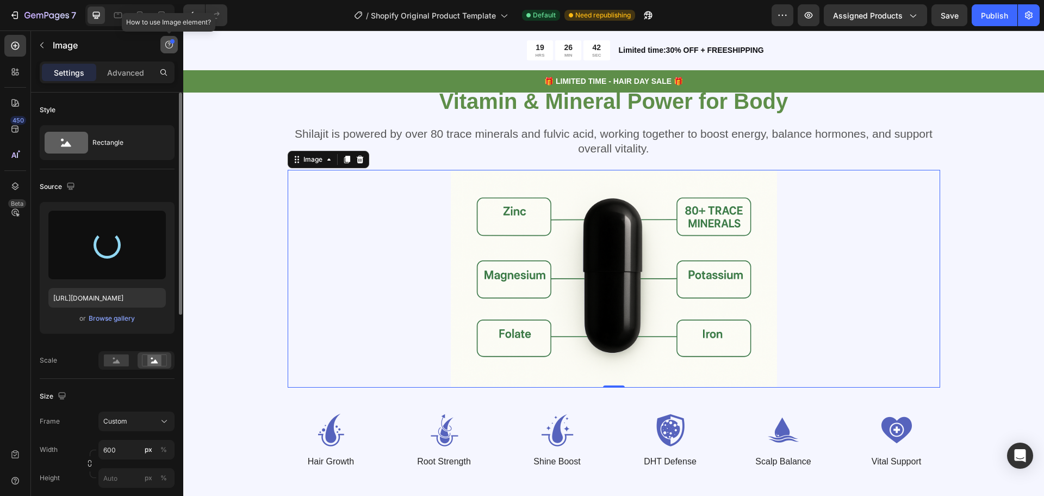
type input "https://cdn.shopify.com/s/files/1/0891/5278/2583/files/gempages_581815795391136…"
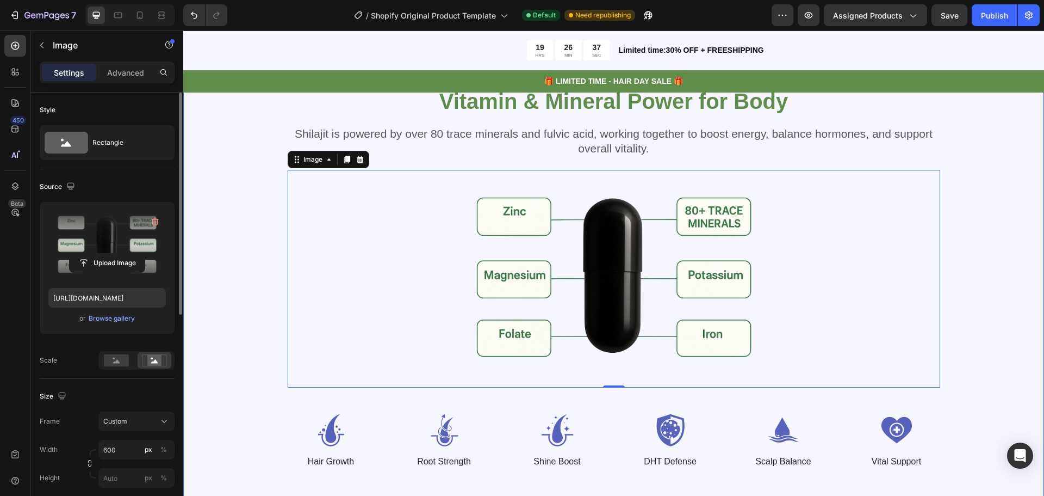
click at [987, 193] on div "Vitamin & Mineral Power for Body Heading Shilajit is powered by over 80 trace m…" at bounding box center [614, 277] width 774 height 382
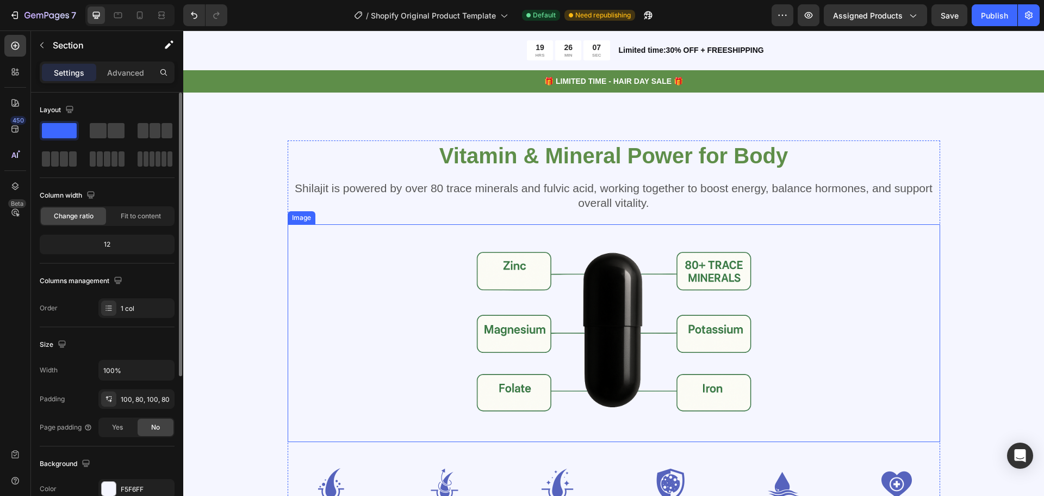
scroll to position [2176, 0]
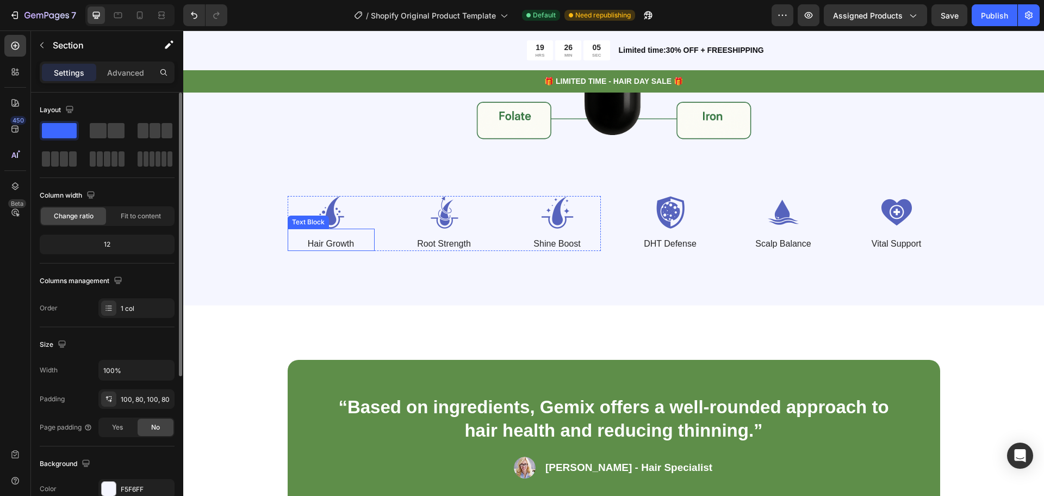
click at [319, 210] on img at bounding box center [331, 212] width 87 height 33
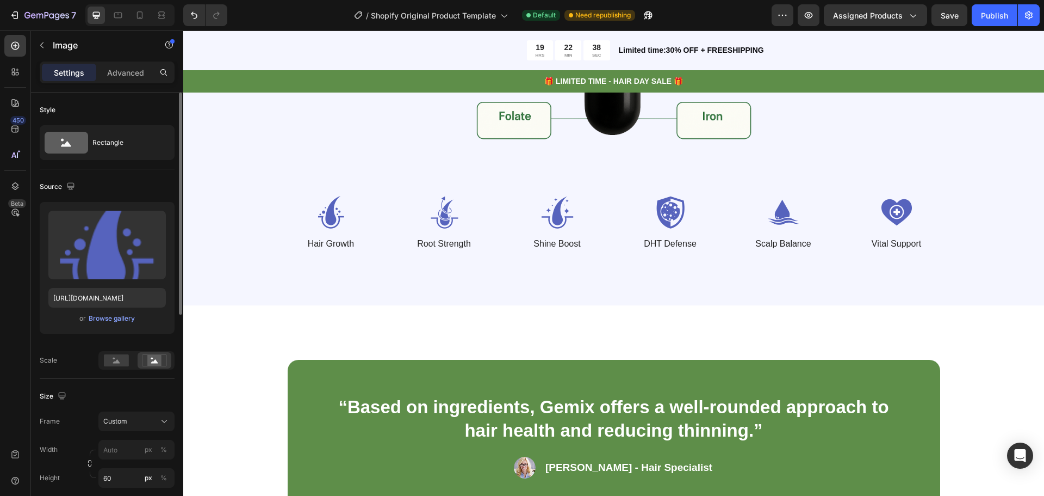
click at [339, 213] on img at bounding box center [331, 212] width 87 height 33
click at [679, 221] on img at bounding box center [670, 212] width 87 height 33
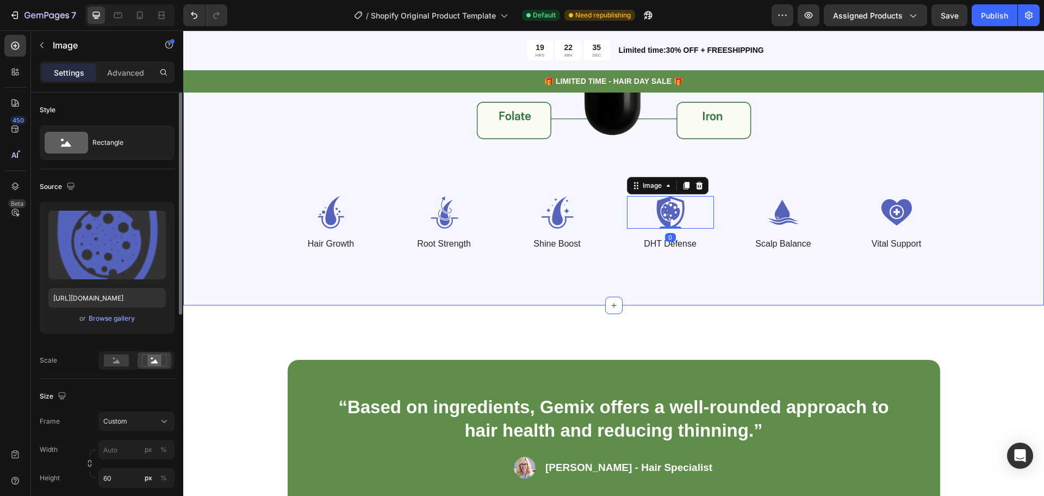
click at [325, 211] on img at bounding box center [331, 212] width 87 height 33
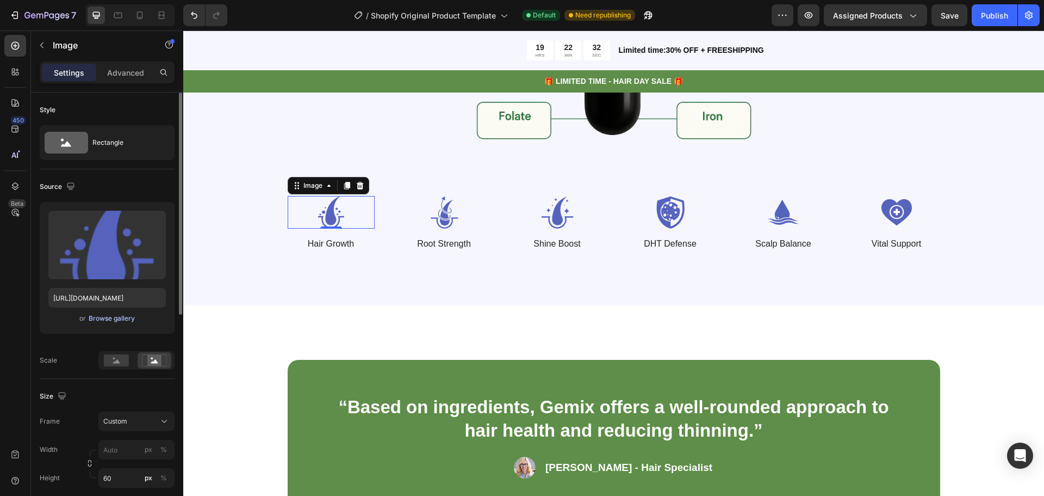
click at [120, 318] on div "Browse gallery" at bounding box center [112, 318] width 46 height 10
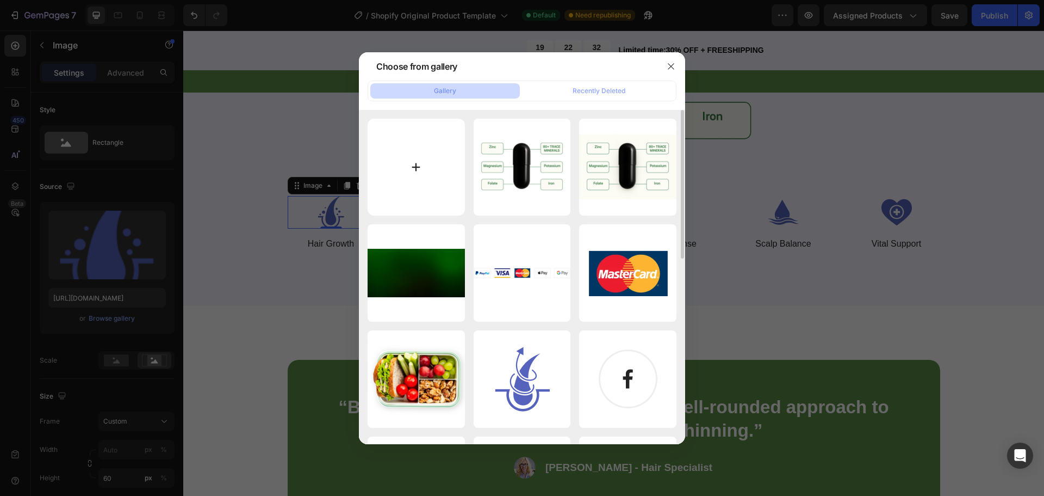
click at [432, 189] on input "file" at bounding box center [416, 167] width 97 height 97
type input "C:\fakepath\smiling.png"
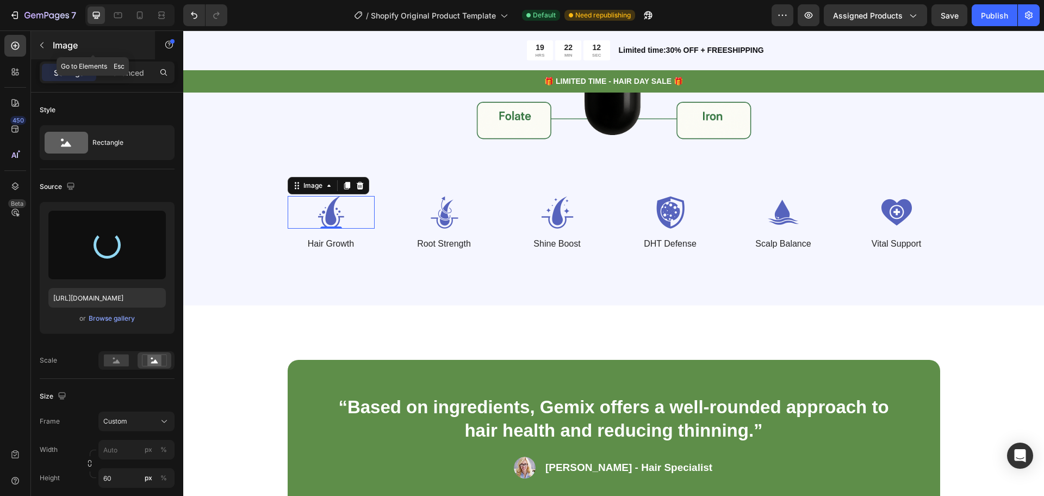
type input "https://cdn.shopify.com/s/files/1/0891/5278/2583/files/gempages_581815795391136…"
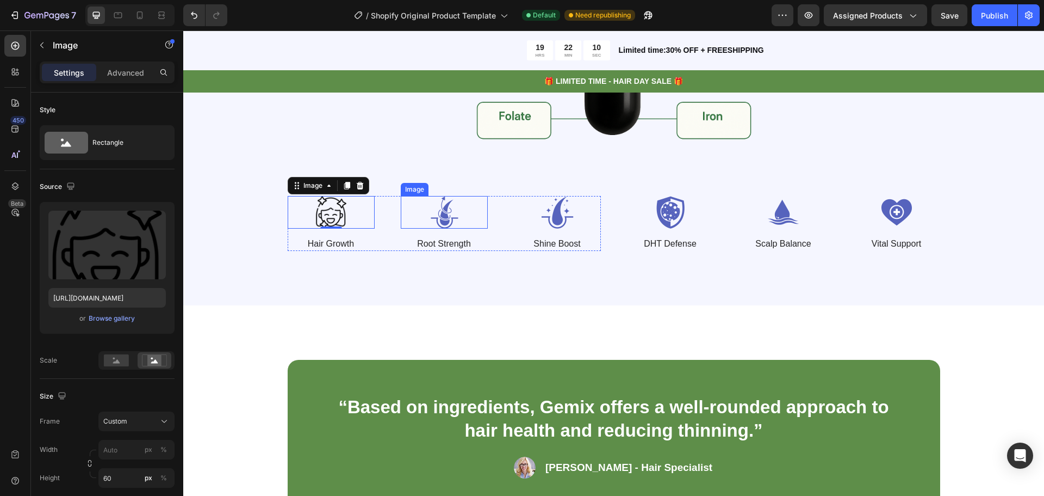
click at [444, 210] on img at bounding box center [444, 212] width 87 height 33
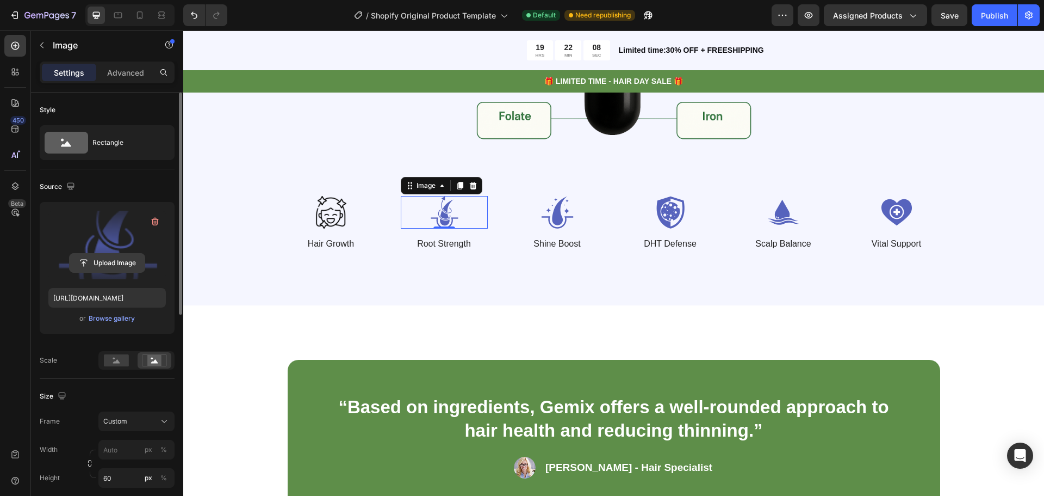
click at [120, 255] on input "file" at bounding box center [107, 262] width 75 height 18
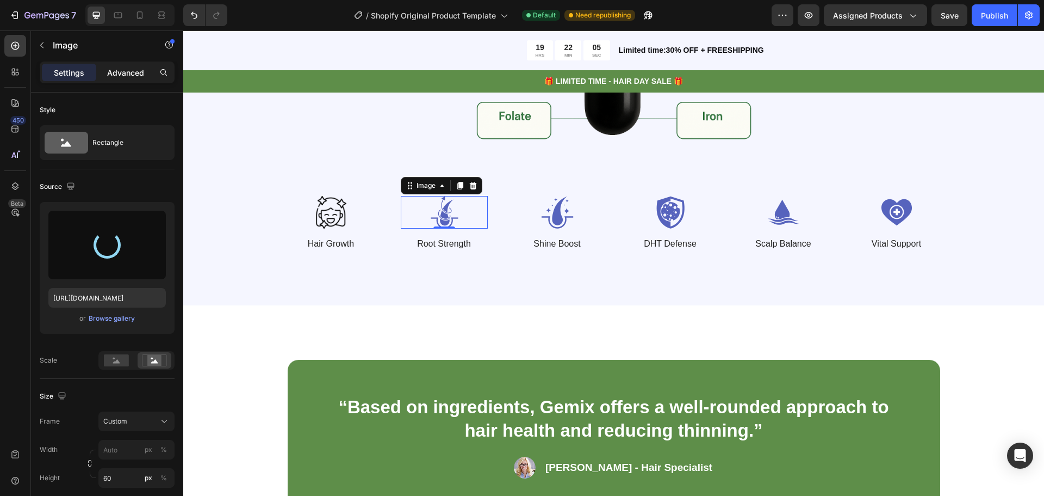
click at [149, 65] on div "Advanced" at bounding box center [125, 72] width 54 height 17
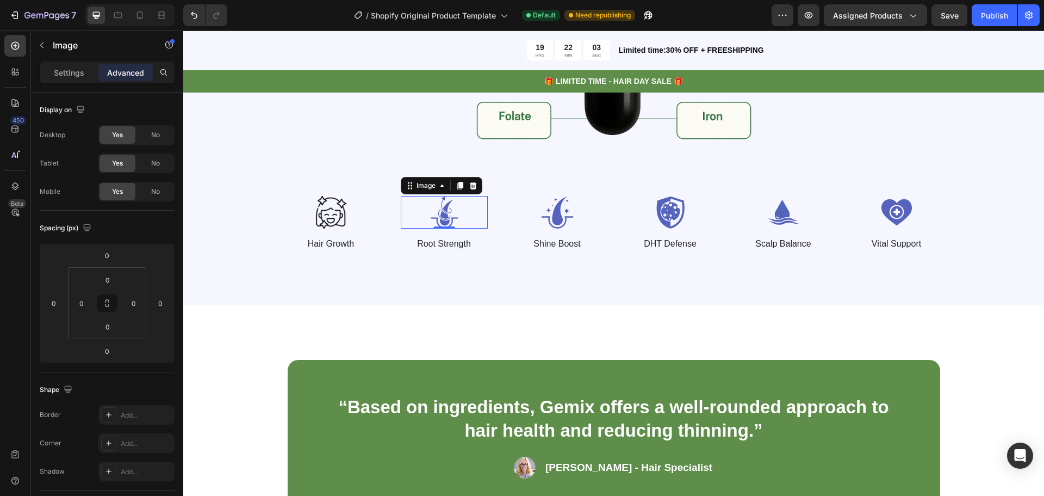
click at [410, 214] on img at bounding box center [444, 212] width 87 height 33
click at [537, 222] on img at bounding box center [557, 212] width 87 height 33
click at [436, 214] on img at bounding box center [444, 212] width 87 height 33
click at [76, 70] on p "Settings" at bounding box center [69, 72] width 30 height 11
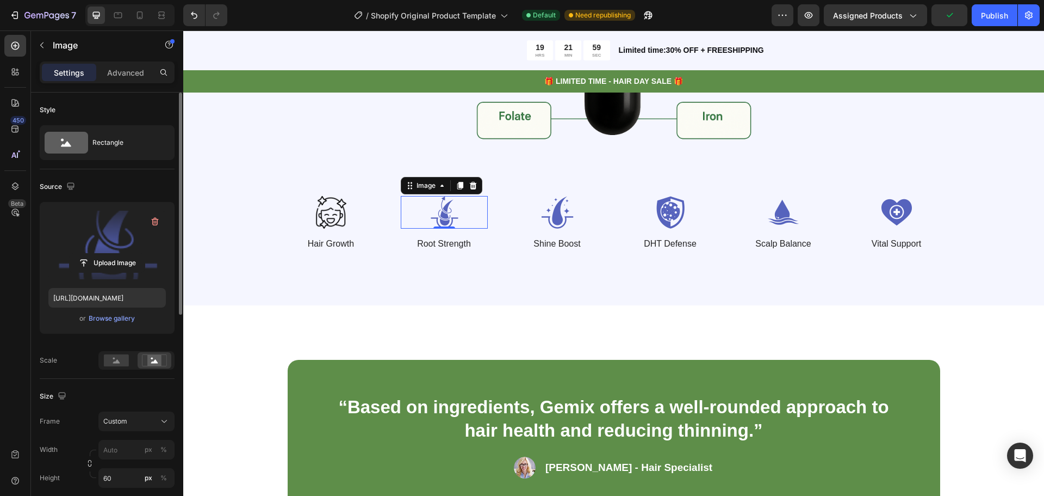
click at [115, 252] on label at bounding box center [106, 245] width 117 height 69
click at [115, 253] on input "file" at bounding box center [107, 262] width 75 height 18
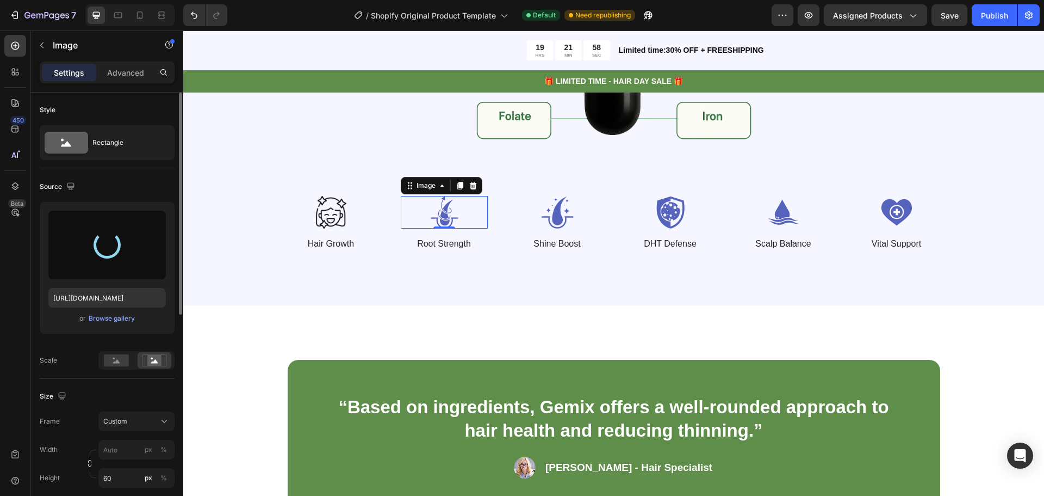
type input "https://cdn.shopify.com/s/files/1/0891/5278/2583/files/gempages_581815795391136…"
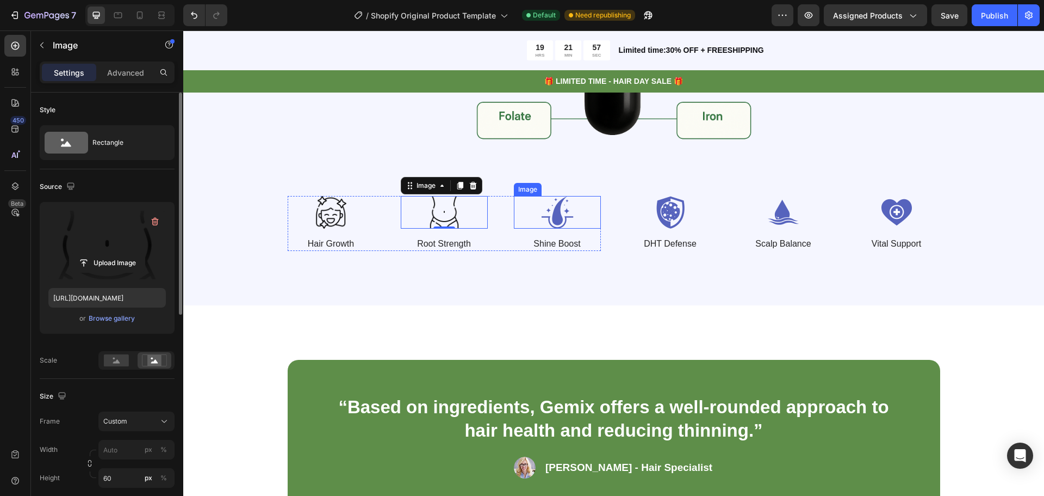
click at [555, 207] on img at bounding box center [557, 212] width 87 height 33
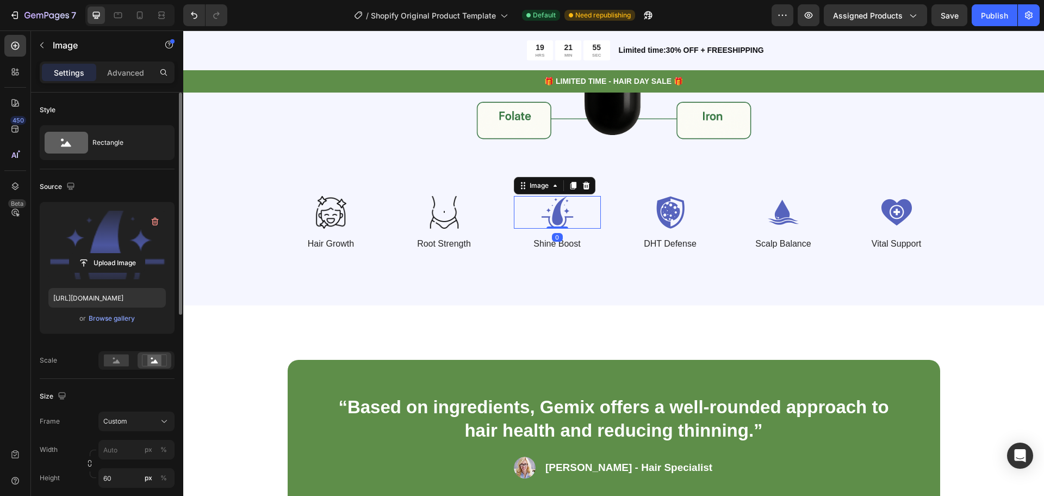
click at [127, 253] on button "Upload Image" at bounding box center [107, 263] width 76 height 20
click at [102, 255] on input "file" at bounding box center [107, 262] width 75 height 18
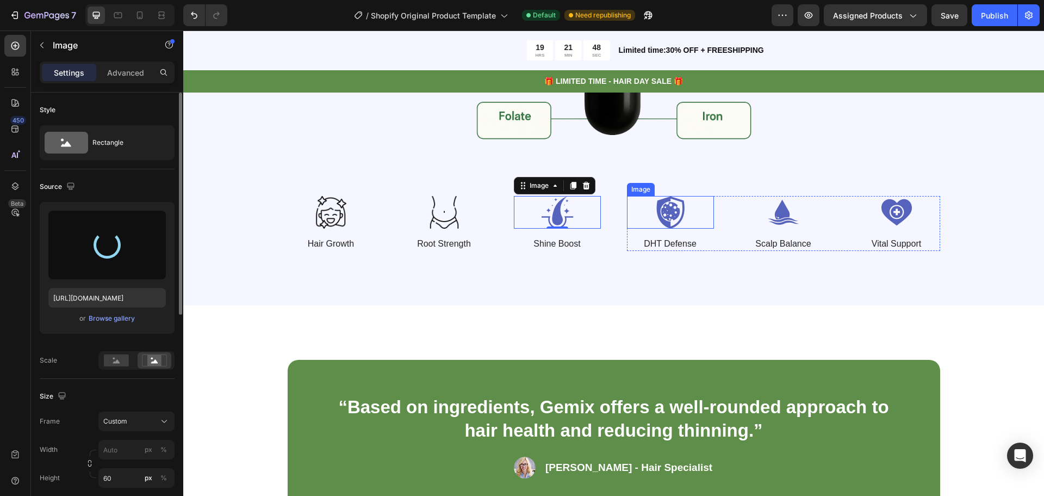
type input "https://cdn.shopify.com/s/files/1/0891/5278/2583/files/gempages_581815795391136…"
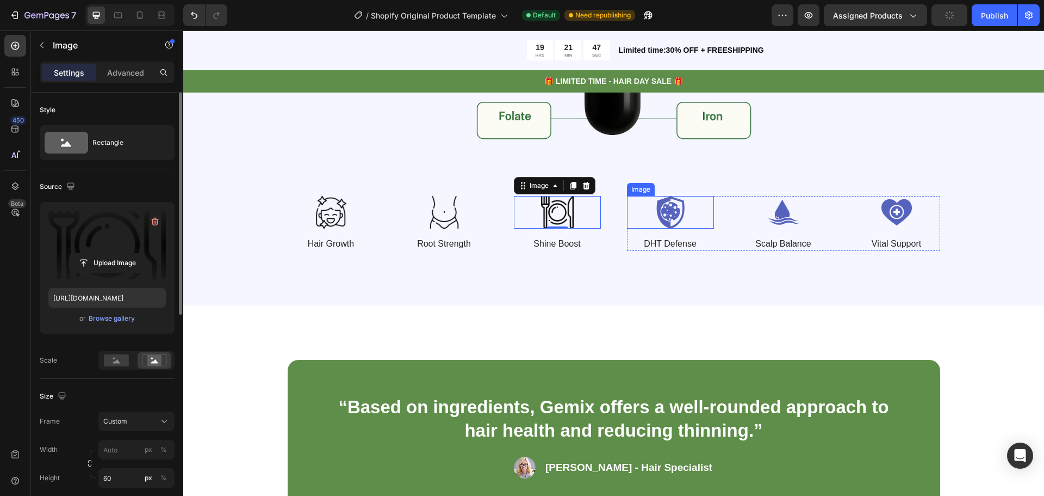
click at [671, 213] on img at bounding box center [670, 212] width 87 height 33
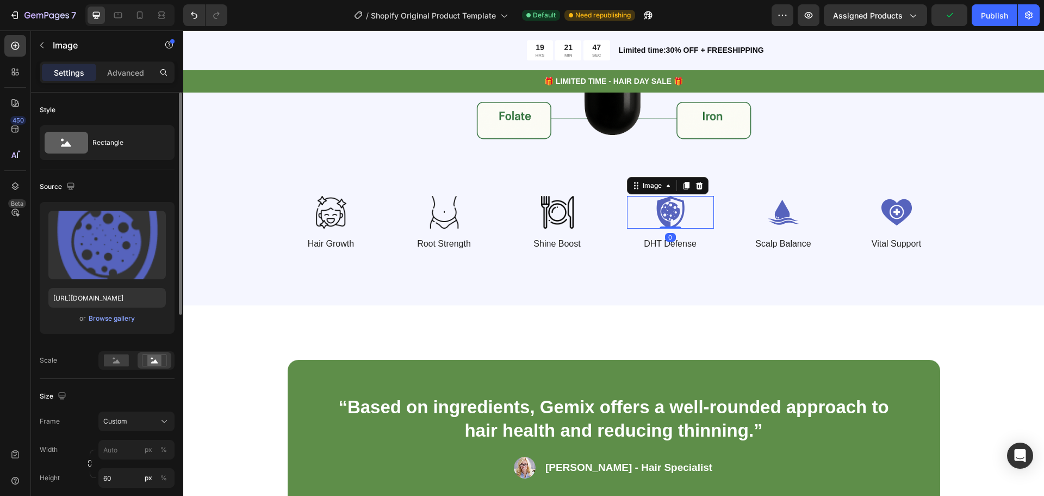
click at [671, 213] on img at bounding box center [670, 212] width 87 height 33
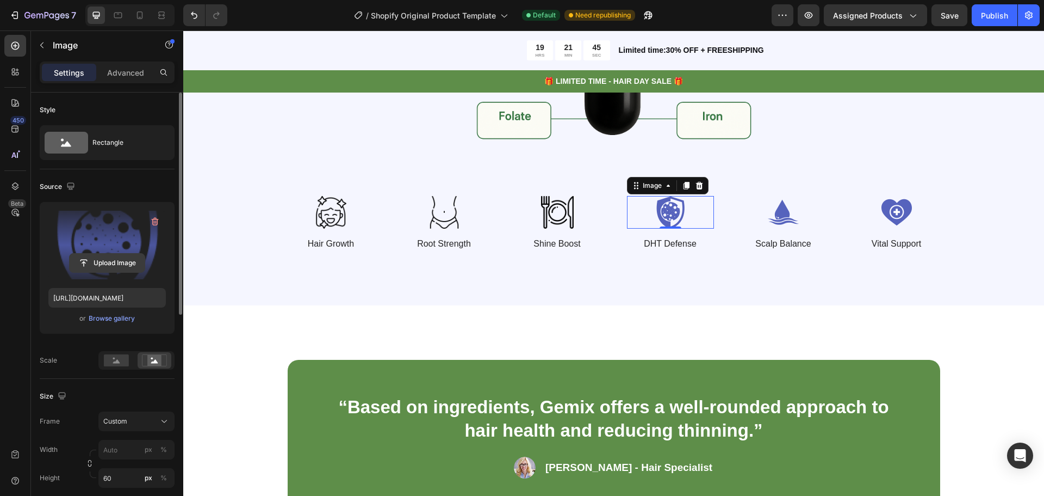
click at [109, 270] on input "file" at bounding box center [107, 262] width 75 height 18
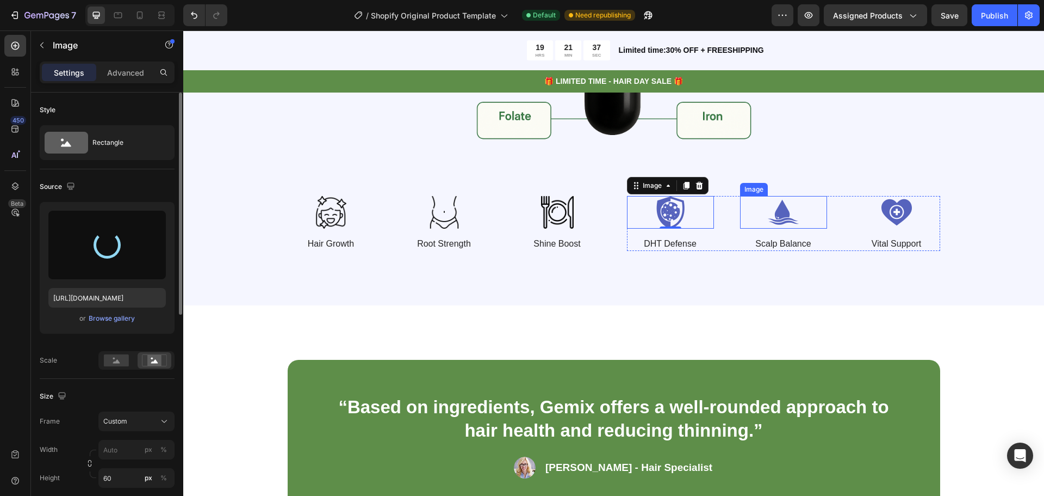
type input "https://cdn.shopify.com/s/files/1/0891/5278/2583/files/gempages_581815795391136…"
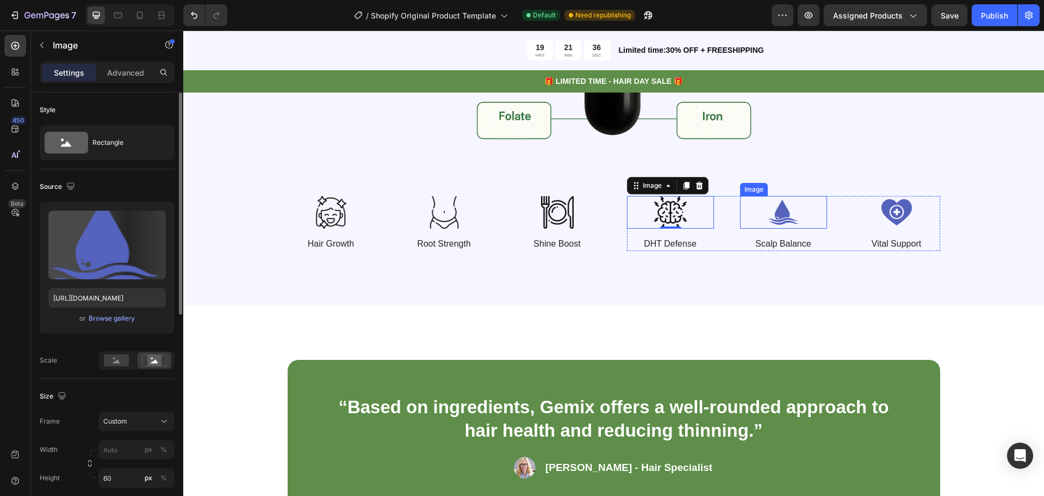
click at [777, 212] on img at bounding box center [783, 212] width 87 height 33
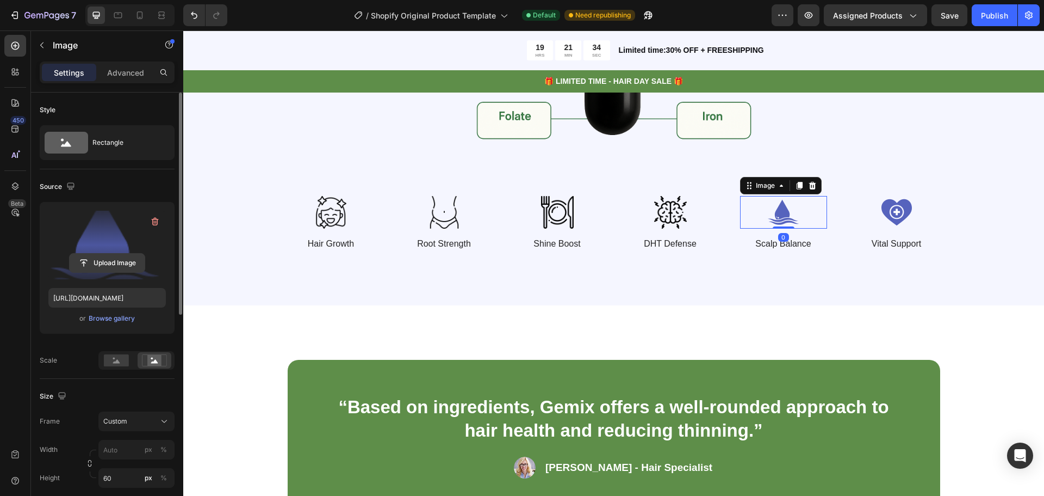
click at [113, 261] on input "file" at bounding box center [107, 262] width 75 height 18
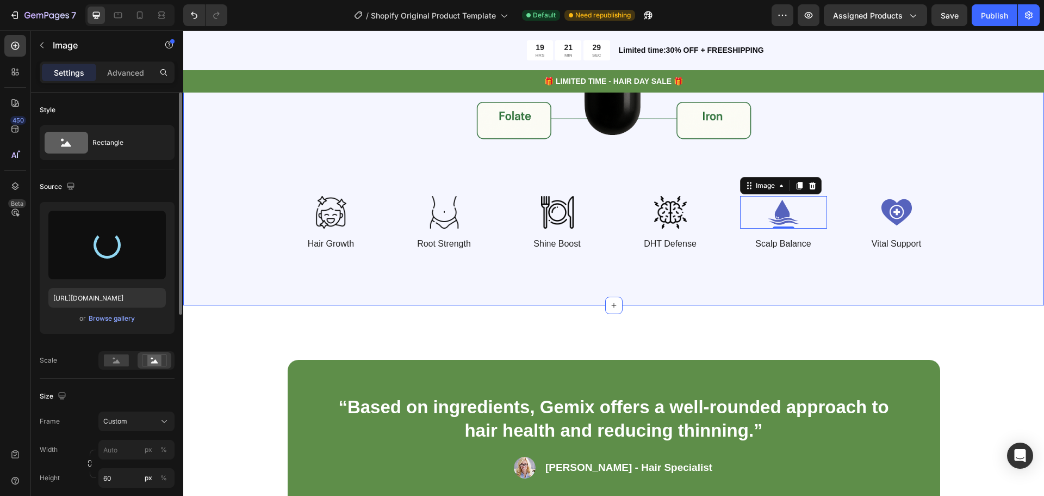
type input "https://cdn.shopify.com/s/files/1/0891/5278/2583/files/gempages_581815795391136…"
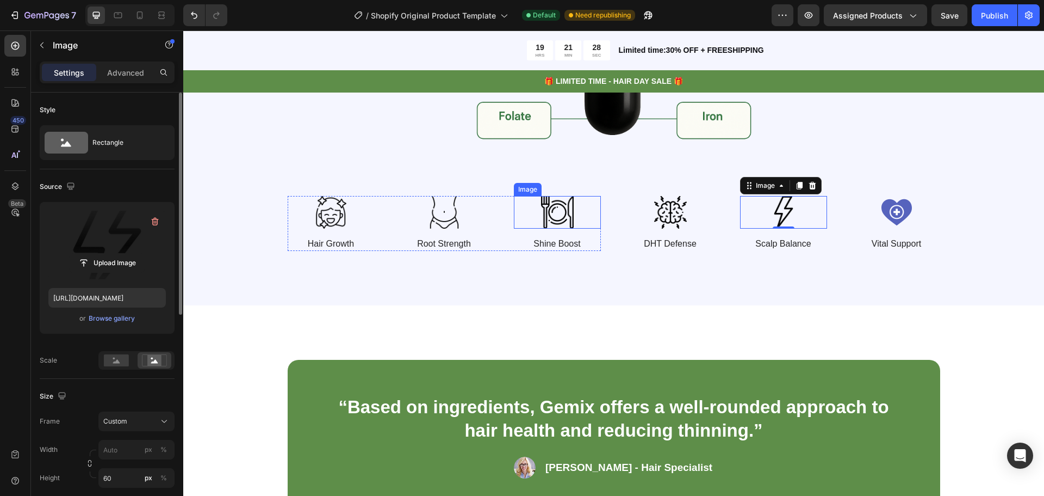
click at [552, 221] on img at bounding box center [557, 212] width 87 height 33
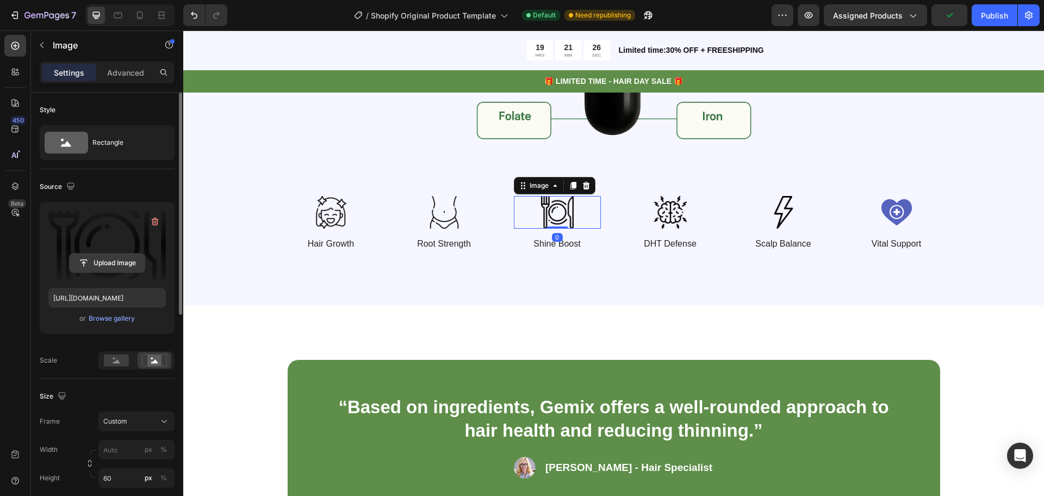
click at [104, 266] on input "file" at bounding box center [107, 262] width 75 height 18
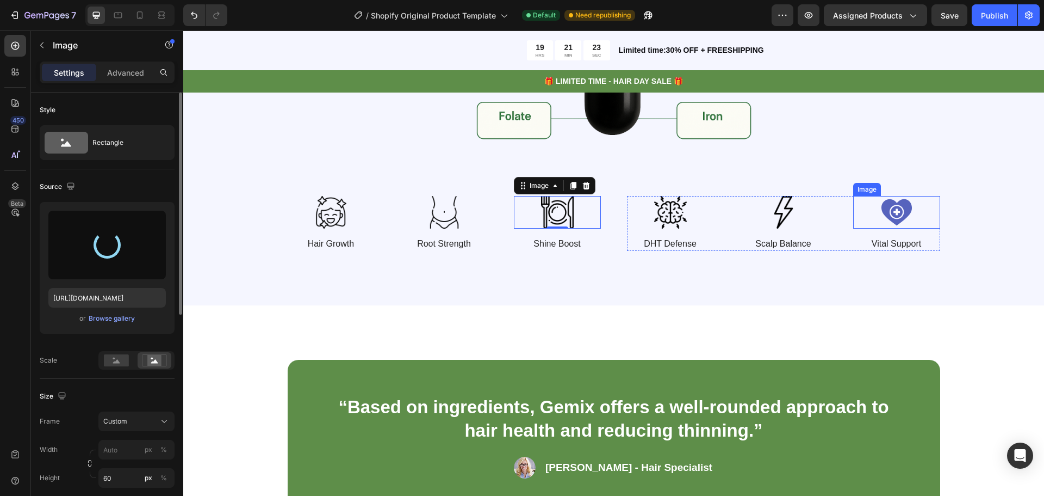
click at [893, 217] on img at bounding box center [897, 212] width 87 height 33
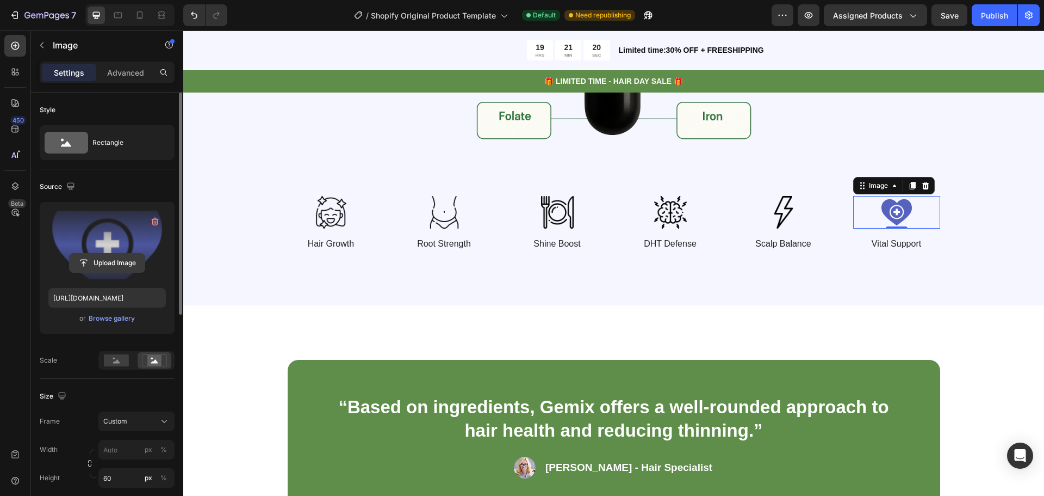
click at [109, 256] on input "file" at bounding box center [107, 262] width 75 height 18
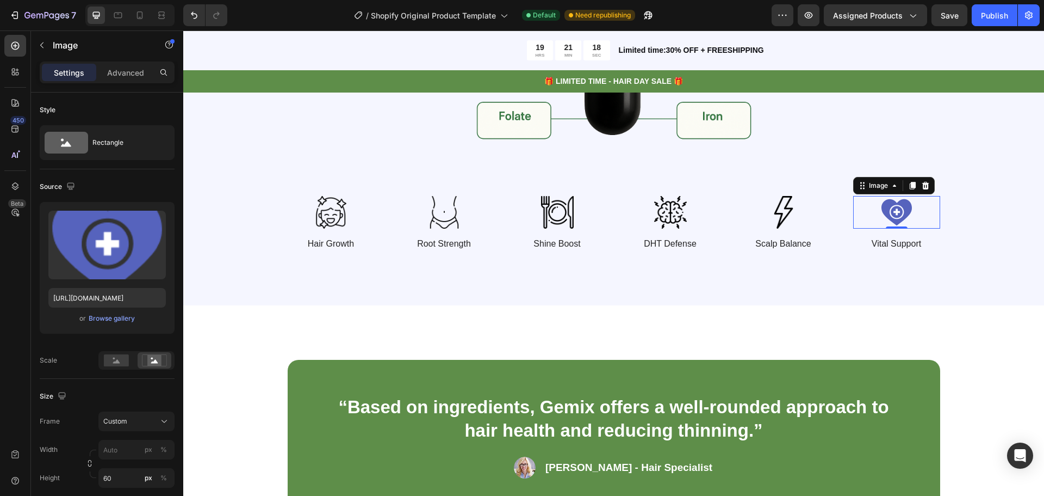
type input "https://cdn.shopify.com/s/files/1/0891/5278/2583/files/gempages_581815795391136…"
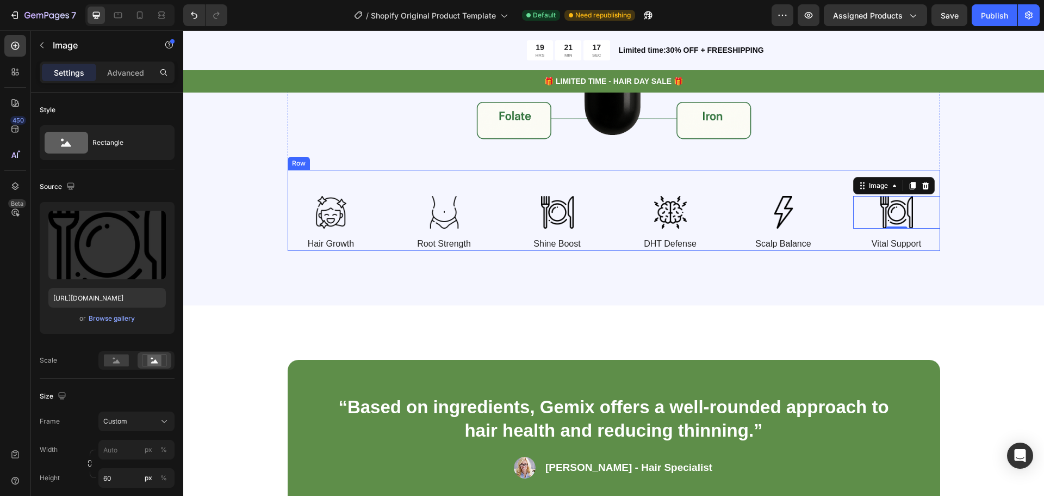
click at [566, 211] on img at bounding box center [557, 212] width 87 height 33
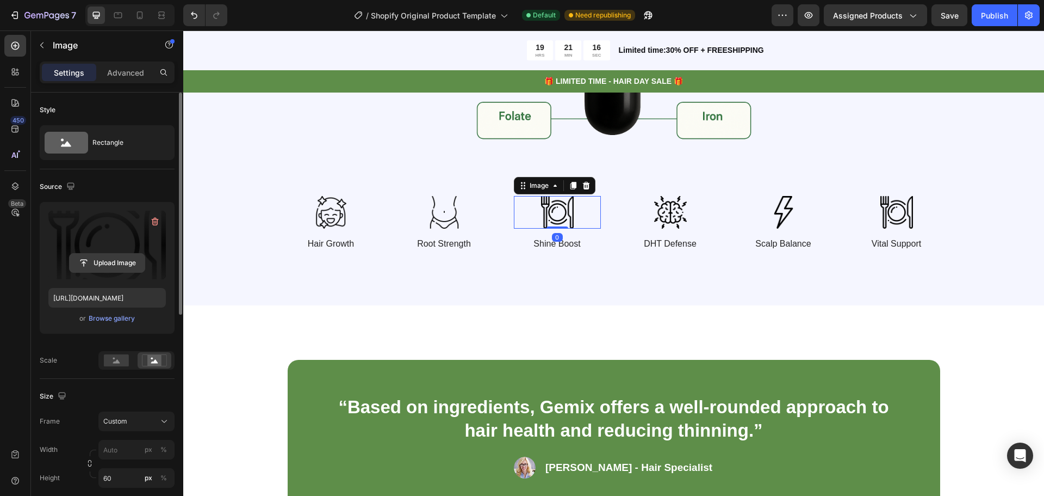
click at [121, 267] on input "file" at bounding box center [107, 262] width 75 height 18
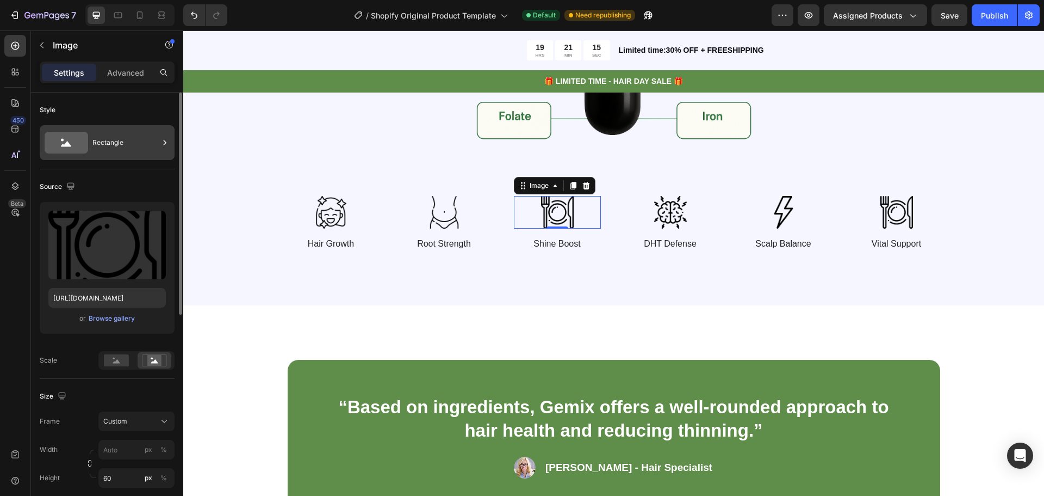
type input "https://cdn.shopify.com/s/files/1/0891/5278/2583/files/gempages_581815795391136…"
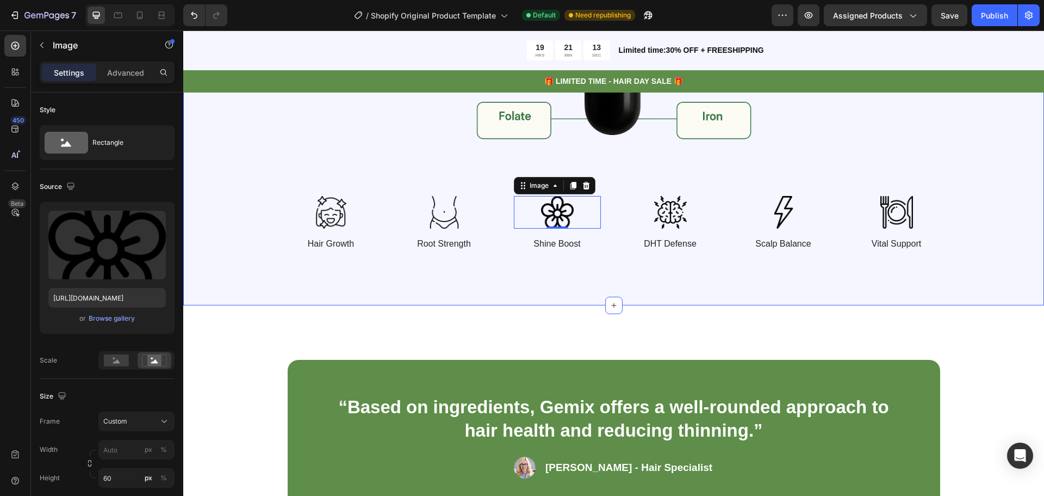
click at [557, 274] on div "Vitamin & Mineral Power for Body Heading Shilajit is powered by over 80 trace m…" at bounding box center [613, 59] width 861 height 491
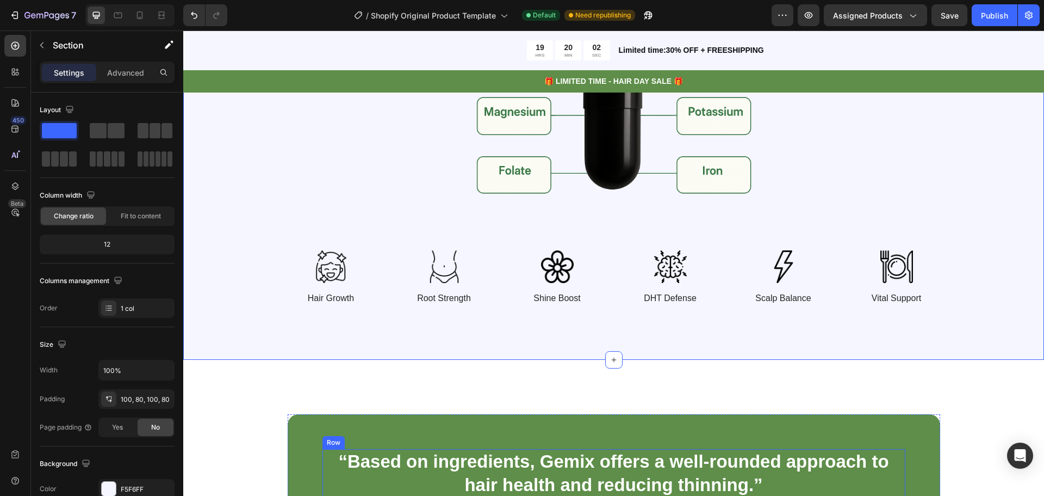
scroll to position [2285, 0]
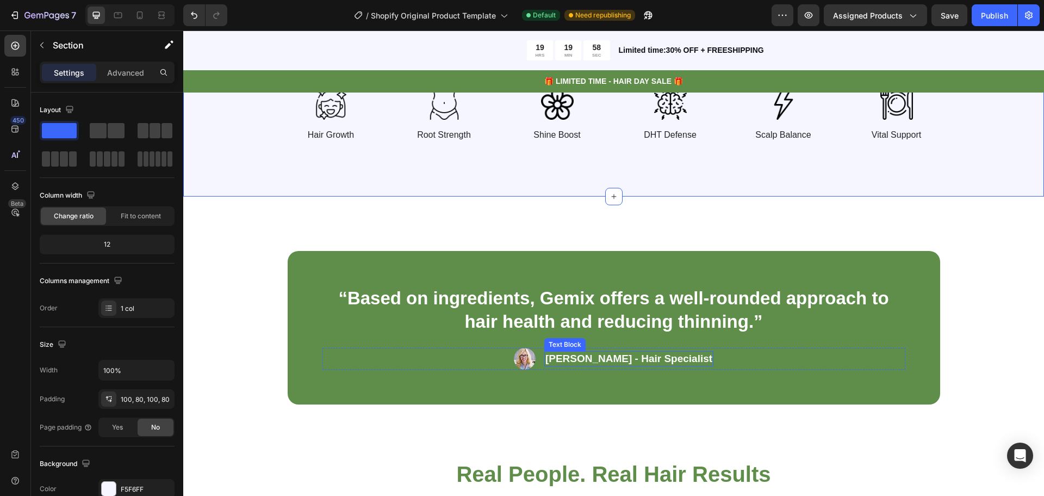
click at [574, 311] on p "“Based on ingredients, Gemix offers a well-rounded approach to hair health and …" at bounding box center [614, 310] width 581 height 47
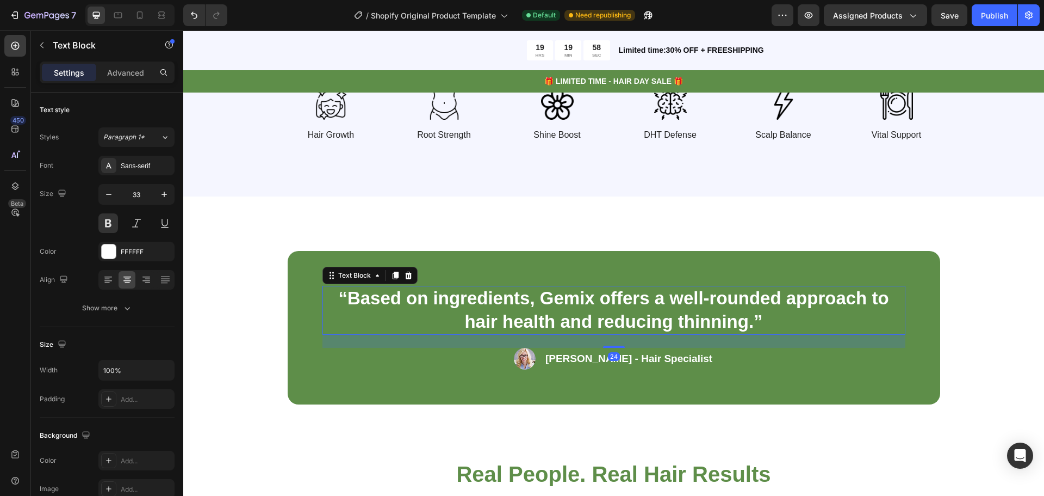
click at [574, 311] on p "“Based on ingredients, Gemix offers a well-rounded approach to hair health and …" at bounding box center [614, 310] width 581 height 47
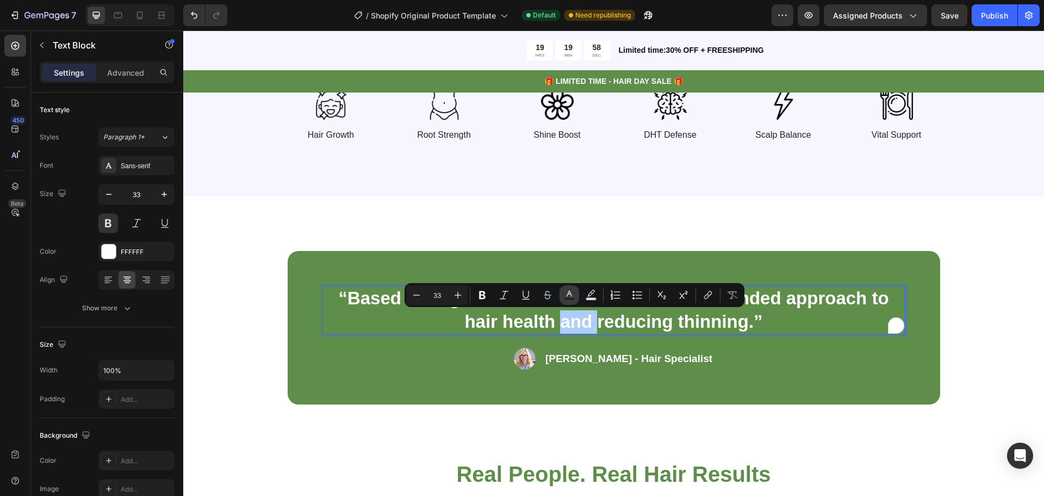
click at [577, 299] on button "Text Color" at bounding box center [570, 295] width 20 height 20
type input "FFFFFF"
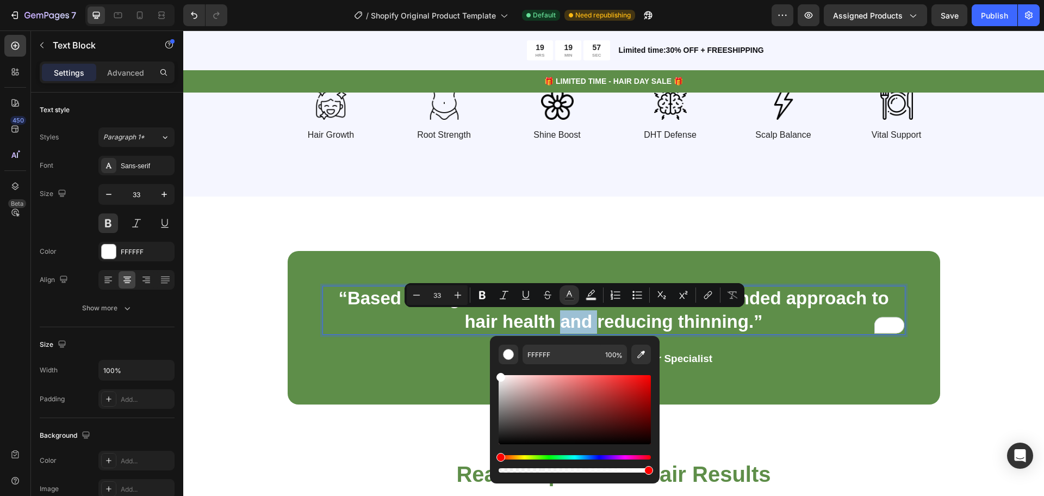
click at [486, 316] on p "“Based on ingredients, Gemix offers a well-rounded approach to hair health and …" at bounding box center [614, 310] width 581 height 47
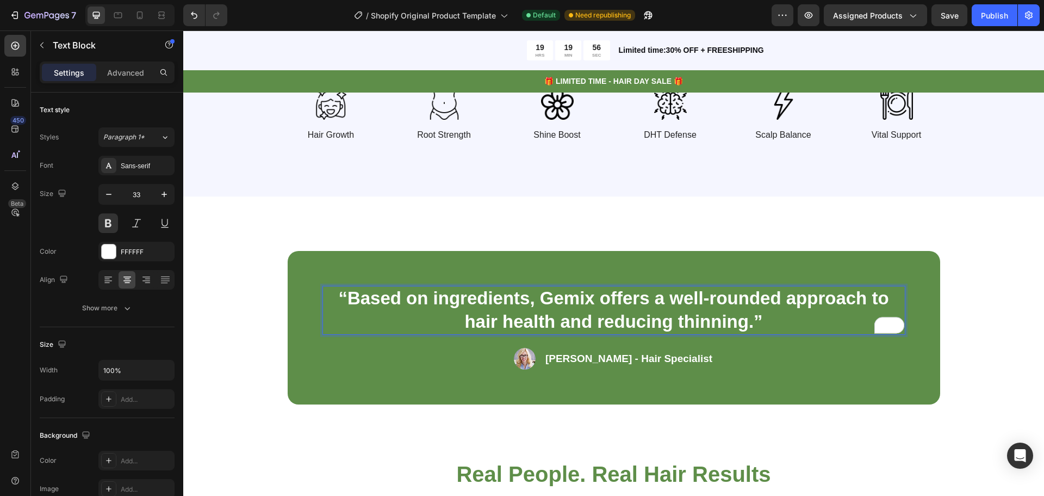
click at [572, 289] on p "“Based on ingredients, Gemix offers a well-rounded approach to hair health and …" at bounding box center [614, 310] width 581 height 47
click at [653, 303] on p "“Based on ingredients, ElaVita offers a well-rounded approach to hair health an…" at bounding box center [614, 310] width 581 height 47
click at [777, 299] on p "“Based on ingredients, ElaVita offers a well-rounded approach to hair health an…" at bounding box center [614, 310] width 581 height 47
click at [816, 302] on p "“Based on ingredients, ElaVita offers a well-rounded approach to hair health an…" at bounding box center [614, 310] width 581 height 47
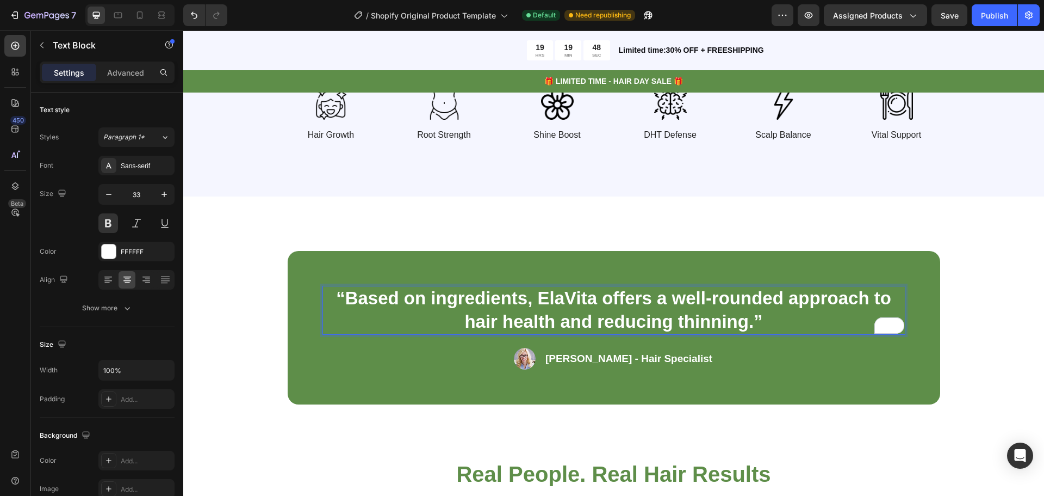
click at [459, 321] on p "“Based on ingredients, ElaVita offers a well-rounded approach to hair health an…" at bounding box center [614, 310] width 581 height 47
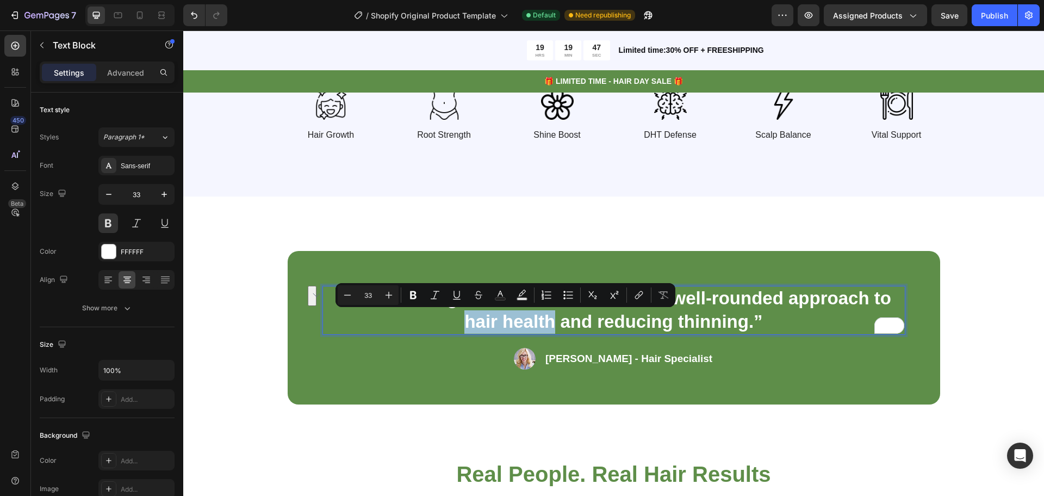
drag, startPoint x: 463, startPoint y: 320, endPoint x: 553, endPoint y: 319, distance: 89.2
click at [553, 319] on p "“Based on ingredients, ElaVita offers a well-rounded approach to hair health an…" at bounding box center [614, 310] width 581 height 47
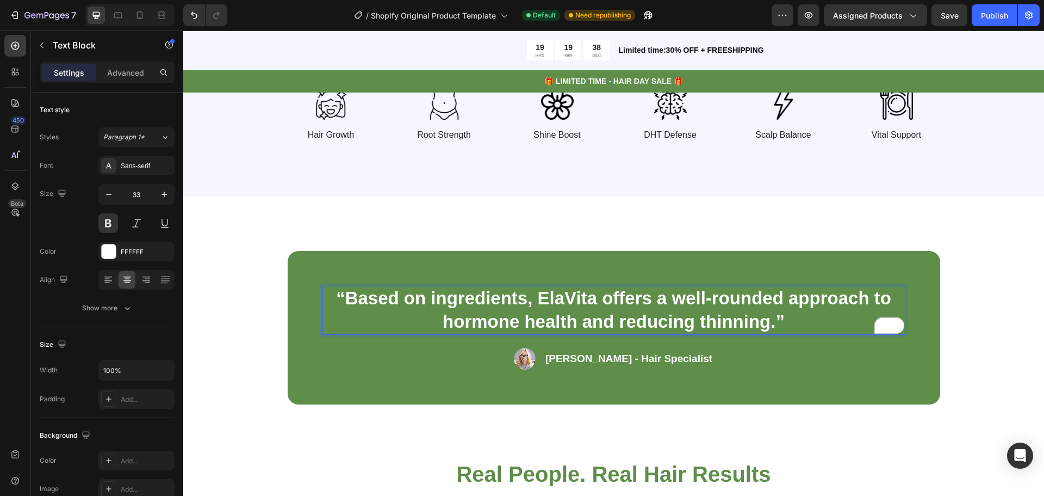
click at [440, 325] on p "“Based on ingredients, ElaVita offers a well-rounded approach to hormone health…" at bounding box center [614, 310] width 581 height 47
click at [744, 318] on p "“Based on ingredients, ElaVita offers a well-rounded approach to improving horm…" at bounding box center [614, 310] width 581 height 47
click at [796, 323] on p "“Based on ingredients, ElaVita offers a well-rounded approach to improving horm…" at bounding box center [614, 310] width 581 height 47
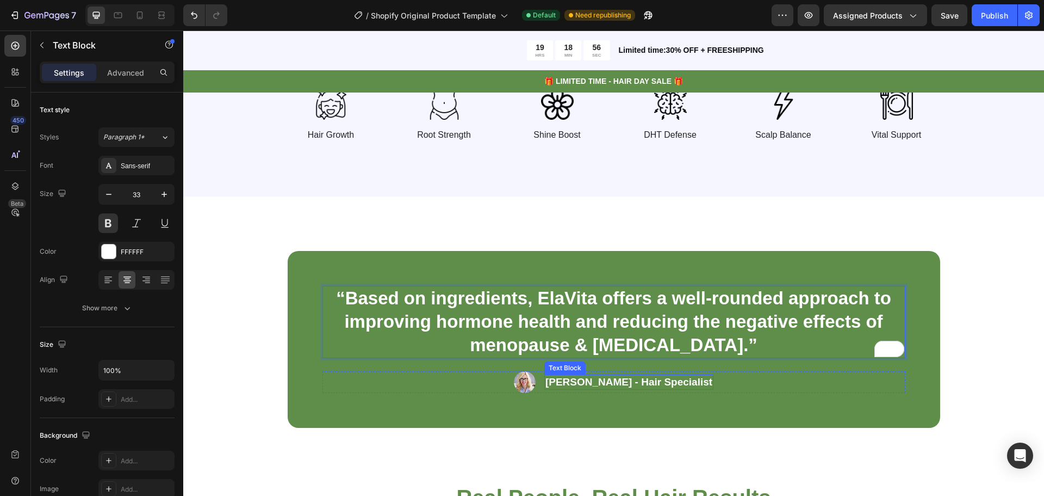
click at [651, 371] on div "Rachel Lin - Hair Specialist Text Block" at bounding box center [629, 382] width 169 height 22
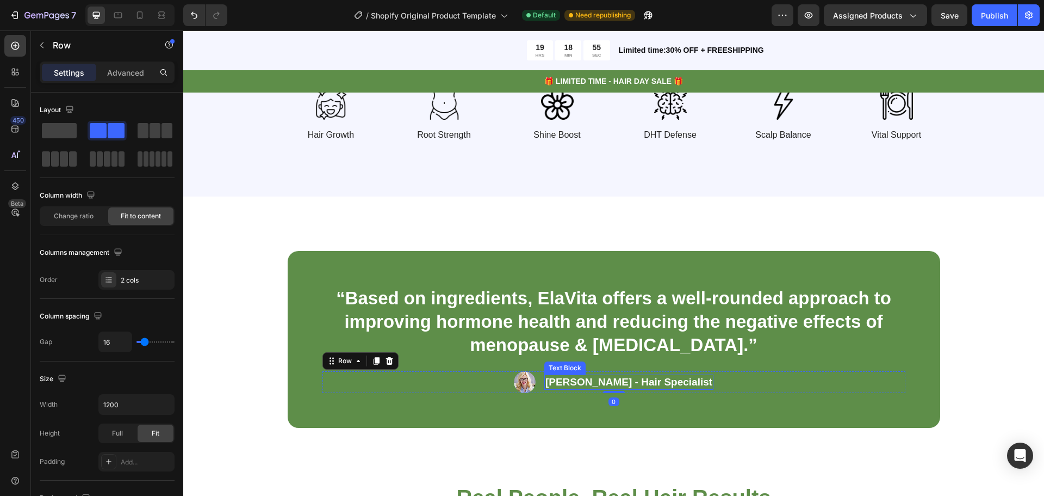
click at [657, 376] on p "Rachel Lin - Hair Specialist" at bounding box center [629, 382] width 167 height 14
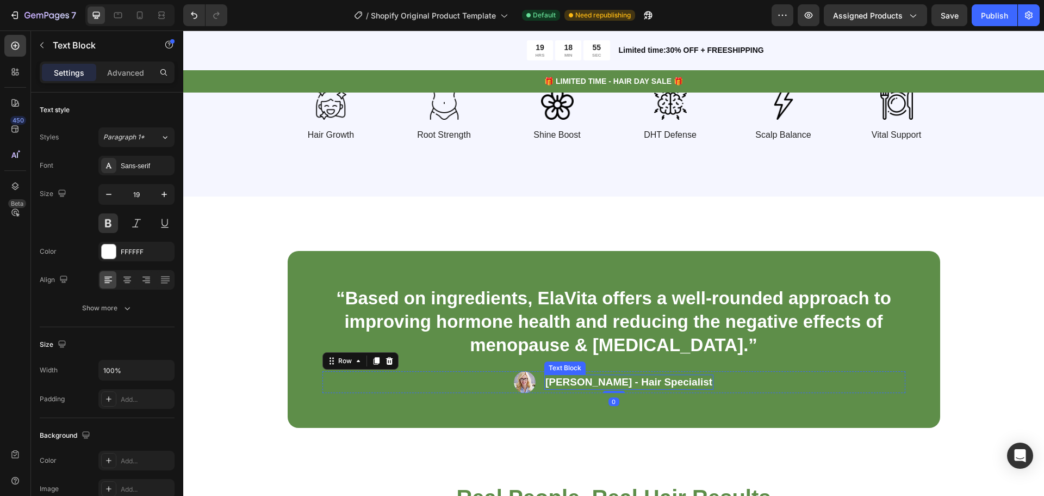
click at [657, 376] on p "Rachel Lin - Hair Specialist" at bounding box center [629, 382] width 167 height 14
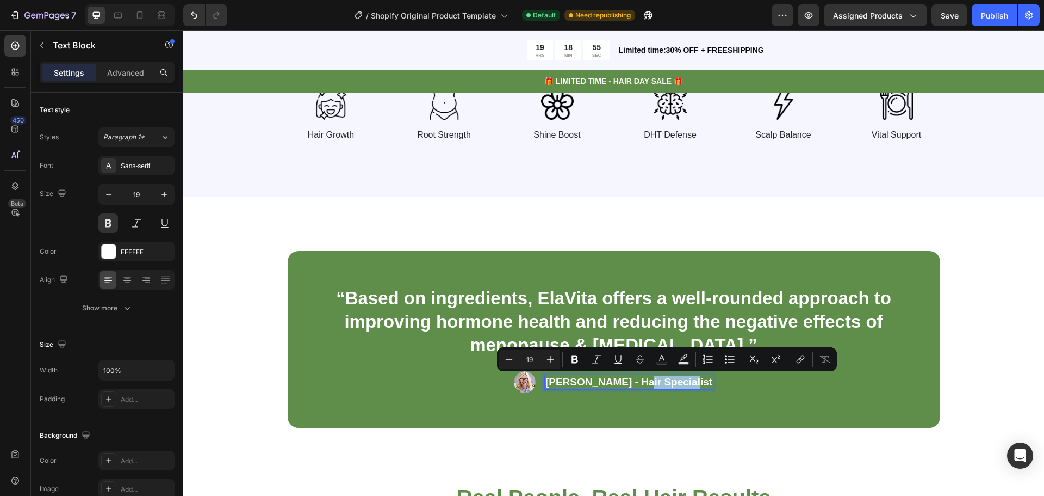
click at [657, 382] on p "Rachel Lin - Hair Specialist" at bounding box center [629, 382] width 167 height 14
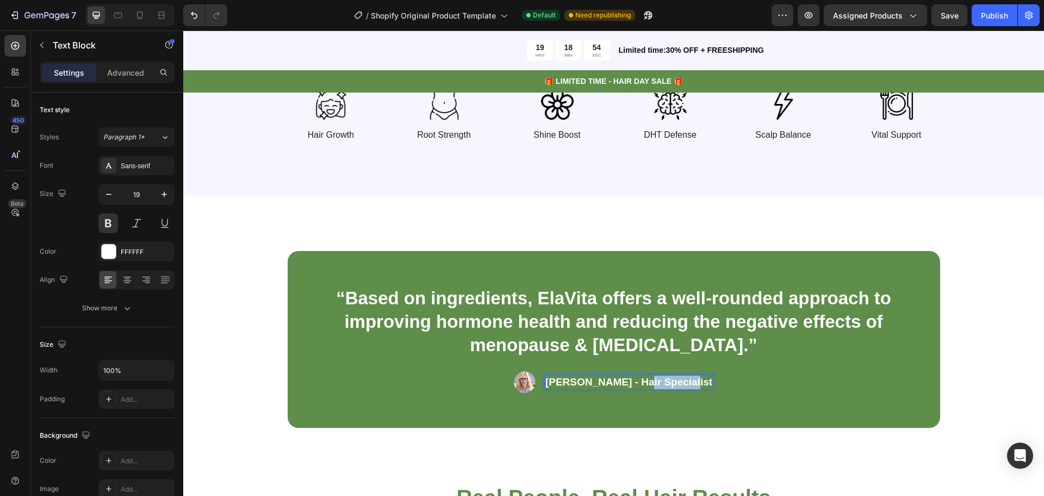
click at [657, 382] on p "Rachel Lin - Hair Specialist" at bounding box center [629, 382] width 167 height 14
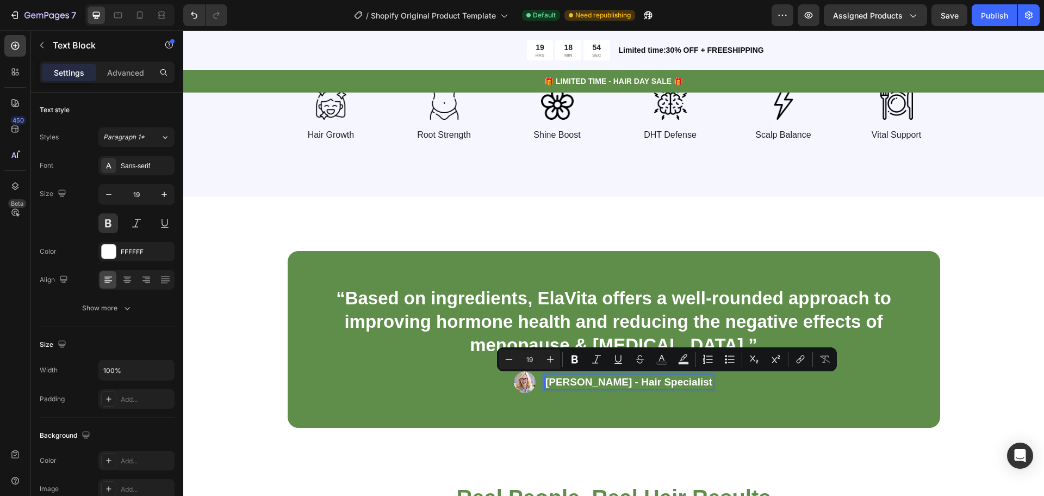
click at [636, 387] on p "Rachel Lin - Hair Specialist" at bounding box center [629, 382] width 167 height 14
drag, startPoint x: 621, startPoint y: 383, endPoint x: 690, endPoint y: 384, distance: 69.1
click at [690, 384] on p "Rachel Lin - Hair Specialist" at bounding box center [629, 382] width 167 height 14
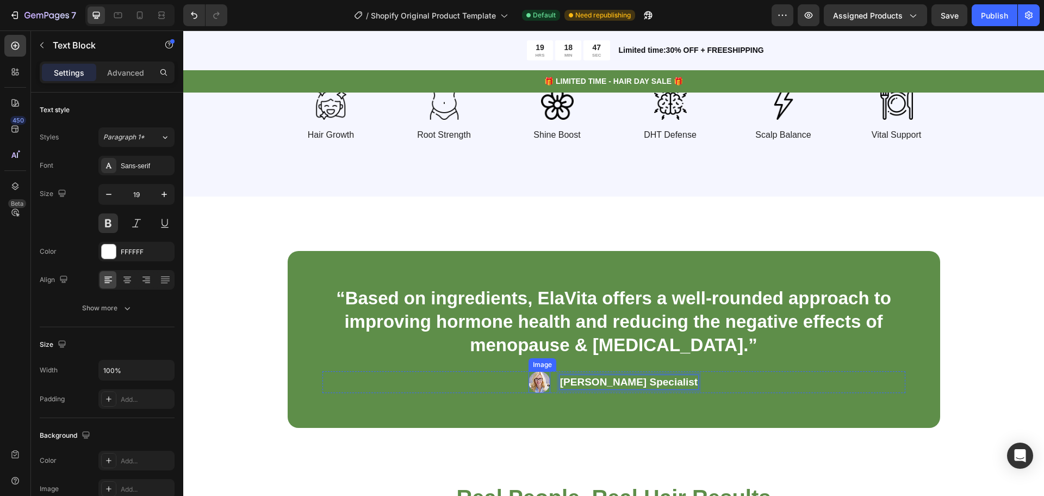
click at [533, 386] on img at bounding box center [540, 382] width 22 height 22
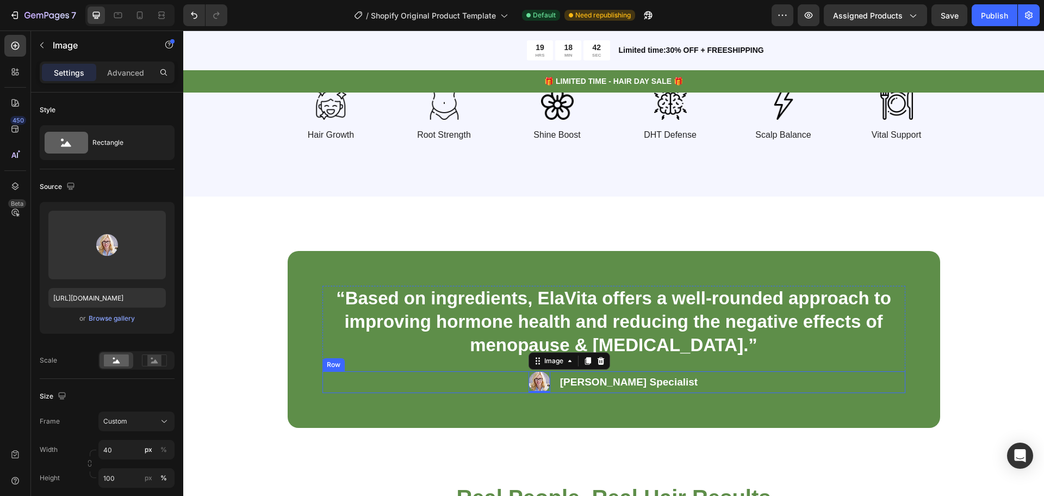
click at [719, 392] on div "Image 0 Rachel Lin - Hormone Specialist Text Block Row" at bounding box center [614, 382] width 583 height 22
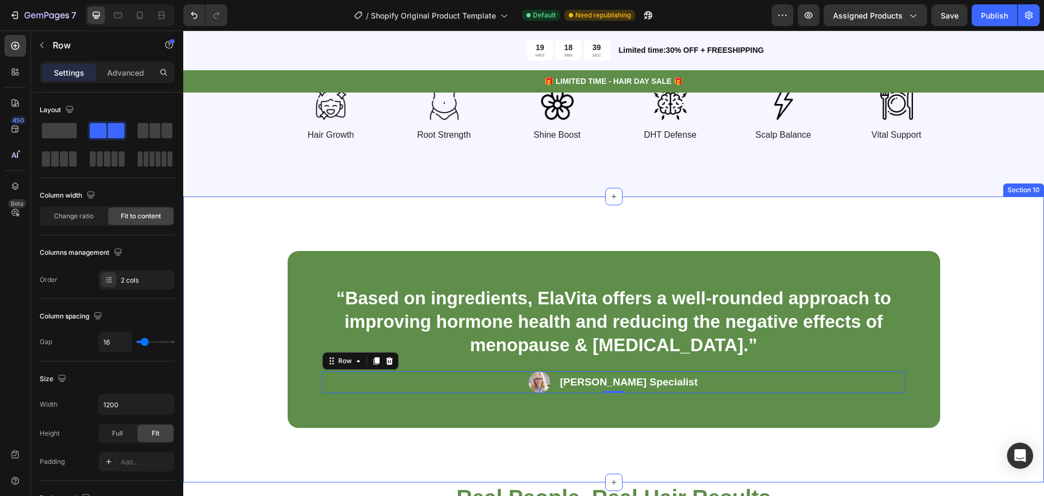
click at [779, 441] on div "“Based on ingredients, ElaVita offers a well-rounded approach to improving horm…" at bounding box center [613, 339] width 861 height 286
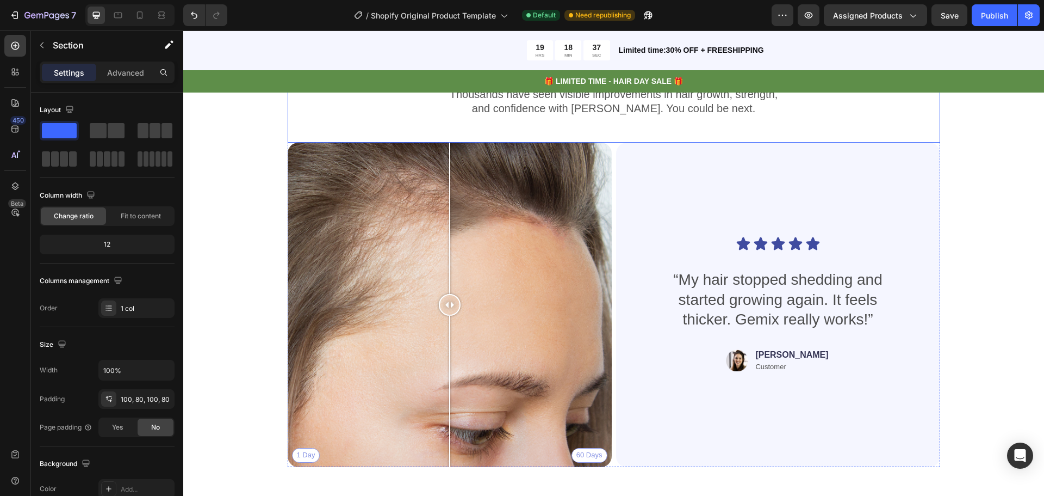
scroll to position [2774, 0]
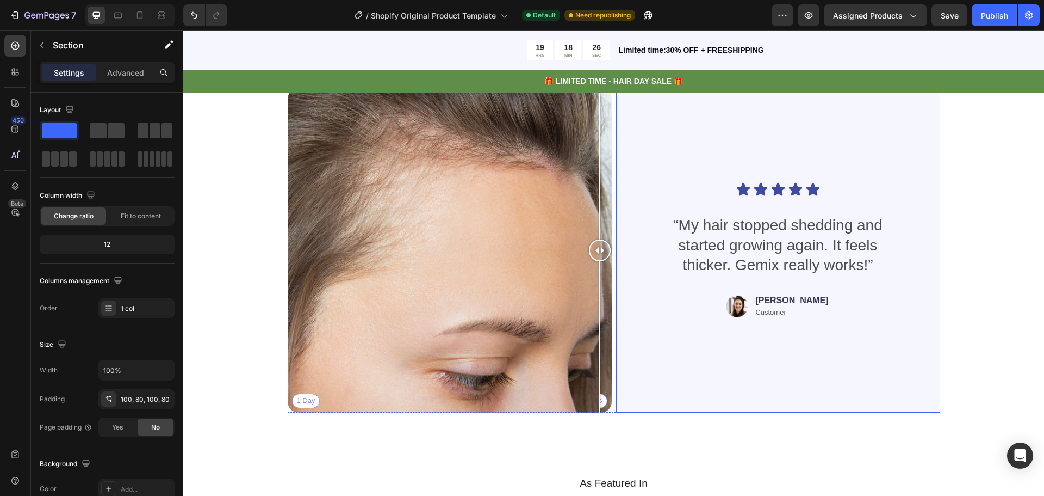
drag, startPoint x: 443, startPoint y: 250, endPoint x: 228, endPoint y: 153, distance: 235.7
click at [567, 170] on div "1 Day 60 Days" at bounding box center [450, 250] width 324 height 324
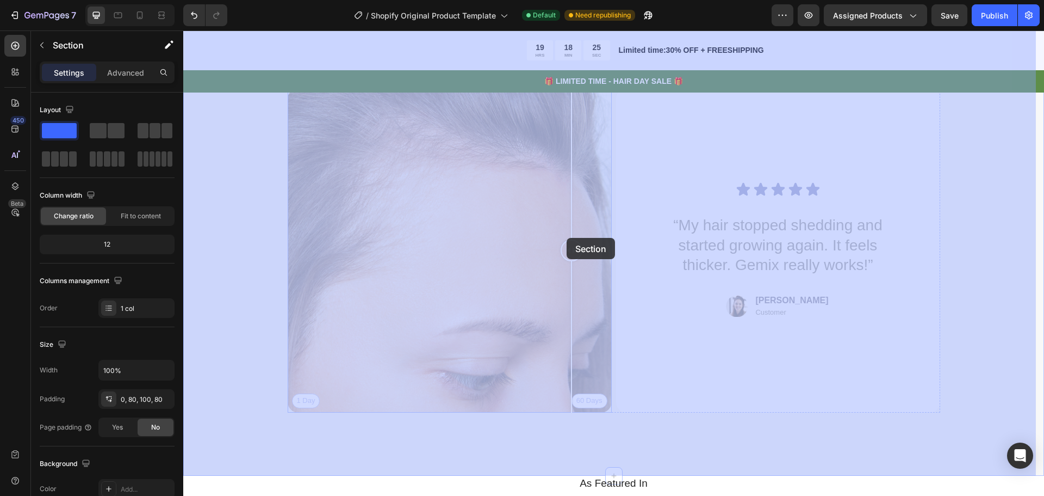
drag, startPoint x: 228, startPoint y: 153, endPoint x: 565, endPoint y: 247, distance: 349.6
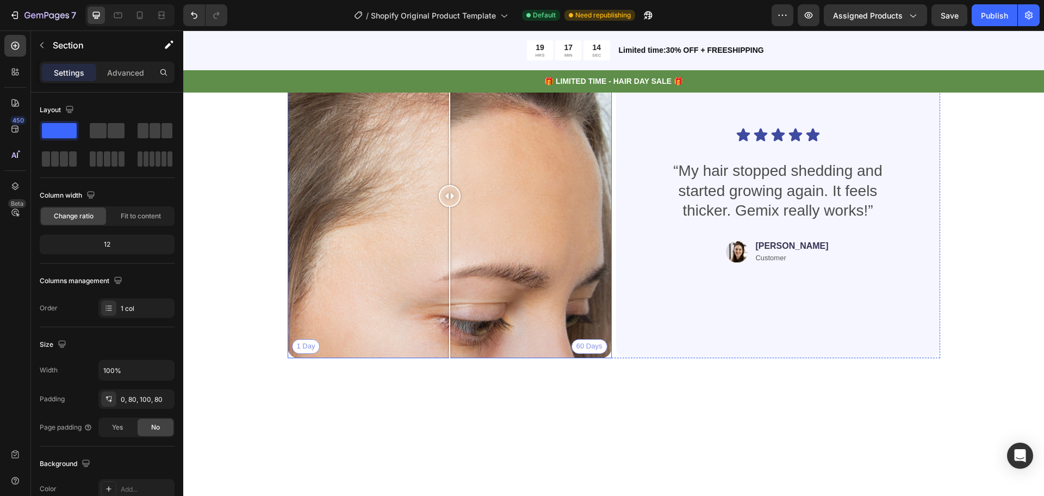
scroll to position [2720, 0]
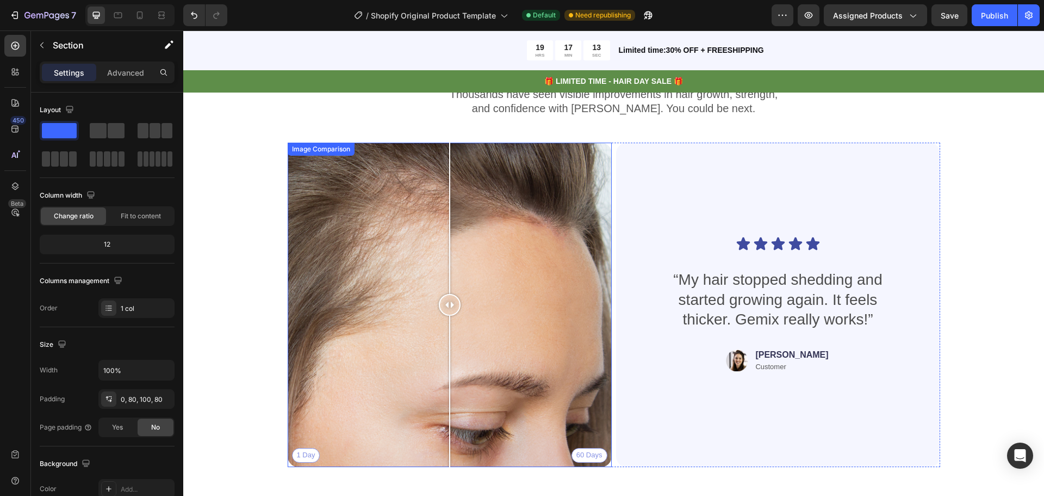
click at [364, 298] on div "1 Day 60 Days" at bounding box center [450, 305] width 324 height 324
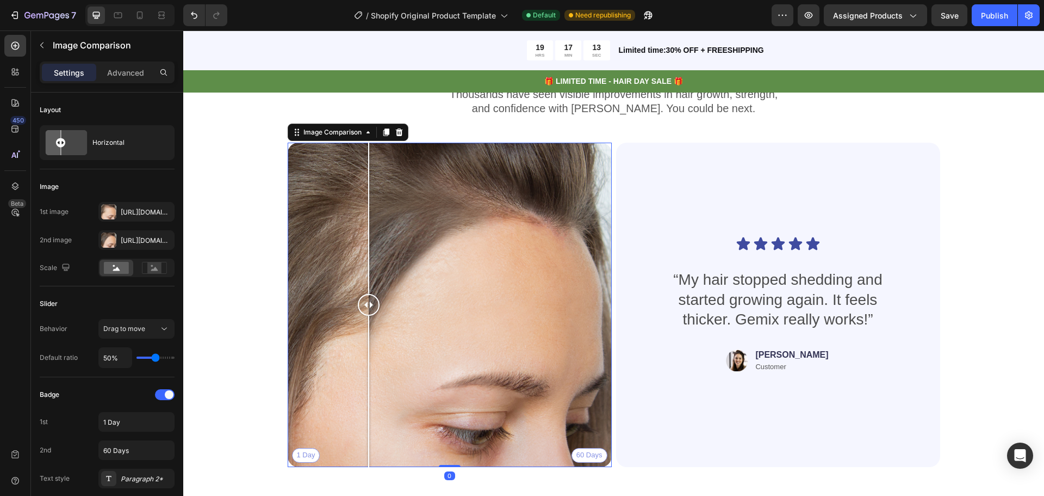
click at [321, 214] on div "1 Day 60 Days" at bounding box center [450, 305] width 324 height 324
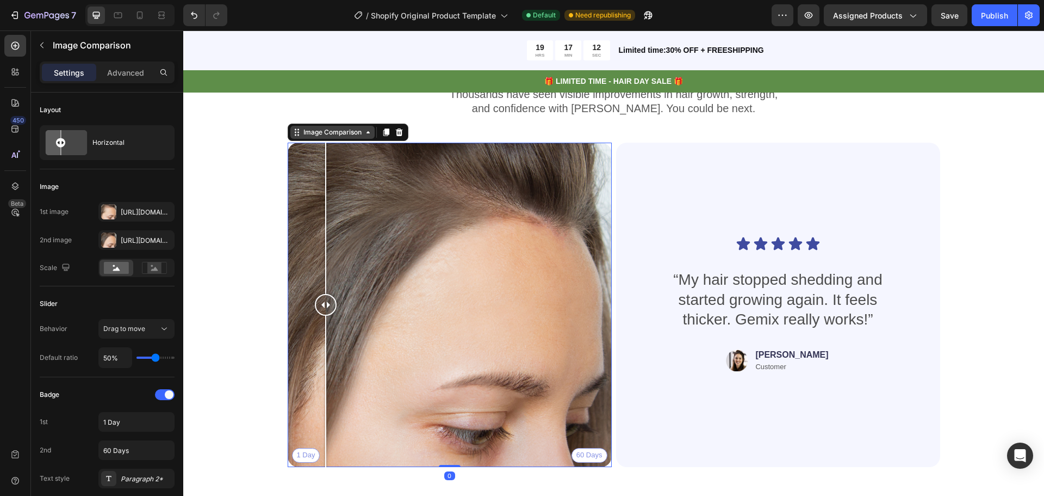
click at [325, 131] on div "Image Comparison" at bounding box center [332, 132] width 63 height 10
click at [386, 234] on div "1 Day 60 Days" at bounding box center [450, 305] width 324 height 324
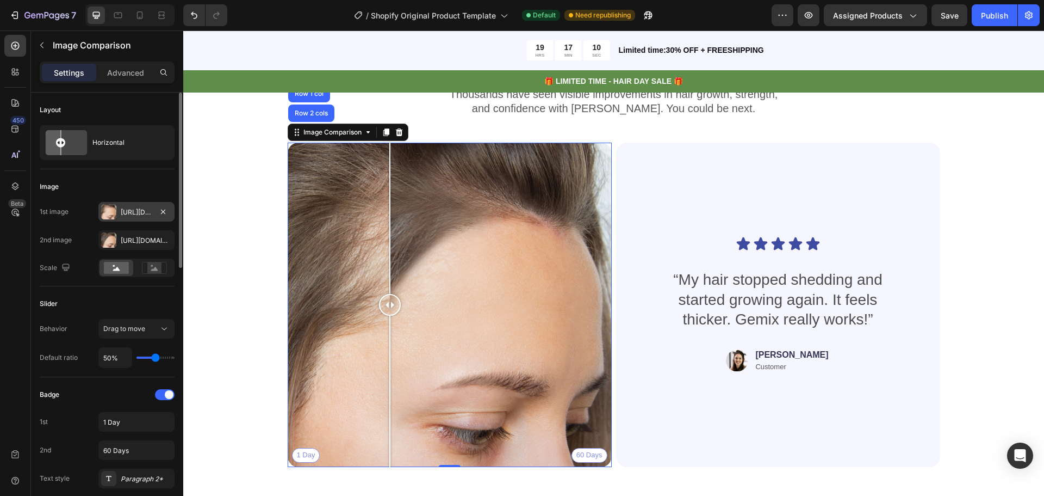
click at [132, 208] on div "Https://cdn.Shopify.Com/s/files/1/0891/5278/2583/files/gempages_581815795391136…" at bounding box center [137, 212] width 32 height 10
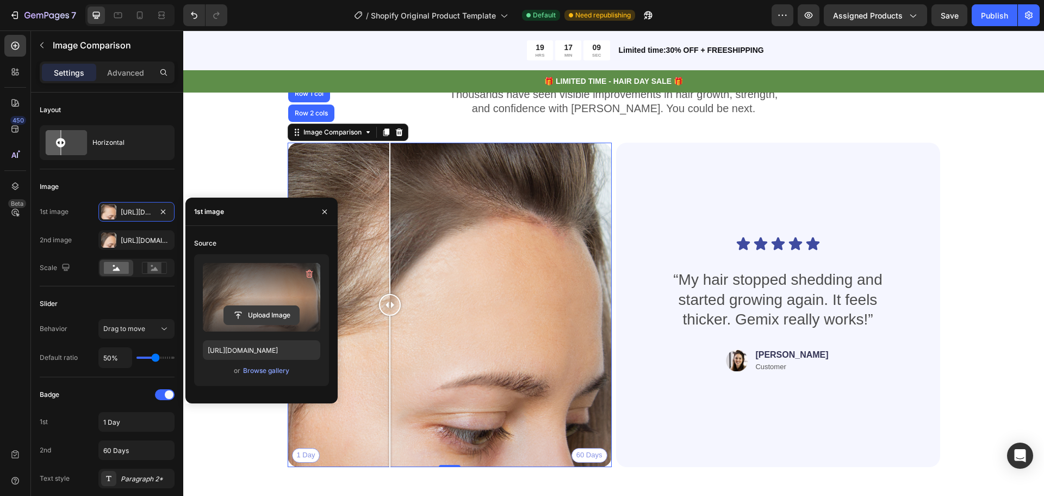
click at [265, 320] on input "file" at bounding box center [261, 315] width 75 height 18
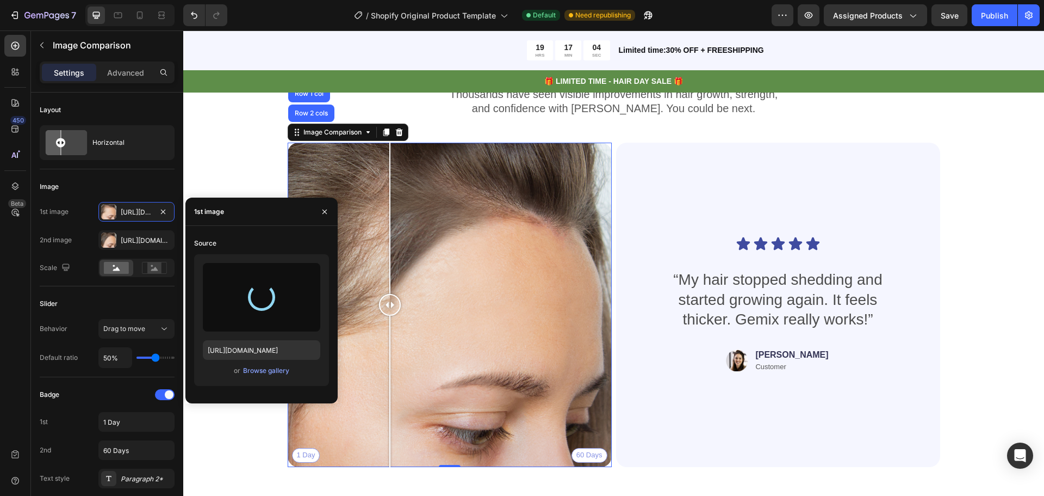
type input "https://cdn.shopify.com/s/files/1/0891/5278/2583/files/gempages_581815795391136…"
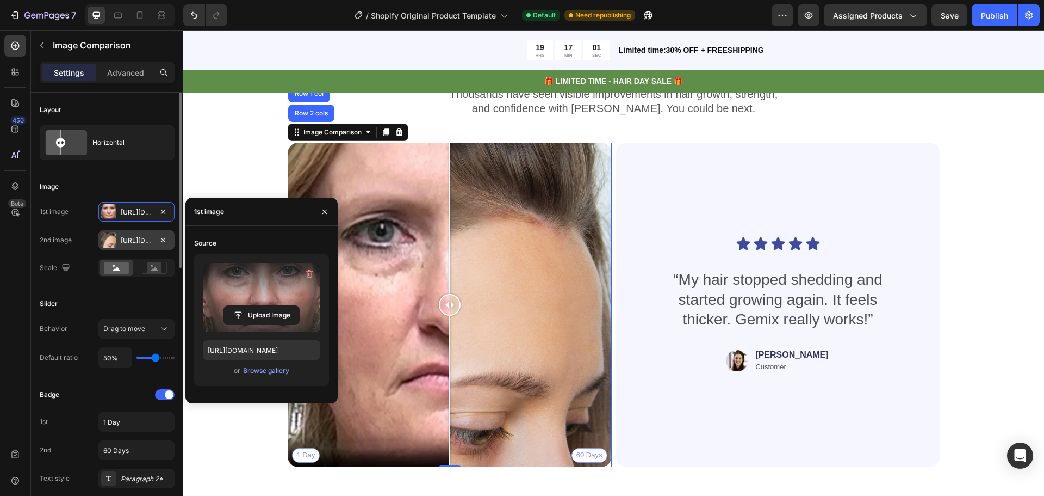
click at [123, 243] on div "Https://cdn.Shopify.Com/s/files/1/0891/5278/2583/files/gempages_581815795391136…" at bounding box center [137, 241] width 32 height 10
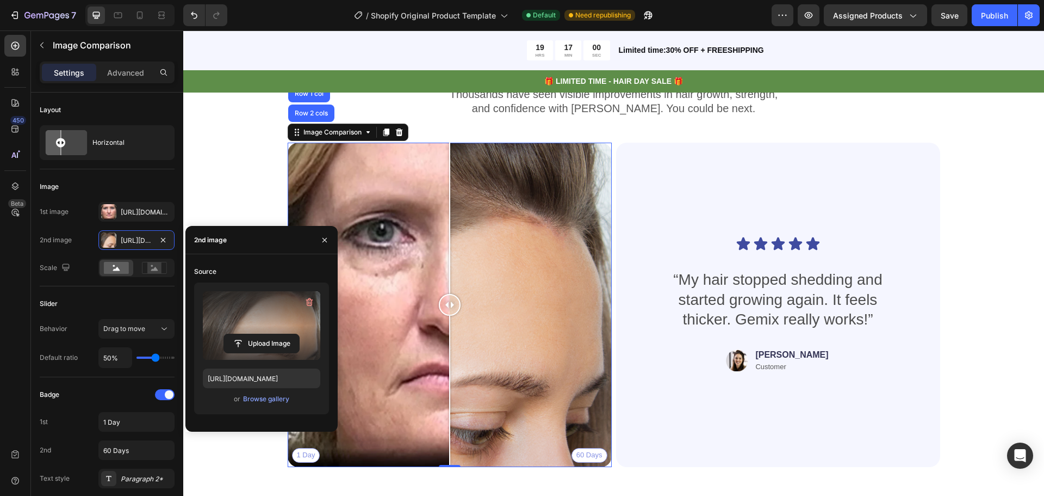
click at [282, 331] on label at bounding box center [261, 325] width 117 height 69
click at [0, 0] on input "file" at bounding box center [0, 0] width 0 height 0
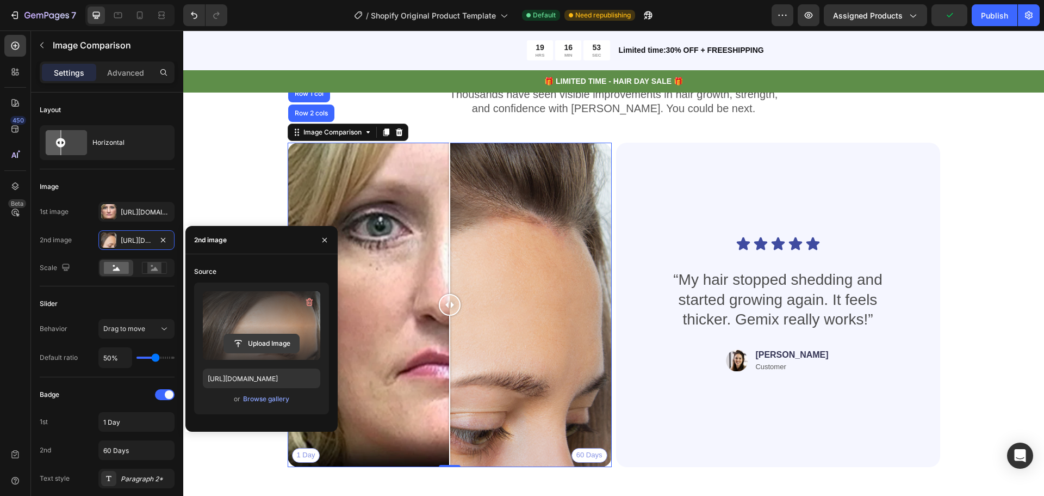
click at [281, 339] on input "file" at bounding box center [261, 343] width 75 height 18
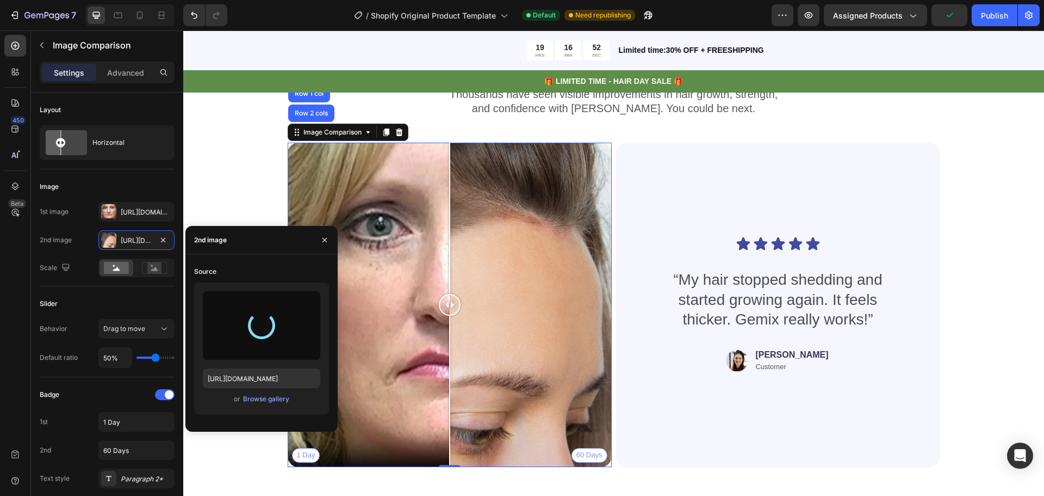
type input "https://cdn.shopify.com/s/files/1/0891/5278/2583/files/gempages_581815795391136…"
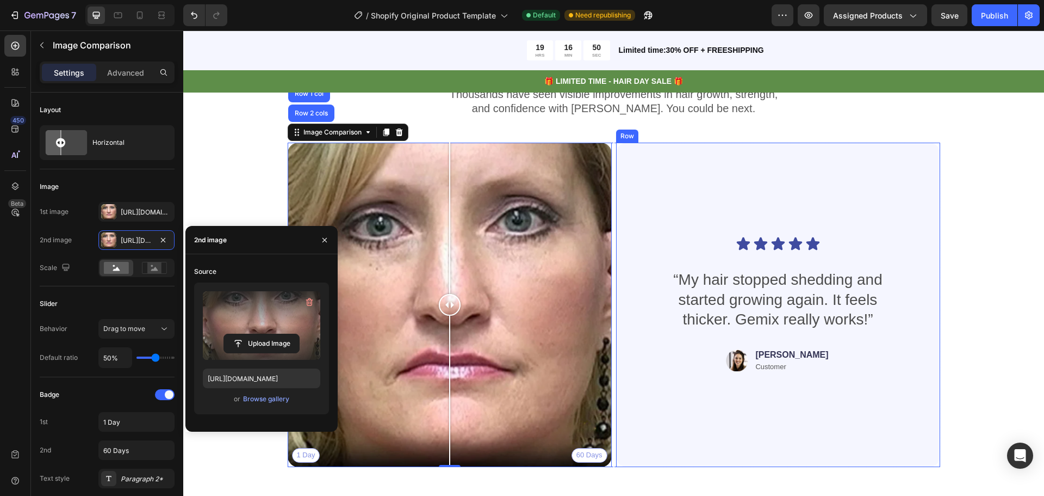
click at [650, 205] on div "Icon Icon Icon Icon Icon Icon List “My hair stopped shedding and started growin…" at bounding box center [778, 304] width 272 height 289
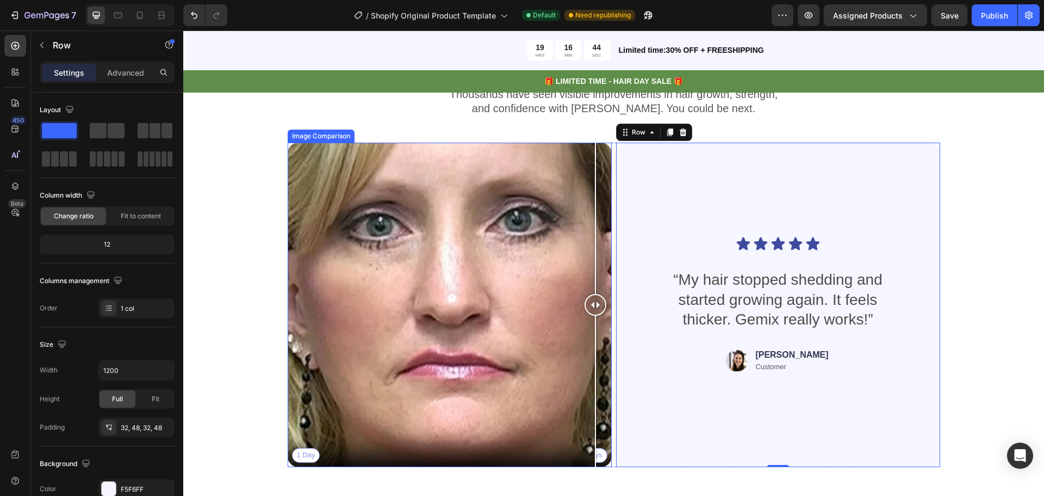
drag, startPoint x: 460, startPoint y: 305, endPoint x: 640, endPoint y: 291, distance: 181.1
click at [590, 295] on div at bounding box center [596, 305] width 22 height 22
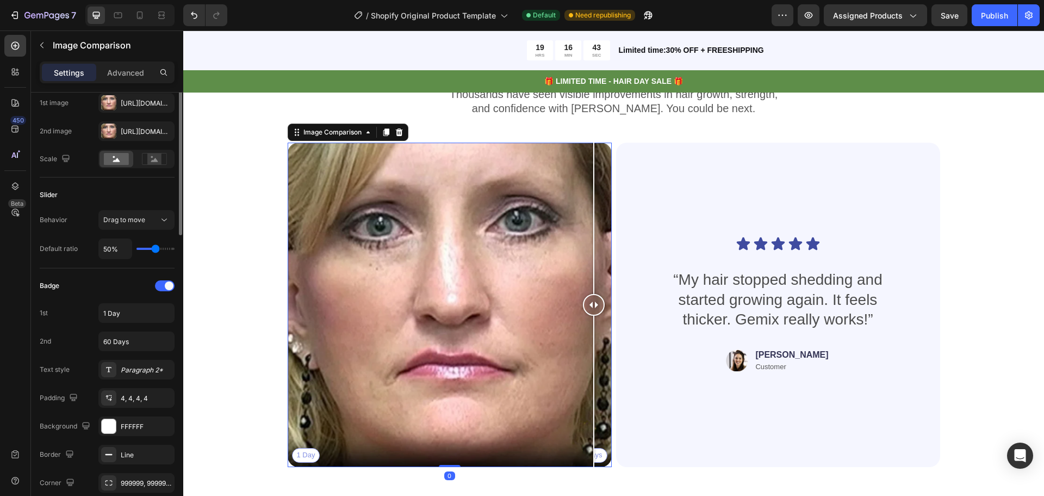
scroll to position [54, 0]
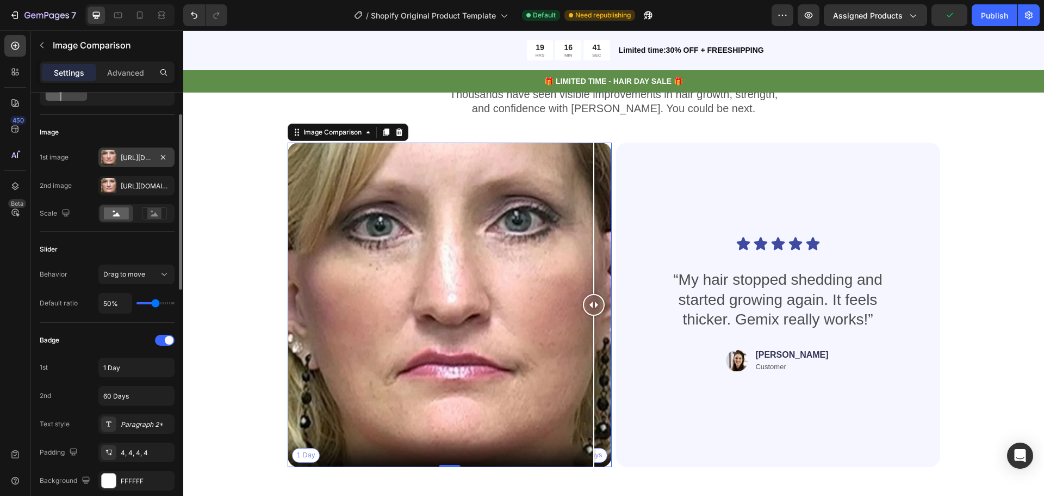
click at [141, 156] on div "Https://cdn.Shopify.Com/s/files/1/0891/5278/2583/files/gempages_581815795391136…" at bounding box center [137, 158] width 32 height 10
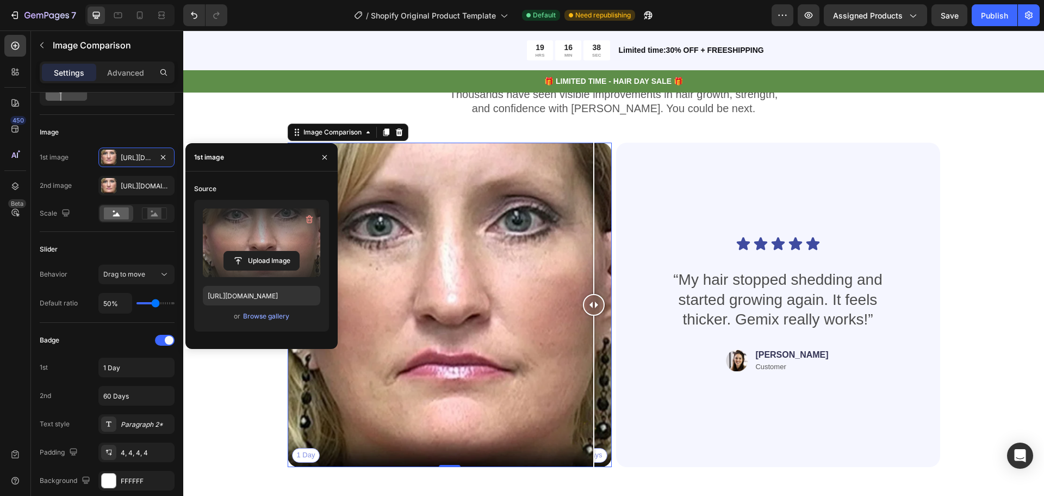
click at [263, 247] on label at bounding box center [261, 242] width 117 height 69
click at [263, 251] on input "file" at bounding box center [261, 260] width 75 height 18
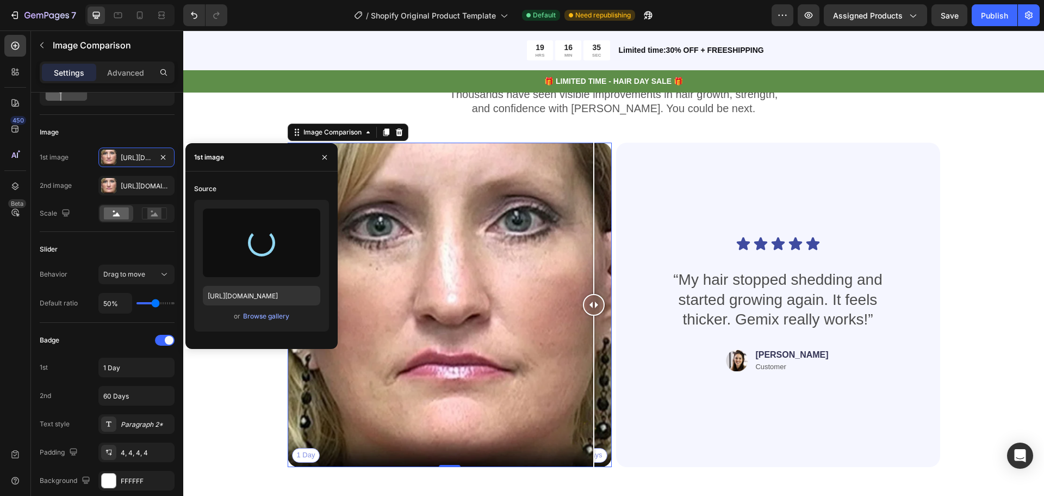
type input "https://cdn.shopify.com/s/files/1/0891/5278/2583/files/gempages_581815795391136…"
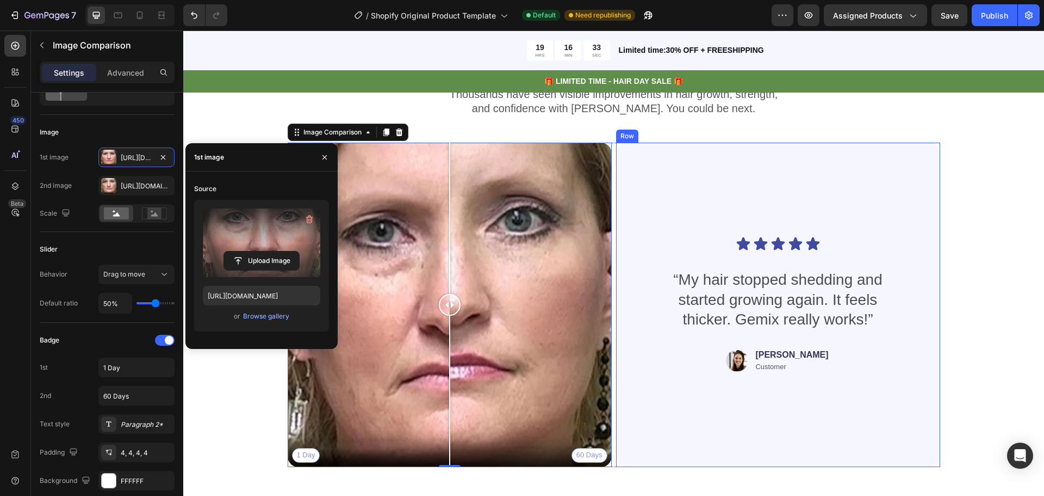
click at [644, 364] on div "Image Jessica Text Block Customer Text Block Row" at bounding box center [778, 360] width 272 height 25
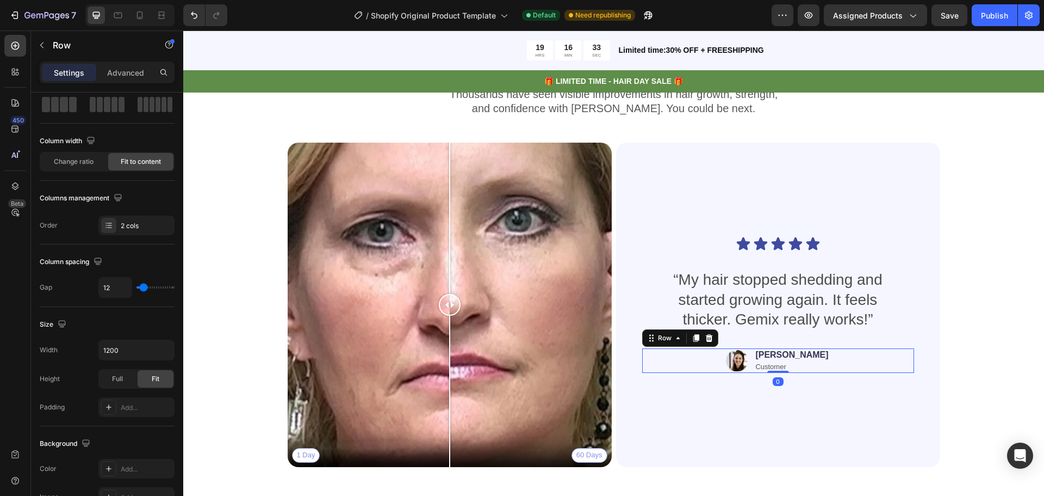
scroll to position [0, 0]
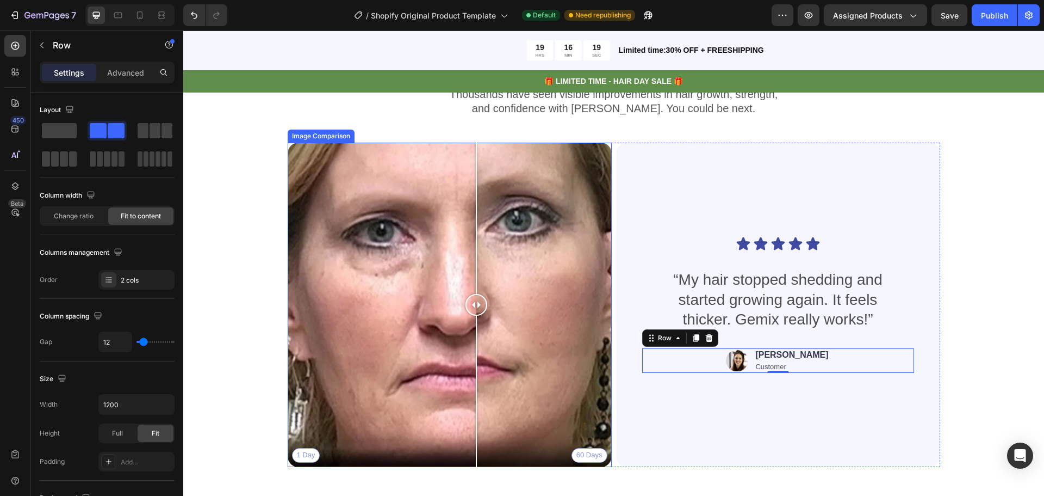
drag, startPoint x: 442, startPoint y: 309, endPoint x: 472, endPoint y: 287, distance: 37.0
click at [472, 287] on div at bounding box center [477, 305] width 22 height 324
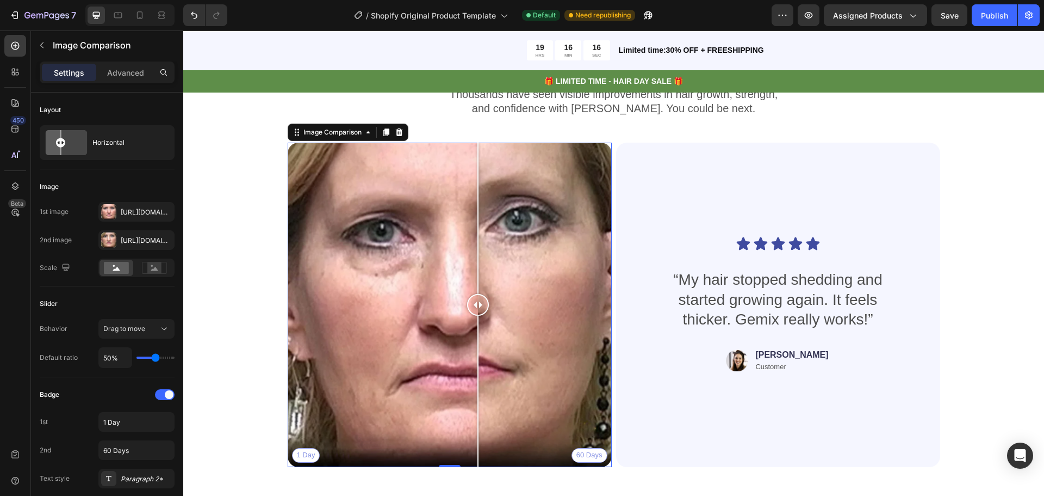
drag, startPoint x: 475, startPoint y: 311, endPoint x: 313, endPoint y: 295, distance: 162.4
click at [467, 298] on div at bounding box center [478, 305] width 22 height 22
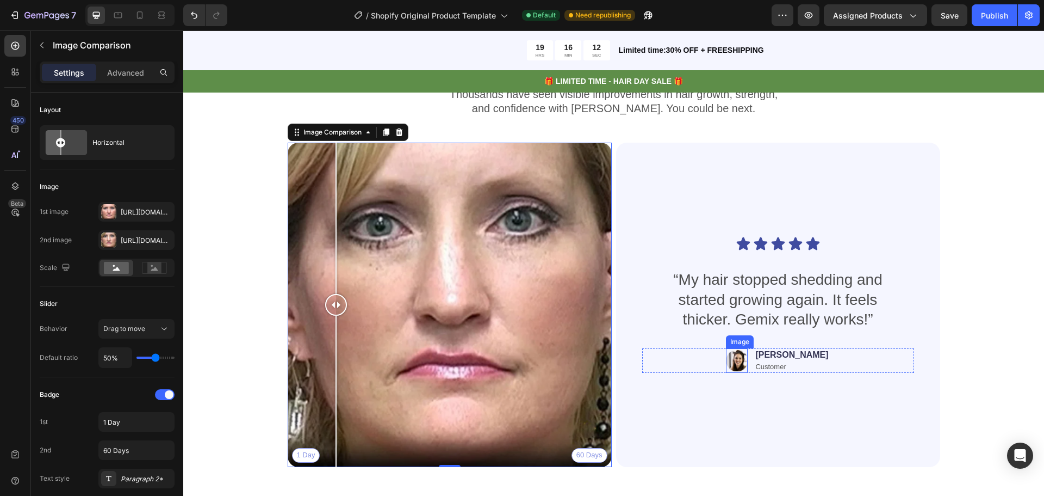
click at [748, 367] on img at bounding box center [737, 360] width 22 height 25
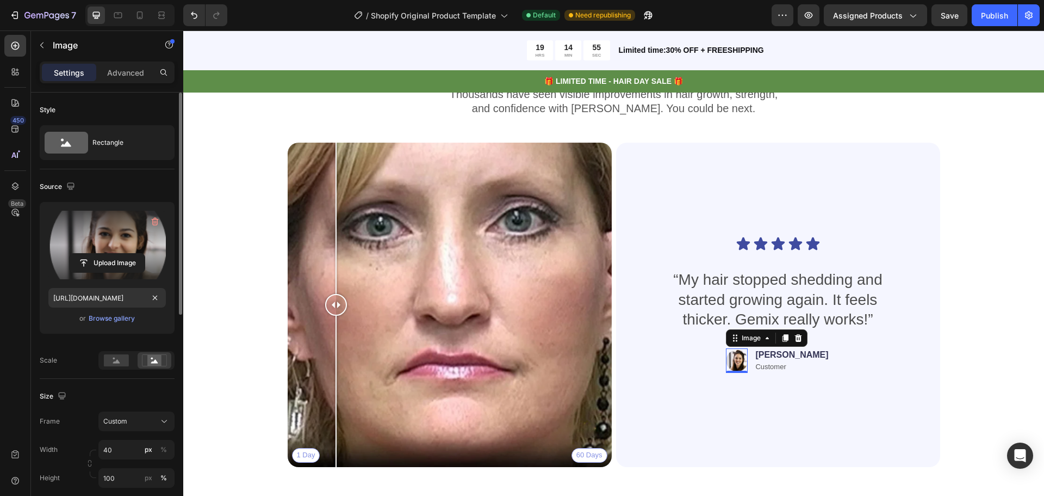
click at [122, 249] on label at bounding box center [106, 245] width 117 height 69
click at [122, 253] on input "file" at bounding box center [107, 262] width 75 height 18
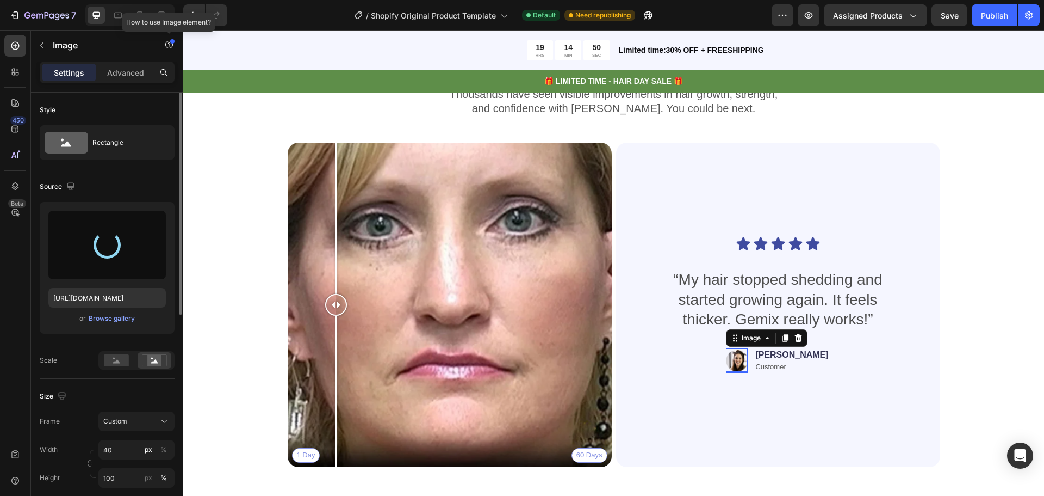
type input "https://cdn.shopify.com/s/files/1/0891/5278/2583/files/gempages_581815795391136…"
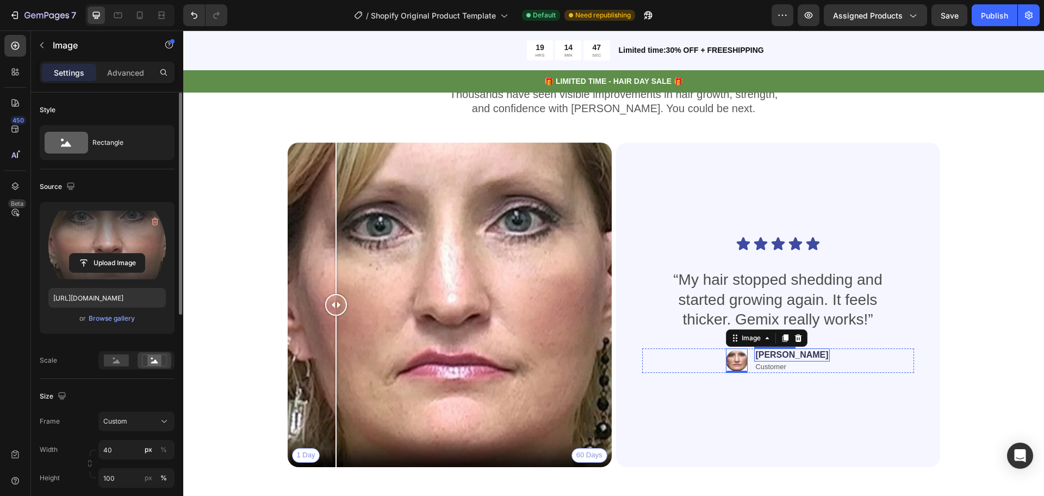
click at [779, 352] on p "[PERSON_NAME]" at bounding box center [792, 354] width 73 height 11
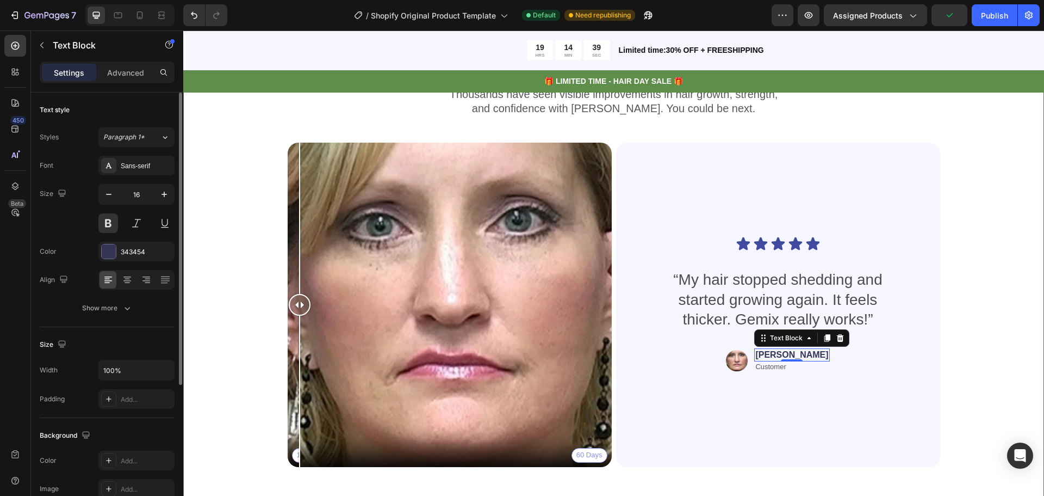
drag, startPoint x: 332, startPoint y: 309, endPoint x: 222, endPoint y: 314, distance: 110.6
click at [222, 314] on div "Real People. Real Hair Results Heading Thousands have seen visible improvements…" at bounding box center [613, 288] width 861 height 483
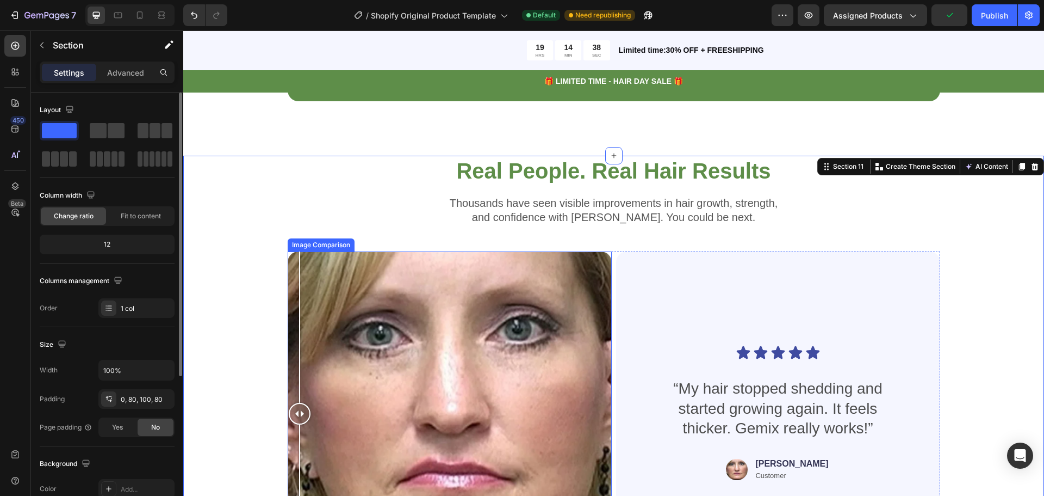
scroll to position [2557, 0]
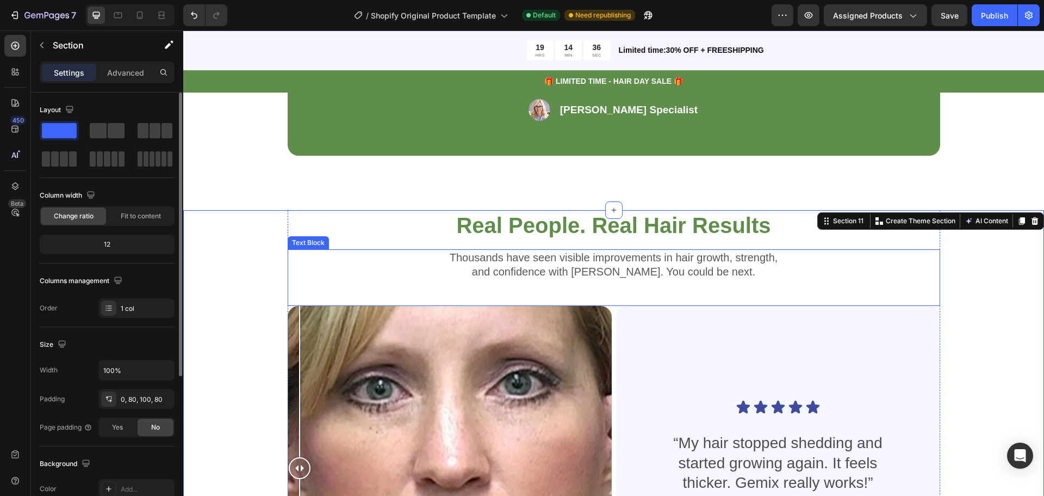
click at [606, 270] on p "and confidence with Gemix. You could be next." at bounding box center [614, 271] width 651 height 14
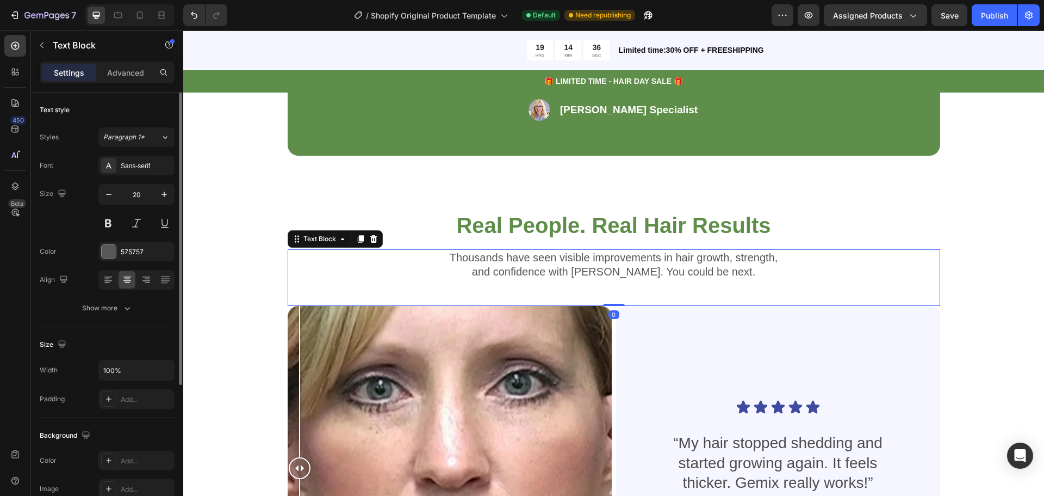
click at [606, 270] on p "and confidence with Gemix. You could be next." at bounding box center [614, 271] width 651 height 14
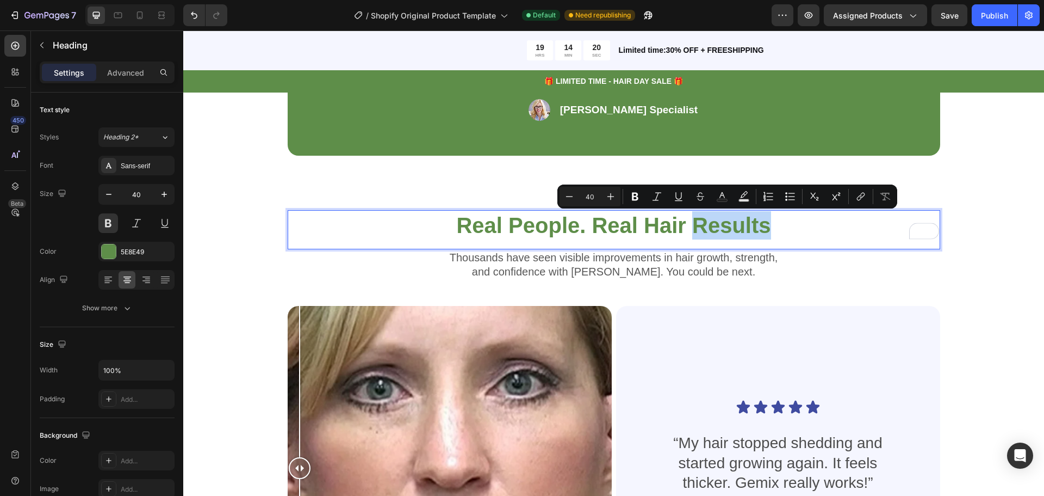
click at [690, 221] on p "Real People. Real Hair Results" at bounding box center [614, 225] width 651 height 28
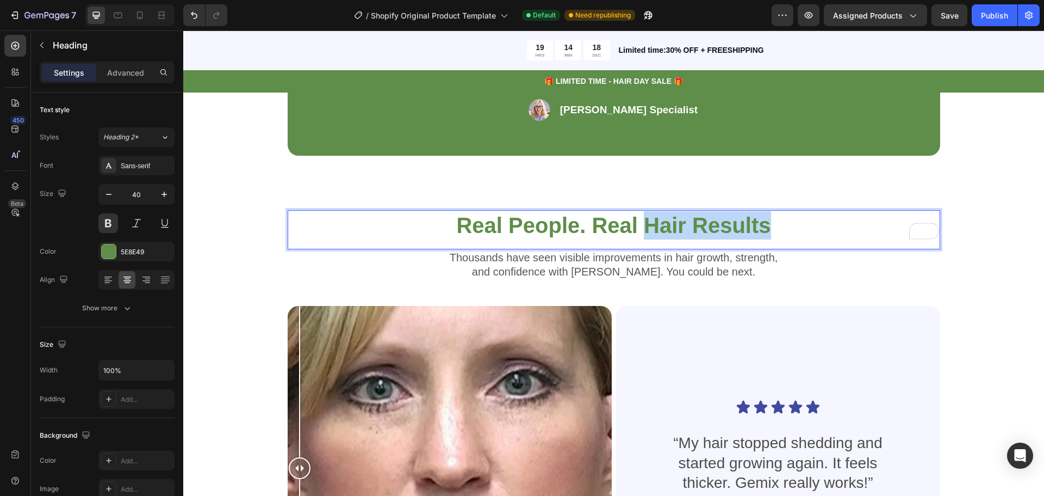
drag, startPoint x: 782, startPoint y: 228, endPoint x: 647, endPoint y: 223, distance: 135.5
click at [647, 223] on p "Real People. Real Hair Results" at bounding box center [614, 225] width 651 height 28
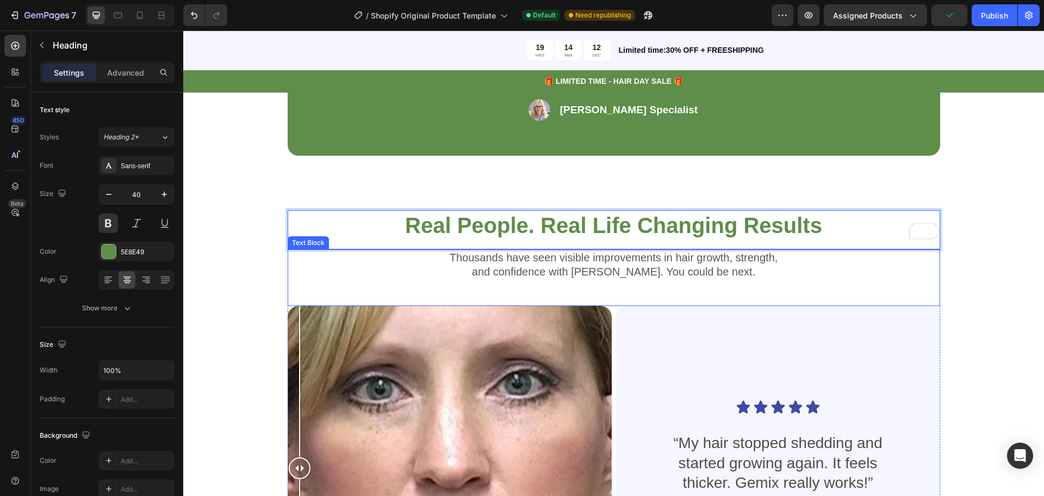
click at [635, 259] on p "Thousands have seen visible improvements in hair growth, strength," at bounding box center [614, 257] width 651 height 14
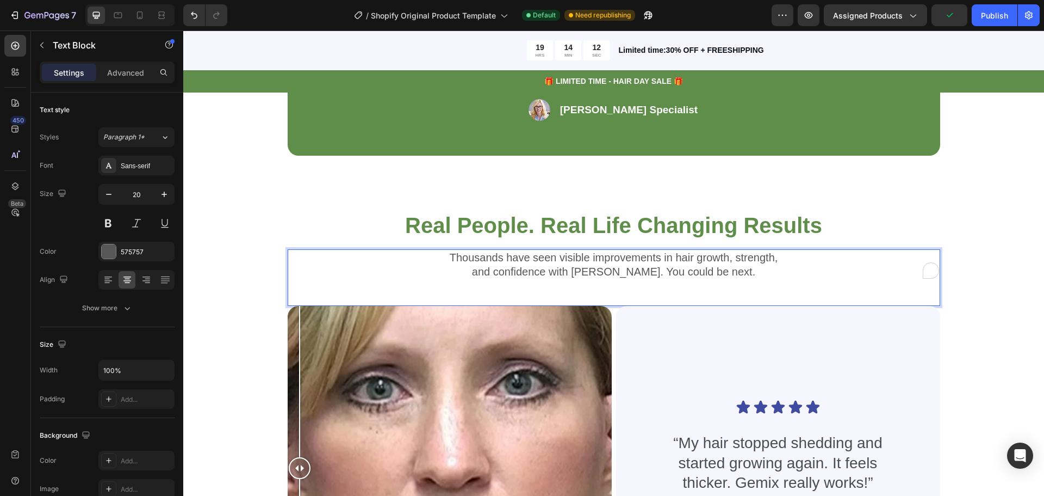
click at [692, 265] on p "and confidence with [PERSON_NAME]. You could be next." at bounding box center [614, 271] width 651 height 14
click at [673, 257] on p "Thousands have seen visible improvements in hair growth, strength," at bounding box center [614, 257] width 651 height 14
drag, startPoint x: 673, startPoint y: 257, endPoint x: 724, endPoint y: 257, distance: 51.1
click at [724, 257] on p "Thousands have seen visible improvements in hair growth, strength," at bounding box center [614, 257] width 651 height 14
click at [751, 262] on p "Thousands have seen visible improvements in skin health, strength," at bounding box center [614, 257] width 651 height 14
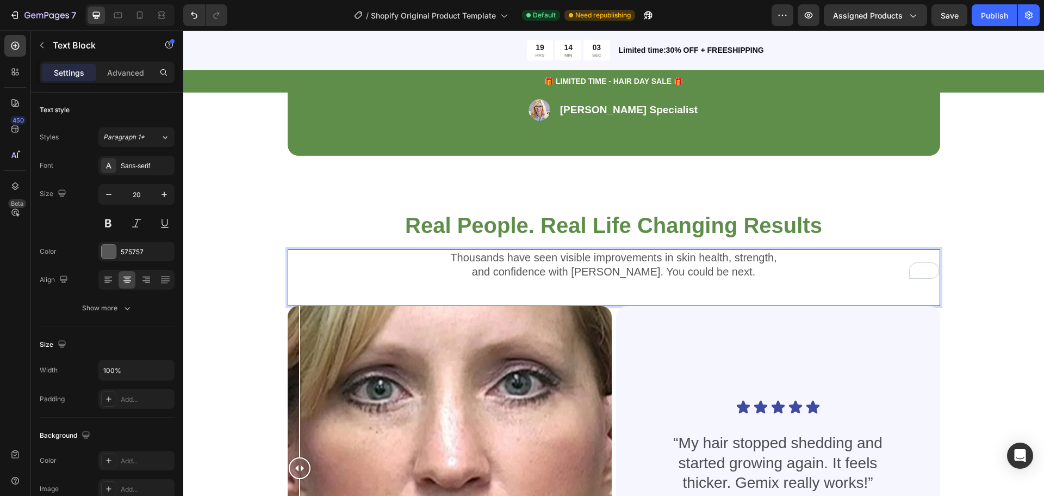
click at [771, 262] on p "Thousands have seen visible improvements in skin health, strength," at bounding box center [614, 257] width 651 height 14
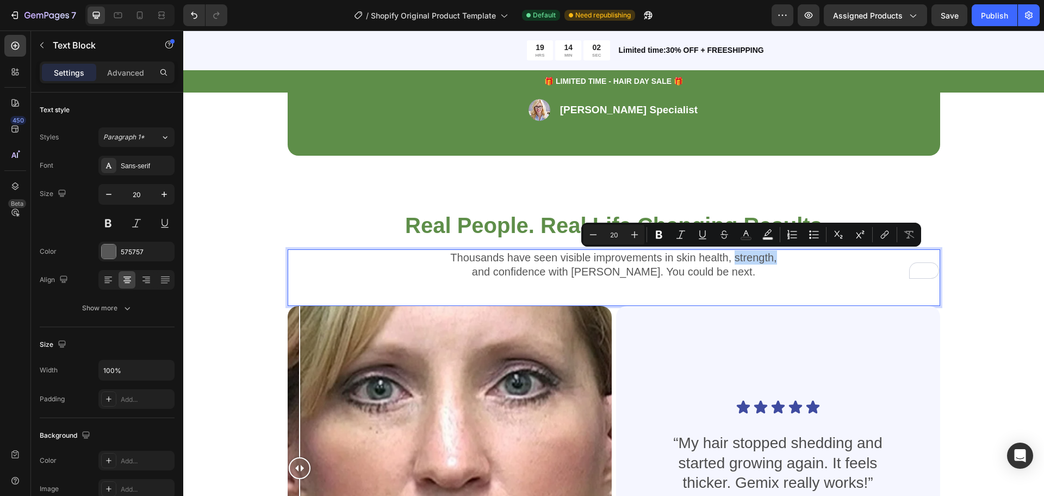
drag, startPoint x: 771, startPoint y: 261, endPoint x: 738, endPoint y: 259, distance: 33.2
click at [738, 259] on p "Thousands have seen visible improvements in skin health, strength," at bounding box center [614, 257] width 651 height 14
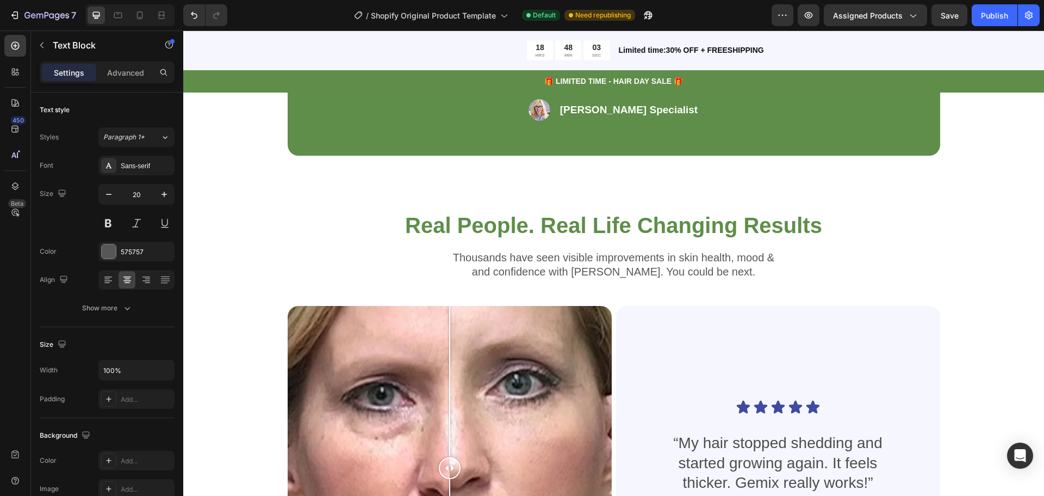
click at [777, 254] on p "Thousands have seen visible improvements in skin health, mood &" at bounding box center [614, 257] width 651 height 14
drag, startPoint x: 769, startPoint y: 255, endPoint x: 735, endPoint y: 258, distance: 34.4
click at [735, 258] on p "Thousands have seen visible improvements in skin health, mood &" at bounding box center [614, 257] width 651 height 14
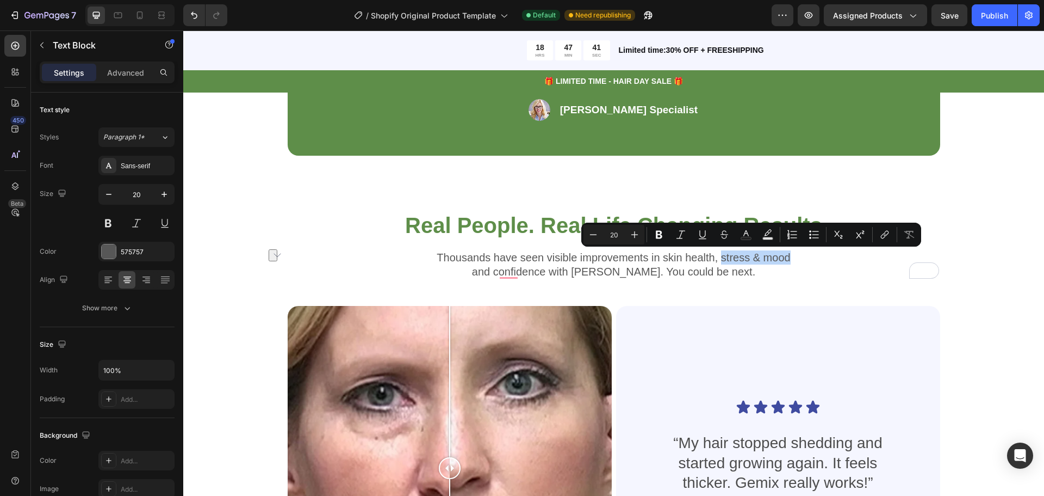
drag, startPoint x: 796, startPoint y: 260, endPoint x: 720, endPoint y: 261, distance: 76.7
click at [720, 261] on p "Thousands have seen visible improvements in skin health, stress & mood" at bounding box center [614, 257] width 651 height 14
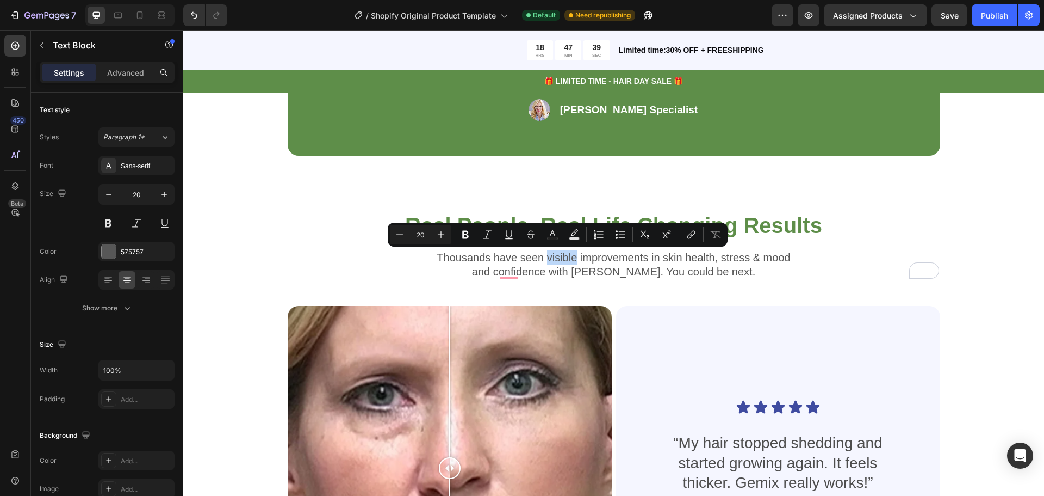
drag, startPoint x: 573, startPoint y: 258, endPoint x: 545, endPoint y: 259, distance: 28.3
click at [545, 259] on p "Thousands have seen visible improvements in skin health, stress & mood" at bounding box center [614, 257] width 651 height 14
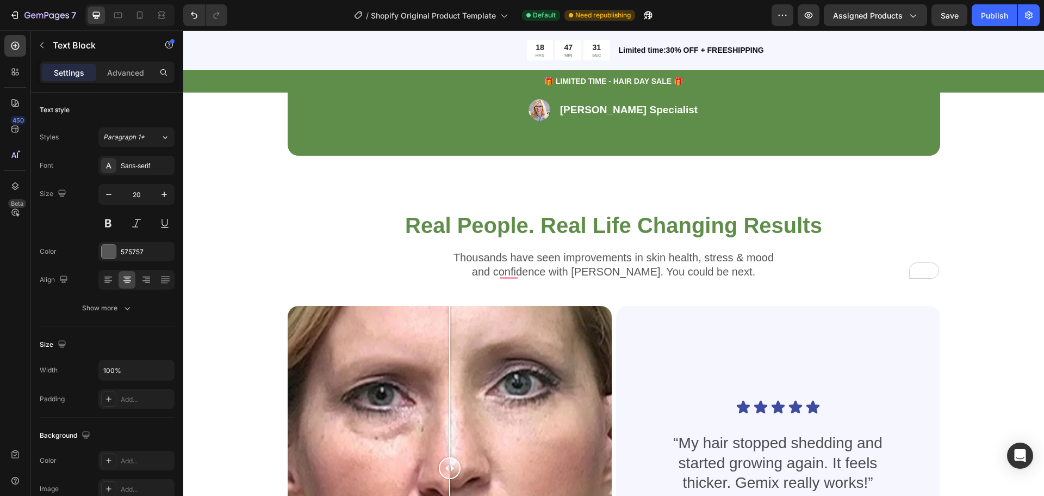
click at [777, 261] on p "Thousands have seen improvements in skin health, stress & mood" at bounding box center [614, 257] width 651 height 14
click at [506, 272] on p "and confidence with [PERSON_NAME]. You could be next." at bounding box center [614, 271] width 651 height 14
click at [515, 273] on p "and confidence with [PERSON_NAME]. You could be next." at bounding box center [614, 271] width 651 height 14
click at [595, 274] on p "and overall confidence with [PERSON_NAME]. You could be next." at bounding box center [614, 271] width 651 height 14
click at [769, 271] on p "and overall confidence with [PERSON_NAME]. You could be next." at bounding box center [614, 271] width 651 height 14
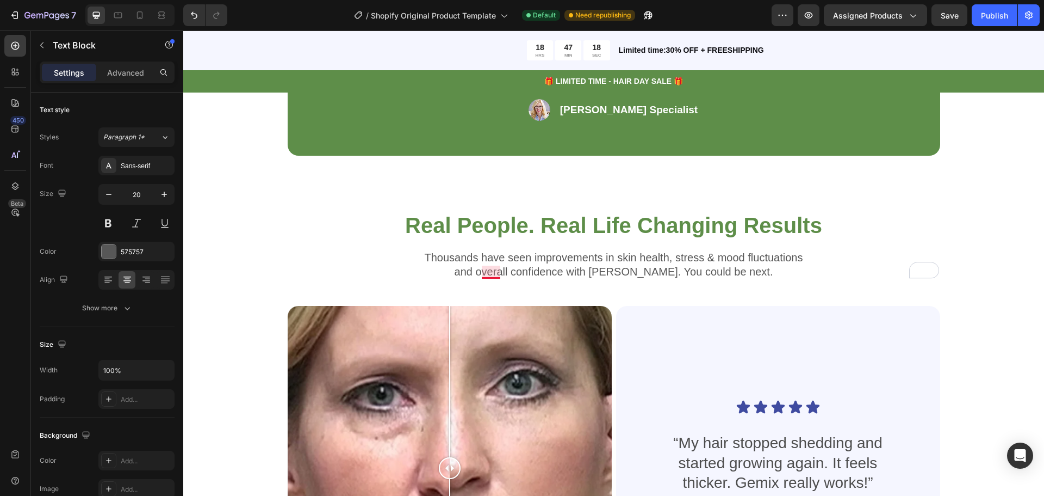
click at [488, 274] on p "and overall confidence with [PERSON_NAME]. You could be next." at bounding box center [614, 271] width 651 height 14
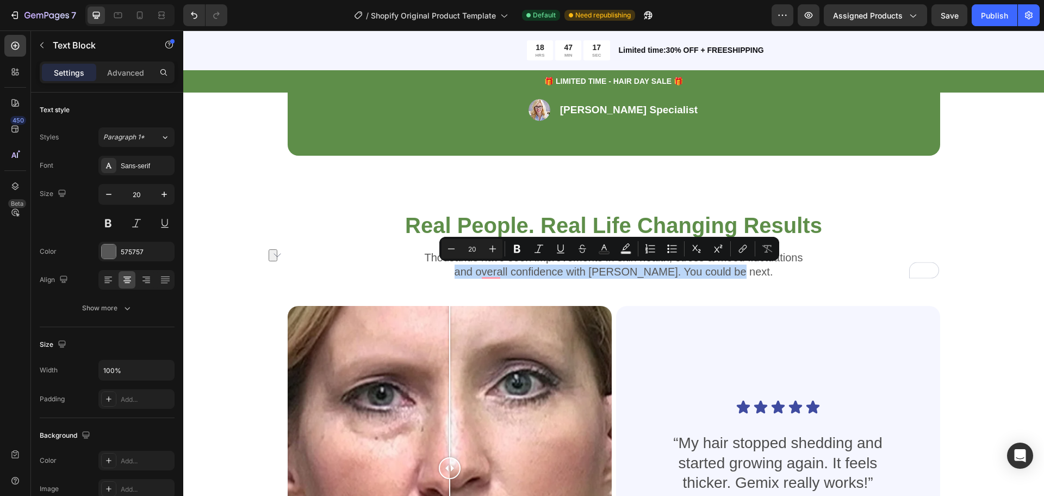
click at [694, 273] on p "and overall confidence with [PERSON_NAME]. You could be next." at bounding box center [614, 271] width 651 height 14
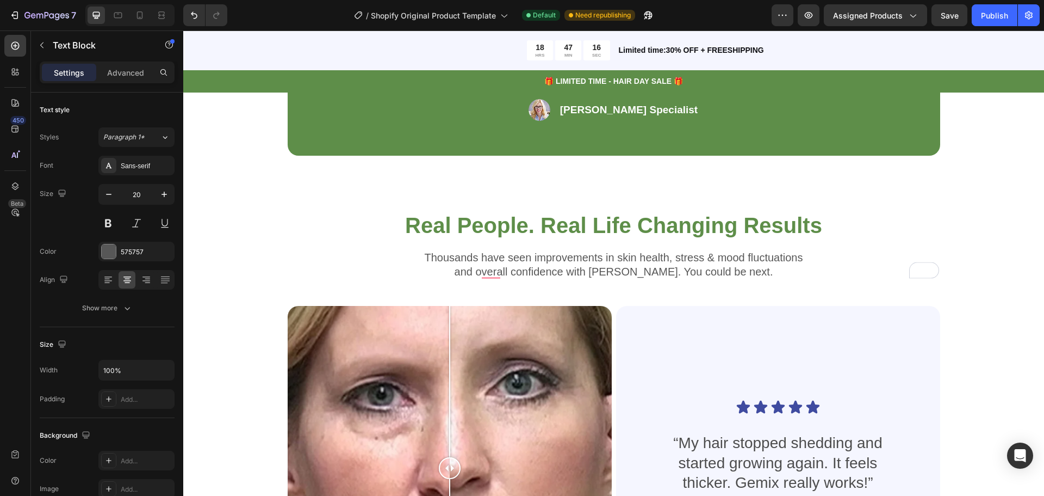
click at [757, 283] on div "Thousands have seen improvements in skin health, stress & mood fluctuations and…" at bounding box center [614, 277] width 653 height 57
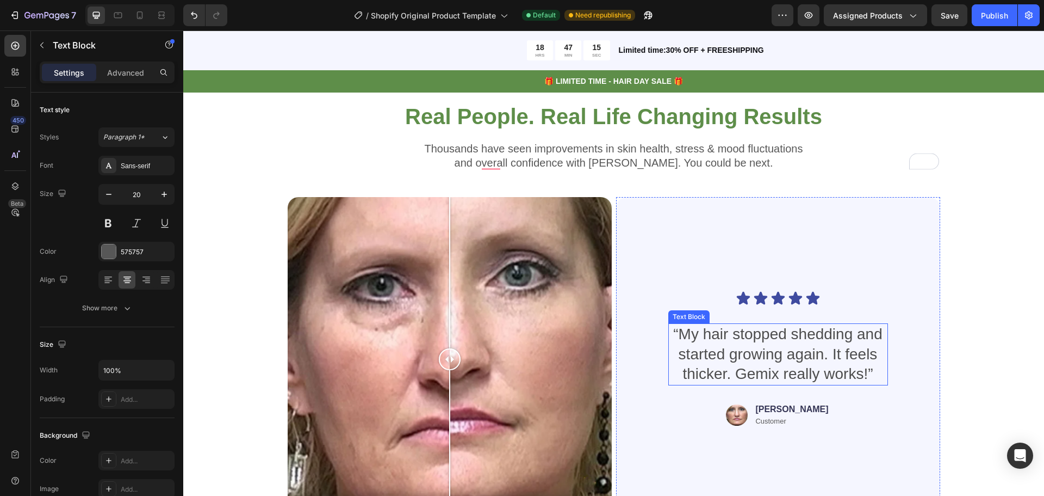
scroll to position [2720, 0]
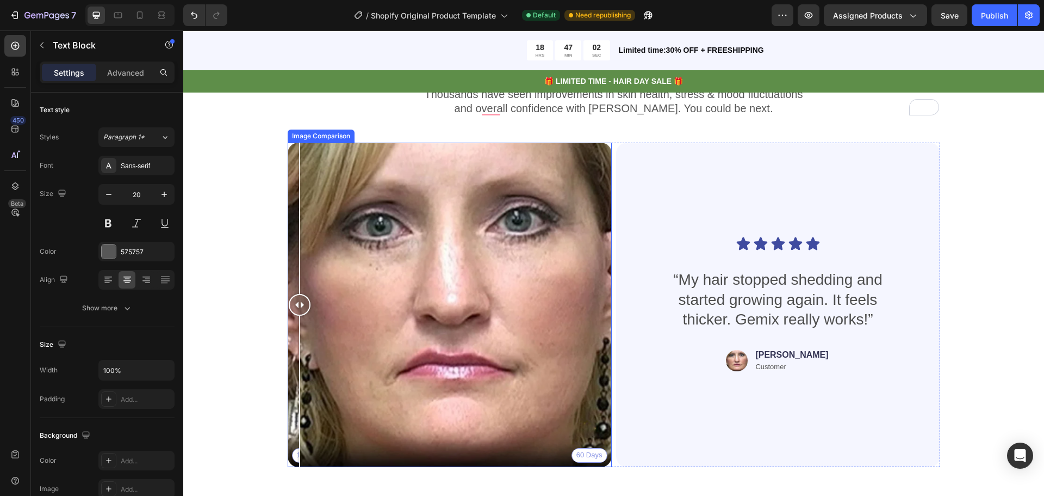
drag, startPoint x: 453, startPoint y: 310, endPoint x: 243, endPoint y: 274, distance: 212.5
click at [244, 275] on div "Real People. Real Life Changing Results Heading Thousands have seen improvement…" at bounding box center [614, 261] width 774 height 429
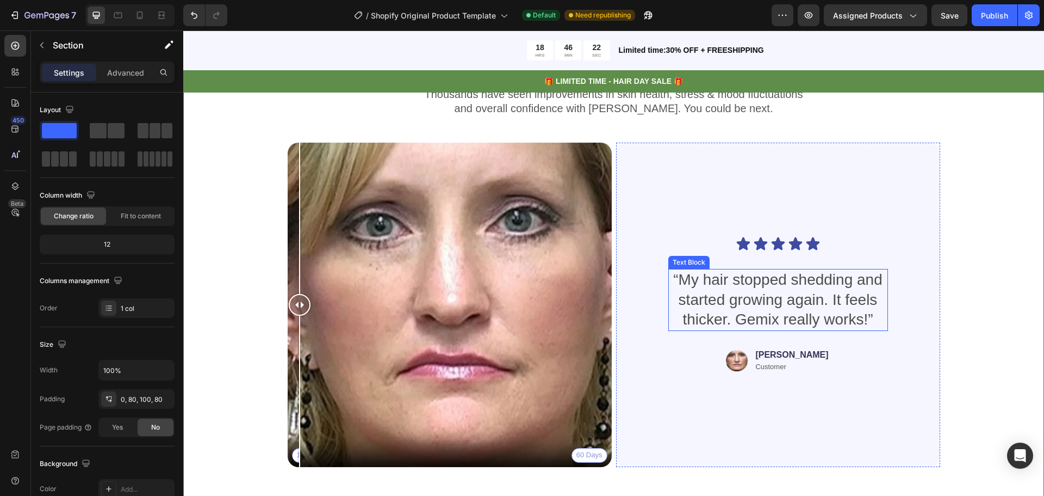
click at [745, 280] on p "“My hair stopped shedding and started growing again. It feels thicker. Gemix re…" at bounding box center [779, 299] width 218 height 59
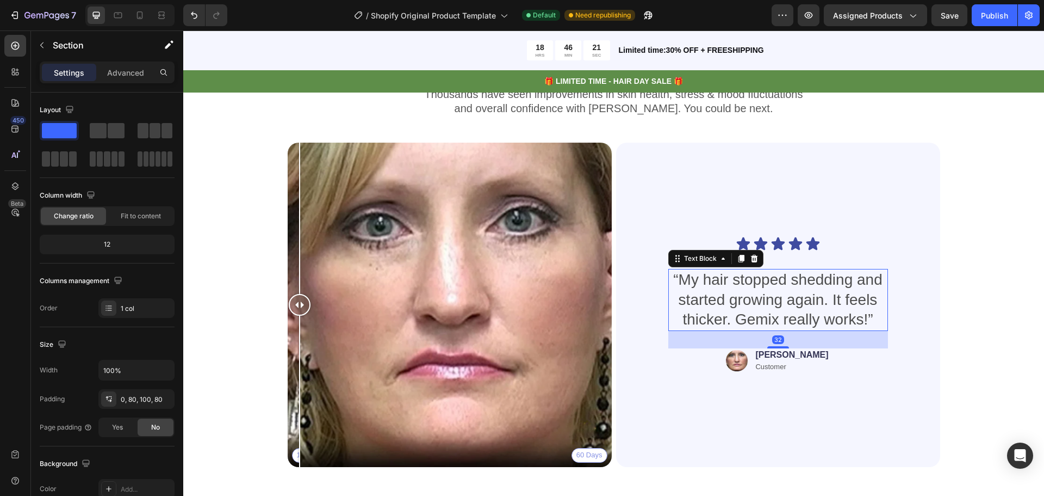
click at [745, 280] on p "“My hair stopped shedding and started growing again. It feels thicker. Gemix re…" at bounding box center [779, 299] width 218 height 59
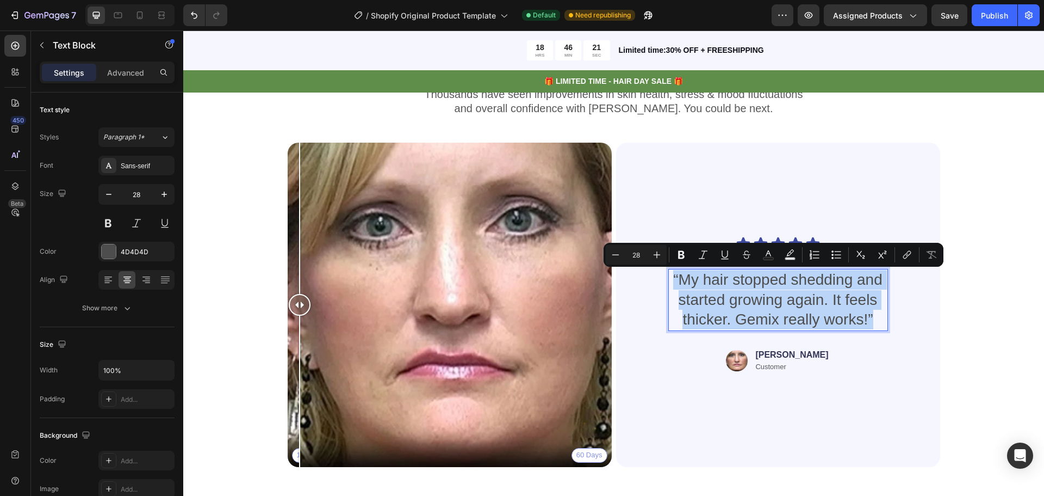
click at [692, 279] on p "“My hair stopped shedding and started growing again. It feels thicker. Gemix re…" at bounding box center [779, 299] width 218 height 59
drag, startPoint x: 676, startPoint y: 279, endPoint x: 864, endPoint y: 326, distance: 193.9
click at [864, 326] on p "“My hair stopped shedding and started growing again. It feels thicker. Gemix re…" at bounding box center [779, 299] width 218 height 59
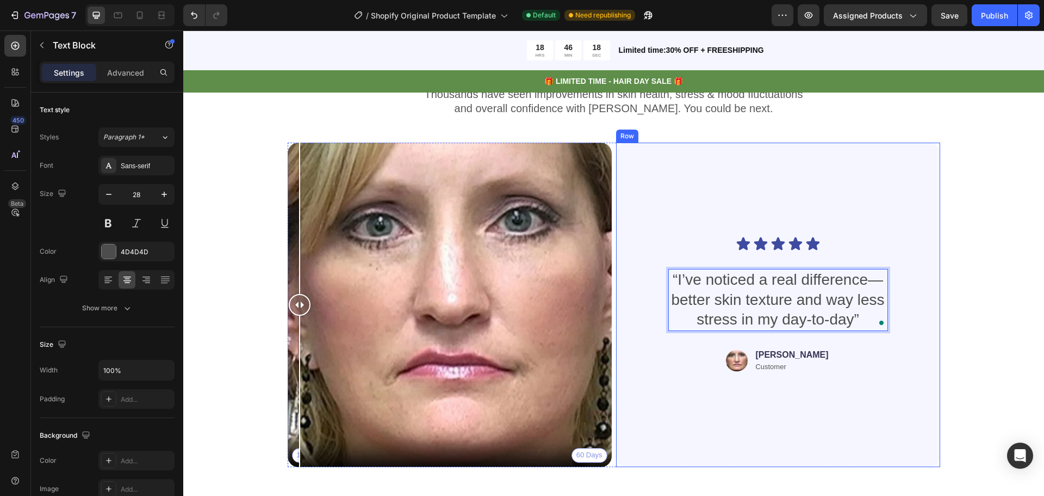
click at [880, 282] on p "“I’ve noticed a real difference—better skin texture and way less stress in my d…" at bounding box center [779, 299] width 218 height 59
click at [676, 416] on div "Icon Icon Icon Icon Icon Icon List “I’ve noticed a real difference, better skin…" at bounding box center [778, 304] width 272 height 289
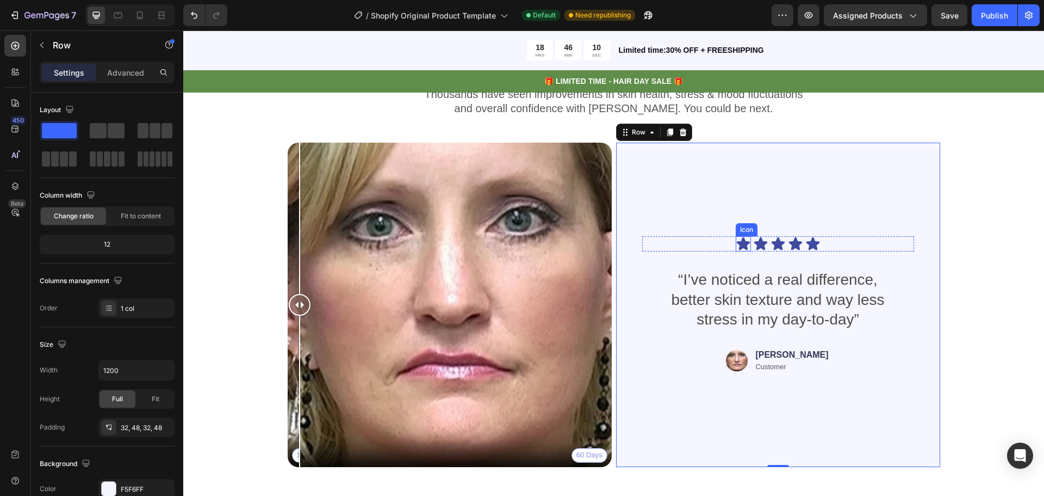
click at [746, 243] on icon at bounding box center [743, 243] width 15 height 15
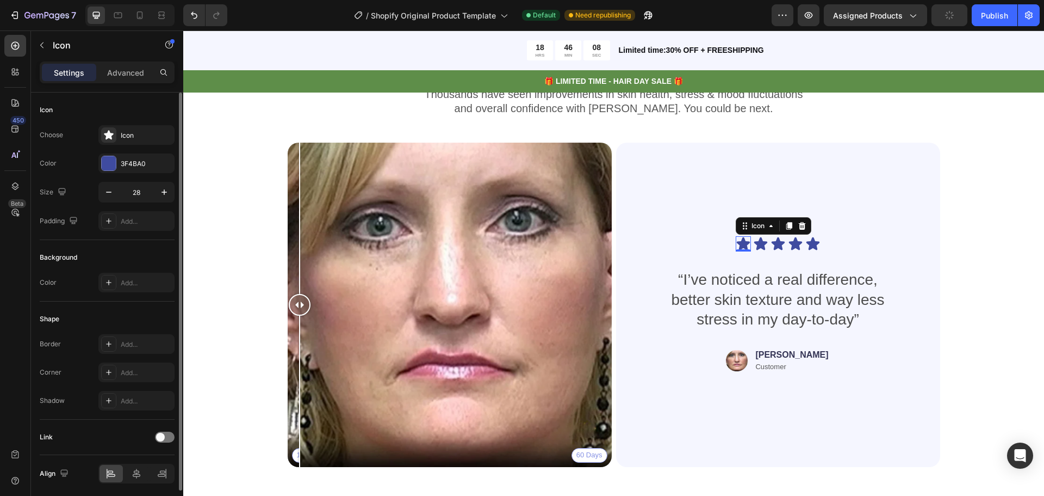
click at [112, 150] on div "Choose Icon Color 3F4BA0 Size 28 Padding Add..." at bounding box center [107, 178] width 135 height 106
click at [112, 158] on div at bounding box center [109, 163] width 14 height 14
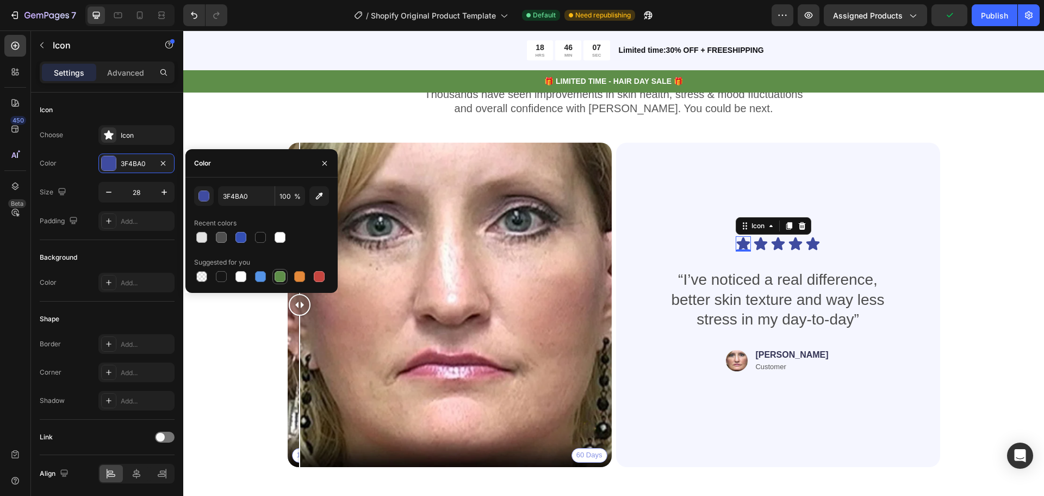
click at [279, 276] on div at bounding box center [280, 276] width 11 height 11
type input "5E8E49"
click at [754, 246] on icon at bounding box center [760, 243] width 13 height 13
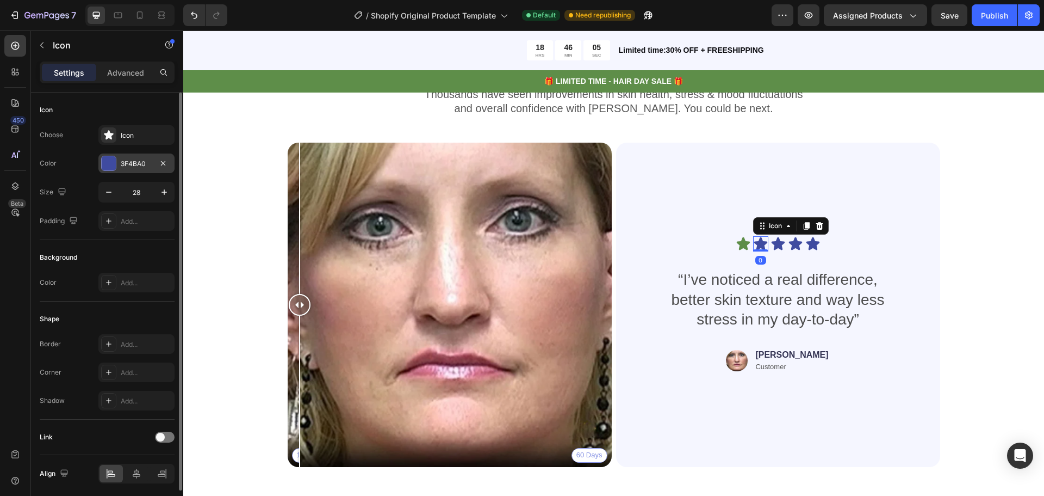
click at [138, 165] on div "3F4BA0" at bounding box center [137, 164] width 32 height 10
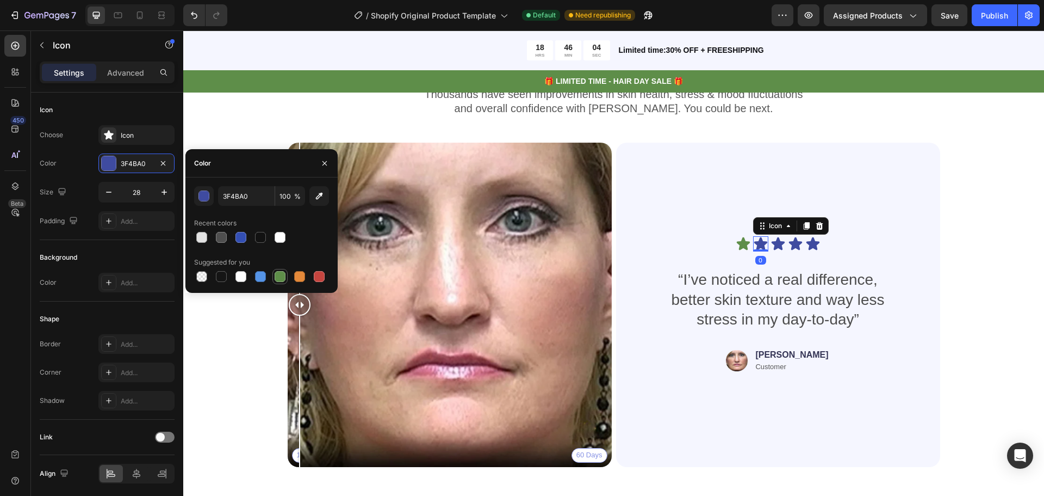
click at [278, 276] on div at bounding box center [280, 276] width 11 height 11
type input "5E8E49"
click at [772, 242] on icon at bounding box center [777, 243] width 13 height 13
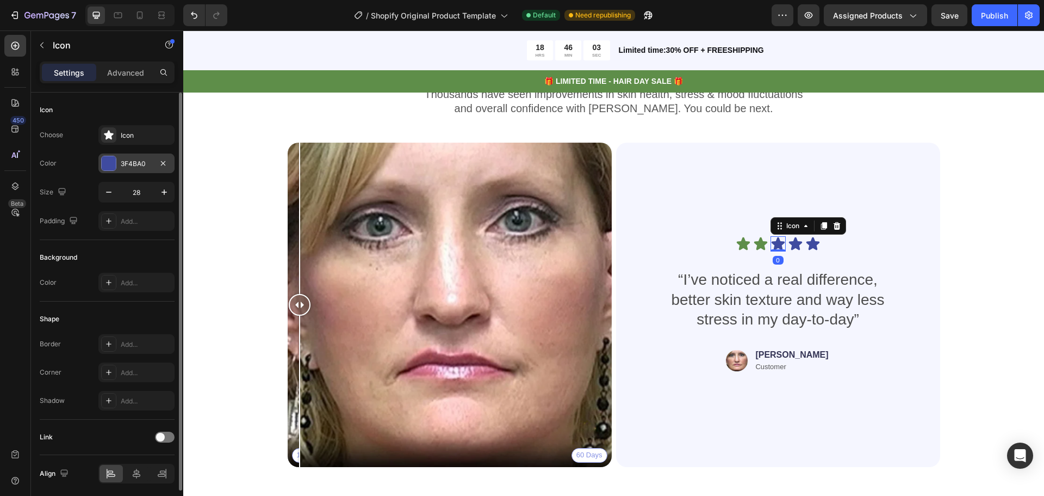
click at [134, 170] on div "3F4BA0" at bounding box center [136, 163] width 76 height 20
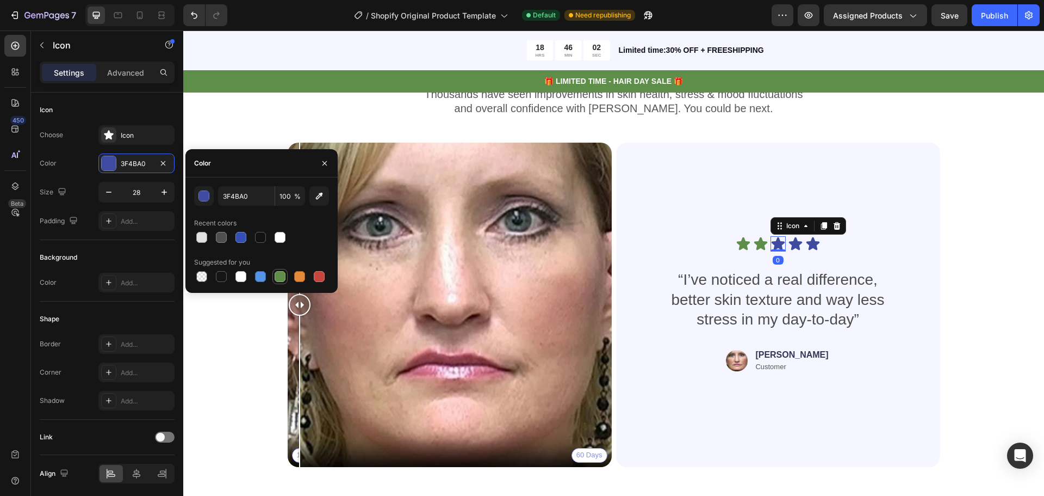
click at [277, 279] on div at bounding box center [280, 276] width 11 height 11
type input "5E8E49"
click at [790, 245] on icon at bounding box center [795, 243] width 13 height 13
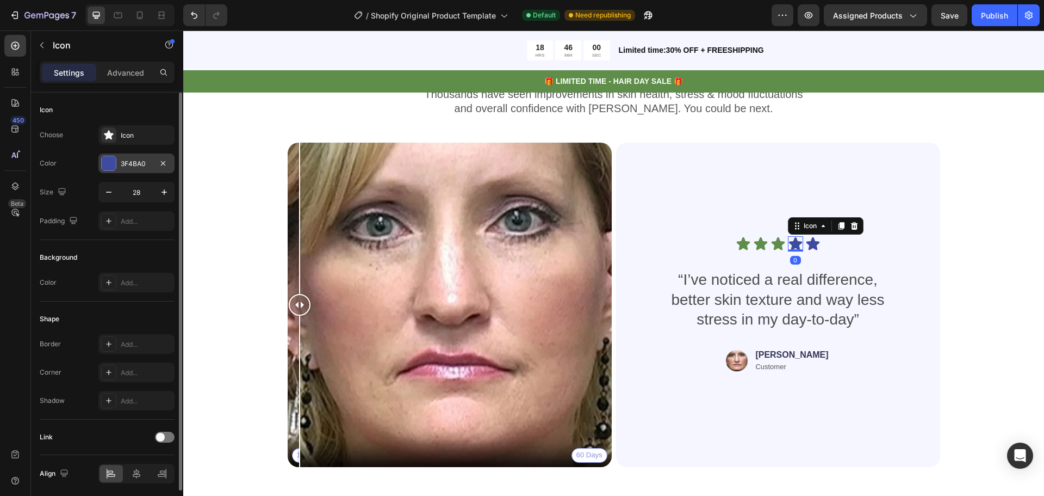
click at [116, 168] on div at bounding box center [108, 163] width 15 height 15
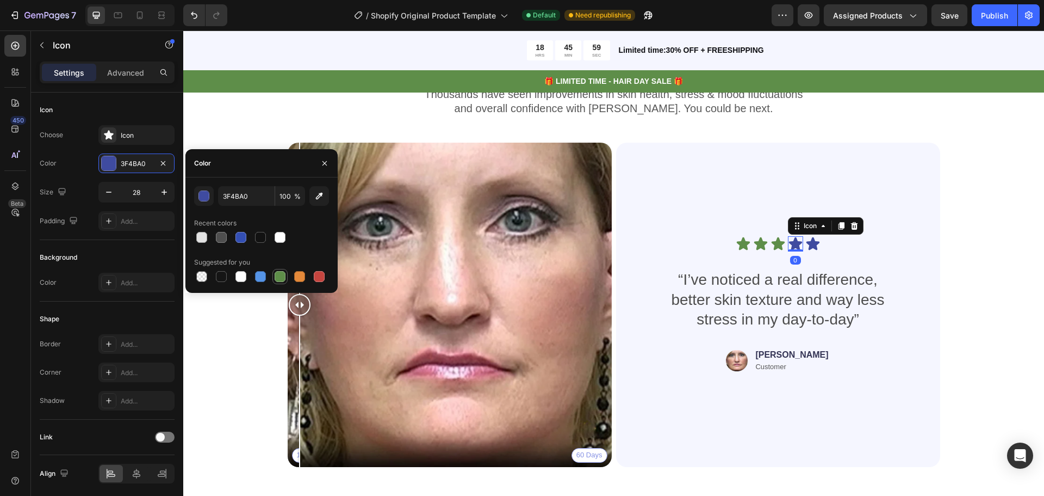
click at [286, 279] on div at bounding box center [280, 276] width 13 height 13
type input "5E8E49"
click at [812, 246] on icon at bounding box center [812, 243] width 13 height 13
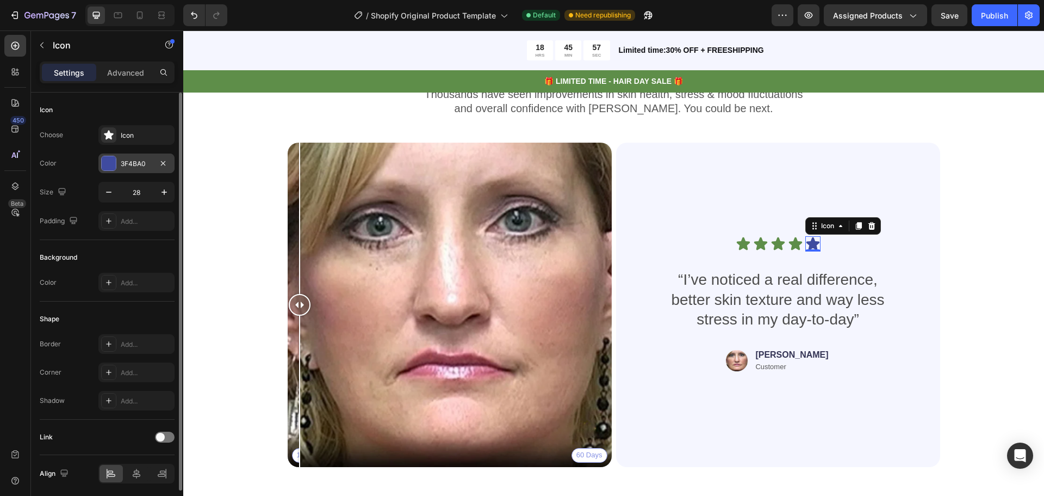
click at [104, 166] on div at bounding box center [109, 163] width 14 height 14
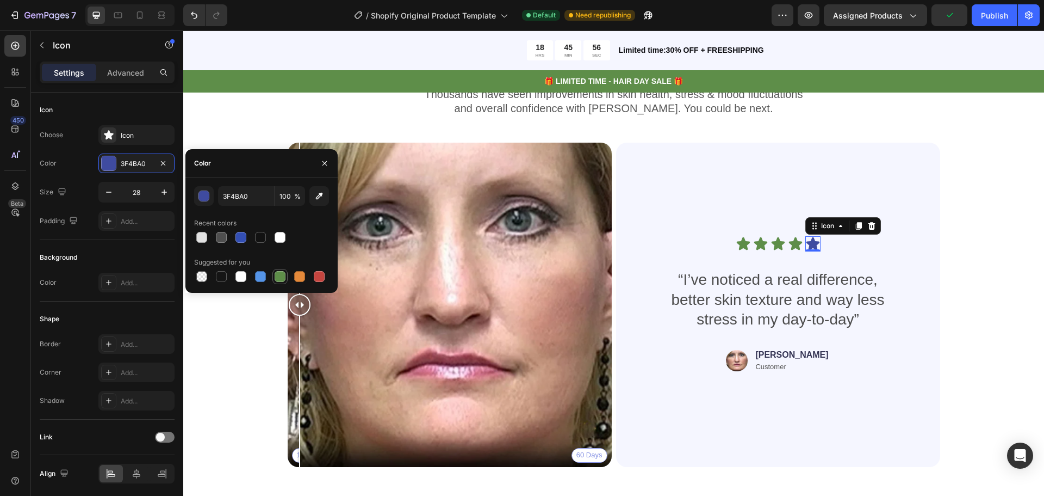
drag, startPoint x: 285, startPoint y: 279, endPoint x: 237, endPoint y: 270, distance: 48.7
click at [285, 279] on div at bounding box center [280, 276] width 11 height 11
type input "5E8E49"
click at [975, 275] on div "Real People. Real Life Changing Results Heading Thousands have seen improvement…" at bounding box center [614, 261] width 774 height 429
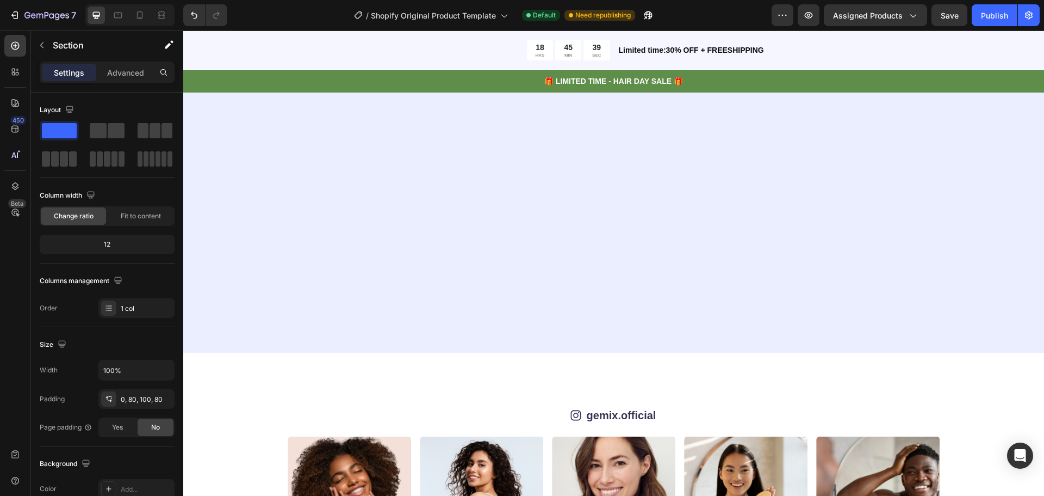
scroll to position [3740, 0]
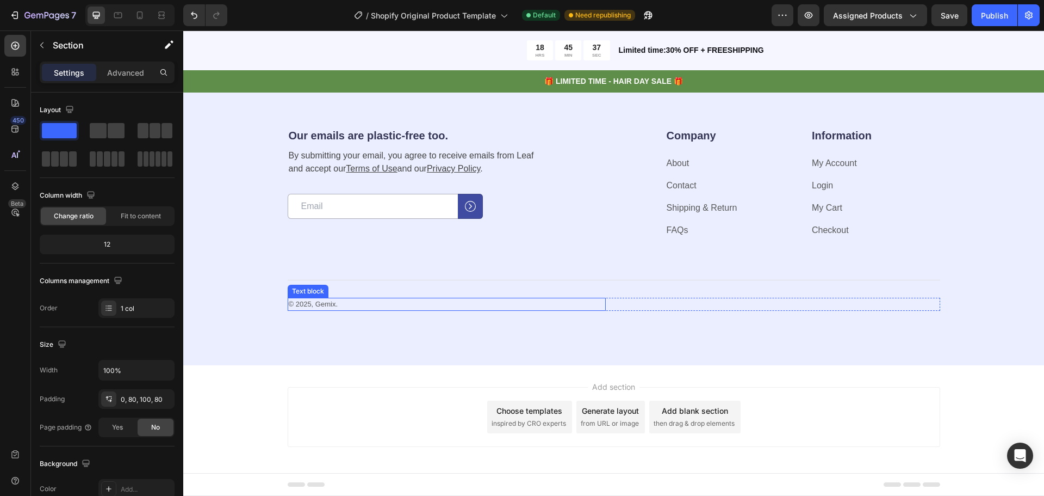
click at [318, 299] on p "© 2025, Gemix." at bounding box center [447, 303] width 316 height 11
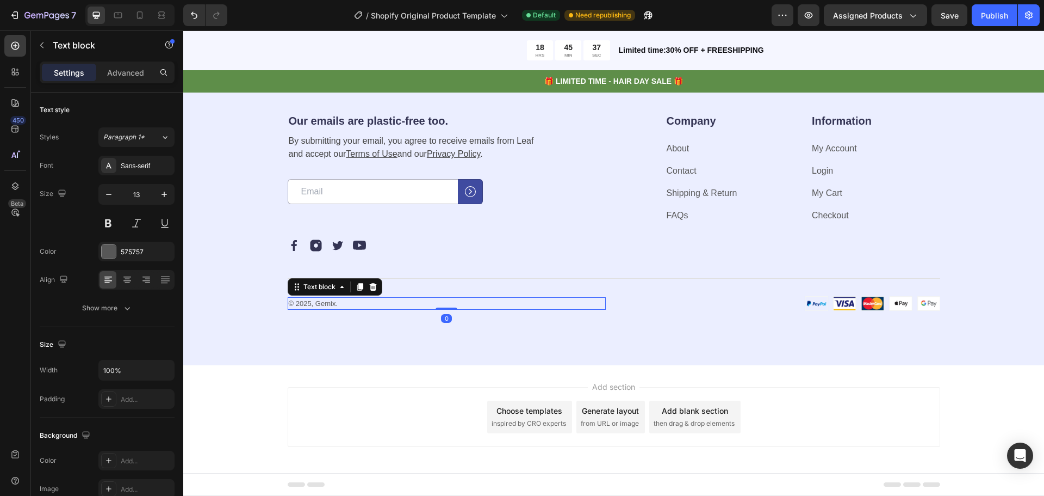
click at [324, 302] on p "© 2025, Gemix." at bounding box center [447, 303] width 316 height 11
click at [648, 332] on div "Our emails are plastic-free too. Heading By submitting your email, you agree to…" at bounding box center [613, 211] width 861 height 307
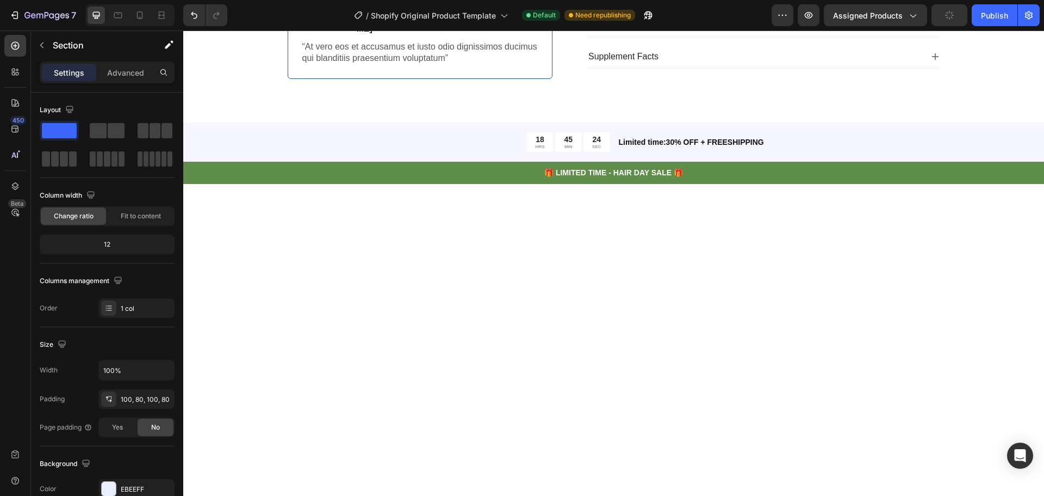
scroll to position [368, 0]
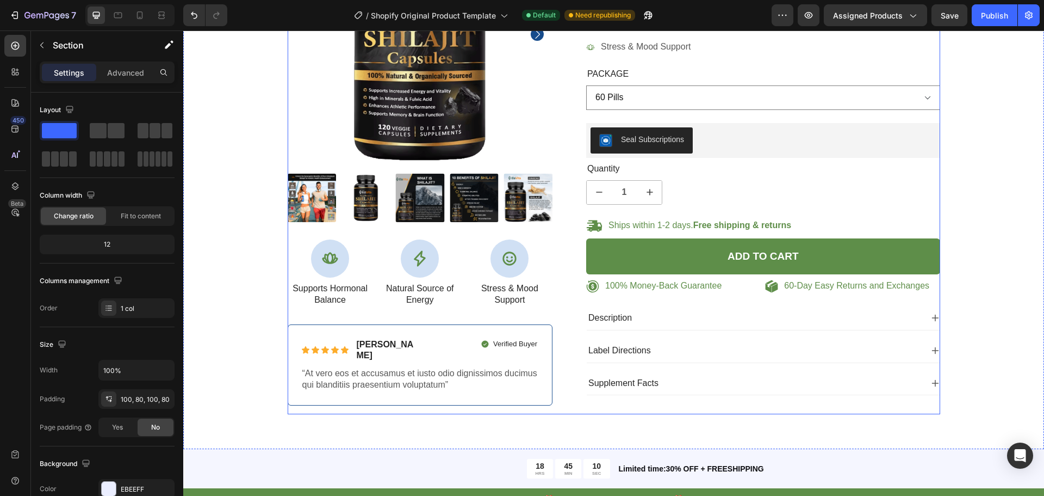
click at [374, 368] on p "“At vero eos et accusamus et iusto odio dignissimos ducimus qui blanditiis prae…" at bounding box center [420, 379] width 236 height 23
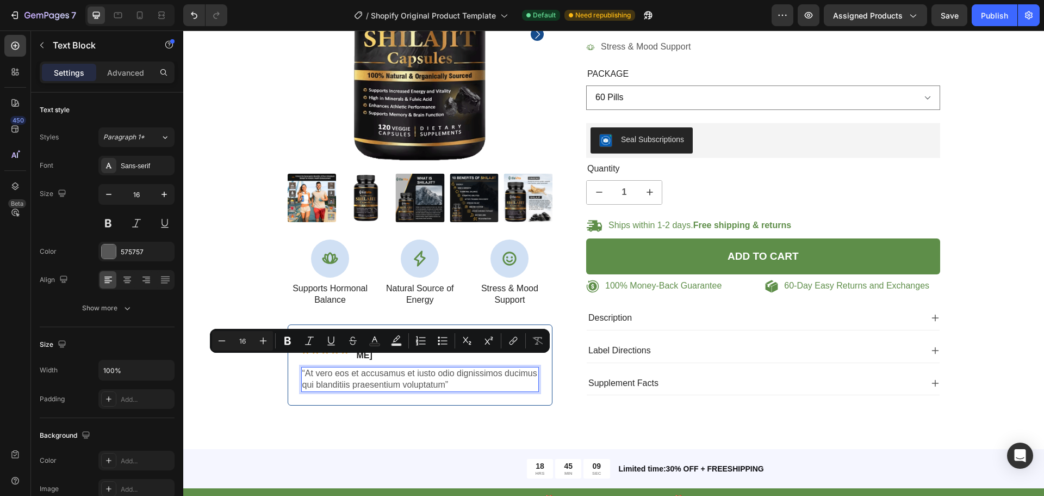
click at [323, 368] on p "“At vero eos et accusamus et iusto odio dignissimos ducimus qui blanditiis prae…" at bounding box center [420, 379] width 236 height 23
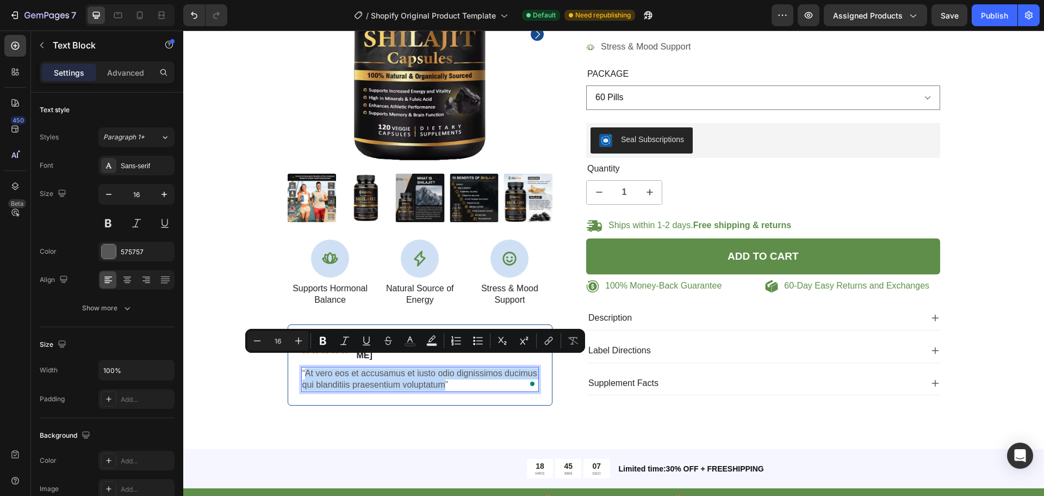
drag, startPoint x: 302, startPoint y: 362, endPoint x: 440, endPoint y: 374, distance: 138.6
click at [440, 374] on p "“At vero eos et accusamus et iusto odio dignissimos ducimus qui blanditiis prae…" at bounding box center [420, 379] width 236 height 23
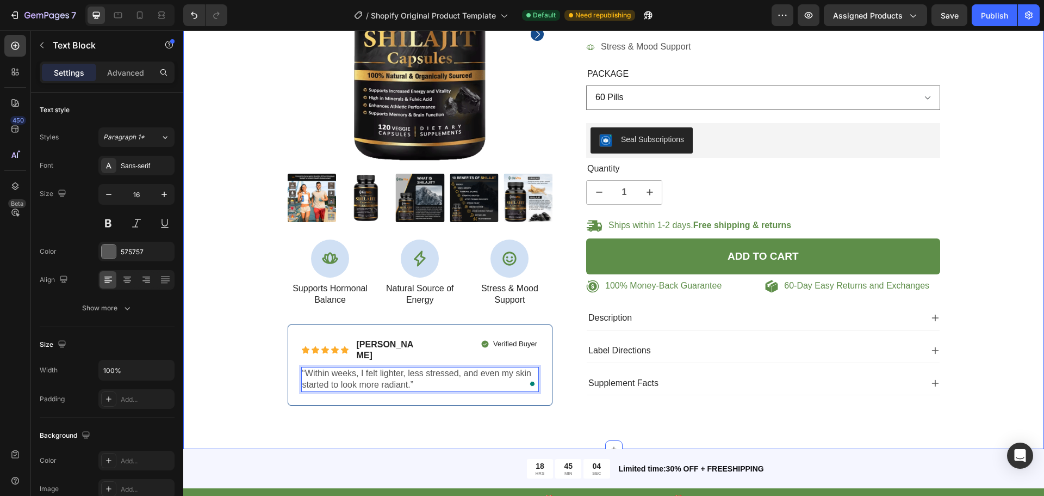
click at [461, 409] on div "100% Money-Back Guarantee Item List 60-Day Easy Returns Item List Row Product I…" at bounding box center [613, 162] width 845 height 521
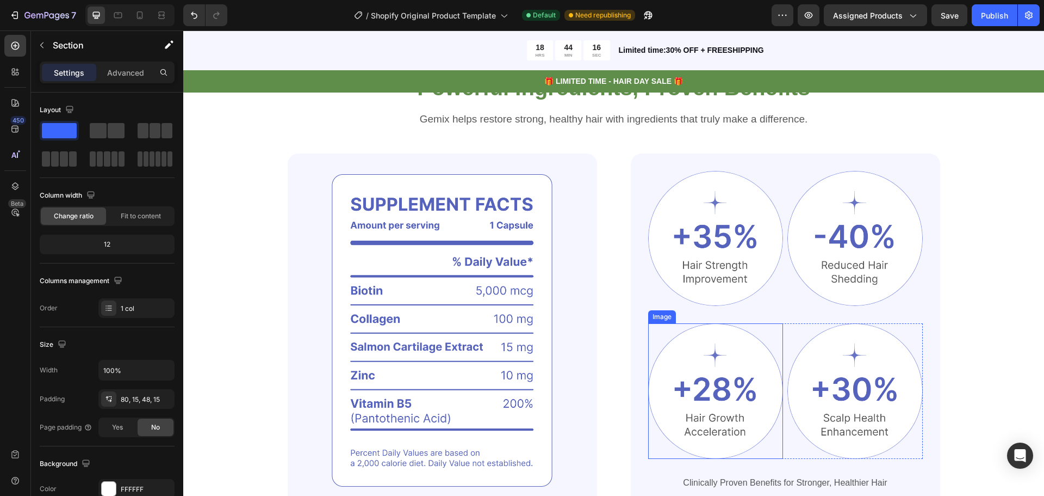
scroll to position [1469, 0]
